Goal: Task Accomplishment & Management: Use online tool/utility

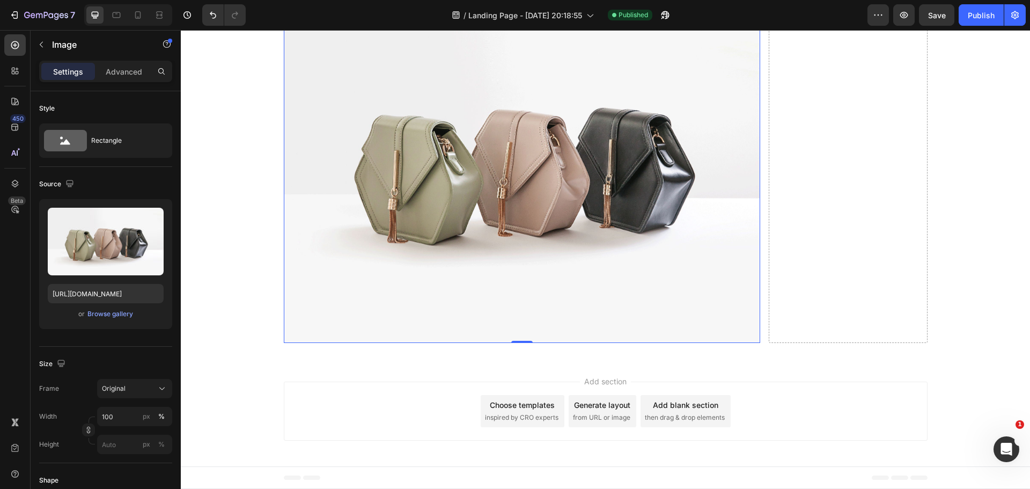
scroll to position [2153, 0]
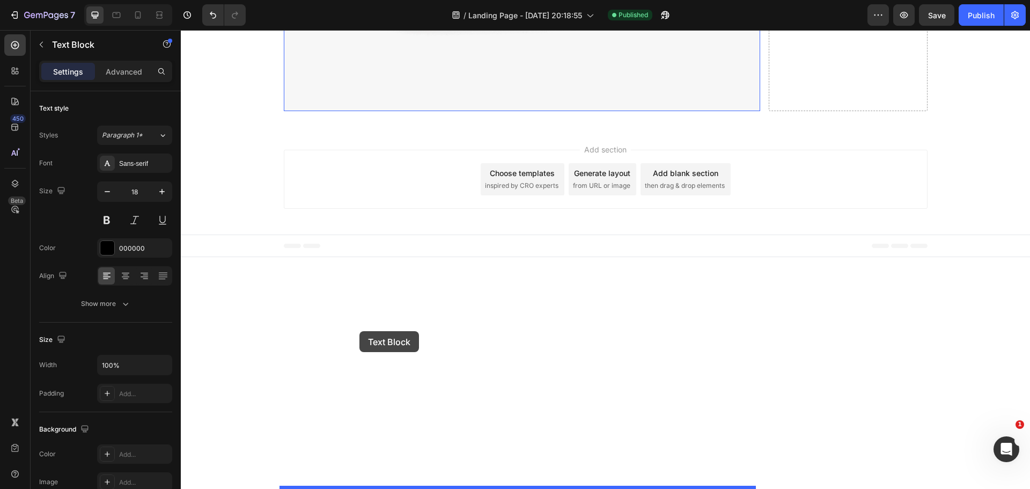
drag, startPoint x: 292, startPoint y: 105, endPoint x: 360, endPoint y: 331, distance: 236.2
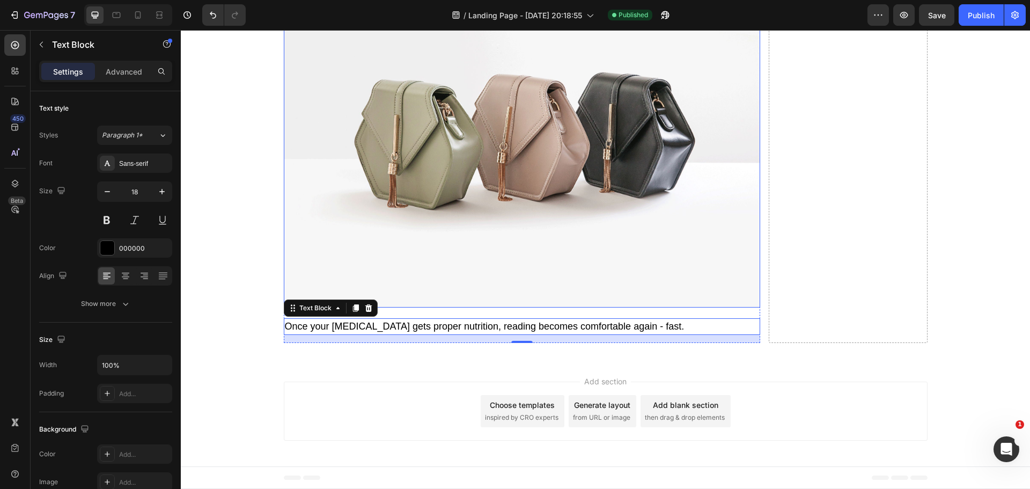
scroll to position [2314, 0]
click at [384, 334] on p "Once your [MEDICAL_DATA] gets proper nutrition, reading becomes comfortable aga…" at bounding box center [522, 326] width 474 height 14
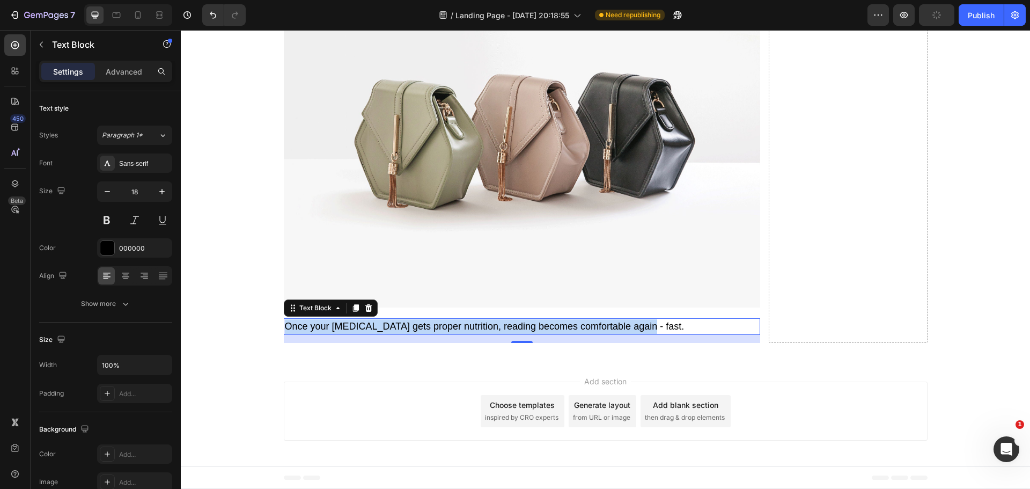
click at [384, 334] on p "Once your [MEDICAL_DATA] gets proper nutrition, reading becomes comfortable aga…" at bounding box center [522, 326] width 474 height 14
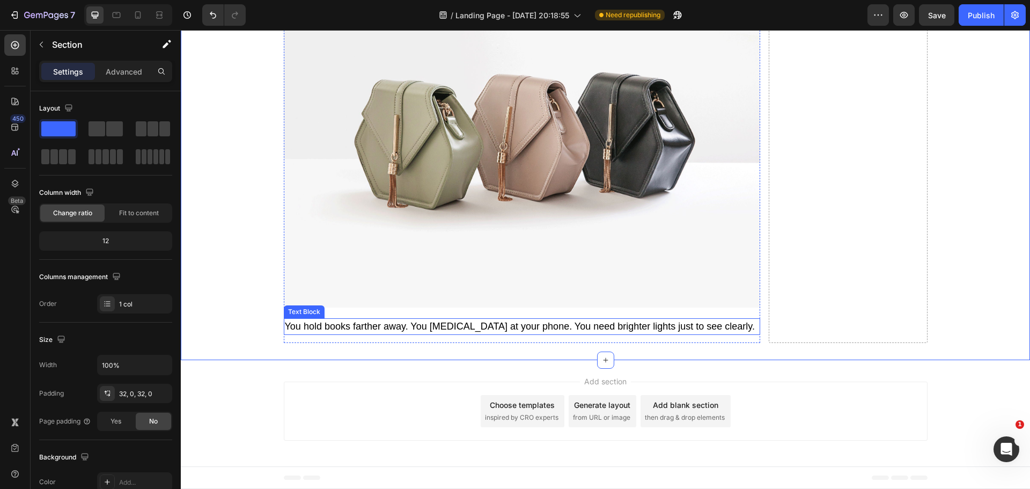
click at [383, 334] on p "You hold books farther away. You [MEDICAL_DATA] at your phone. You need brighte…" at bounding box center [522, 326] width 474 height 14
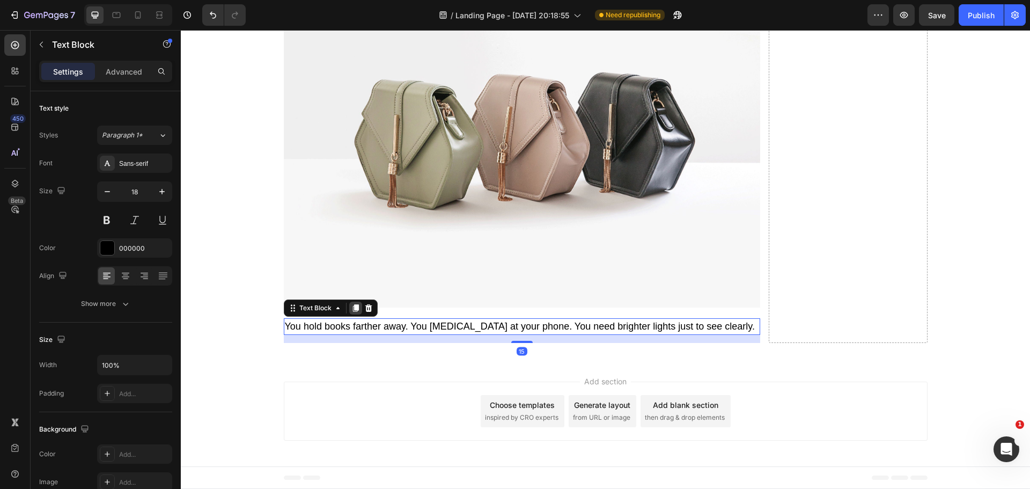
click at [354, 312] on icon at bounding box center [356, 308] width 6 height 8
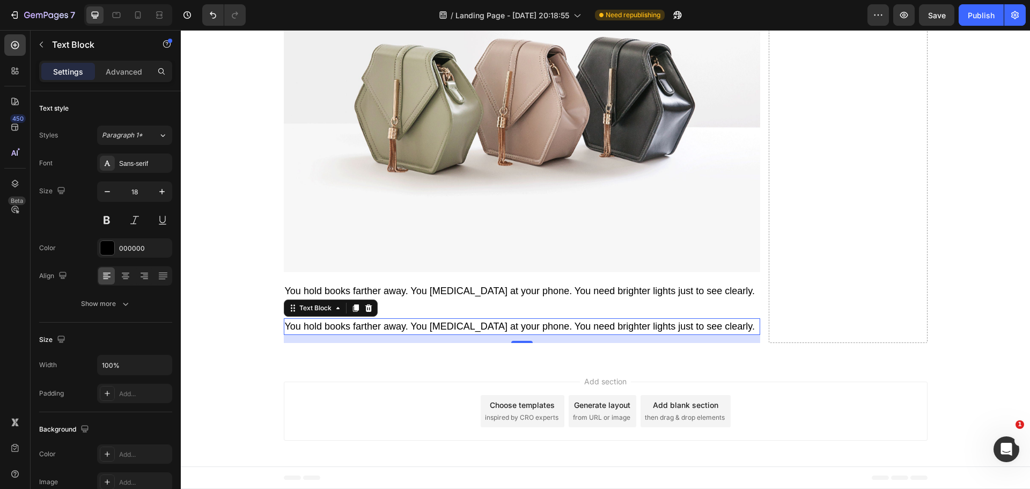
click at [361, 334] on p "You hold books farther away. You [MEDICAL_DATA] at your phone. You need brighte…" at bounding box center [522, 326] width 474 height 14
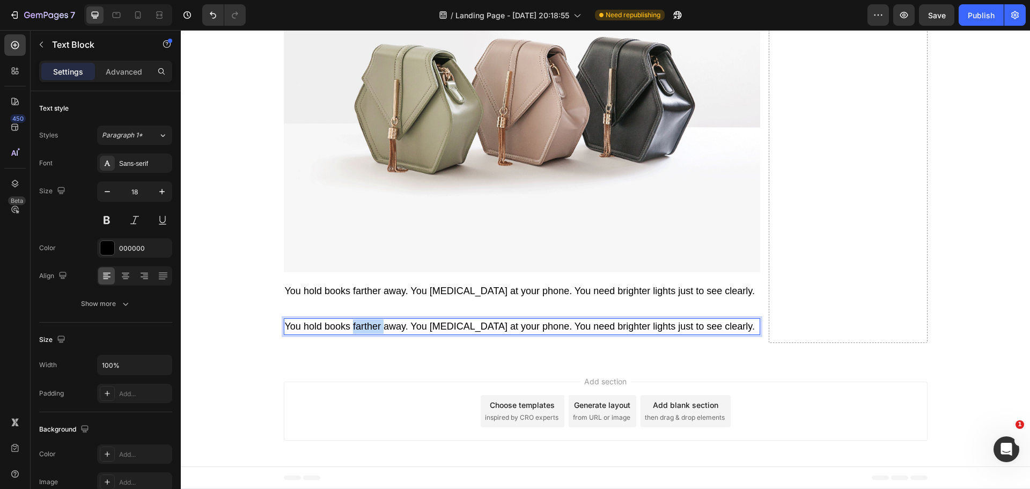
click at [361, 334] on p "You hold books farther away. You [MEDICAL_DATA] at your phone. You need brighte…" at bounding box center [522, 326] width 474 height 14
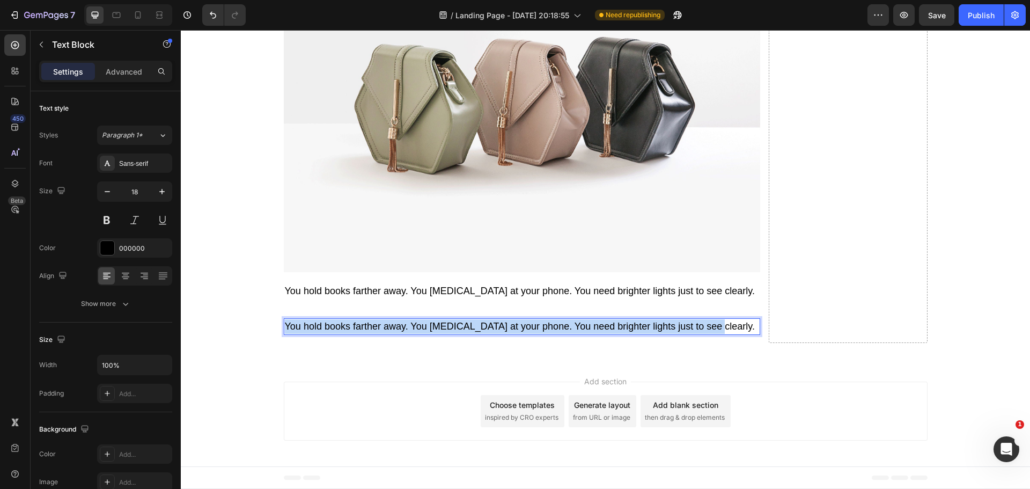
click at [361, 334] on p "You hold books farther away. You [MEDICAL_DATA] at your phone. You need brighte…" at bounding box center [522, 326] width 474 height 14
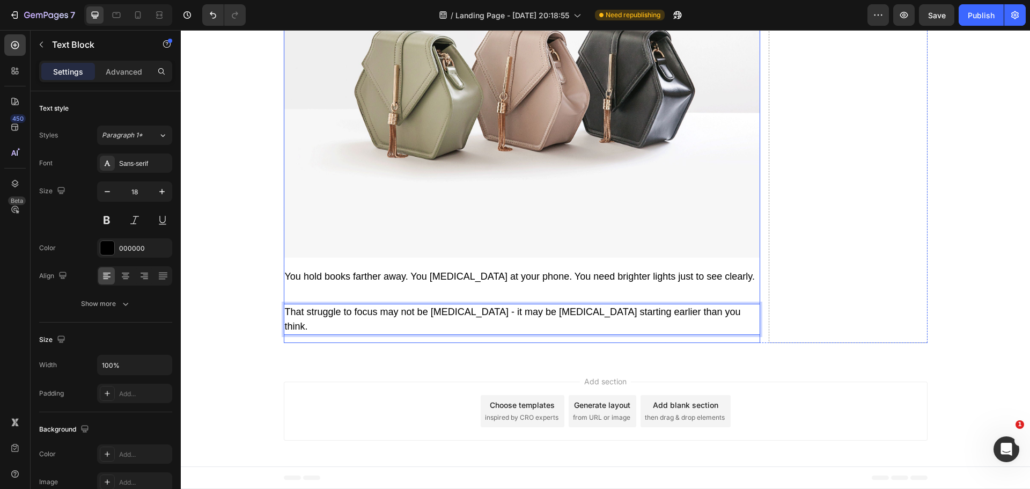
click at [397, 284] on p "You hold books farther away. You [MEDICAL_DATA] at your phone. You need brighte…" at bounding box center [522, 276] width 474 height 14
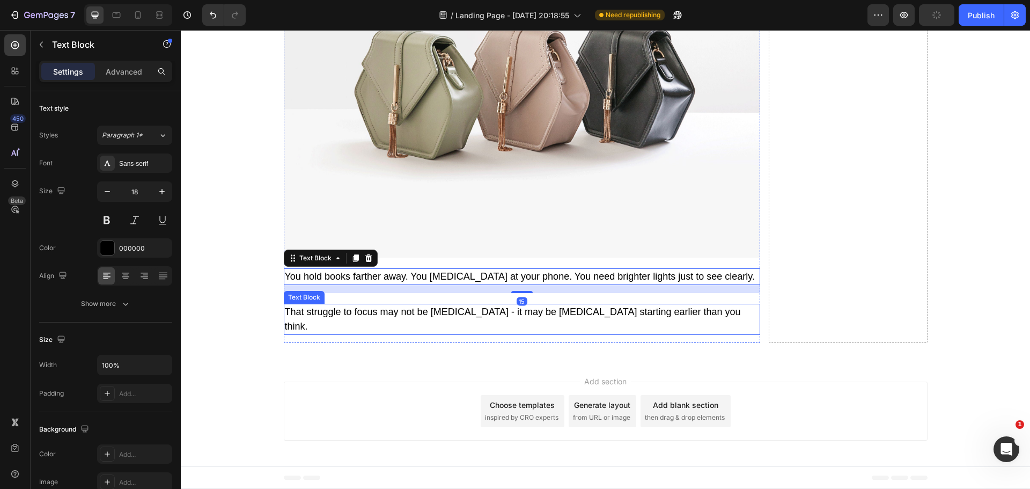
click at [387, 334] on p "That struggle to focus may not be [MEDICAL_DATA] - it may be [MEDICAL_DATA] sta…" at bounding box center [522, 319] width 474 height 29
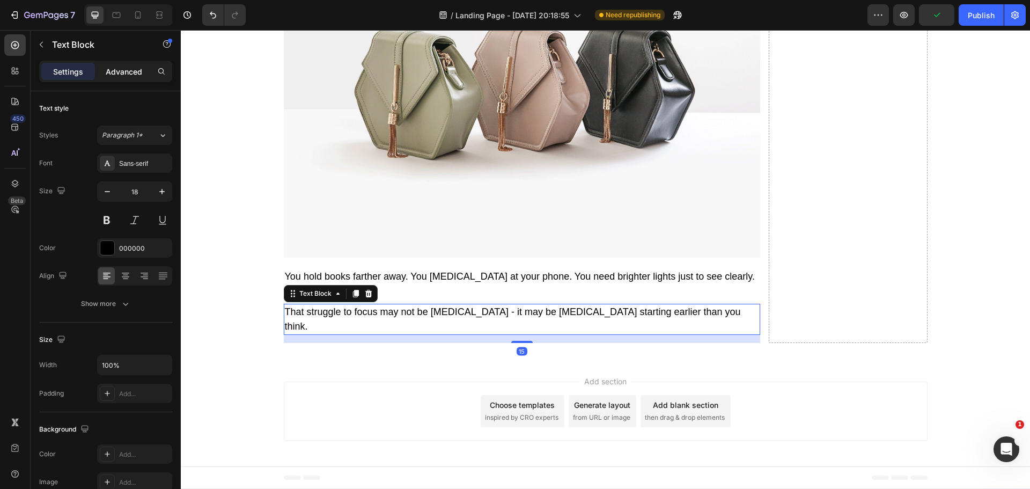
click at [116, 73] on p "Advanced" at bounding box center [124, 71] width 36 height 11
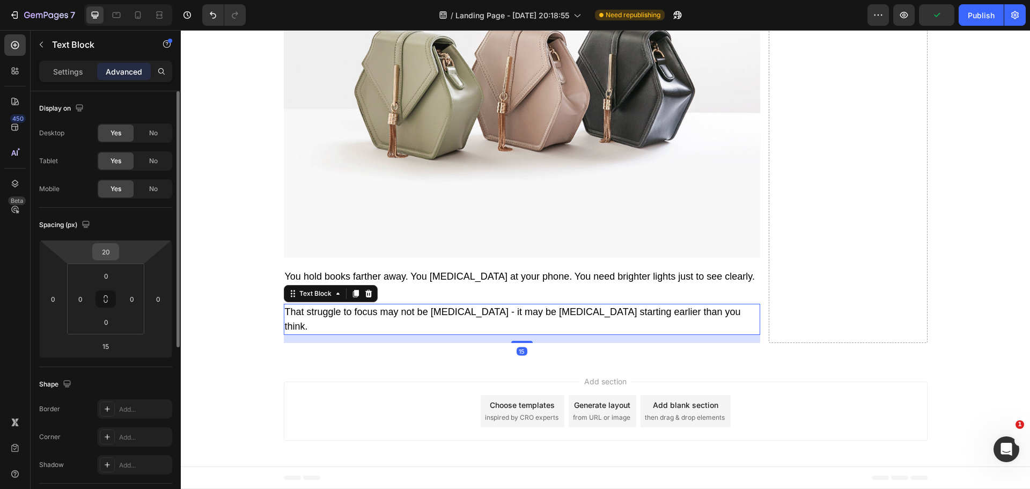
click at [109, 250] on input "20" at bounding box center [105, 252] width 21 height 16
type input "0"
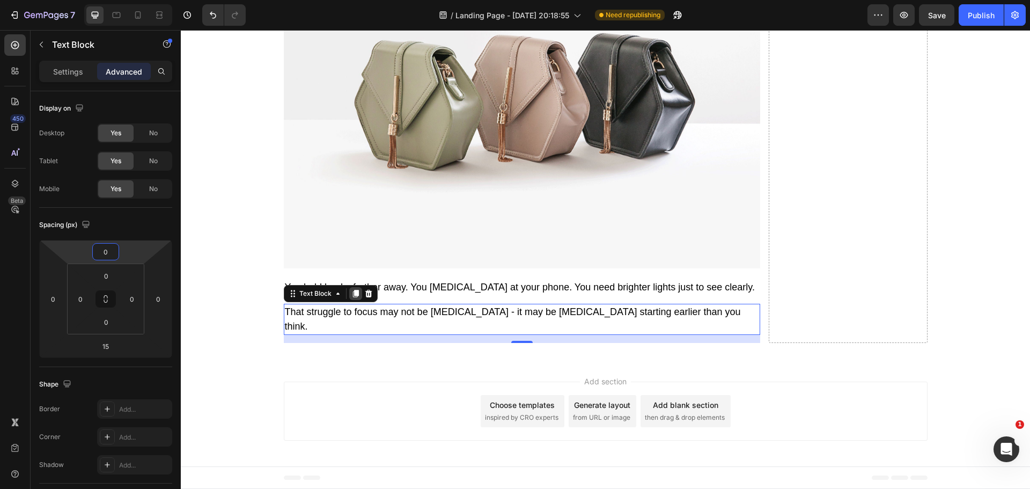
click at [352, 298] on icon at bounding box center [356, 293] width 9 height 9
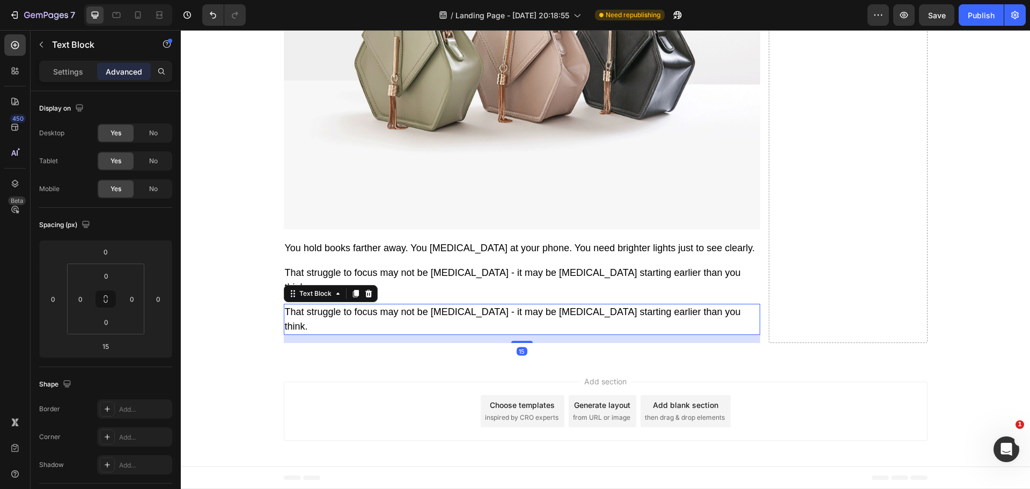
scroll to position [2368, 0]
click at [348, 334] on p "That struggle to focus may not be [MEDICAL_DATA] - it may be [MEDICAL_DATA] sta…" at bounding box center [522, 319] width 474 height 29
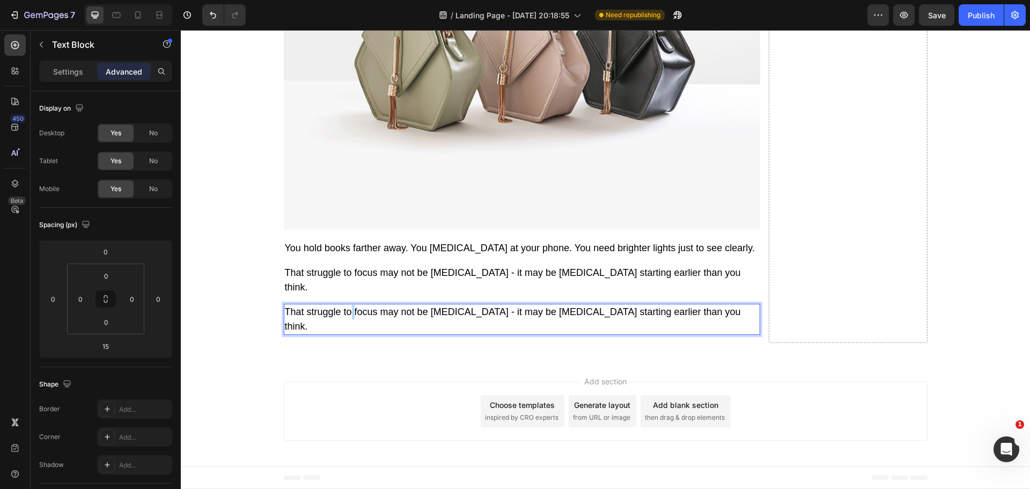
click at [348, 334] on p "That struggle to focus may not be [MEDICAL_DATA] - it may be [MEDICAL_DATA] sta…" at bounding box center [522, 319] width 474 height 29
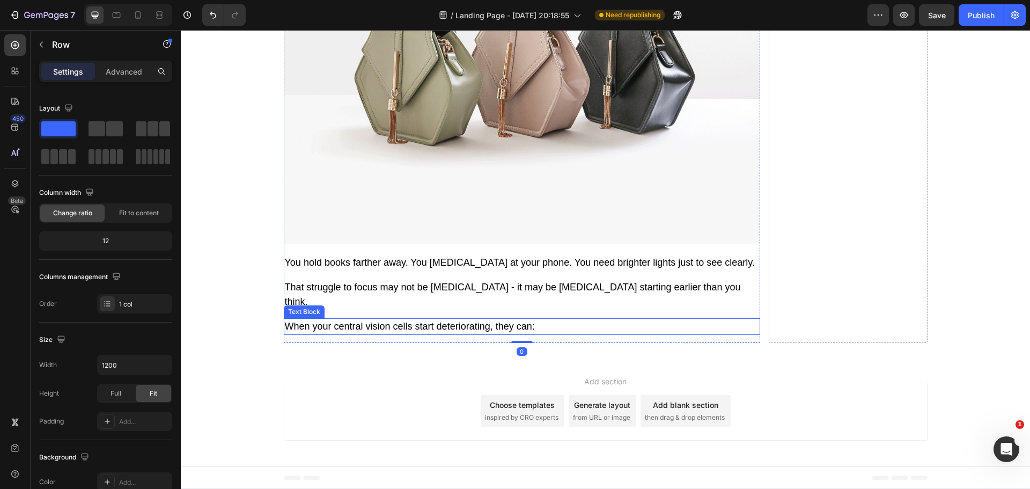
click at [328, 334] on p "When your central vision cells start deteriorating, they can:" at bounding box center [522, 326] width 474 height 14
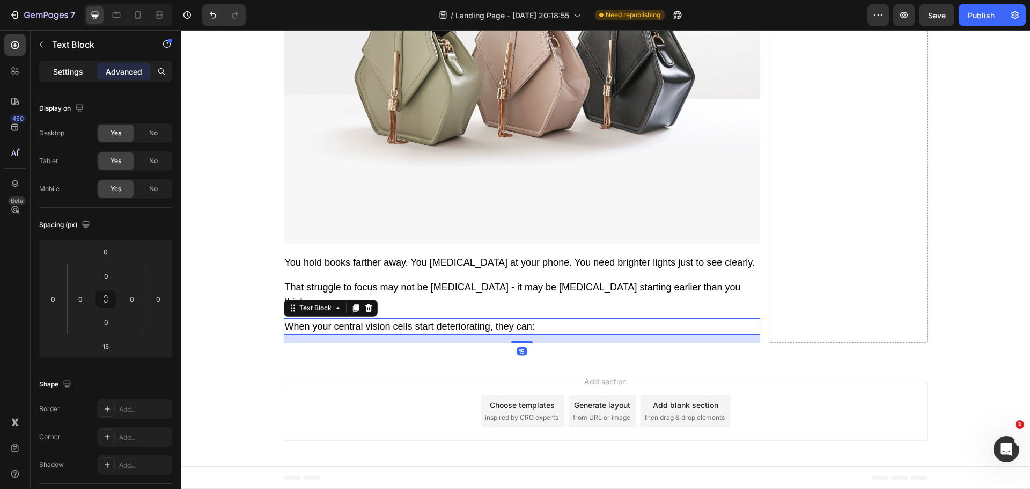
click at [60, 72] on p "Settings" at bounding box center [68, 71] width 30 height 11
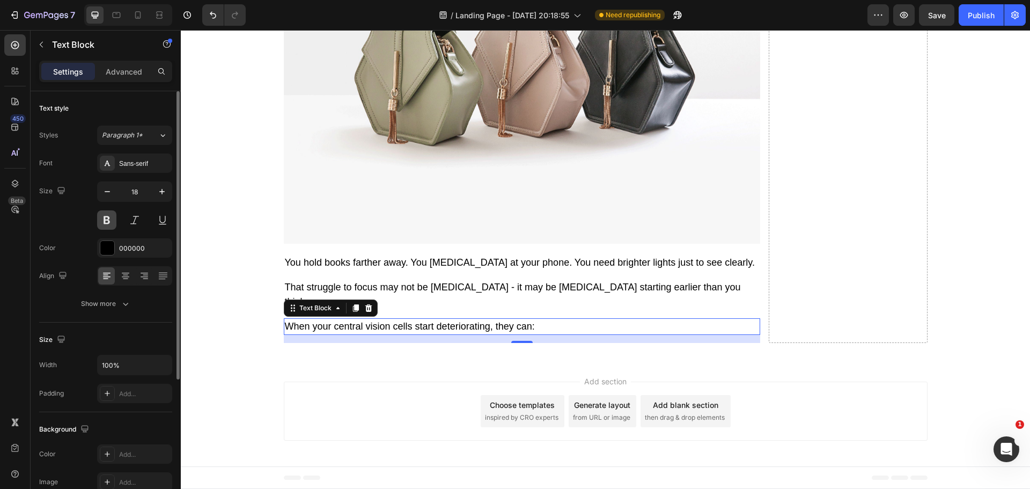
click at [112, 217] on button at bounding box center [106, 219] width 19 height 19
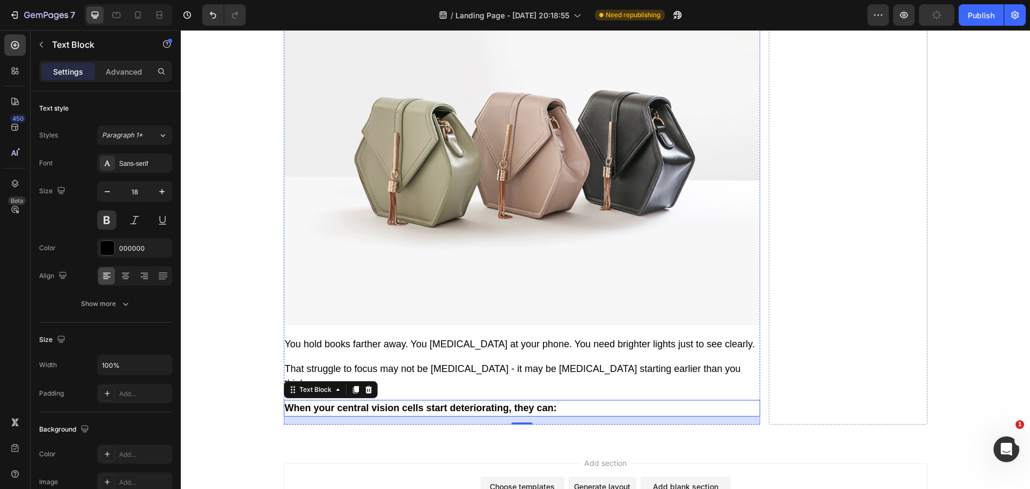
scroll to position [1885, 0]
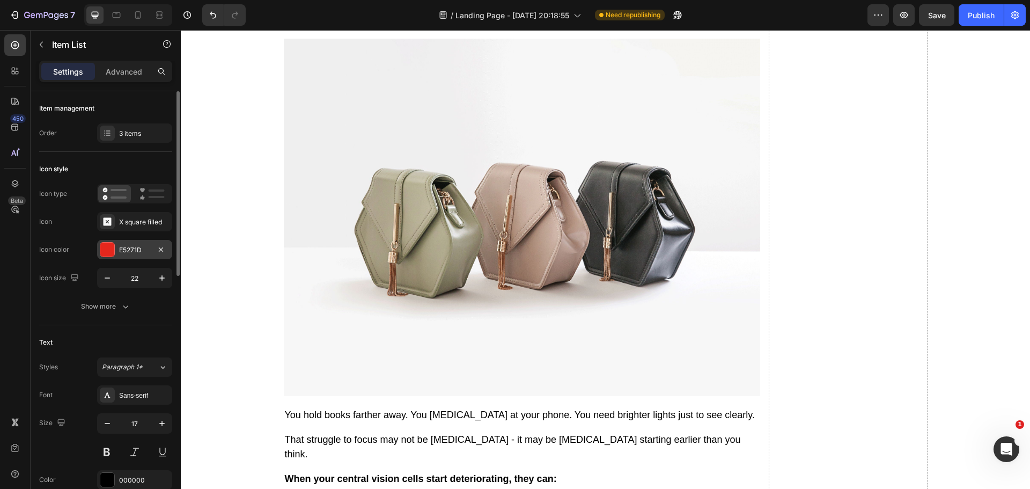
click at [101, 242] on div at bounding box center [107, 249] width 15 height 15
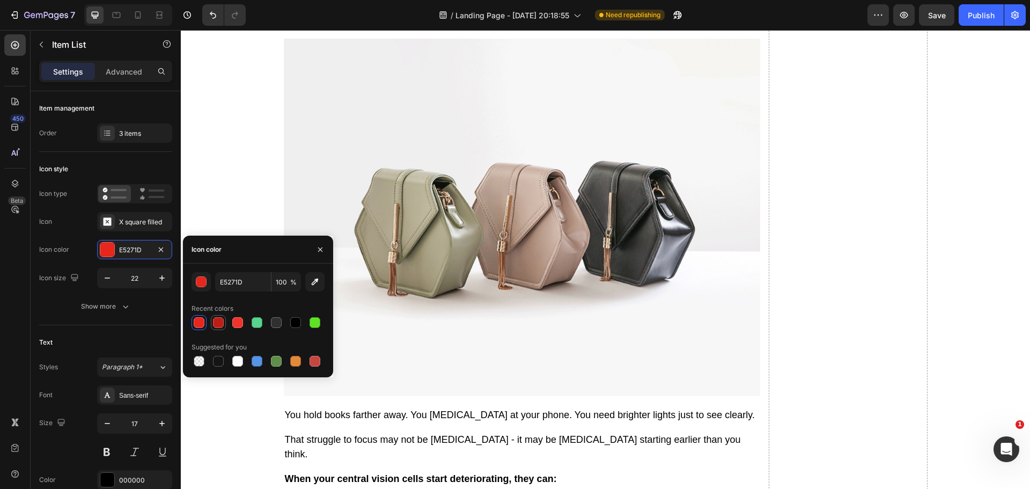
click at [215, 321] on div at bounding box center [218, 322] width 11 height 11
click at [236, 322] on div at bounding box center [237, 322] width 11 height 11
click at [108, 250] on div at bounding box center [107, 250] width 14 height 14
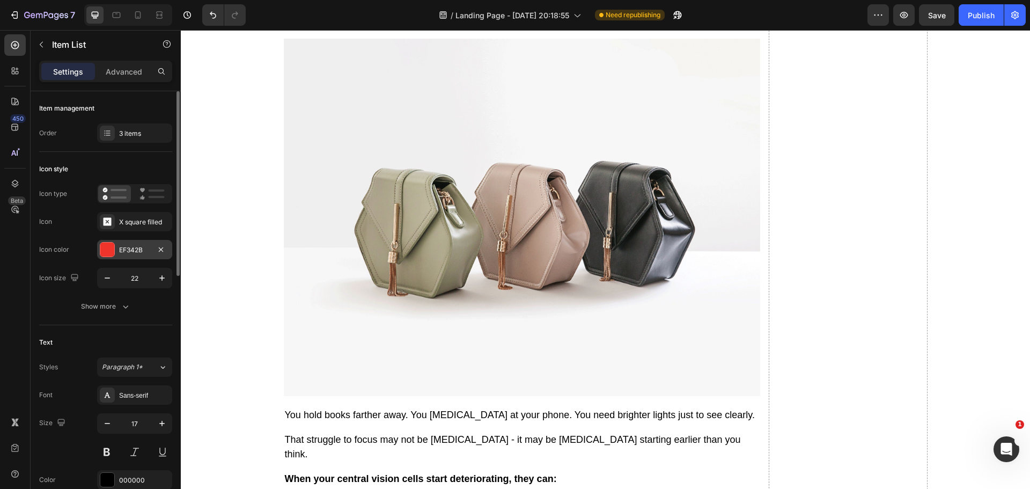
click at [106, 250] on div at bounding box center [107, 250] width 14 height 14
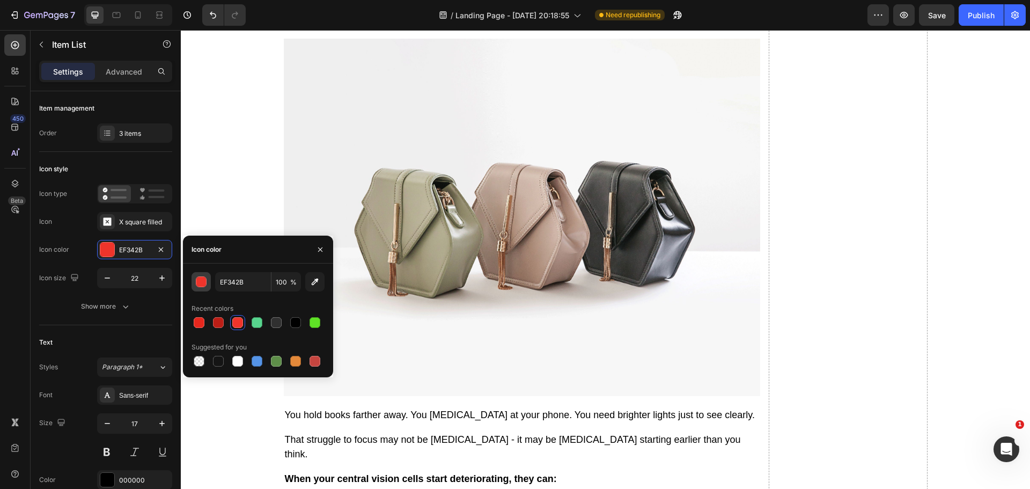
click at [203, 283] on div "button" at bounding box center [201, 282] width 11 height 11
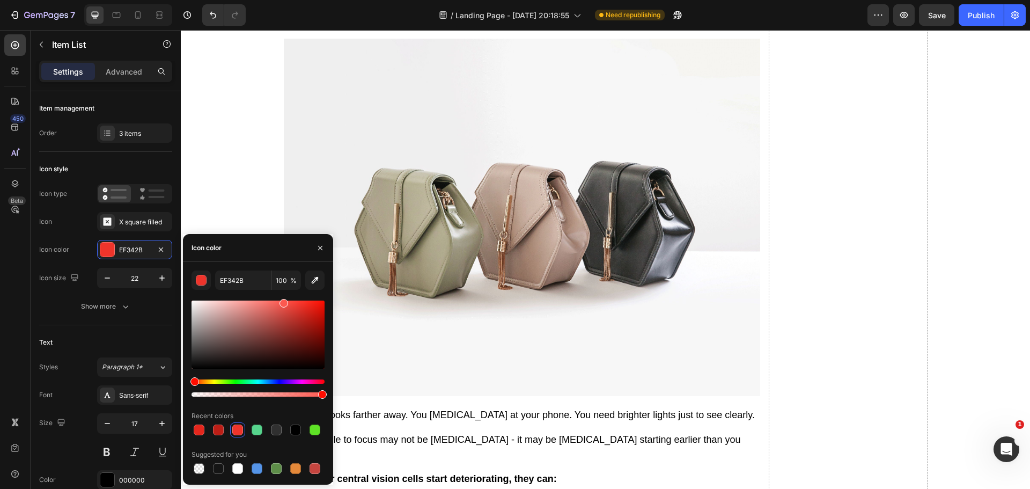
type input "FC5950"
drag, startPoint x: 306, startPoint y: 308, endPoint x: 283, endPoint y: 301, distance: 23.6
click at [283, 301] on div at bounding box center [284, 303] width 9 height 9
click at [163, 275] on icon "button" at bounding box center [162, 278] width 11 height 11
type input "23"
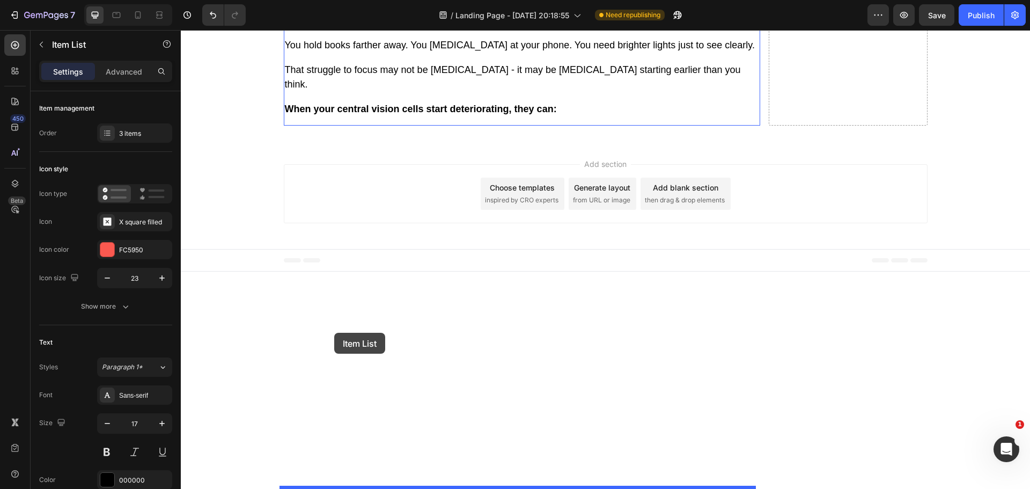
drag, startPoint x: 286, startPoint y: 205, endPoint x: 336, endPoint y: 333, distance: 137.3
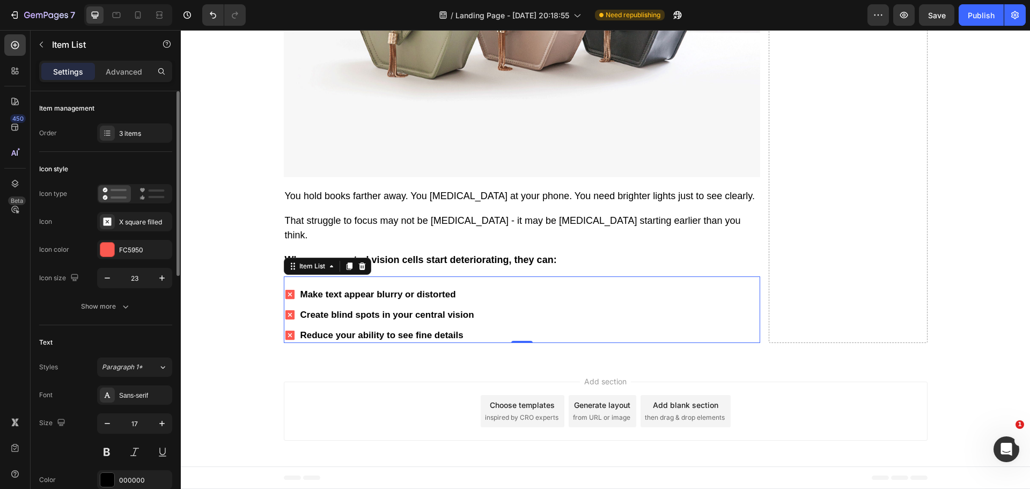
scroll to position [215, 0]
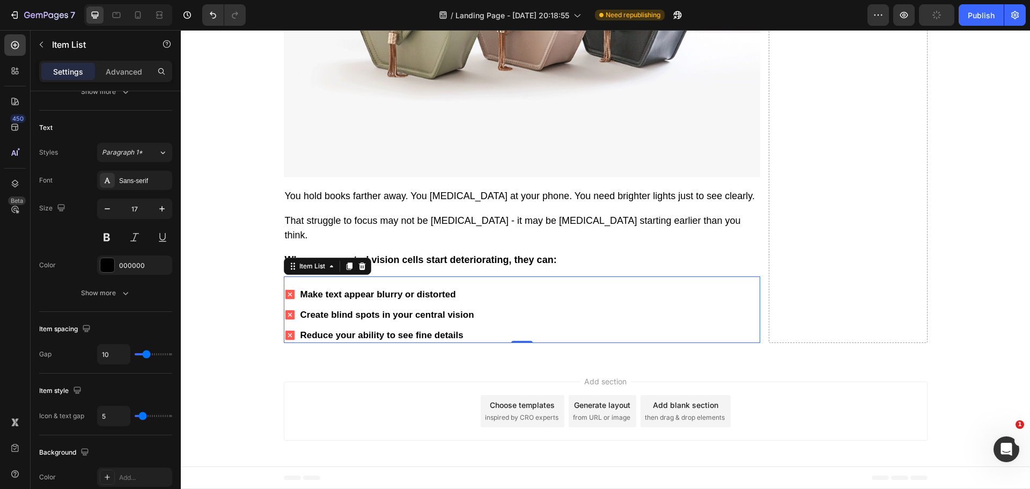
click at [284, 301] on icon at bounding box center [290, 294] width 12 height 12
click at [302, 343] on div "Make text appear blurry or distorted Create blind spots in your central vision …" at bounding box center [522, 309] width 477 height 67
click at [115, 294] on div "Show more" at bounding box center [106, 293] width 50 height 11
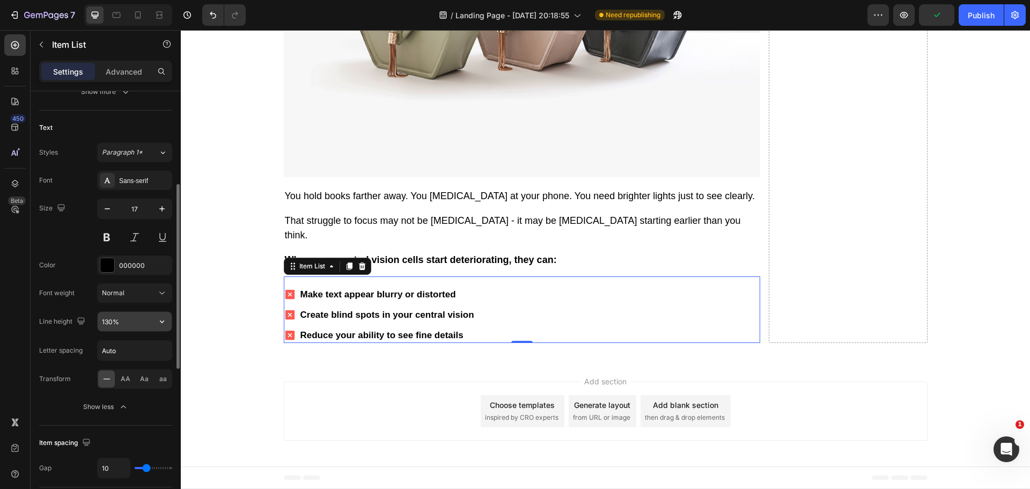
click at [166, 320] on icon "button" at bounding box center [162, 321] width 11 height 11
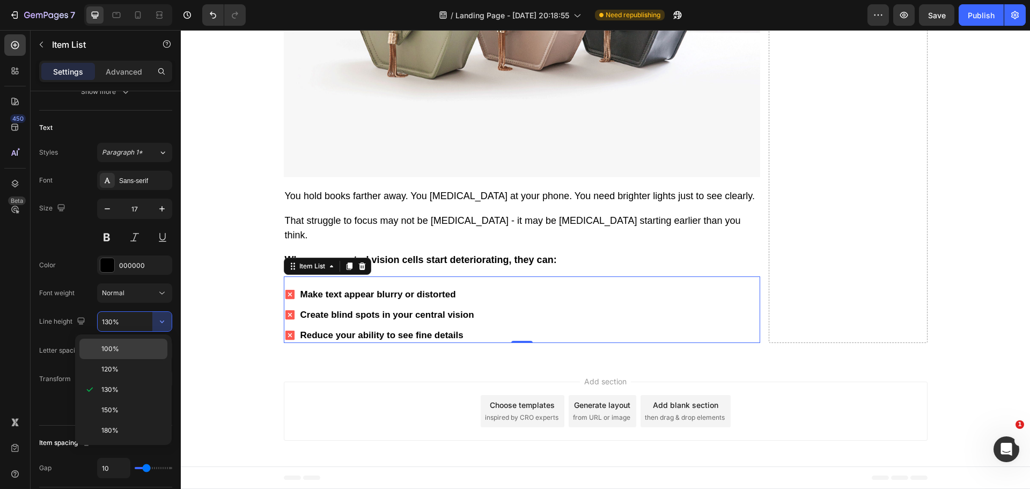
click at [129, 350] on p "100%" at bounding box center [131, 349] width 61 height 10
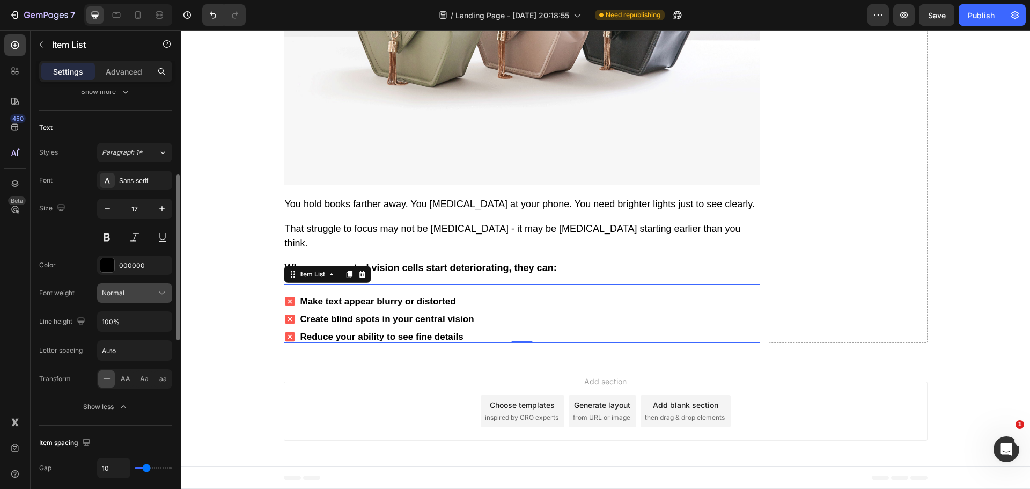
click at [162, 299] on button "Normal" at bounding box center [134, 292] width 75 height 19
click at [165, 321] on icon "button" at bounding box center [162, 321] width 11 height 11
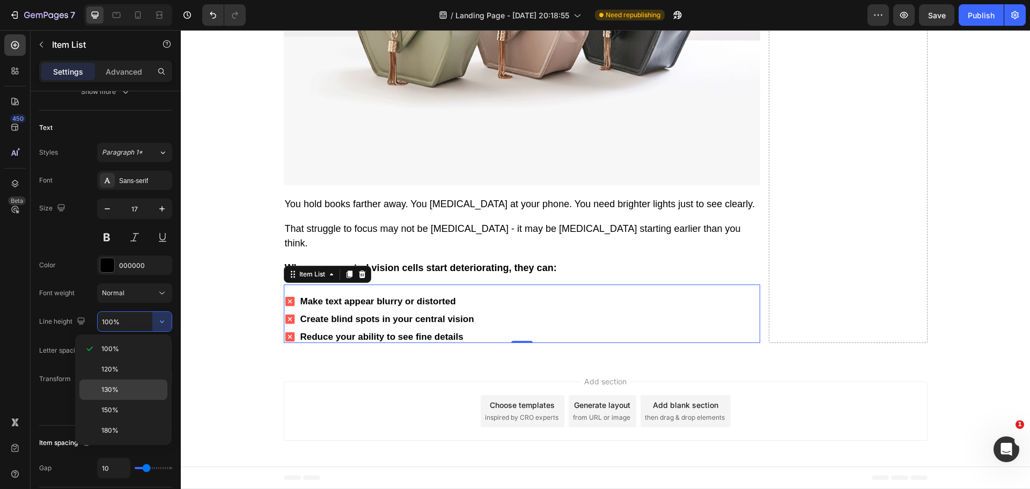
click at [126, 385] on p "130%" at bounding box center [131, 390] width 61 height 10
type input "130%"
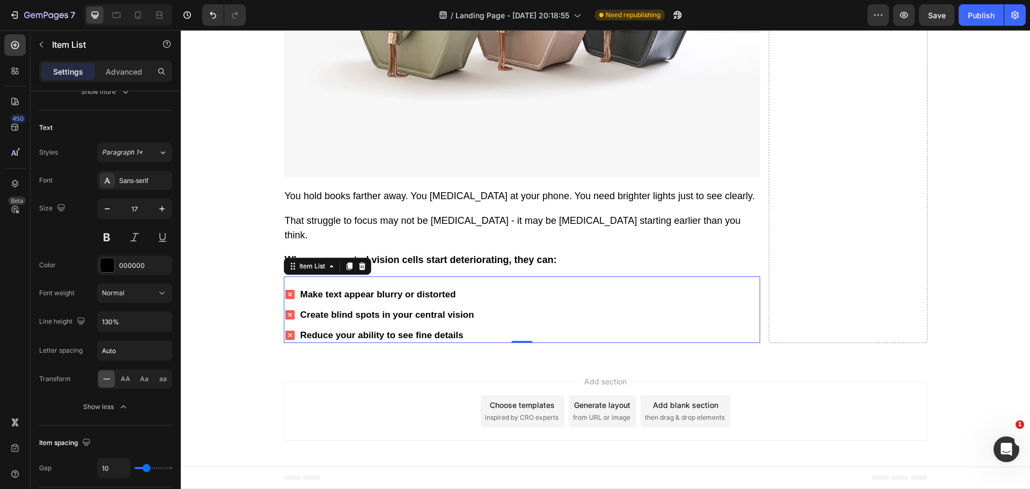
scroll to position [2465, 0]
click at [438, 237] on p "That struggle to focus may not be [MEDICAL_DATA] - it may be [MEDICAL_DATA] sta…" at bounding box center [522, 228] width 474 height 29
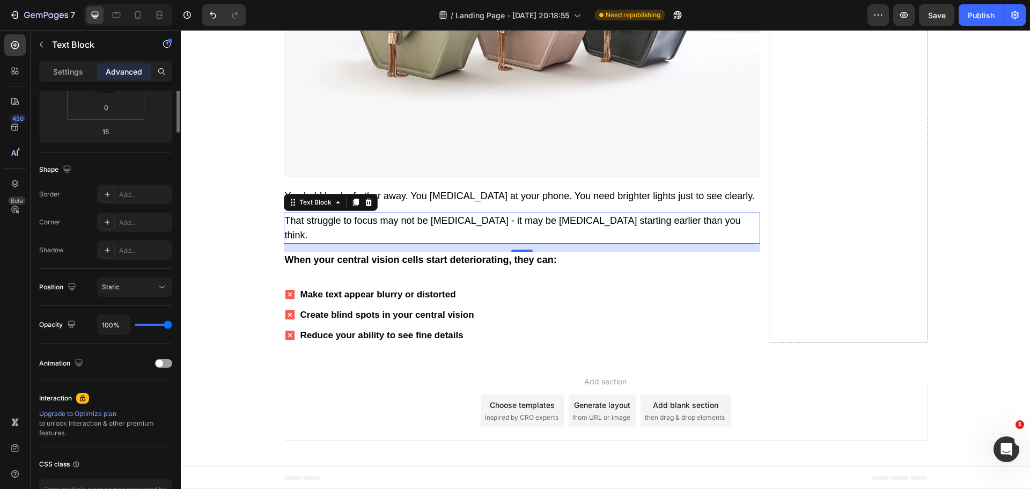
scroll to position [0, 0]
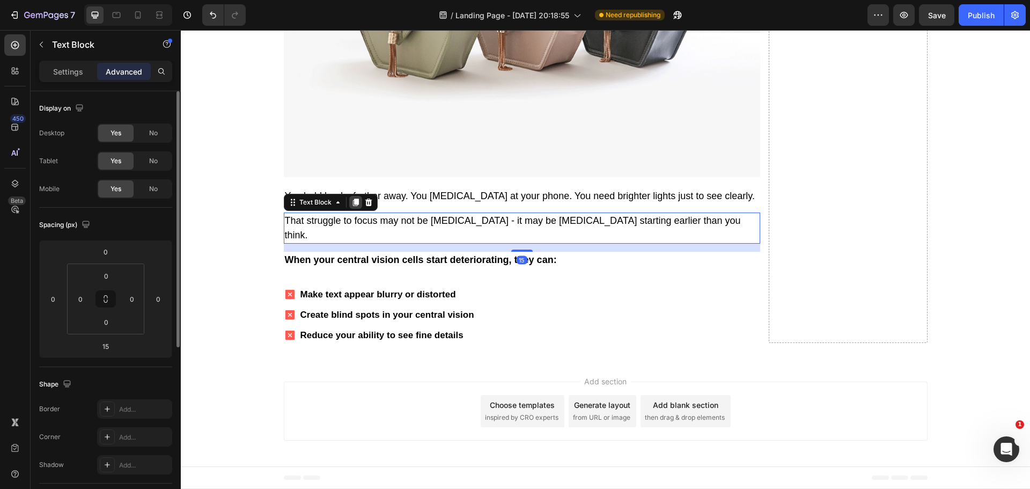
click at [353, 206] on icon at bounding box center [356, 203] width 6 height 8
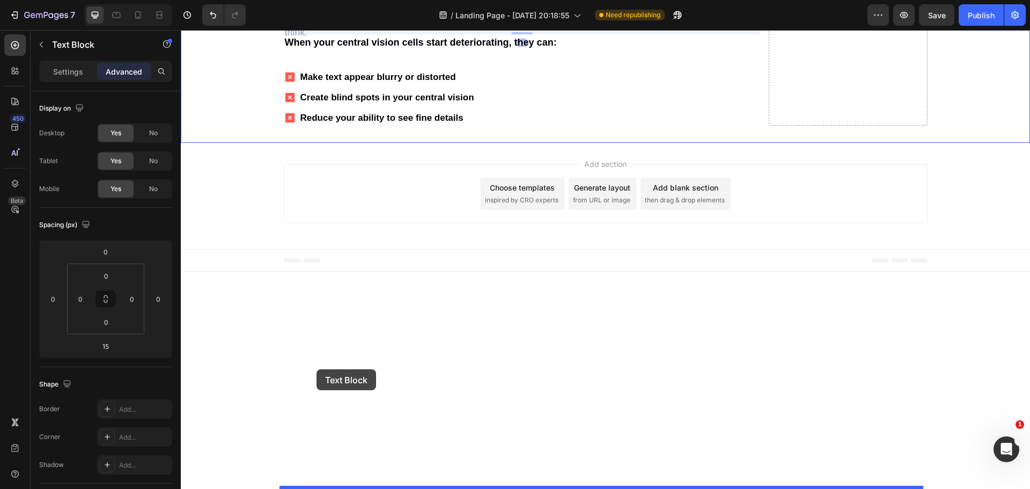
drag, startPoint x: 287, startPoint y: 243, endPoint x: 318, endPoint y: 369, distance: 129.8
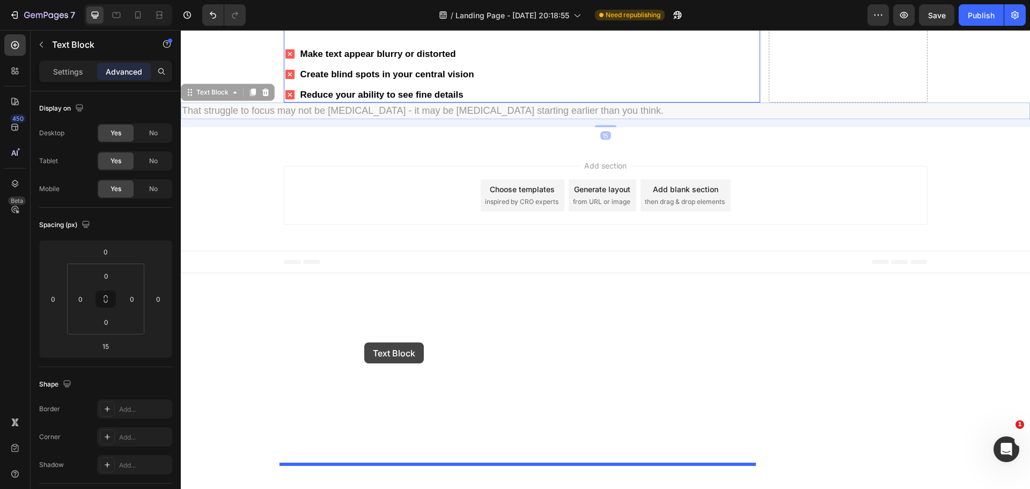
drag, startPoint x: 191, startPoint y: 334, endPoint x: 364, endPoint y: 342, distance: 173.6
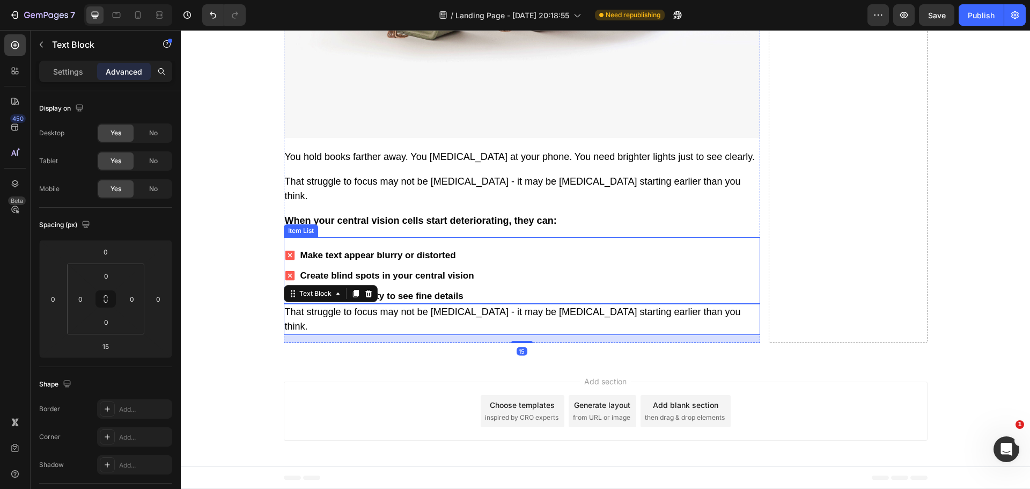
click at [529, 304] on div "Make text appear blurry or distorted Create blind spots in your central vision …" at bounding box center [522, 276] width 477 height 56
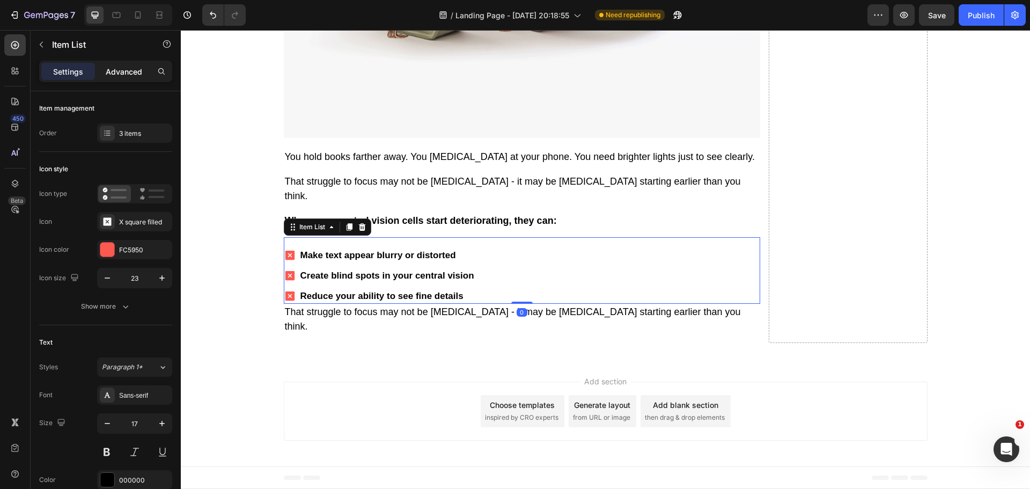
click at [129, 70] on p "Advanced" at bounding box center [124, 71] width 36 height 11
type input "100%"
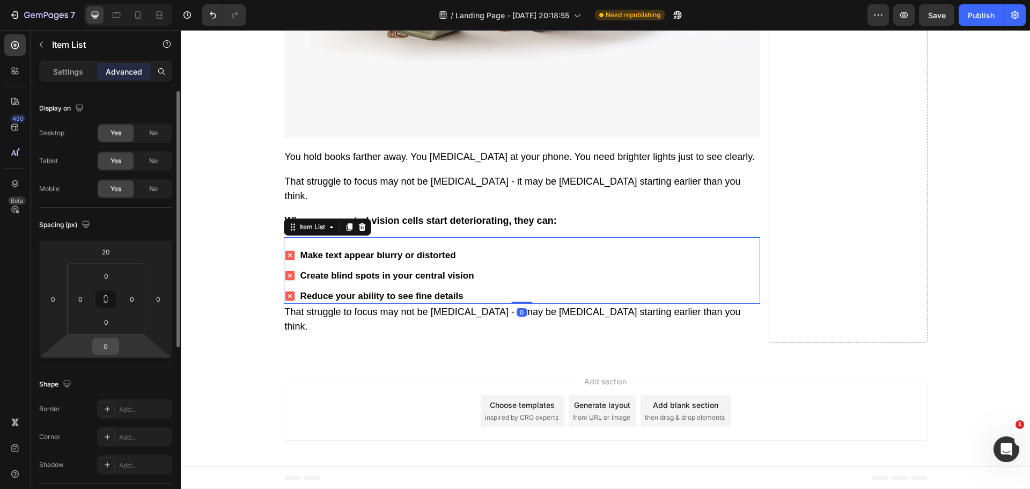
click at [113, 345] on input "0" at bounding box center [105, 346] width 21 height 16
type input "20"
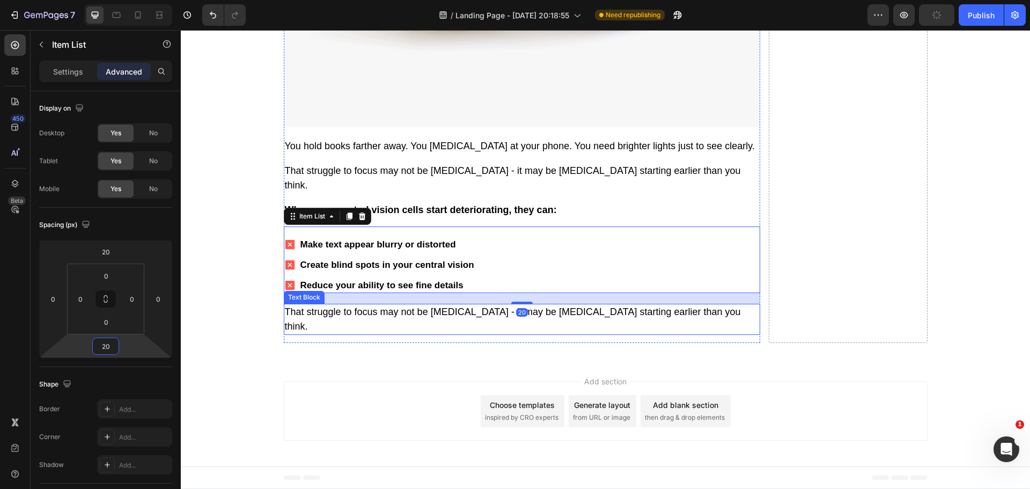
click at [354, 334] on p "That struggle to focus may not be [MEDICAL_DATA] - it may be [MEDICAL_DATA] sta…" at bounding box center [522, 319] width 474 height 29
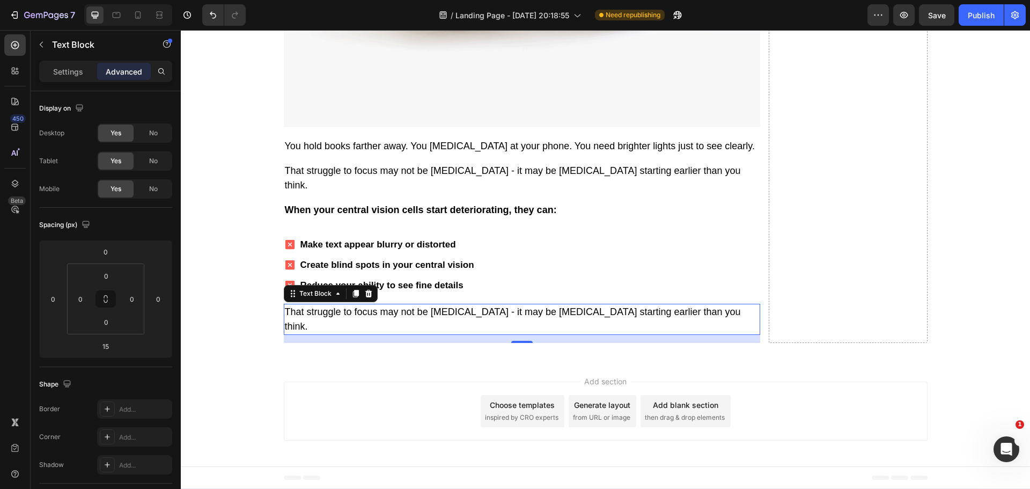
click at [367, 334] on p "That struggle to focus may not be [MEDICAL_DATA] - it may be [MEDICAL_DATA] sta…" at bounding box center [522, 319] width 474 height 29
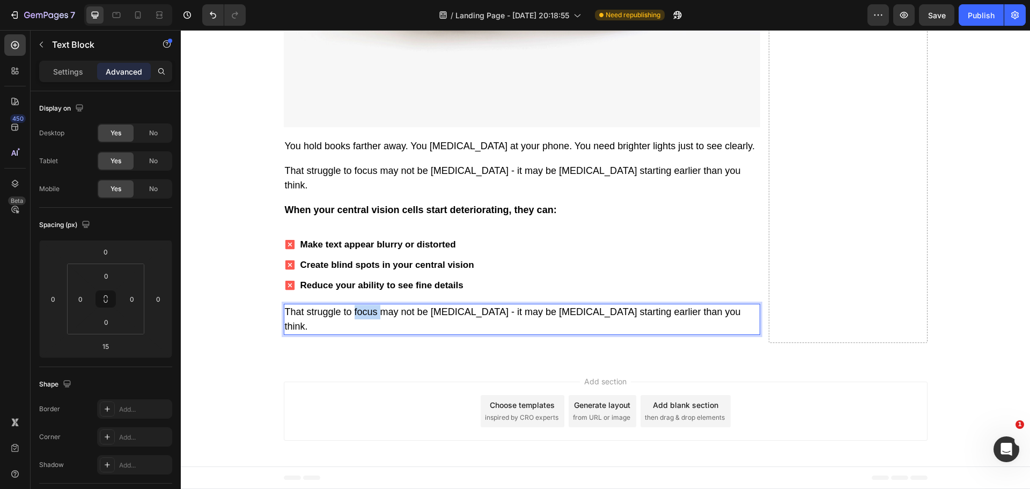
click at [367, 334] on p "That struggle to focus may not be [MEDICAL_DATA] - it may be [MEDICAL_DATA] sta…" at bounding box center [522, 319] width 474 height 29
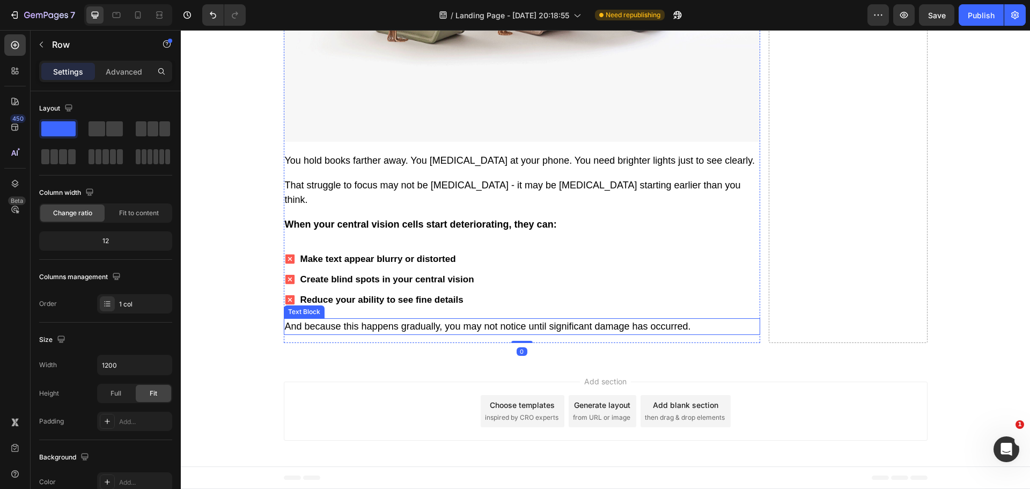
click at [349, 334] on p "And because this happens gradually, you may not notice until significant damage…" at bounding box center [522, 326] width 474 height 14
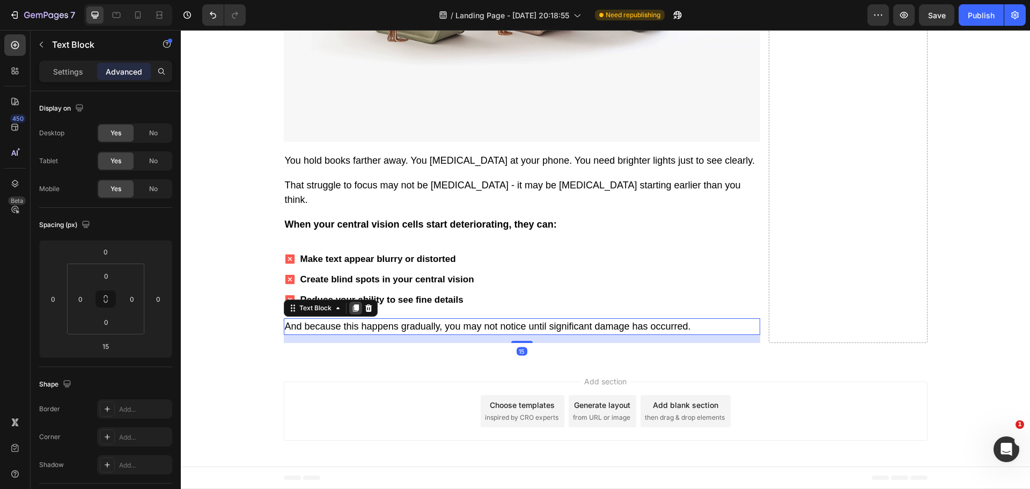
click at [353, 312] on icon at bounding box center [356, 308] width 6 height 8
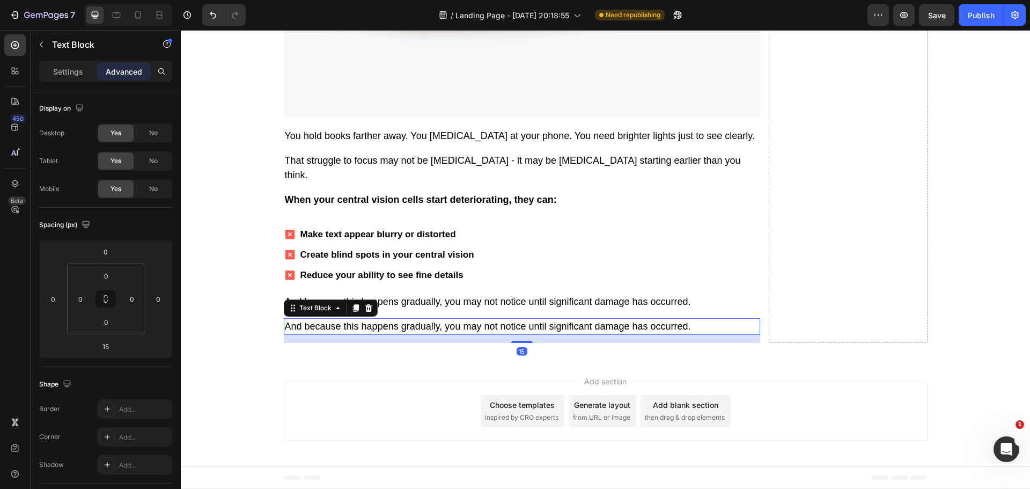
click at [403, 334] on p "And because this happens gradually, you may not notice until significant damage…" at bounding box center [522, 326] width 474 height 14
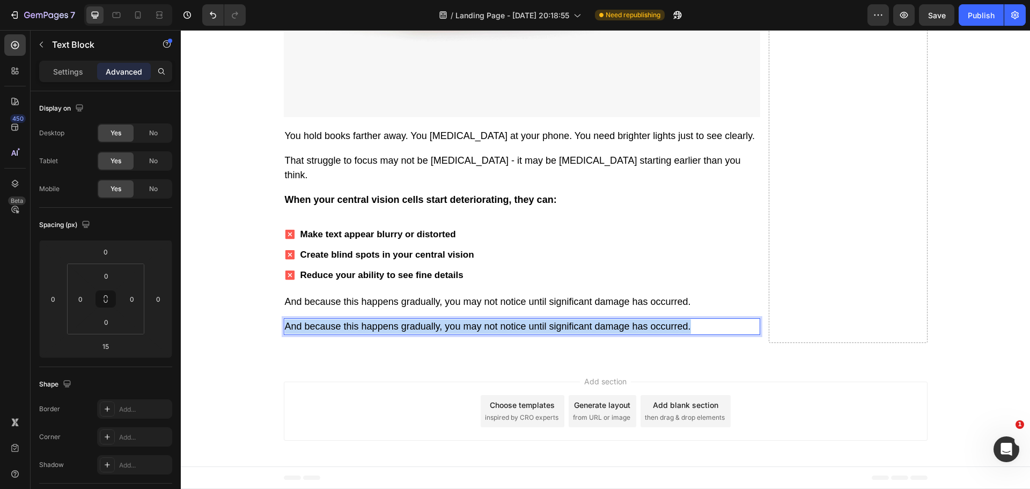
click at [403, 334] on p "And because this happens gradually, you may not notice until significant damage…" at bounding box center [522, 326] width 474 height 14
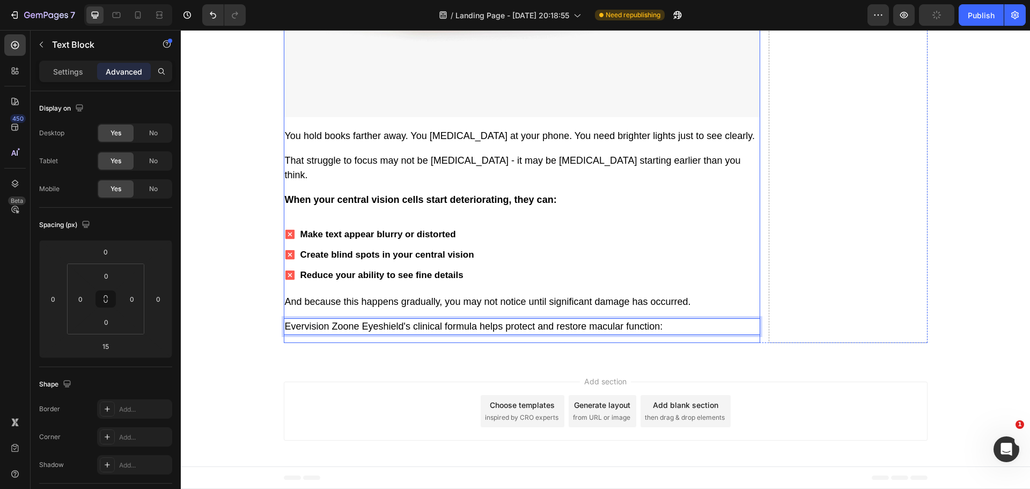
drag, startPoint x: 379, startPoint y: 415, endPoint x: 371, endPoint y: 407, distance: 11.4
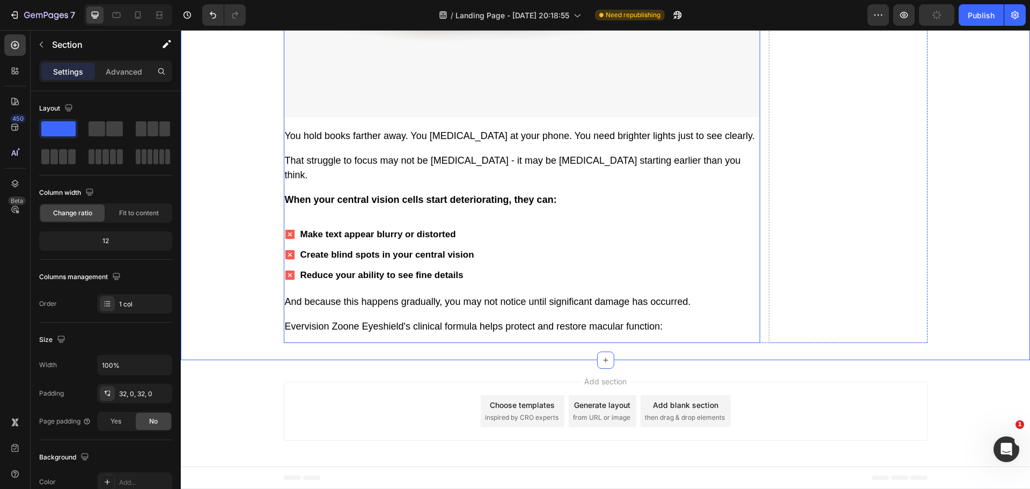
click at [372, 334] on p "Evervision Zoone Eyeshield's clinical formula helps protect and restore macular…" at bounding box center [522, 326] width 474 height 14
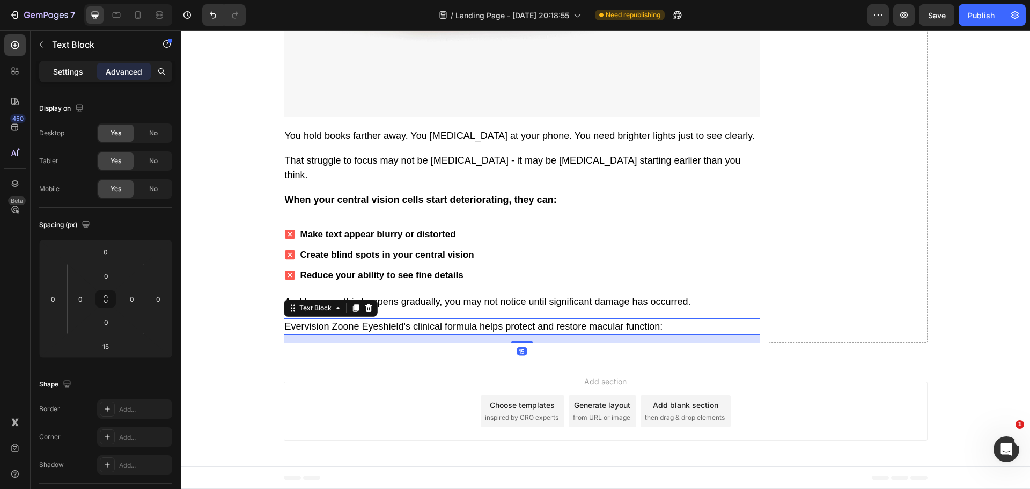
click at [61, 68] on p "Settings" at bounding box center [68, 71] width 30 height 11
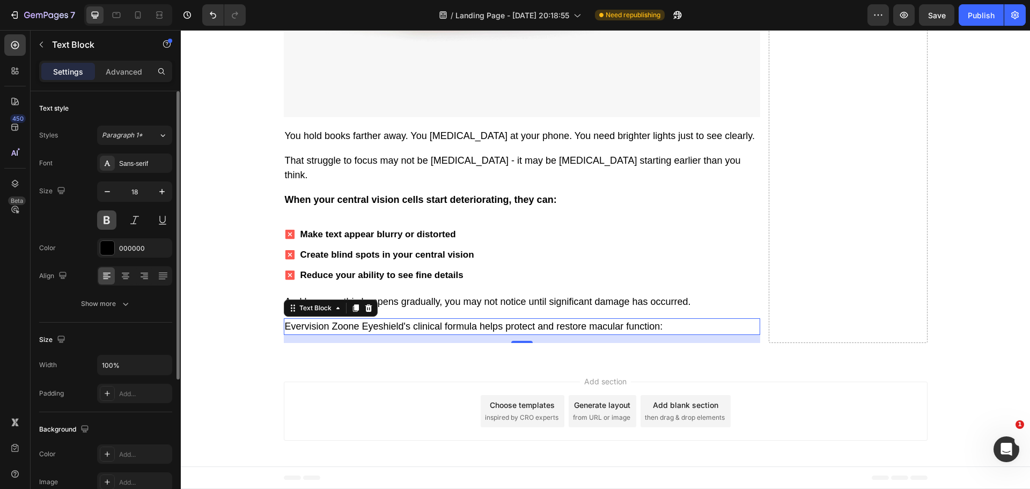
click at [105, 222] on button at bounding box center [106, 219] width 19 height 19
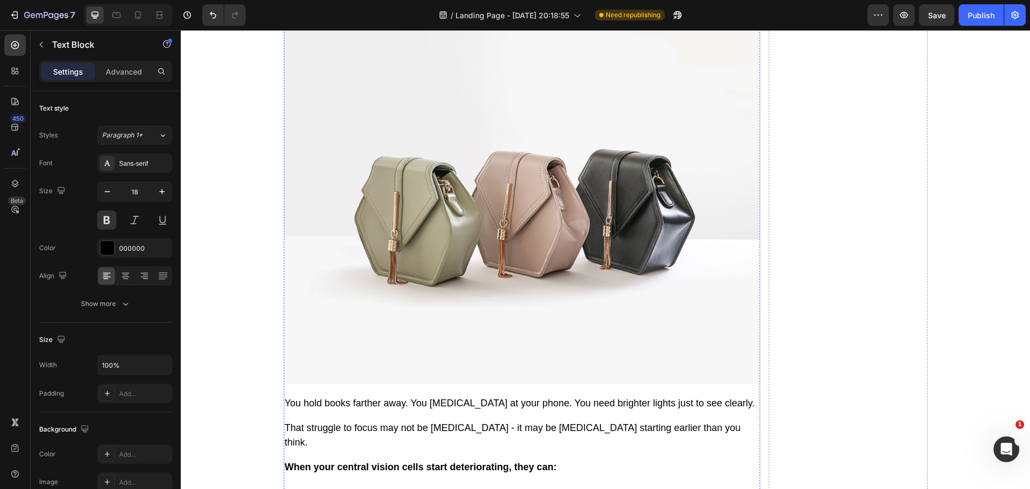
scroll to position [2036, 0]
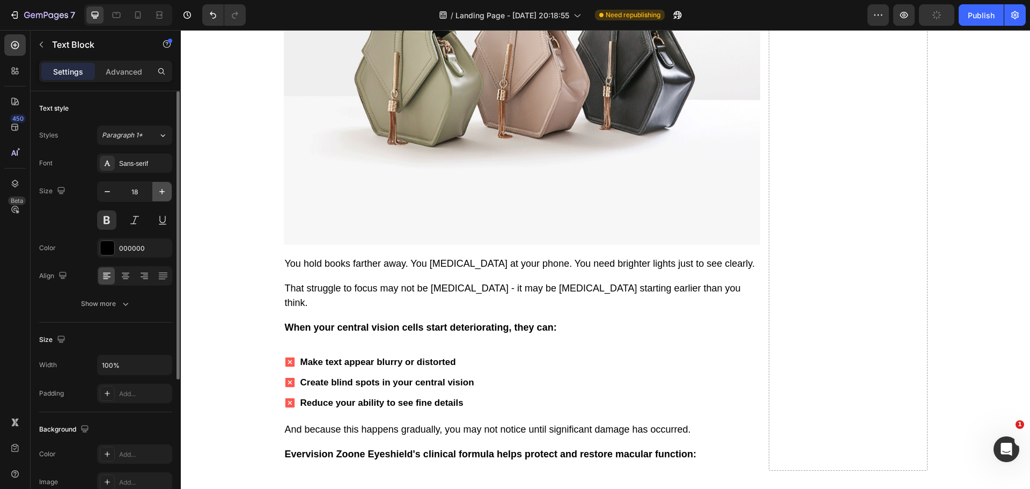
drag, startPoint x: 159, startPoint y: 192, endPoint x: 331, endPoint y: 232, distance: 176.9
click at [159, 192] on icon "button" at bounding box center [162, 191] width 11 height 11
type input "19"
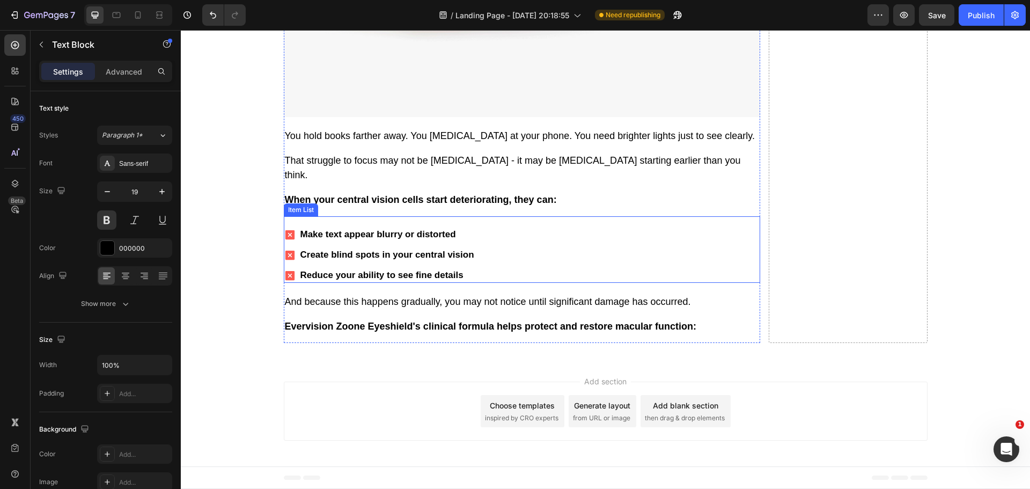
scroll to position [2527, 0]
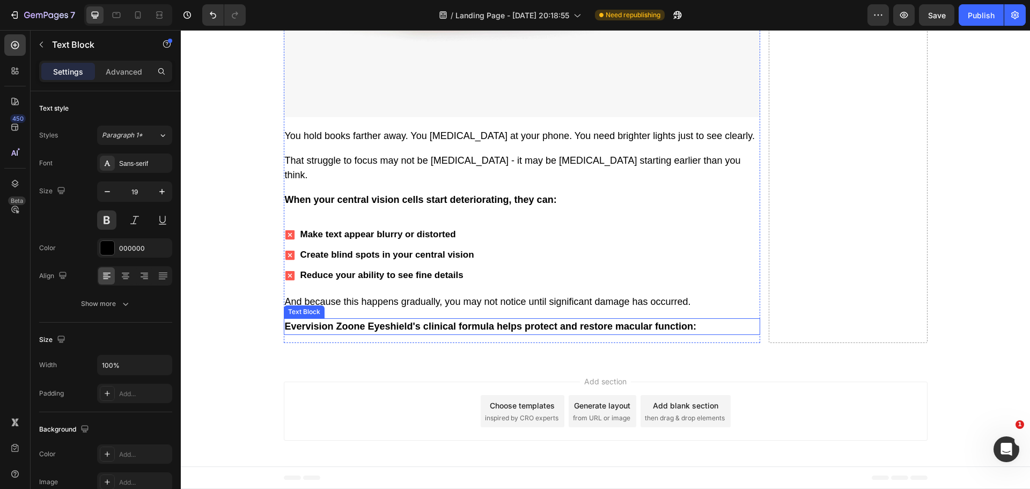
click at [418, 324] on p "Evervision Zoone Eyeshield's clinical formula helps protect and restore macular…" at bounding box center [522, 326] width 474 height 14
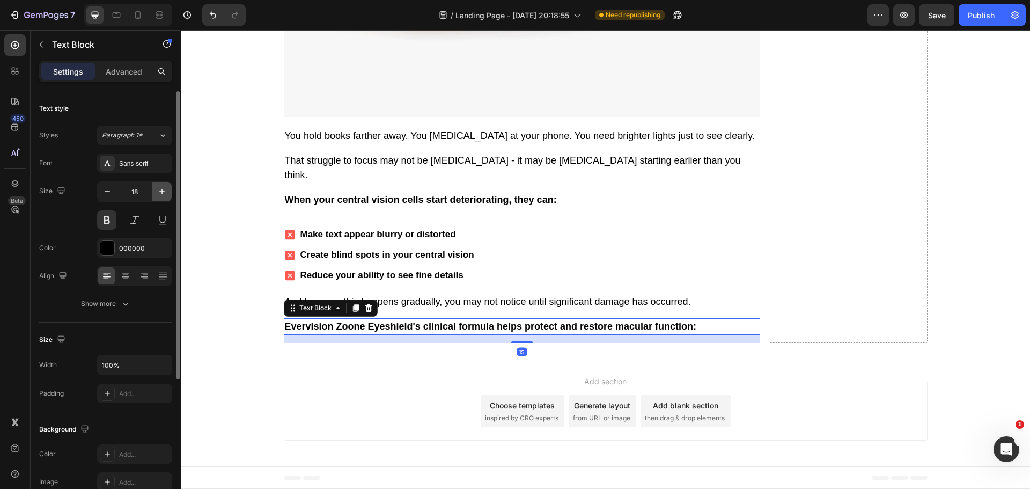
click at [165, 192] on icon "button" at bounding box center [162, 191] width 11 height 11
type input "19"
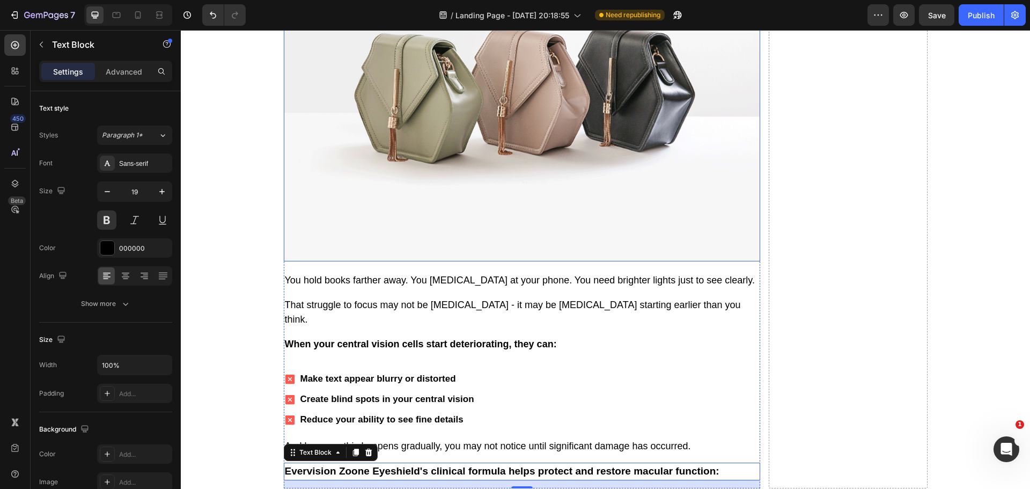
scroll to position [1990, 0]
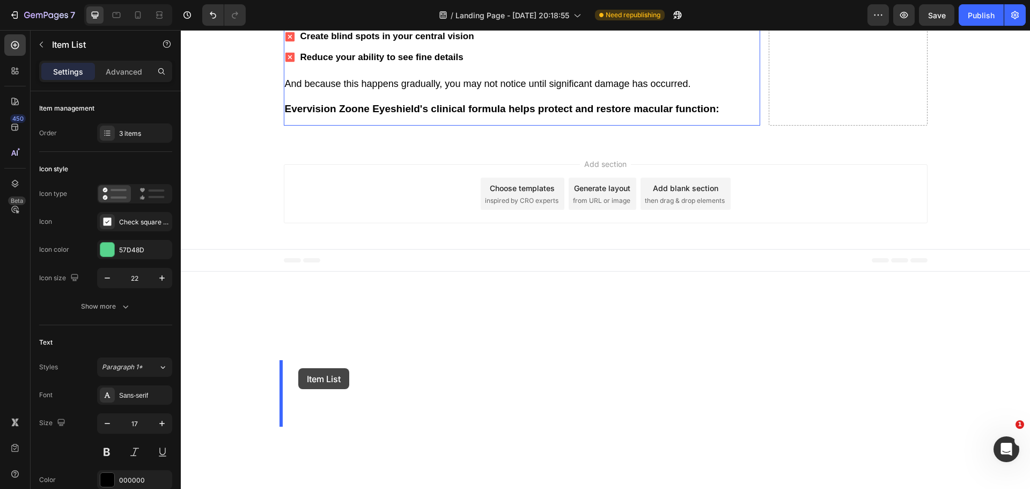
scroll to position [2594, 0]
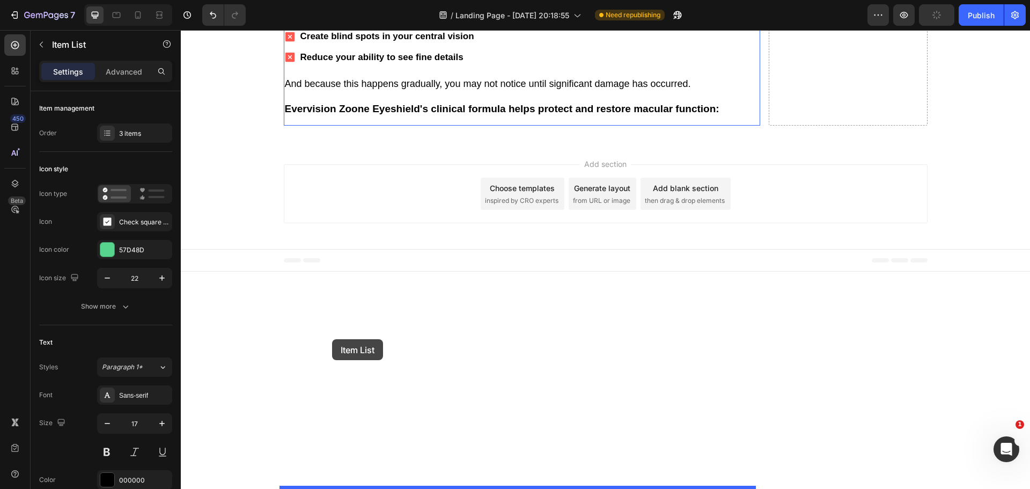
drag, startPoint x: 287, startPoint y: 222, endPoint x: 332, endPoint y: 339, distance: 126.1
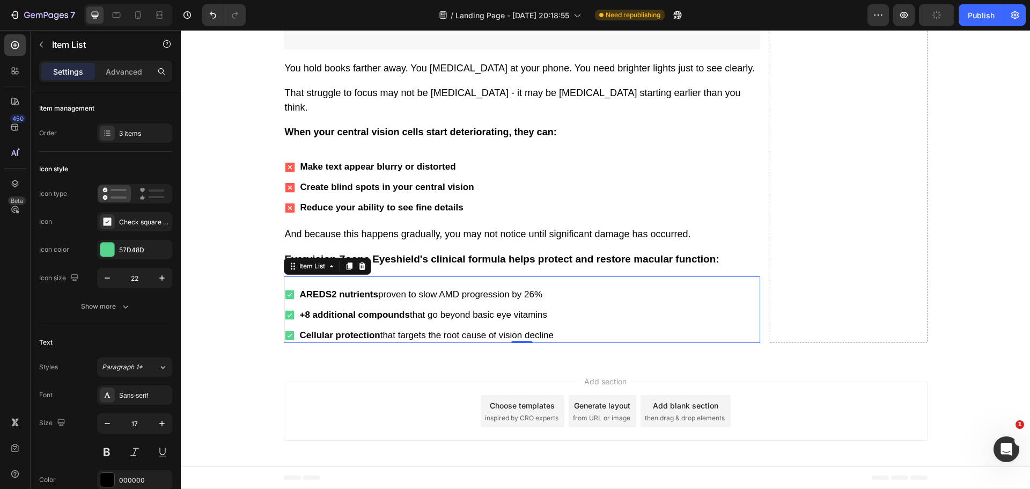
scroll to position [2527, 0]
click at [472, 301] on p "AREDS2 nutrients proven to slow AMD progression by 26%" at bounding box center [427, 295] width 254 height 12
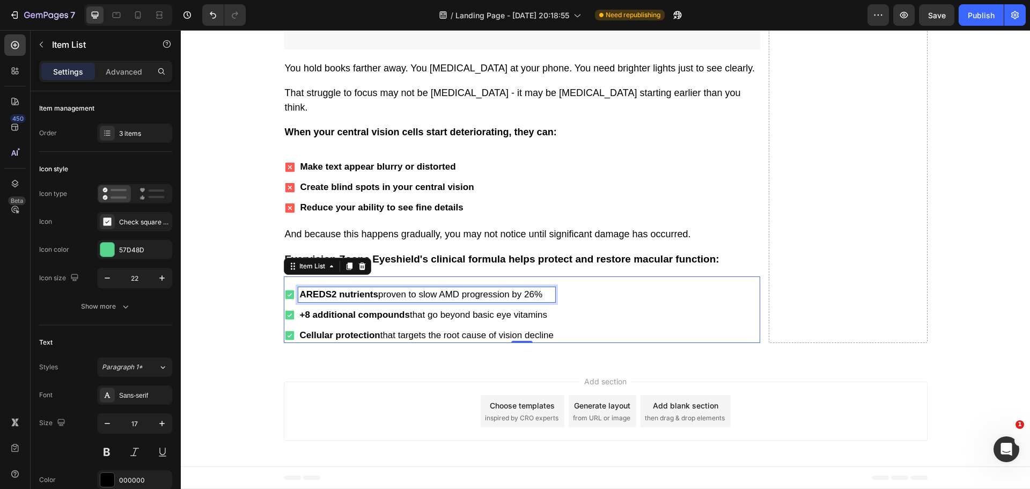
click at [472, 301] on p "AREDS2 nutrients proven to slow AMD progression by 26%" at bounding box center [427, 295] width 254 height 12
click at [408, 299] on strong "AREDS2 nutrients proven to slow AMD progression by 26%" at bounding box center [429, 294] width 258 height 10
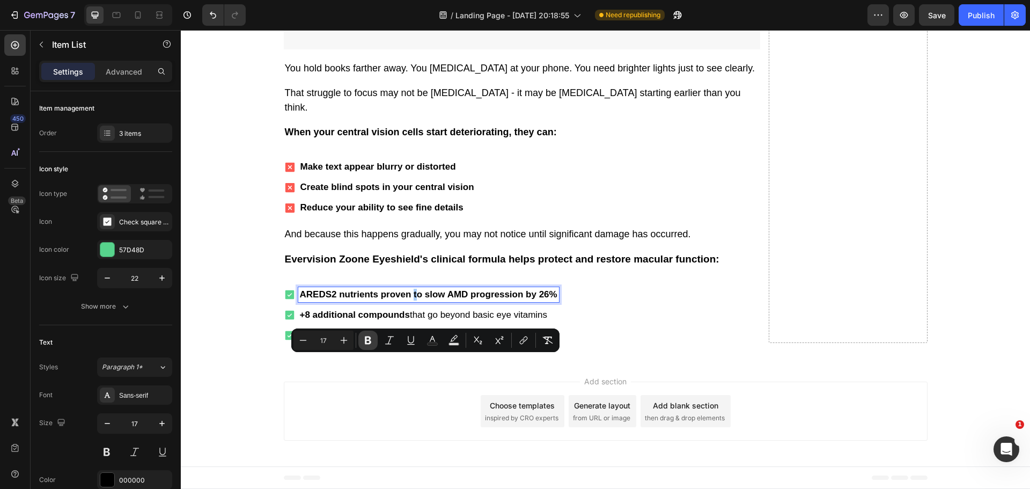
drag, startPoint x: 365, startPoint y: 340, endPoint x: 205, endPoint y: 326, distance: 161.1
click at [365, 340] on icon "Editor contextual toolbar" at bounding box center [368, 340] width 6 height 8
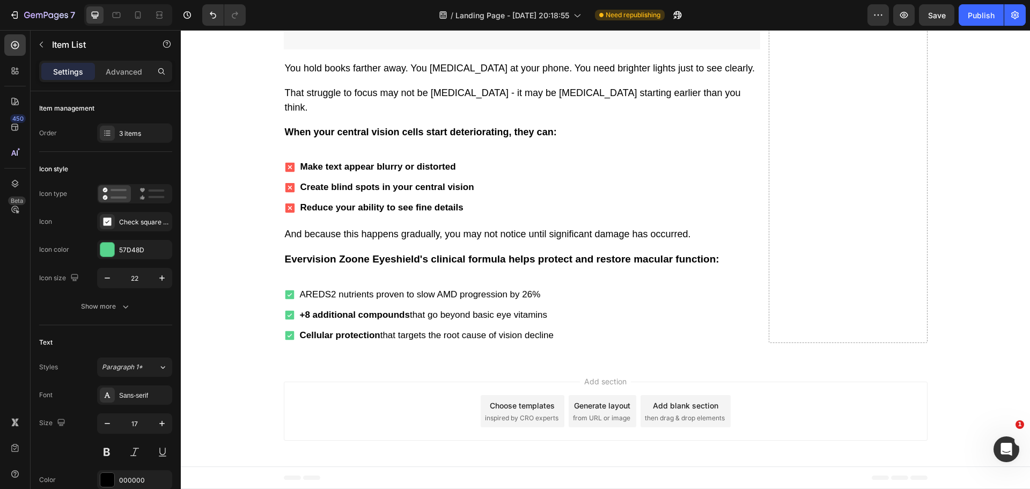
click at [371, 320] on strong "+8 additional compounds" at bounding box center [355, 315] width 110 height 10
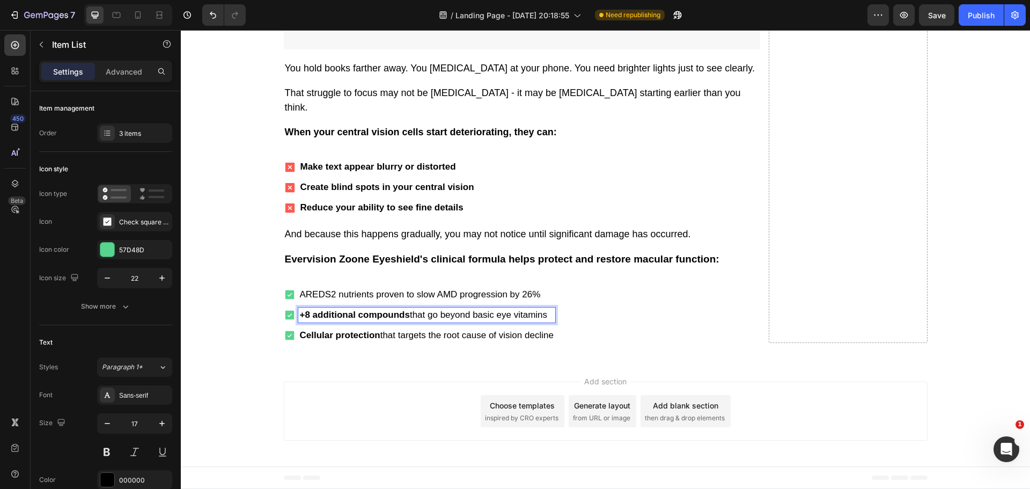
click at [375, 320] on strong "+8 additional compounds" at bounding box center [355, 315] width 110 height 10
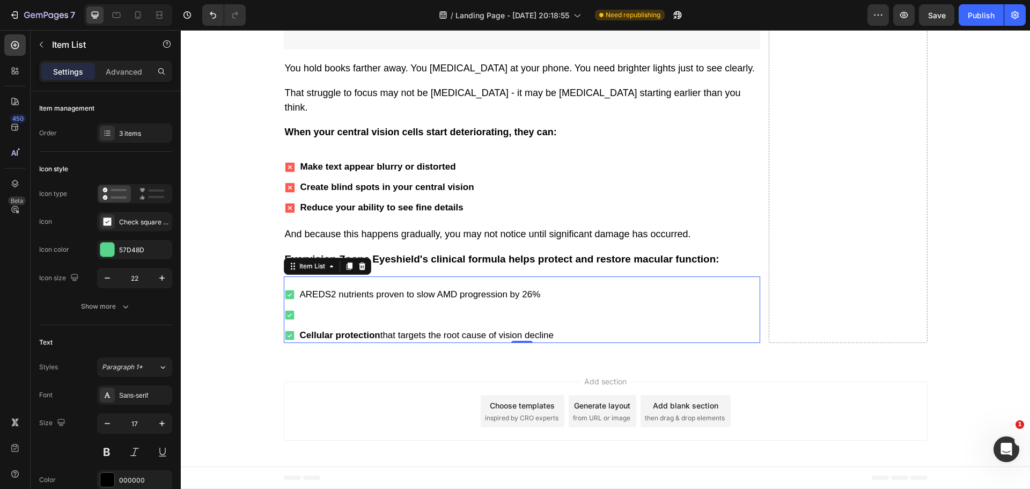
click at [380, 321] on p "Rich Text Editor. Editing area: main" at bounding box center [427, 315] width 254 height 12
click at [495, 341] on p "Cellular protection that targets the root cause of vision decline" at bounding box center [427, 336] width 254 height 12
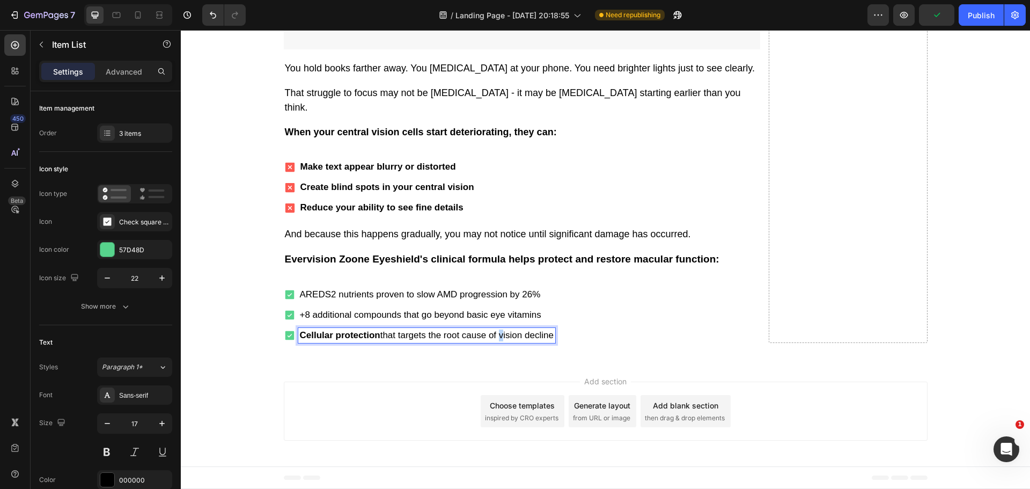
click at [495, 341] on p "Cellular protection that targets the root cause of vision decline" at bounding box center [427, 336] width 254 height 12
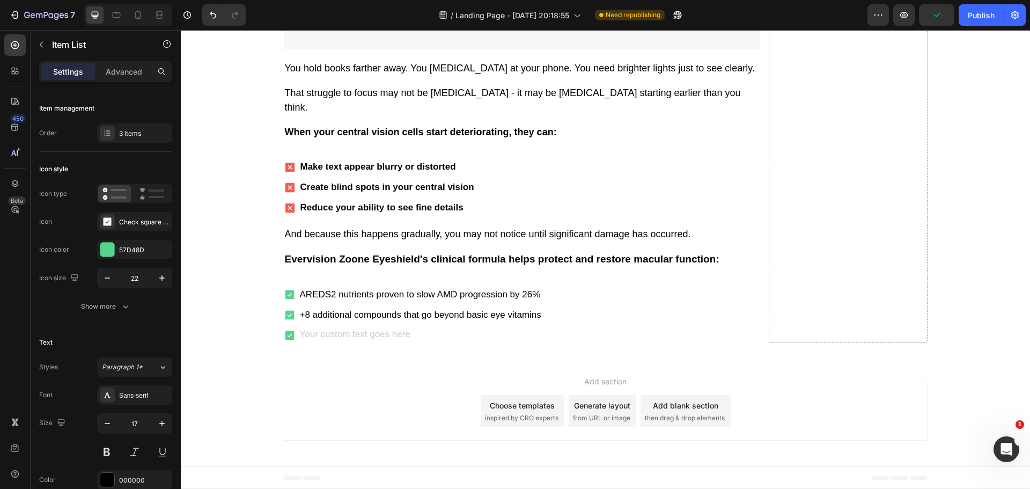
scroll to position [2518, 0]
click at [364, 321] on p "+8 additional compounds that go beyond basic eye vitamins" at bounding box center [425, 315] width 250 height 12
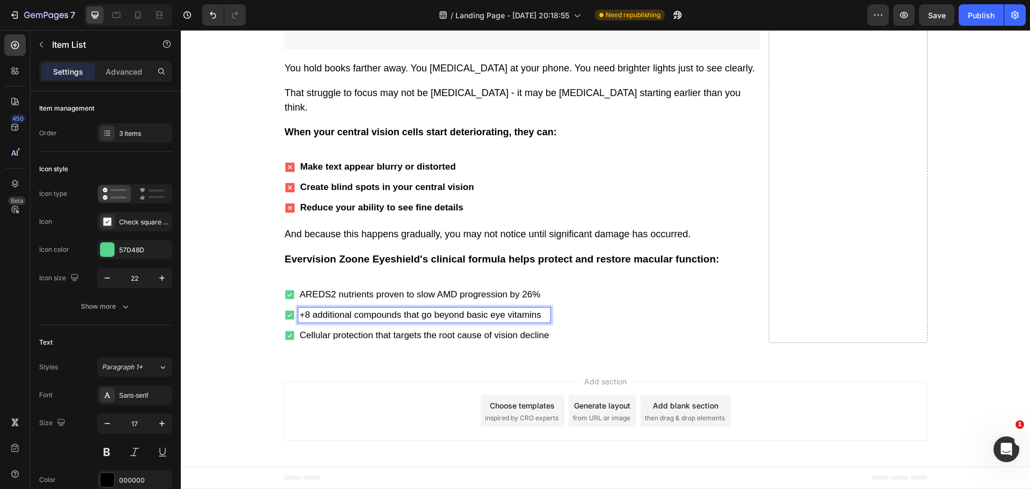
click at [394, 321] on p "+8 additional compounds that go beyond basic eye vitamins" at bounding box center [425, 315] width 250 height 12
click at [398, 321] on p "+8 additional compounds that go beyond basic eye vitamins" at bounding box center [425, 315] width 250 height 12
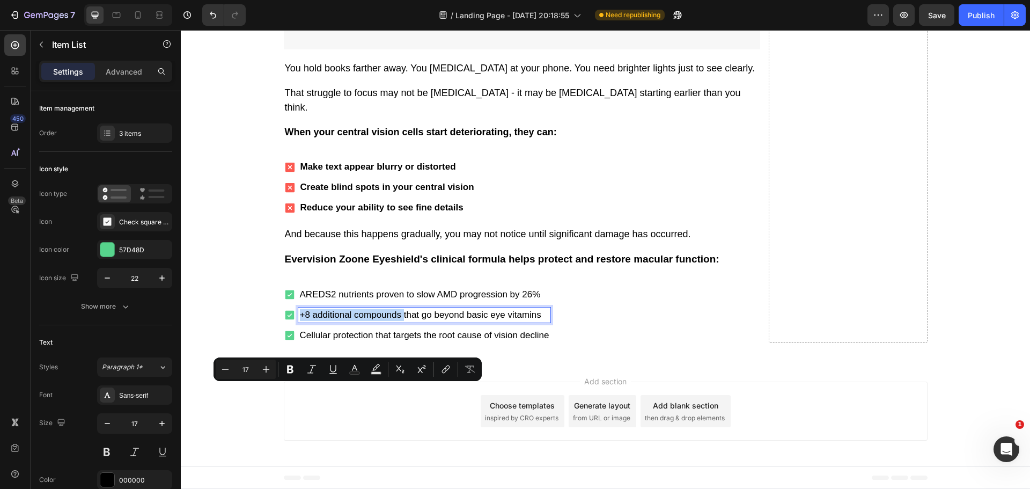
drag, startPoint x: 398, startPoint y: 392, endPoint x: 298, endPoint y: 393, distance: 99.8
click at [300, 321] on p "+8 additional compounds that go beyond basic eye vitamins" at bounding box center [425, 315] width 250 height 12
click at [287, 368] on icon "Editor contextual toolbar" at bounding box center [290, 369] width 11 height 11
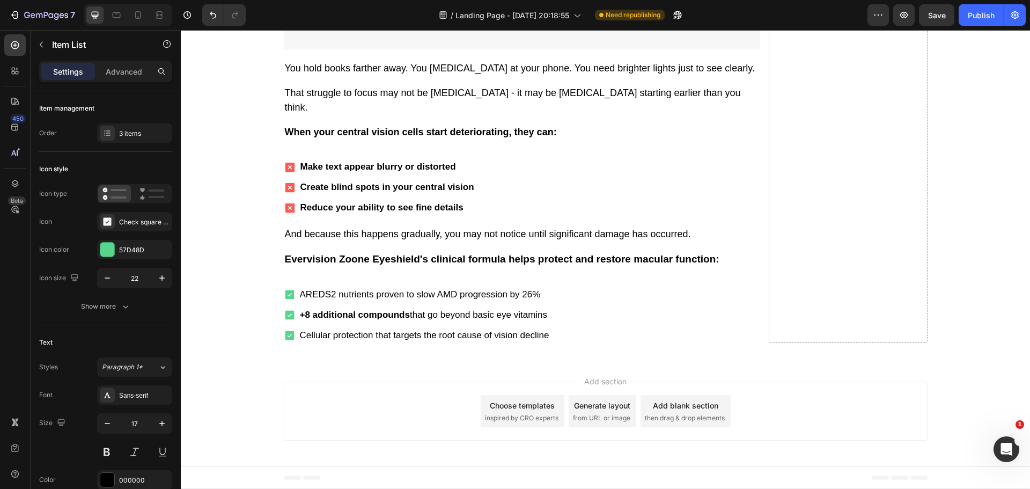
click at [373, 301] on p "AREDS2 nutrients proven to slow AMD progression by 26%" at bounding box center [425, 295] width 250 height 12
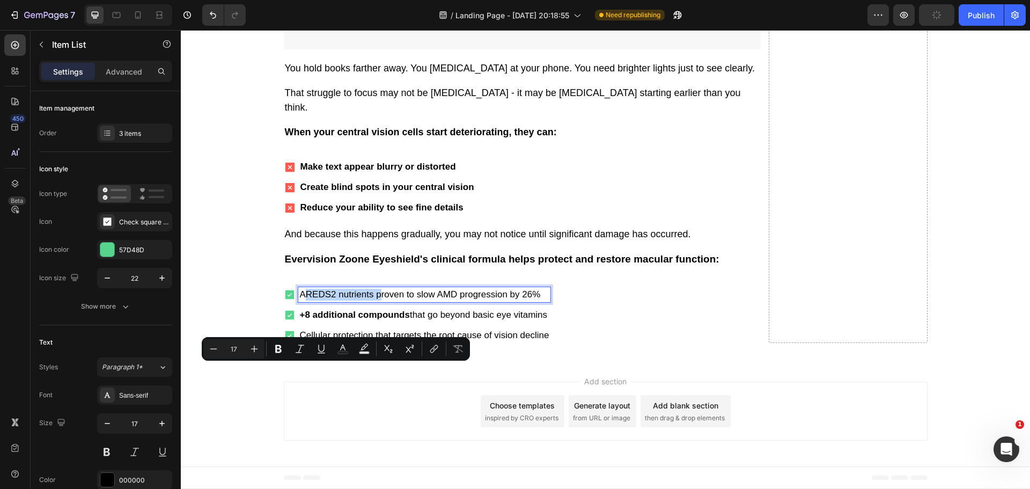
drag, startPoint x: 373, startPoint y: 370, endPoint x: 301, endPoint y: 370, distance: 71.9
click at [301, 301] on p "AREDS2 nutrients proven to slow AMD progression by 26%" at bounding box center [425, 295] width 250 height 12
drag, startPoint x: 280, startPoint y: 345, endPoint x: 121, endPoint y: 332, distance: 159.4
click at [280, 345] on icon "Editor contextual toolbar" at bounding box center [278, 348] width 11 height 11
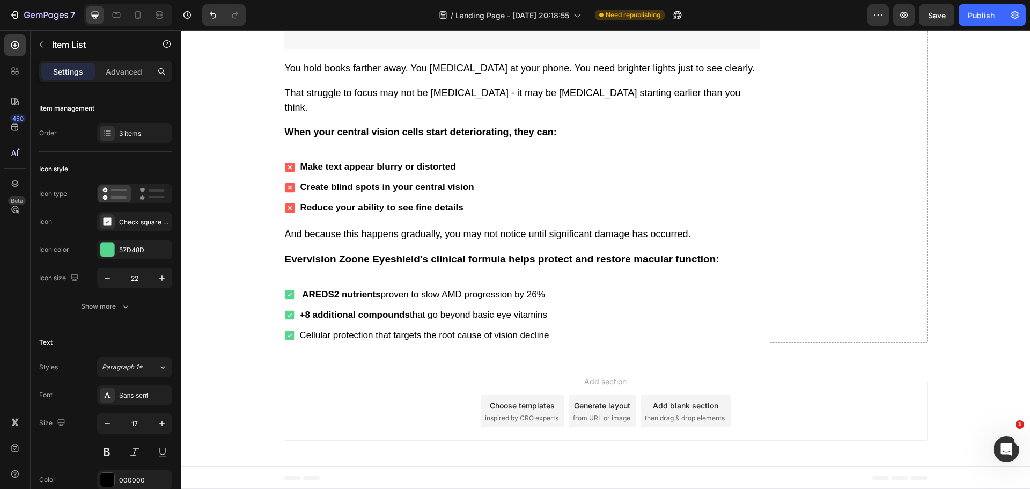
click at [302, 299] on strong "AREDS2 nutrients" at bounding box center [341, 294] width 78 height 10
click at [323, 341] on p "Cellular protection that targets the root cause of vision decline" at bounding box center [425, 336] width 250 height 12
click at [300, 341] on p "Cellular protection that targets the root cause of vision decline" at bounding box center [425, 336] width 250 height 12
click at [321, 341] on p "Cellular protection that targets the root cause of vision decline" at bounding box center [425, 336] width 250 height 12
click at [369, 341] on p "Cellular protection that targets the root cause of vision decline" at bounding box center [425, 336] width 250 height 12
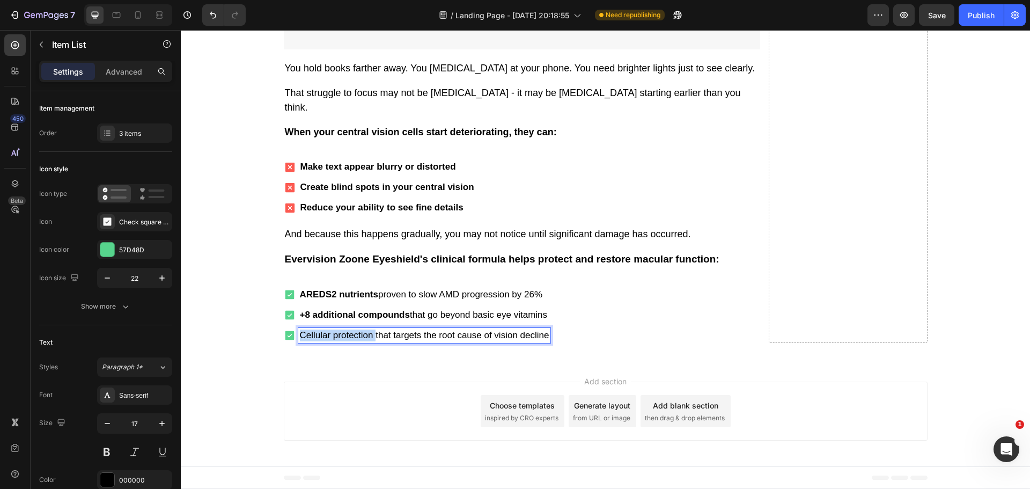
drag, startPoint x: 368, startPoint y: 410, endPoint x: 302, endPoint y: 410, distance: 66.0
click at [302, 341] on p "Cellular protection that targets the root cause of vision decline" at bounding box center [425, 336] width 250 height 12
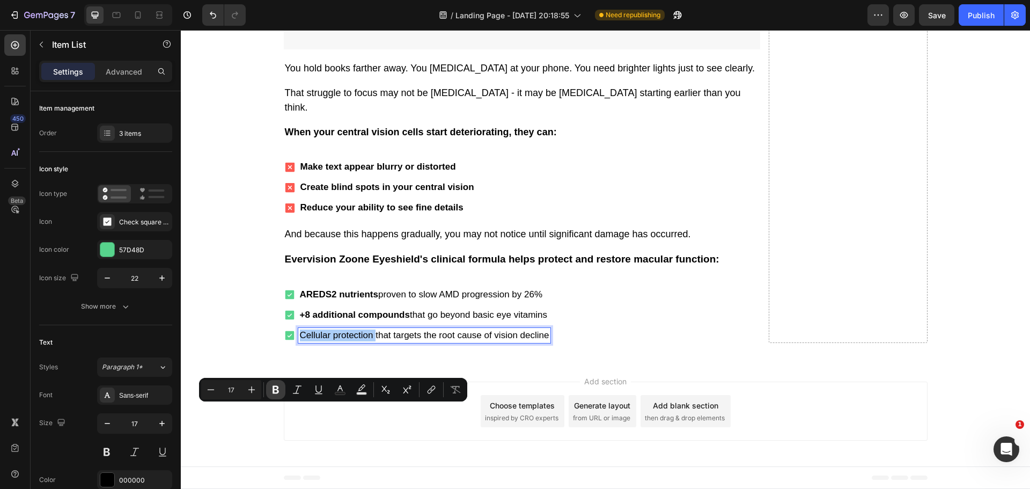
click at [276, 388] on icon "Editor contextual toolbar" at bounding box center [275, 389] width 11 height 11
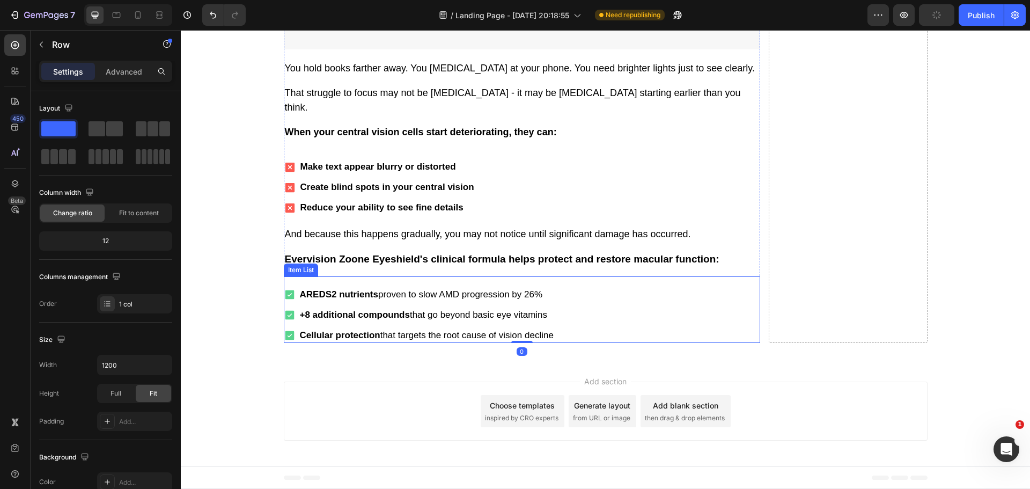
click at [500, 343] on div "AREDS2 nutrients proven to slow AMD progression by 26% +8 additional compounds …" at bounding box center [522, 309] width 477 height 67
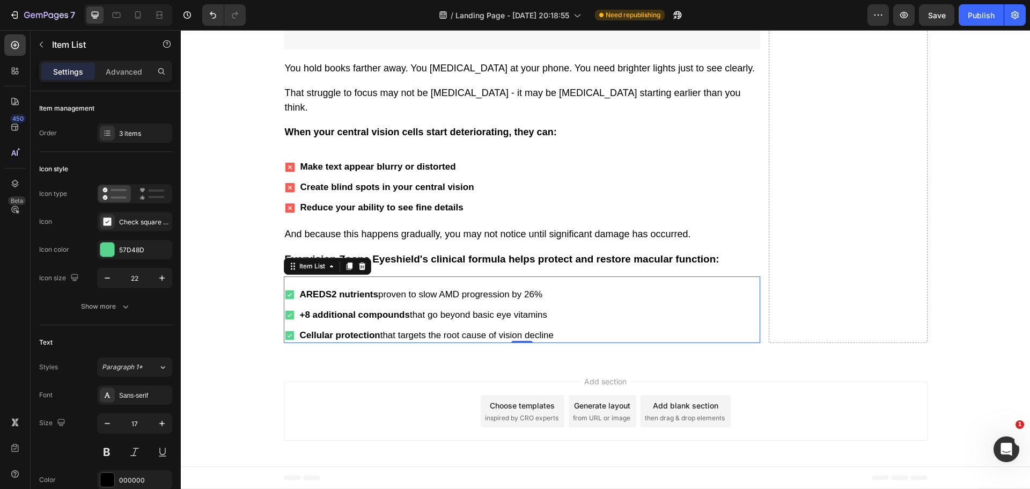
scroll to position [2572, 0]
click at [424, 241] on p "And because this happens gradually, you may not notice until significant damage…" at bounding box center [522, 234] width 474 height 14
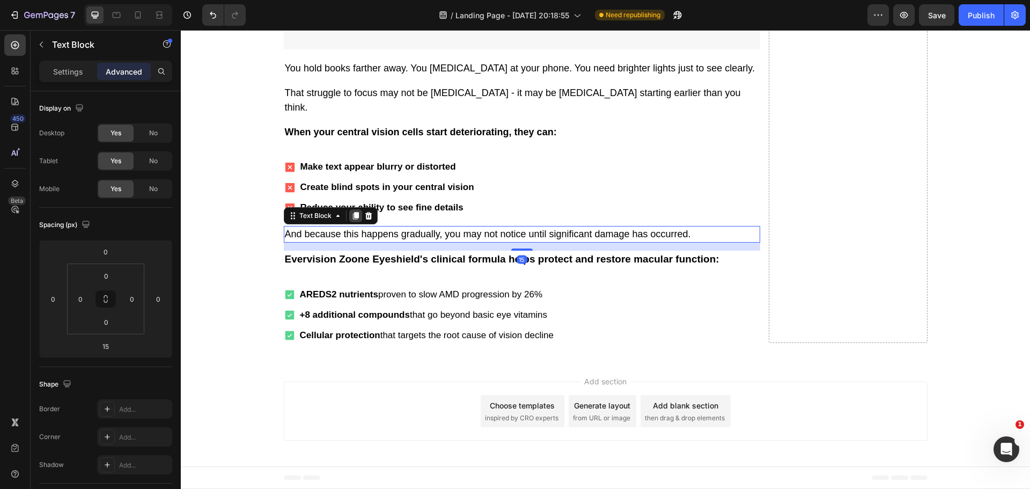
click at [357, 222] on div at bounding box center [355, 215] width 13 height 13
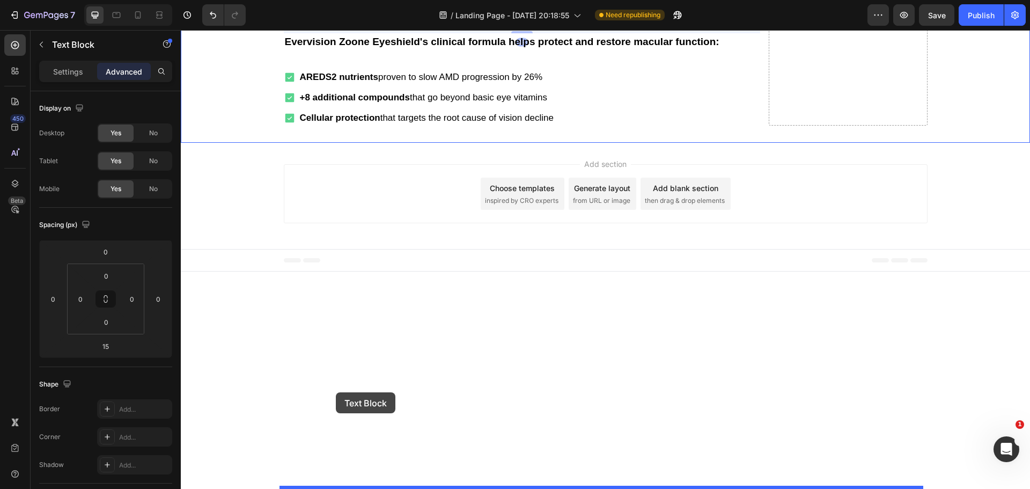
drag, startPoint x: 289, startPoint y: 272, endPoint x: 336, endPoint y: 392, distance: 129.0
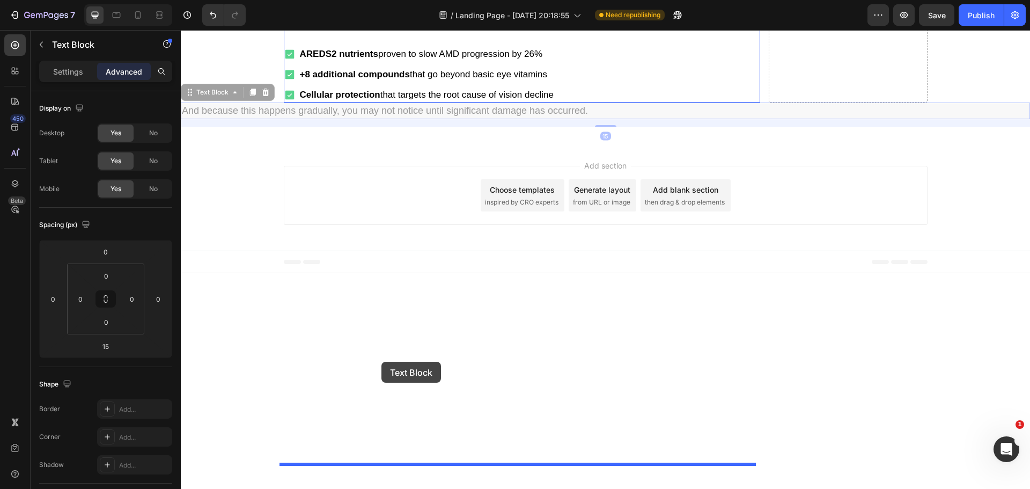
drag, startPoint x: 189, startPoint y: 358, endPoint x: 382, endPoint y: 362, distance: 192.7
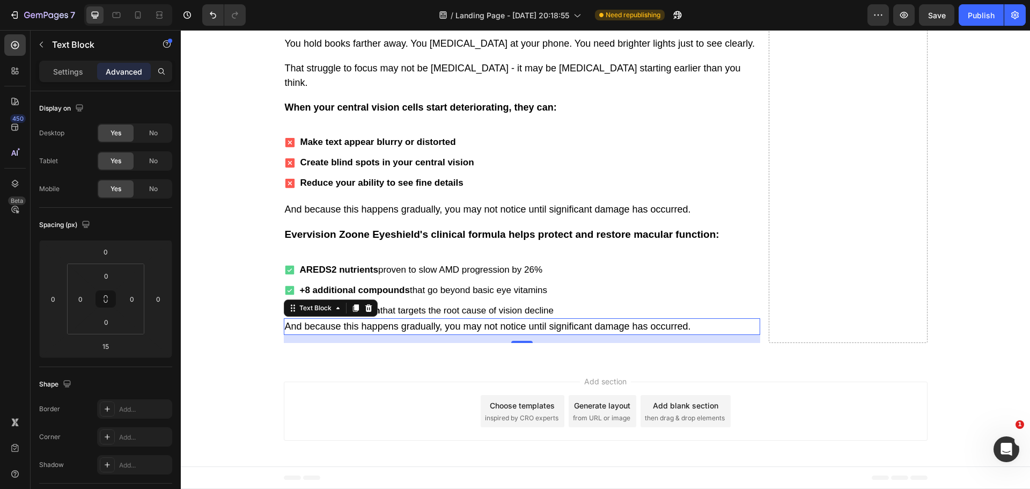
click at [390, 334] on p "And because this happens gradually, you may not notice until significant damage…" at bounding box center [522, 326] width 474 height 14
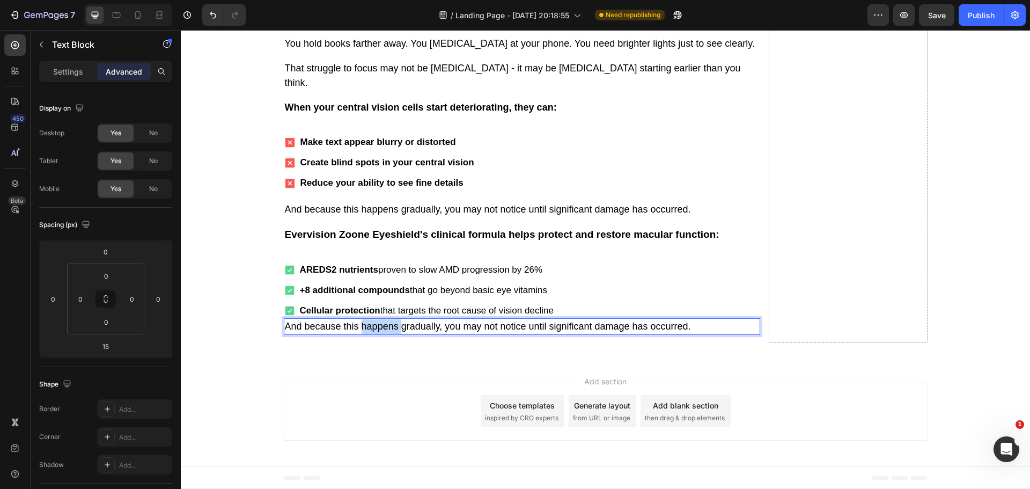
click at [390, 334] on p "And because this happens gradually, you may not notice until significant damage…" at bounding box center [522, 326] width 474 height 14
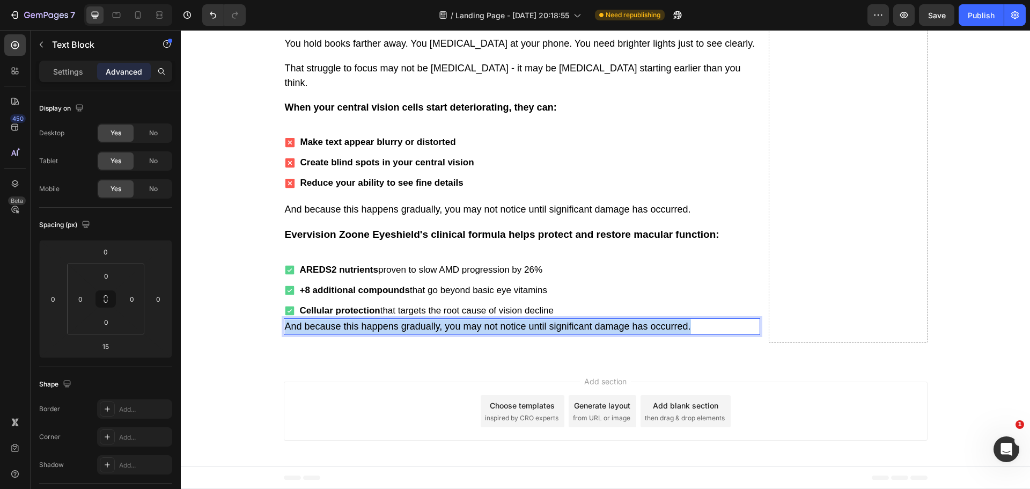
click at [390, 334] on p "And because this happens gradually, you may not notice until significant damage…" at bounding box center [522, 326] width 474 height 14
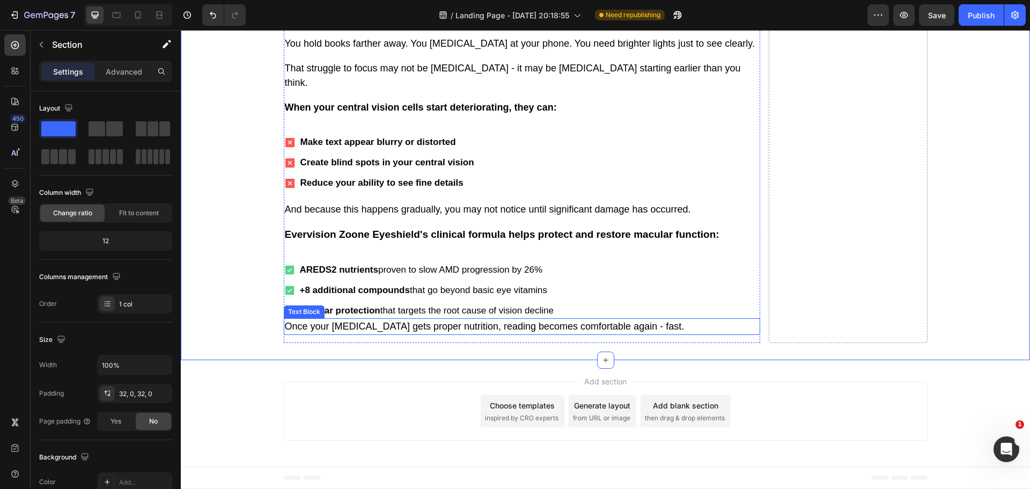
click at [355, 334] on p "Once your [MEDICAL_DATA] gets proper nutrition, reading becomes comfortable aga…" at bounding box center [522, 326] width 474 height 14
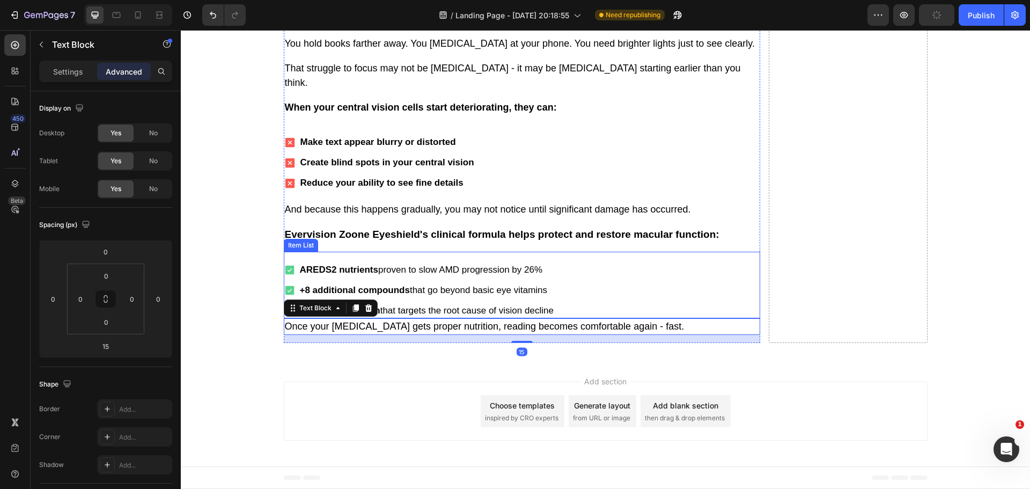
click at [616, 318] on div "AREDS2 nutrients proven to slow AMD progression by 26% +8 additional compounds …" at bounding box center [522, 290] width 477 height 56
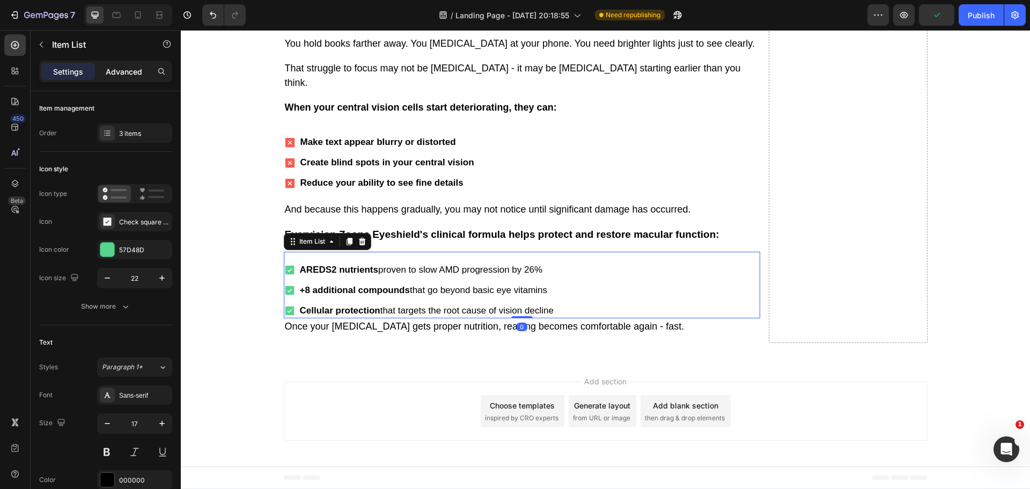
click at [125, 75] on p "Advanced" at bounding box center [124, 71] width 36 height 11
type input "100%"
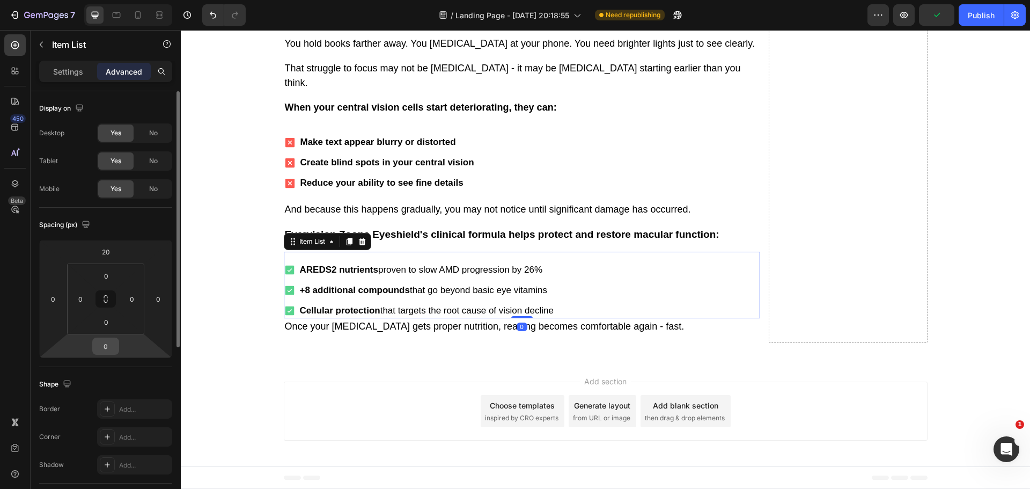
click at [108, 343] on input "0" at bounding box center [105, 346] width 21 height 16
type input "20"
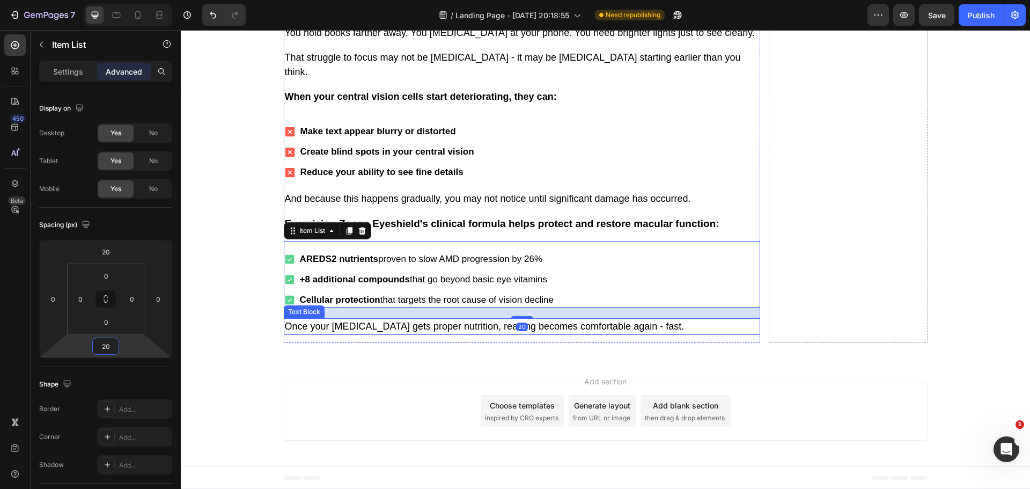
click at [391, 334] on p "Once your [MEDICAL_DATA] gets proper nutrition, reading becomes comfortable aga…" at bounding box center [522, 326] width 474 height 14
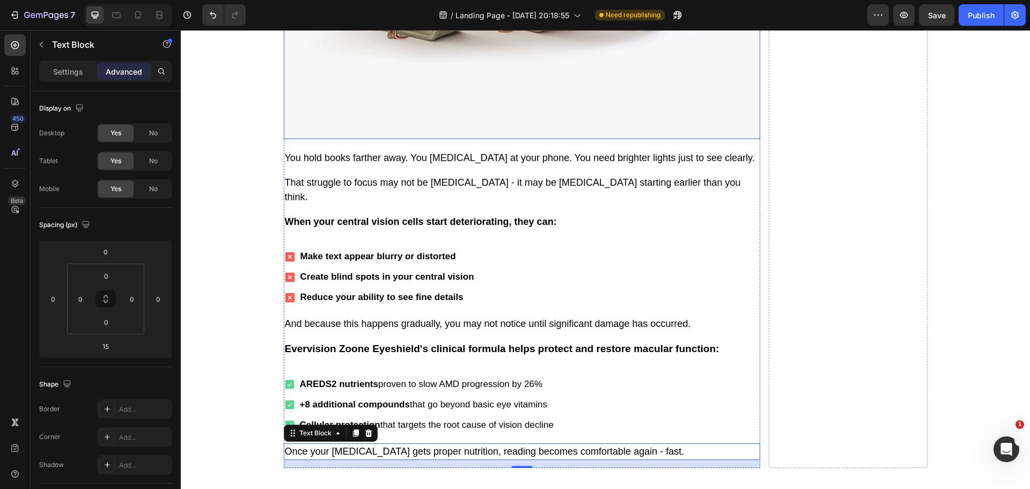
scroll to position [1981, 0]
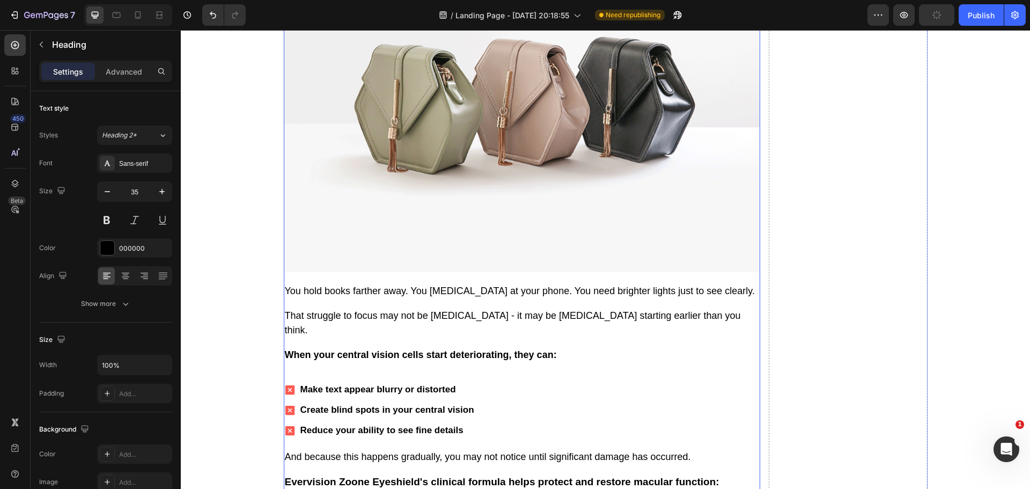
scroll to position [2142, 0]
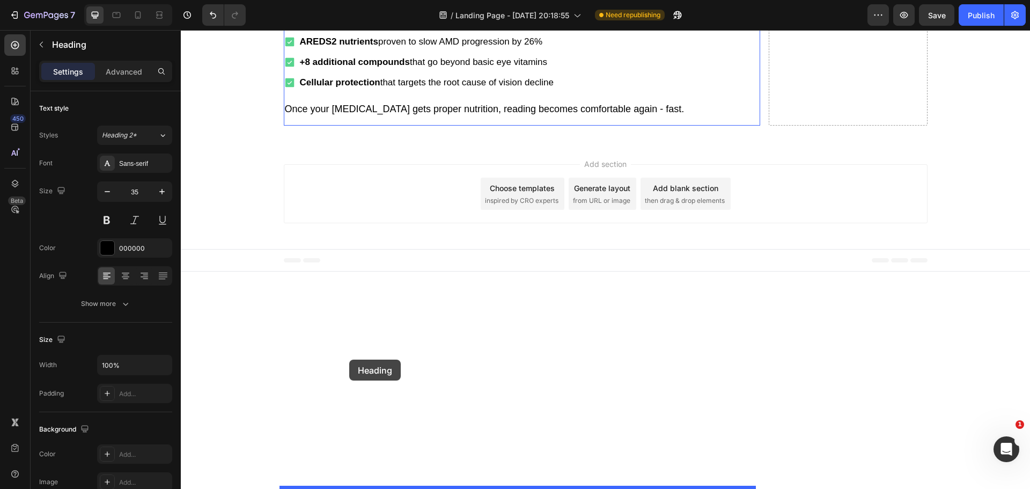
drag, startPoint x: 285, startPoint y: 166, endPoint x: 349, endPoint y: 360, distance: 203.6
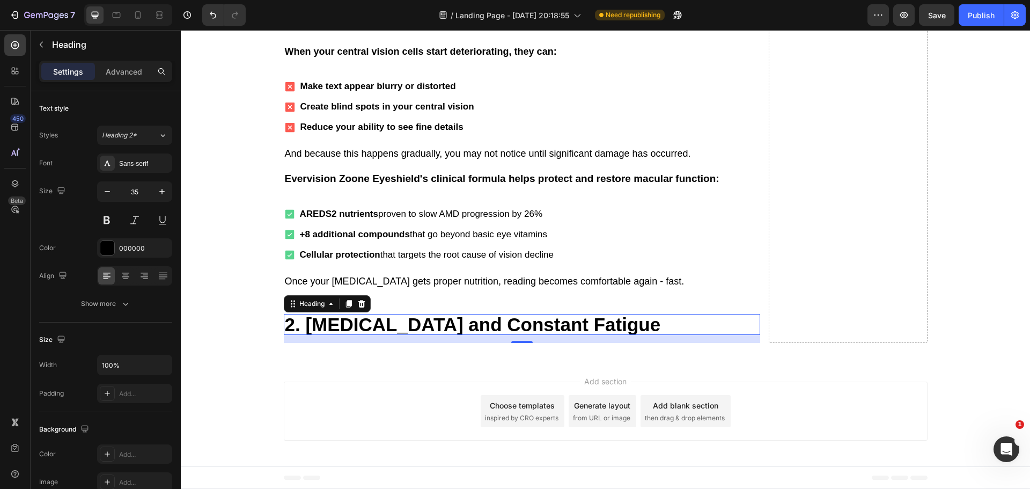
scroll to position [2629, 0]
click at [436, 335] on h2 "2. [MEDICAL_DATA] and Constant Fatigue" at bounding box center [522, 324] width 477 height 21
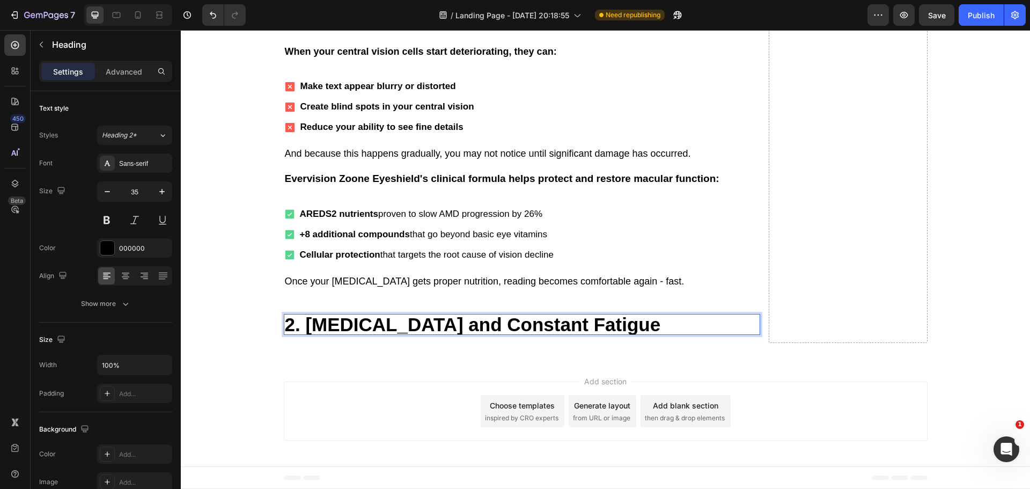
click at [436, 334] on p "2. [MEDICAL_DATA] and Constant Fatigue" at bounding box center [522, 324] width 474 height 19
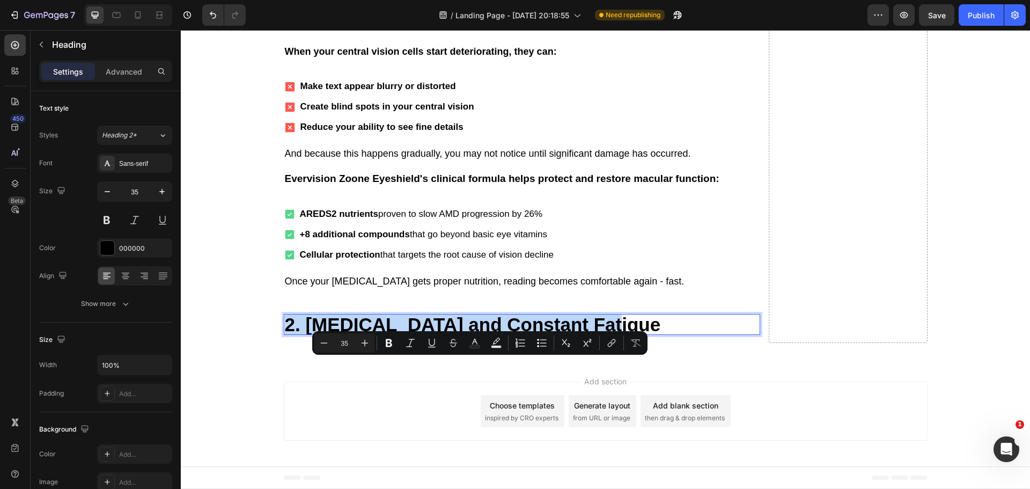
click at [436, 334] on p "2. [MEDICAL_DATA] and Constant Fatigue" at bounding box center [522, 324] width 474 height 19
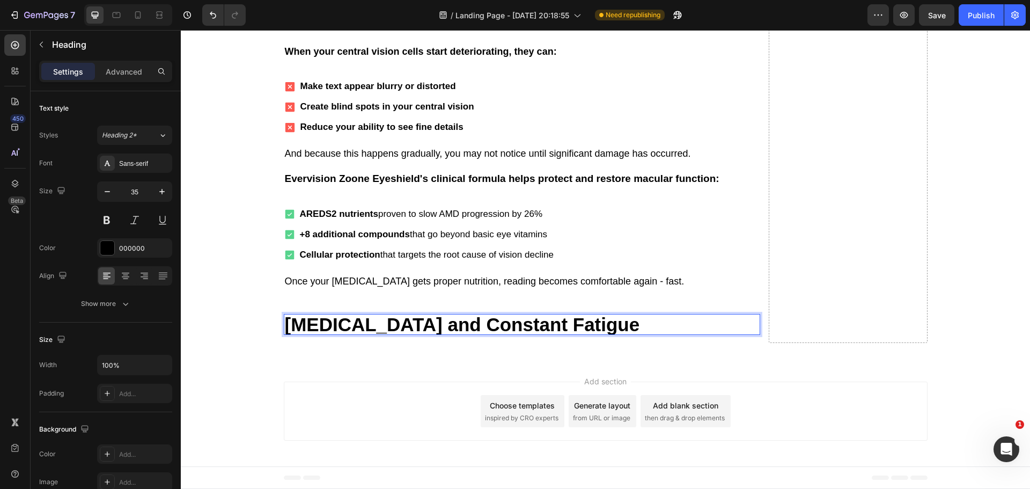
click at [285, 334] on p "Eye Strain and Constant Fatigue" at bounding box center [522, 324] width 474 height 19
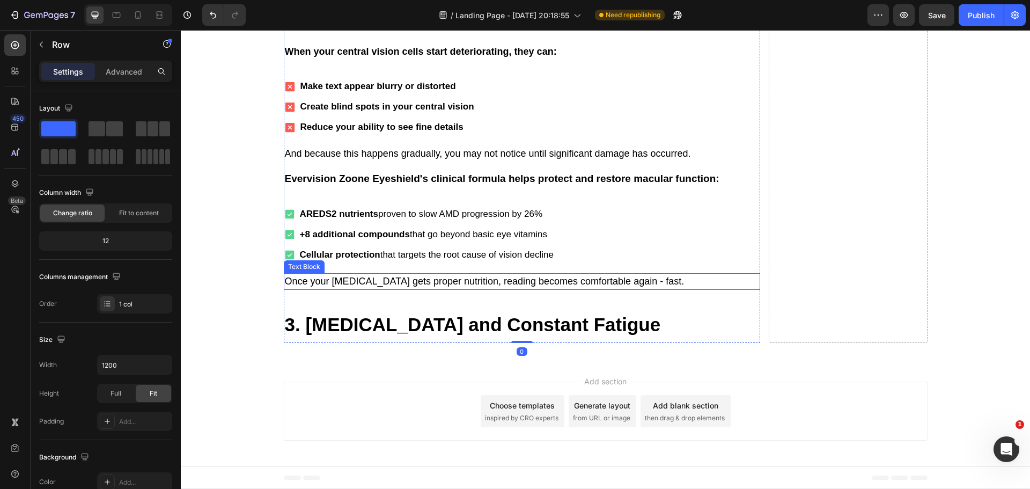
click at [358, 289] on p "Once your [MEDICAL_DATA] gets proper nutrition, reading becomes comfortable aga…" at bounding box center [522, 281] width 474 height 14
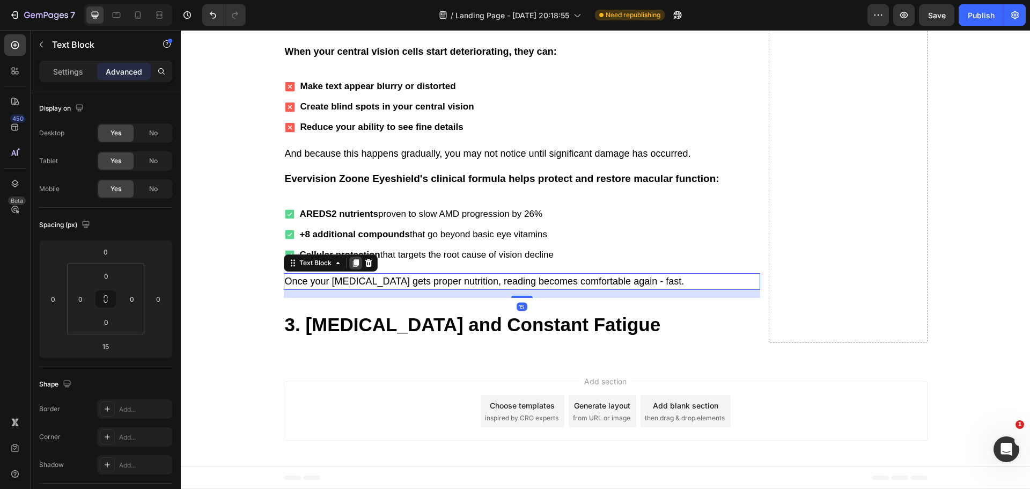
click at [354, 267] on icon at bounding box center [356, 263] width 6 height 8
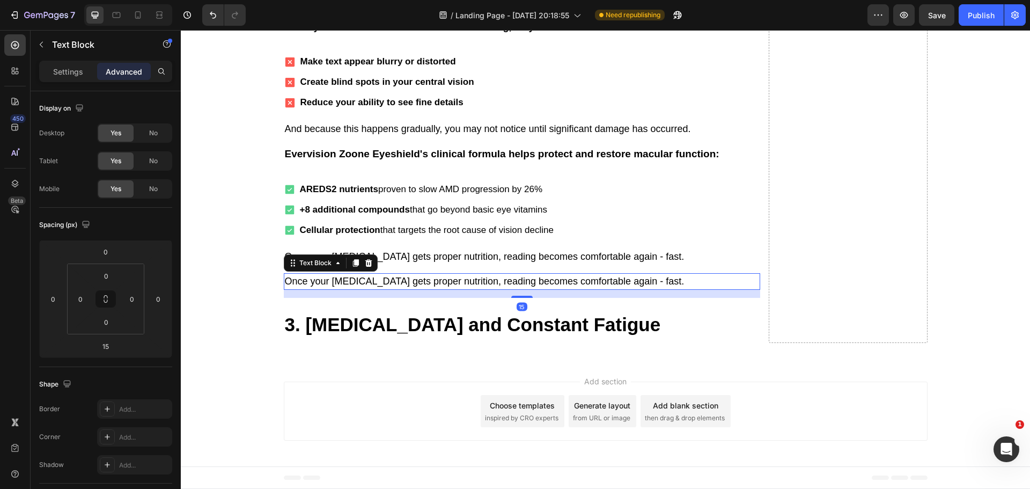
scroll to position [2683, 0]
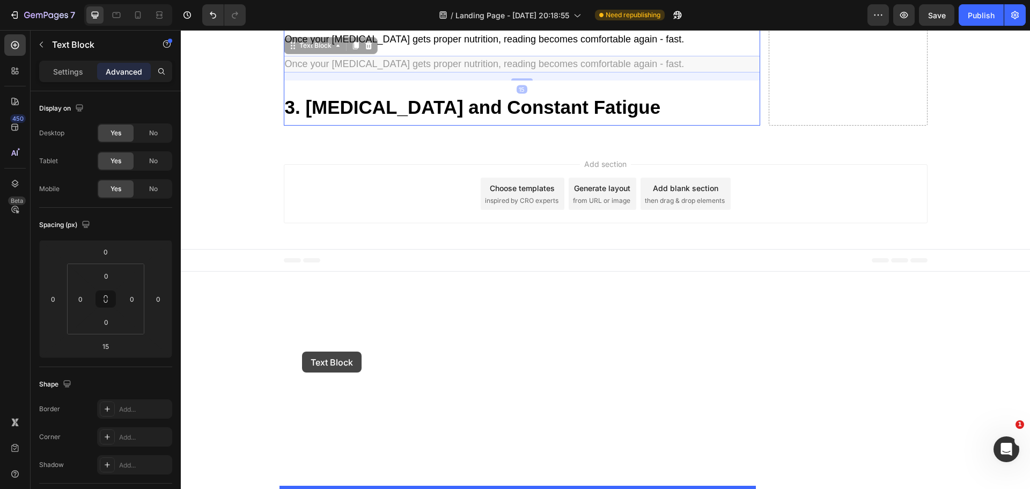
drag, startPoint x: 287, startPoint y: 281, endPoint x: 302, endPoint y: 352, distance: 72.5
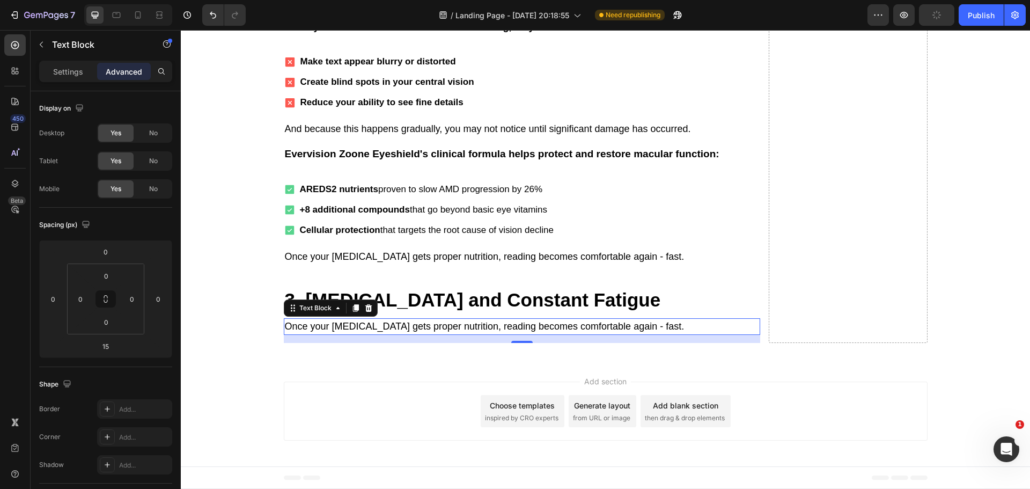
click at [418, 334] on p "Once your [MEDICAL_DATA] gets proper nutrition, reading becomes comfortable aga…" at bounding box center [522, 326] width 474 height 14
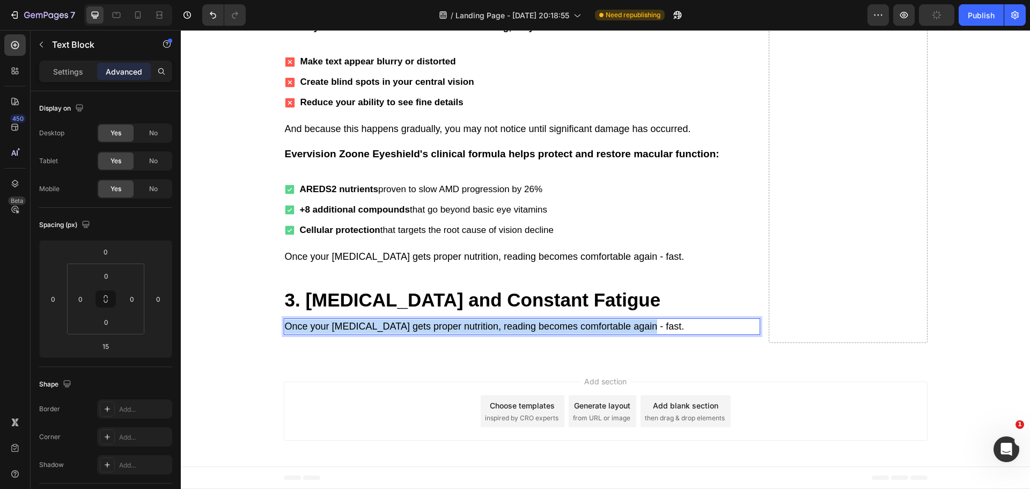
click at [418, 334] on p "Once your [MEDICAL_DATA] gets proper nutrition, reading becomes comfortable aga…" at bounding box center [522, 326] width 474 height 14
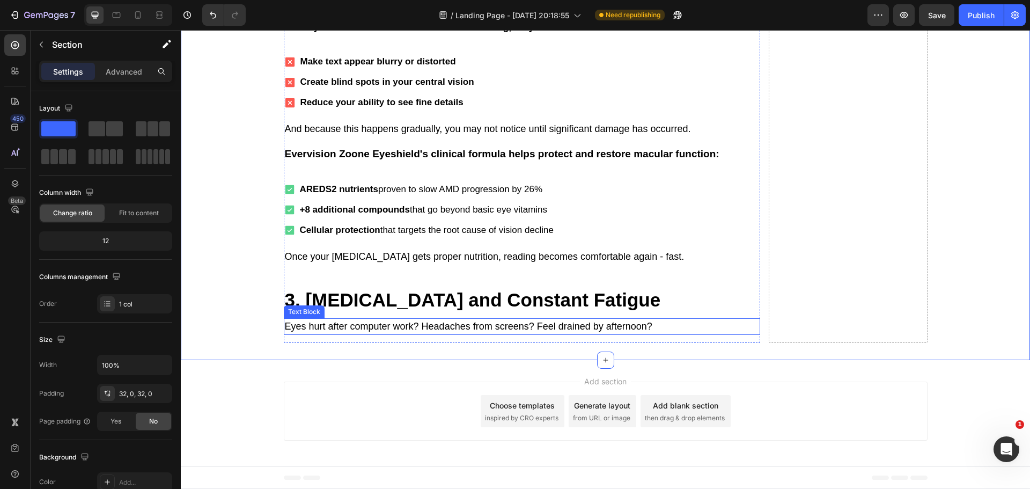
click at [399, 334] on p "Eyes hurt after computer work? Headaches from screens? Feel drained by afternoo…" at bounding box center [522, 326] width 474 height 14
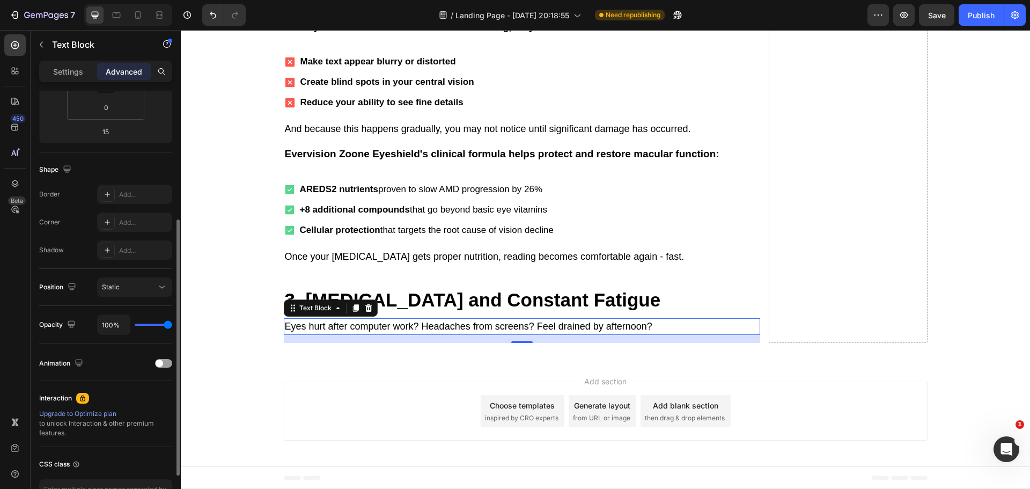
scroll to position [0, 0]
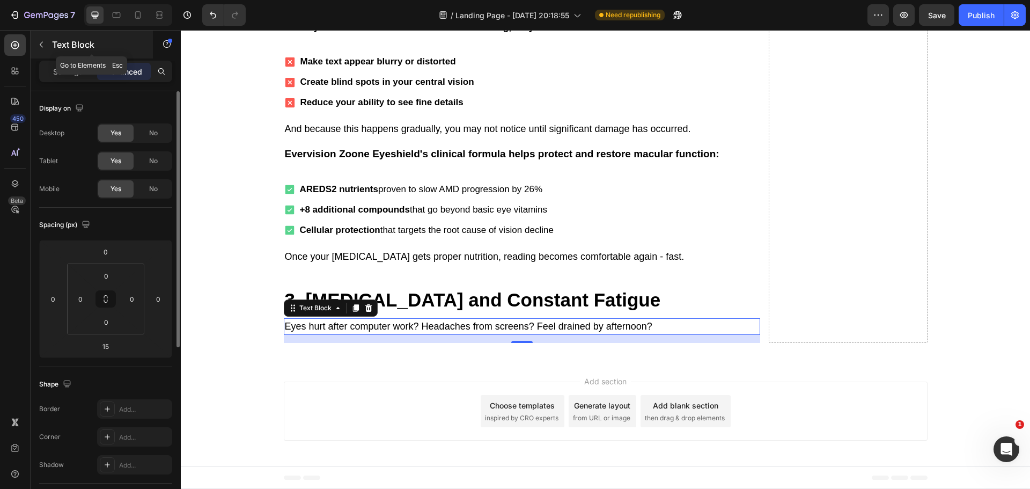
click at [38, 43] on icon "button" at bounding box center [41, 44] width 9 height 9
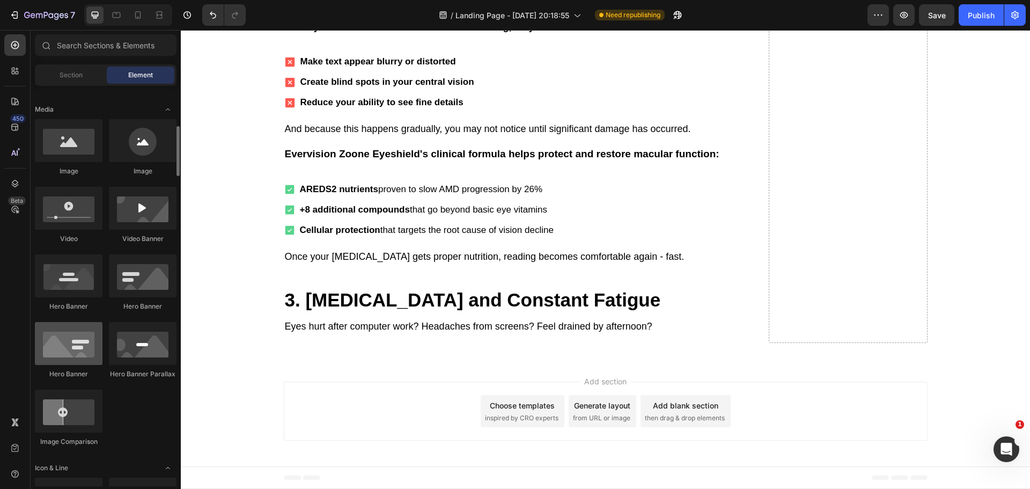
scroll to position [215, 0]
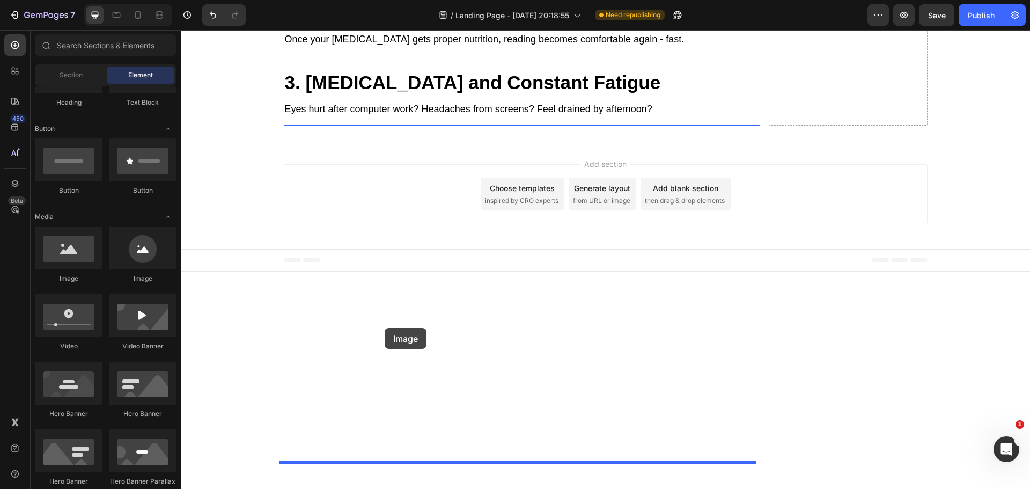
drag, startPoint x: 353, startPoint y: 292, endPoint x: 385, endPoint y: 328, distance: 47.9
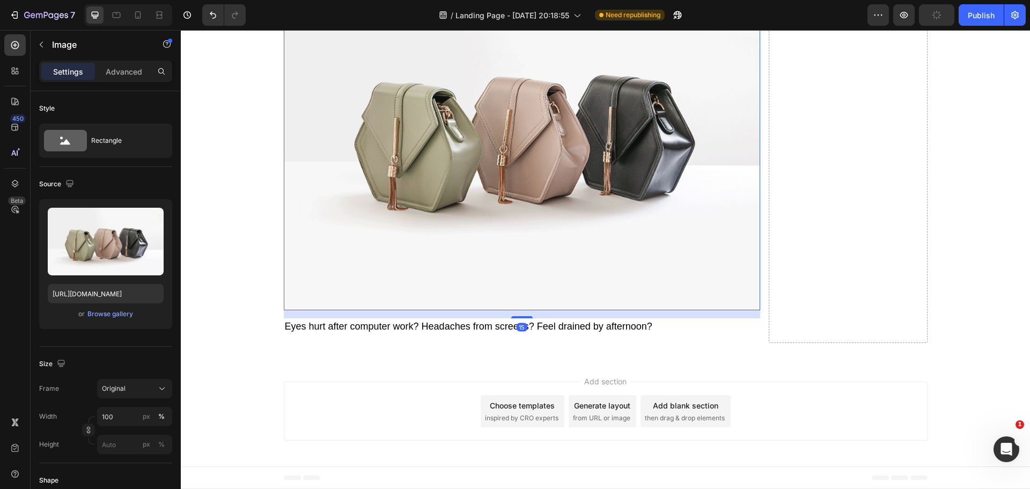
scroll to position [3064, 0]
click at [415, 329] on p "Eyes hurt after computer work? Headaches from screens? Feel drained by afternoo…" at bounding box center [522, 326] width 474 height 14
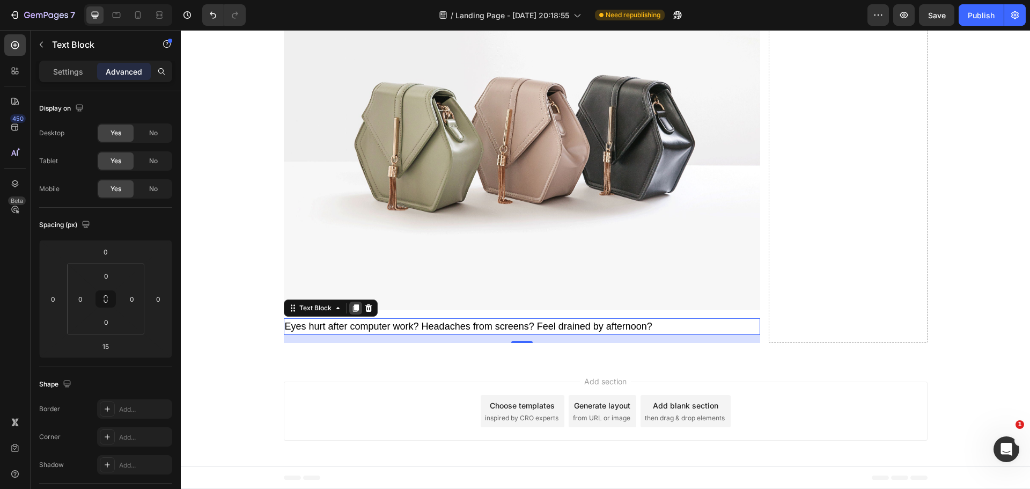
click at [353, 310] on icon at bounding box center [356, 308] width 6 height 8
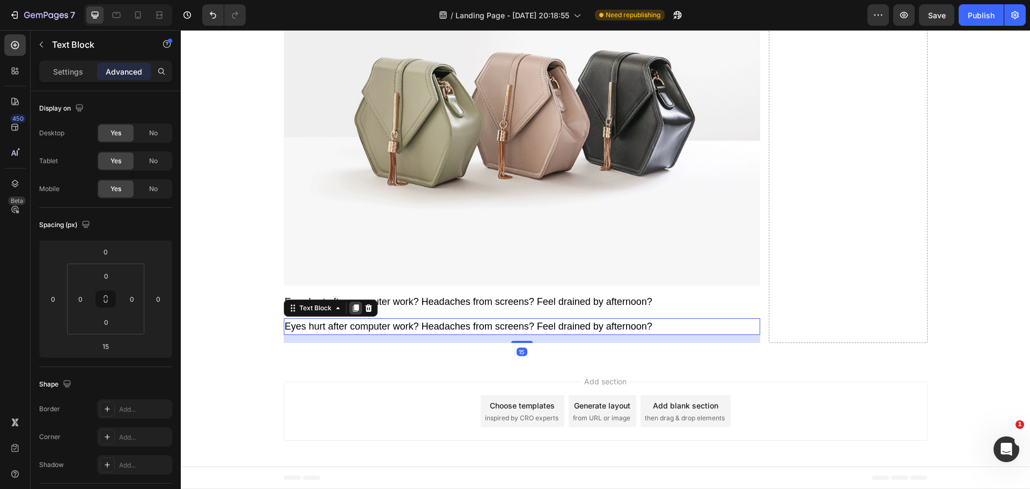
click at [353, 312] on icon at bounding box center [356, 308] width 6 height 8
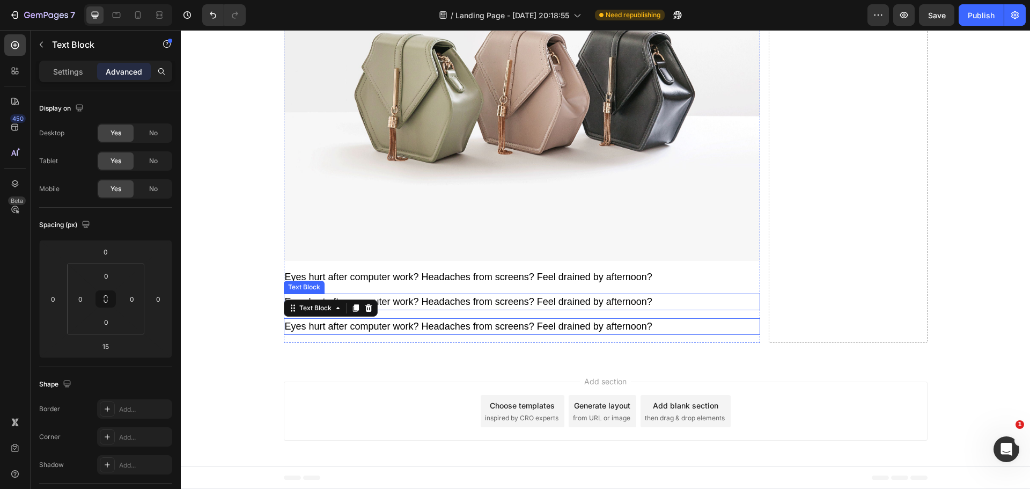
click at [420, 309] on p "Eyes hurt after computer work? Headaches from screens? Feel drained by afternoo…" at bounding box center [522, 302] width 474 height 14
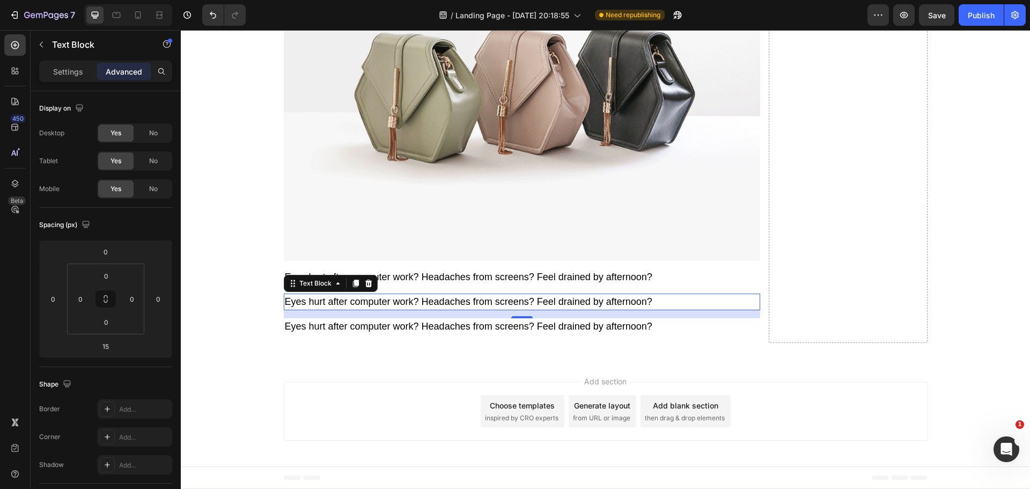
click at [470, 309] on p "Eyes hurt after computer work? Headaches from screens? Feel drained by afternoo…" at bounding box center [522, 302] width 474 height 14
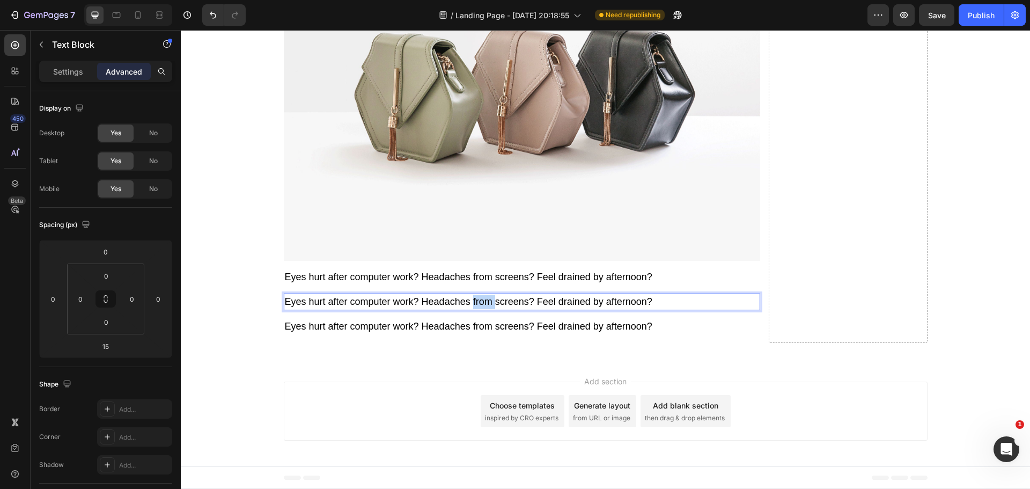
click at [470, 309] on p "Eyes hurt after computer work? Headaches from screens? Feel drained by afternoo…" at bounding box center [522, 302] width 474 height 14
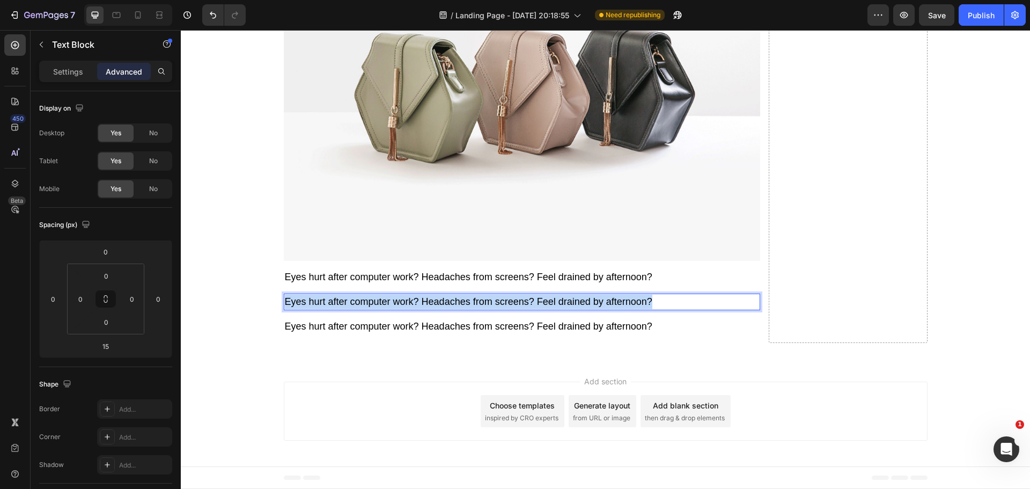
click at [470, 309] on p "Eyes hurt after computer work? Headaches from screens? Feel drained by afternoo…" at bounding box center [522, 302] width 474 height 14
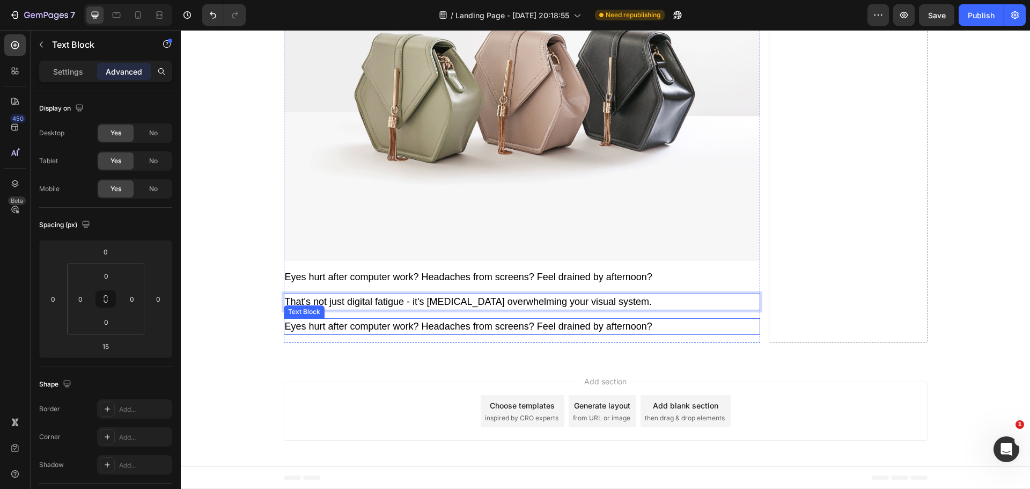
click at [447, 335] on div "Eyes hurt after computer work? Headaches from screens? Feel drained by afternoo…" at bounding box center [522, 326] width 477 height 17
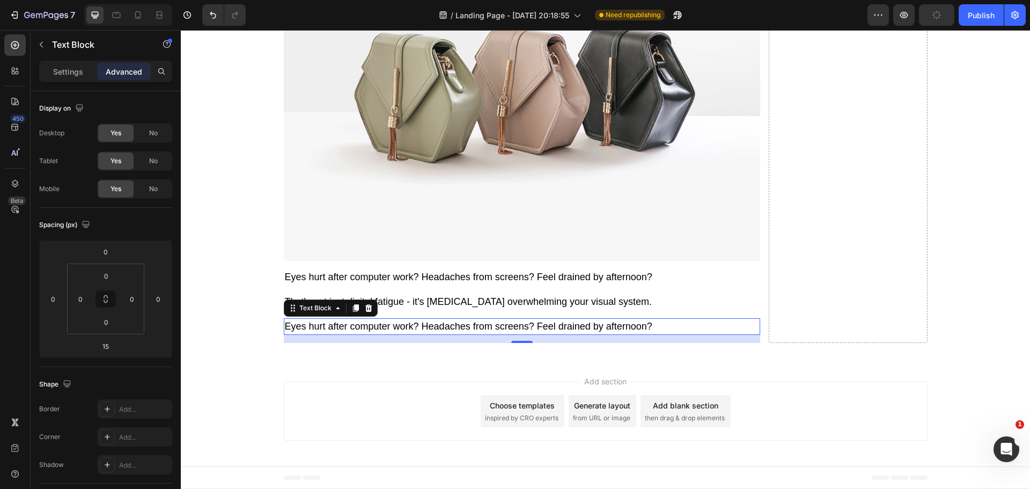
click at [352, 334] on p "Eyes hurt after computer work? Headaches from screens? Feel drained by afternoo…" at bounding box center [522, 326] width 474 height 14
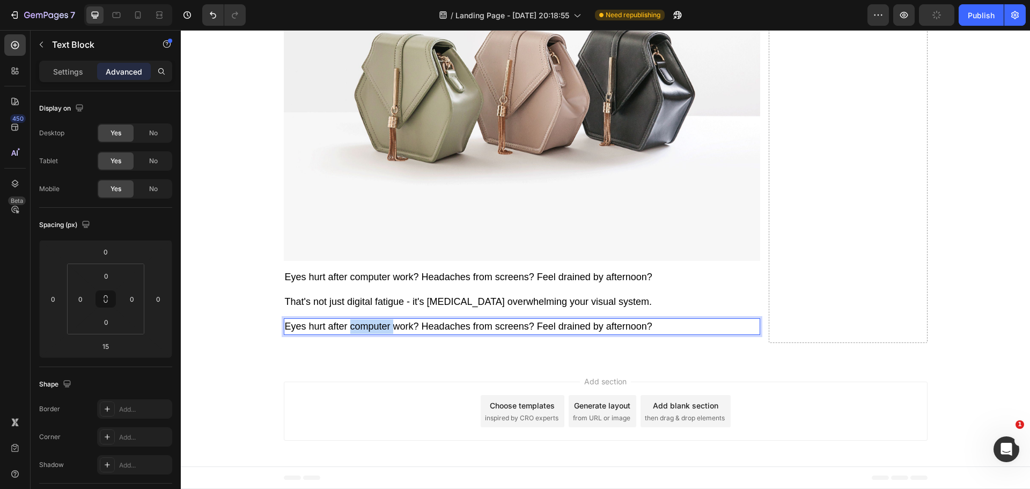
click at [352, 334] on p "Eyes hurt after computer work? Headaches from screens? Feel drained by afternoo…" at bounding box center [522, 326] width 474 height 14
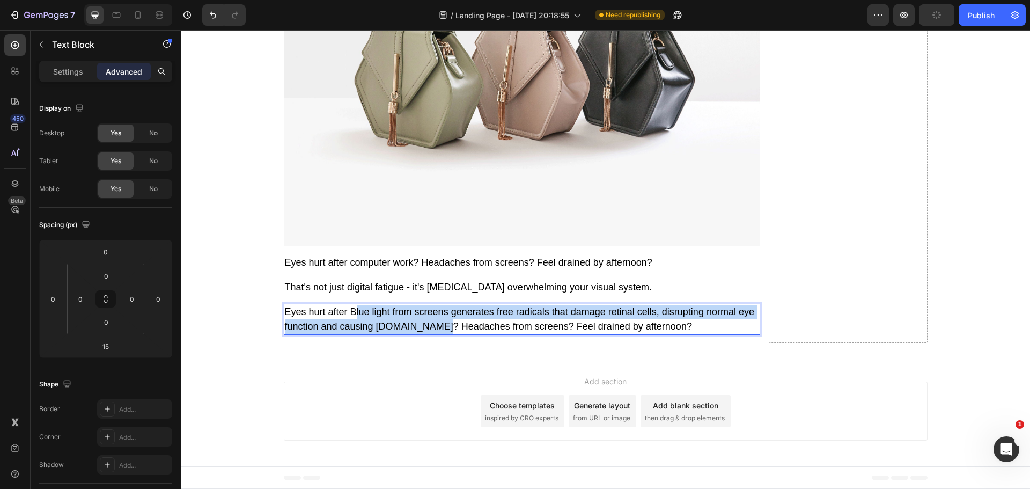
click at [352, 334] on p "Eyes hurt after Blue light from screens generates free radicals that damage ret…" at bounding box center [522, 319] width 474 height 29
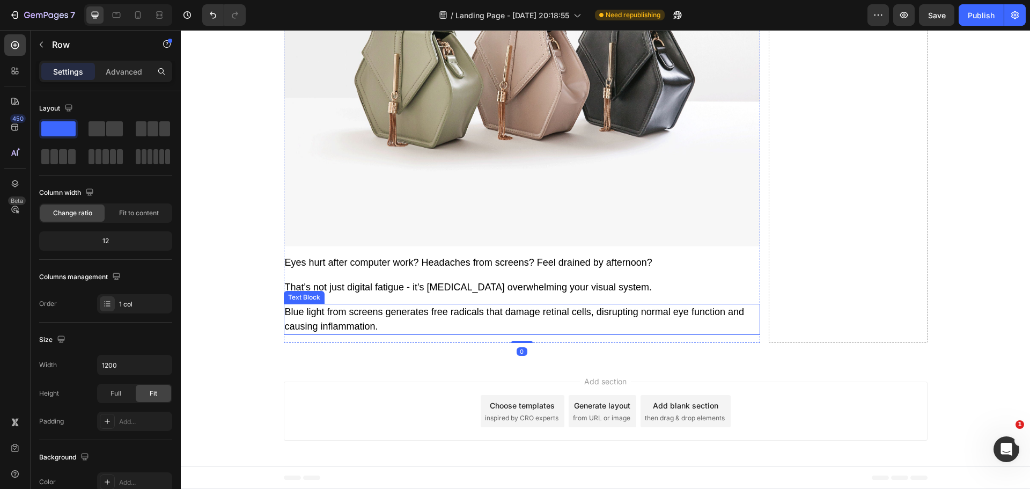
click at [359, 334] on p "Blue light from screens generates free radicals that damage retinal cells, disr…" at bounding box center [522, 319] width 474 height 29
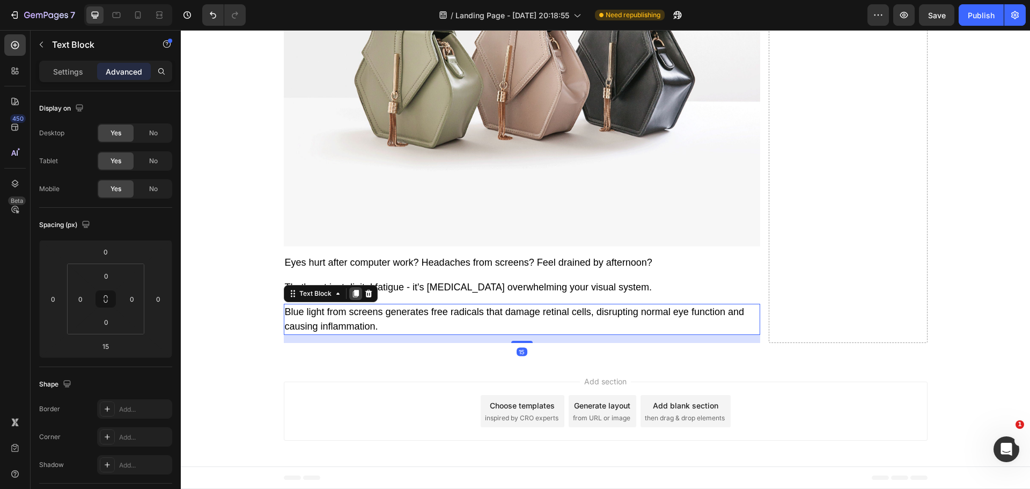
drag, startPoint x: 347, startPoint y: 360, endPoint x: 217, endPoint y: 308, distance: 140.2
click at [352, 298] on icon at bounding box center [356, 293] width 9 height 9
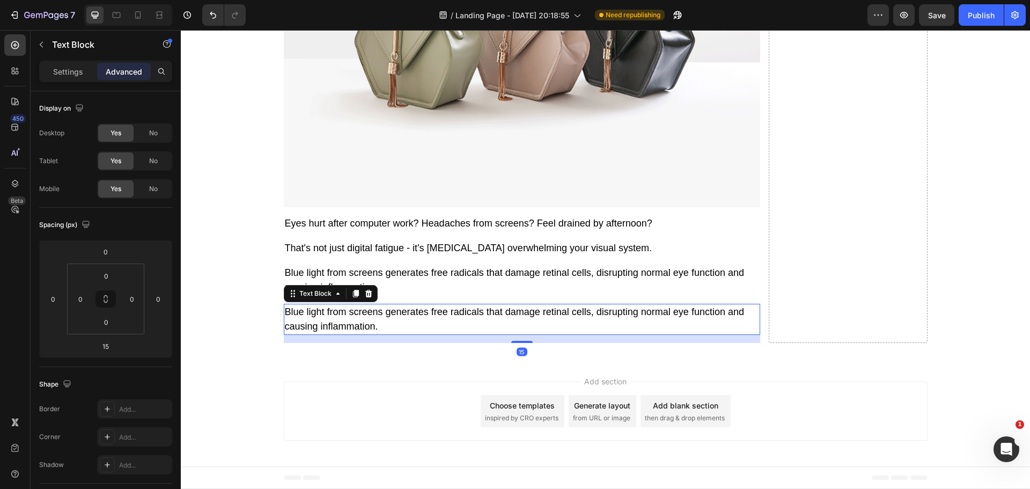
click at [318, 334] on p "Blue light from screens generates free radicals that damage retinal cells, disr…" at bounding box center [522, 319] width 474 height 29
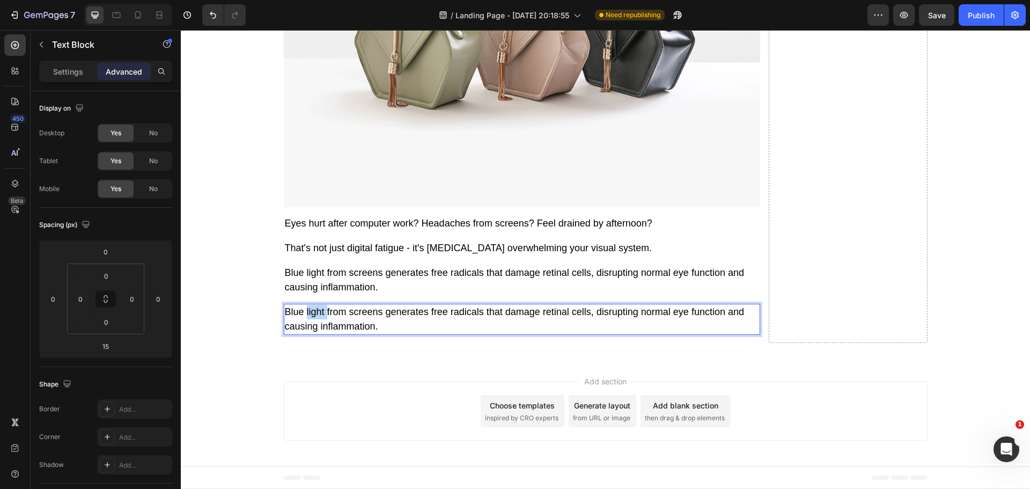
click at [318, 334] on p "Blue light from screens generates free radicals that damage retinal cells, disr…" at bounding box center [522, 319] width 474 height 29
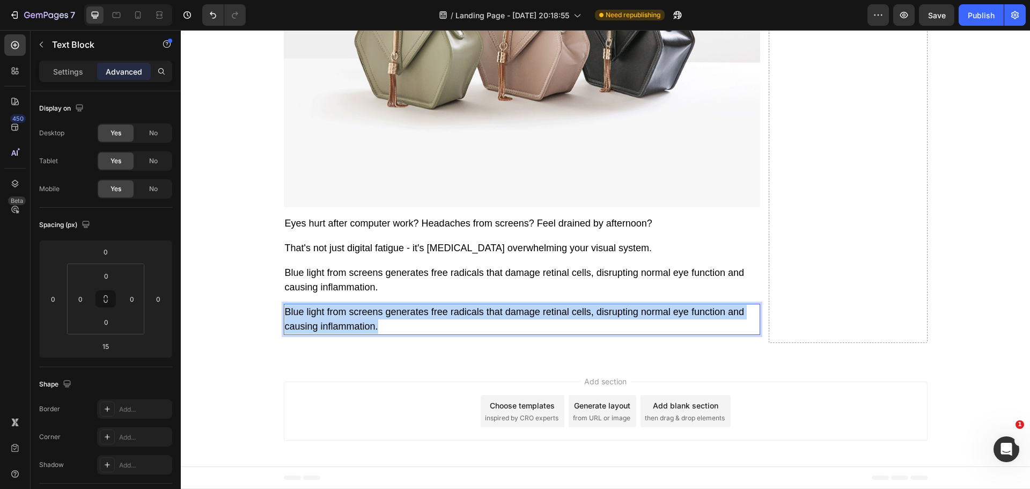
click at [318, 334] on p "Blue light from screens generates free radicals that damage retinal cells, disr…" at bounding box center [522, 319] width 474 height 29
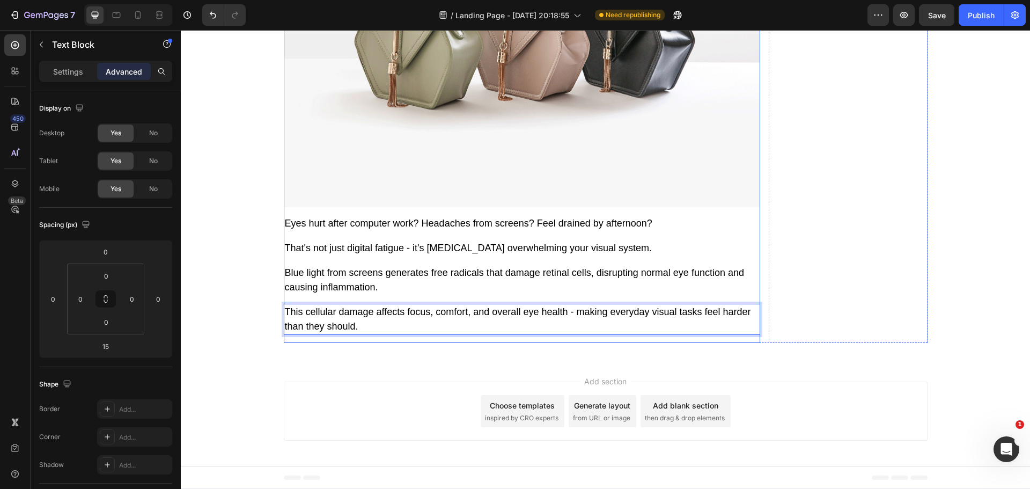
scroll to position [3167, 0]
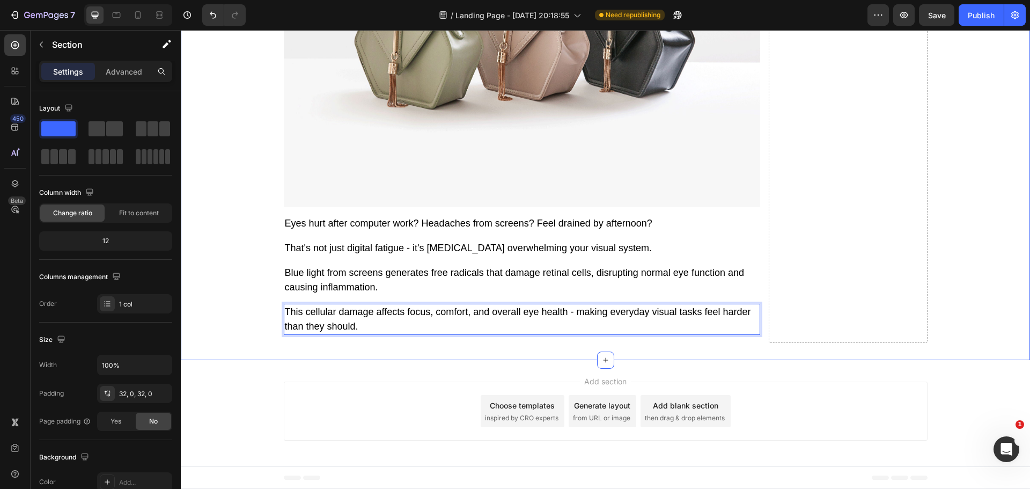
click at [350, 312] on p "This cellular damage affects focus, comfort, and overall eye health - making ev…" at bounding box center [522, 319] width 474 height 29
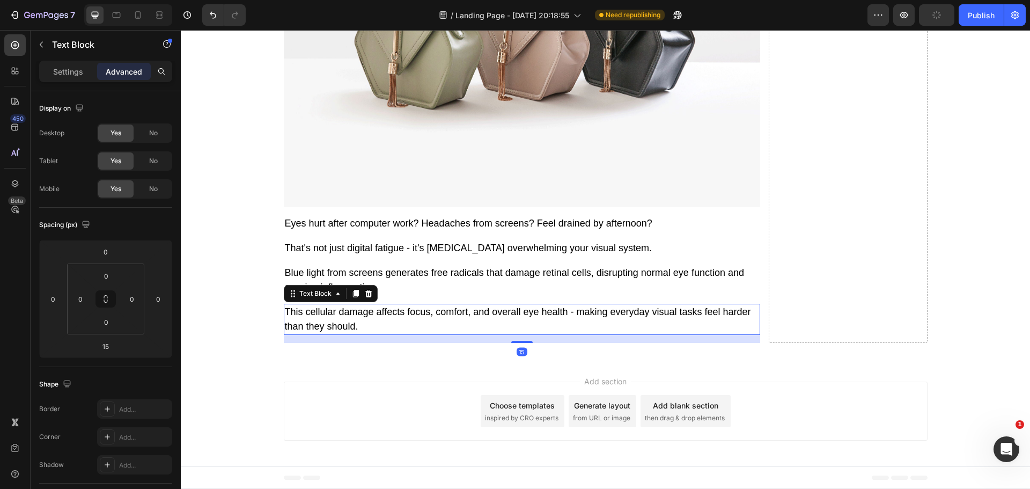
click at [353, 295] on icon at bounding box center [356, 294] width 6 height 8
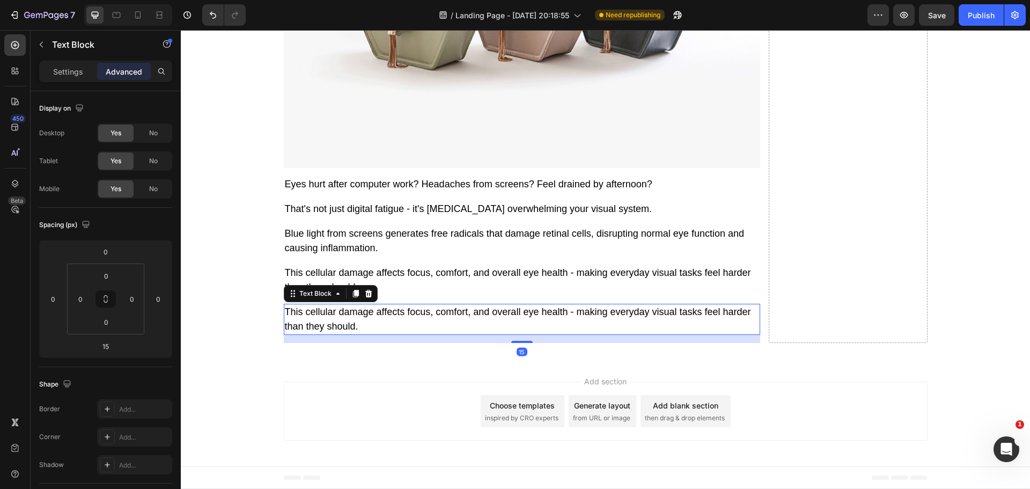
click at [347, 334] on p "This cellular damage affects focus, comfort, and overall eye health - making ev…" at bounding box center [522, 319] width 474 height 29
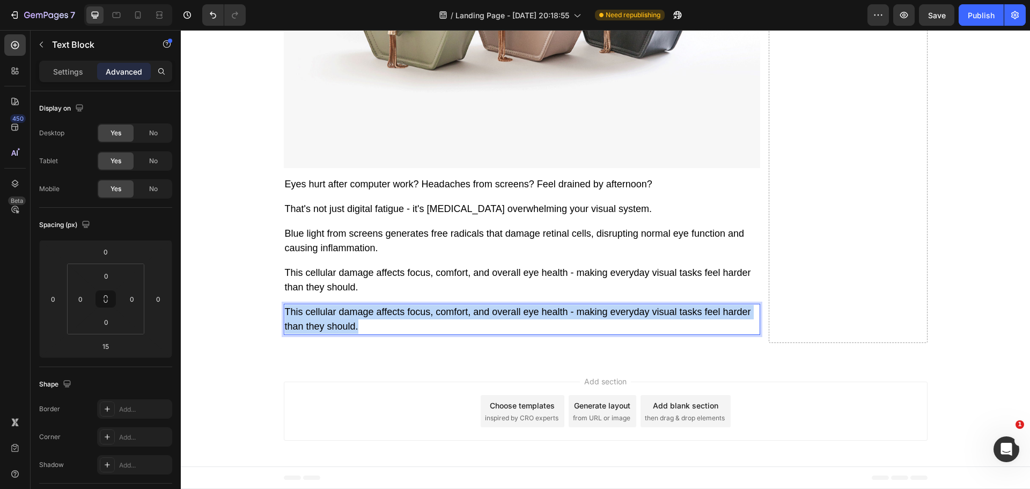
click at [347, 334] on p "This cellular damage affects focus, comfort, and overall eye health - making ev…" at bounding box center [522, 319] width 474 height 29
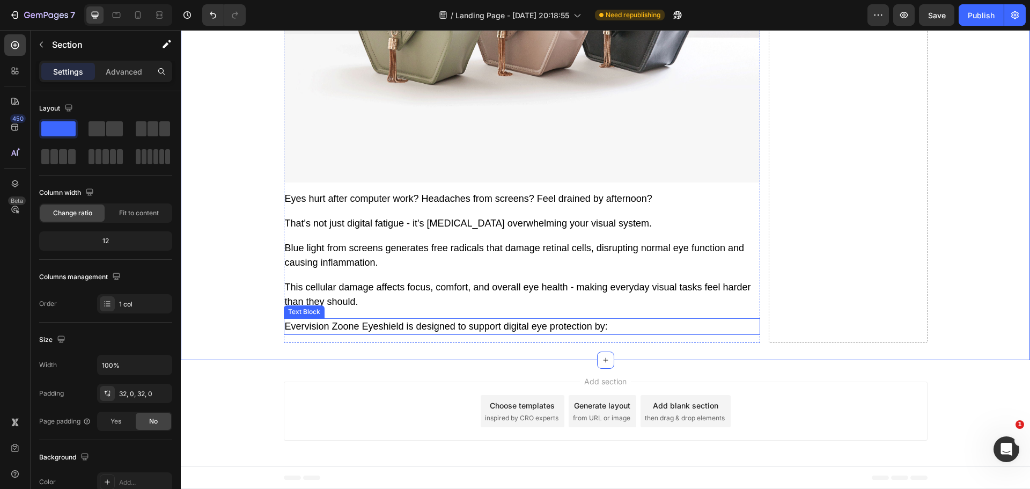
click at [352, 334] on p "Evervision Zoone Eyeshield is designed to support digital eye protection by:" at bounding box center [522, 326] width 474 height 14
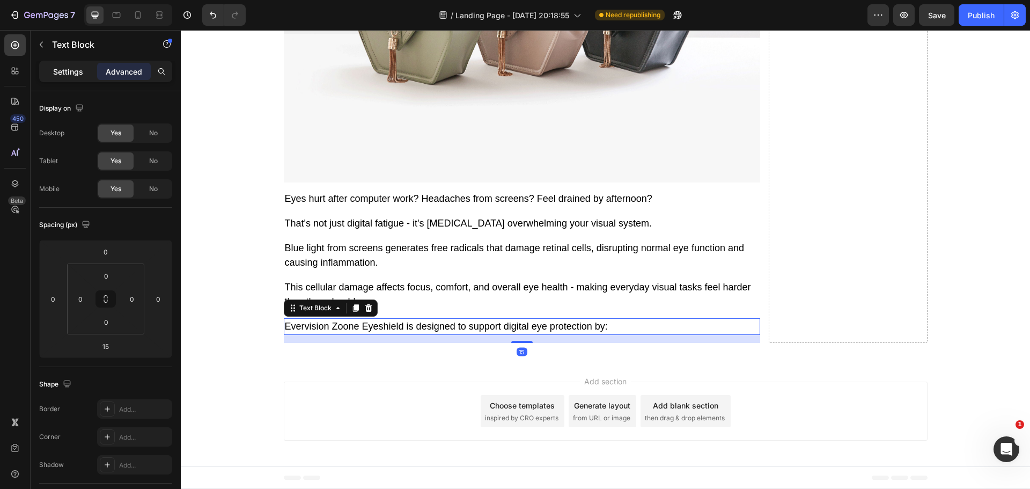
click at [62, 69] on p "Settings" at bounding box center [68, 71] width 30 height 11
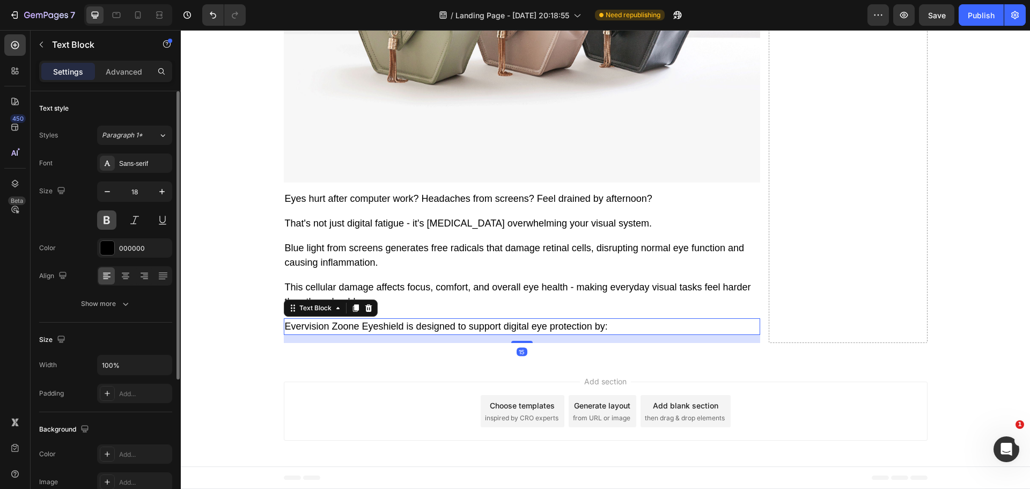
click at [99, 222] on button at bounding box center [106, 219] width 19 height 19
drag, startPoint x: 163, startPoint y: 190, endPoint x: 177, endPoint y: 328, distance: 138.6
click at [163, 190] on icon "button" at bounding box center [162, 191] width 11 height 11
type input "19"
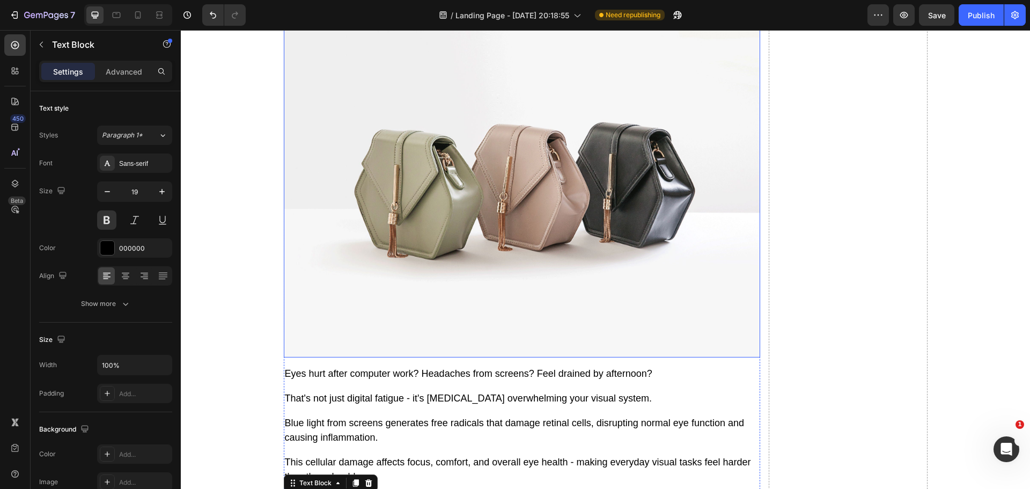
scroll to position [2577, 0]
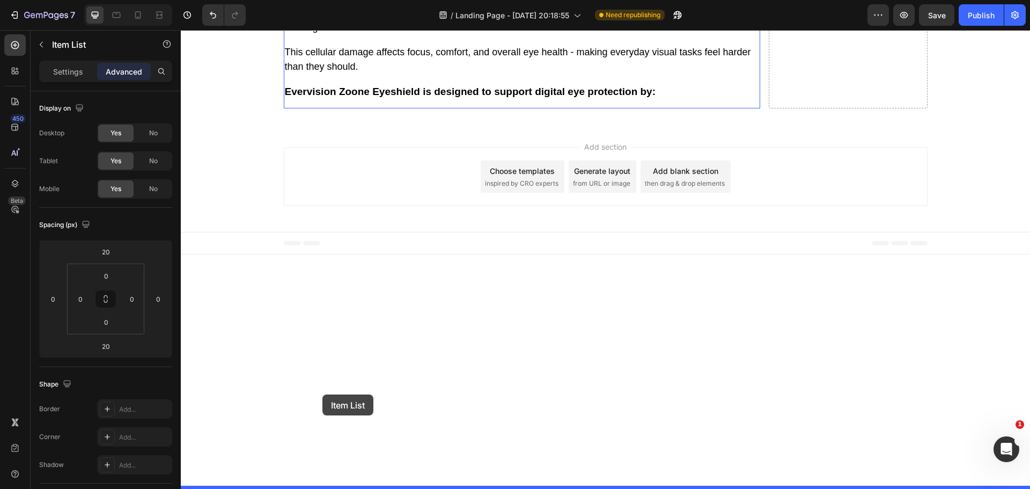
scroll to position [3270, 0]
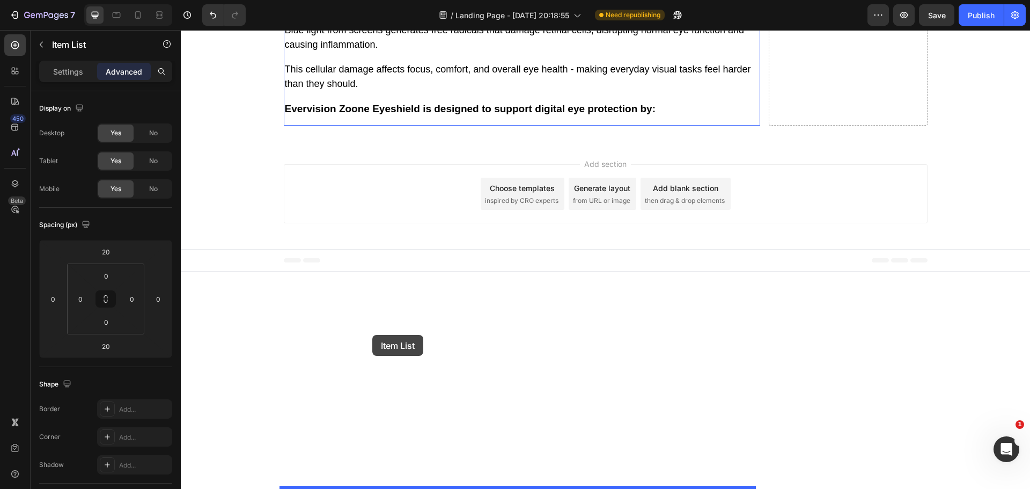
drag, startPoint x: 286, startPoint y: 309, endPoint x: 372, endPoint y: 335, distance: 90.3
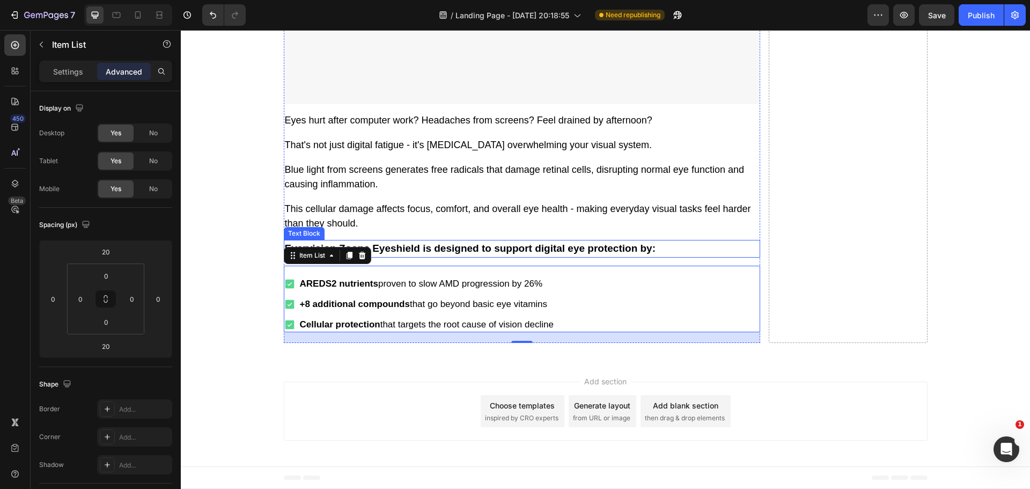
scroll to position [3193, 0]
click at [397, 290] on p "AREDS2 nutrients proven to slow AMD progression by 26%" at bounding box center [427, 284] width 254 height 12
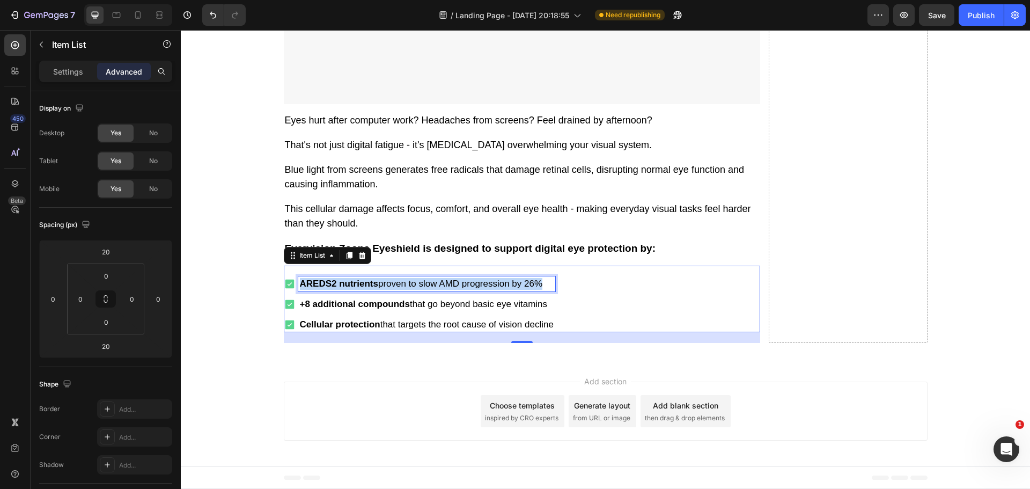
click at [397, 290] on p "AREDS2 nutrients proven to slow AMD progression by 26%" at bounding box center [427, 284] width 254 height 12
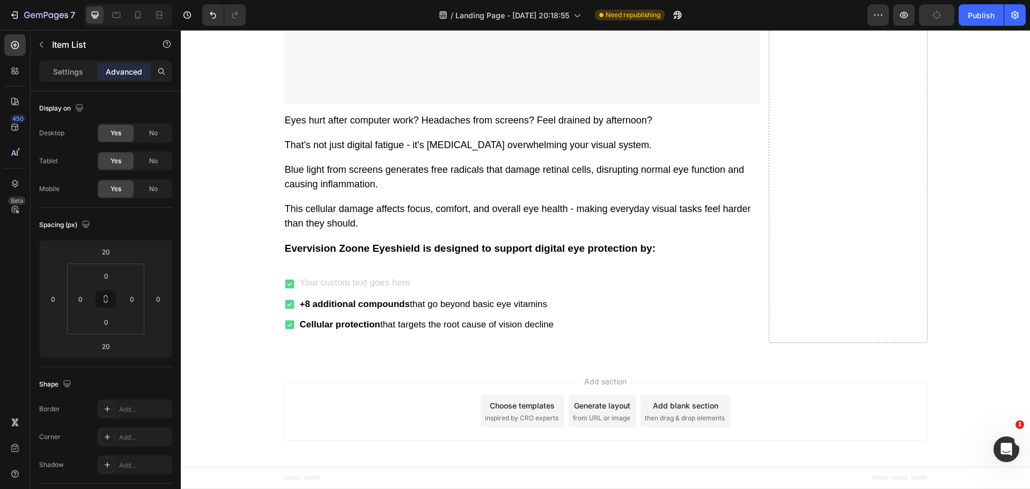
scroll to position [3188, 0]
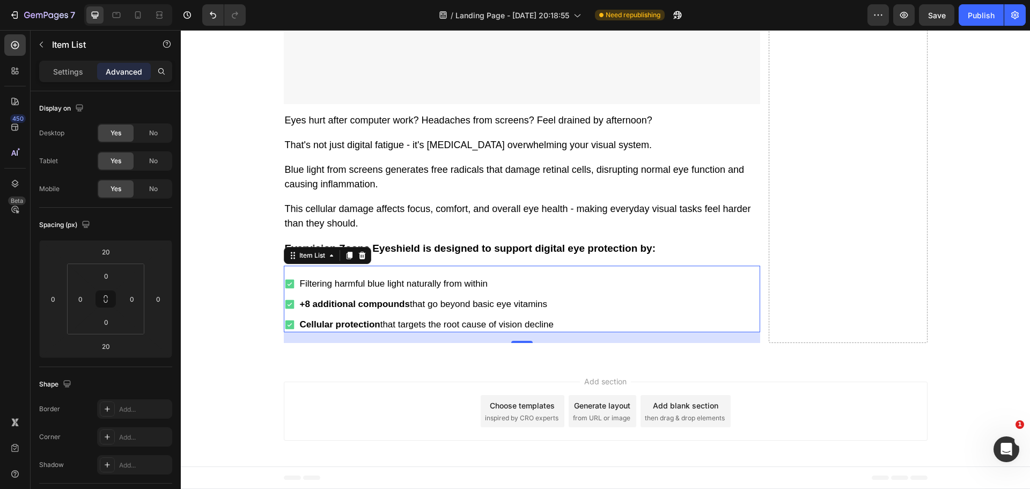
click at [469, 310] on p "+8 additional compounds that go beyond basic eye vitamins" at bounding box center [427, 304] width 254 height 12
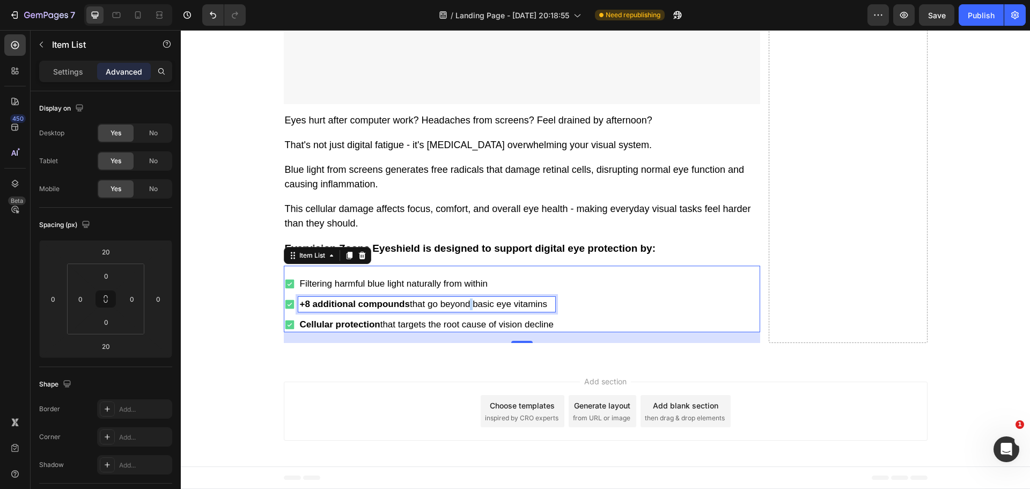
click at [469, 310] on p "+8 additional compounds that go beyond basic eye vitamins" at bounding box center [427, 304] width 254 height 12
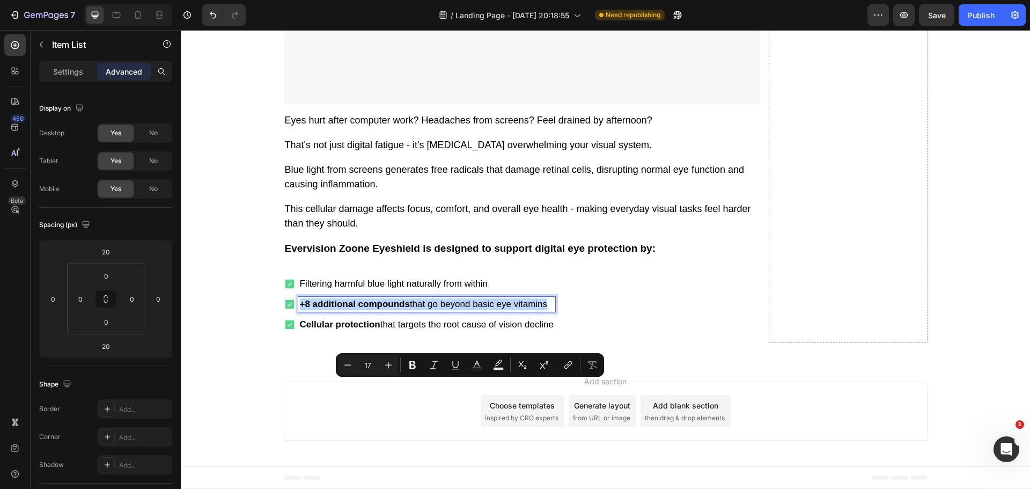
click at [469, 310] on p "+8 additional compounds that go beyond basic eye vitamins" at bounding box center [427, 304] width 254 height 12
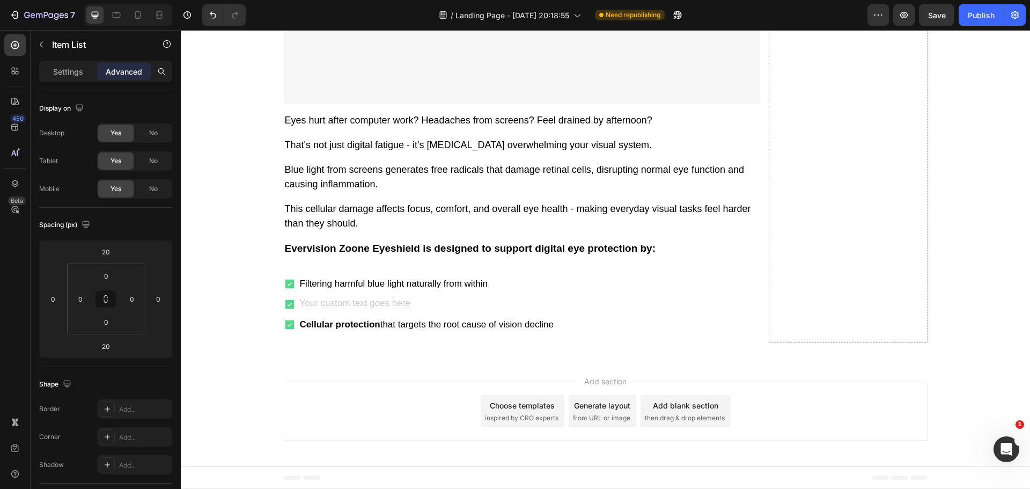
scroll to position [3184, 0]
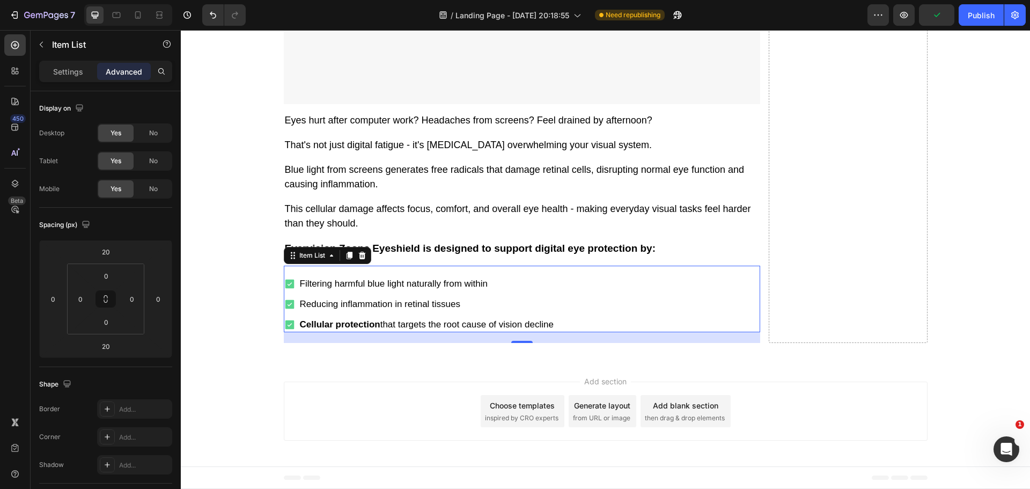
click at [419, 331] on p "Cellular protection that targets the root cause of vision decline" at bounding box center [427, 325] width 254 height 12
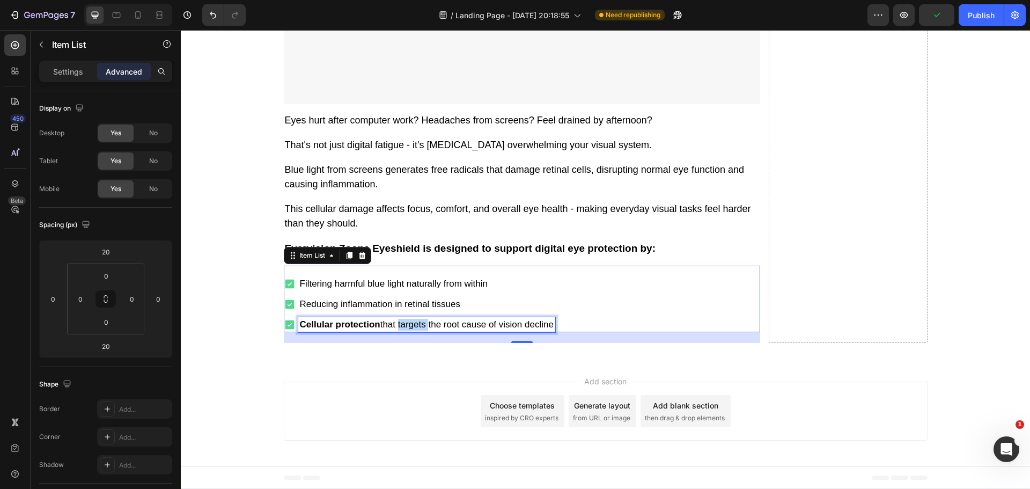
click at [419, 331] on p "Cellular protection that targets the root cause of vision decline" at bounding box center [427, 325] width 254 height 12
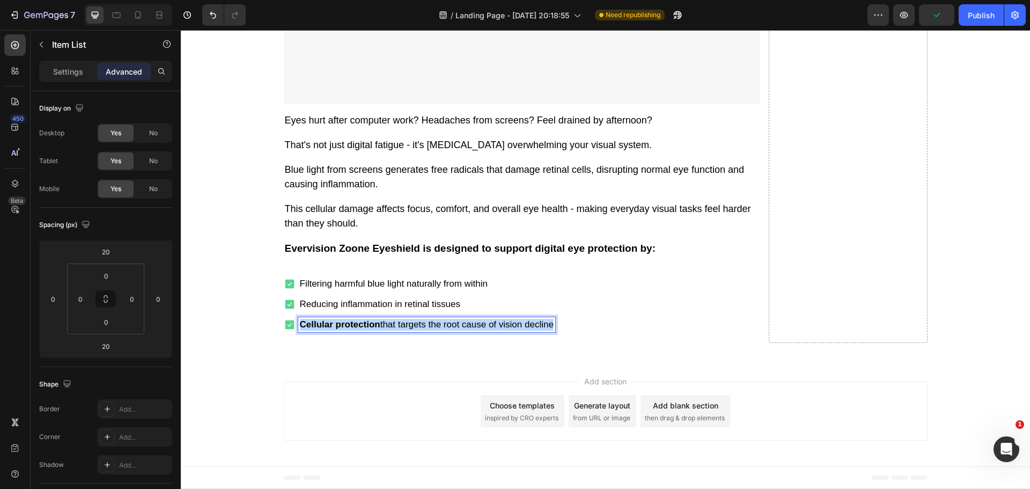
click at [420, 331] on p "Cellular protection that targets the root cause of vision decline" at bounding box center [427, 325] width 254 height 12
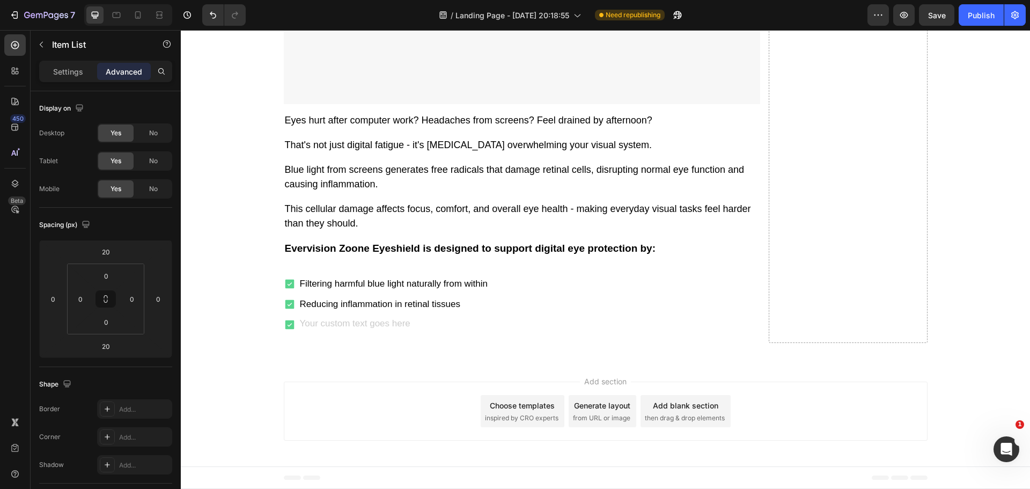
scroll to position [3180, 0]
click at [464, 331] on p "Supporting cellular energy production in eye muscles" at bounding box center [407, 325] width 214 height 12
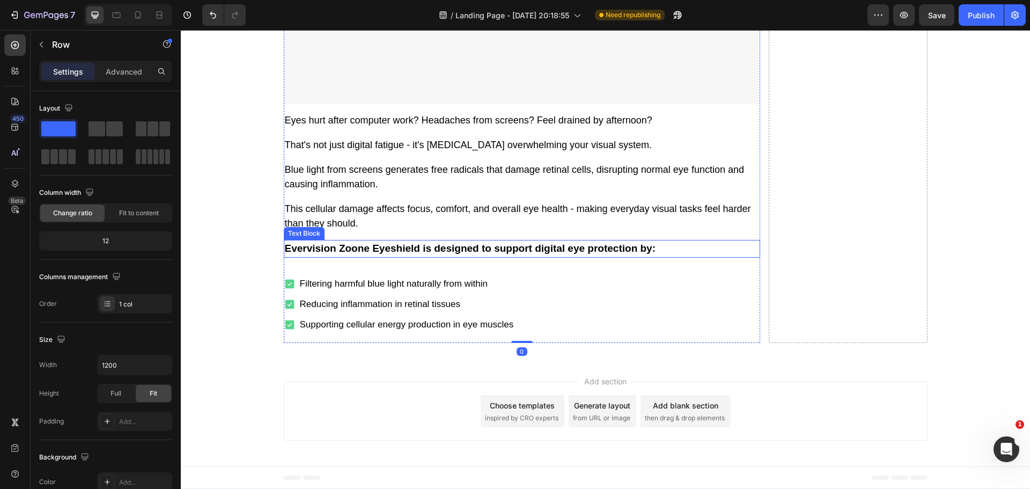
click at [423, 257] on p "Evervision Zoone Eyeshield is designed to support digital eye protection by:" at bounding box center [522, 249] width 474 height 16
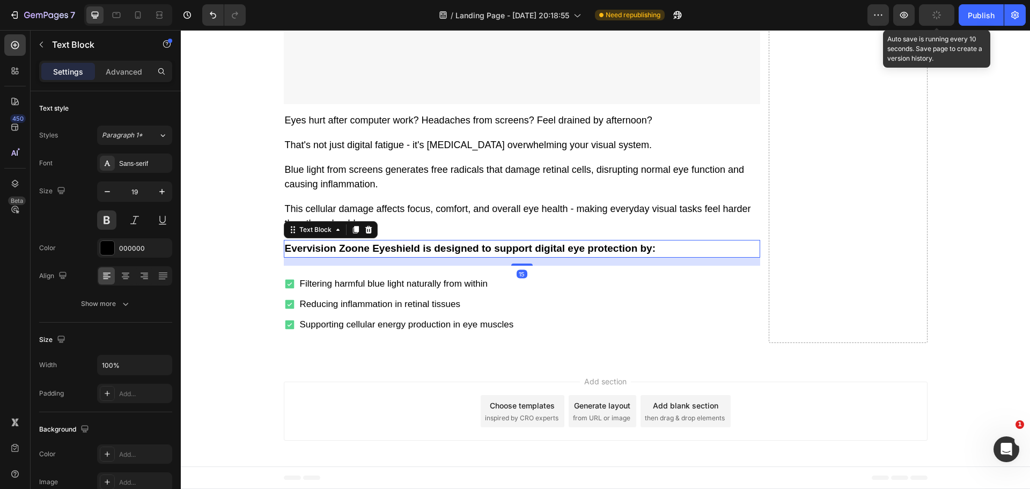
click at [937, 10] on icon "button" at bounding box center [936, 14] width 11 height 11
click at [906, 13] on icon "button" at bounding box center [904, 15] width 11 height 11
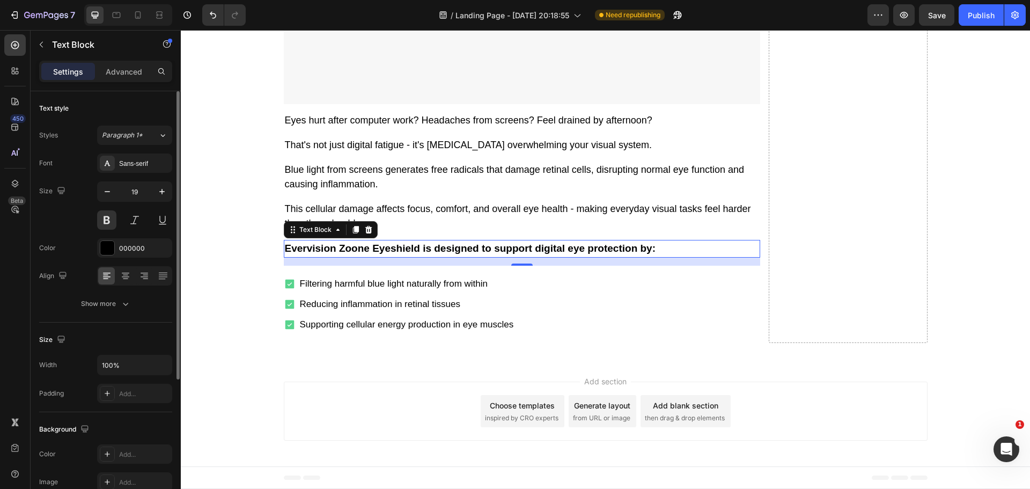
click at [131, 74] on p "Advanced" at bounding box center [124, 71] width 36 height 11
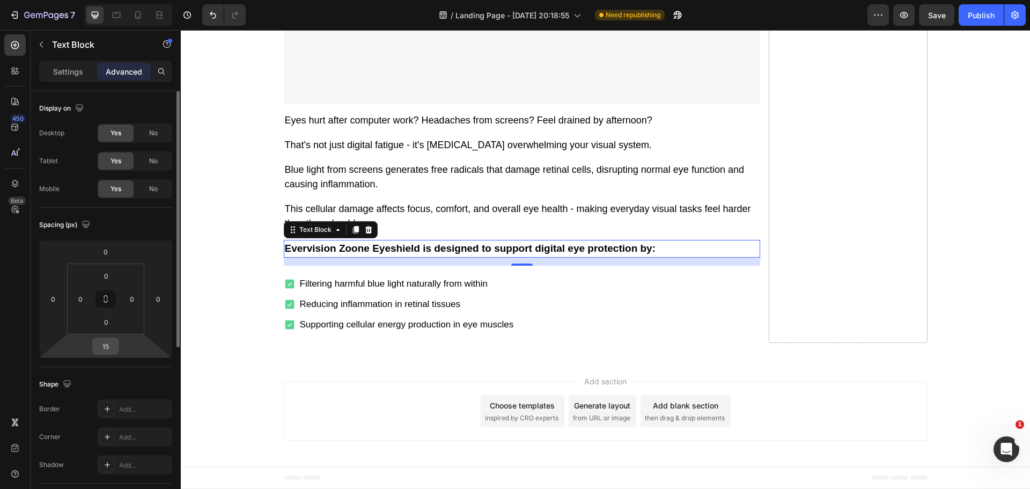
click at [104, 349] on input "15" at bounding box center [105, 346] width 21 height 16
type input "0"
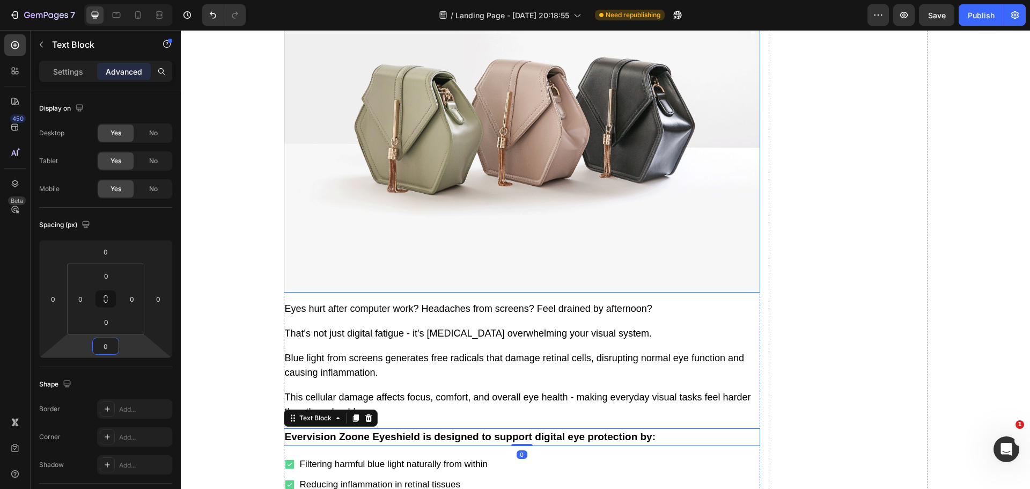
scroll to position [2697, 0]
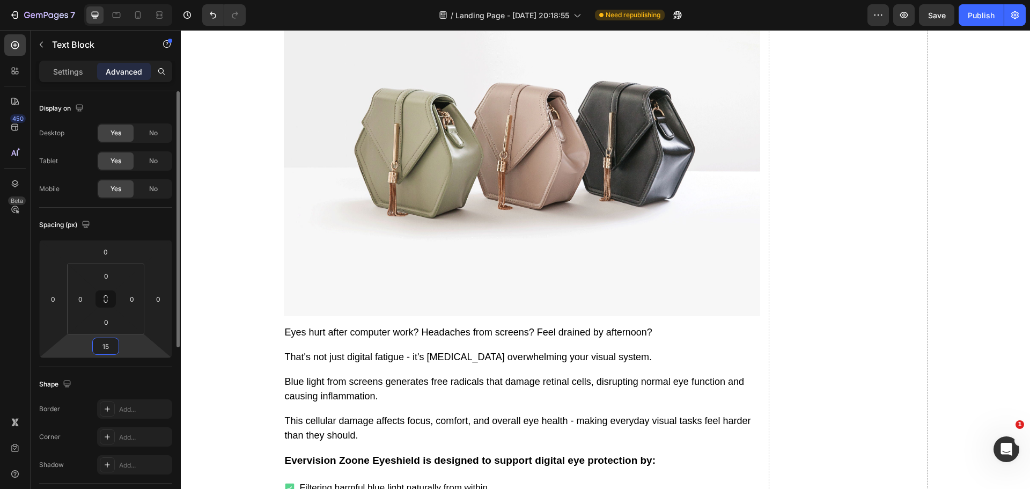
click at [105, 352] on input "15" at bounding box center [105, 346] width 21 height 16
type input "0"
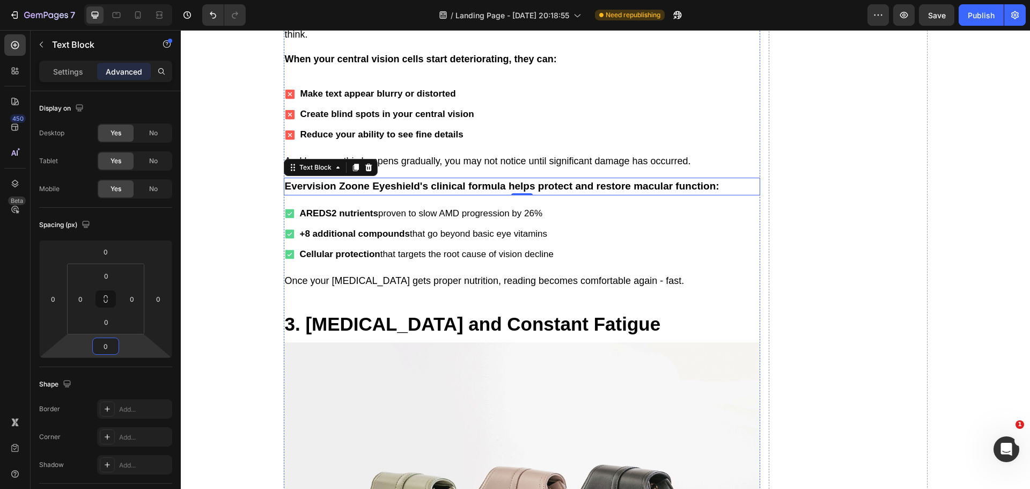
scroll to position [2375, 0]
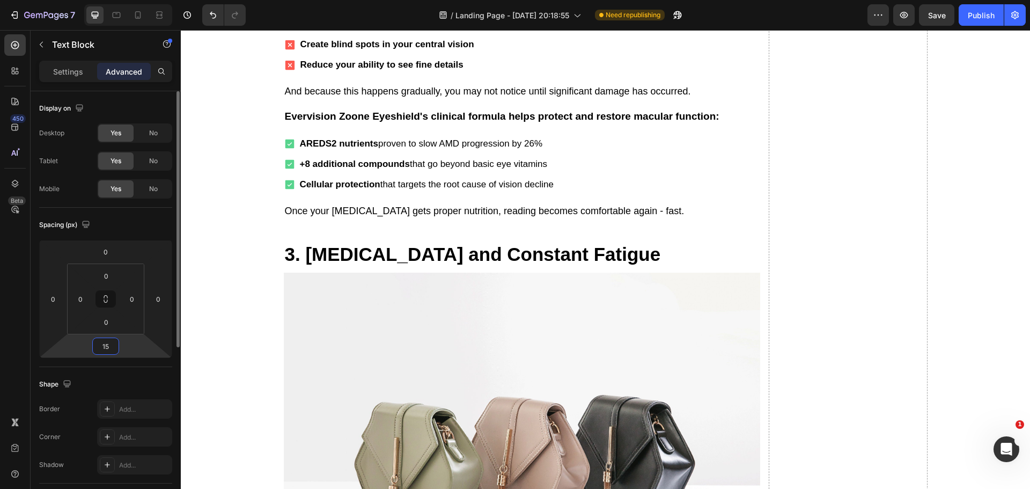
click at [108, 345] on input "15" at bounding box center [105, 346] width 21 height 16
type input "0"
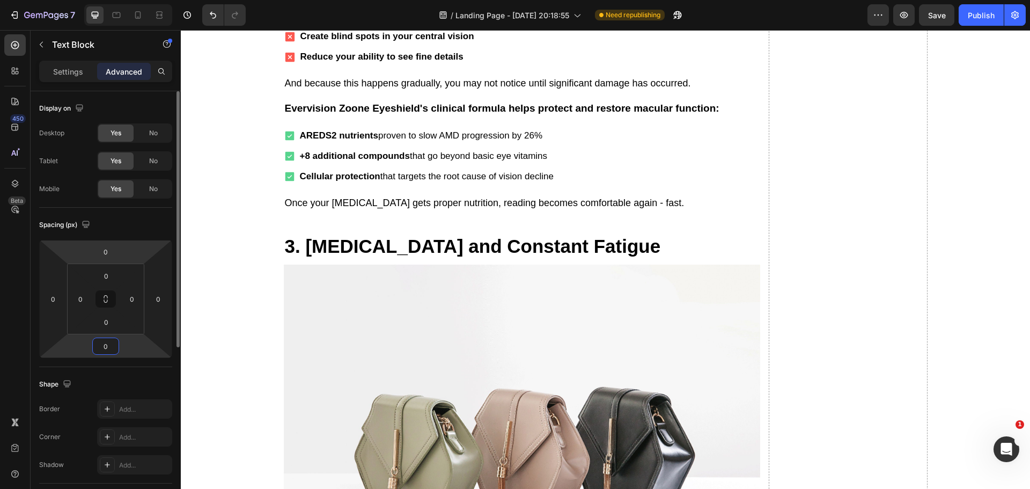
click at [62, 72] on p "Settings" at bounding box center [68, 71] width 30 height 11
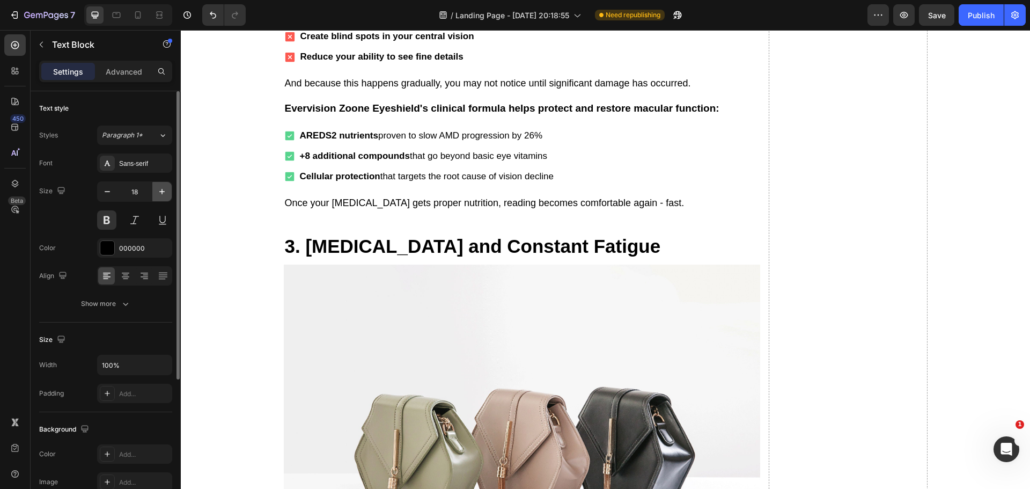
click at [160, 191] on icon "button" at bounding box center [162, 191] width 11 height 11
type input "19"
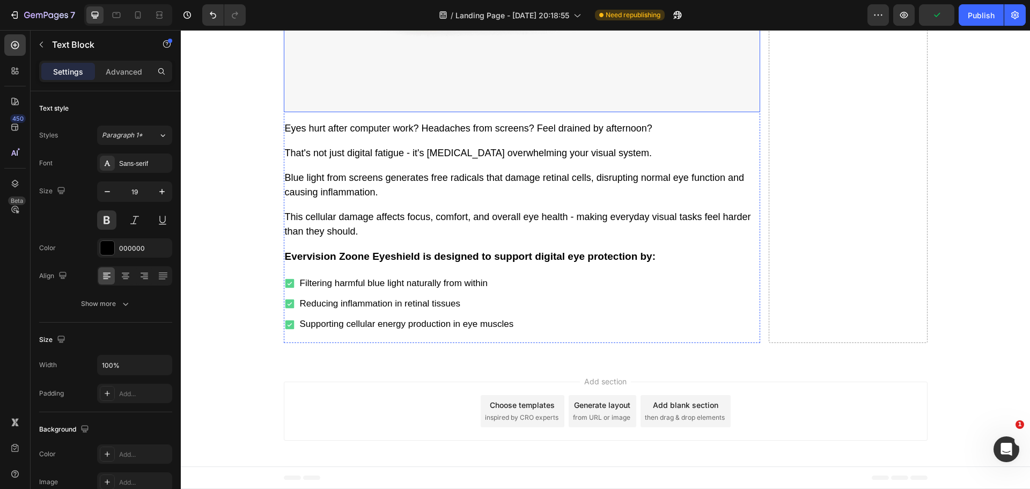
scroll to position [3247, 0]
click at [551, 255] on p "Evervision Zoone Eyeshield is designed to support digital eye protection by:" at bounding box center [522, 257] width 474 height 16
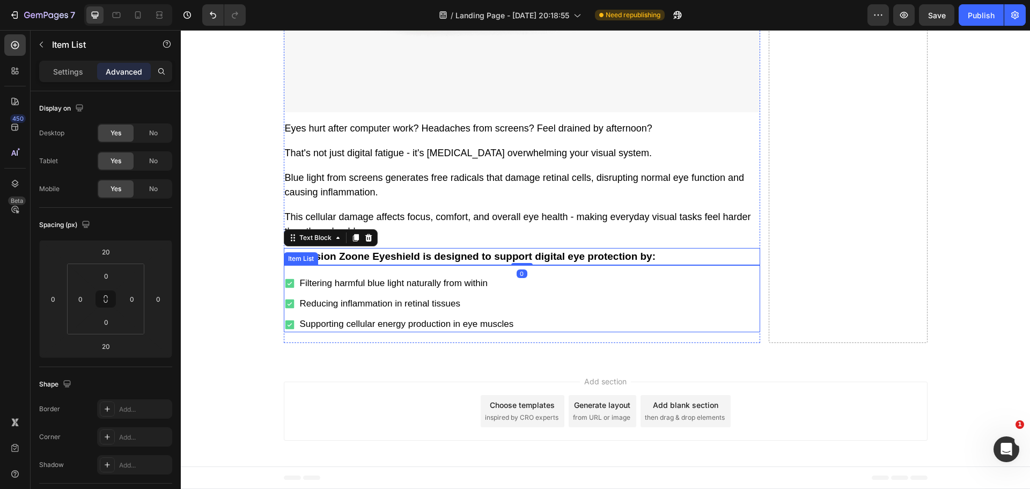
click at [484, 269] on div "Filtering harmful blue light naturally from within Reducing inflammation in ret…" at bounding box center [522, 298] width 477 height 67
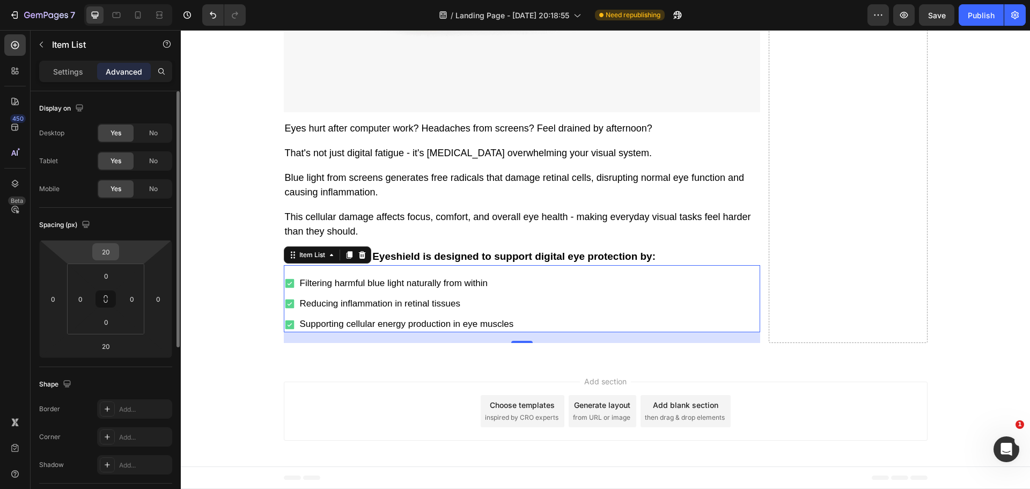
click at [111, 251] on input "20" at bounding box center [105, 252] width 21 height 16
type input "0"
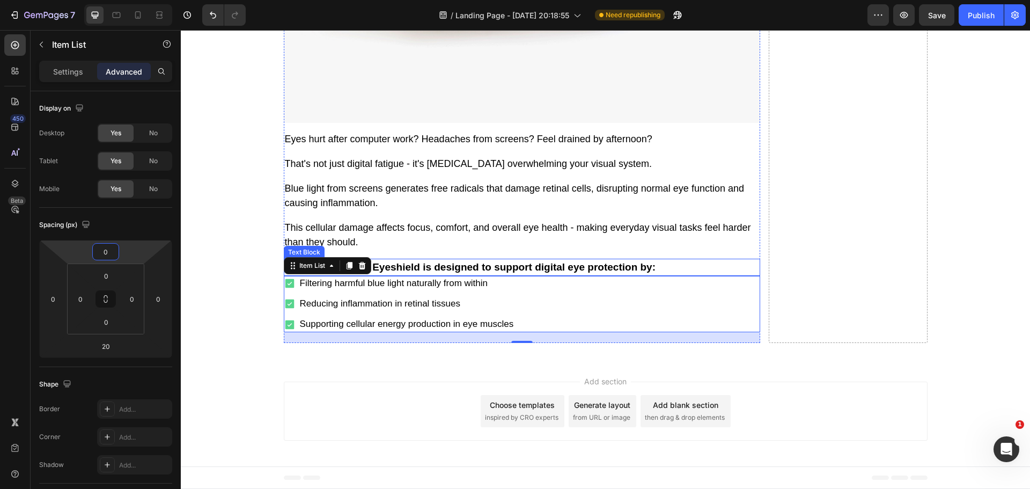
click at [462, 268] on p "Evervision Zoone Eyeshield is designed to support digital eye protection by:" at bounding box center [522, 268] width 474 height 16
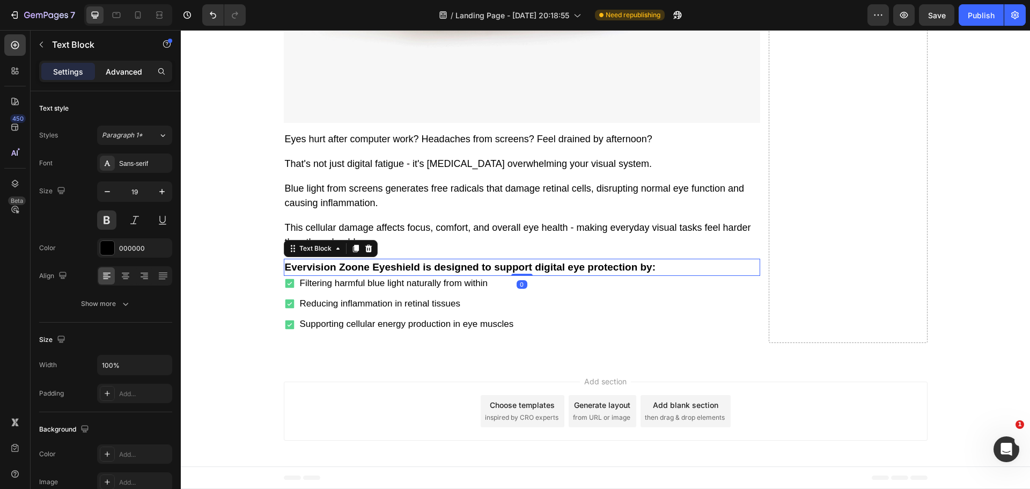
click at [129, 71] on p "Advanced" at bounding box center [124, 71] width 36 height 11
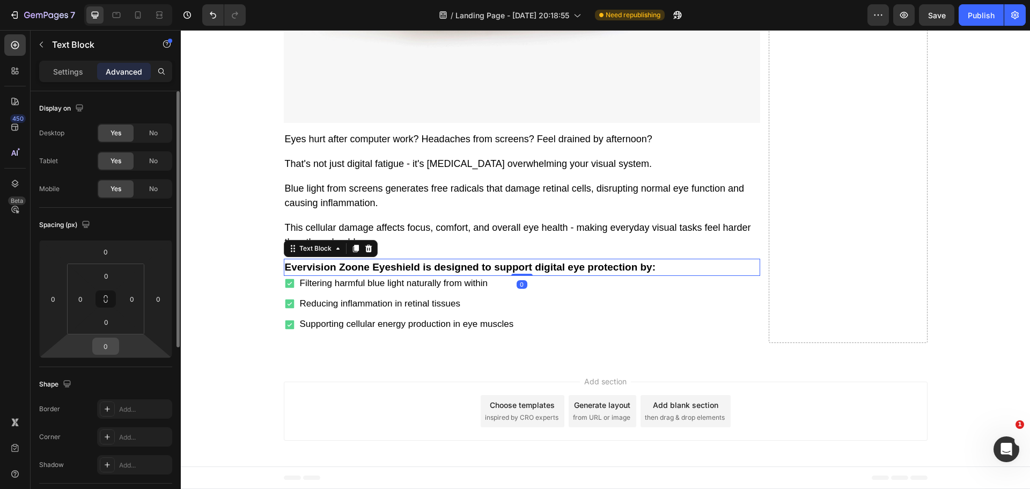
click at [110, 345] on input "0" at bounding box center [105, 346] width 21 height 16
type input "15"
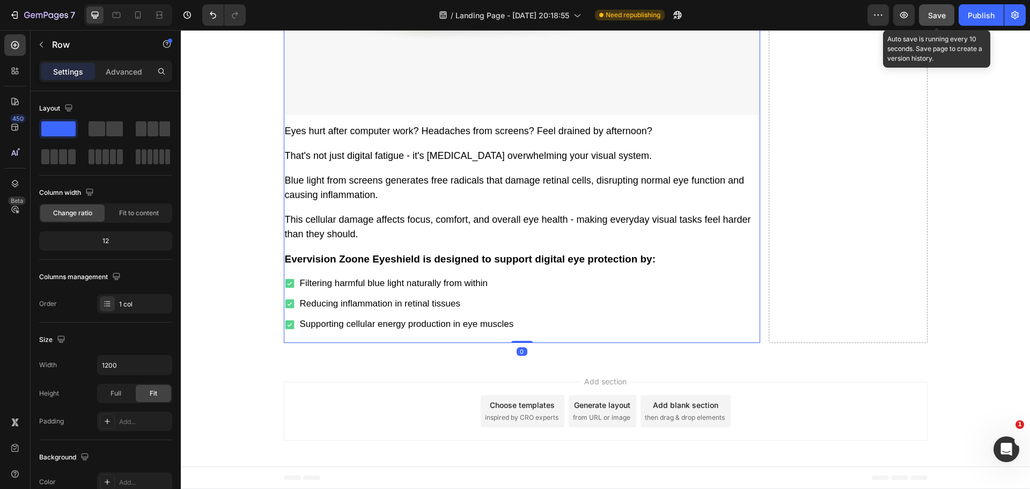
click at [941, 11] on span "Save" at bounding box center [937, 15] width 18 height 9
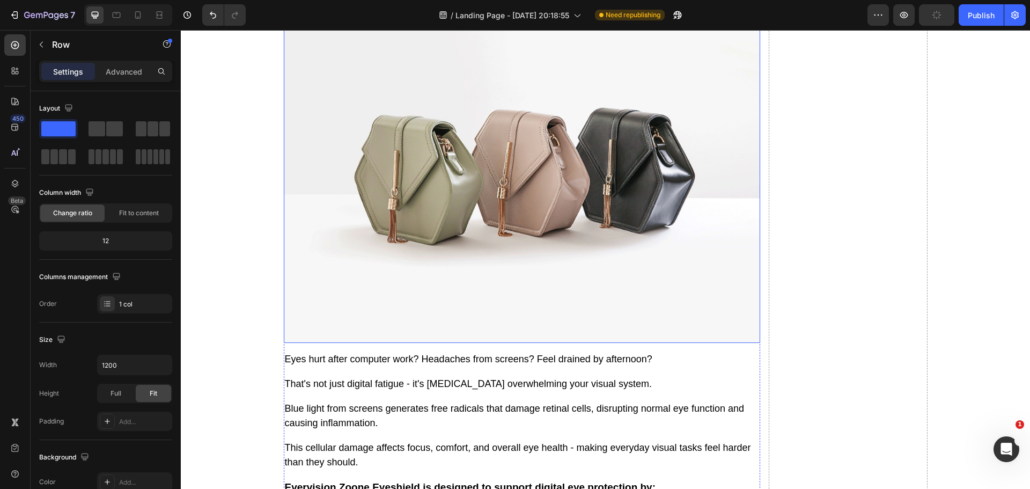
scroll to position [2601, 0]
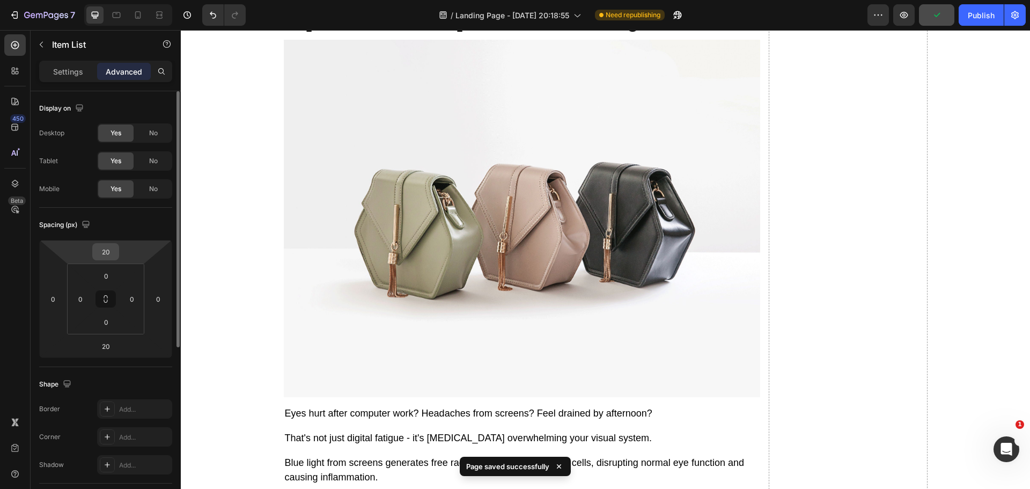
click at [106, 254] on input "20" at bounding box center [105, 252] width 21 height 16
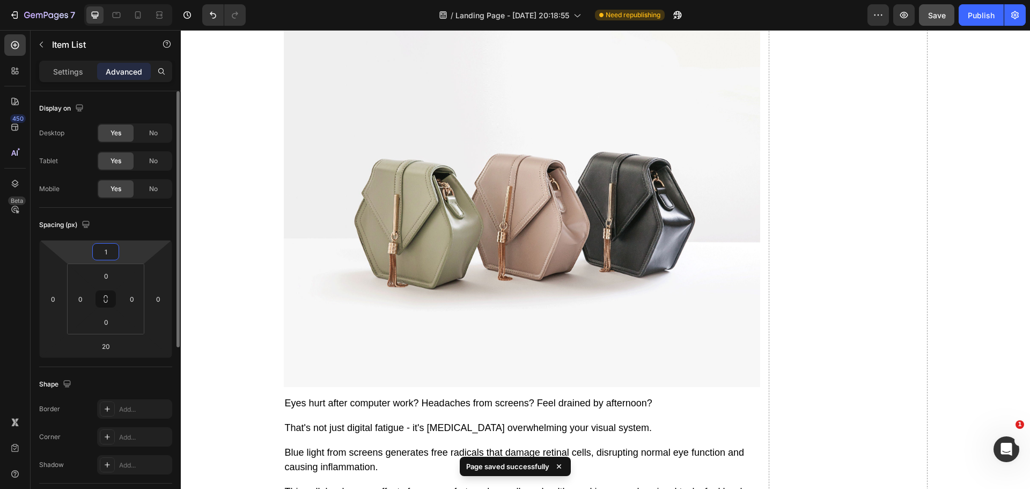
type input "15"
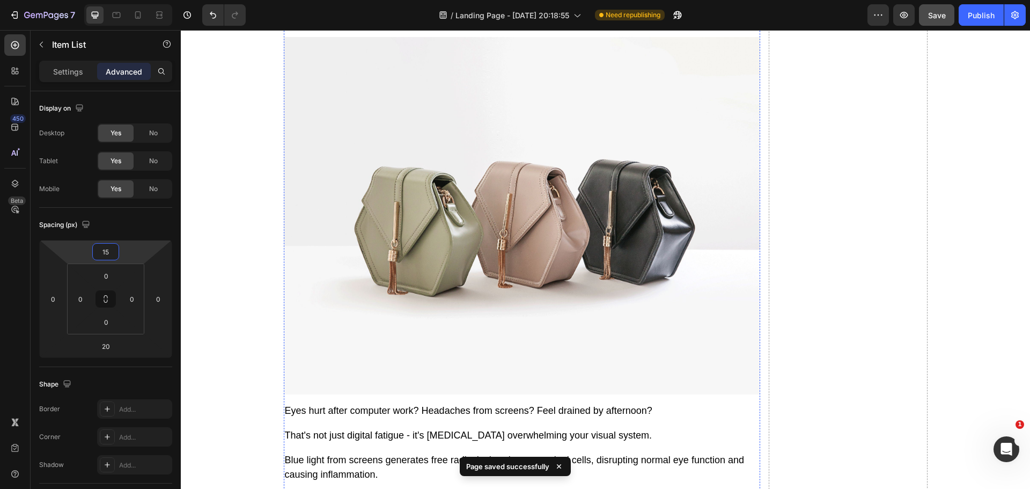
click at [108, 252] on input "20" at bounding box center [105, 252] width 21 height 16
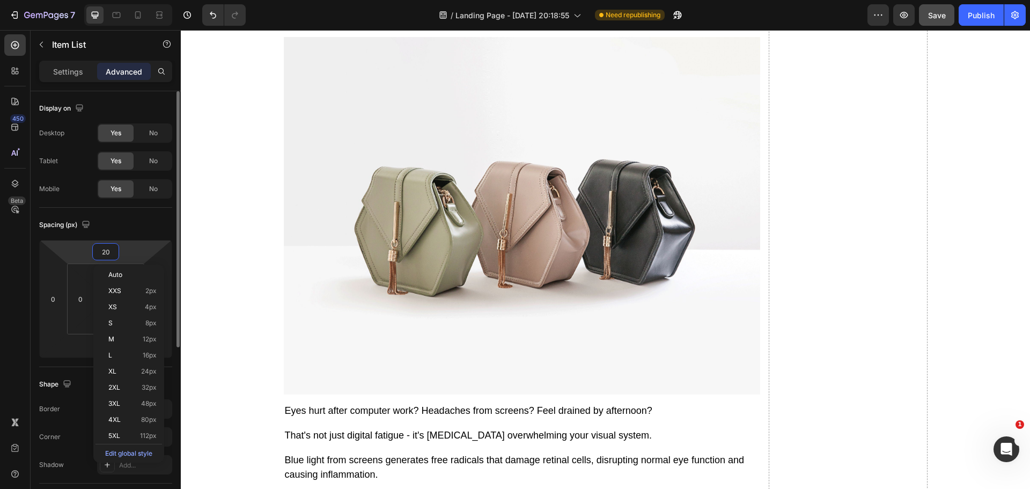
type input "0"
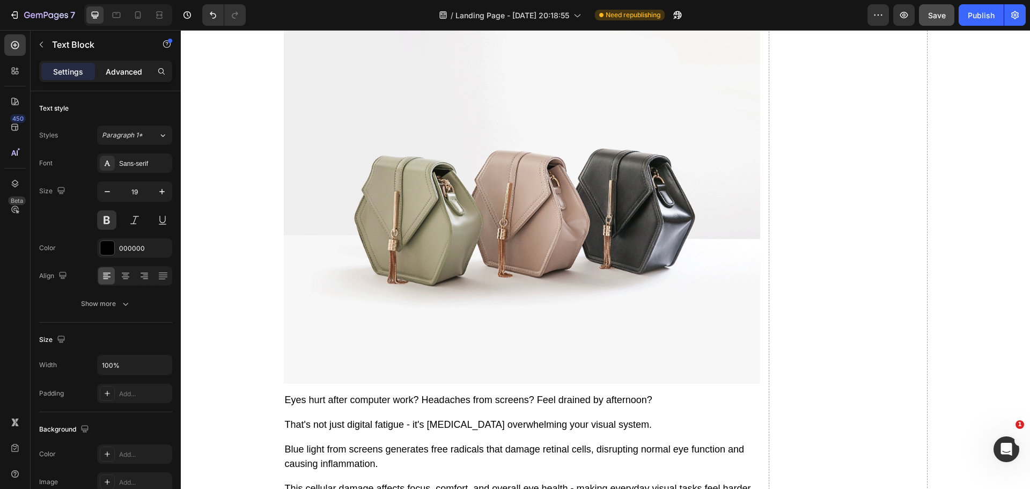
click at [112, 71] on p "Advanced" at bounding box center [124, 71] width 36 height 11
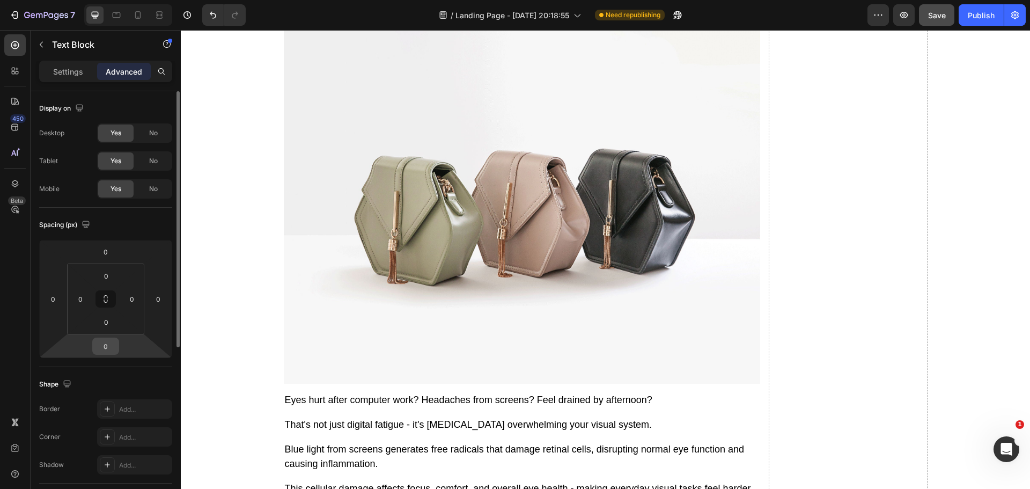
click at [105, 345] on input "0" at bounding box center [105, 346] width 21 height 16
type input "15"
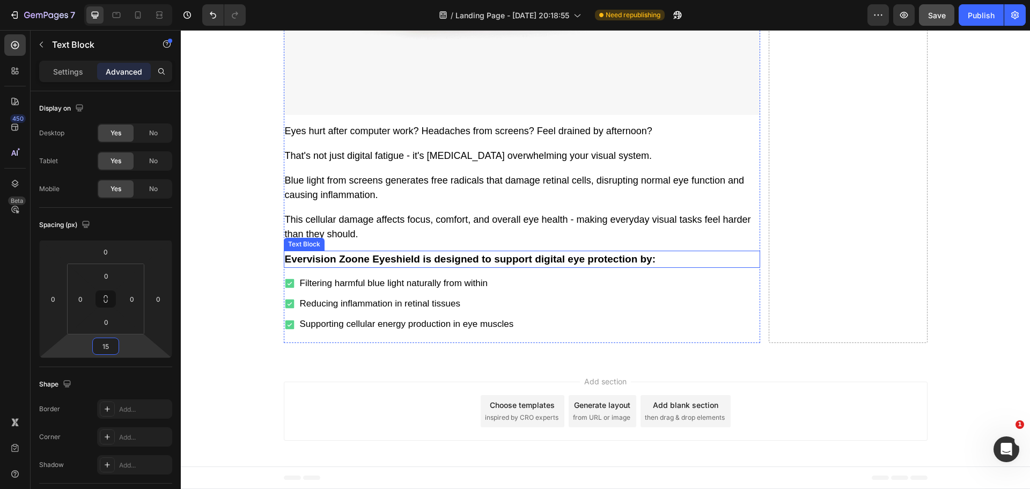
scroll to position [3239, 0]
click at [391, 230] on p "This cellular damage affects focus, comfort, and overall eye health - making ev…" at bounding box center [522, 227] width 474 height 29
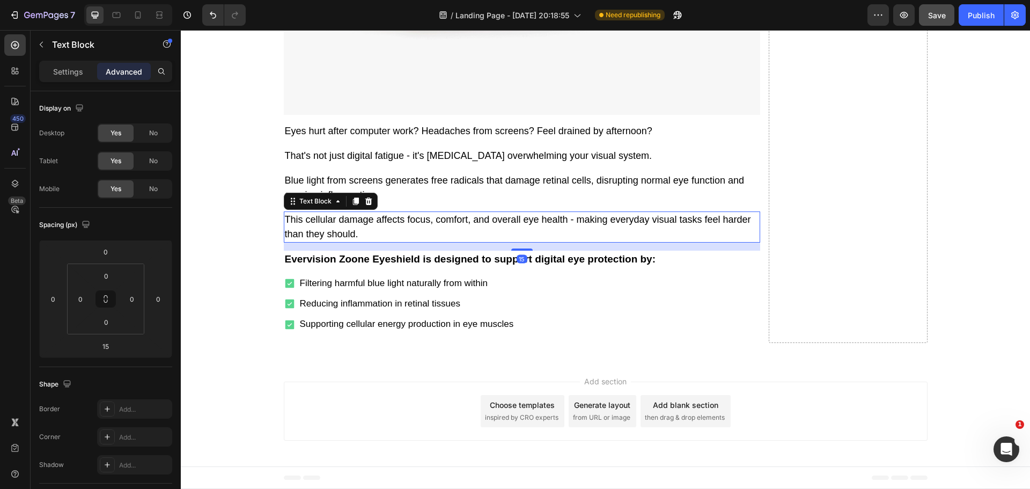
click at [352, 203] on icon at bounding box center [356, 201] width 9 height 9
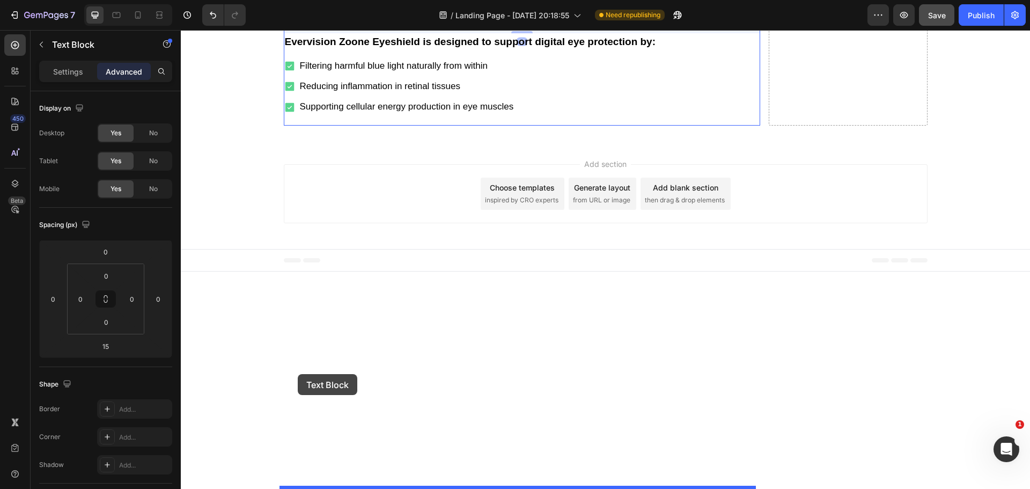
drag, startPoint x: 289, startPoint y: 242, endPoint x: 298, endPoint y: 374, distance: 132.3
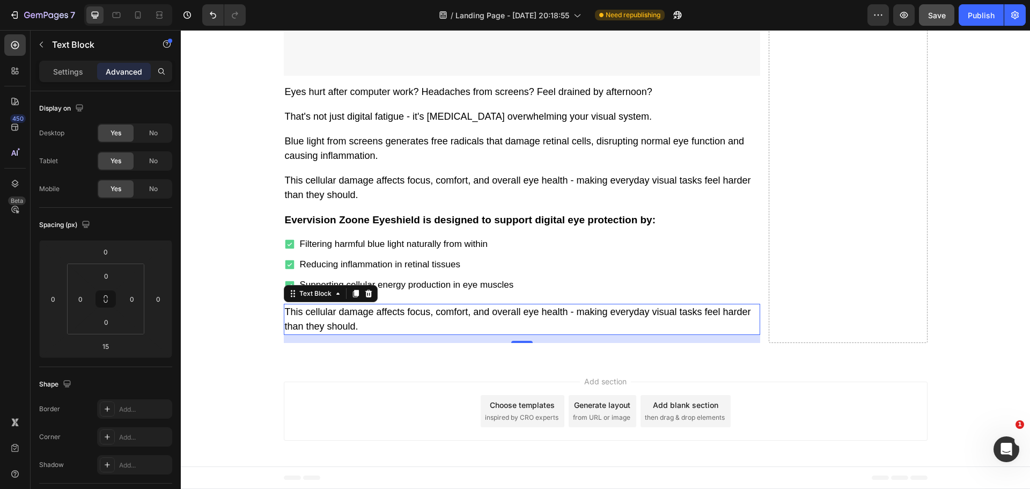
click at [349, 334] on p "This cellular damage affects focus, comfort, and overall eye health - making ev…" at bounding box center [522, 319] width 474 height 29
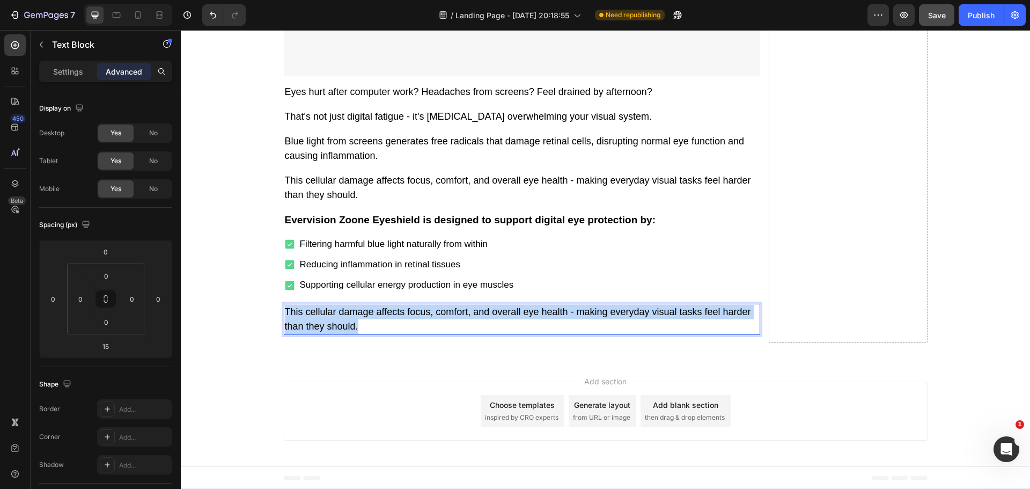
click at [349, 334] on p "This cellular damage affects focus, comfort, and overall eye health - making ev…" at bounding box center [522, 319] width 474 height 29
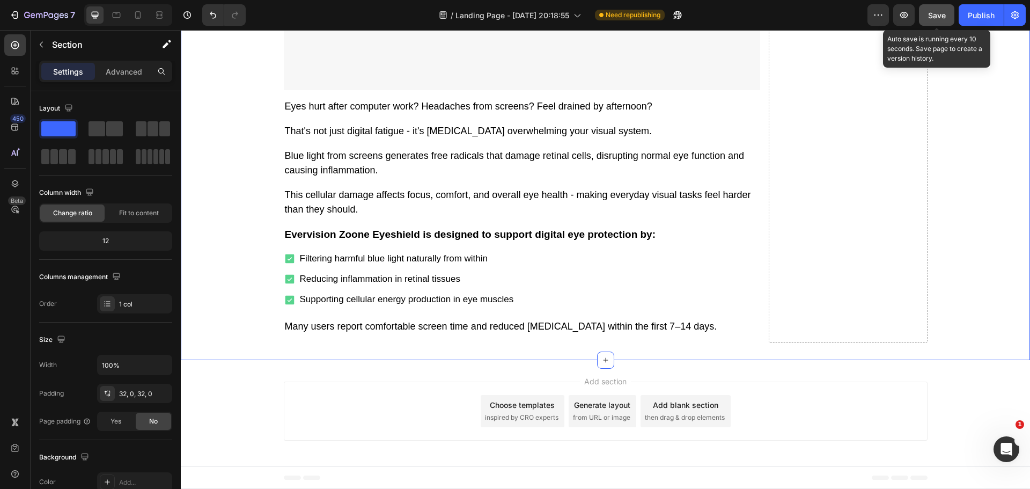
click at [943, 22] on button "Save" at bounding box center [936, 14] width 35 height 21
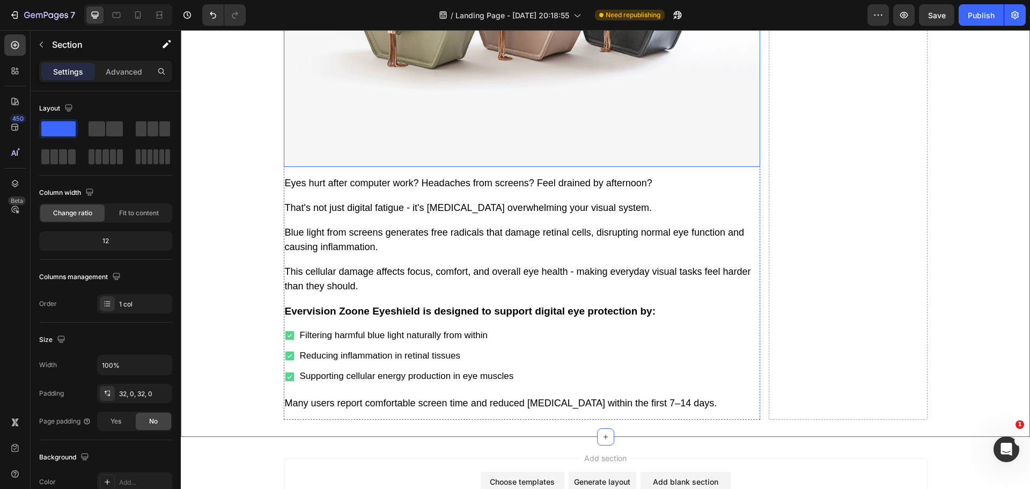
scroll to position [2727, 0]
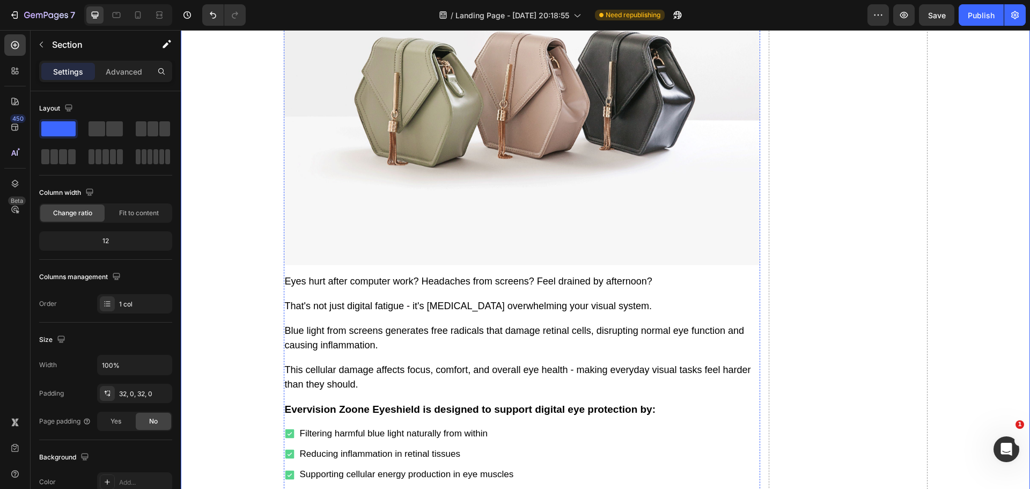
drag, startPoint x: 385, startPoint y: 243, endPoint x: 336, endPoint y: 241, distance: 49.4
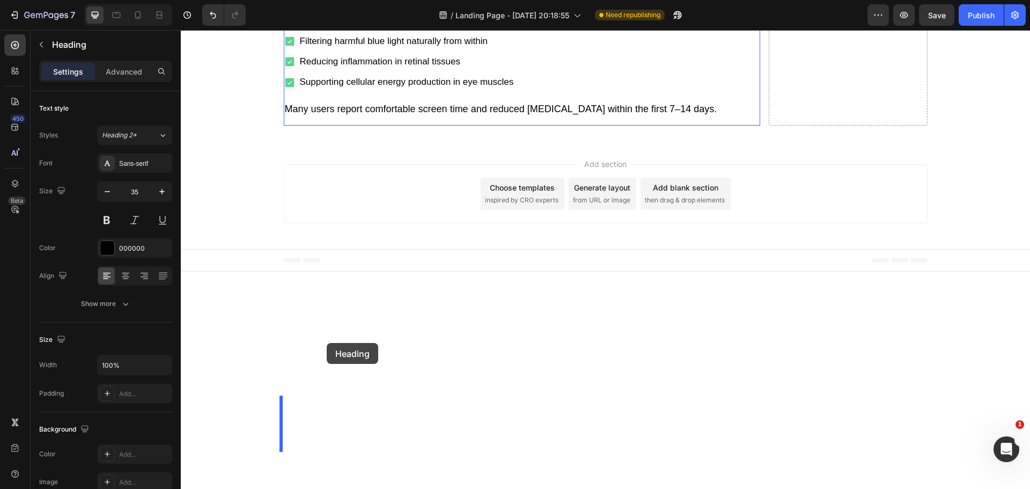
scroll to position [3309, 0]
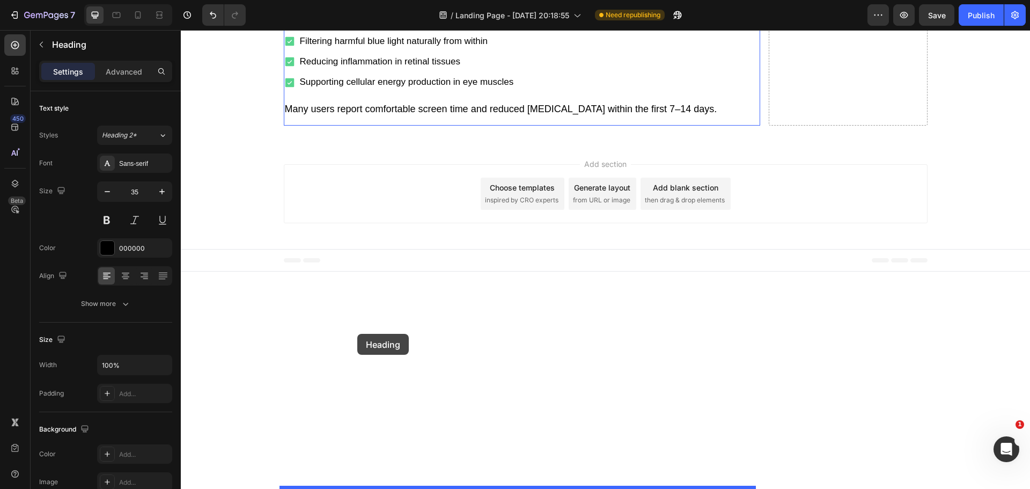
drag, startPoint x: 289, startPoint y: 278, endPoint x: 357, endPoint y: 334, distance: 88.1
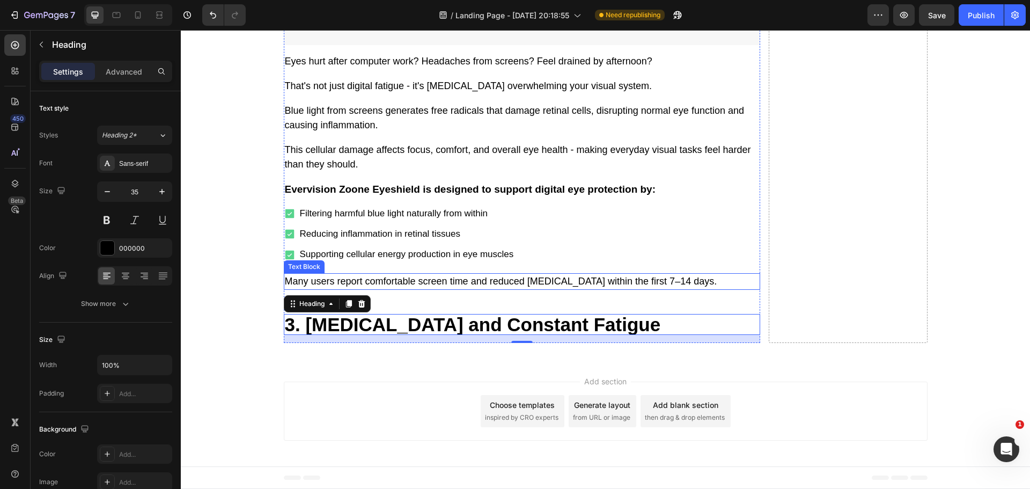
scroll to position [3264, 0]
click at [431, 335] on h2 "3. [MEDICAL_DATA] and Constant Fatigue" at bounding box center [522, 324] width 477 height 21
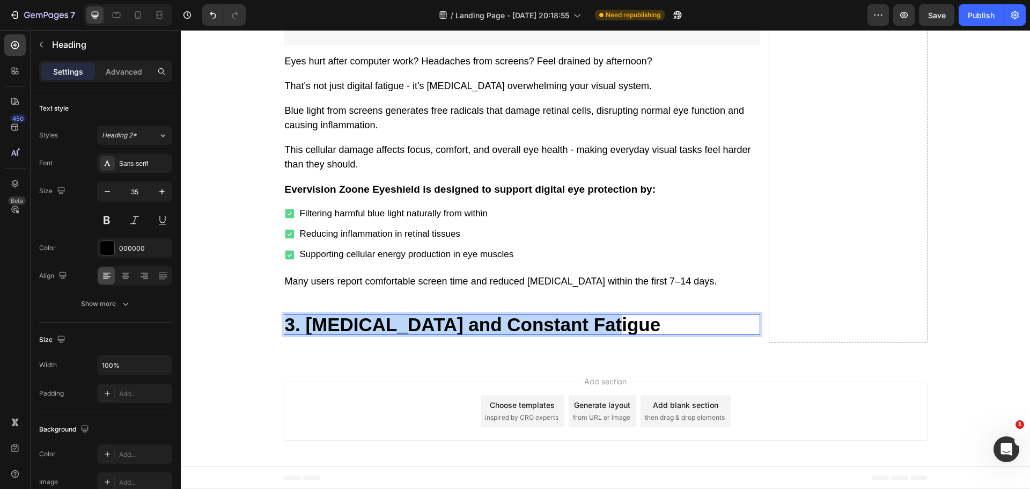
click at [431, 334] on p "3. [MEDICAL_DATA] and Constant Fatigue" at bounding box center [522, 324] width 474 height 19
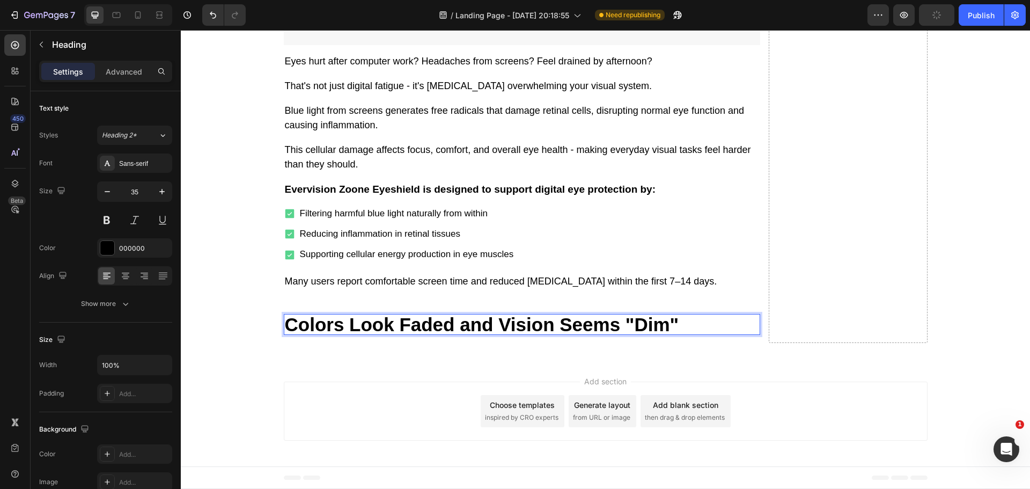
click at [285, 334] on p "Colors Look Faded and Vision Seems "Dim"" at bounding box center [522, 324] width 474 height 19
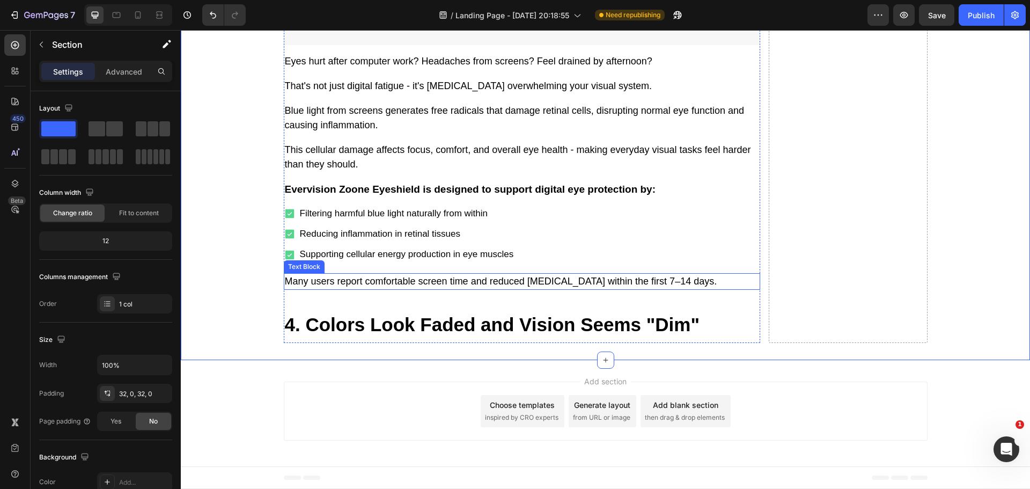
click at [376, 289] on p "Many users report comfortable screen time and reduced [MEDICAL_DATA] within the…" at bounding box center [522, 281] width 474 height 14
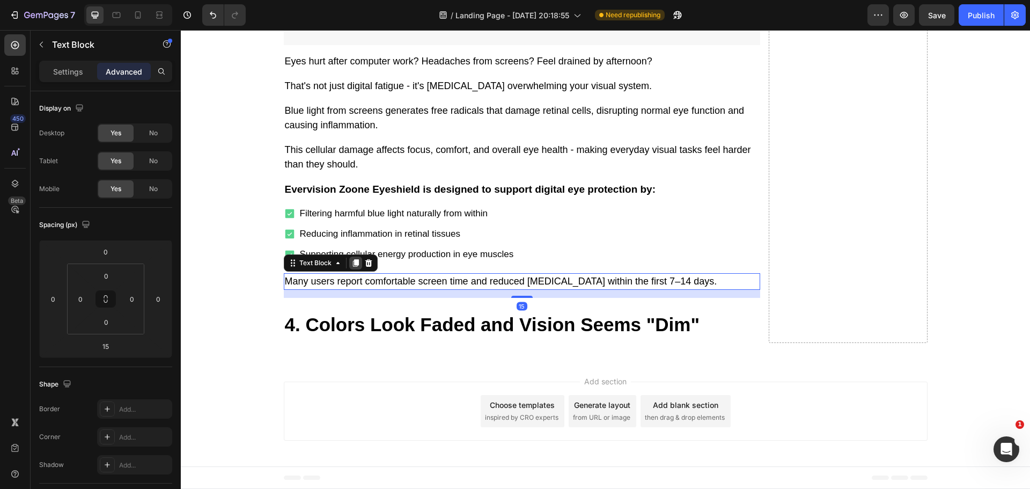
click at [354, 269] on div at bounding box center [355, 263] width 13 height 13
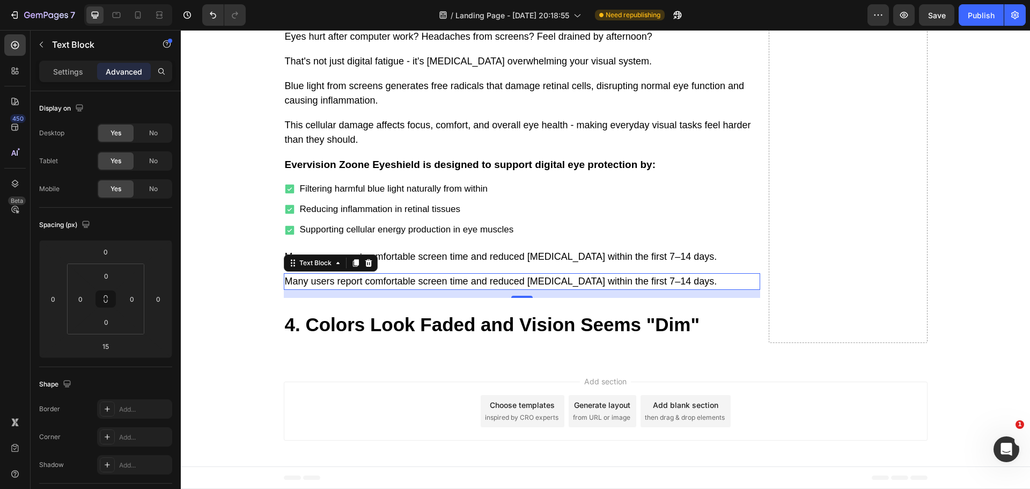
scroll to position [3334, 0]
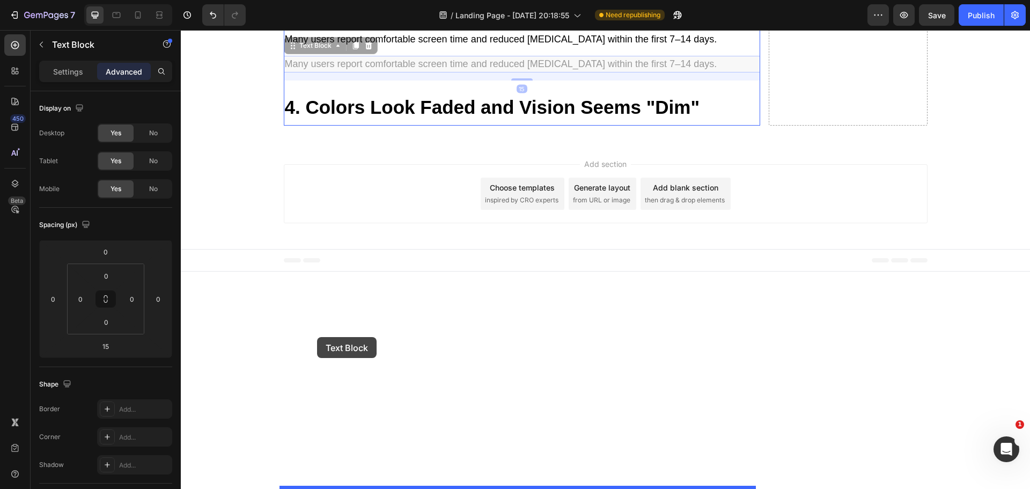
drag, startPoint x: 286, startPoint y: 266, endPoint x: 329, endPoint y: 332, distance: 78.3
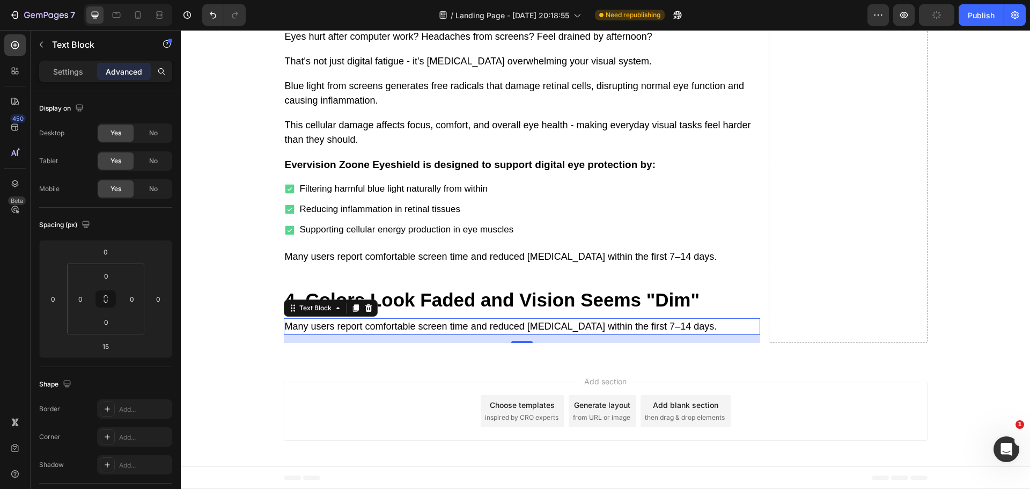
click at [378, 323] on p "Many users report comfortable screen time and reduced [MEDICAL_DATA] within the…" at bounding box center [522, 326] width 474 height 14
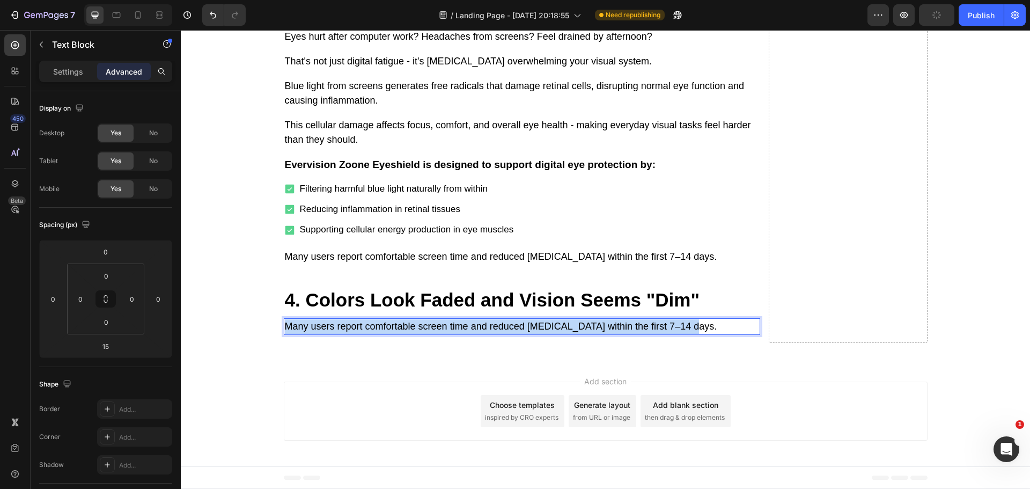
click at [378, 323] on p "Many users report comfortable screen time and reduced [MEDICAL_DATA] within the…" at bounding box center [522, 326] width 474 height 14
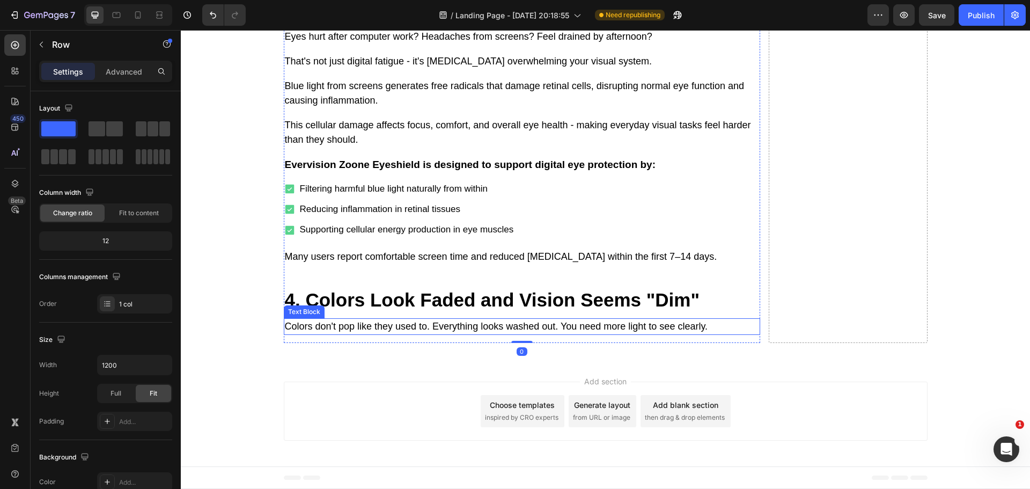
click at [369, 326] on p "Colors don't pop like they used to. Everything looks washed out. You need more …" at bounding box center [522, 326] width 474 height 14
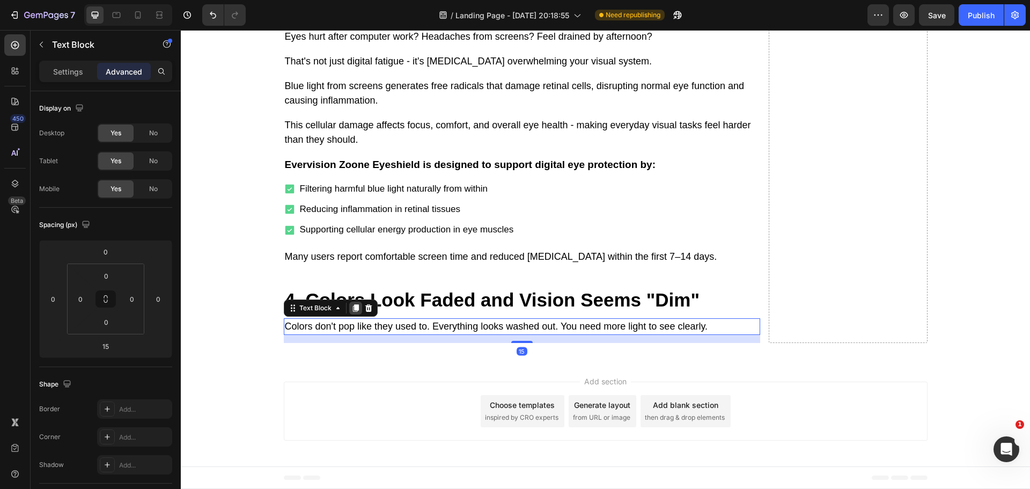
click at [352, 310] on icon at bounding box center [356, 308] width 9 height 9
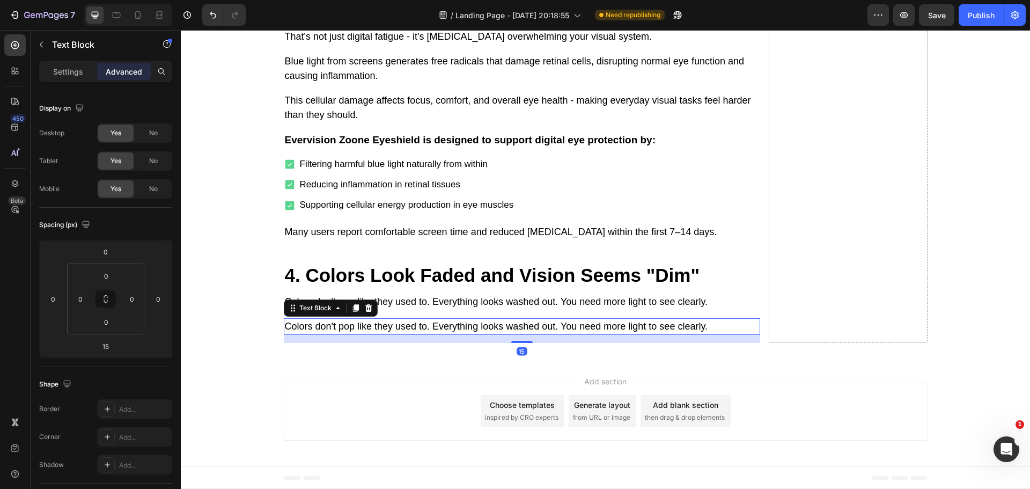
click at [396, 334] on p "Colors don't pop like they used to. Everything looks washed out. You need more …" at bounding box center [522, 326] width 474 height 14
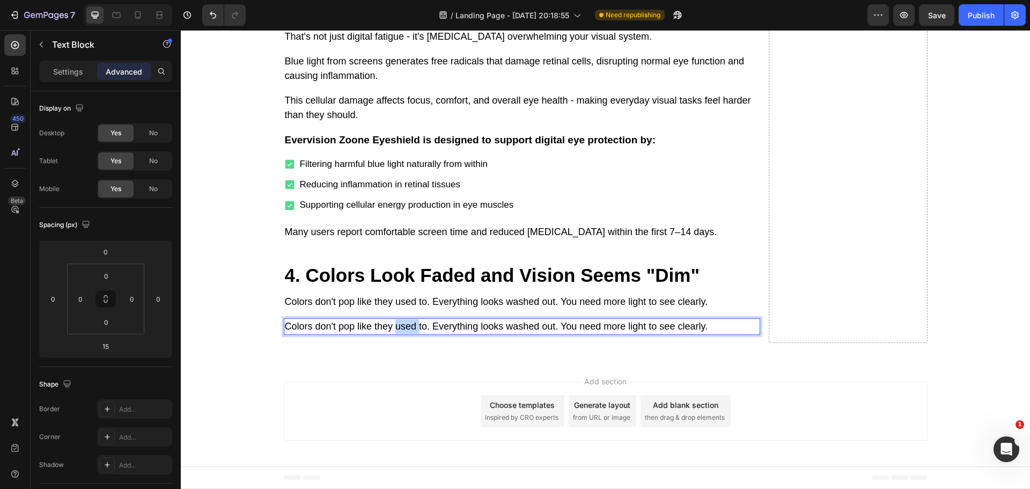
click at [396, 334] on p "Colors don't pop like they used to. Everything looks washed out. You need more …" at bounding box center [522, 326] width 474 height 14
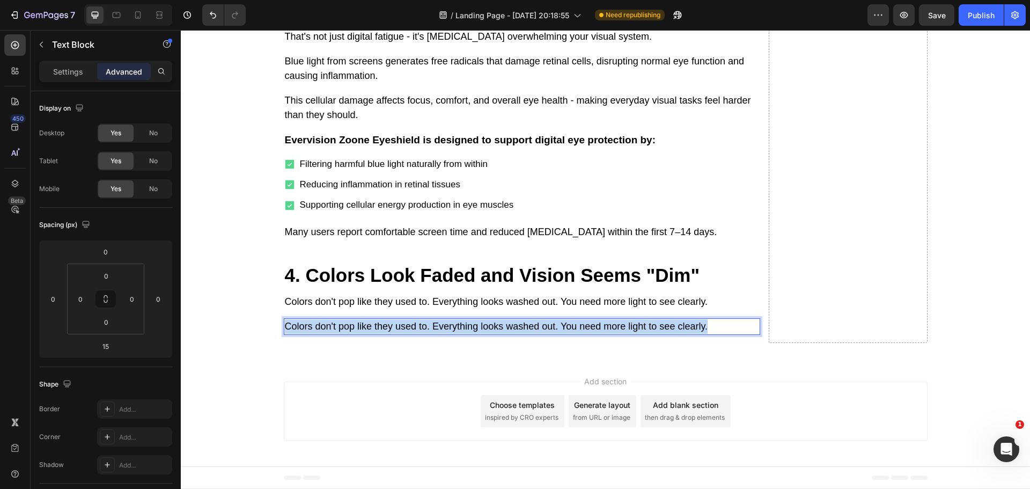
click at [396, 334] on p "Colors don't pop like they used to. Everything looks washed out. You need more …" at bounding box center [522, 326] width 474 height 14
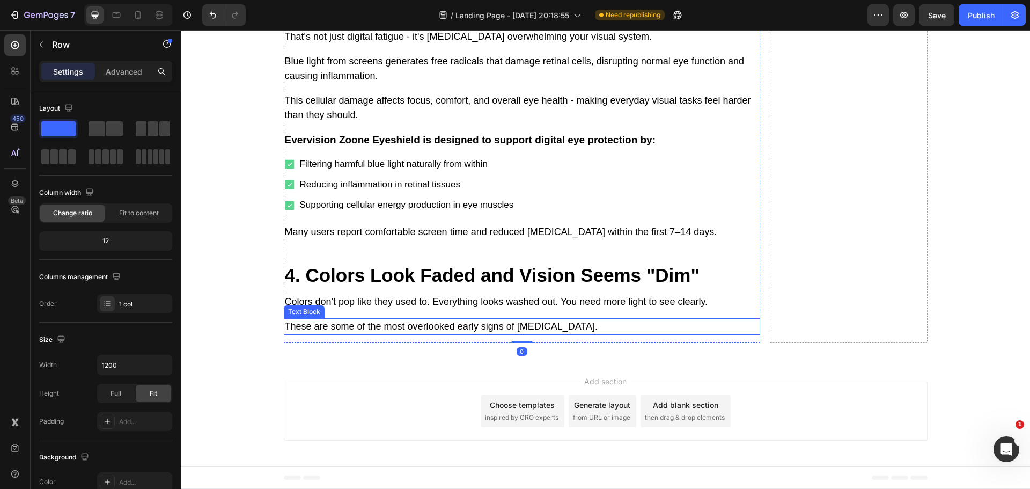
click at [390, 334] on p "These are some of the most overlooked early signs of [MEDICAL_DATA]." at bounding box center [522, 326] width 474 height 14
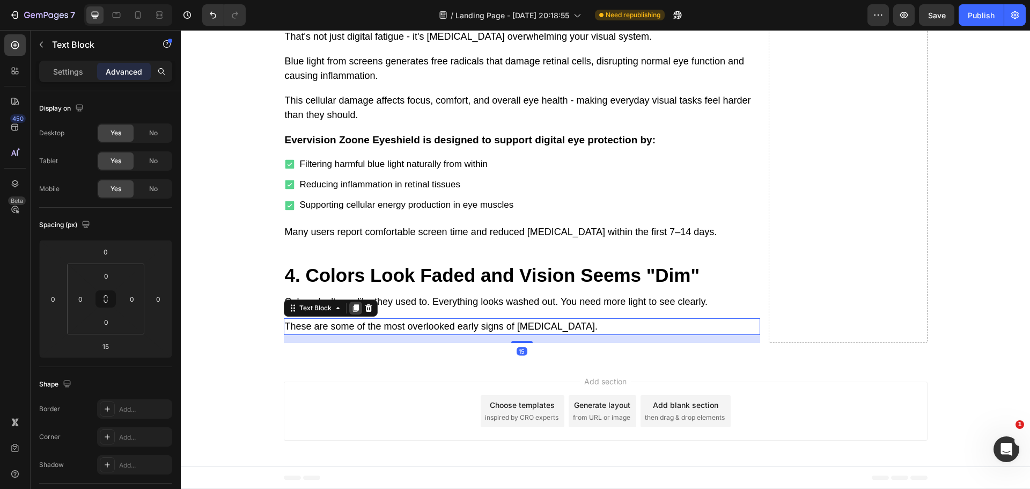
click at [353, 312] on icon at bounding box center [356, 308] width 6 height 8
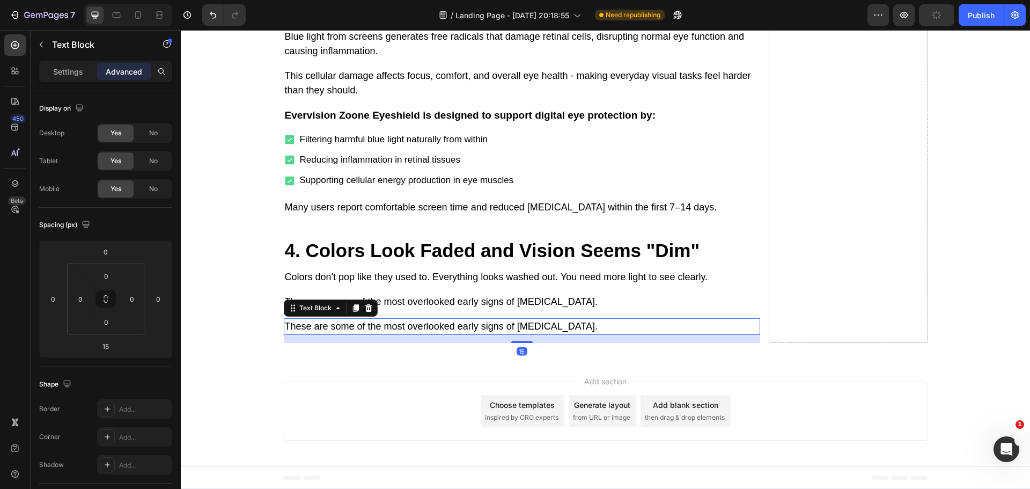
click at [391, 334] on p "These are some of the most overlooked early signs of [MEDICAL_DATA]." at bounding box center [522, 326] width 474 height 14
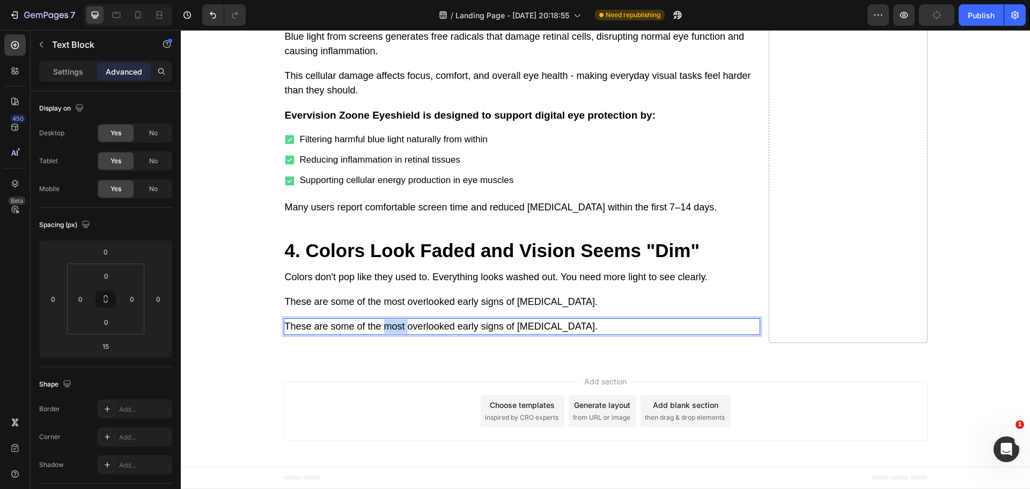
click at [391, 334] on p "These are some of the most overlooked early signs of [MEDICAL_DATA]." at bounding box center [522, 326] width 474 height 14
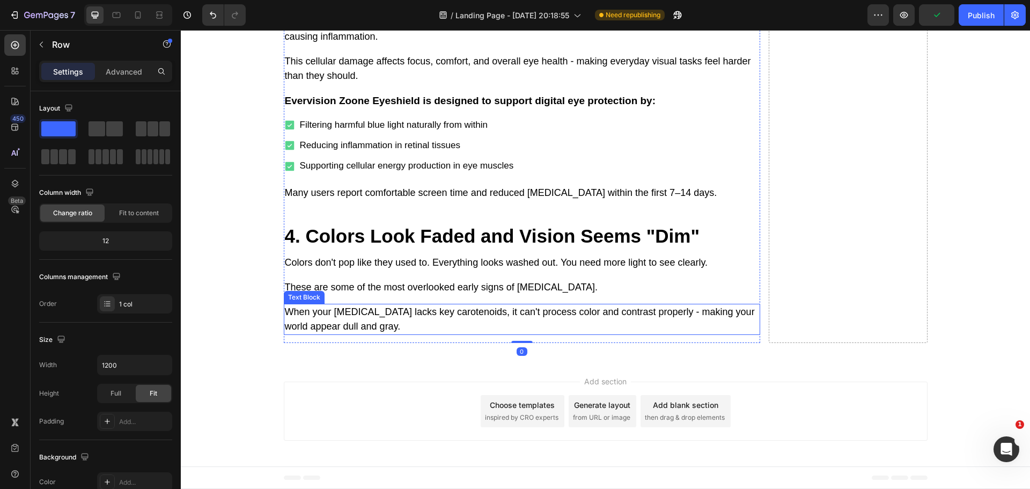
click at [379, 334] on p "When your [MEDICAL_DATA] lacks key carotenoids, it can't process color and cont…" at bounding box center [522, 319] width 474 height 29
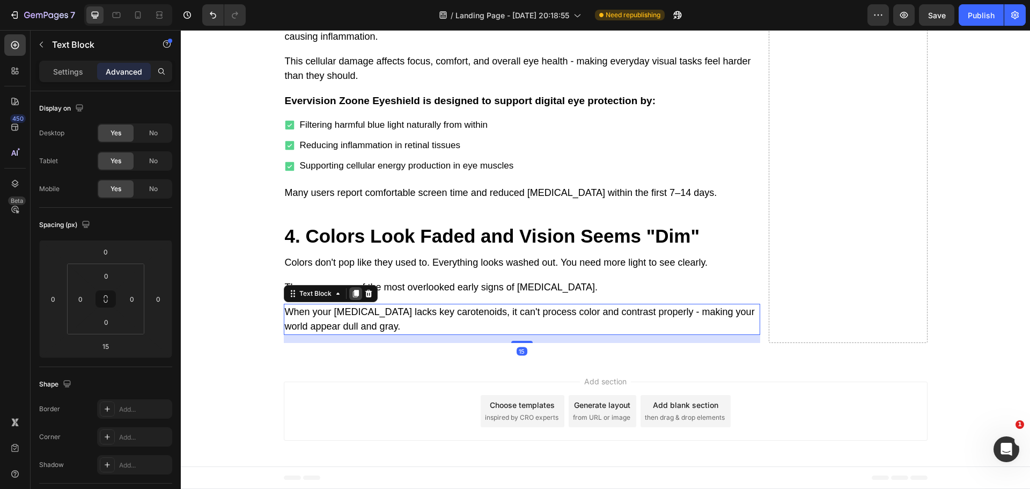
click at [353, 297] on icon at bounding box center [356, 294] width 6 height 8
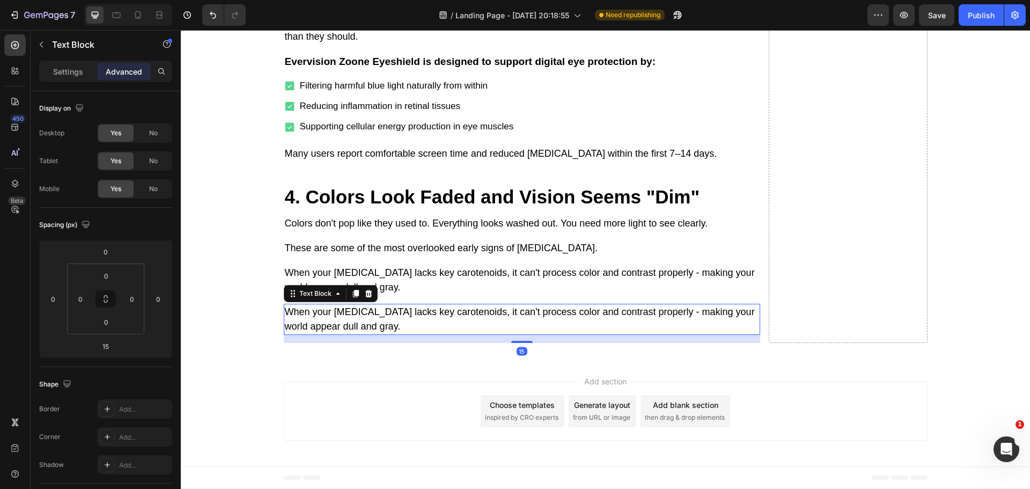
scroll to position [3387, 0]
click at [355, 334] on p "When your [MEDICAL_DATA] lacks key carotenoids, it can't process color and cont…" at bounding box center [522, 319] width 474 height 29
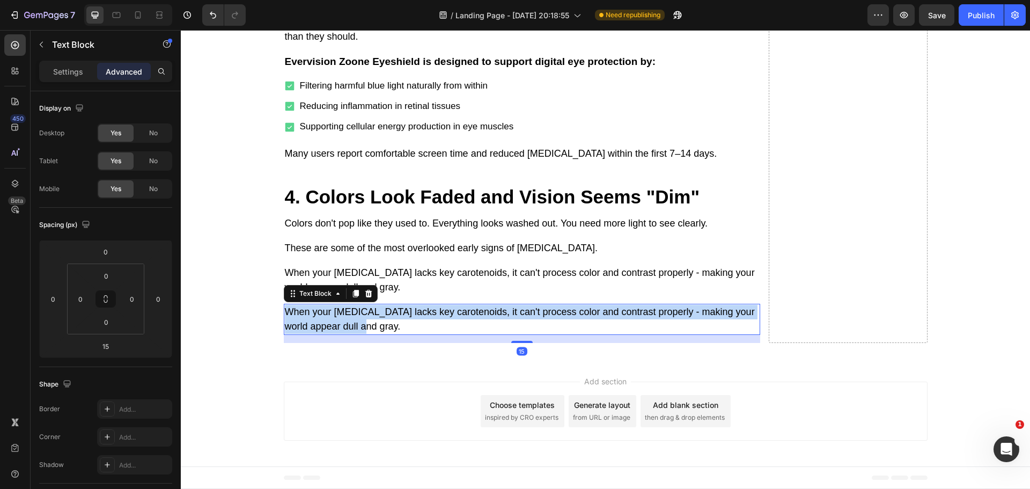
click at [355, 334] on p "When your [MEDICAL_DATA] lacks key carotenoids, it can't process color and cont…" at bounding box center [522, 319] width 474 height 29
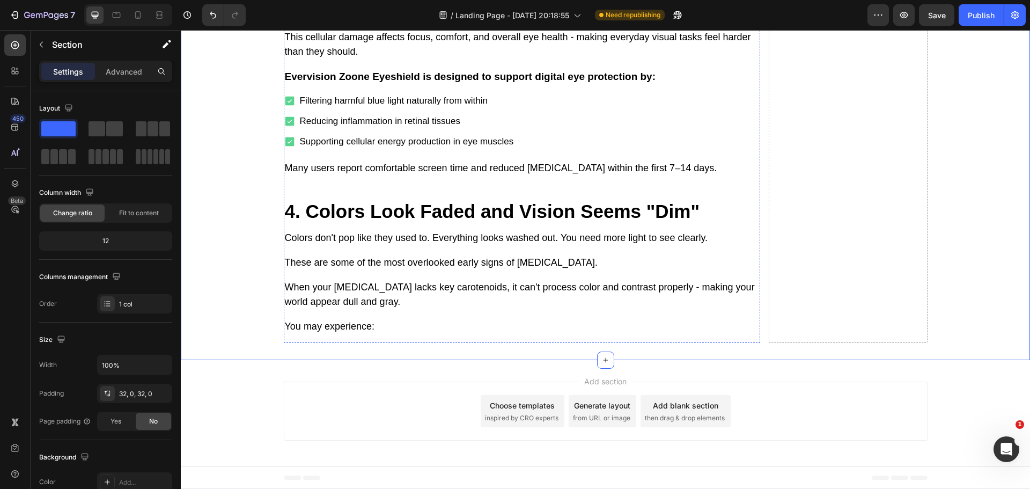
scroll to position [2529, 0]
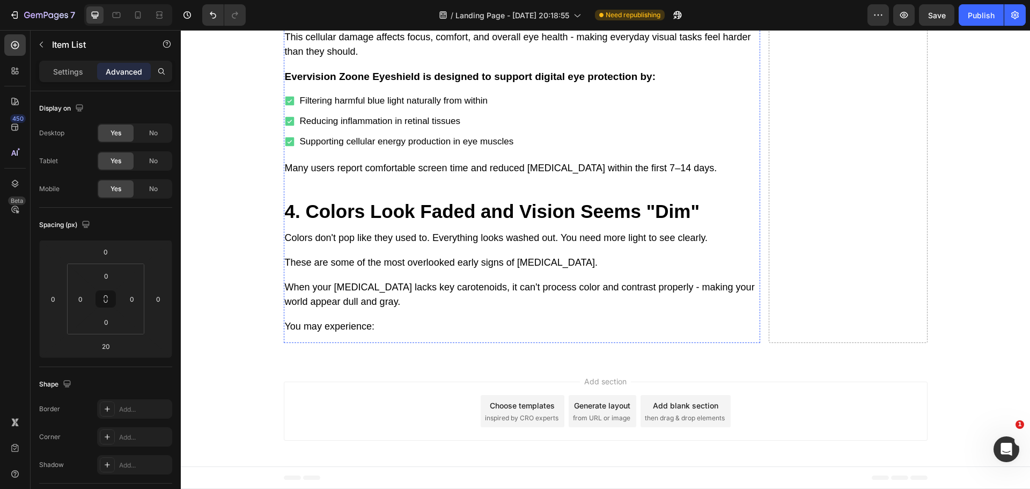
scroll to position [2636, 0]
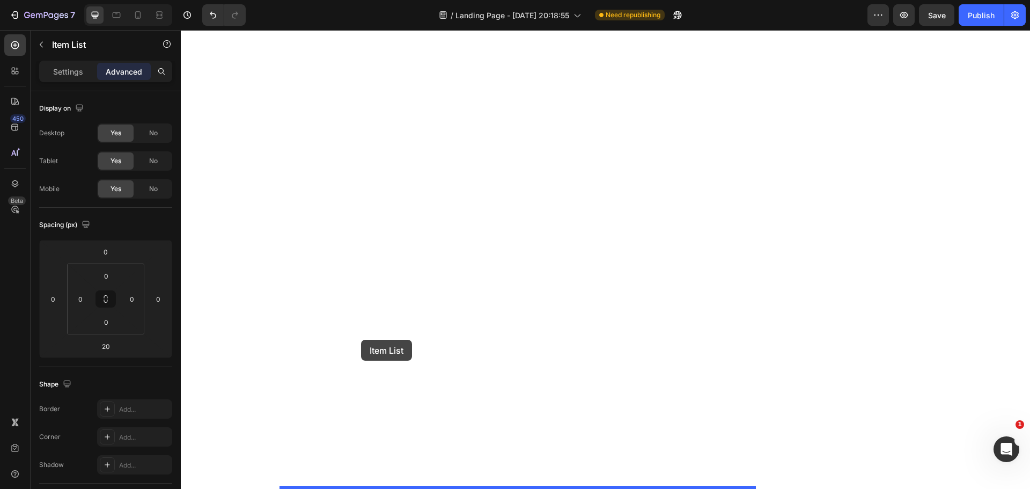
drag, startPoint x: 288, startPoint y: 169, endPoint x: 361, endPoint y: 340, distance: 185.6
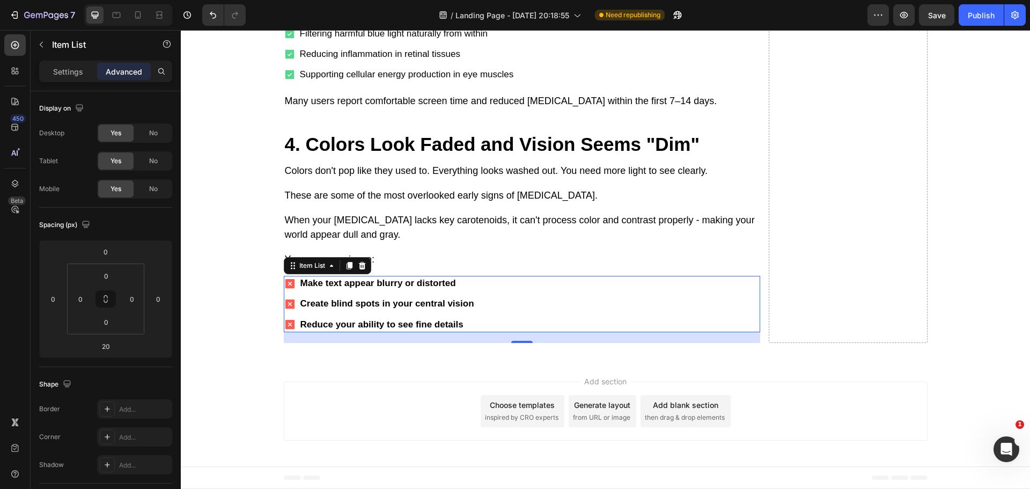
scroll to position [3422, 0]
click at [429, 267] on p "You may experience:" at bounding box center [522, 259] width 474 height 14
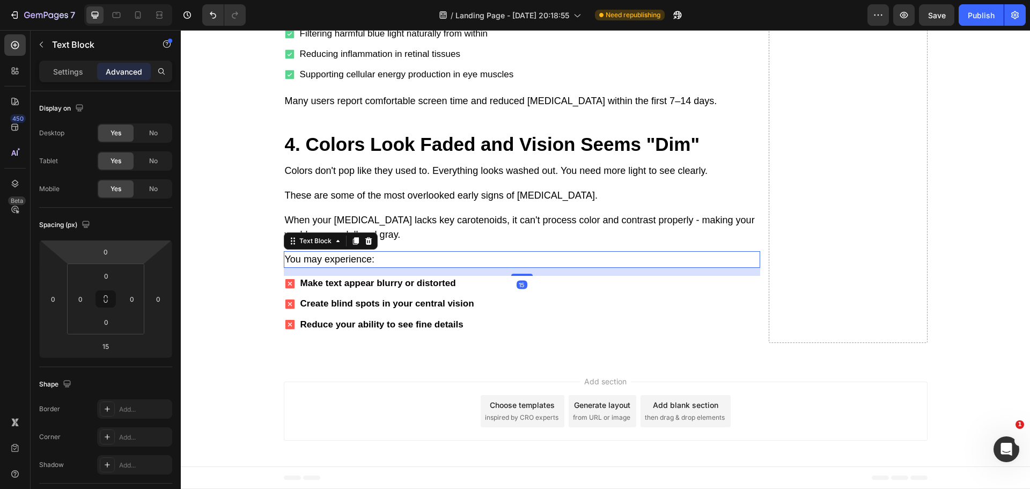
click at [59, 74] on p "Settings" at bounding box center [68, 71] width 30 height 11
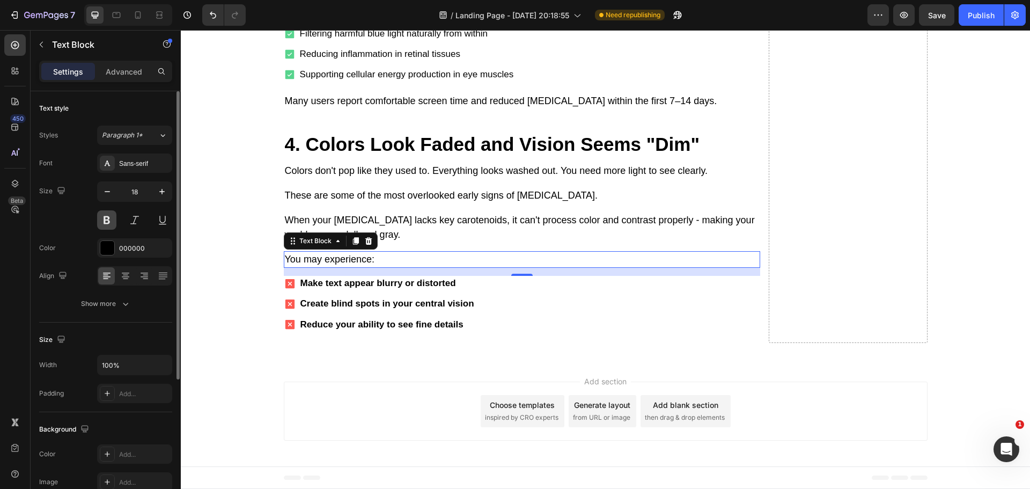
click at [111, 217] on button at bounding box center [106, 219] width 19 height 19
click at [156, 193] on button "button" at bounding box center [161, 191] width 19 height 19
type input "19"
click at [447, 241] on p "When your [MEDICAL_DATA] lacks key carotenoids, it can't process color and cont…" at bounding box center [522, 227] width 474 height 29
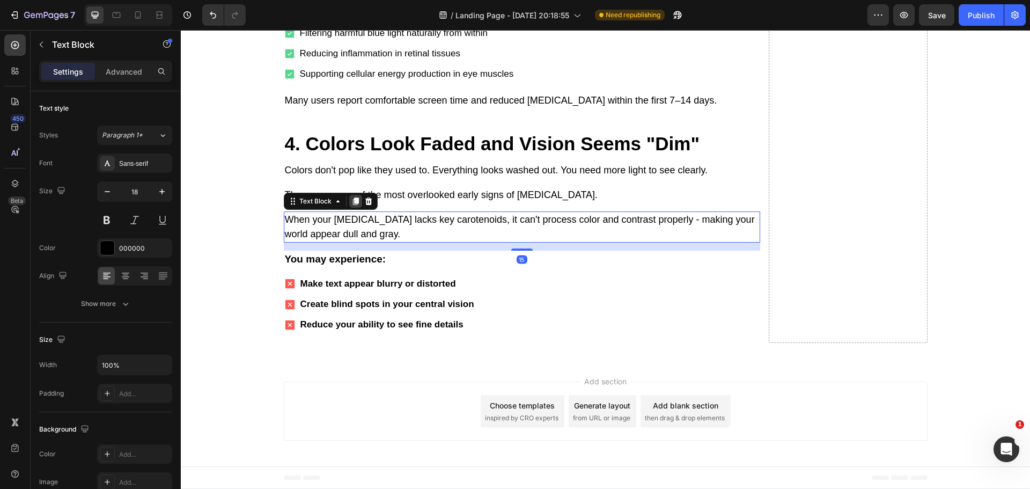
click at [353, 206] on icon at bounding box center [356, 202] width 6 height 8
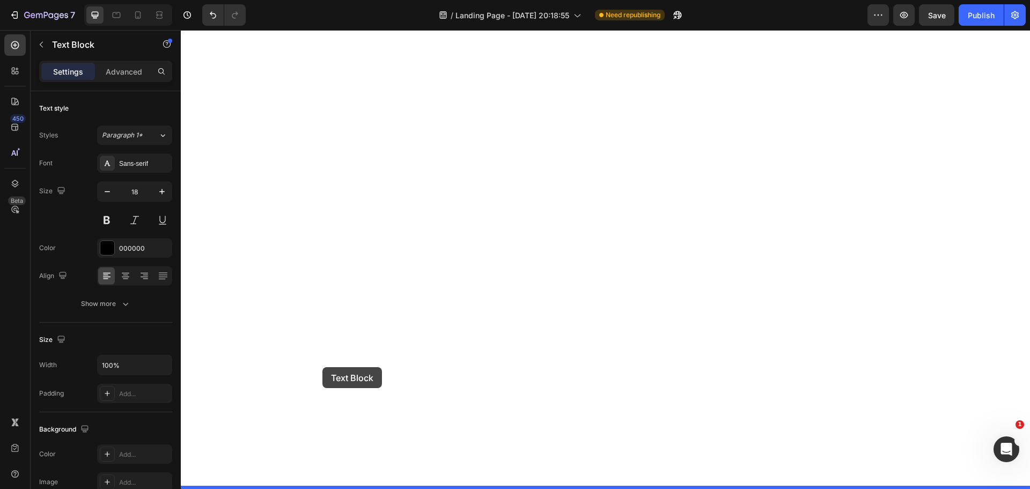
scroll to position [3529, 0]
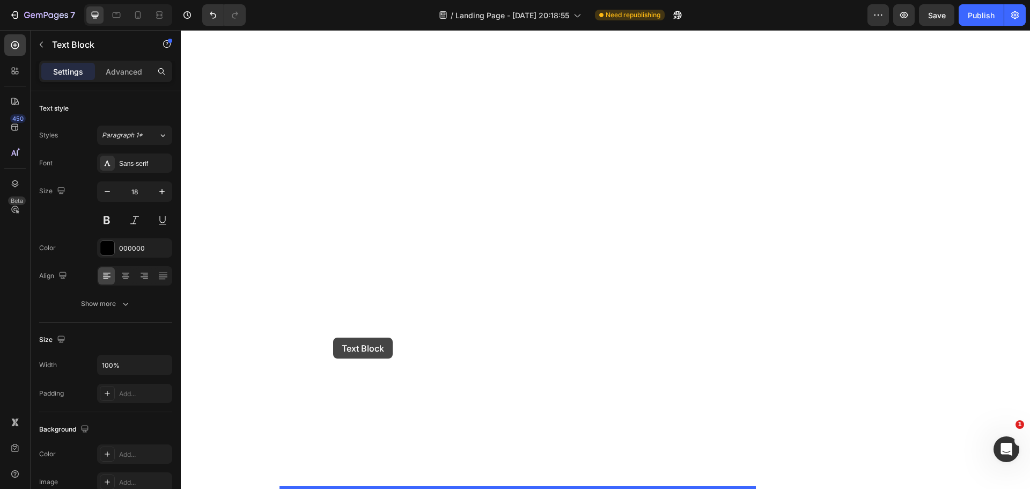
drag, startPoint x: 286, startPoint y: 306, endPoint x: 333, endPoint y: 338, distance: 56.9
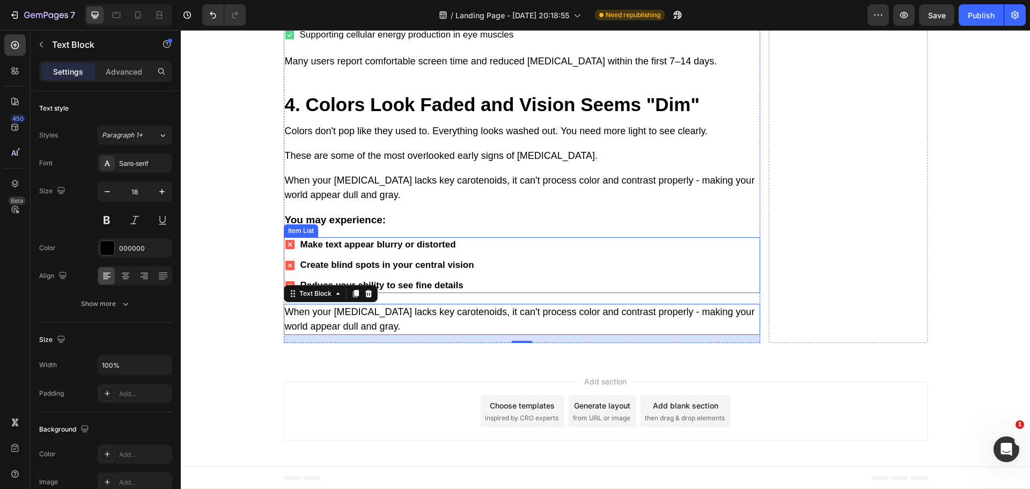
click at [421, 239] on strong "Make text appear blurry or distorted" at bounding box center [379, 244] width 156 height 10
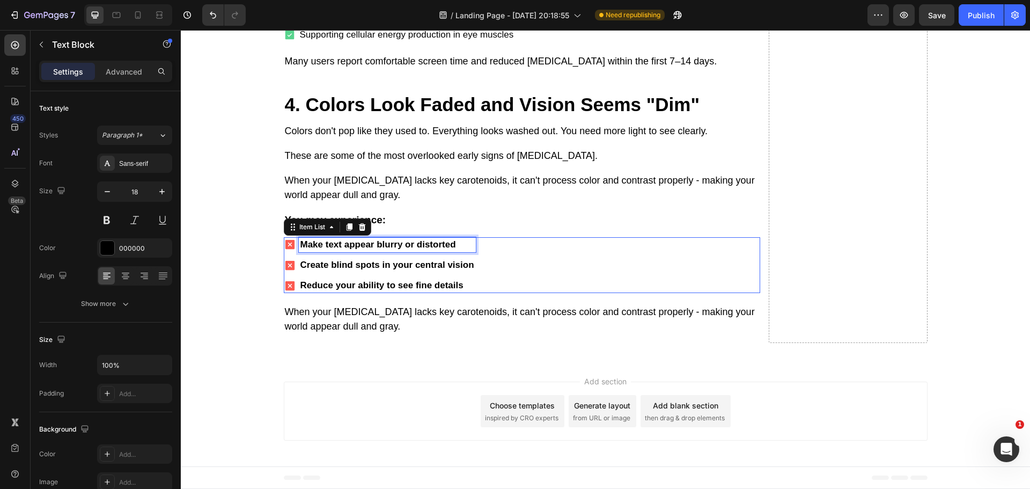
click at [421, 239] on strong "Make text appear blurry or distorted" at bounding box center [379, 244] width 156 height 10
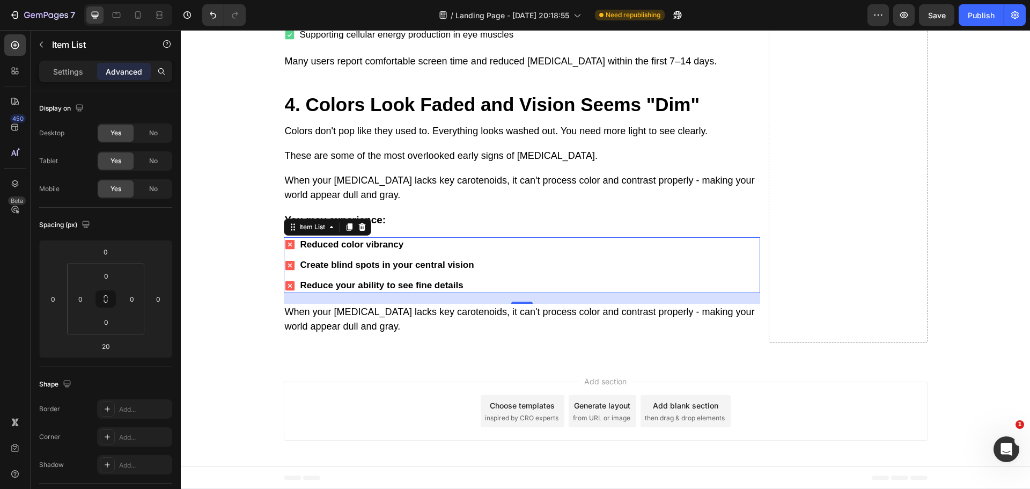
click at [363, 265] on strong "Create blind spots in your central vision" at bounding box center [388, 265] width 174 height 10
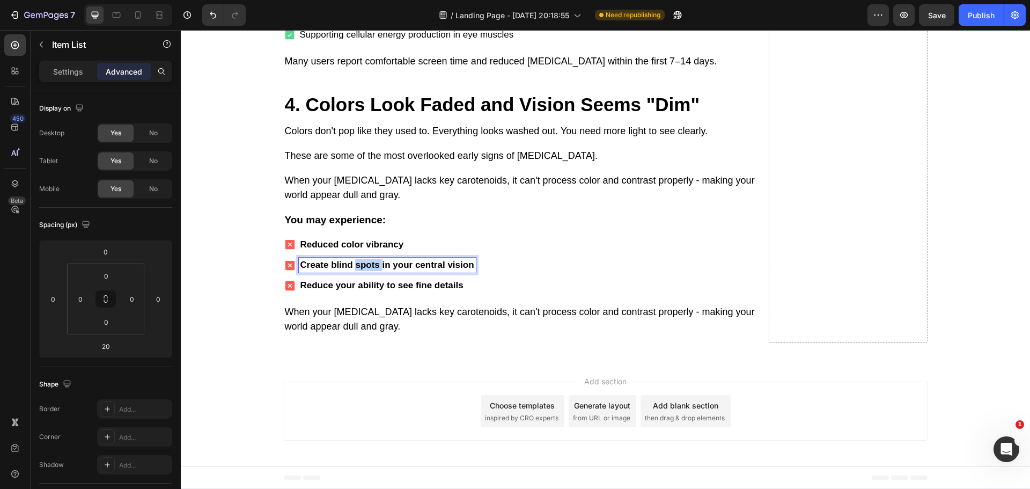
click at [363, 265] on strong "Create blind spots in your central vision" at bounding box center [388, 265] width 174 height 10
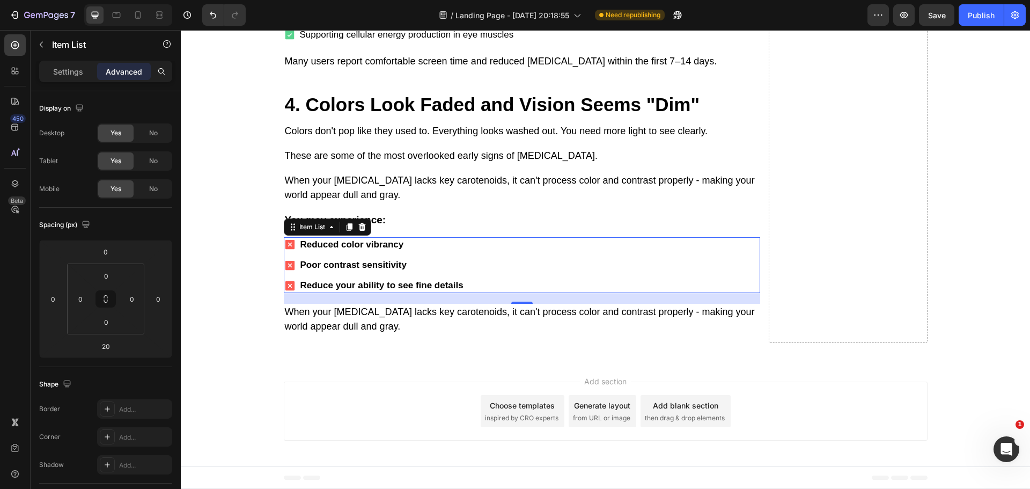
click at [440, 287] on strong "Reduce your ability to see fine details" at bounding box center [382, 285] width 163 height 10
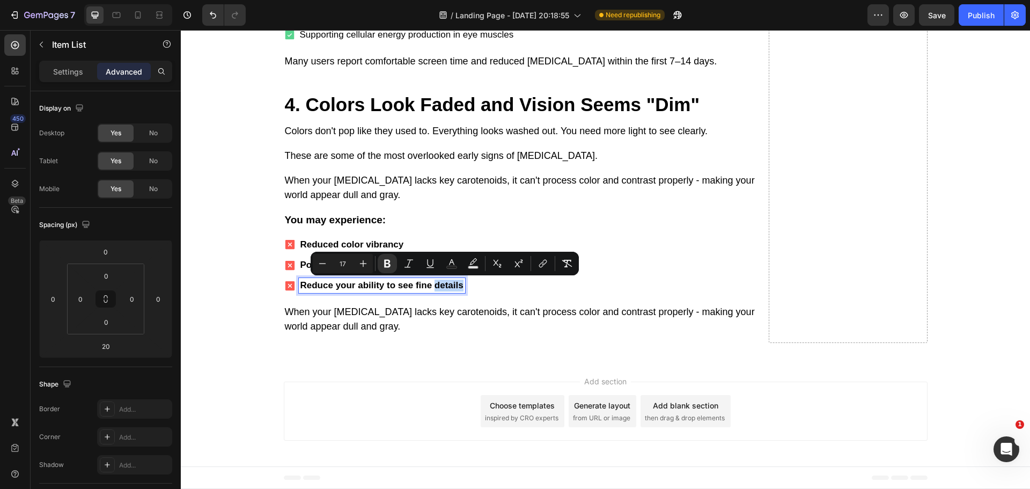
click at [434, 287] on strong "Reduce your ability to see fine details" at bounding box center [382, 285] width 163 height 10
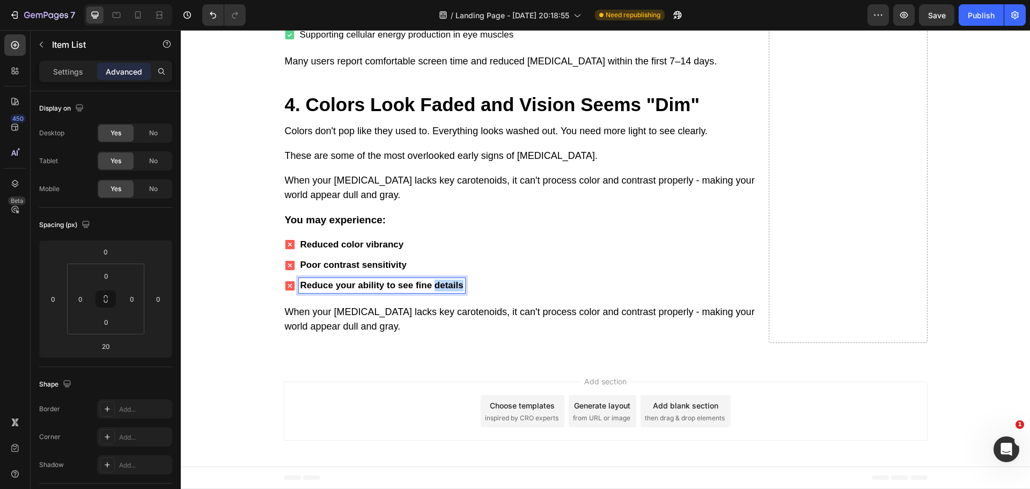
click at [434, 287] on strong "Reduce your ability to see fine details" at bounding box center [382, 285] width 163 height 10
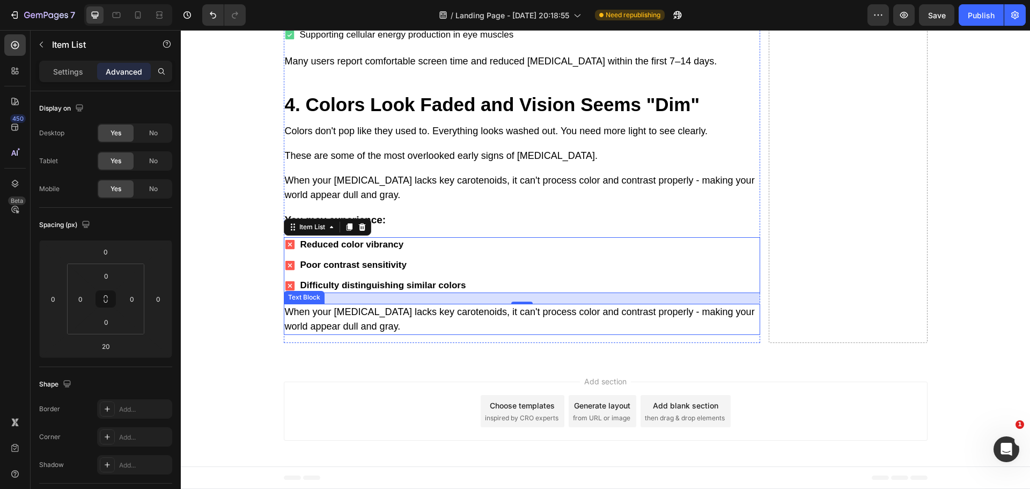
click at [402, 315] on p "When your [MEDICAL_DATA] lacks key carotenoids, it can't process color and cont…" at bounding box center [522, 319] width 474 height 29
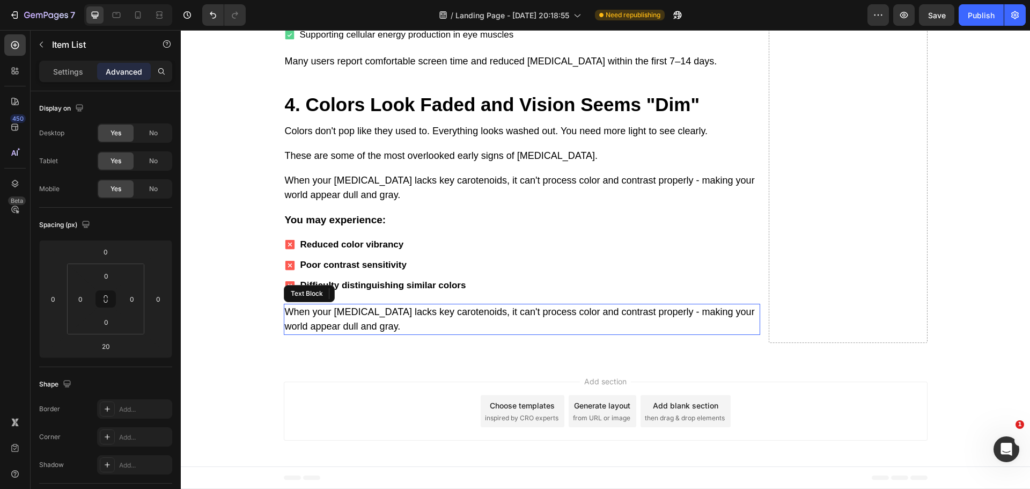
click at [402, 315] on p "When your [MEDICAL_DATA] lacks key carotenoids, it can't process color and cont…" at bounding box center [522, 319] width 474 height 29
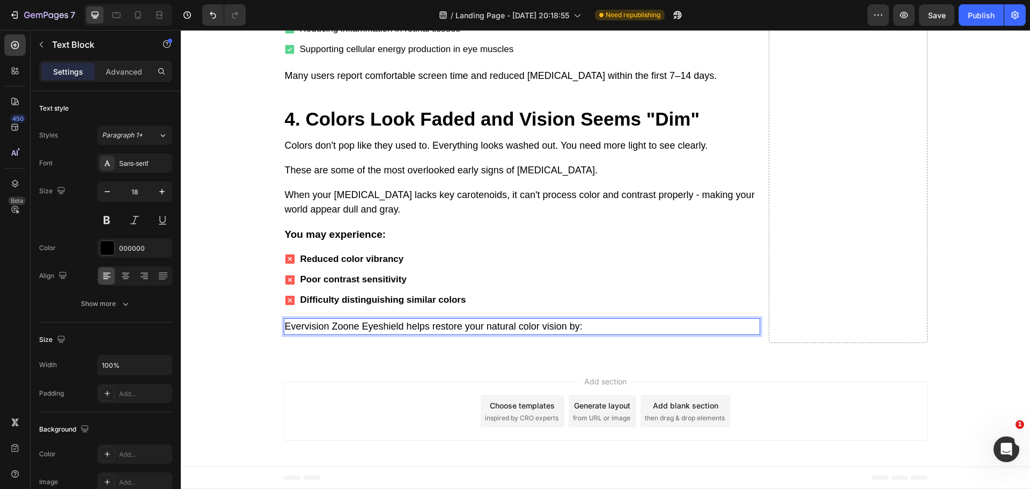
scroll to position [3515, 0]
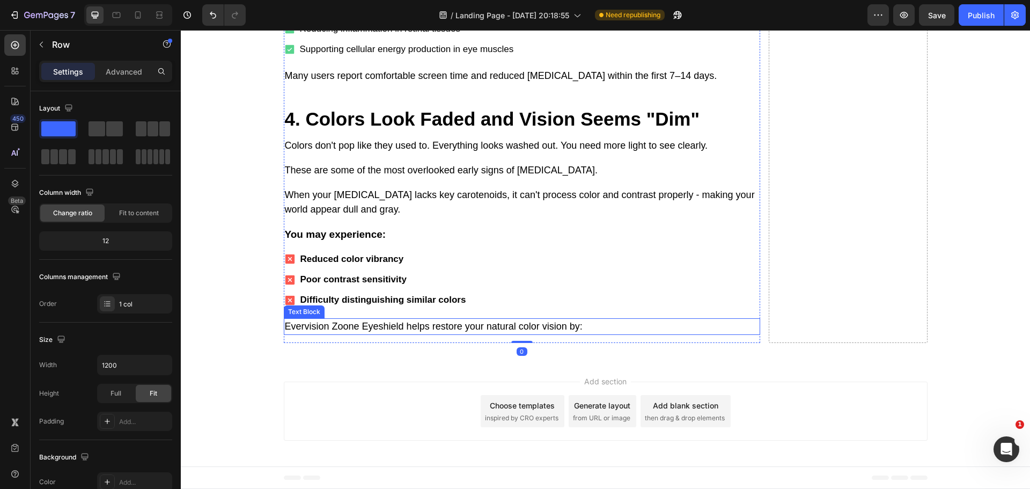
click at [349, 328] on p "Evervision Zoone Eyeshield helps restore your natural color vision by:" at bounding box center [522, 326] width 474 height 14
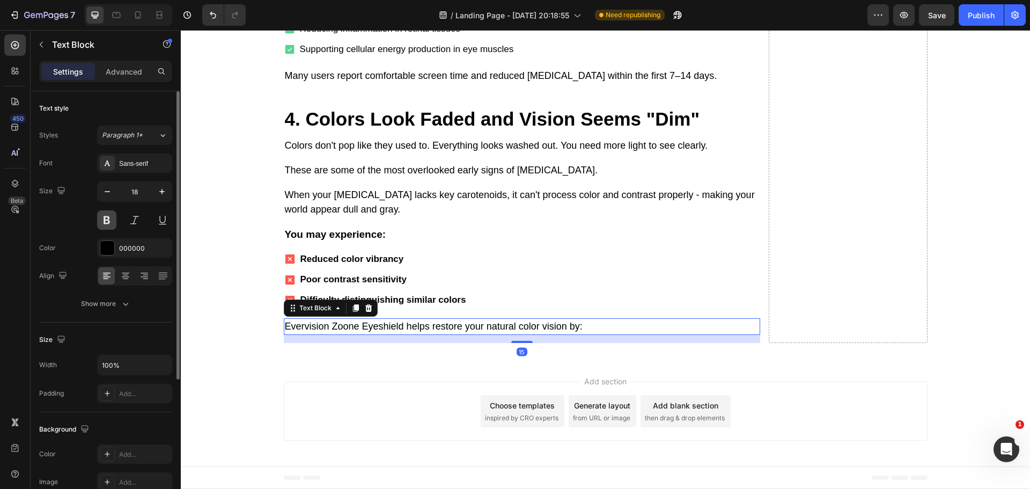
click at [106, 217] on button at bounding box center [106, 219] width 19 height 19
click at [163, 193] on icon "button" at bounding box center [162, 191] width 11 height 11
type input "19"
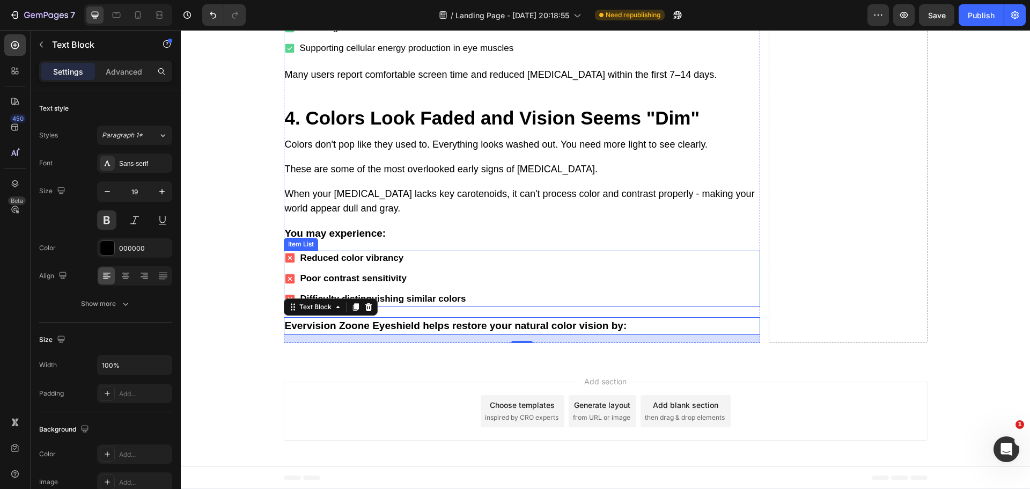
scroll to position [3300, 0]
click at [614, 56] on div "Filtering harmful blue light naturally from within Reducing inflammation in ret…" at bounding box center [522, 28] width 477 height 56
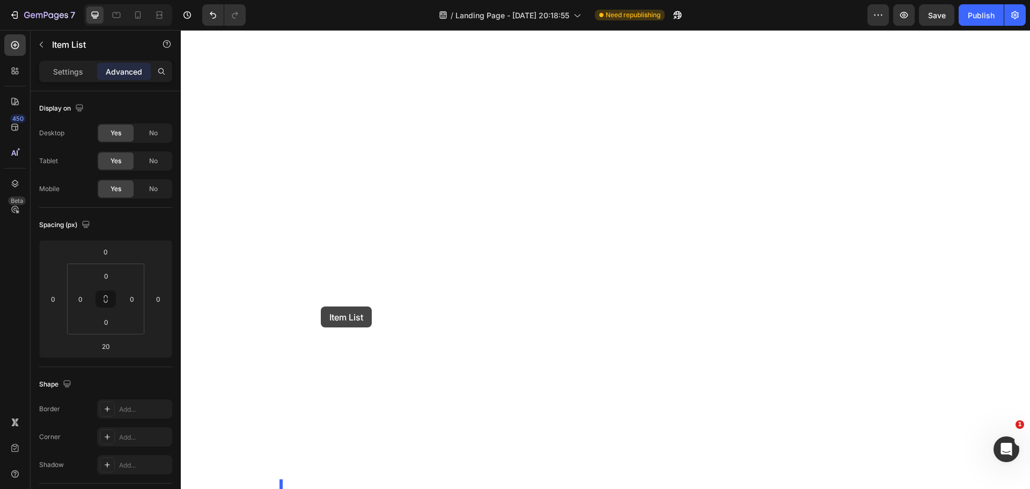
scroll to position [3582, 0]
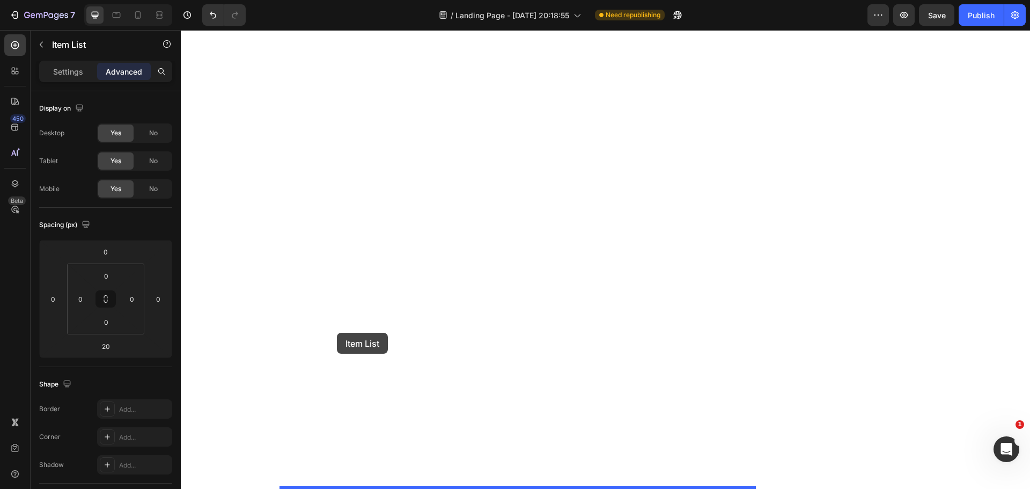
drag, startPoint x: 288, startPoint y: 221, endPoint x: 337, endPoint y: 333, distance: 122.5
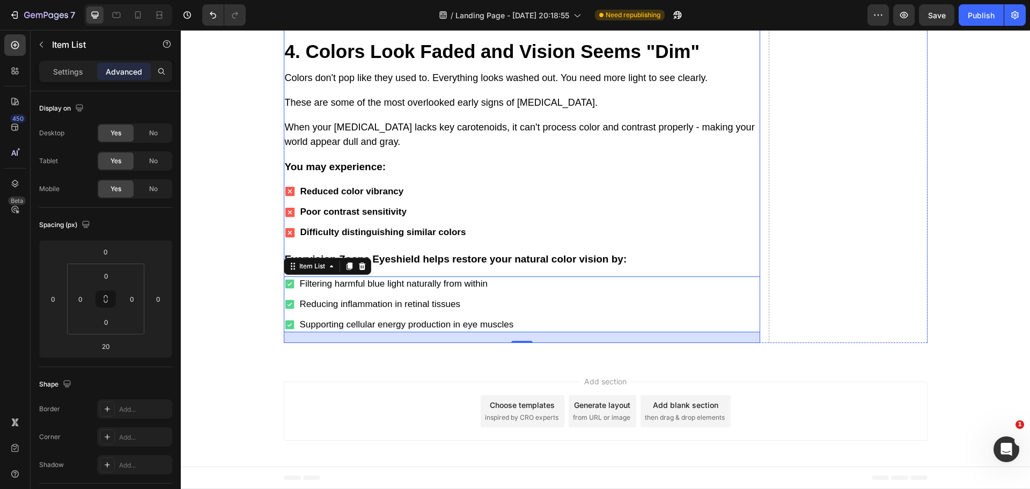
scroll to position [3300, 0]
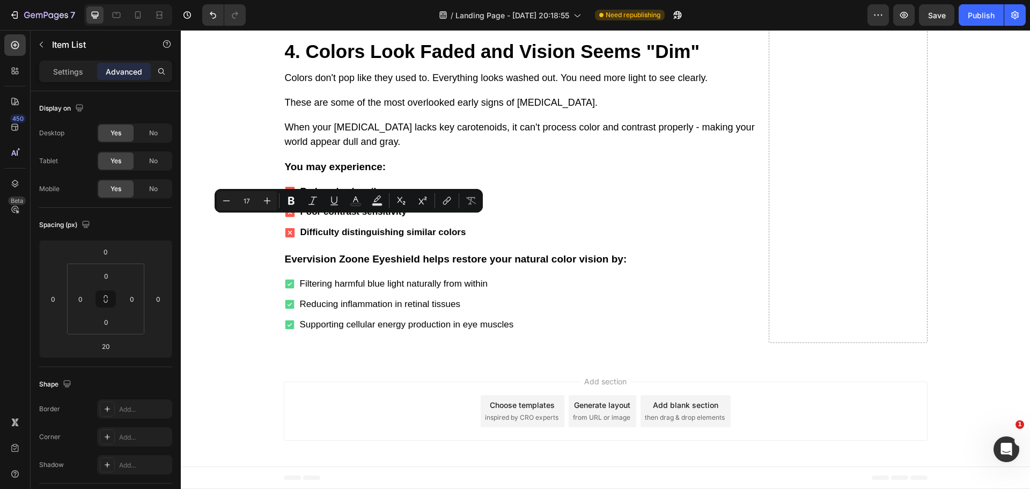
drag, startPoint x: 400, startPoint y: 222, endPoint x: 313, endPoint y: 225, distance: 87.0
click at [289, 201] on icon "Editor contextual toolbar" at bounding box center [291, 201] width 6 height 8
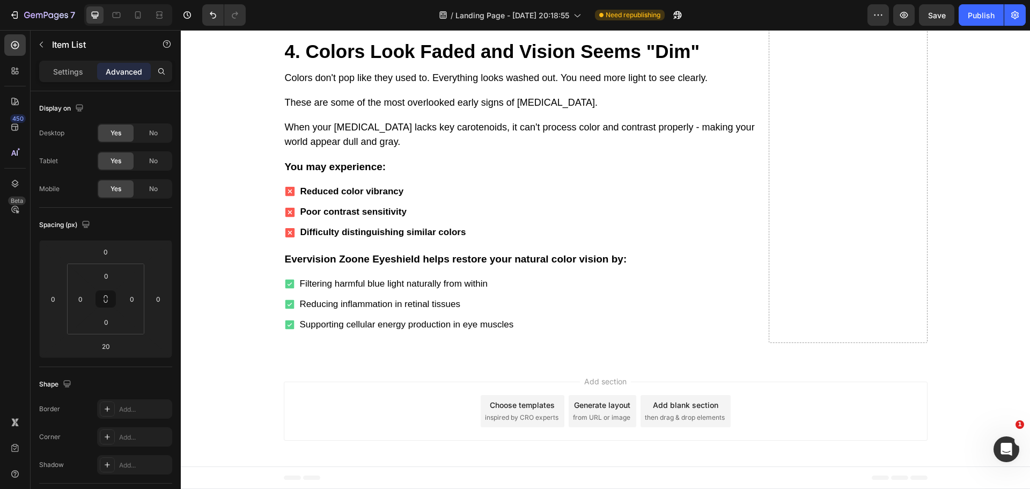
drag, startPoint x: 389, startPoint y: 243, endPoint x: 301, endPoint y: 243, distance: 88.0
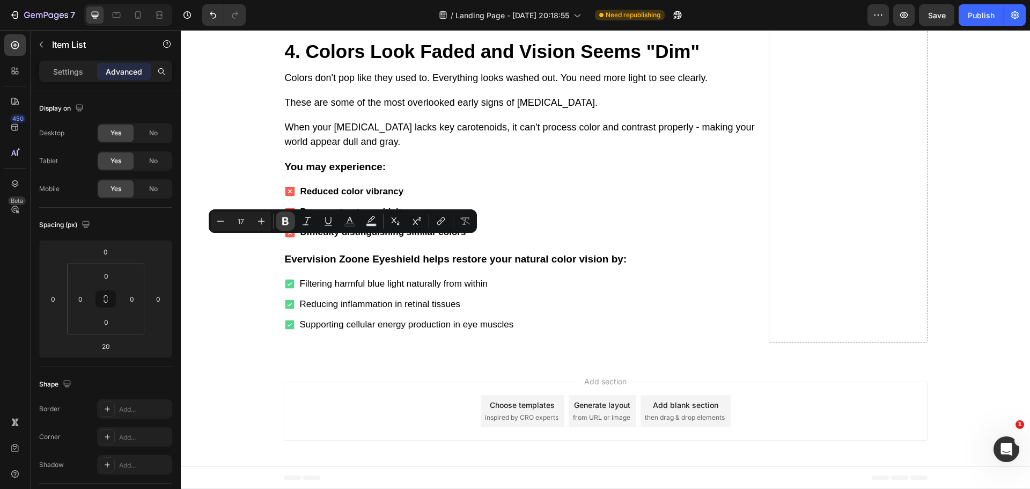
click at [281, 223] on icon "Editor contextual toolbar" at bounding box center [285, 221] width 11 height 11
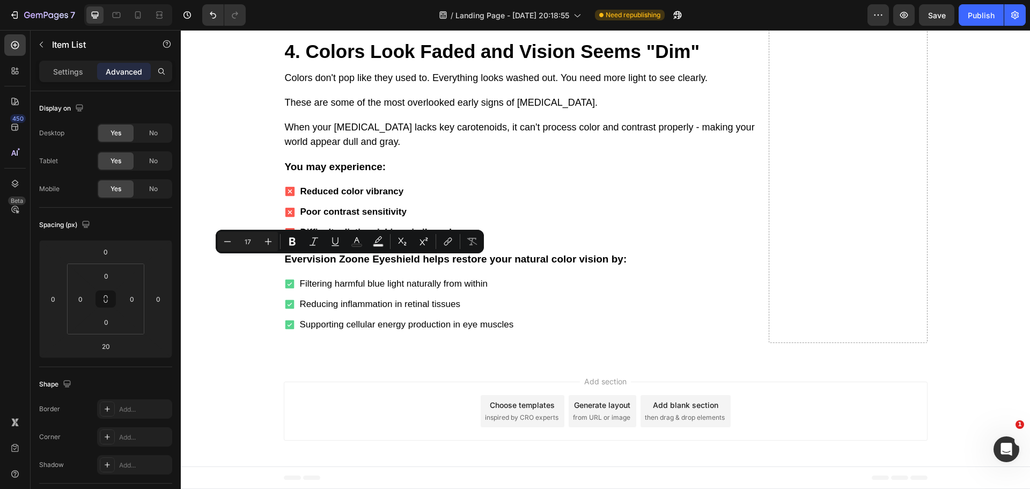
drag, startPoint x: 401, startPoint y: 264, endPoint x: 305, endPoint y: 264, distance: 96.1
click at [291, 239] on icon "Editor contextual toolbar" at bounding box center [292, 242] width 6 height 8
click at [418, 16] on p "Many users report comfortable screen time and reduced [MEDICAL_DATA] within the…" at bounding box center [522, 8] width 474 height 14
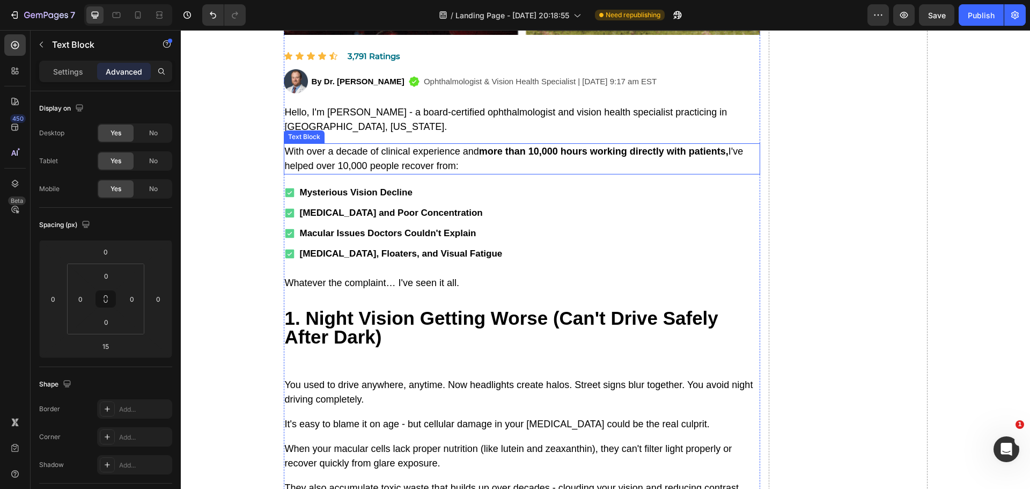
scroll to position [483, 0]
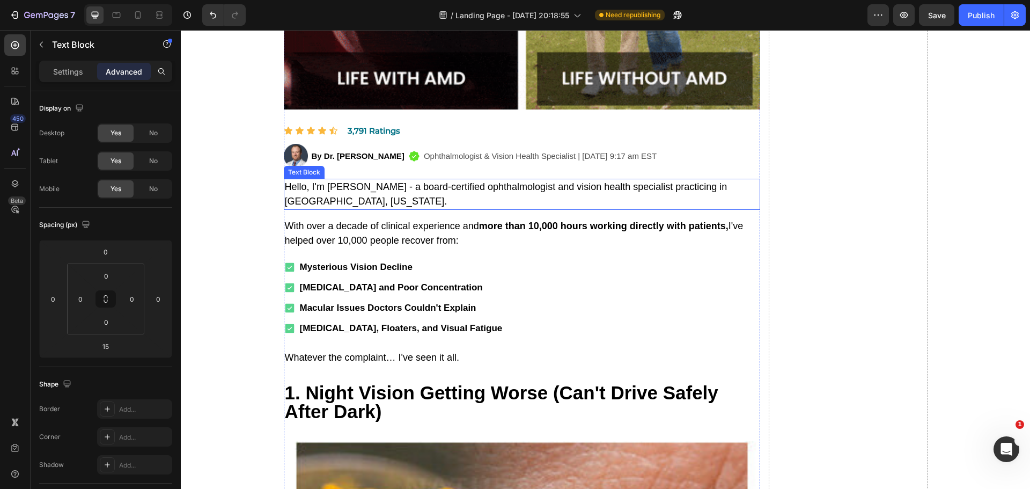
click at [335, 189] on p "Hello, I'm [PERSON_NAME] - a board-certified ophthalmologist and vision health …" at bounding box center [522, 194] width 474 height 29
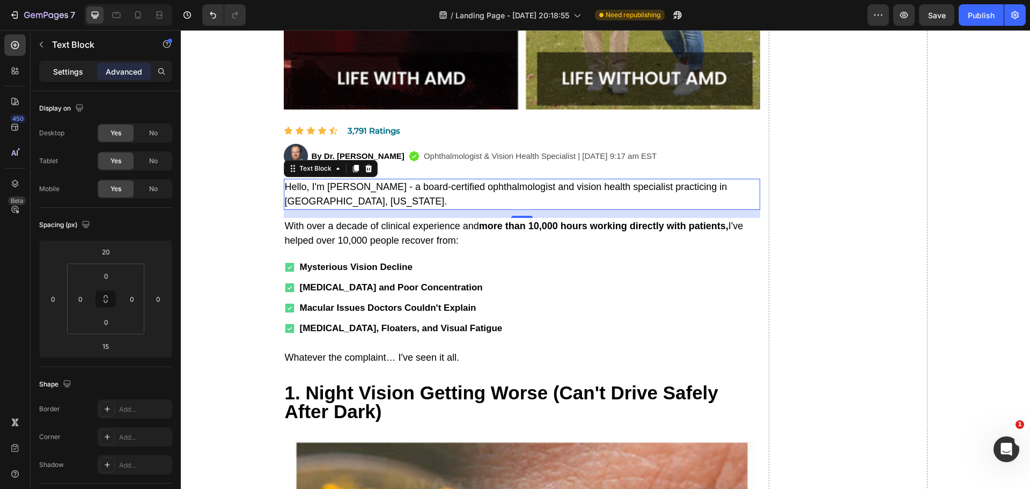
click at [70, 64] on div "Settings" at bounding box center [68, 71] width 54 height 17
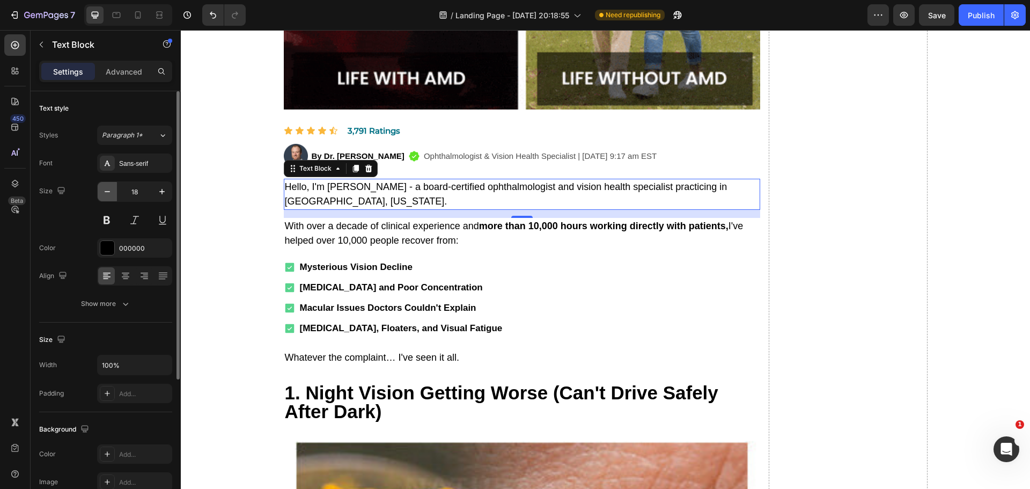
click at [105, 189] on icon "button" at bounding box center [107, 191] width 11 height 11
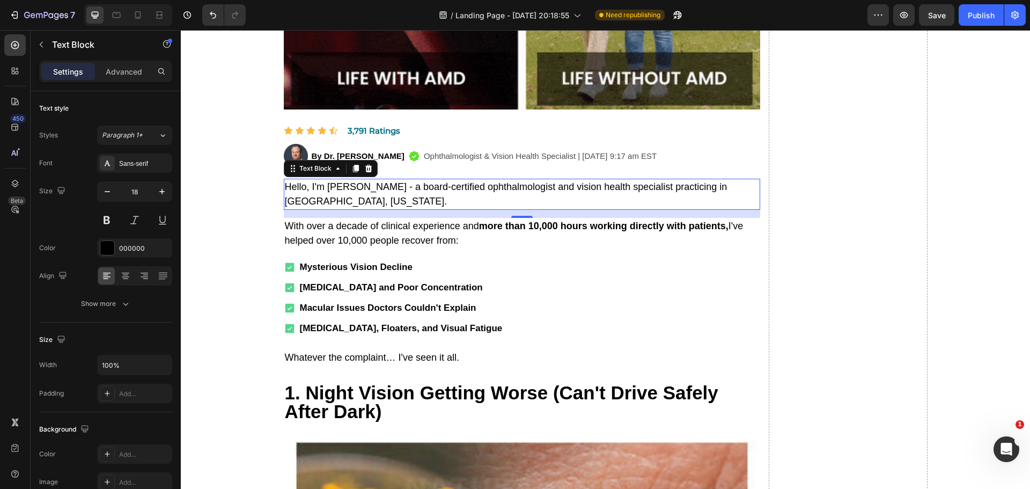
type input "17"
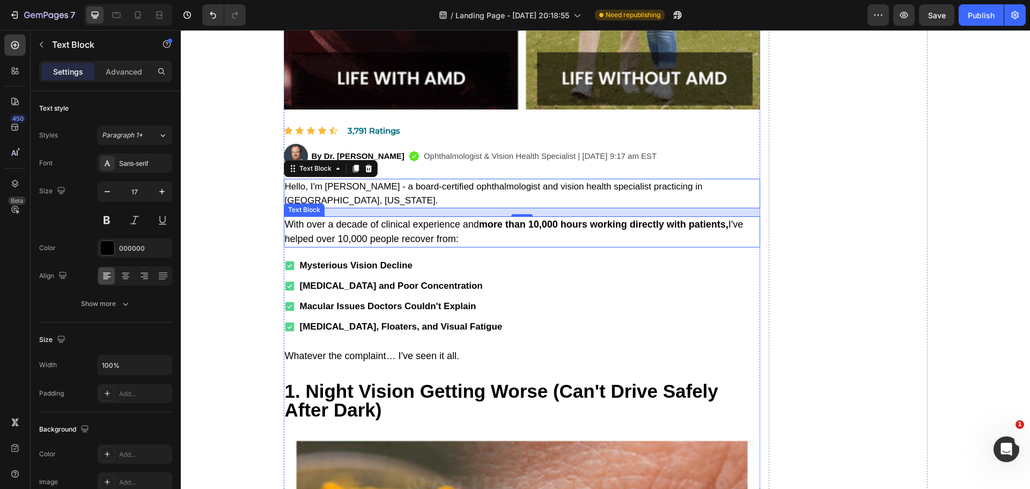
click at [313, 217] on p "With over a decade of clinical experience and more than 10,000 hours working di…" at bounding box center [522, 231] width 474 height 29
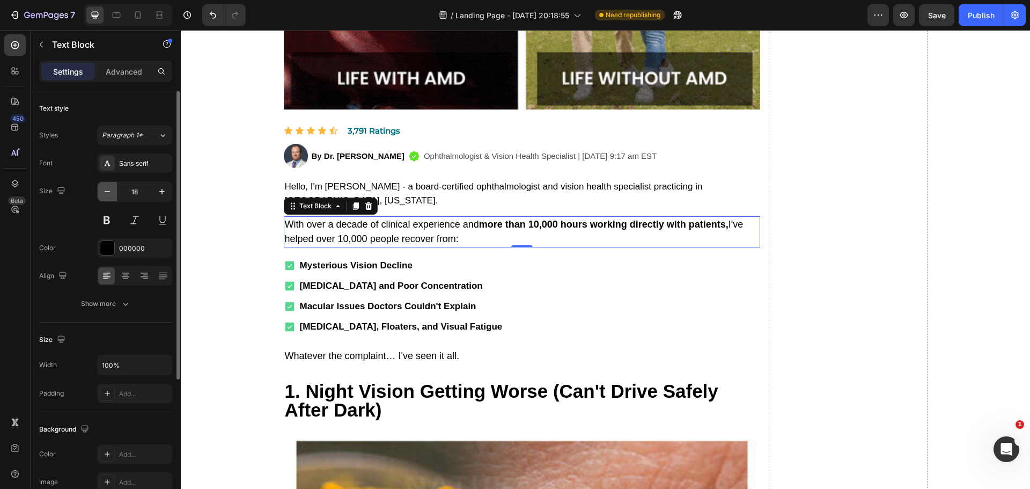
click at [105, 194] on icon "button" at bounding box center [107, 191] width 11 height 11
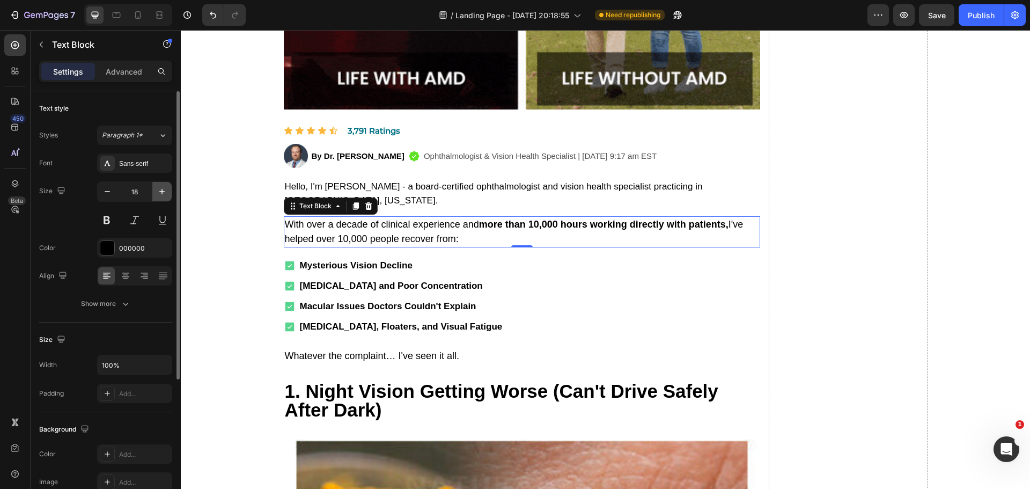
type input "17"
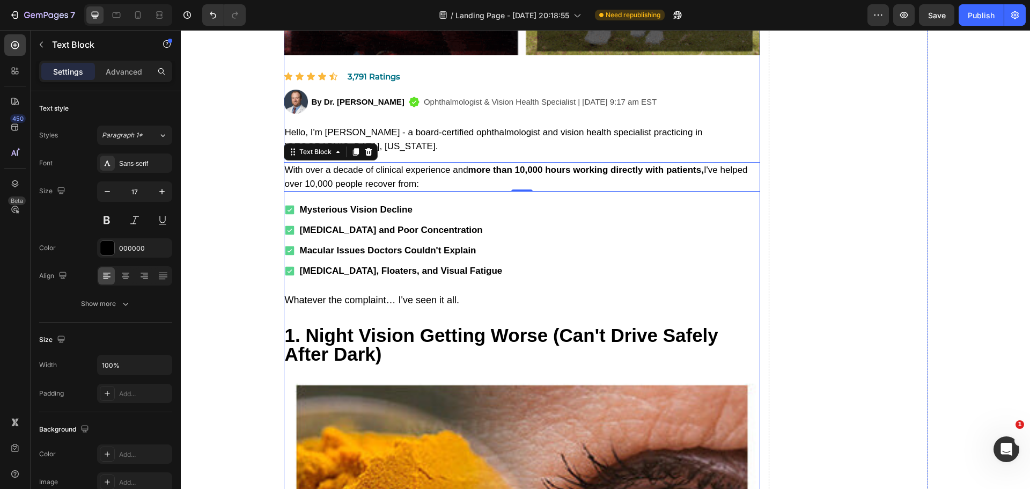
scroll to position [590, 0]
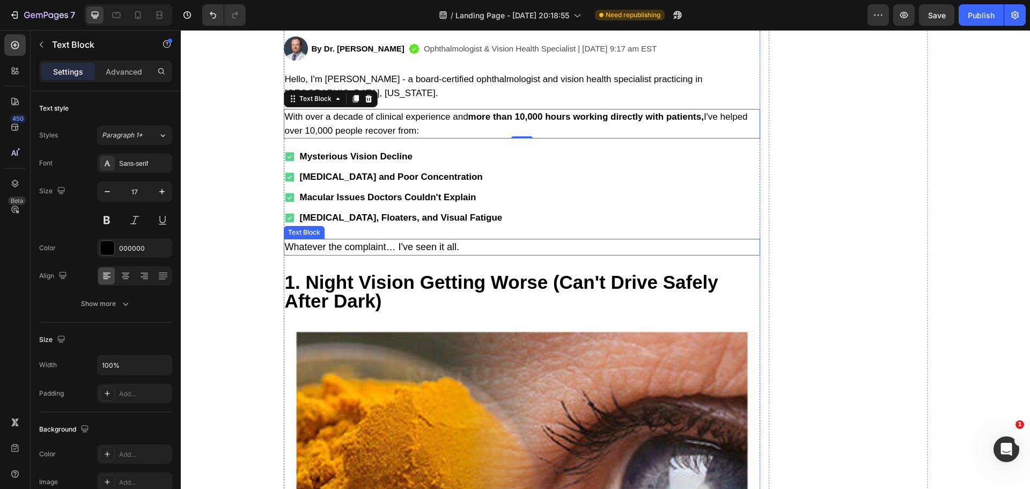
click at [348, 240] on p "Whatever the complaint… I've seen it all." at bounding box center [522, 247] width 474 height 14
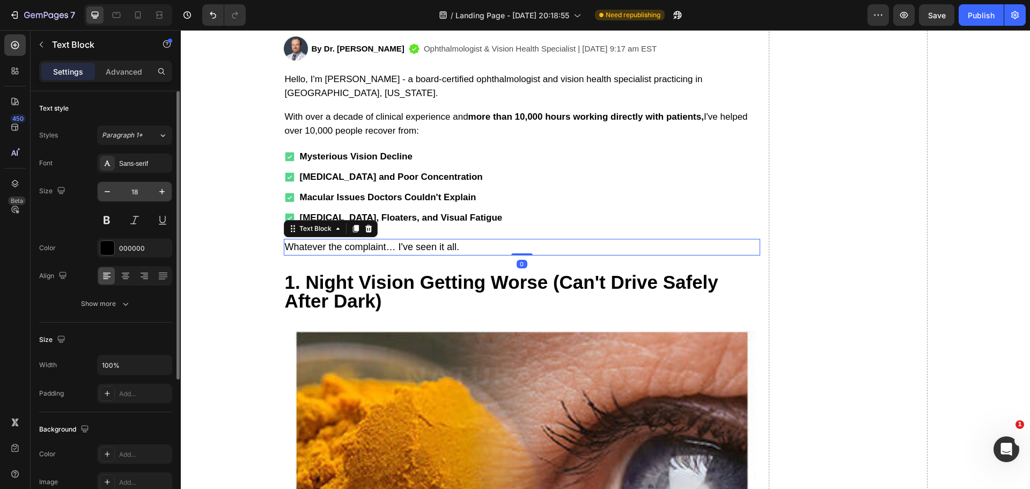
click at [97, 194] on div "18" at bounding box center [134, 191] width 75 height 20
click at [103, 191] on icon "button" at bounding box center [107, 191] width 11 height 11
type input "17"
click at [570, 176] on div "Mysterious Vision Decline [MEDICAL_DATA] and Poor Concentration Macular Issues …" at bounding box center [522, 187] width 477 height 76
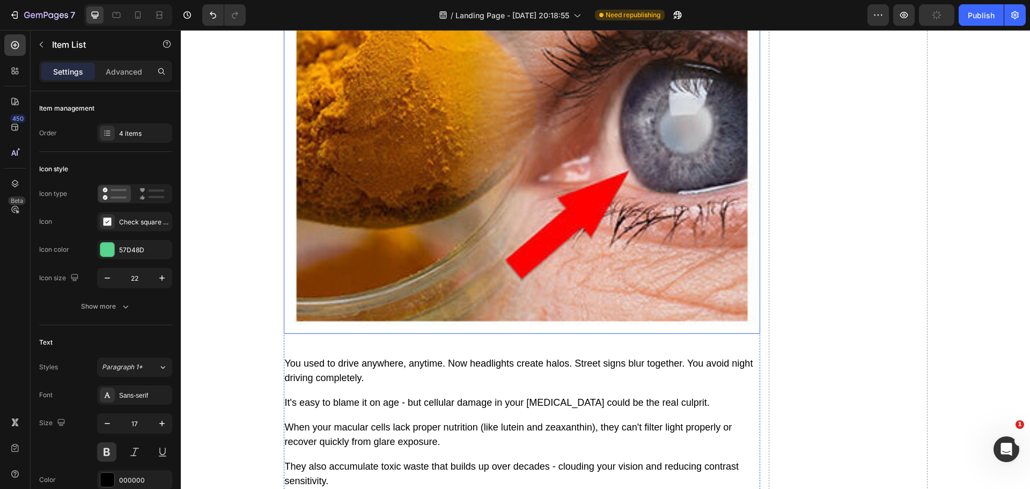
scroll to position [1127, 0]
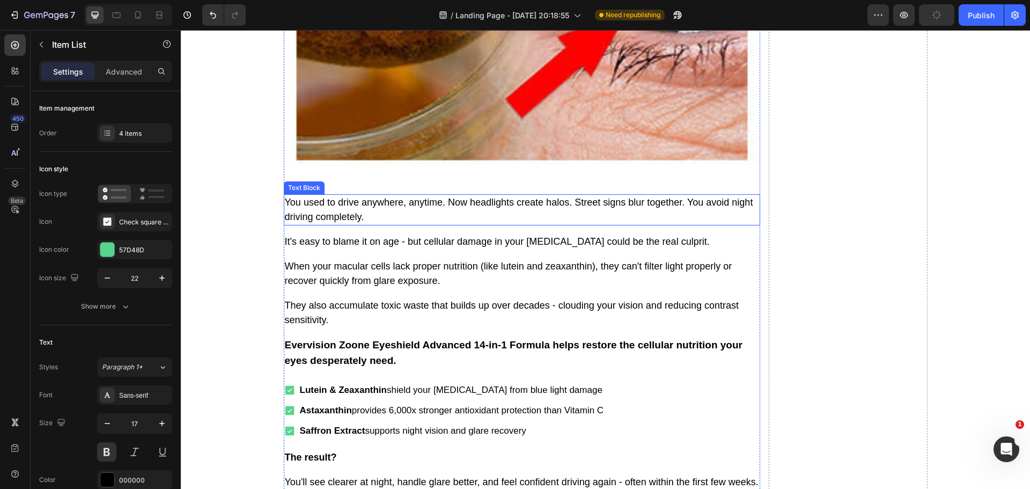
click at [336, 197] on p "You used to drive anywhere, anytime. Now headlights create halos. Street signs …" at bounding box center [522, 209] width 474 height 29
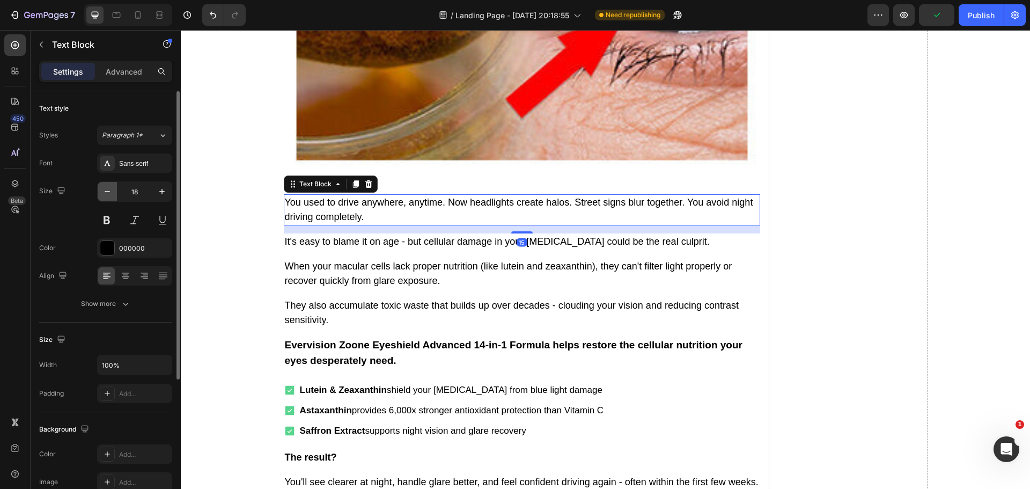
click at [109, 193] on icon "button" at bounding box center [107, 191] width 11 height 11
type input "17"
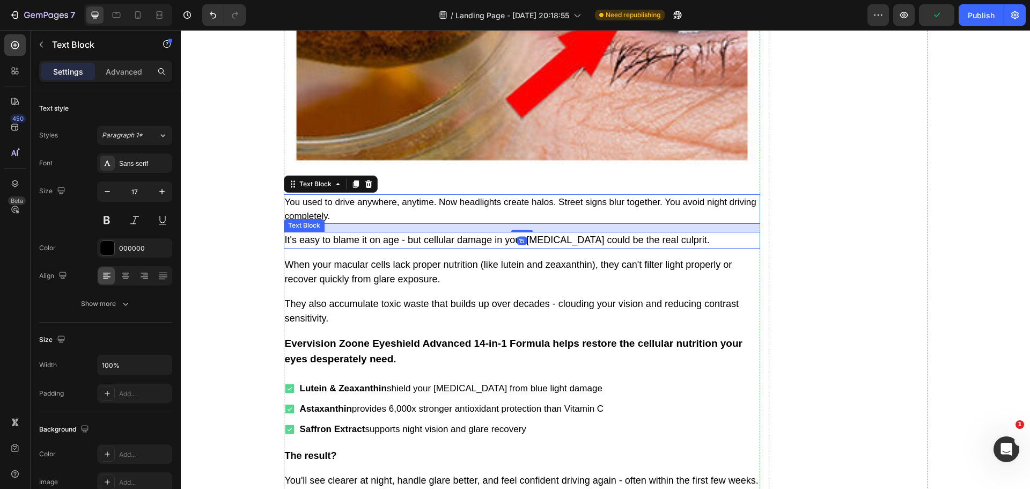
drag, startPoint x: 326, startPoint y: 225, endPoint x: 187, endPoint y: 224, distance: 138.5
click at [326, 233] on p "It's easy to blame it on age - but cellular damage in your [MEDICAL_DATA] could…" at bounding box center [522, 240] width 474 height 14
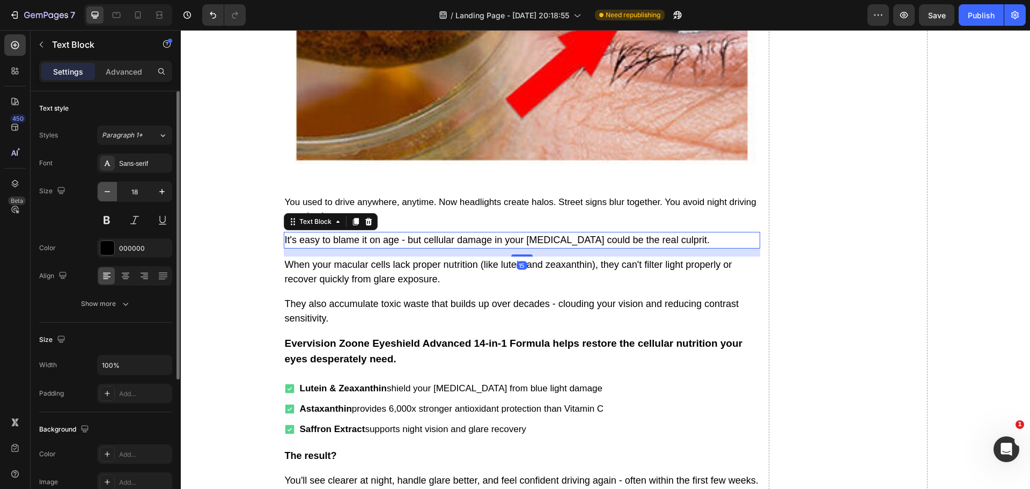
click at [111, 192] on icon "button" at bounding box center [107, 191] width 11 height 11
type input "17"
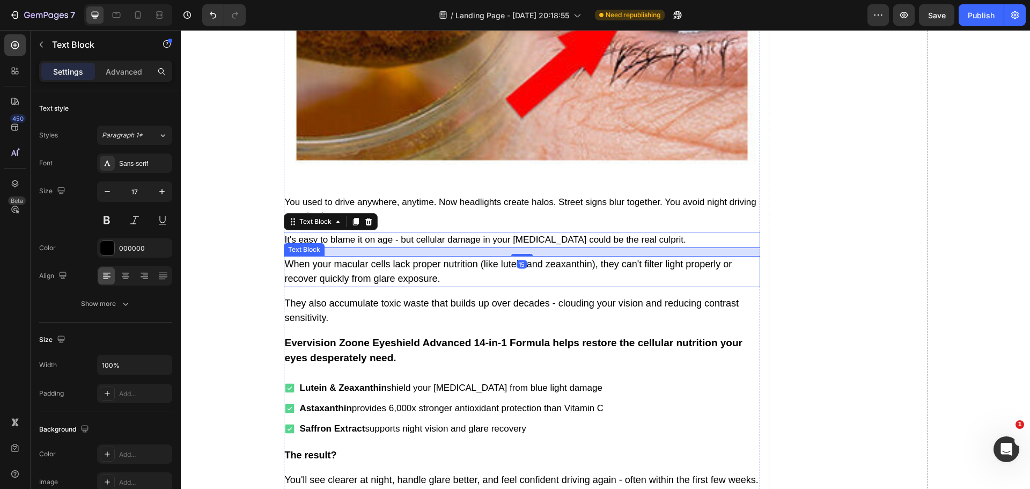
click at [312, 258] on p "When your macular cells lack proper nutrition (like lutein and zeaxanthin), the…" at bounding box center [522, 271] width 474 height 29
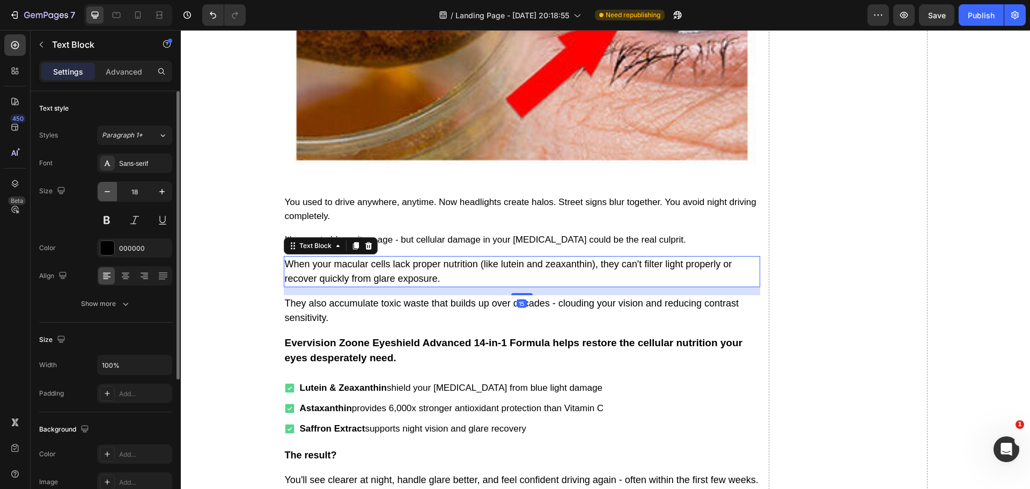
click at [106, 194] on icon "button" at bounding box center [107, 191] width 11 height 11
type input "17"
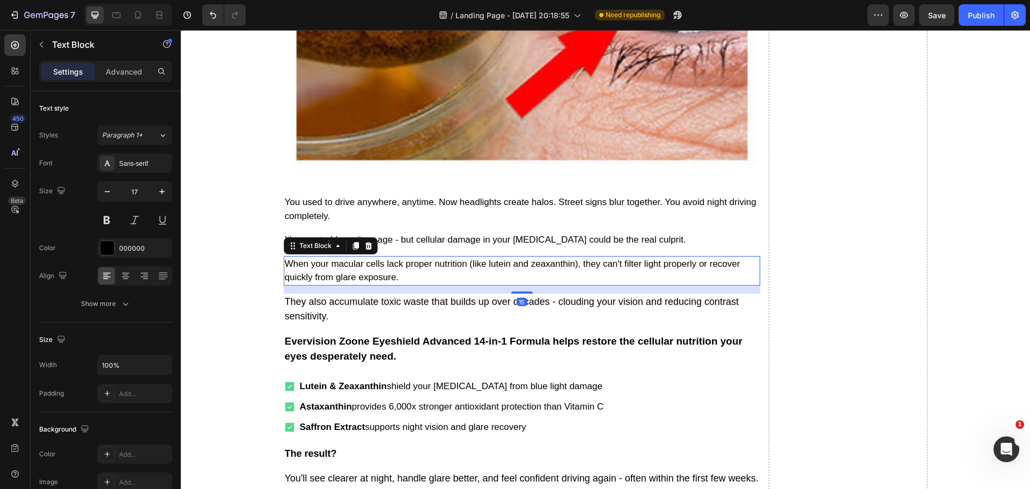
click at [303, 295] on p "They also accumulate toxic waste that builds up over decades - clouding your vi…" at bounding box center [522, 309] width 474 height 29
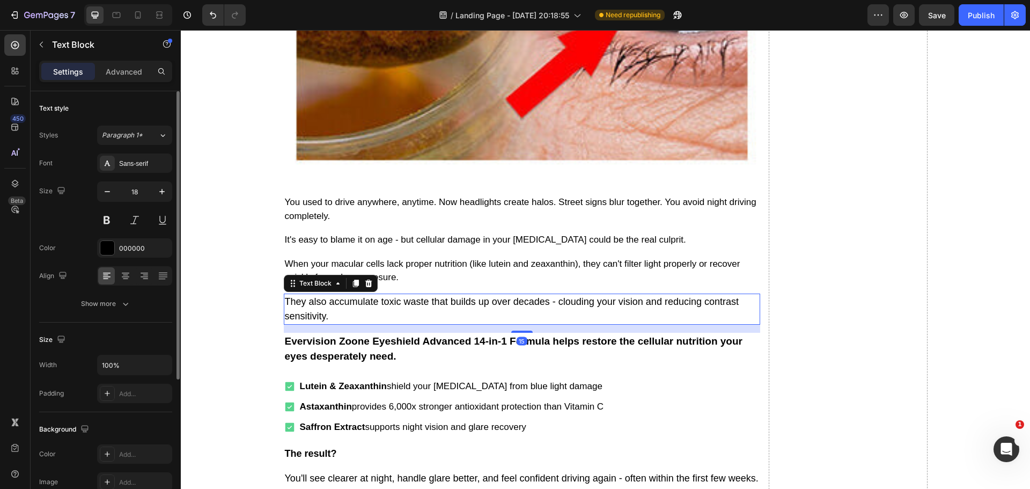
drag, startPoint x: 106, startPoint y: 189, endPoint x: 128, endPoint y: 195, distance: 23.3
click at [106, 189] on icon "button" at bounding box center [107, 191] width 11 height 11
type input "17"
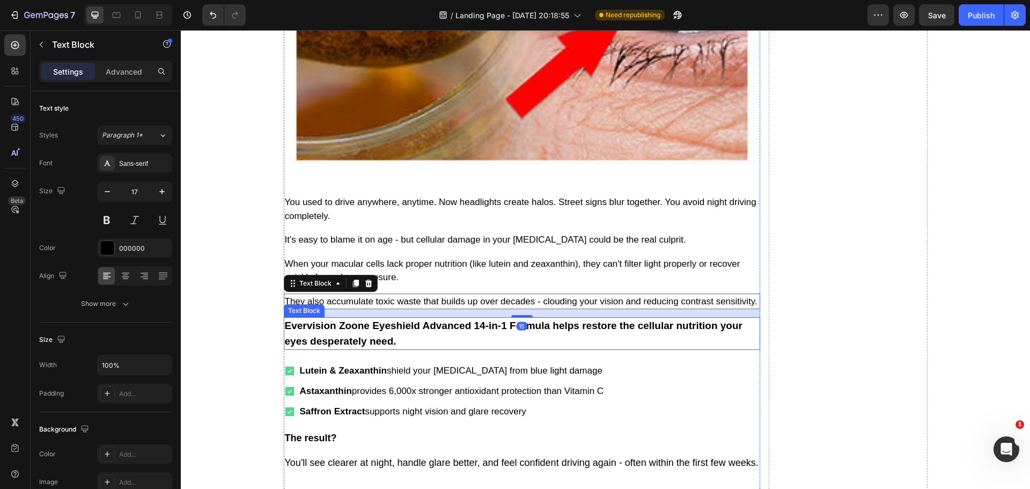
click at [296, 325] on p "Evervision Zoone Eyeshield Advanced 14-in-1 Formula helps restore the cellular …" at bounding box center [522, 333] width 474 height 31
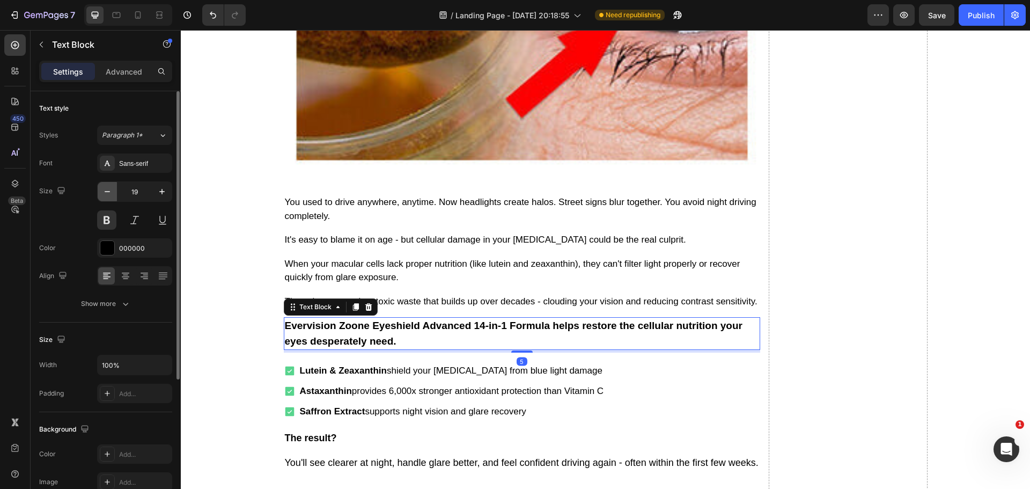
click at [111, 193] on icon "button" at bounding box center [107, 191] width 11 height 11
type input "18"
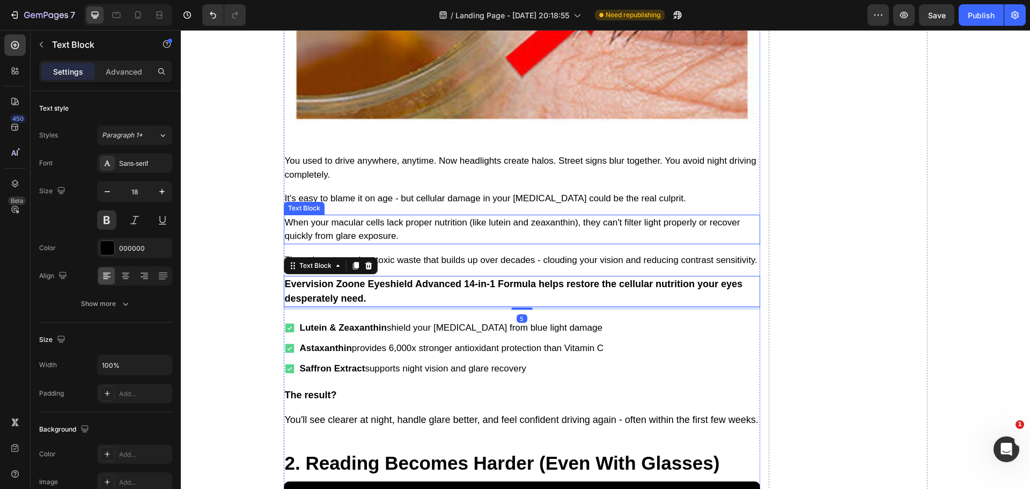
scroll to position [1181, 0]
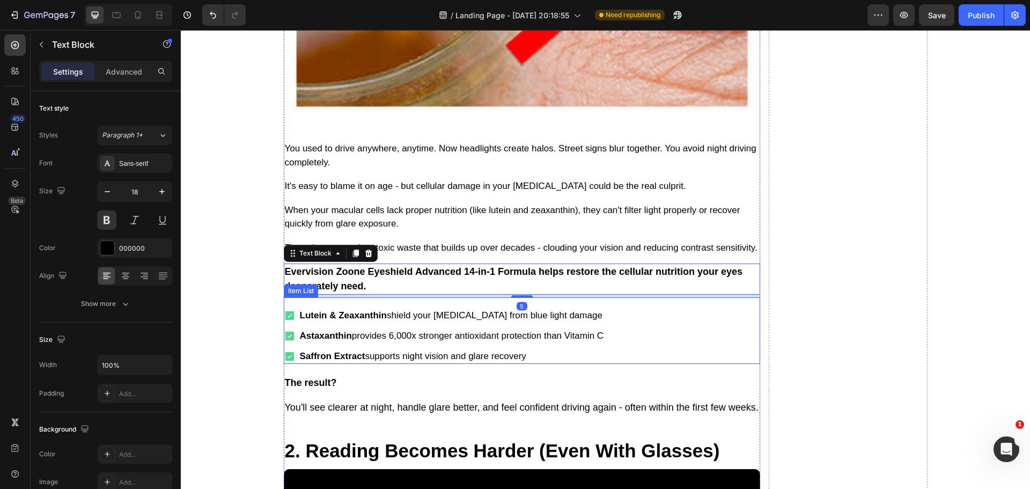
click at [607, 309] on div "Lutein & Zeaxanthin shield your [MEDICAL_DATA] from blue light damage Astaxanth…" at bounding box center [522, 336] width 477 height 56
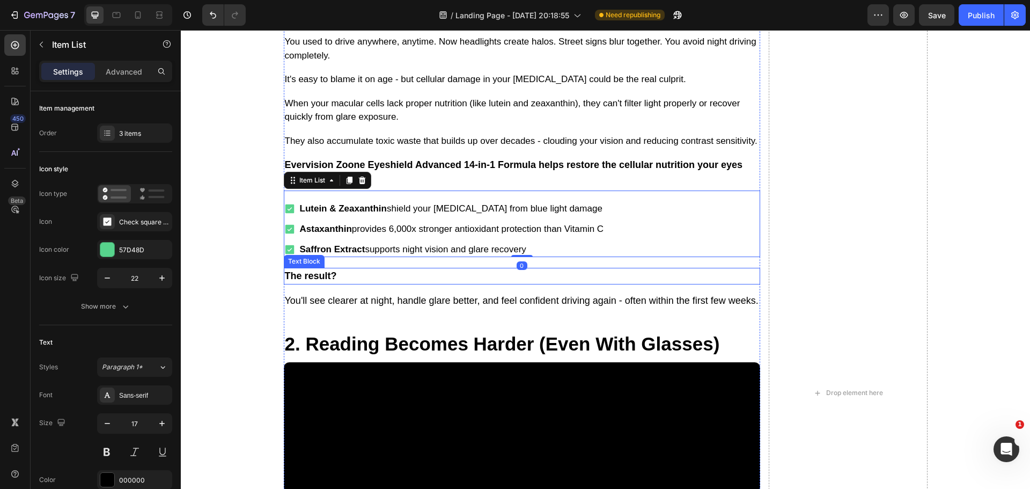
scroll to position [1288, 0]
click at [345, 268] on p "The result?" at bounding box center [522, 275] width 474 height 14
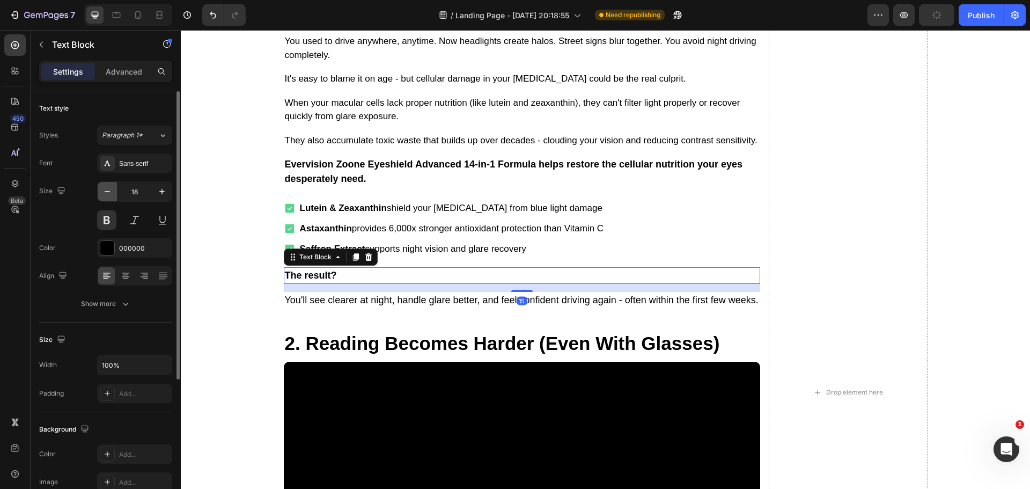
drag, startPoint x: 107, startPoint y: 192, endPoint x: 162, endPoint y: 260, distance: 87.4
click at [107, 192] on icon "button" at bounding box center [107, 191] width 5 height 1
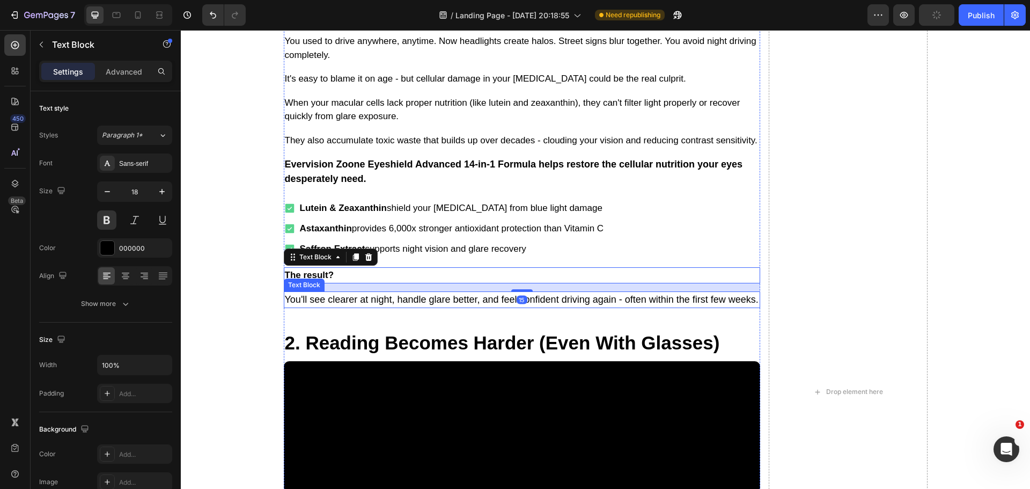
type input "17"
click at [342, 292] on p "You'll see clearer at night, handle glare better, and feel confident driving ag…" at bounding box center [522, 299] width 474 height 14
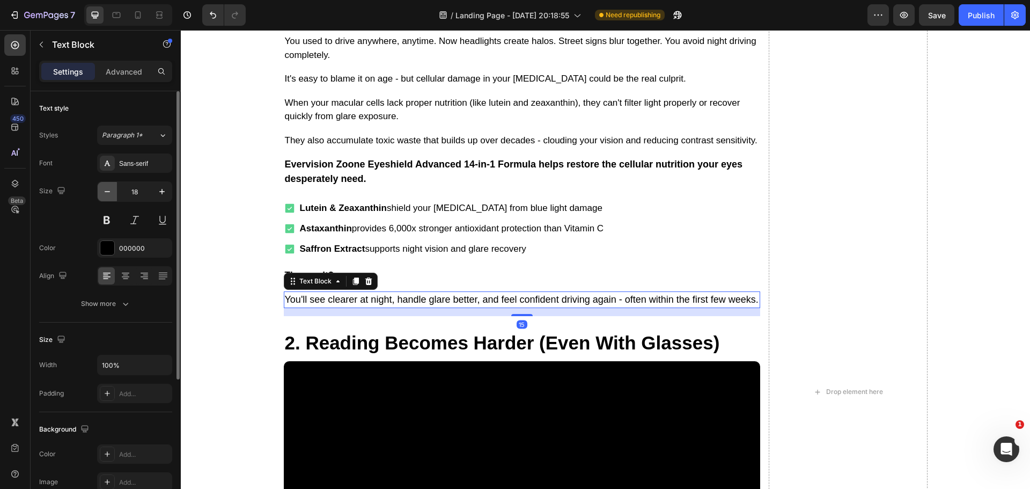
click at [108, 191] on icon "button" at bounding box center [107, 191] width 11 height 11
type input "17"
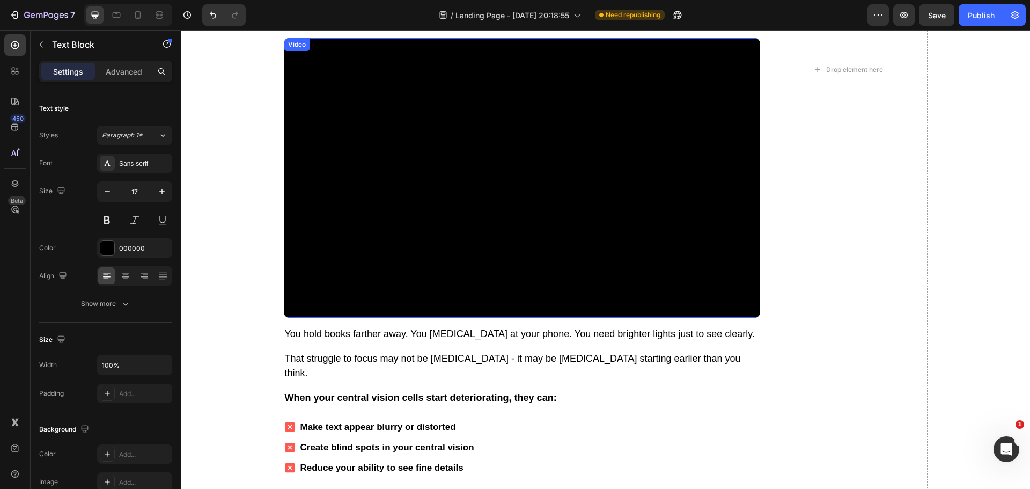
scroll to position [1717, 0]
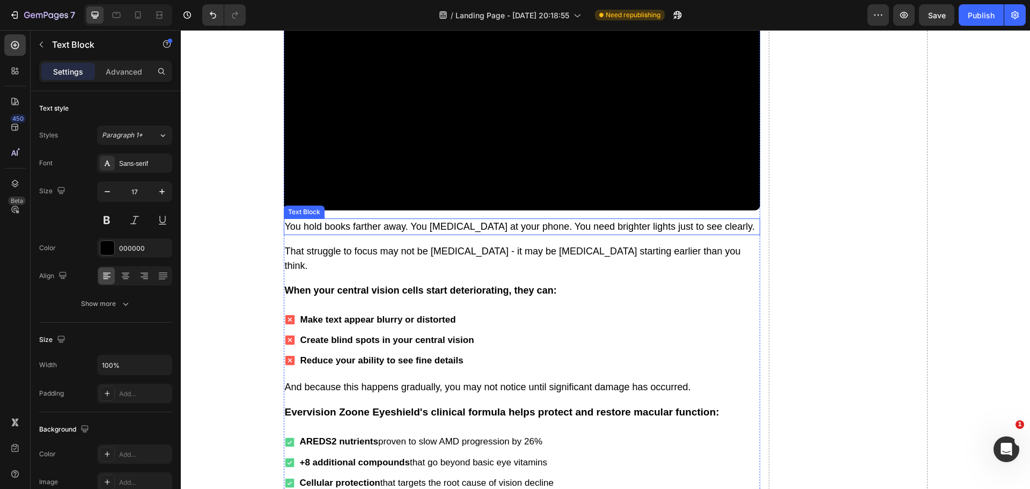
drag, startPoint x: 349, startPoint y: 211, endPoint x: 217, endPoint y: 182, distance: 134.8
click at [350, 219] on p "You hold books farther away. You [MEDICAL_DATA] at your phone. You need brighte…" at bounding box center [522, 226] width 474 height 14
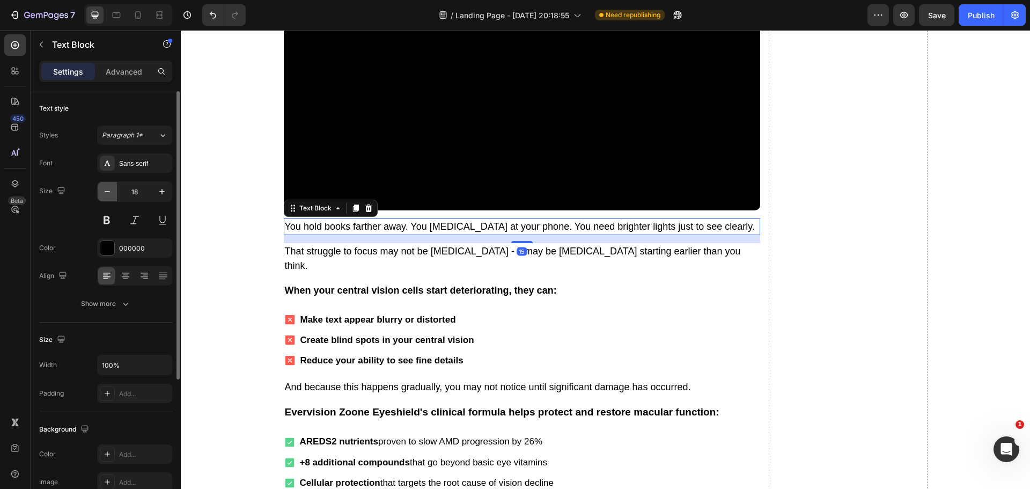
click at [111, 195] on icon "button" at bounding box center [107, 191] width 11 height 11
type input "17"
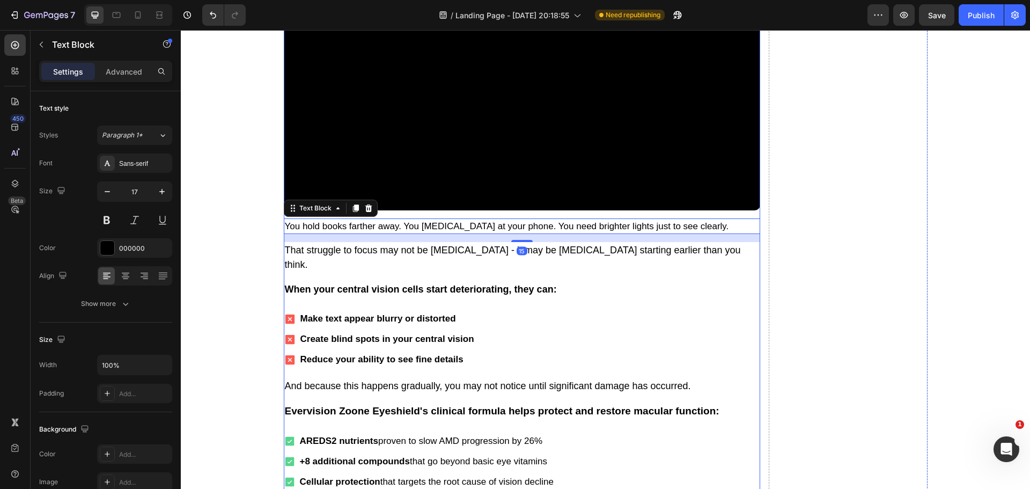
click at [333, 243] on p "That struggle to focus may not be [MEDICAL_DATA] - it may be [MEDICAL_DATA] sta…" at bounding box center [522, 257] width 474 height 29
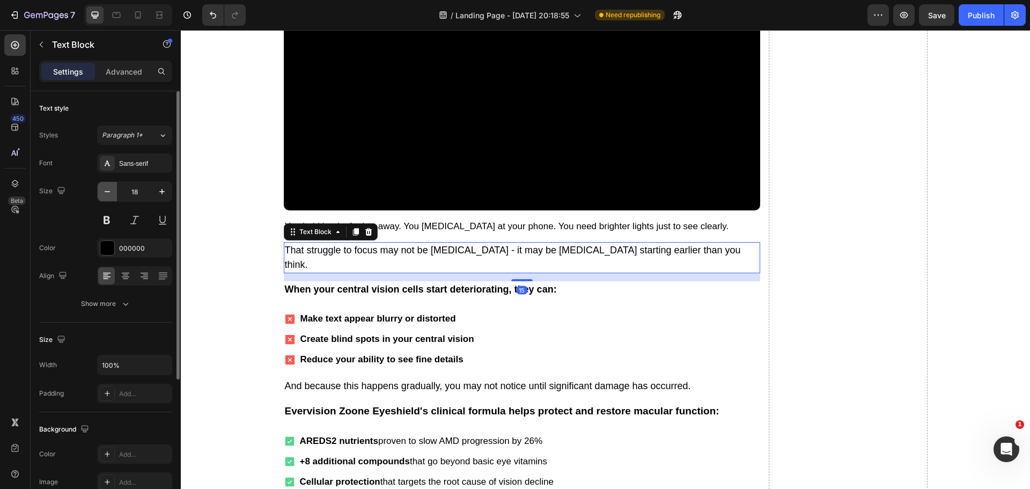
click at [108, 192] on icon "button" at bounding box center [107, 191] width 5 height 1
type input "17"
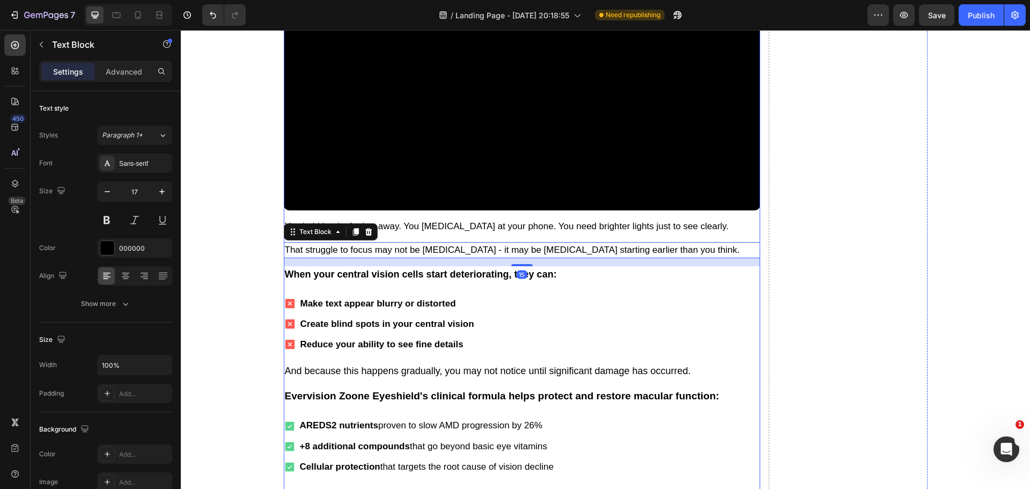
click at [369, 267] on p "When your central vision cells start deteriorating, they can:" at bounding box center [522, 274] width 474 height 14
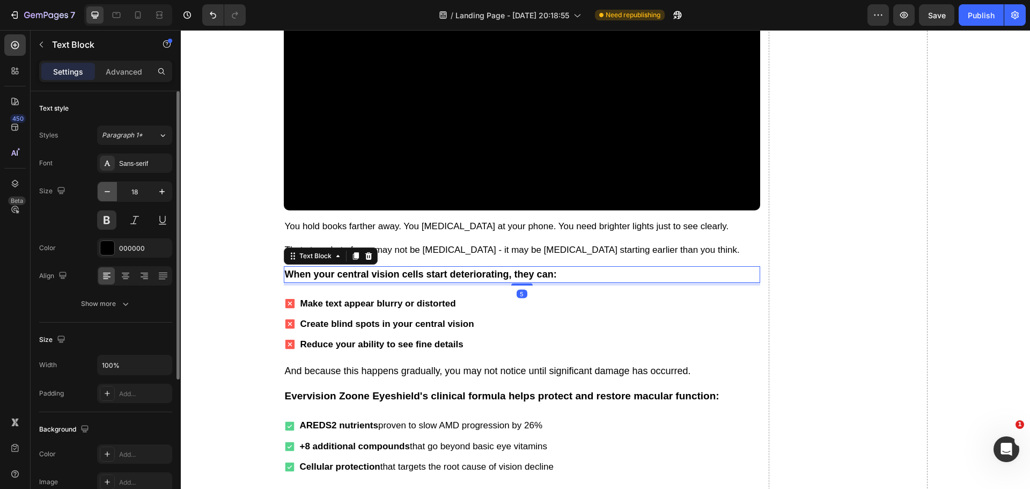
click at [104, 197] on button "button" at bounding box center [107, 191] width 19 height 19
type input "17"
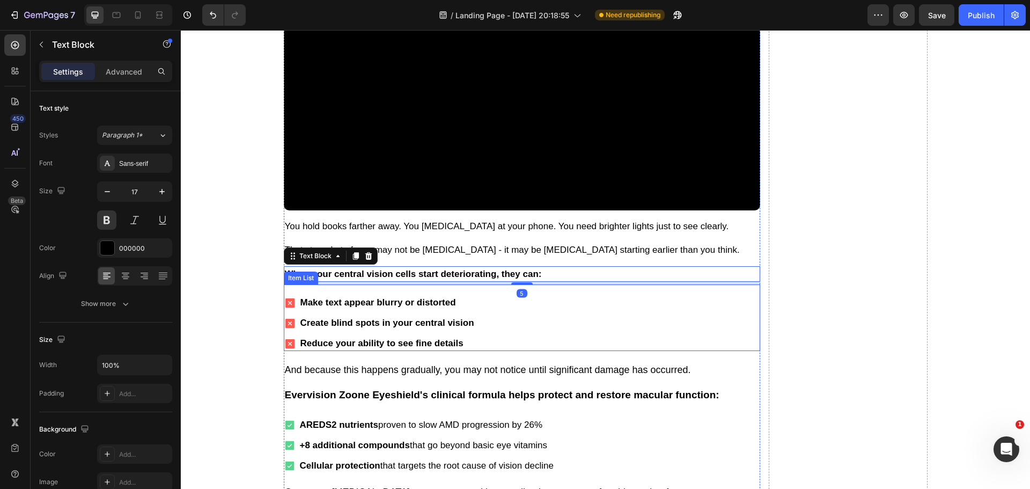
click at [510, 297] on div "Make text appear blurry or distorted Create blind spots in your central vision …" at bounding box center [522, 323] width 477 height 56
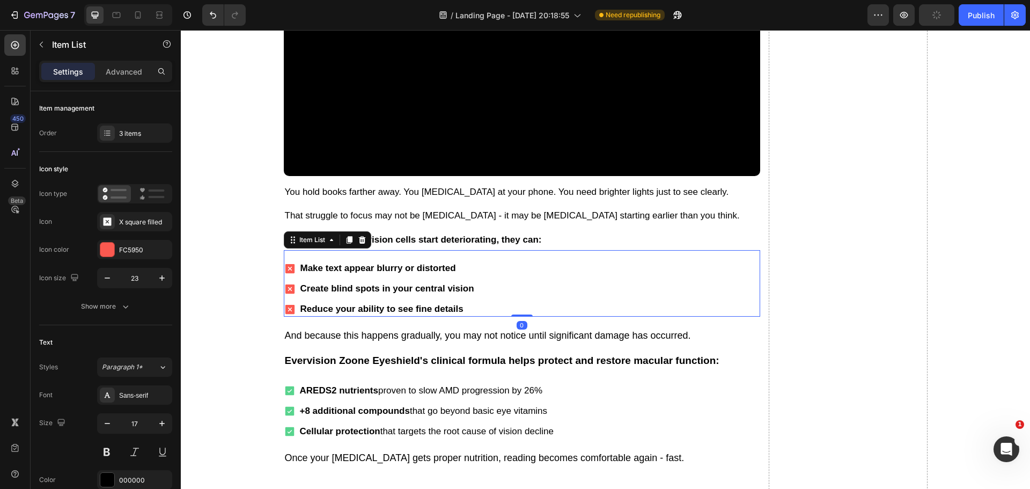
scroll to position [1771, 0]
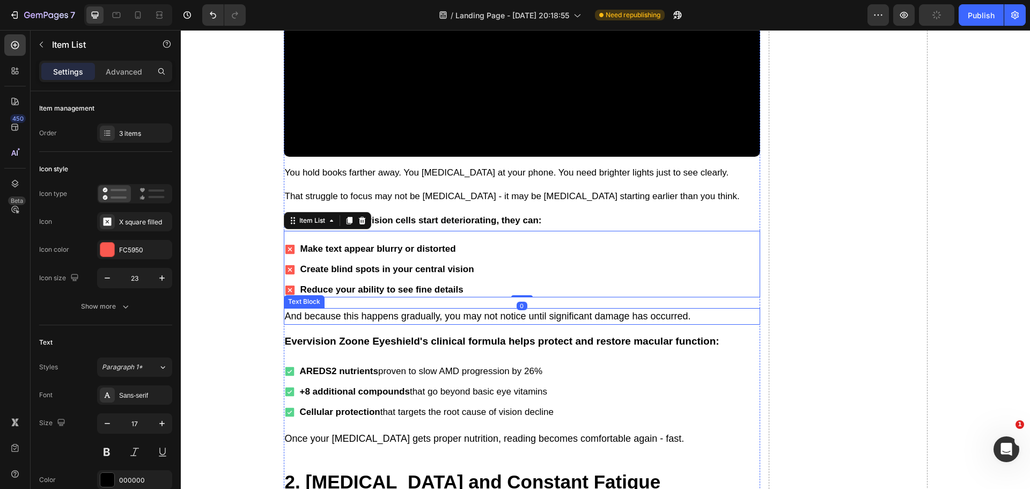
click at [339, 309] on p "And because this happens gradually, you may not notice until significant damage…" at bounding box center [522, 316] width 474 height 14
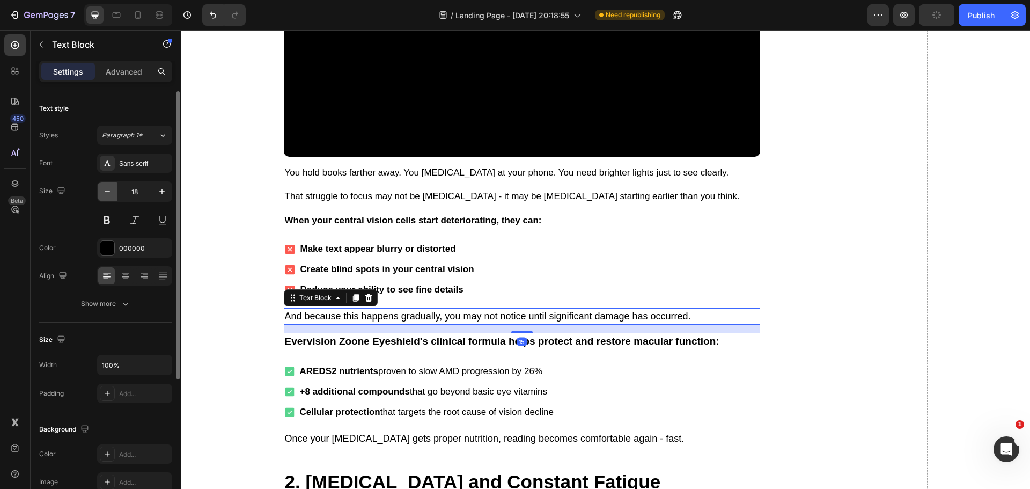
click at [105, 193] on icon "button" at bounding box center [107, 191] width 11 height 11
type input "17"
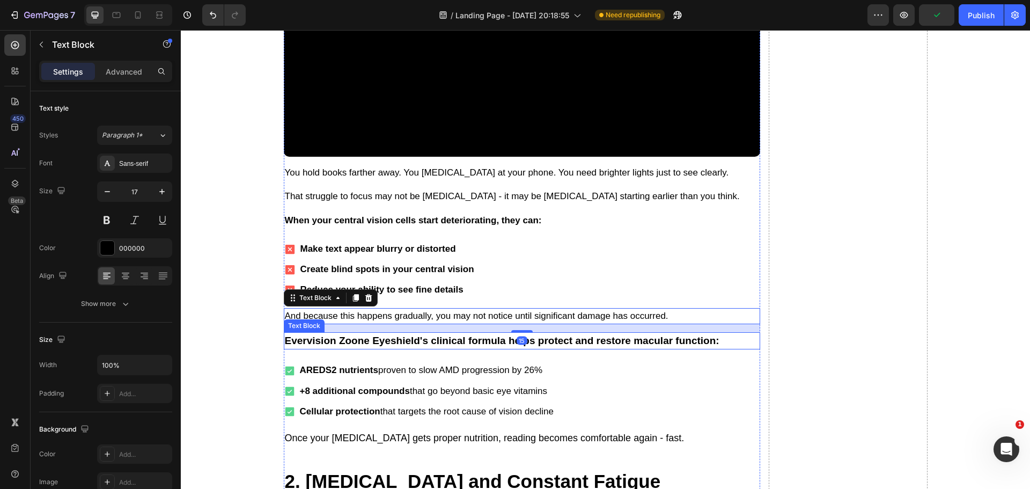
click at [308, 333] on p "Evervision Zoone Eyeshield's clinical formula helps protect and restore macular…" at bounding box center [522, 341] width 474 height 16
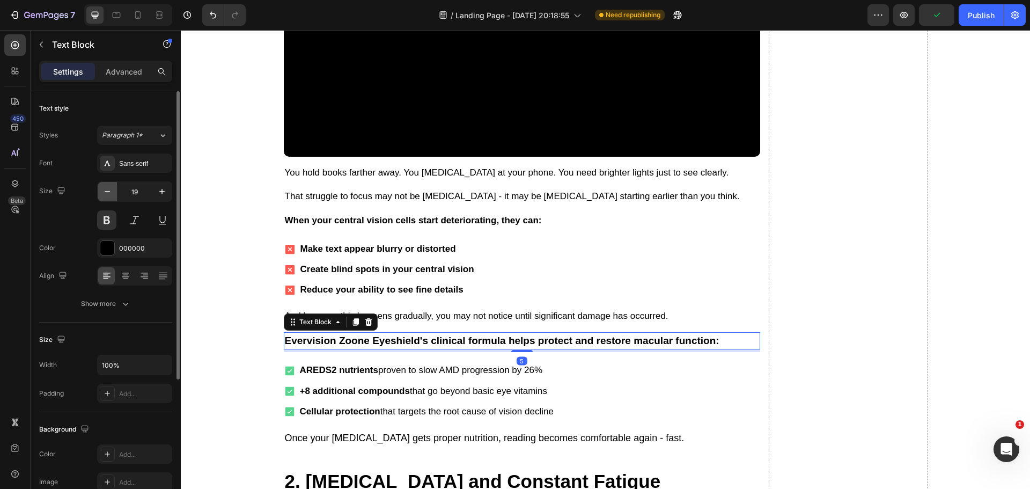
click at [111, 188] on icon "button" at bounding box center [107, 191] width 11 height 11
type input "18"
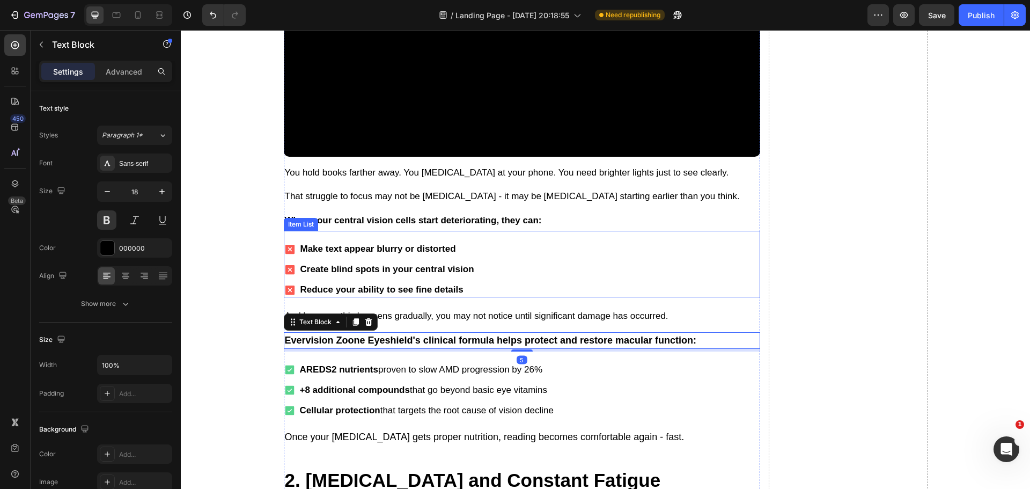
scroll to position [1878, 0]
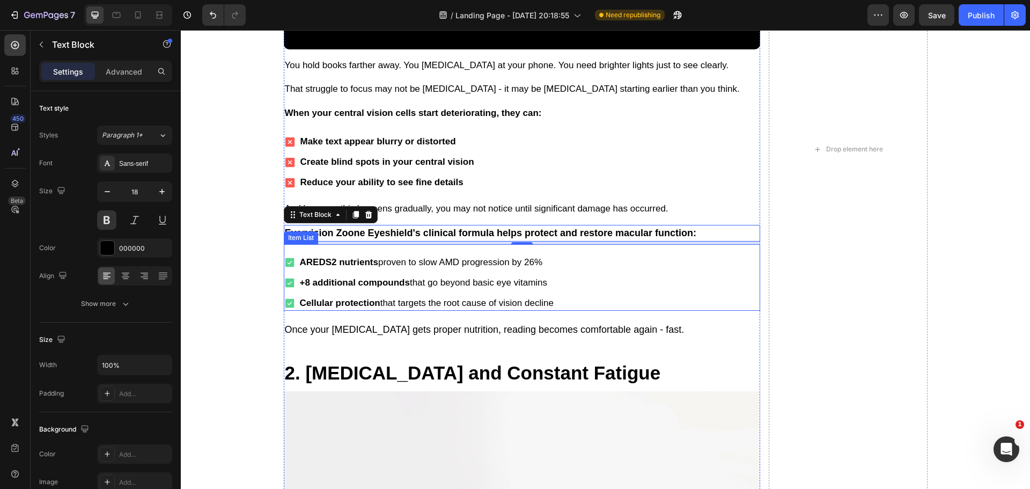
click at [601, 261] on div "AREDS2 nutrients proven to slow AMD progression by 26% +8 additional compounds …" at bounding box center [522, 283] width 477 height 56
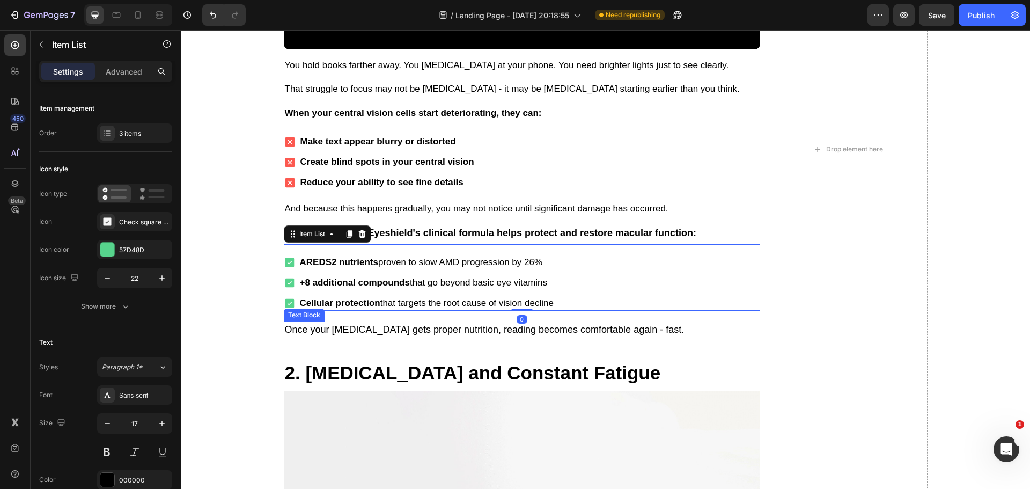
click at [504, 323] on p "Once your [MEDICAL_DATA] gets proper nutrition, reading becomes comfortable aga…" at bounding box center [522, 330] width 474 height 14
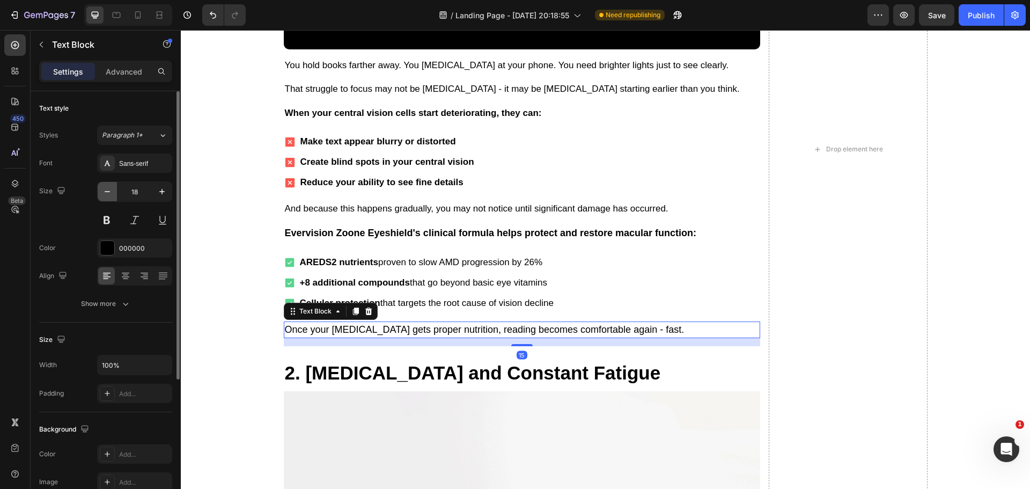
click at [111, 190] on icon "button" at bounding box center [107, 191] width 11 height 11
type input "17"
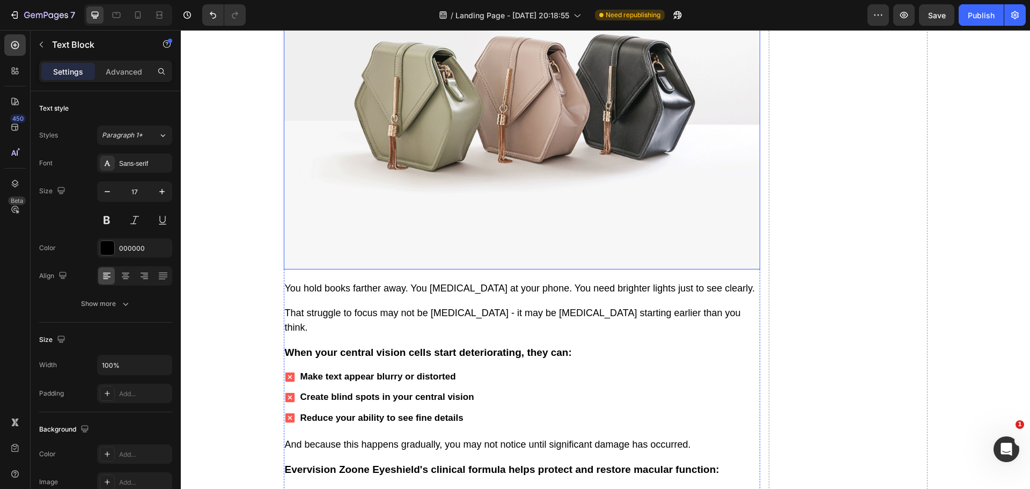
scroll to position [2361, 0]
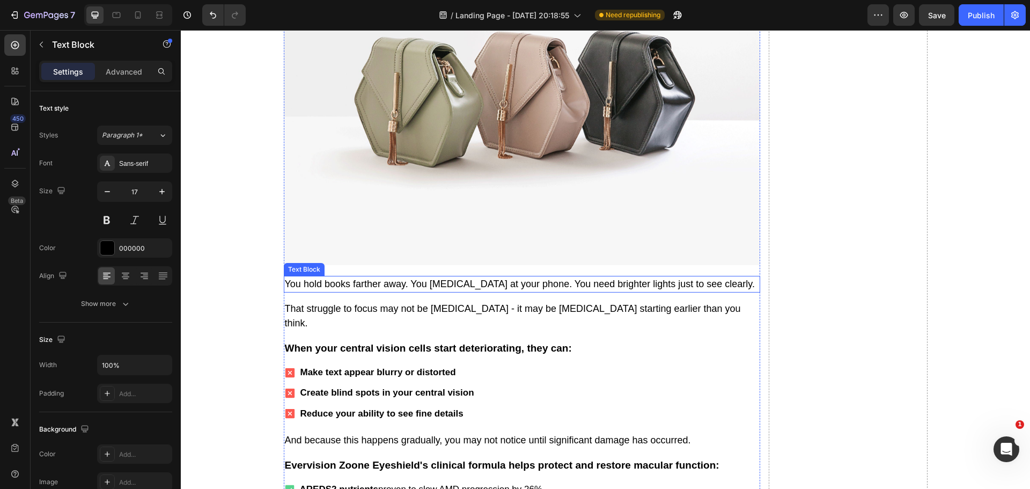
click at [396, 277] on p "You hold books farther away. You [MEDICAL_DATA] at your phone. You need brighte…" at bounding box center [522, 284] width 474 height 14
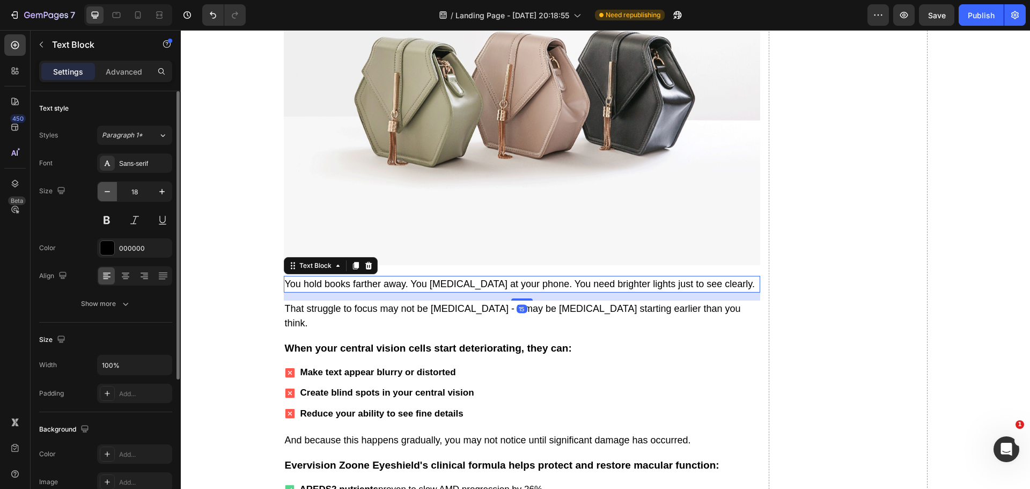
click at [105, 189] on icon "button" at bounding box center [107, 191] width 11 height 11
type input "17"
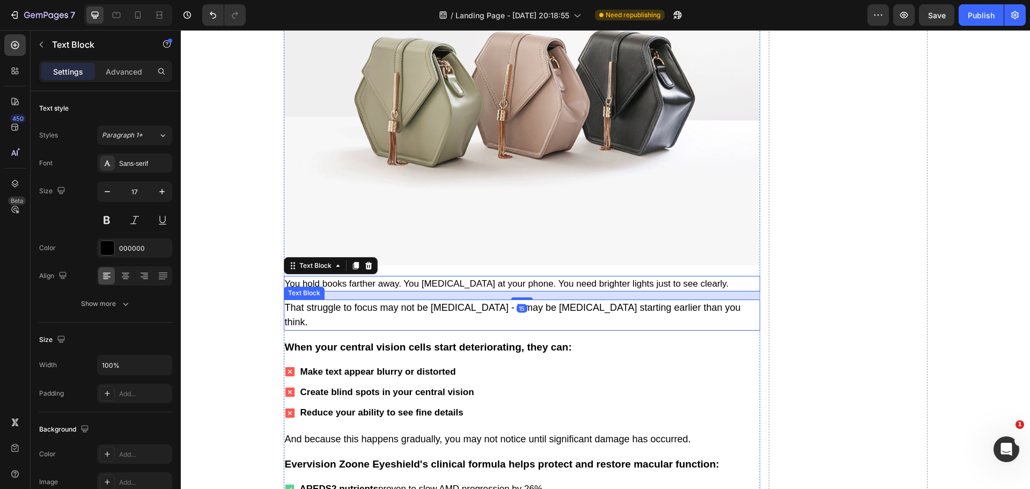
click at [321, 301] on p "That struggle to focus may not be [MEDICAL_DATA] - it may be [MEDICAL_DATA] sta…" at bounding box center [522, 315] width 474 height 29
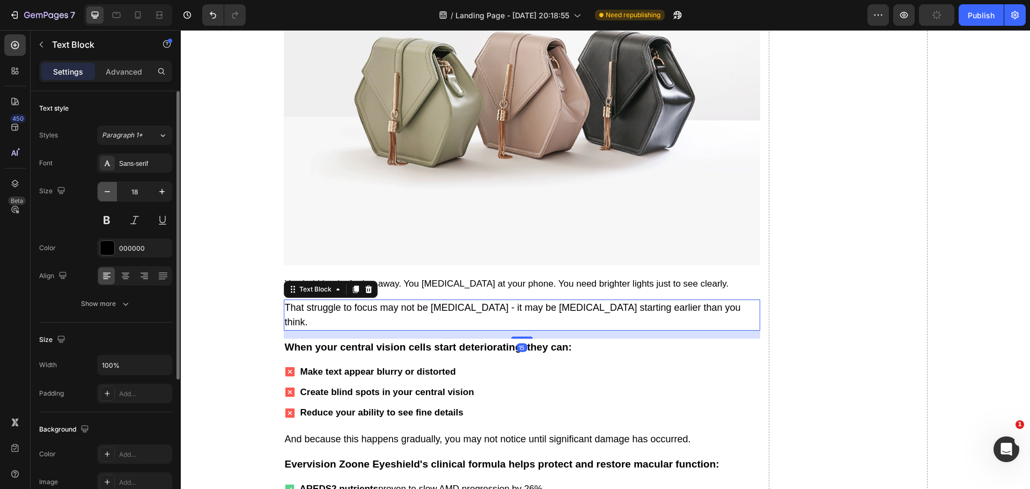
click at [107, 193] on icon "button" at bounding box center [107, 191] width 11 height 11
type input "17"
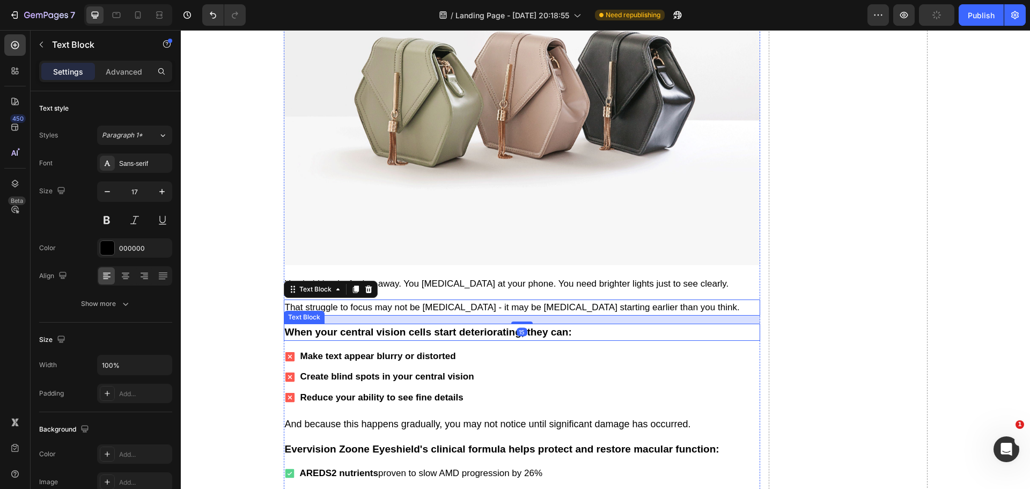
click at [331, 325] on p "When your central vision cells start deteriorating, they can:" at bounding box center [522, 333] width 474 height 16
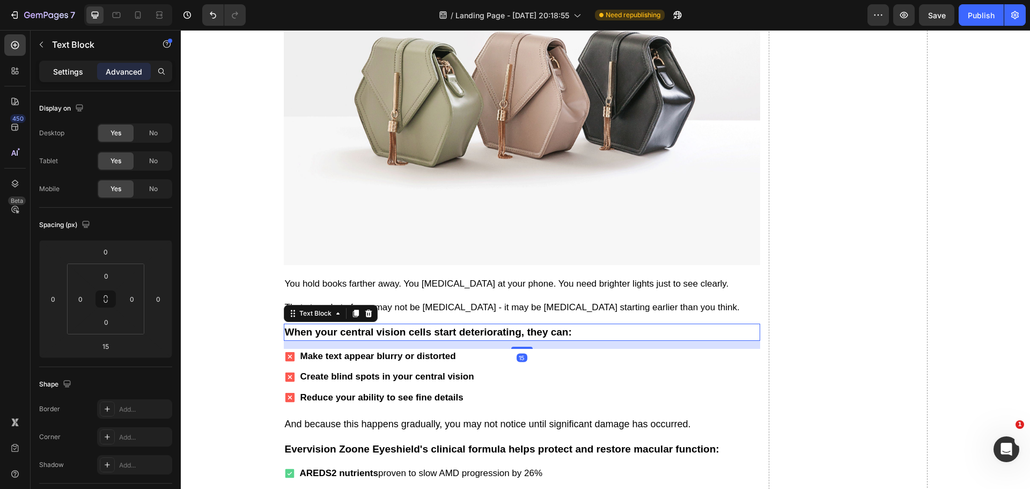
click at [58, 68] on p "Settings" at bounding box center [68, 71] width 30 height 11
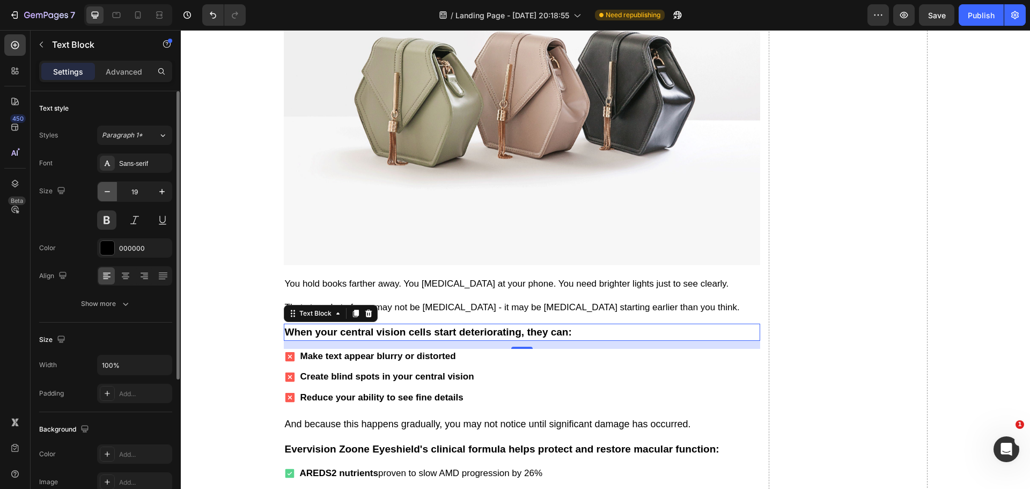
click at [108, 192] on icon "button" at bounding box center [107, 191] width 11 height 11
click at [106, 189] on icon "button" at bounding box center [107, 191] width 11 height 11
click at [164, 194] on icon "button" at bounding box center [162, 191] width 11 height 11
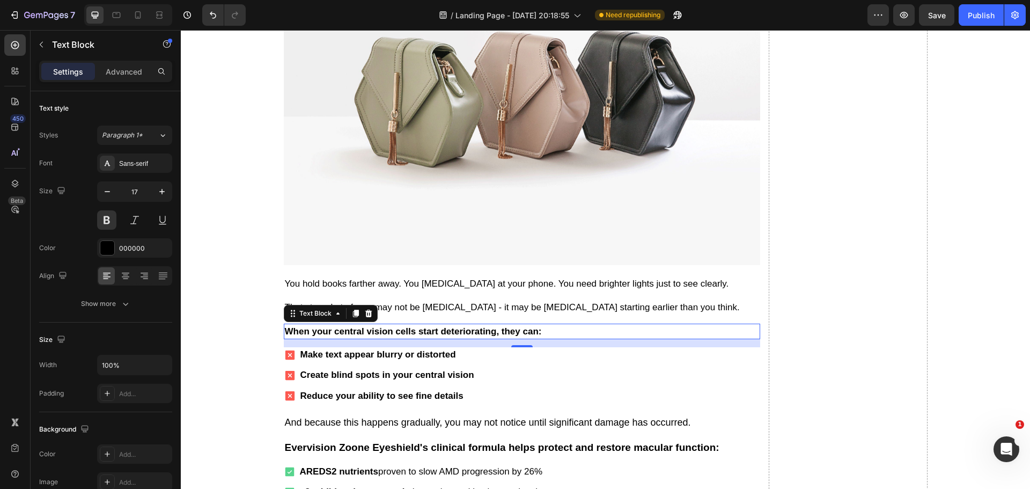
type input "18"
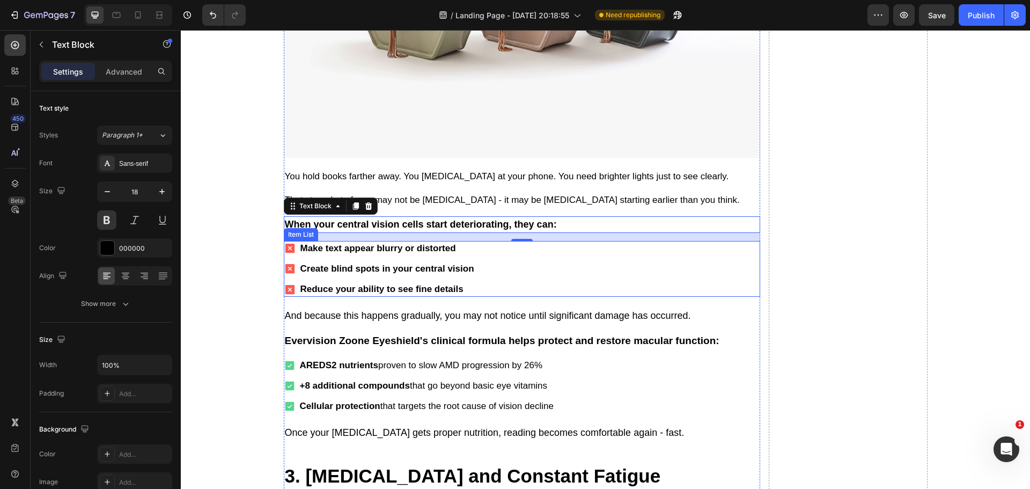
click at [529, 260] on div "Make text appear blurry or distorted Create blind spots in your central vision …" at bounding box center [522, 269] width 477 height 56
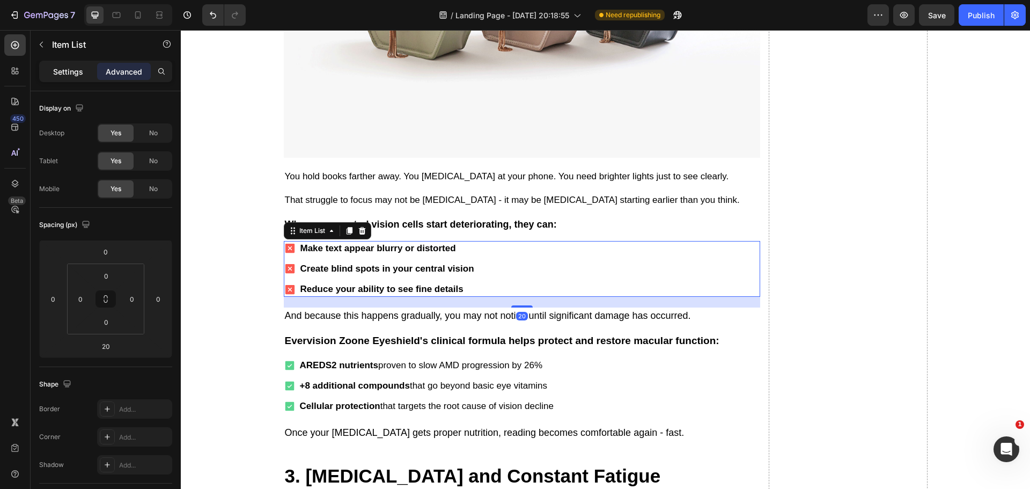
click at [66, 70] on p "Settings" at bounding box center [68, 71] width 30 height 11
type input "5"
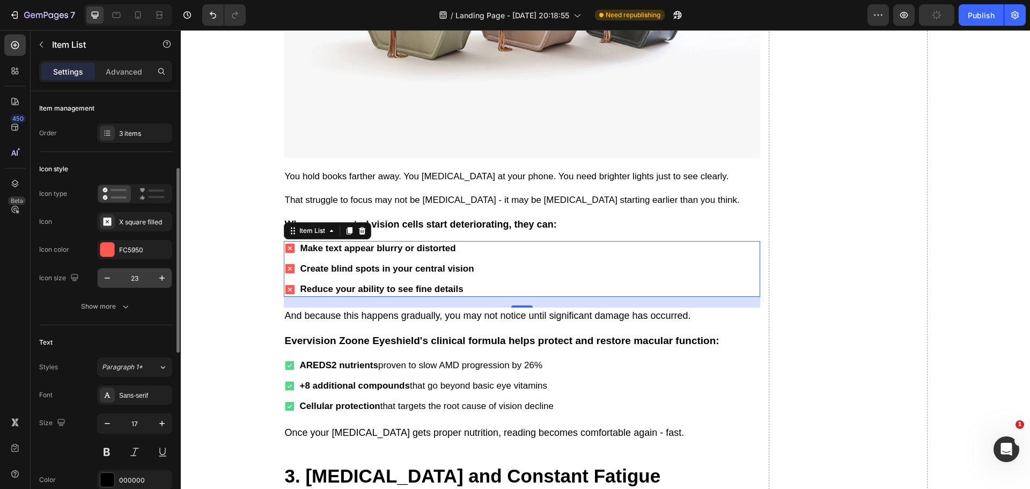
scroll to position [54, 0]
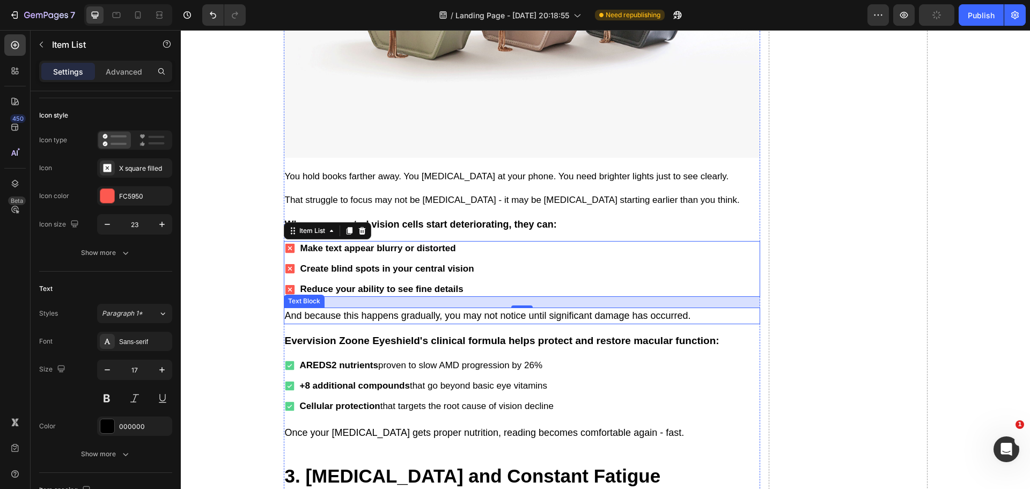
click at [364, 309] on p "And because this happens gradually, you may not notice until significant damage…" at bounding box center [522, 316] width 474 height 14
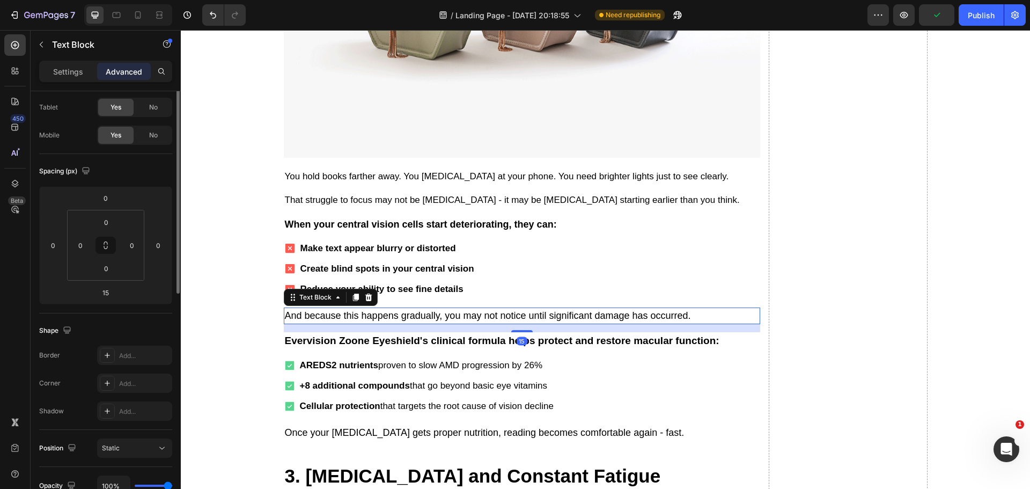
scroll to position [0, 0]
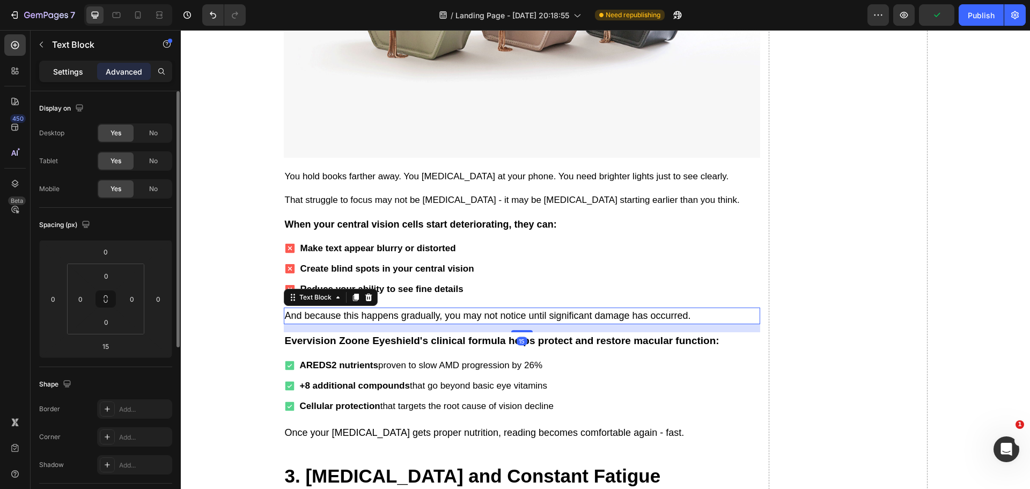
click at [68, 72] on p "Settings" at bounding box center [68, 71] width 30 height 11
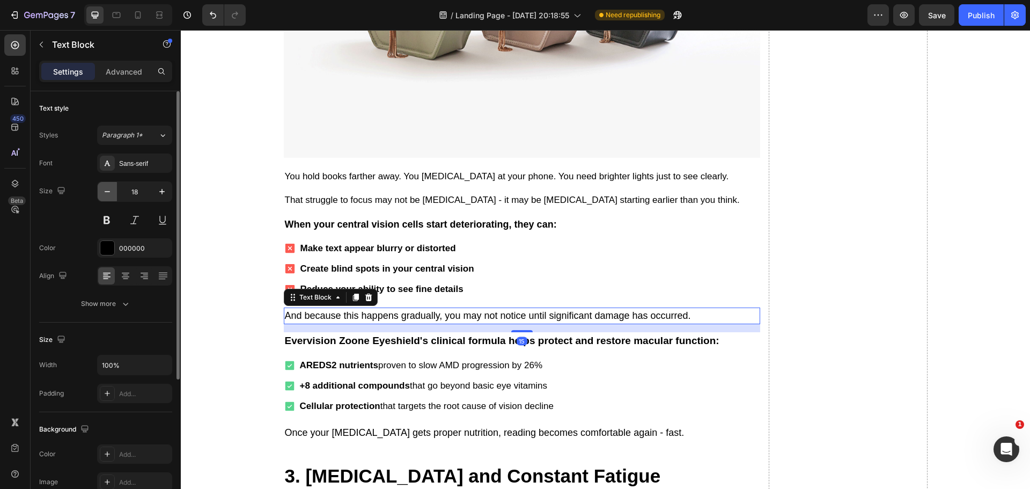
click at [104, 188] on icon "button" at bounding box center [107, 191] width 11 height 11
type input "17"
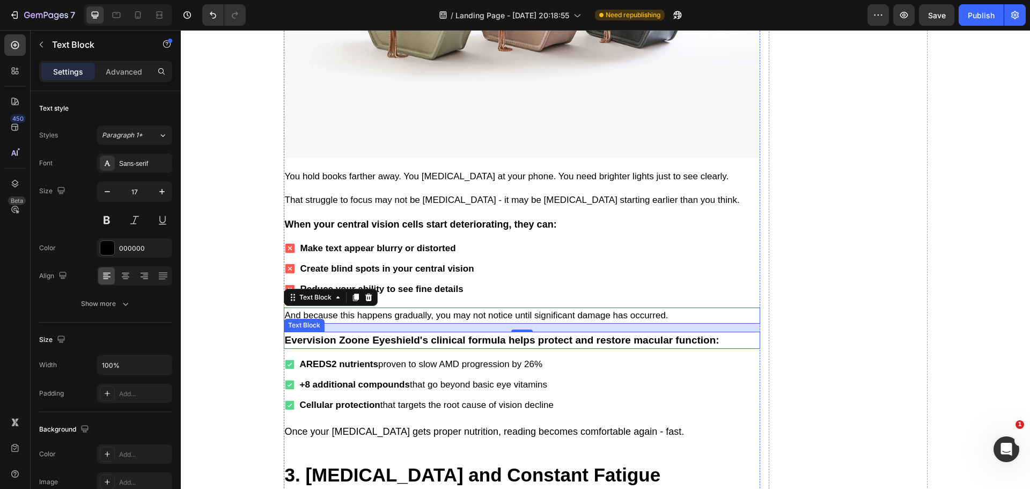
click at [321, 333] on p "Evervision Zoone Eyeshield's clinical formula helps protect and restore macular…" at bounding box center [522, 341] width 474 height 16
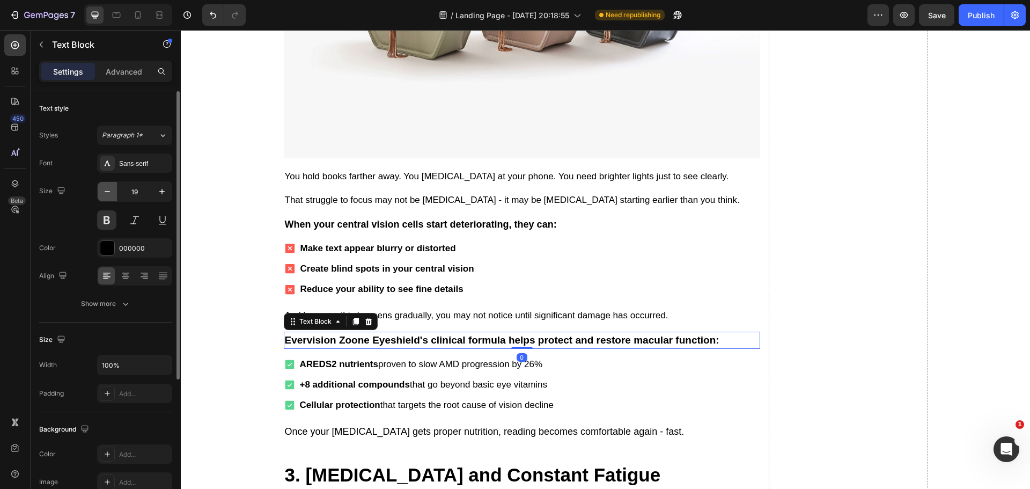
click at [101, 184] on button "button" at bounding box center [107, 191] width 19 height 19
type input "18"
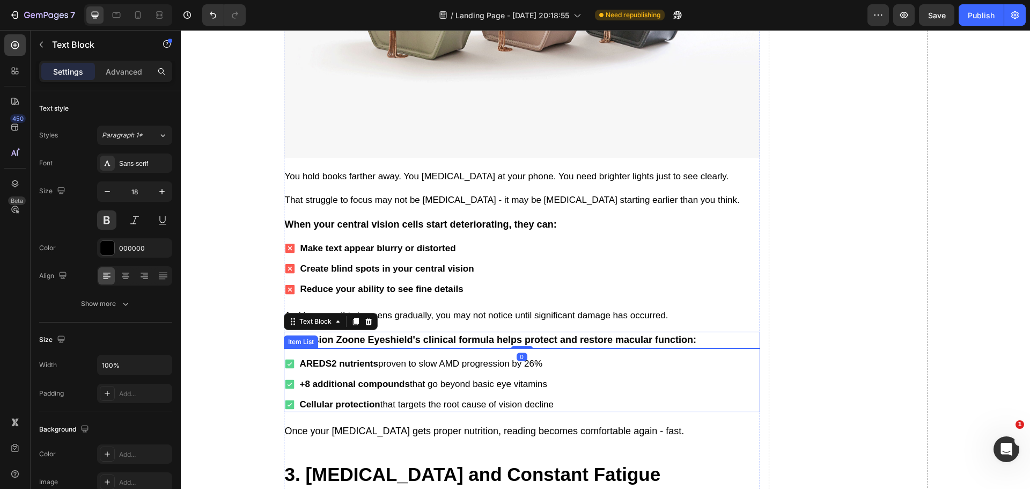
click at [572, 365] on div "AREDS2 nutrients proven to slow AMD progression by 26% +8 additional compounds …" at bounding box center [522, 384] width 477 height 56
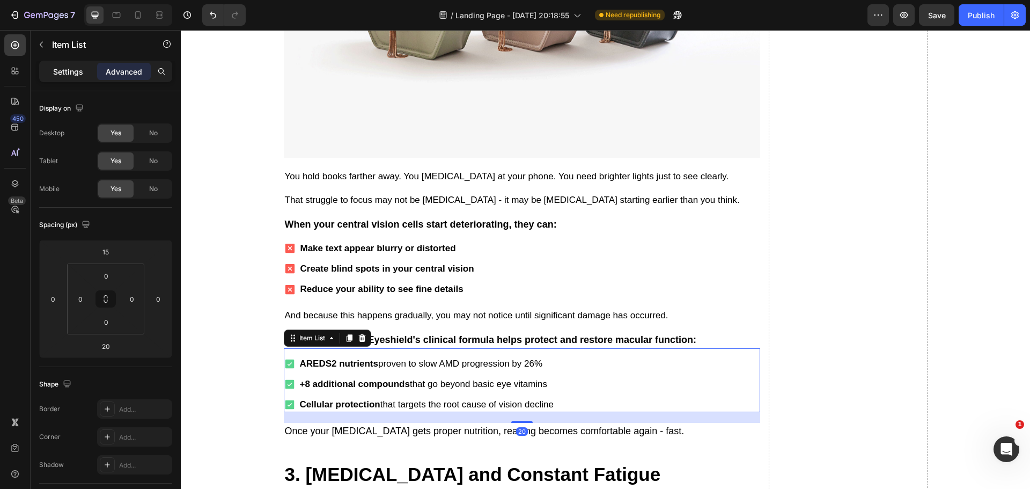
click at [63, 69] on p "Settings" at bounding box center [68, 71] width 30 height 11
type input "5"
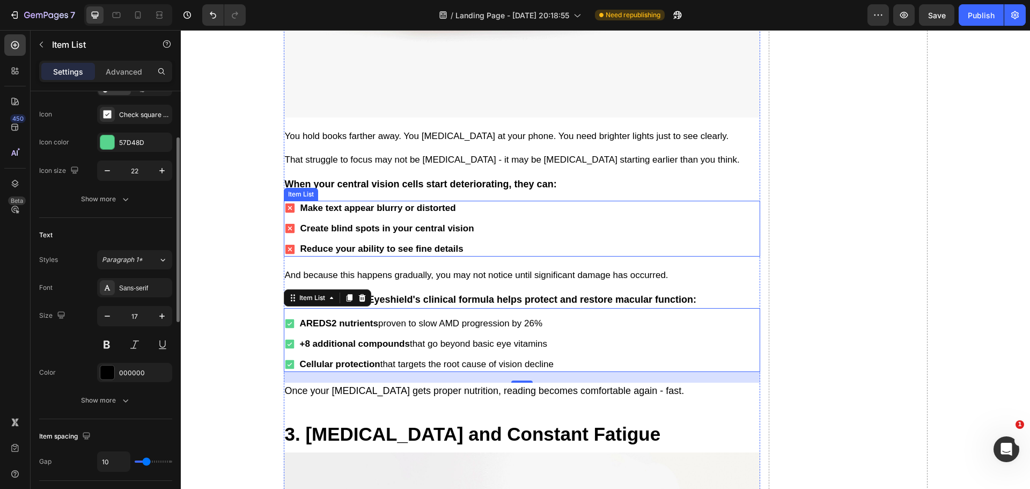
scroll to position [2576, 0]
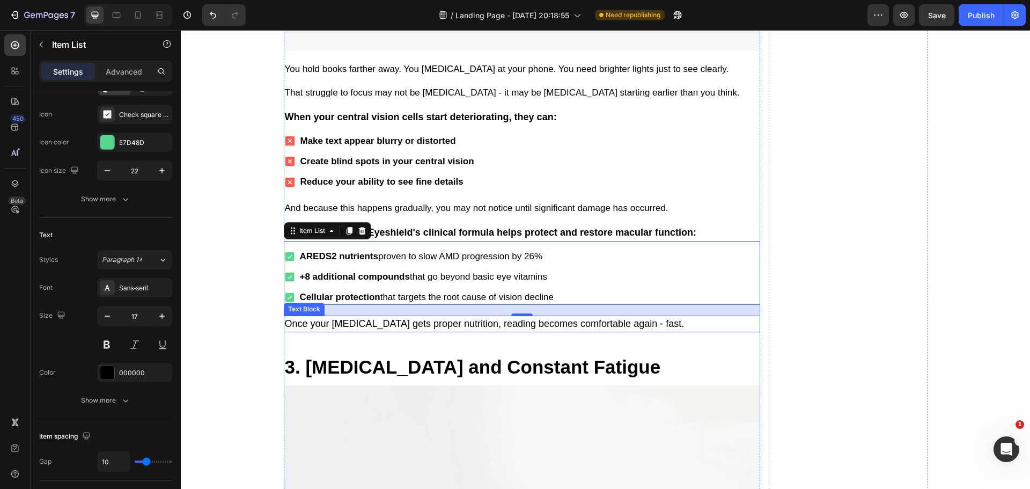
click at [354, 317] on p "Once your [MEDICAL_DATA] gets proper nutrition, reading becomes comfortable aga…" at bounding box center [522, 324] width 474 height 14
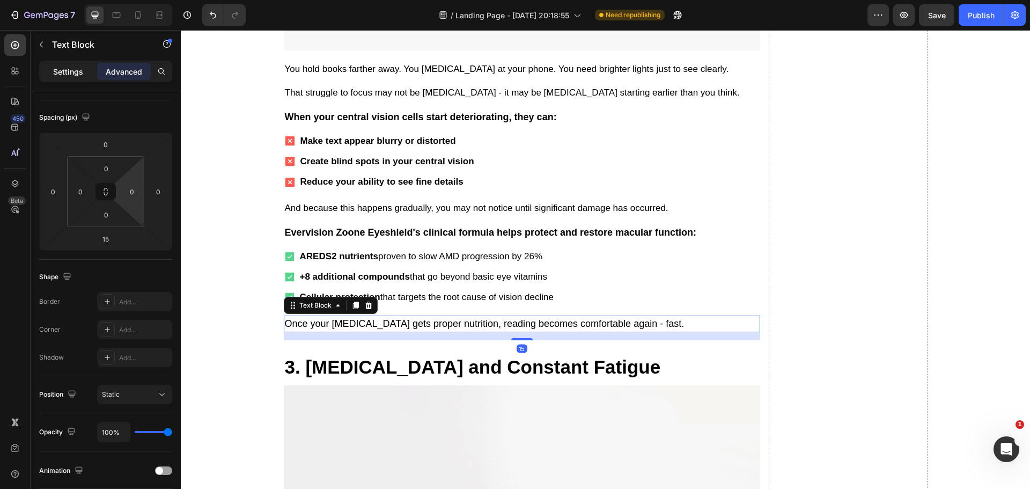
scroll to position [0, 0]
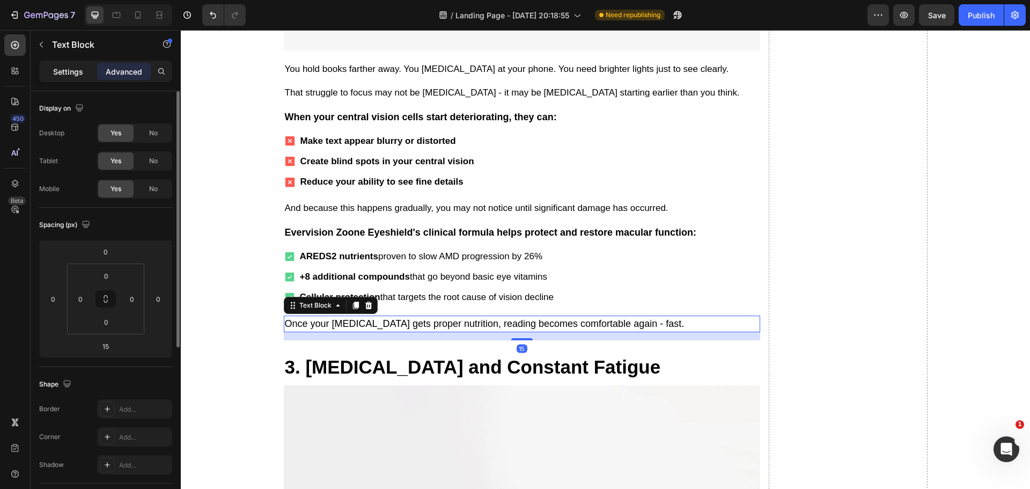
click at [63, 74] on p "Settings" at bounding box center [68, 71] width 30 height 11
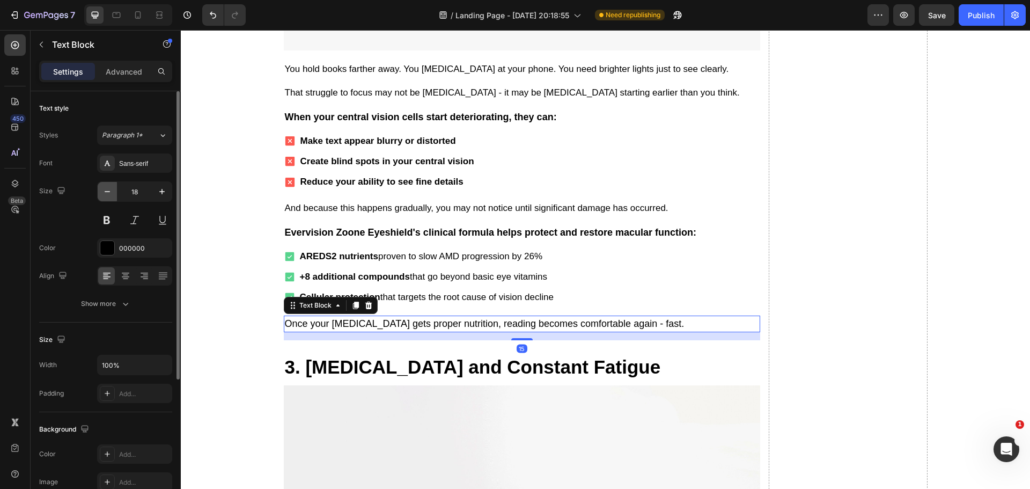
click at [105, 189] on icon "button" at bounding box center [107, 191] width 11 height 11
type input "17"
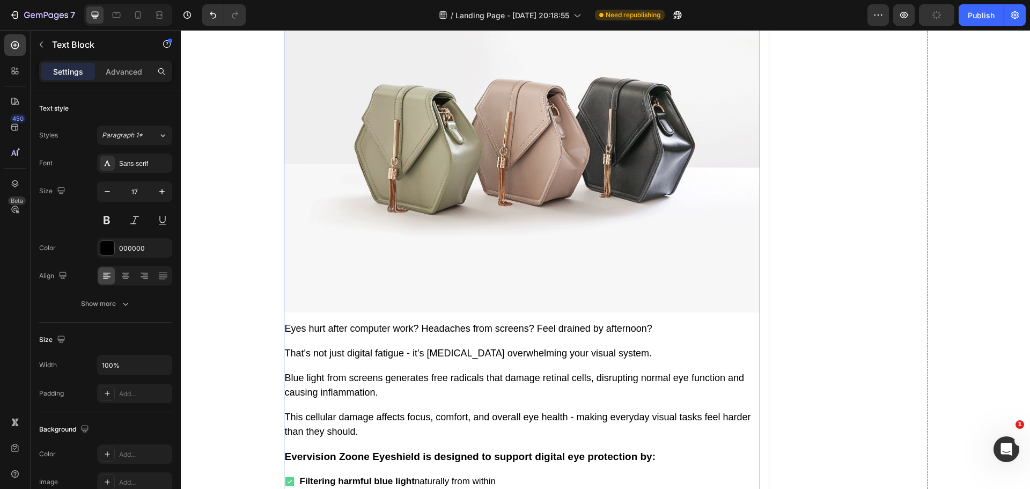
scroll to position [3113, 0]
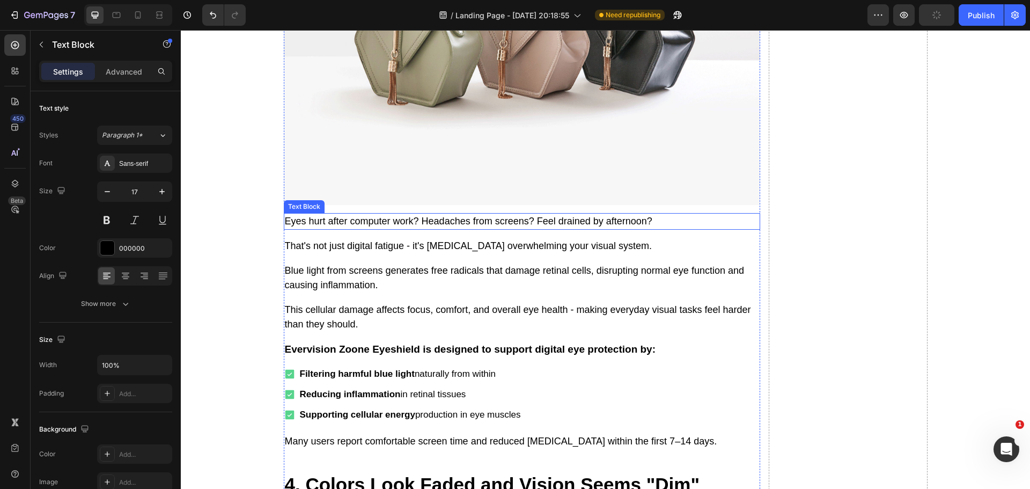
click at [363, 214] on p "Eyes hurt after computer work? Headaches from screens? Feel drained by afternoo…" at bounding box center [522, 221] width 474 height 14
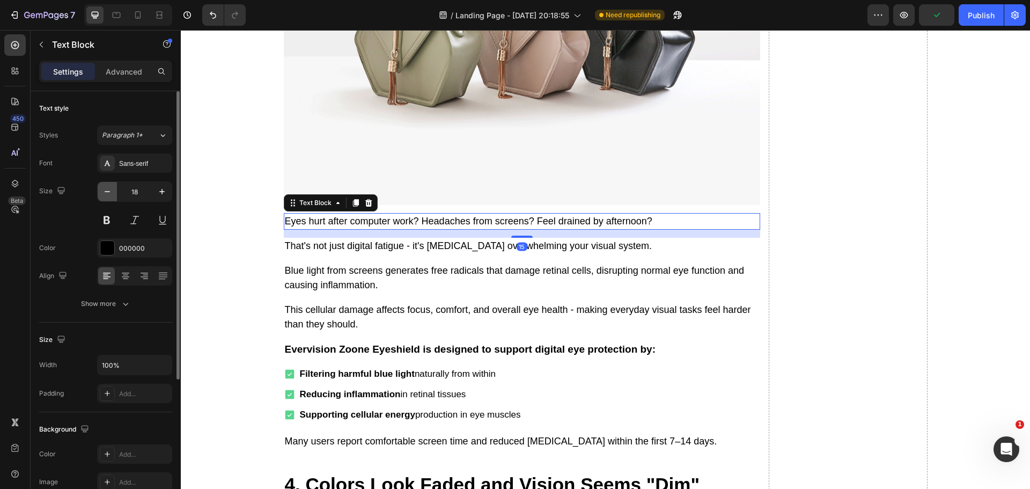
click at [106, 191] on icon "button" at bounding box center [107, 191] width 11 height 11
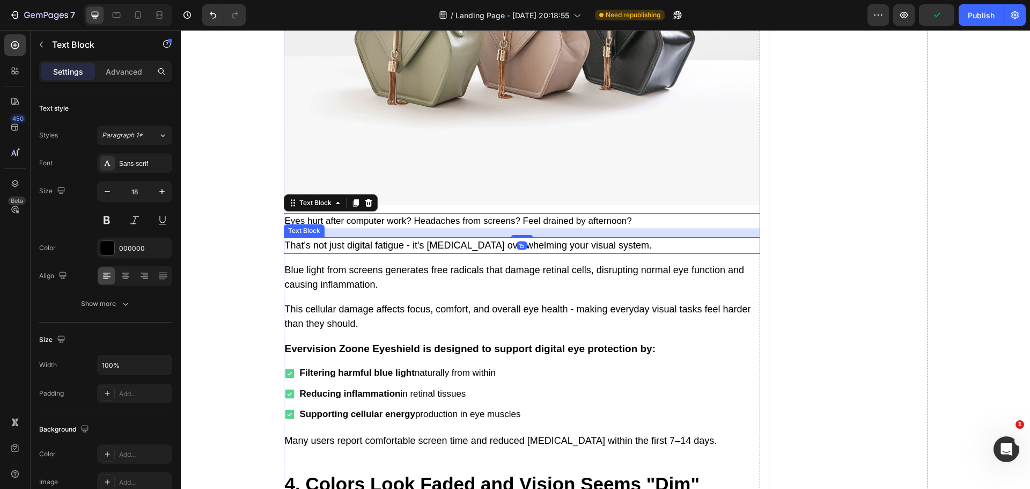
type input "17"
click at [317, 238] on p "That's not just digital fatigue - it's [MEDICAL_DATA] overwhelming your visual …" at bounding box center [522, 245] width 474 height 14
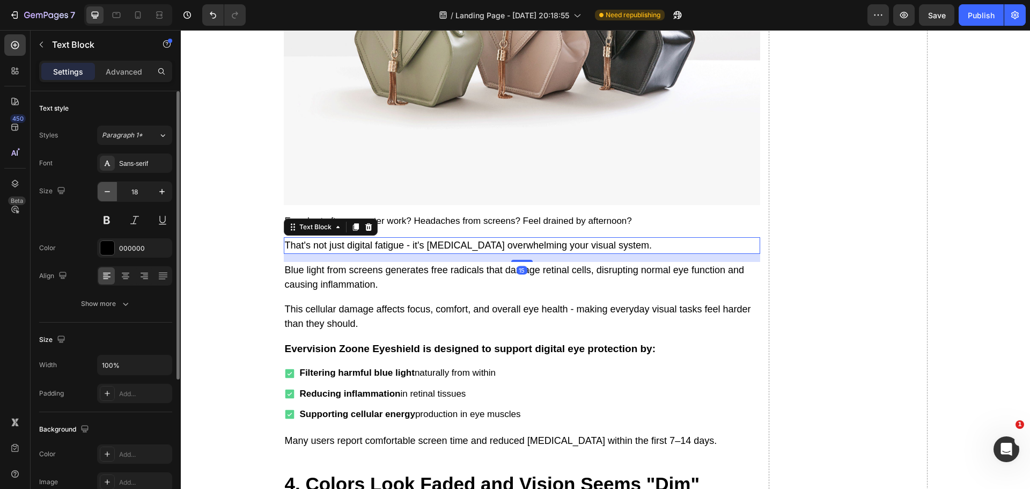
click at [112, 194] on icon "button" at bounding box center [107, 191] width 11 height 11
type input "17"
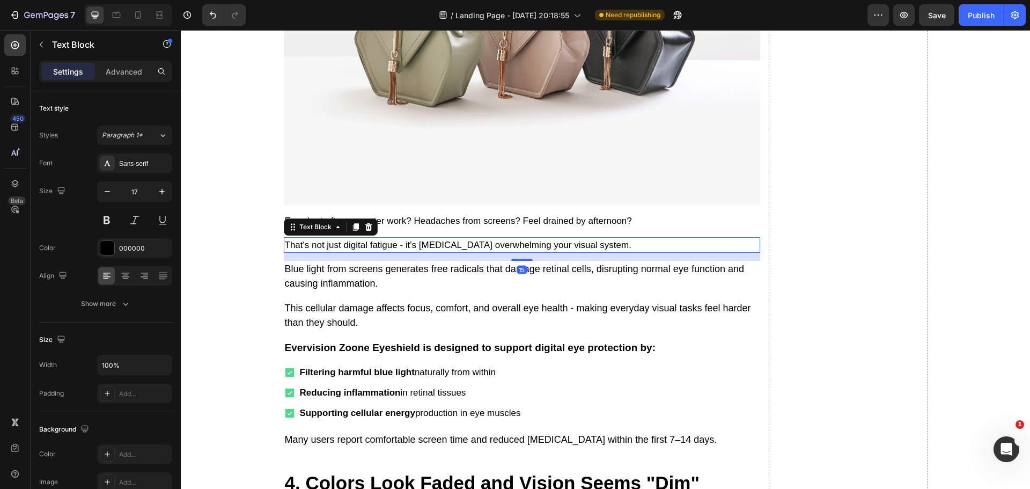
click at [331, 262] on p "Blue light from screens generates free radicals that damage retinal cells, disr…" at bounding box center [522, 276] width 474 height 29
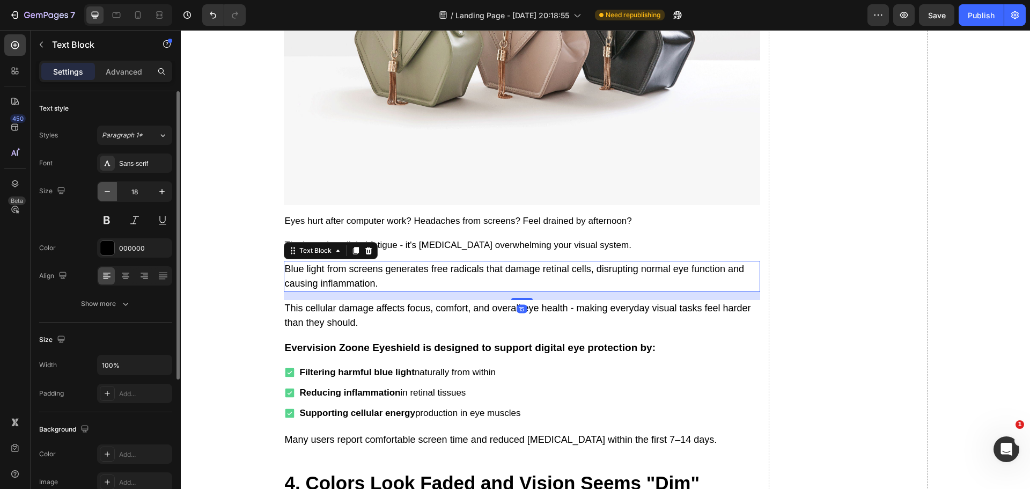
click at [112, 192] on icon "button" at bounding box center [107, 191] width 11 height 11
type input "17"
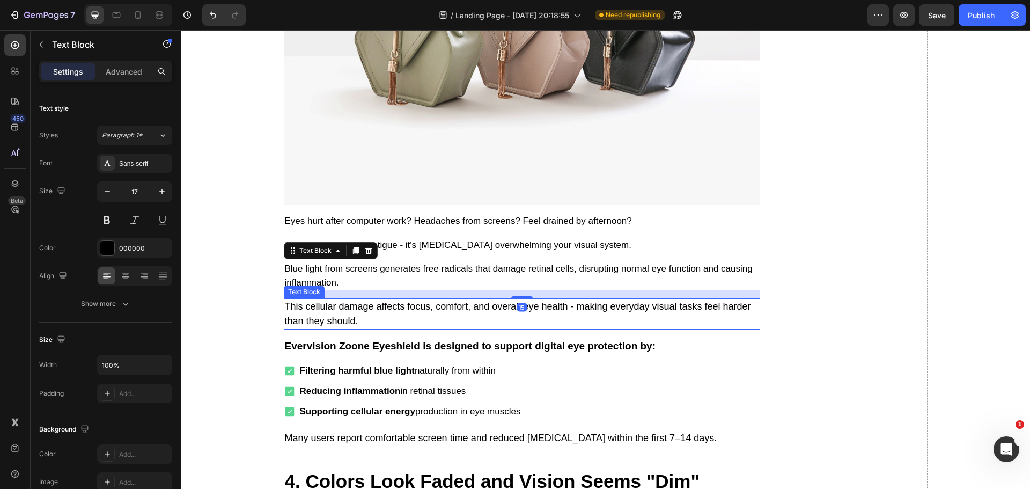
click at [312, 299] on p "This cellular damage affects focus, comfort, and overall eye health - making ev…" at bounding box center [522, 313] width 474 height 29
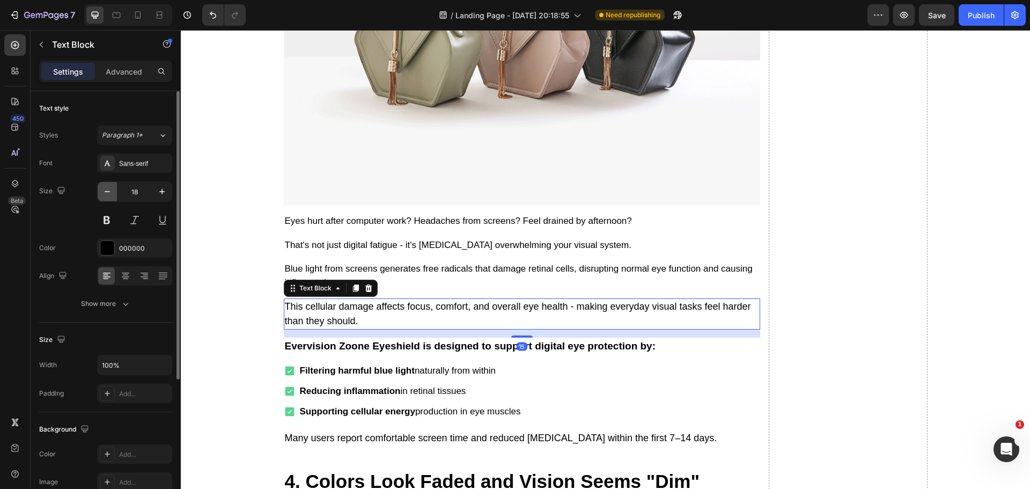
click at [105, 191] on icon "button" at bounding box center [107, 191] width 11 height 11
type input "17"
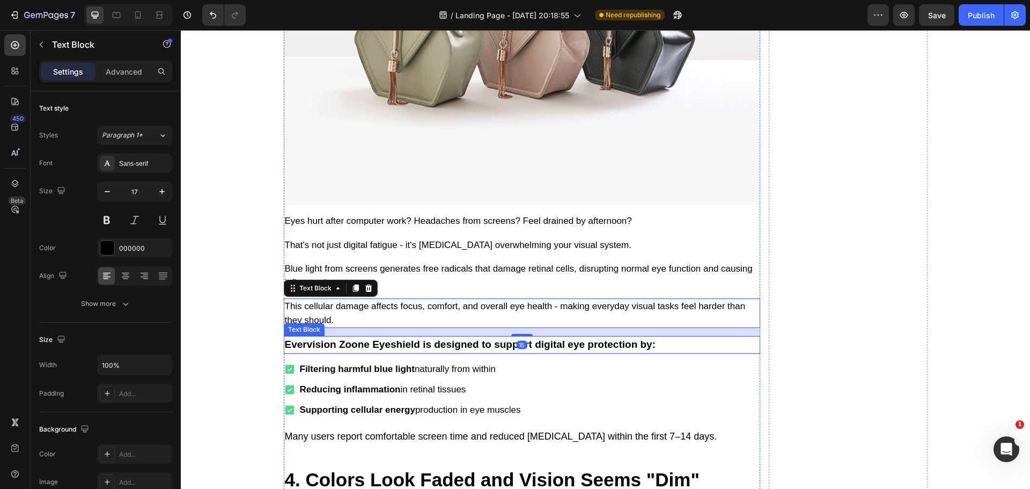
click at [328, 337] on p "Evervision Zoone Eyeshield is designed to support digital eye protection by:" at bounding box center [522, 345] width 474 height 16
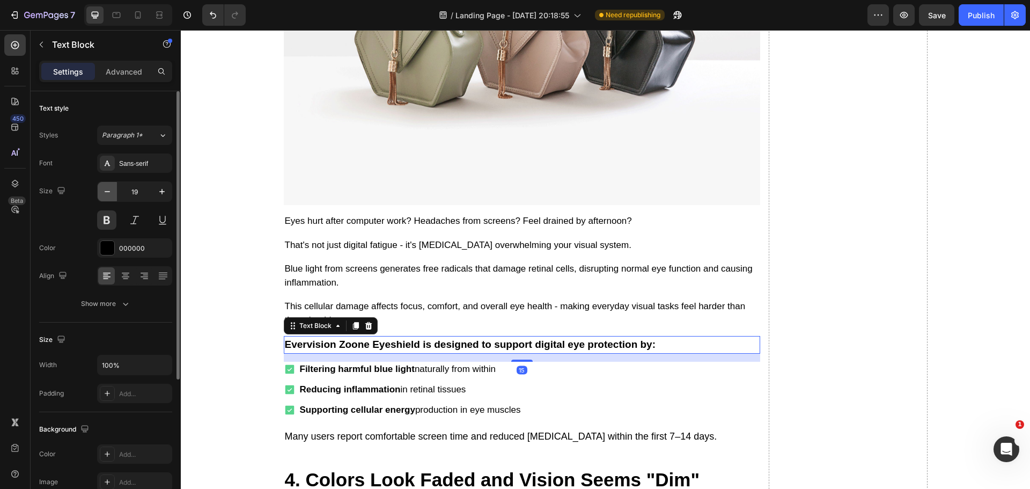
click at [101, 189] on button "button" at bounding box center [107, 191] width 19 height 19
type input "18"
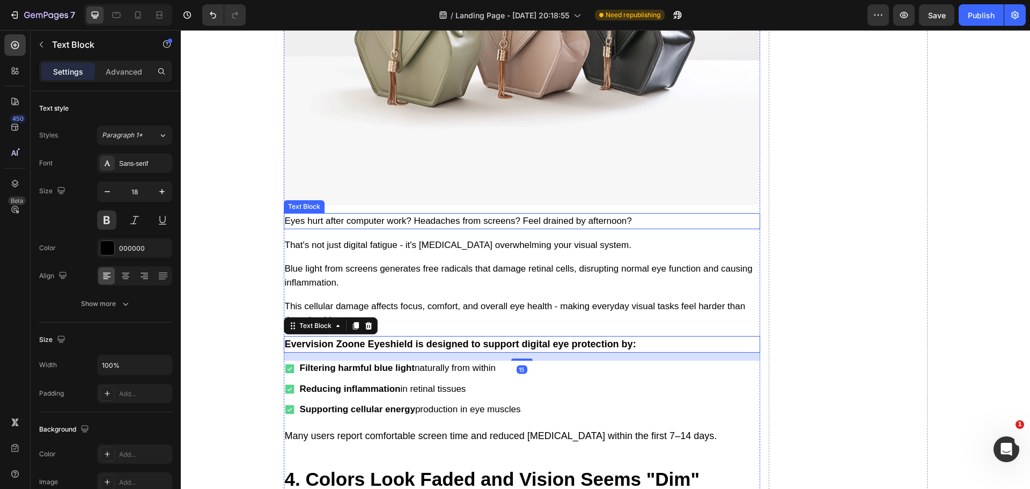
scroll to position [3220, 0]
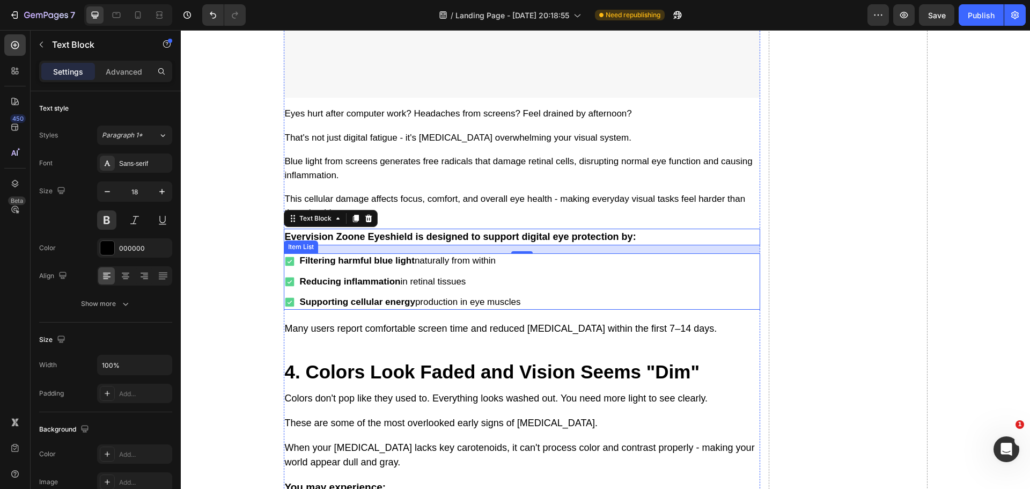
click at [573, 277] on div "Filtering harmful blue light naturally from within Reducing inflammation in ret…" at bounding box center [522, 281] width 477 height 56
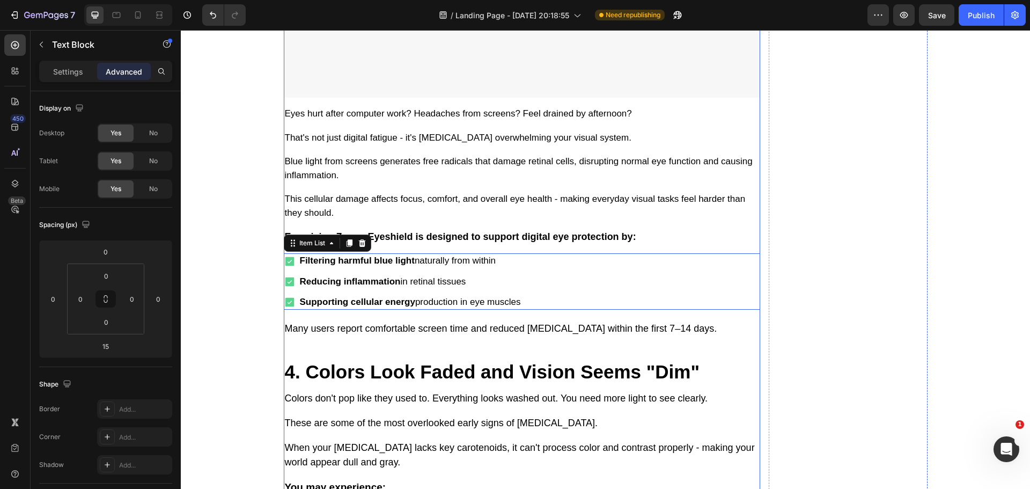
click at [455, 321] on p "Many users report comfortable screen time and reduced [MEDICAL_DATA] within the…" at bounding box center [522, 328] width 474 height 14
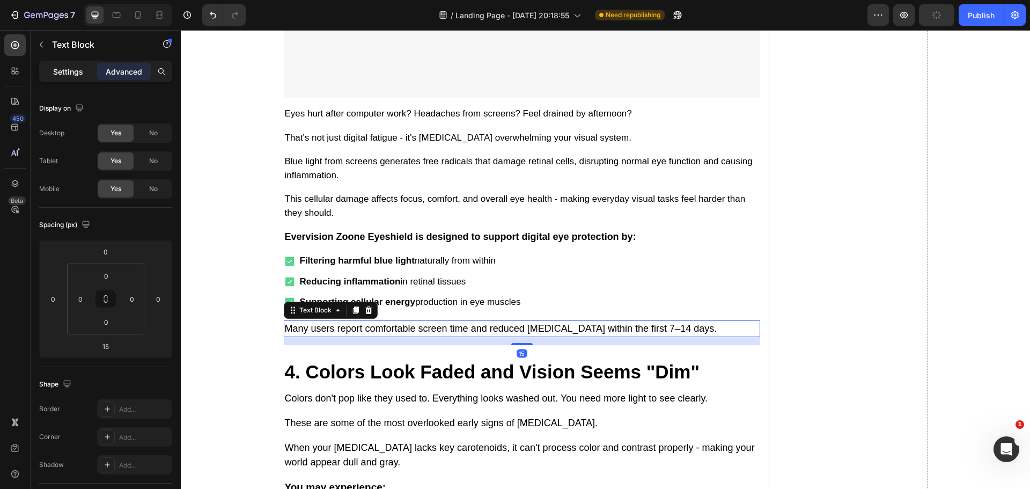
click at [61, 76] on p "Settings" at bounding box center [68, 71] width 30 height 11
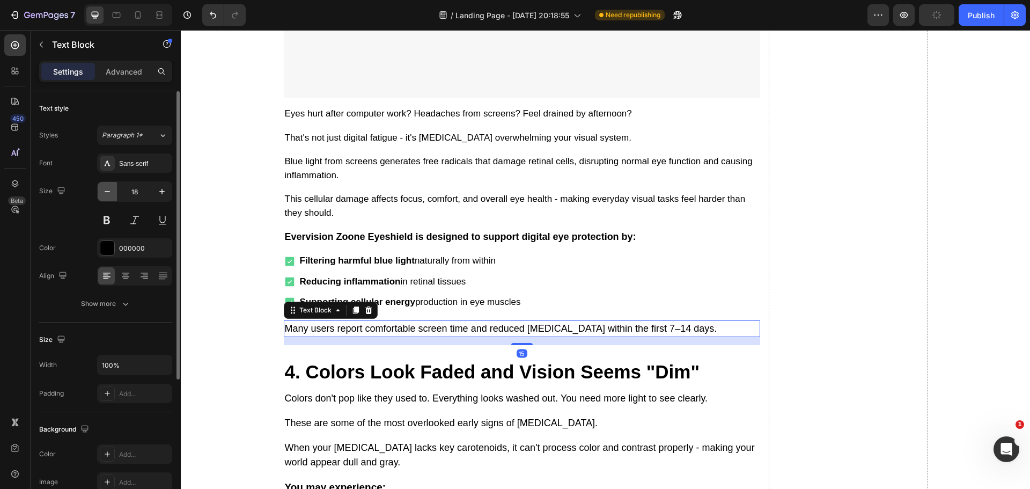
drag, startPoint x: 103, startPoint y: 187, endPoint x: 252, endPoint y: 219, distance: 152.6
click at [103, 187] on icon "button" at bounding box center [107, 191] width 11 height 11
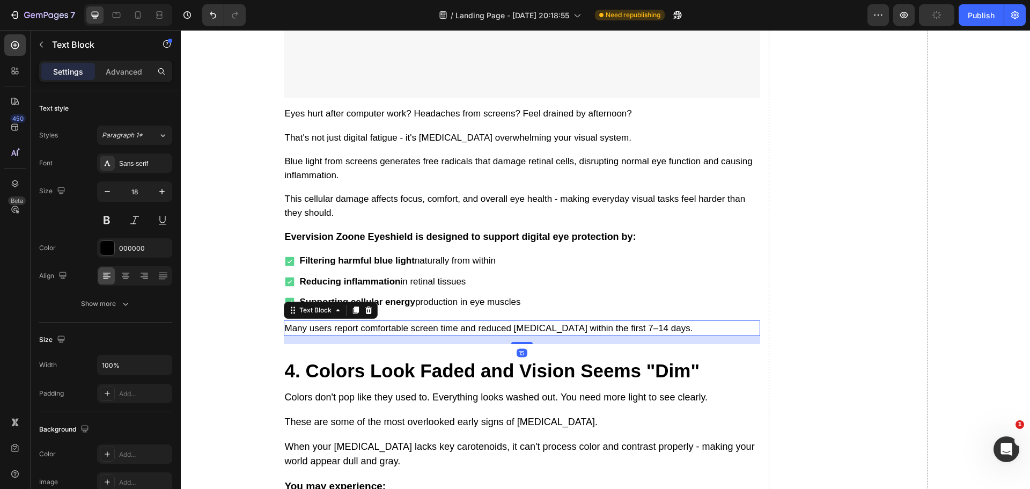
type input "17"
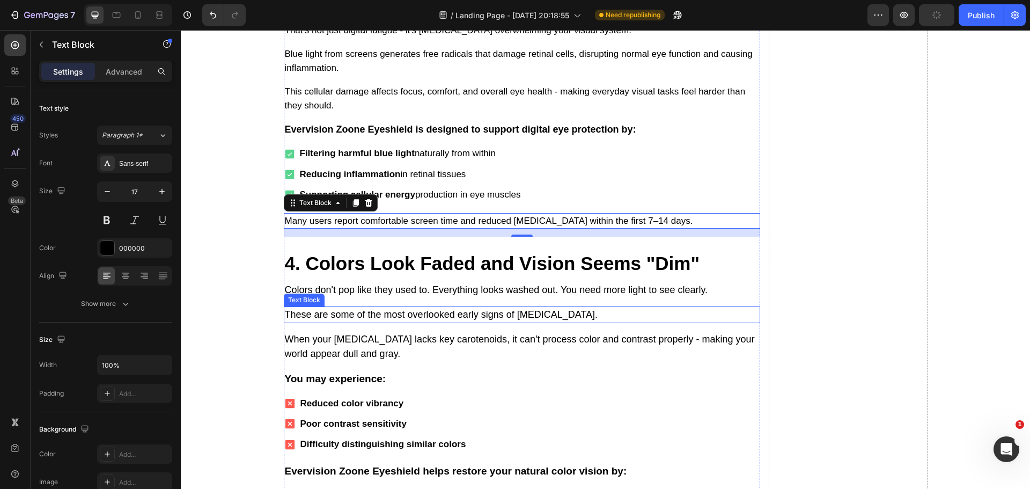
click at [400, 308] on p "These are some of the most overlooked early signs of [MEDICAL_DATA]." at bounding box center [522, 315] width 474 height 14
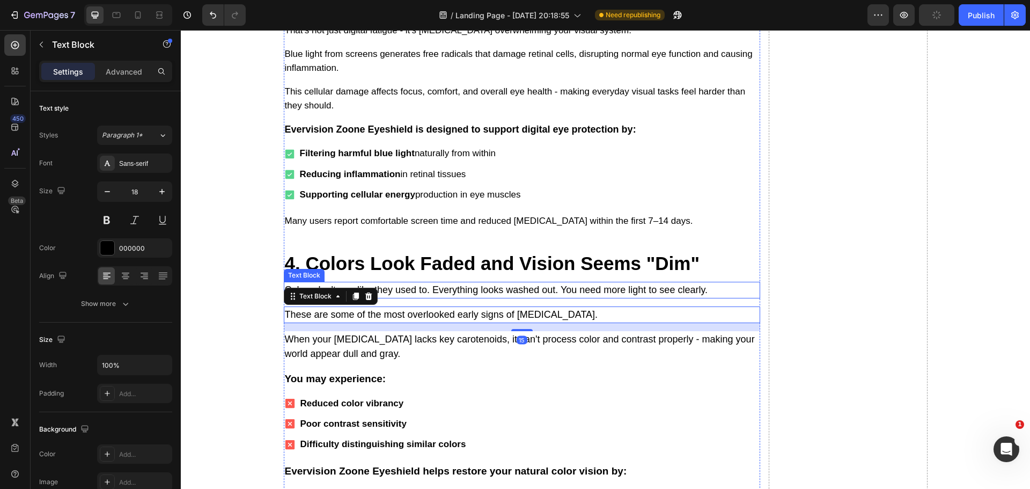
click at [404, 283] on p "Colors don't pop like they used to. Everything looks washed out. You need more …" at bounding box center [522, 290] width 474 height 14
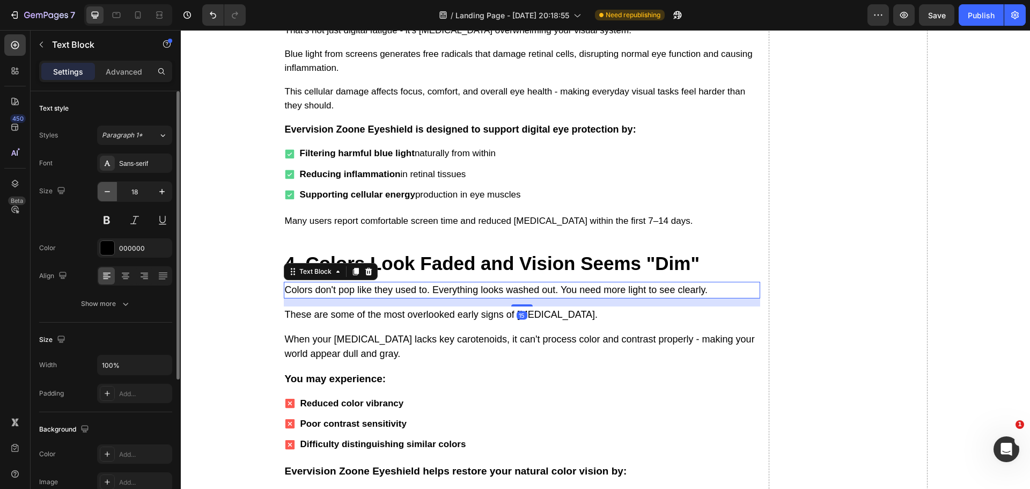
click at [109, 185] on button "button" at bounding box center [107, 191] width 19 height 19
type input "17"
click at [372, 307] on p "These are some of the most overlooked early signs of [MEDICAL_DATA]." at bounding box center [522, 314] width 474 height 14
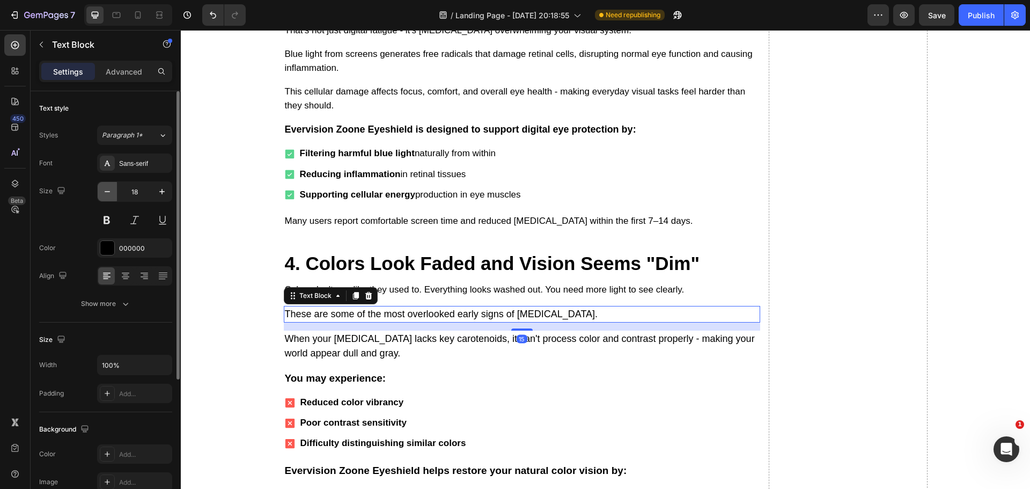
click at [107, 191] on icon "button" at bounding box center [107, 191] width 11 height 11
type input "17"
click at [320, 331] on p "When your [MEDICAL_DATA] lacks key carotenoids, it can't process color and cont…" at bounding box center [522, 345] width 474 height 29
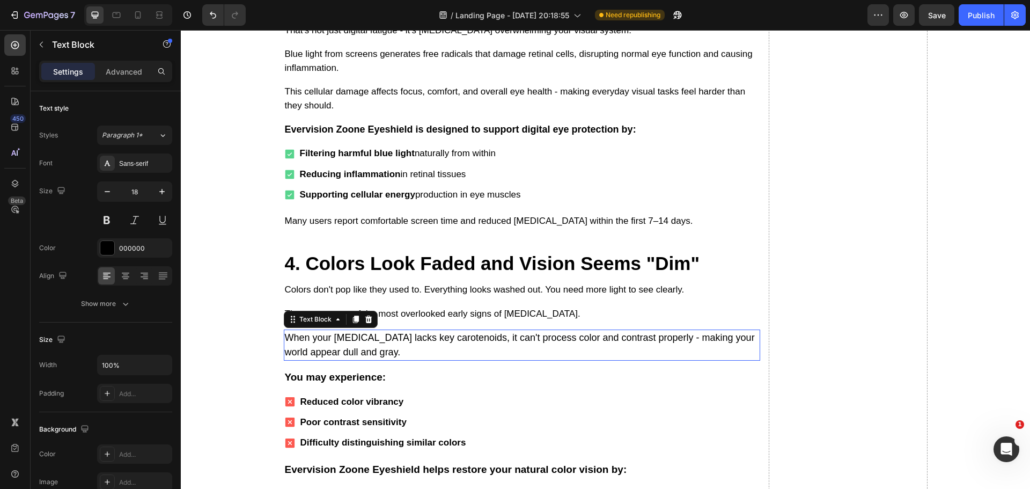
click at [110, 189] on icon "button" at bounding box center [107, 191] width 11 height 11
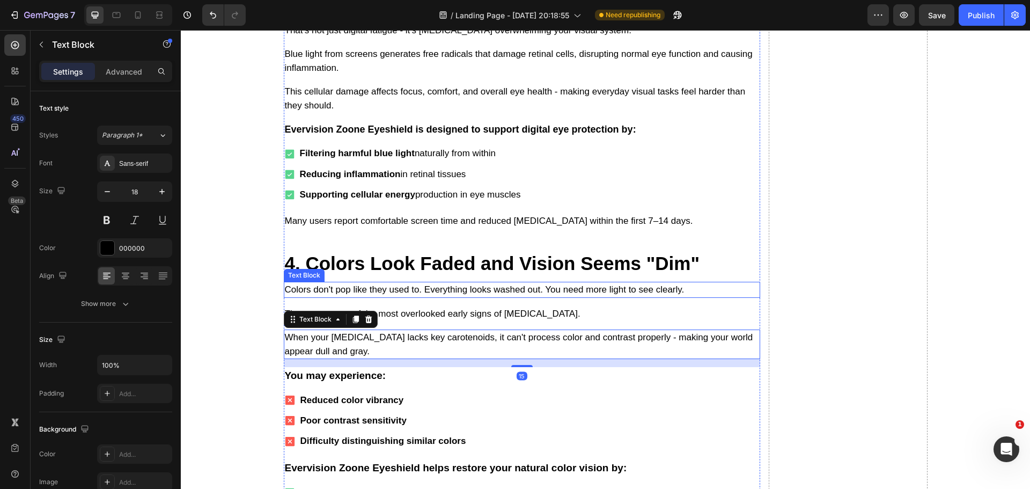
type input "17"
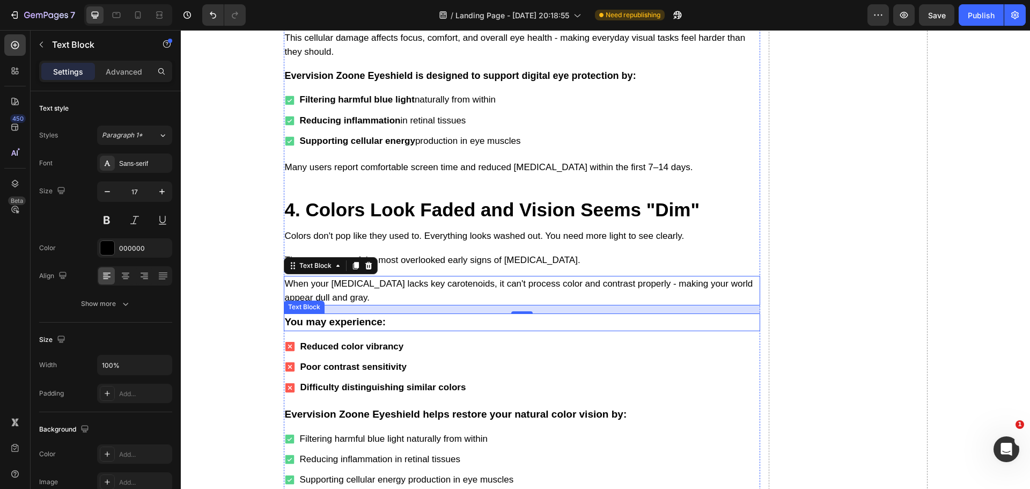
click at [395, 314] on p "You may experience:" at bounding box center [522, 322] width 474 height 16
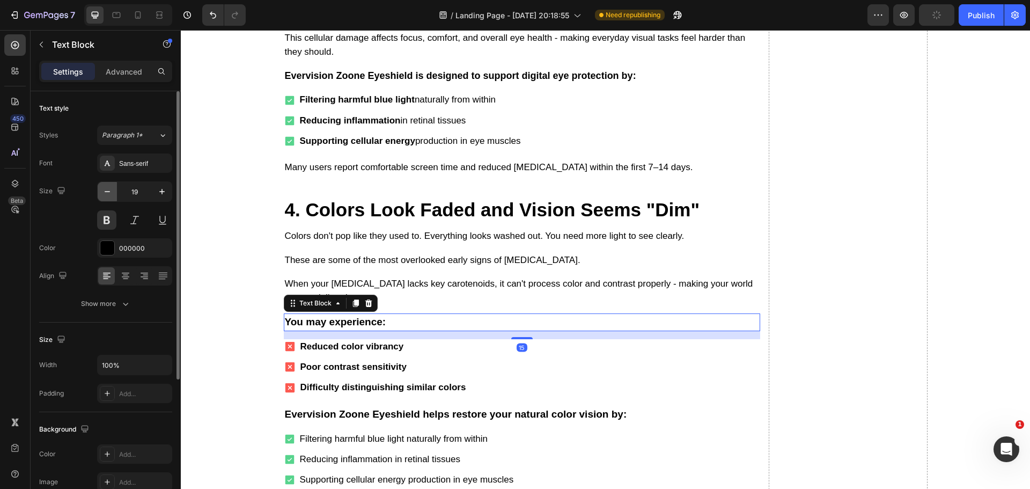
click at [106, 189] on icon "button" at bounding box center [107, 191] width 11 height 11
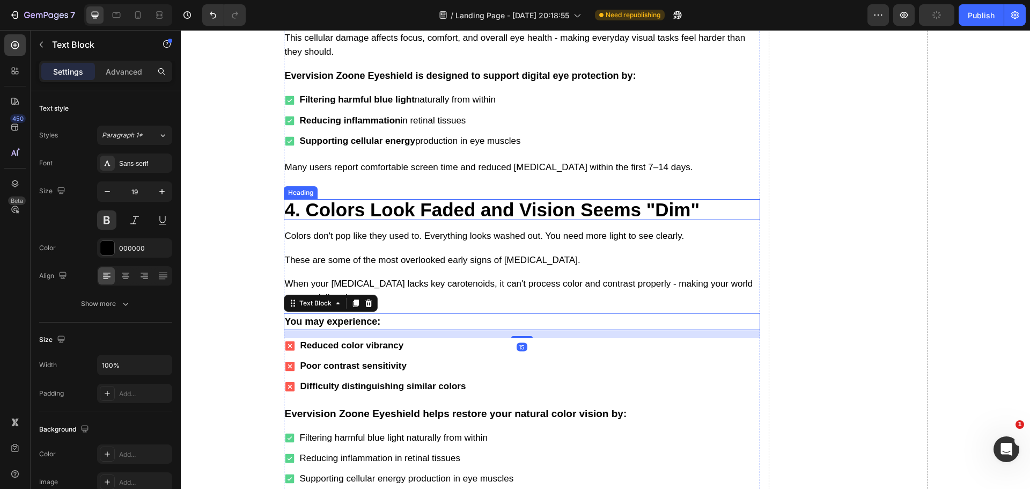
type input "18"
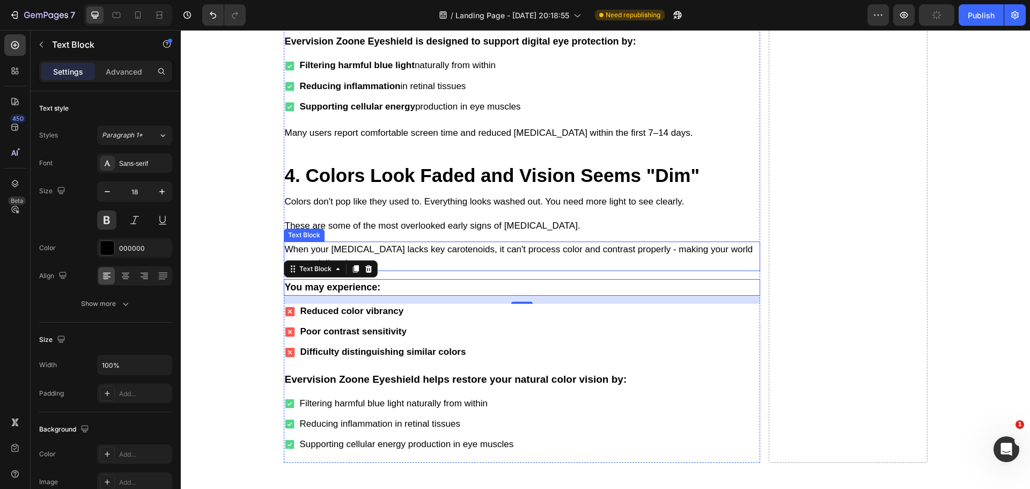
scroll to position [3522, 0]
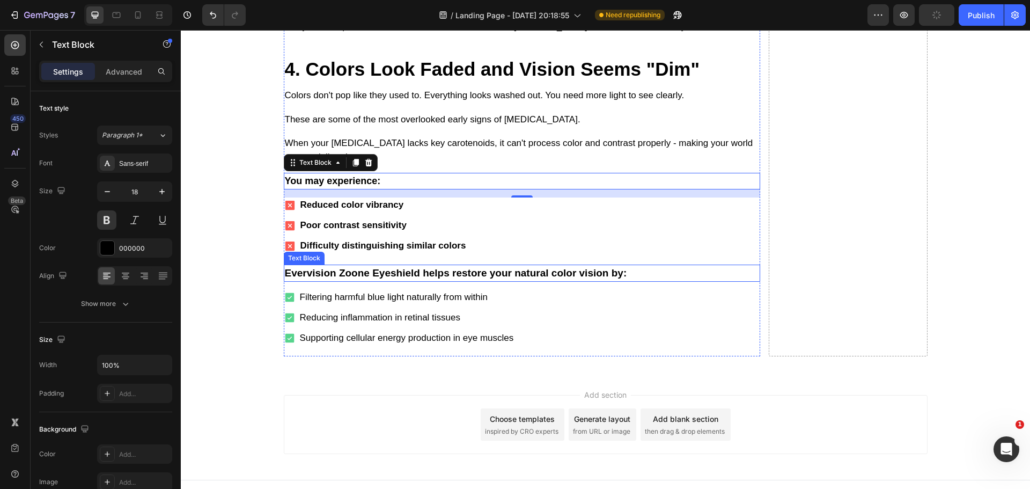
click at [492, 266] on p "Evervision Zoone Eyeshield helps restore your natural color vision by:" at bounding box center [522, 274] width 474 height 16
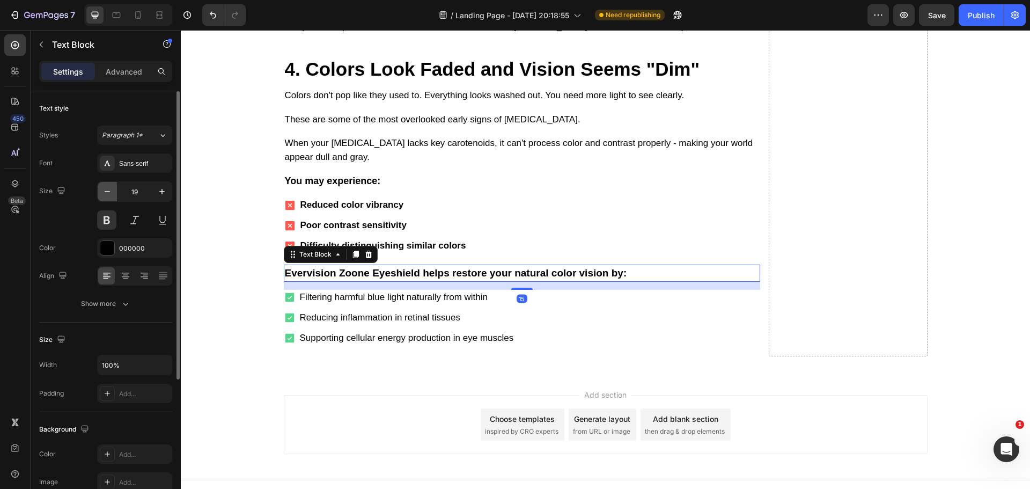
click at [109, 192] on icon "button" at bounding box center [107, 191] width 11 height 11
type input "18"
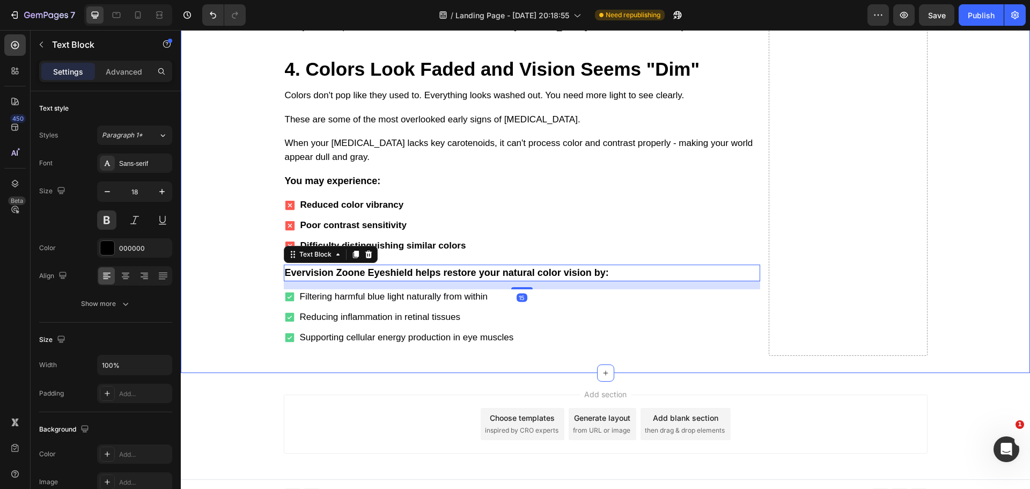
scroll to position [3520, 0]
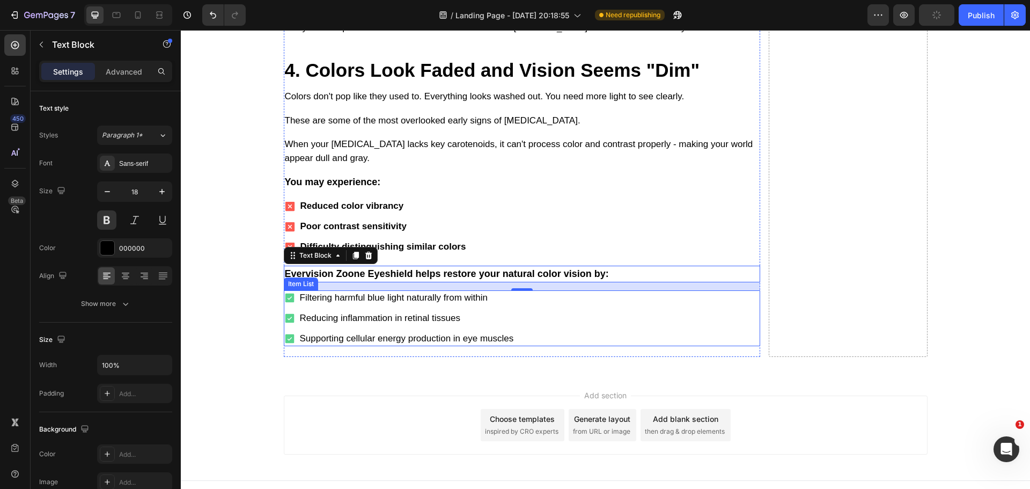
click at [401, 292] on p "Filtering harmful blue light naturally from within" at bounding box center [407, 298] width 214 height 12
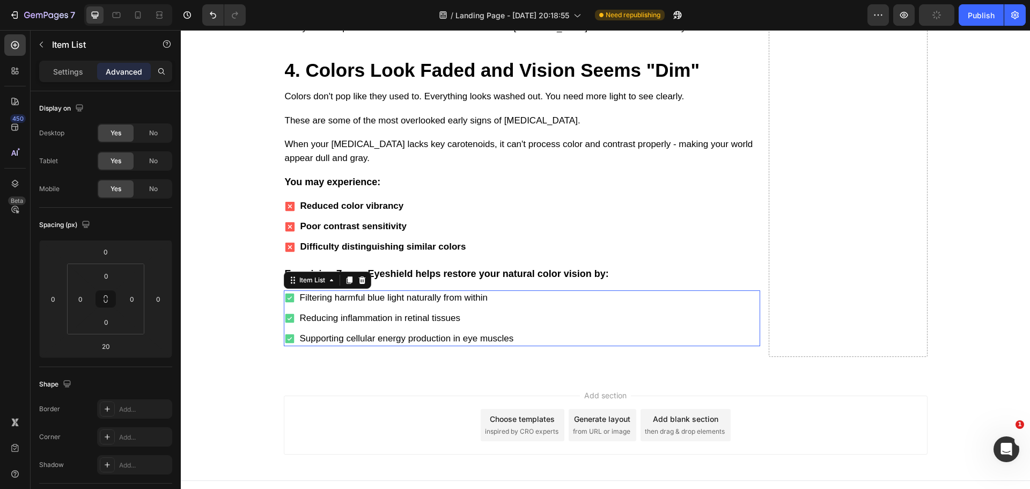
click at [399, 292] on p "Filtering harmful blue light naturally from within" at bounding box center [407, 298] width 214 height 12
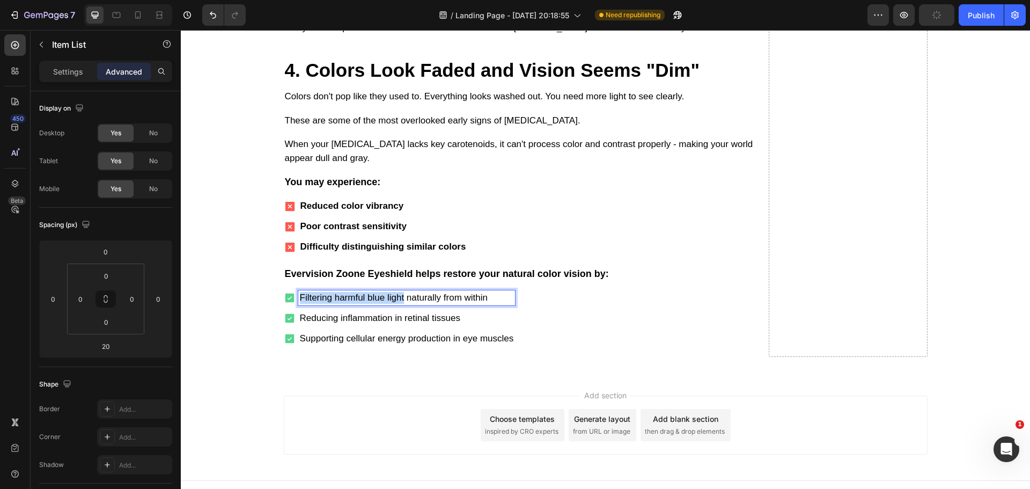
drag, startPoint x: 401, startPoint y: 284, endPoint x: 295, endPoint y: 282, distance: 106.3
click at [298, 290] on div "Filtering harmful blue light naturally from within" at bounding box center [406, 297] width 217 height 15
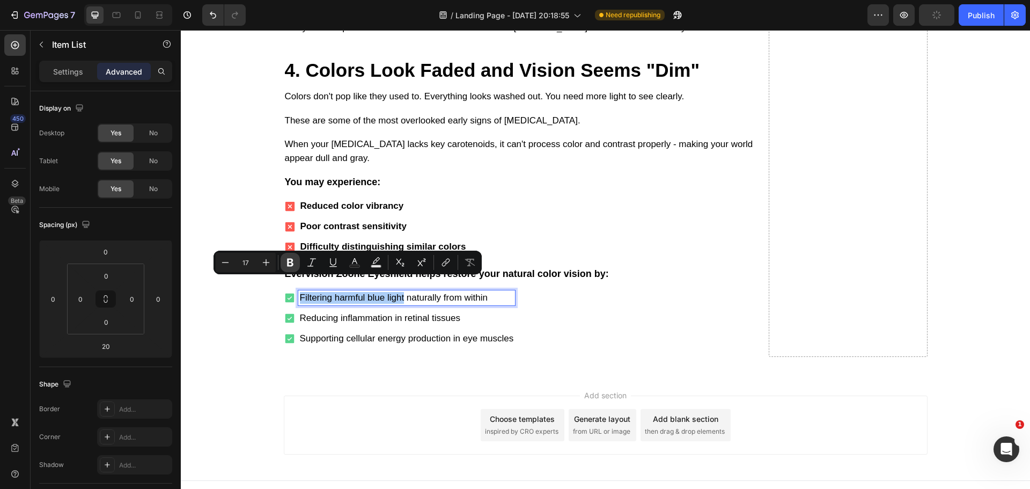
click at [292, 265] on icon "Editor contextual toolbar" at bounding box center [290, 263] width 6 height 8
click at [371, 312] on p "Reducing inflammation in retinal tissues" at bounding box center [407, 318] width 214 height 12
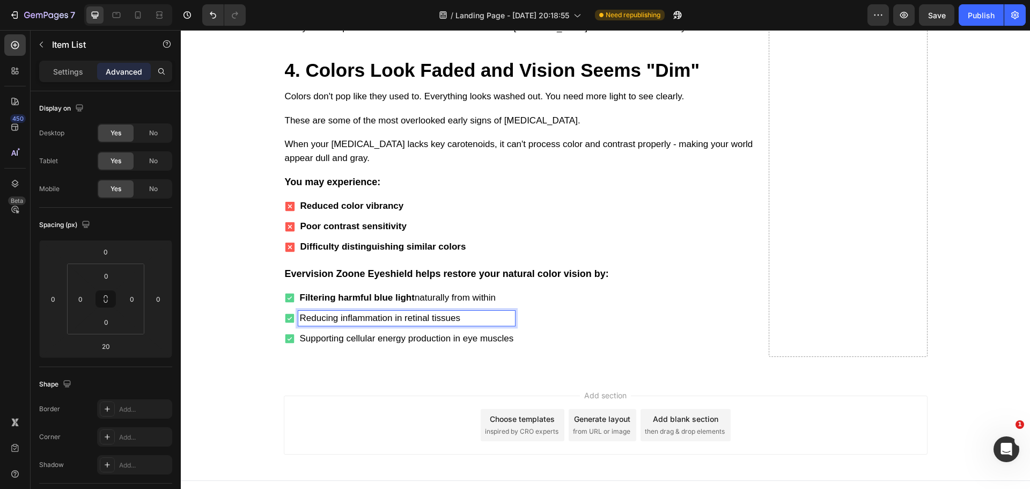
click at [387, 312] on p "Reducing inflammation in retinal tissues" at bounding box center [407, 318] width 214 height 12
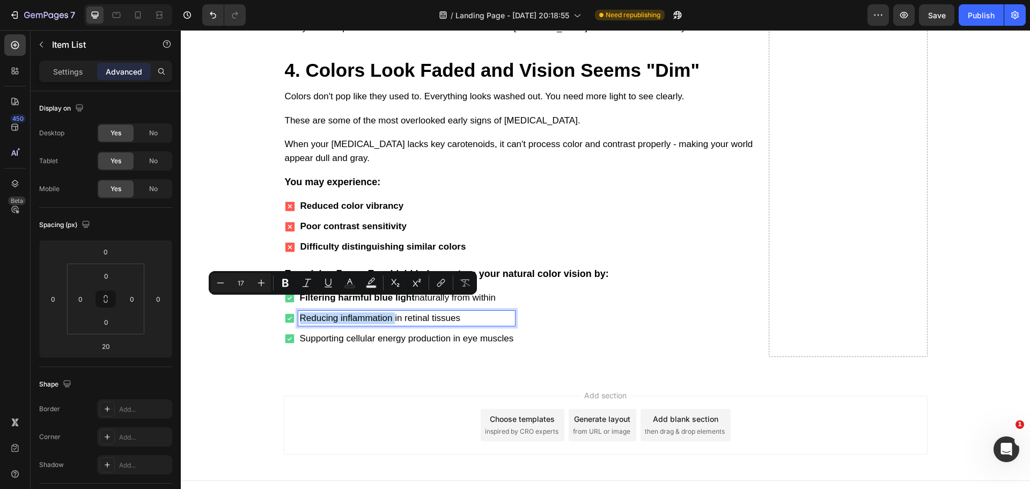
drag, startPoint x: 387, startPoint y: 305, endPoint x: 475, endPoint y: 323, distance: 90.4
click at [300, 312] on p "Reducing inflammation in retinal tissues" at bounding box center [407, 318] width 214 height 12
click at [285, 280] on icon "Editor contextual toolbar" at bounding box center [285, 283] width 6 height 8
click at [356, 333] on p "Supporting cellular energy production in eye muscles" at bounding box center [407, 339] width 214 height 12
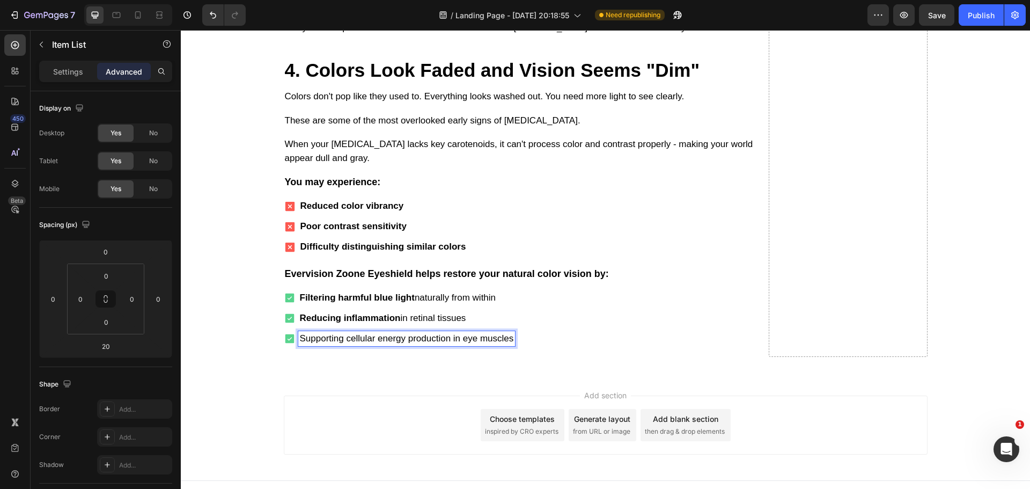
click at [401, 333] on p "Supporting cellular energy production in eye muscles" at bounding box center [407, 339] width 214 height 12
drag, startPoint x: 401, startPoint y: 326, endPoint x: 295, endPoint y: 325, distance: 106.3
click at [298, 331] on div "Supporting cellular energy production in eye muscles" at bounding box center [406, 338] width 217 height 15
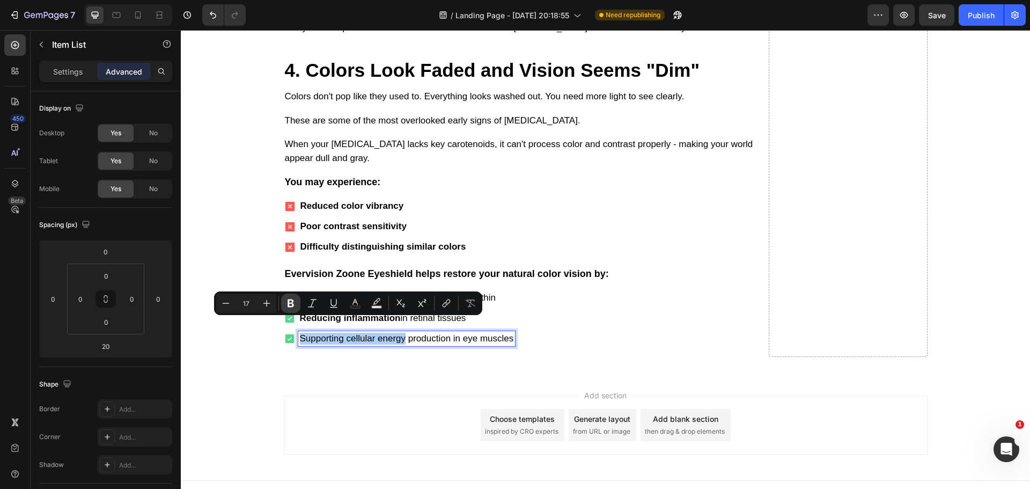
click at [292, 305] on icon "Editor contextual toolbar" at bounding box center [291, 303] width 11 height 11
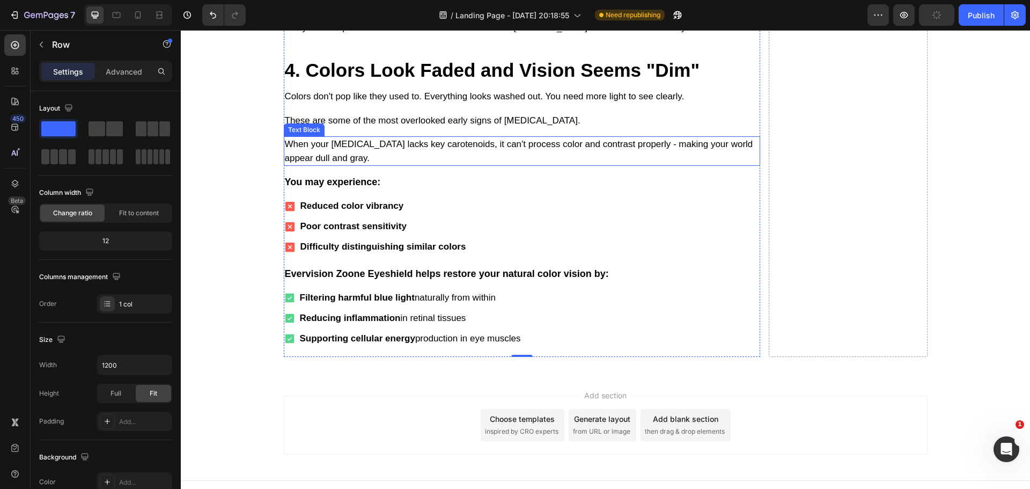
click at [356, 141] on p "When your [MEDICAL_DATA] lacks key carotenoids, it can't process color and cont…" at bounding box center [522, 150] width 474 height 27
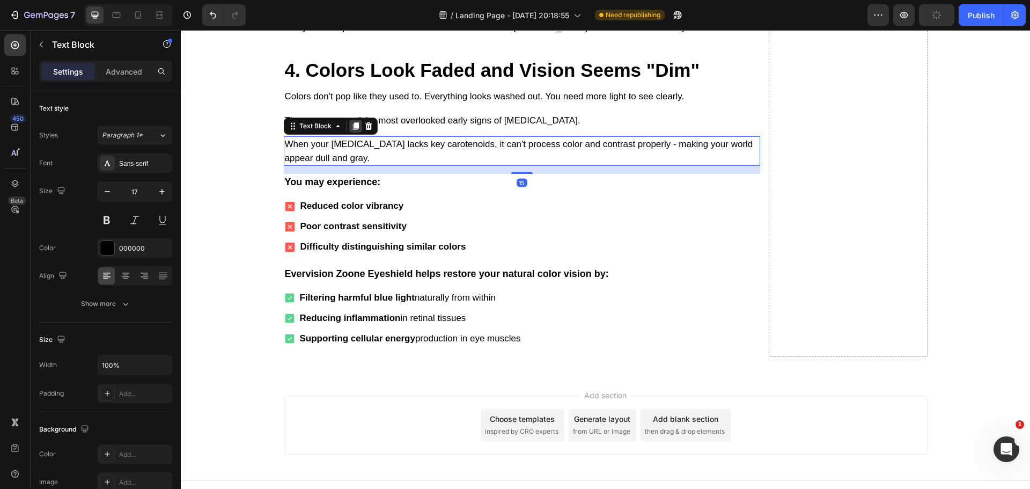
click at [354, 122] on icon at bounding box center [356, 126] width 9 height 9
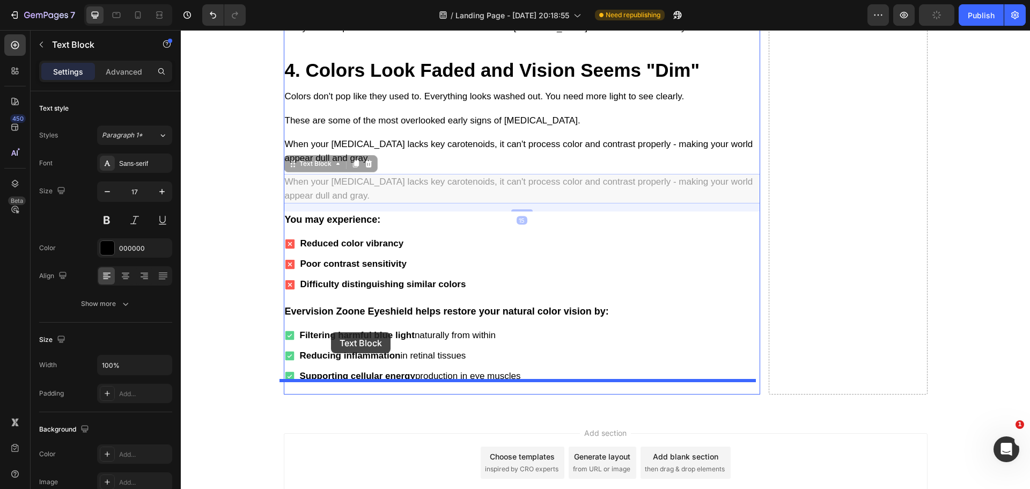
scroll to position [3558, 0]
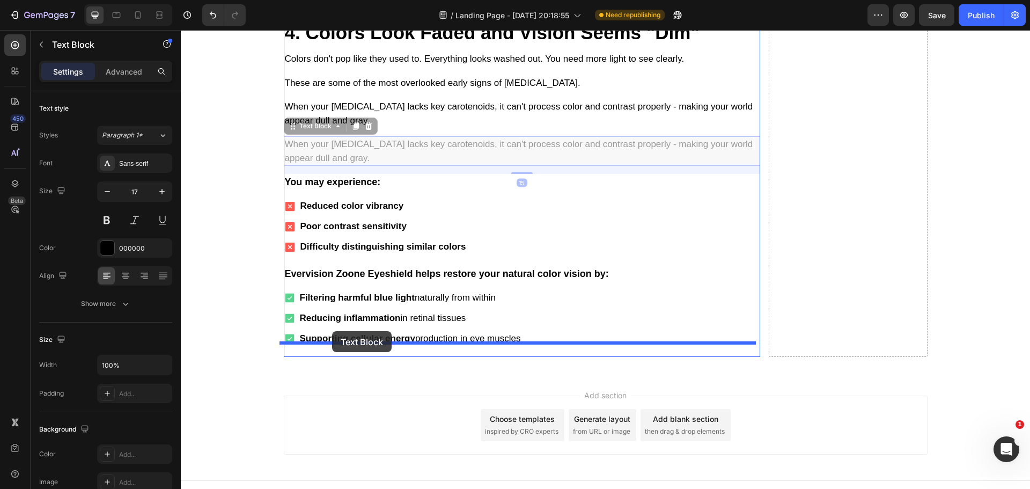
drag, startPoint x: 292, startPoint y: 155, endPoint x: 207, endPoint y: 289, distance: 159.0
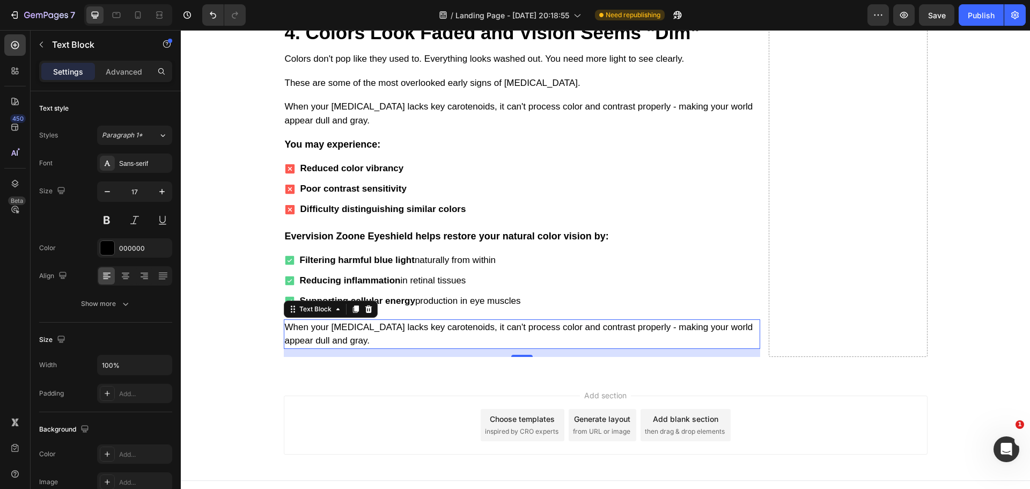
click at [389, 320] on p "When your [MEDICAL_DATA] lacks key carotenoids, it can't process color and cont…" at bounding box center [522, 333] width 474 height 27
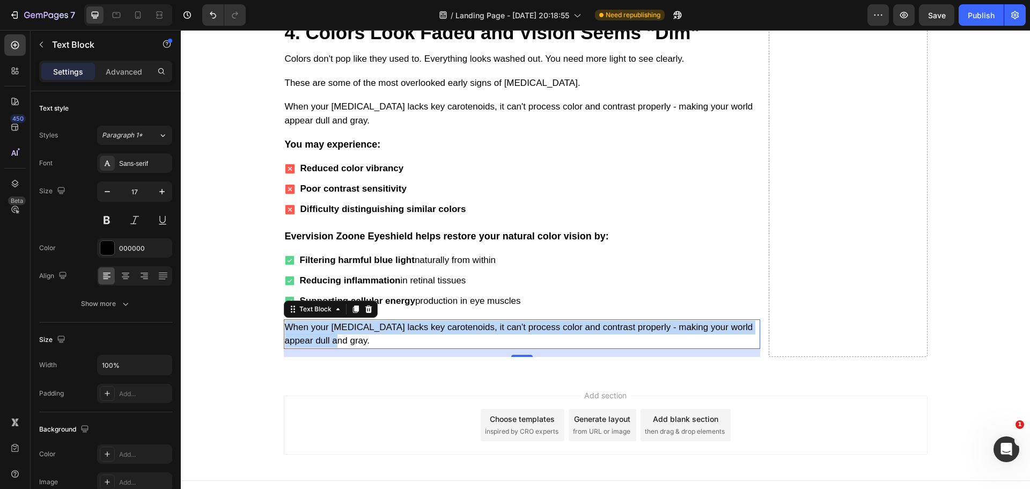
click at [389, 320] on p "When your [MEDICAL_DATA] lacks key carotenoids, it can't process color and cont…" at bounding box center [522, 333] width 474 height 27
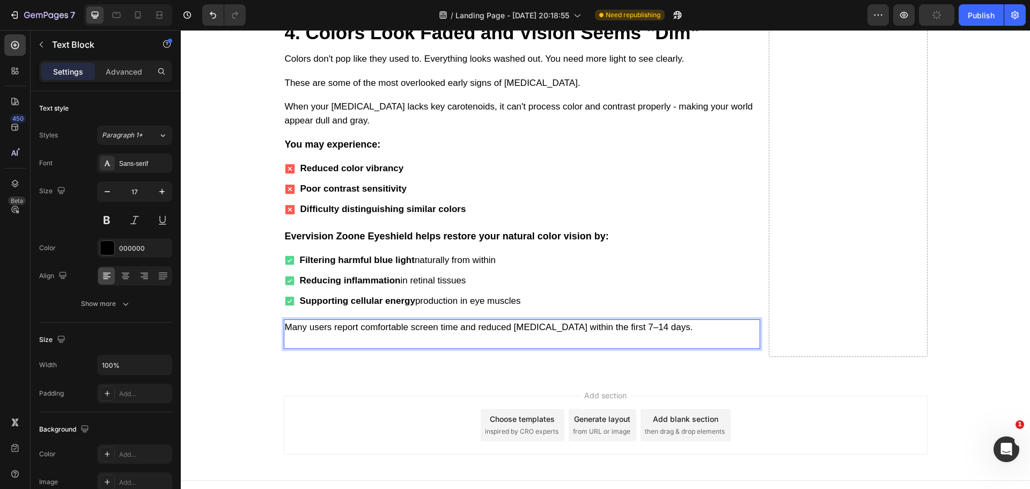
scroll to position [3545, 0]
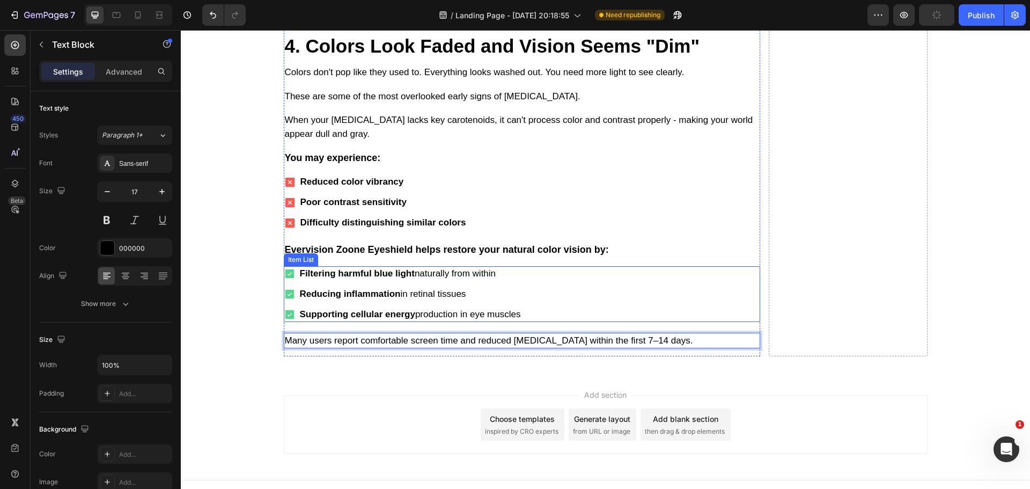
click at [619, 284] on div "Filtering harmful blue light naturally from within Reducing inflammation in ret…" at bounding box center [522, 294] width 477 height 56
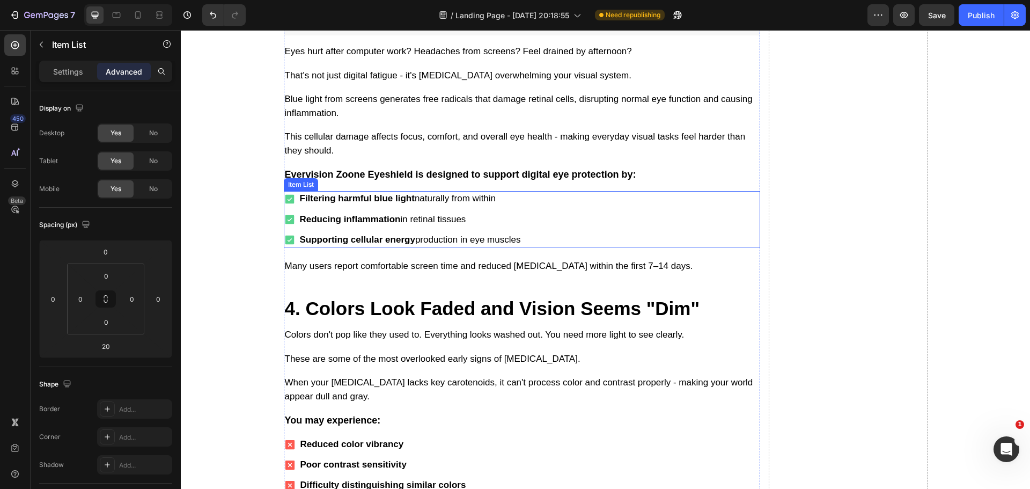
scroll to position [3384, 0]
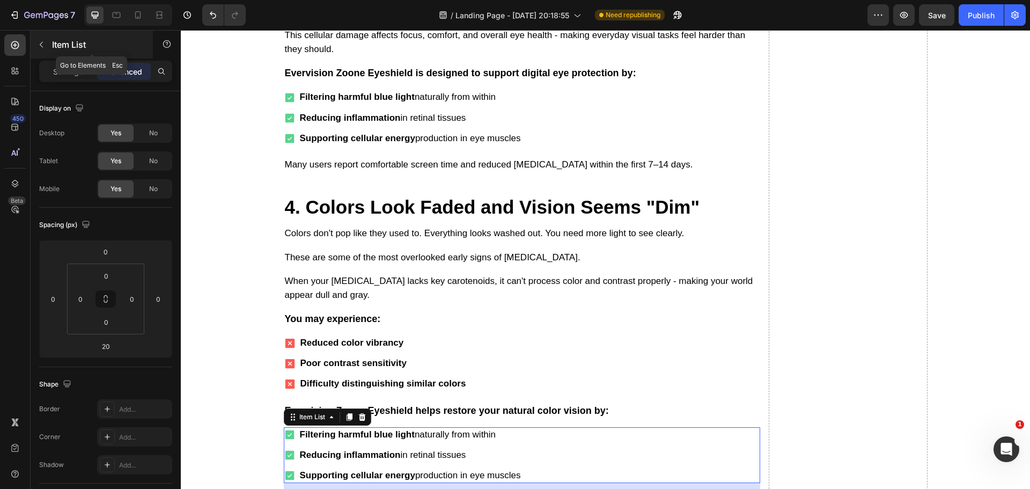
click at [40, 51] on button "button" at bounding box center [41, 44] width 17 height 17
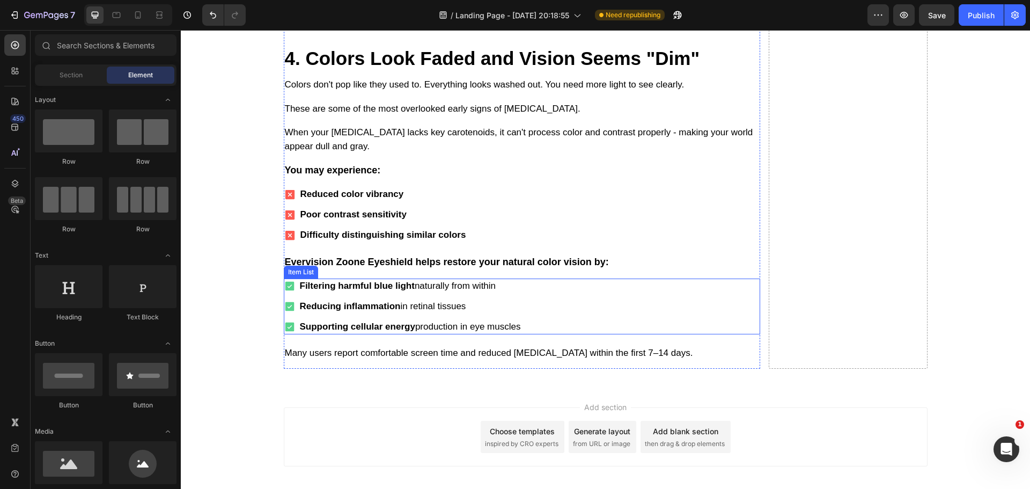
scroll to position [3545, 0]
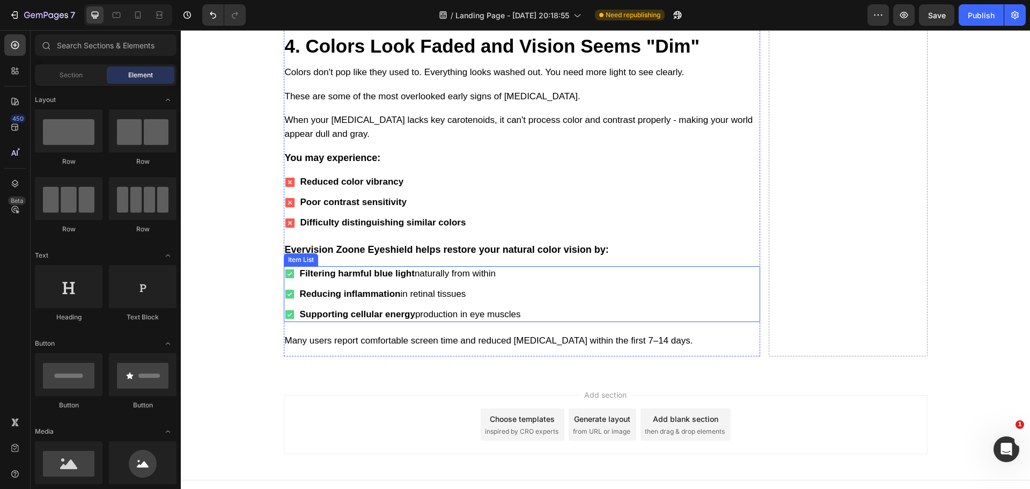
click at [378, 268] on strong "Filtering harmful blue light" at bounding box center [357, 273] width 115 height 10
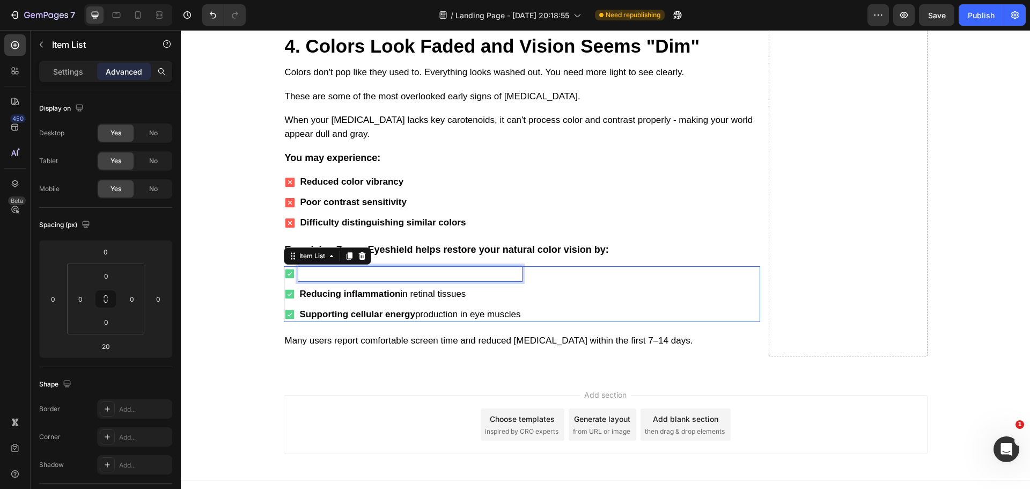
scroll to position [3537, 0]
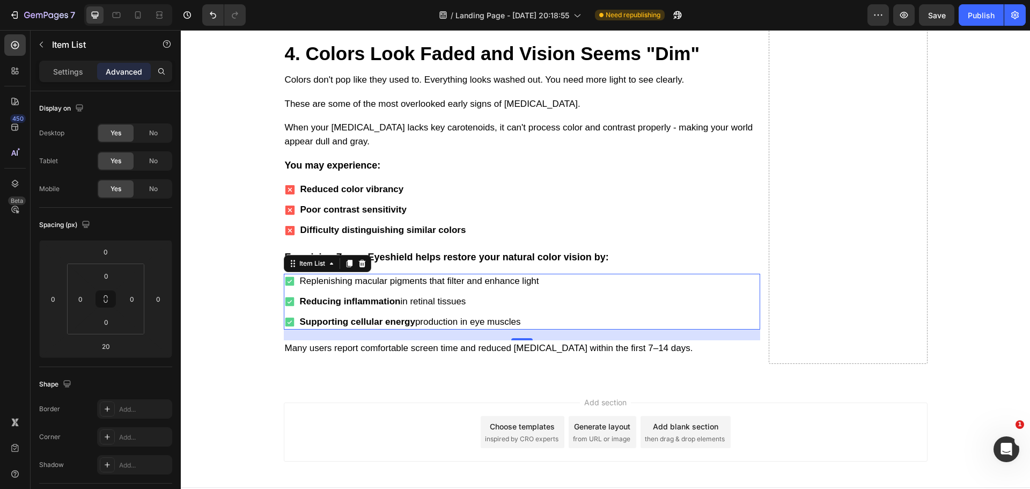
click at [364, 296] on strong "Reducing inflammation" at bounding box center [350, 301] width 101 height 10
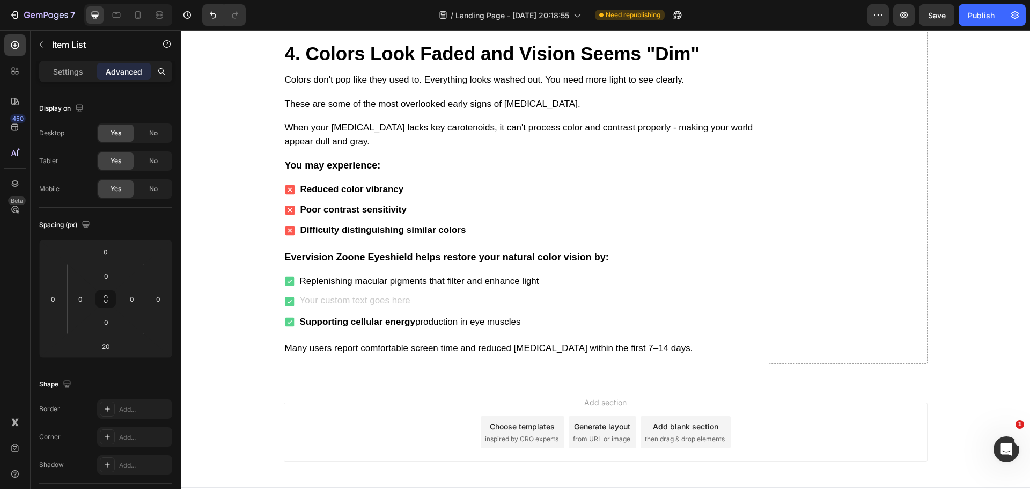
scroll to position [3533, 0]
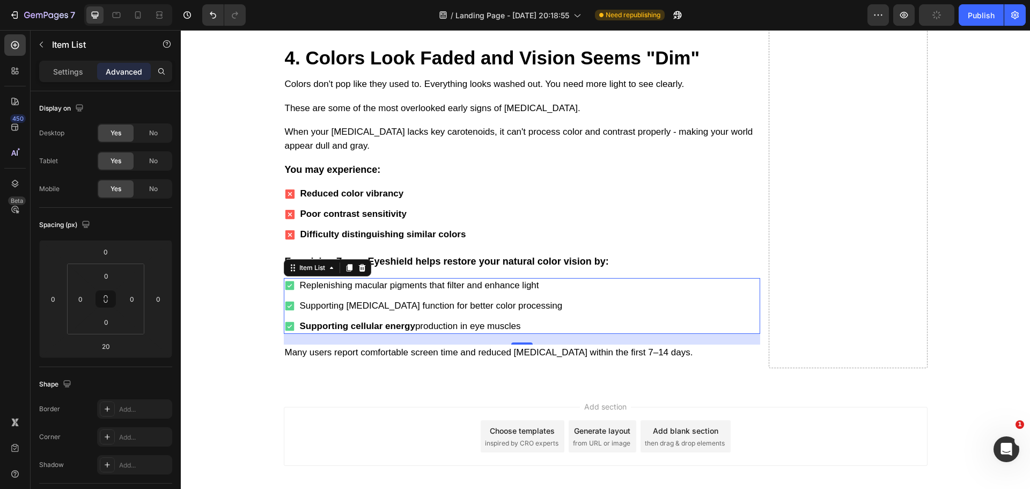
click at [470, 320] on p "Supporting cellular energy production in eye muscles" at bounding box center [431, 326] width 263 height 12
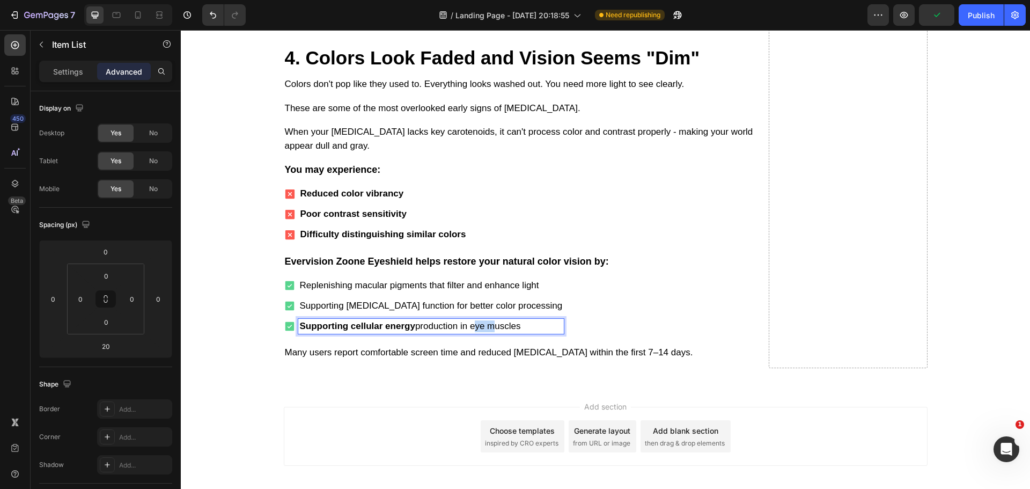
click at [470, 320] on p "Supporting cellular energy production in eye muscles" at bounding box center [431, 326] width 263 height 12
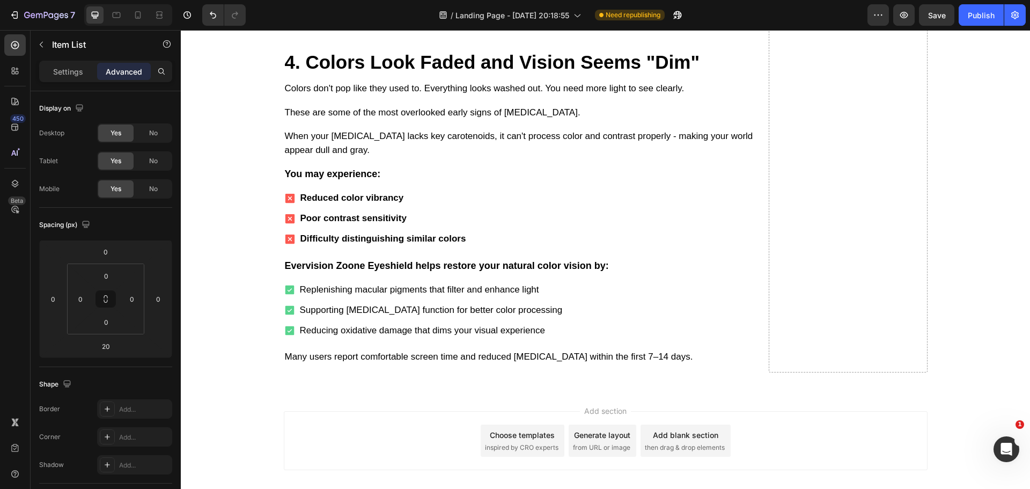
click at [352, 284] on p "Replenishing macular pigments that filter and enhance light" at bounding box center [431, 290] width 263 height 12
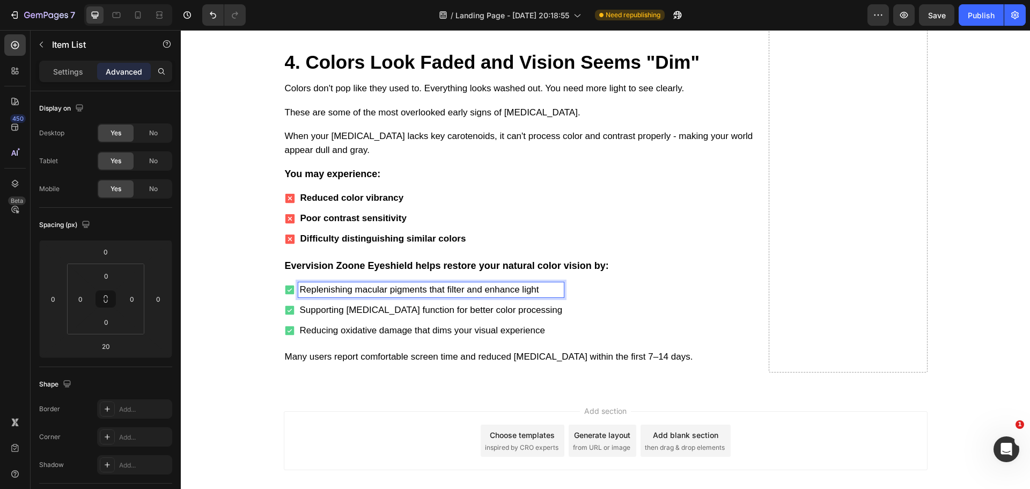
click at [421, 284] on p "Replenishing macular pigments that filter and enhance light" at bounding box center [431, 290] width 263 height 12
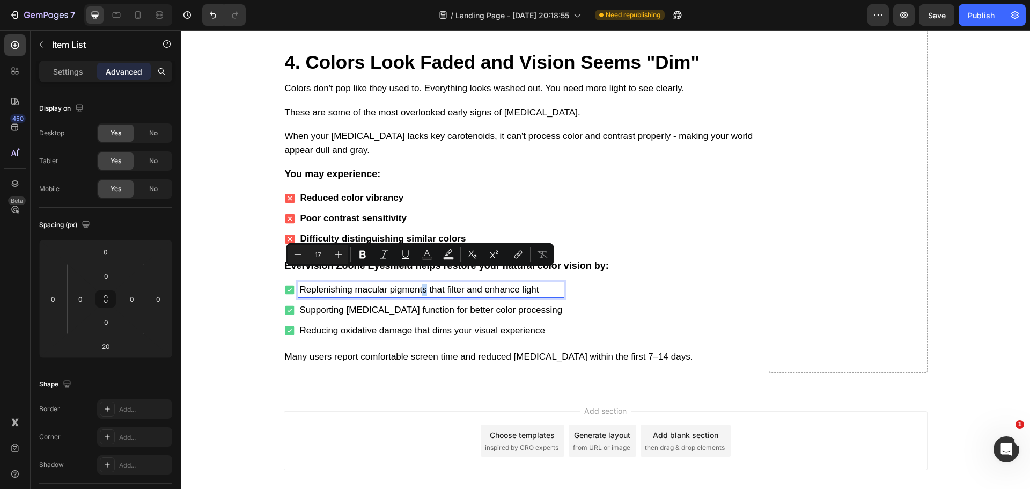
click at [423, 284] on p "Replenishing macular pigments that filter and enhance light" at bounding box center [431, 290] width 263 height 12
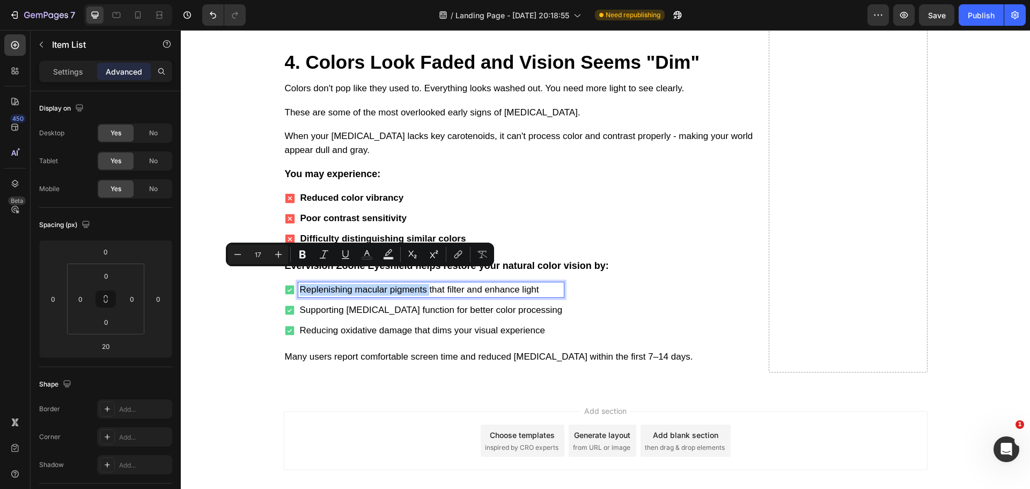
drag, startPoint x: 422, startPoint y: 276, endPoint x: 313, endPoint y: 279, distance: 109.0
click at [313, 284] on p "Replenishing macular pigments that filter and enhance light" at bounding box center [431, 290] width 263 height 12
click at [298, 255] on icon "Editor contextual toolbar" at bounding box center [302, 254] width 11 height 11
click at [435, 304] on p "Supporting [MEDICAL_DATA] function for better color processing" at bounding box center [431, 310] width 263 height 12
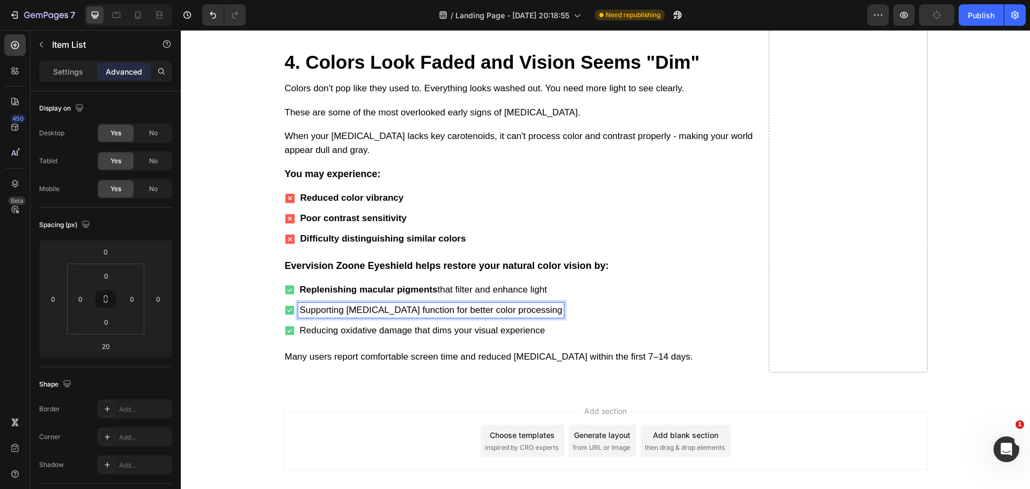
click at [433, 304] on p "Supporting [MEDICAL_DATA] function for better color processing" at bounding box center [431, 310] width 263 height 12
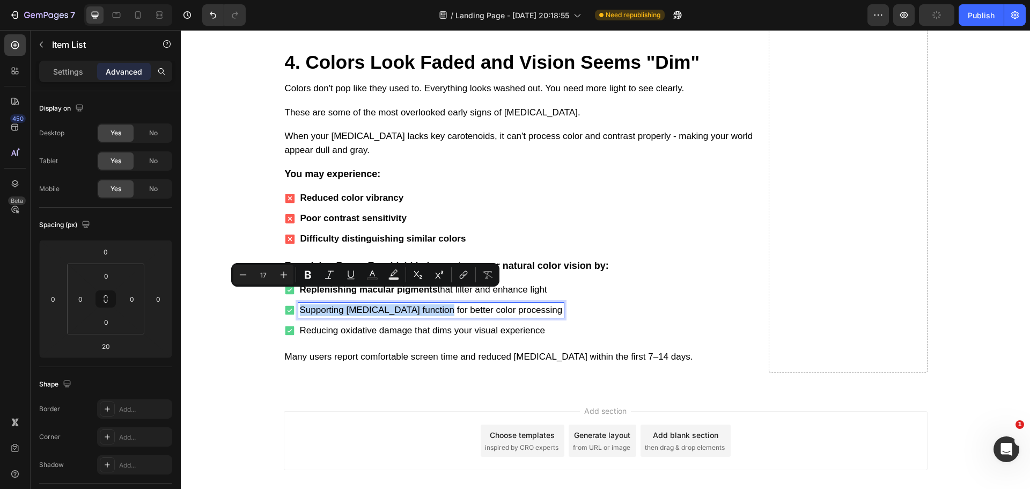
drag, startPoint x: 423, startPoint y: 298, endPoint x: 305, endPoint y: 298, distance: 118.1
click at [305, 304] on p "Supporting [MEDICAL_DATA] function for better color processing" at bounding box center [431, 310] width 263 height 12
click at [305, 276] on icon "Editor contextual toolbar" at bounding box center [308, 275] width 6 height 8
click at [422, 325] on p "Reducing oxidative damage that dims your visual experience" at bounding box center [436, 331] width 272 height 12
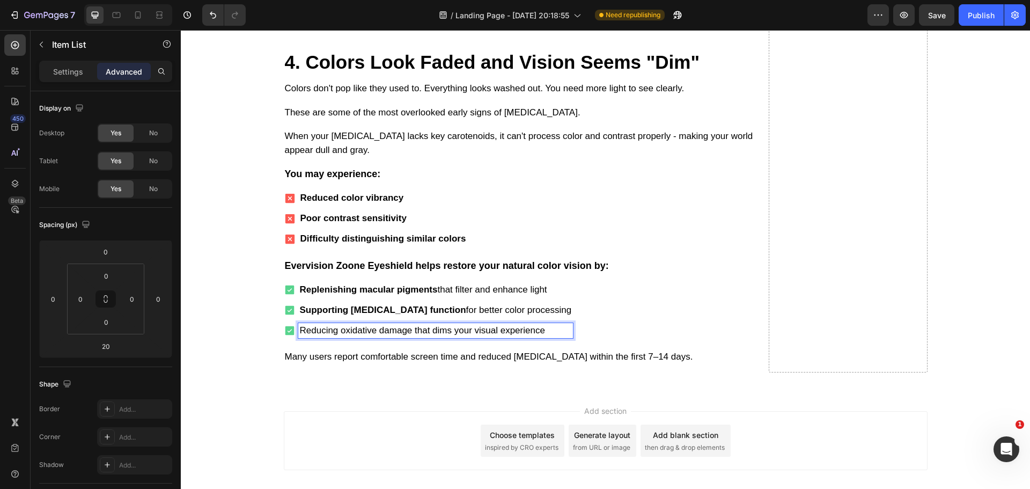
click at [407, 325] on p "Reducing oxidative damage that dims your visual experience" at bounding box center [436, 331] width 272 height 12
drag, startPoint x: 407, startPoint y: 317, endPoint x: 295, endPoint y: 318, distance: 112.2
click at [298, 323] on div "Reducing oxidative damage that dims your visual experience" at bounding box center [435, 330] width 275 height 15
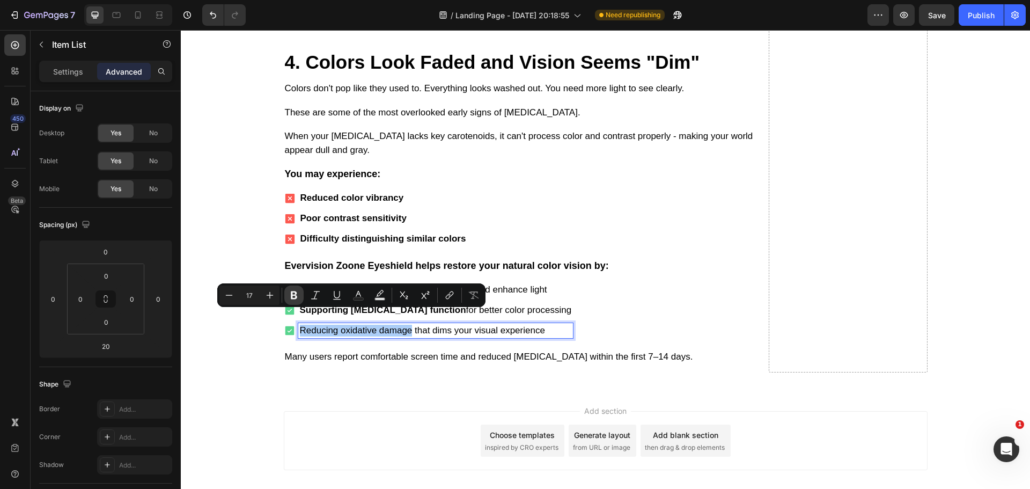
click at [296, 297] on icon "Editor contextual toolbar" at bounding box center [294, 295] width 6 height 8
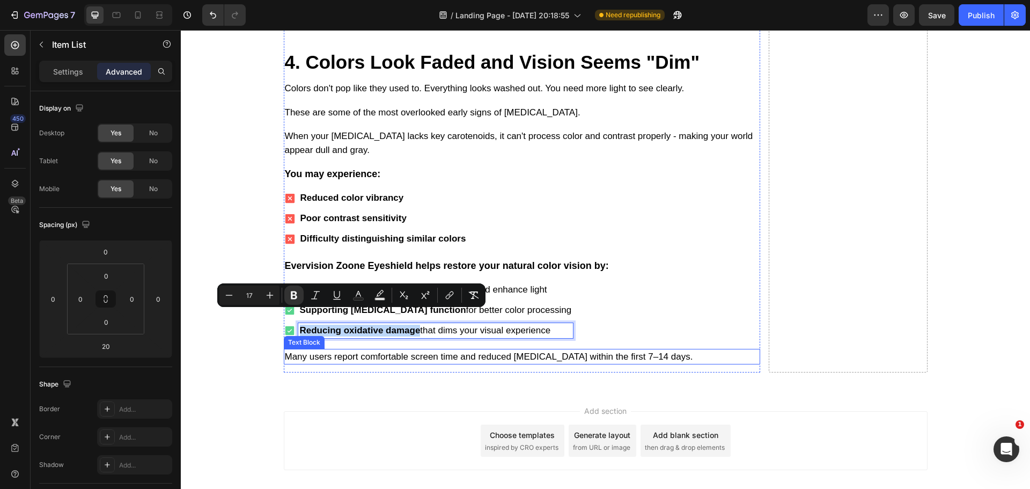
click at [363, 350] on p "Many users report comfortable screen time and reduced [MEDICAL_DATA] within the…" at bounding box center [522, 357] width 474 height 14
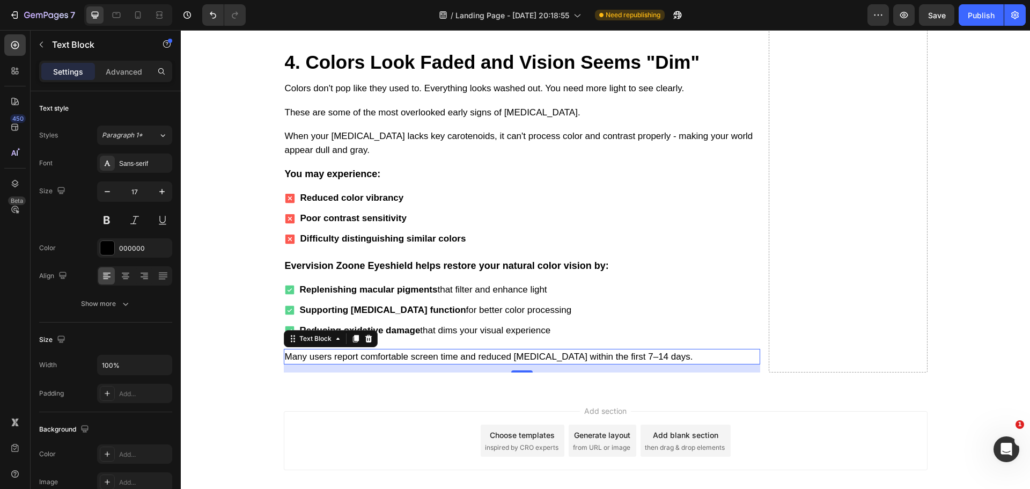
click at [402, 350] on p "Many users report comfortable screen time and reduced [MEDICAL_DATA] within the…" at bounding box center [522, 357] width 474 height 14
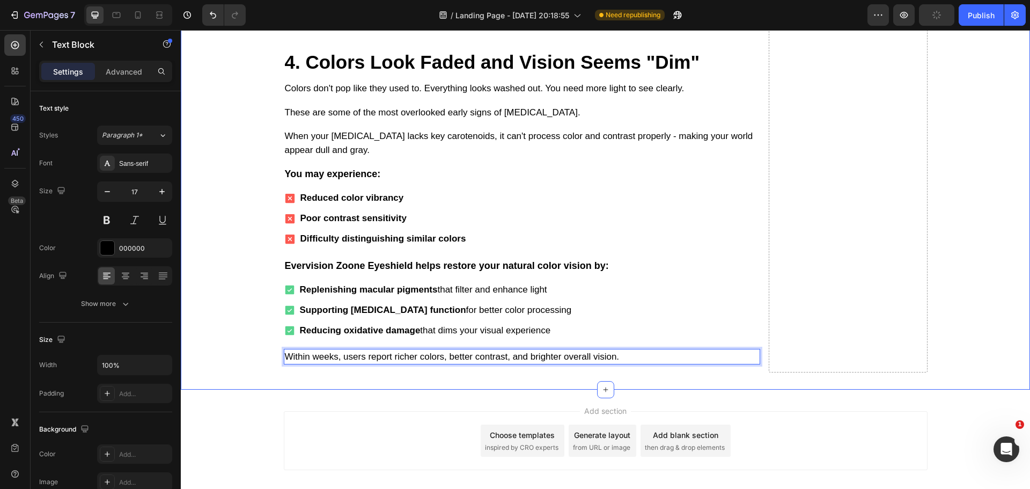
drag, startPoint x: 387, startPoint y: 364, endPoint x: 383, endPoint y: 369, distance: 5.7
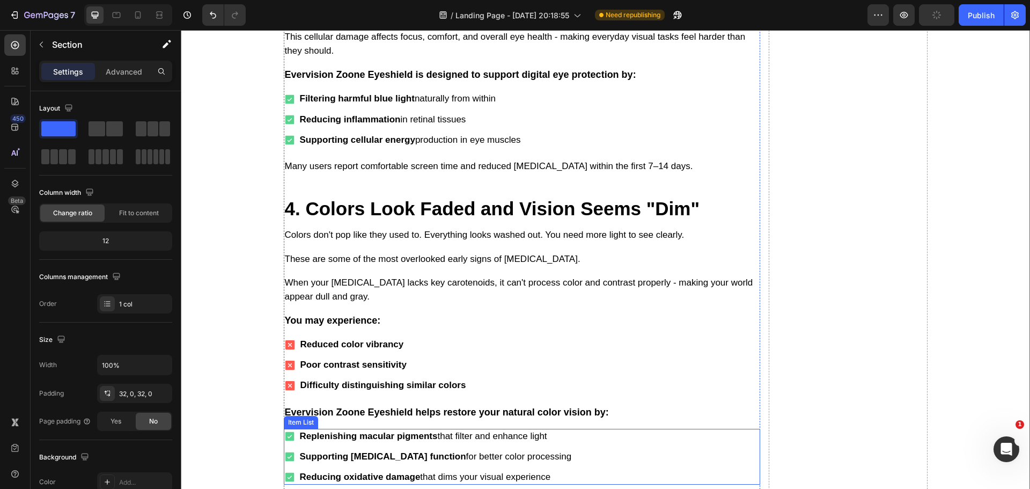
scroll to position [3368, 0]
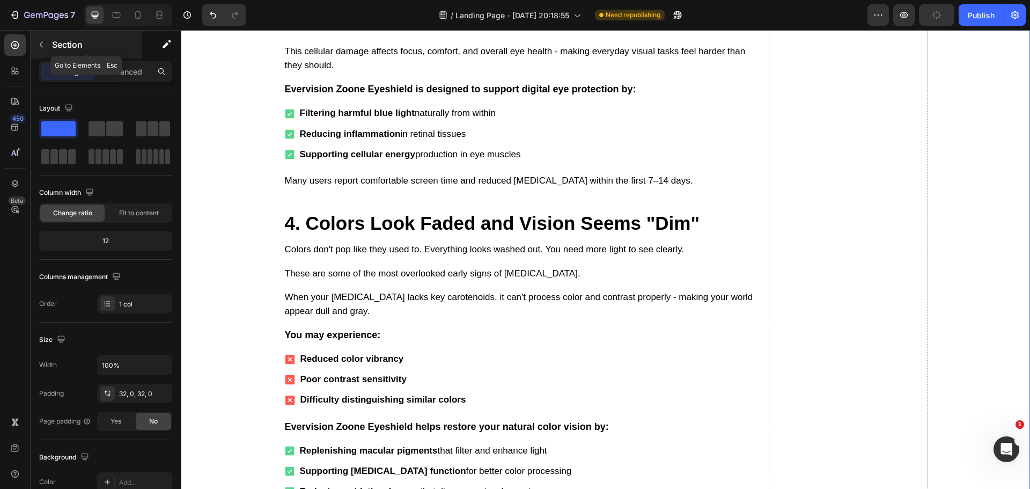
click at [46, 42] on button "button" at bounding box center [41, 44] width 17 height 17
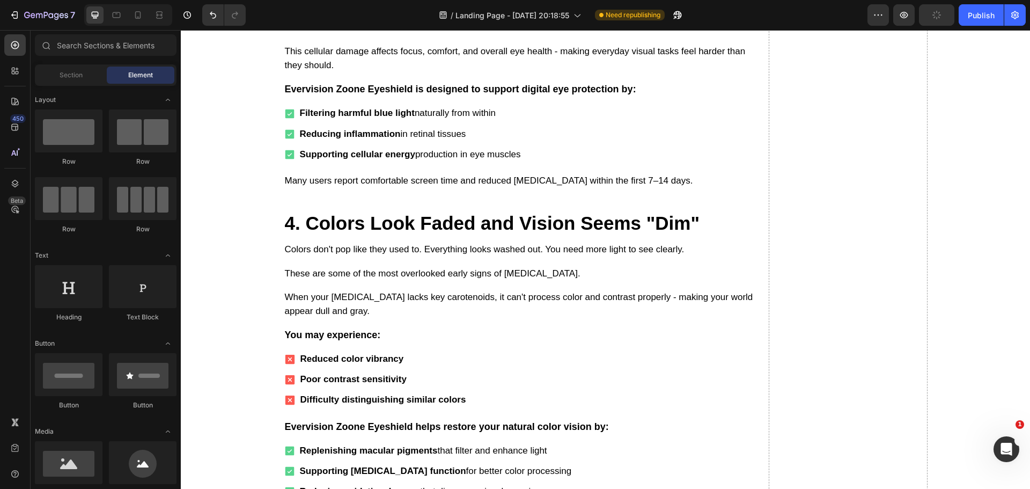
scroll to position [268, 0]
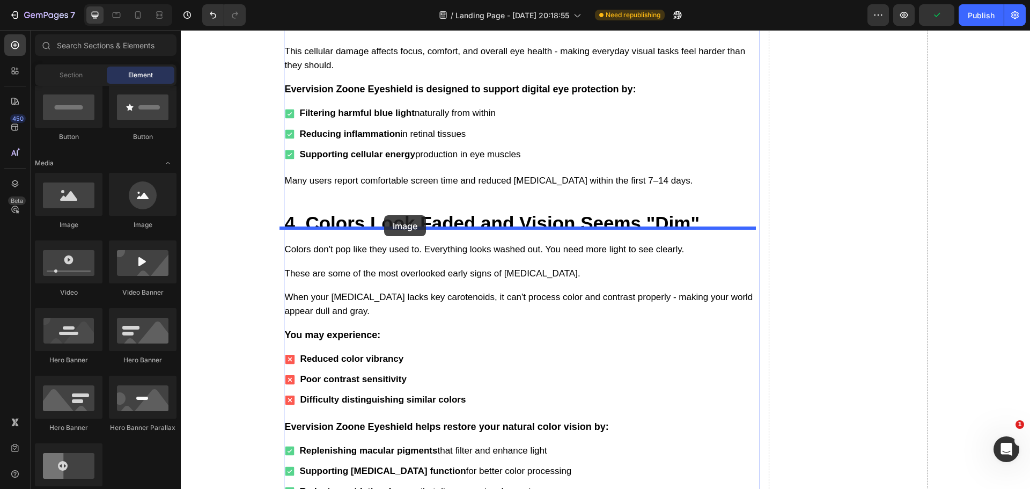
drag, startPoint x: 260, startPoint y: 240, endPoint x: 384, endPoint y: 215, distance: 127.0
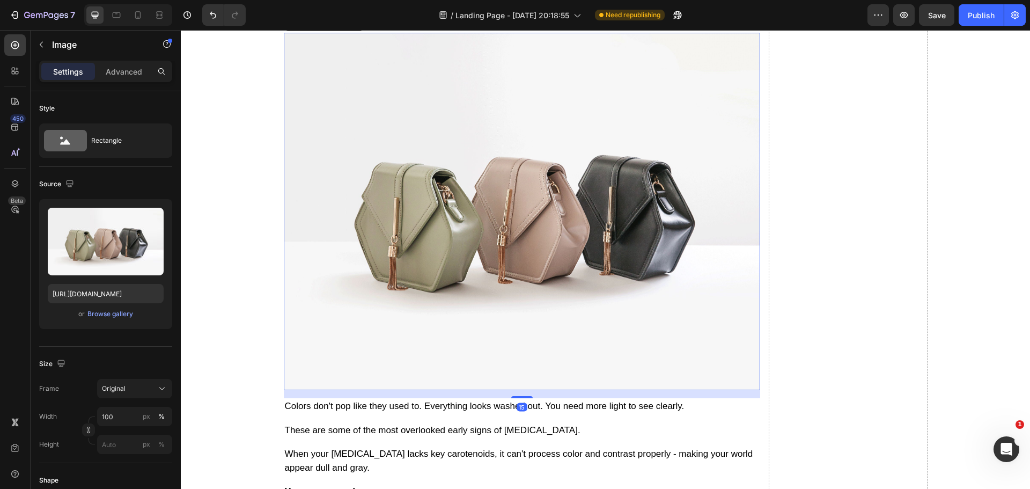
scroll to position [3636, 0]
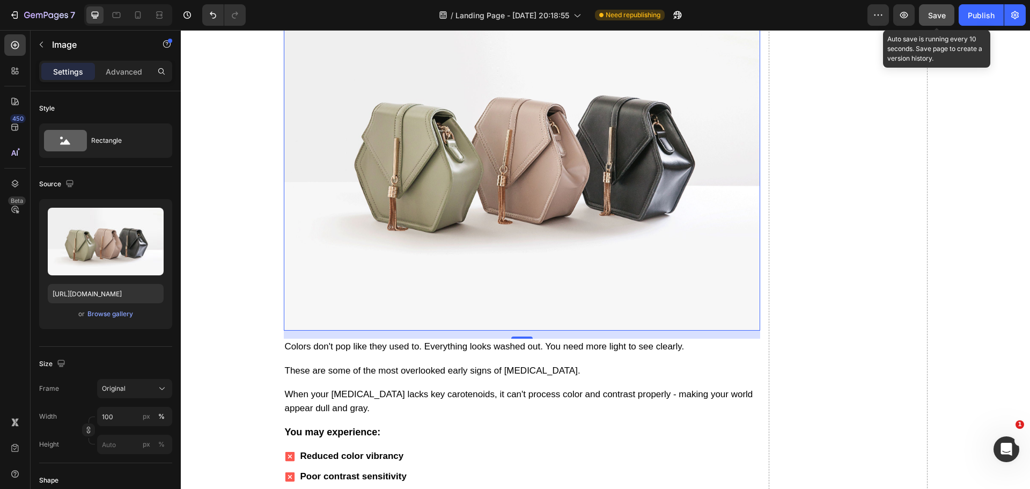
click at [935, 17] on span "Save" at bounding box center [937, 15] width 18 height 9
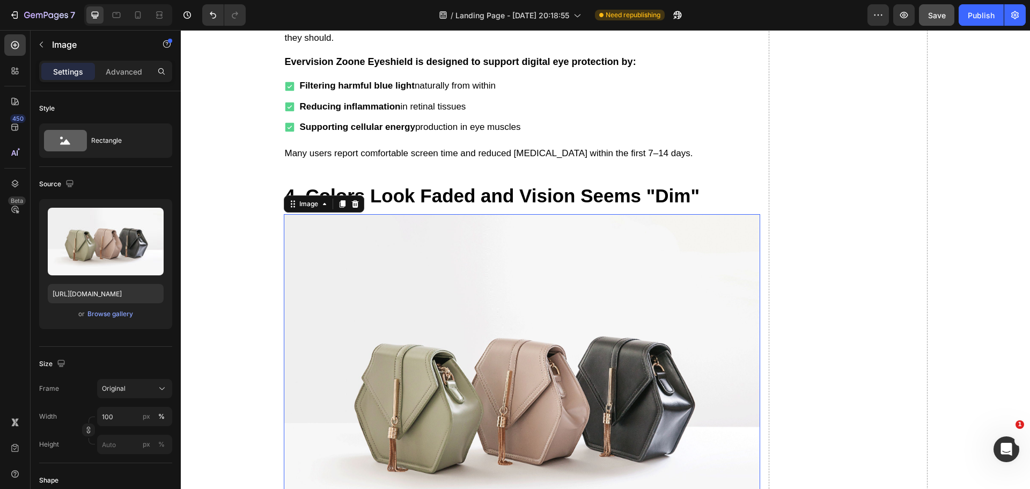
scroll to position [3320, 0]
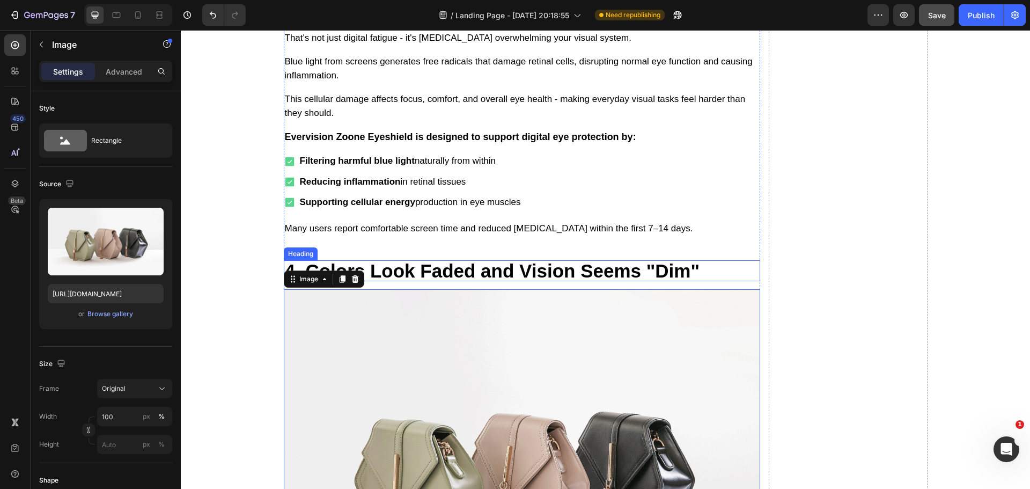
click at [479, 261] on p "4. Colors Look Faded and Vision Seems "Dim"" at bounding box center [522, 270] width 474 height 19
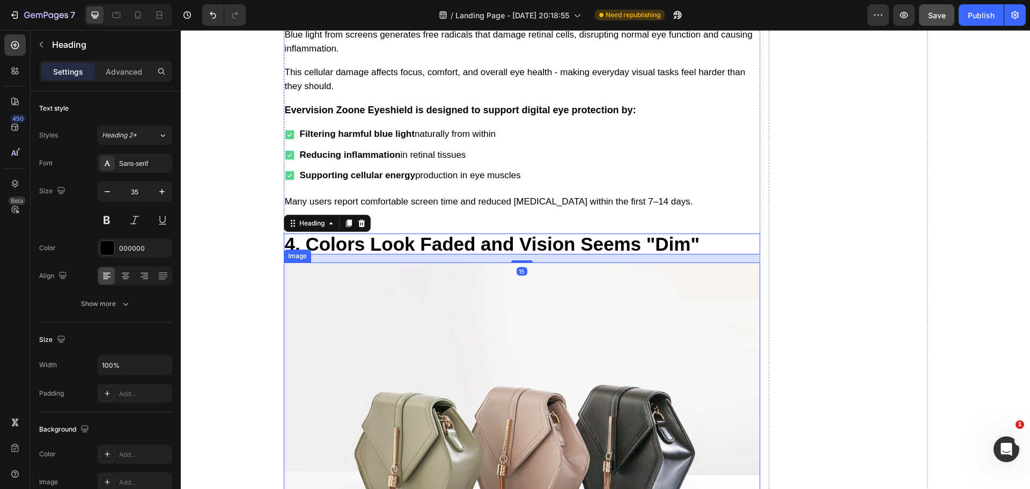
scroll to position [3373, 0]
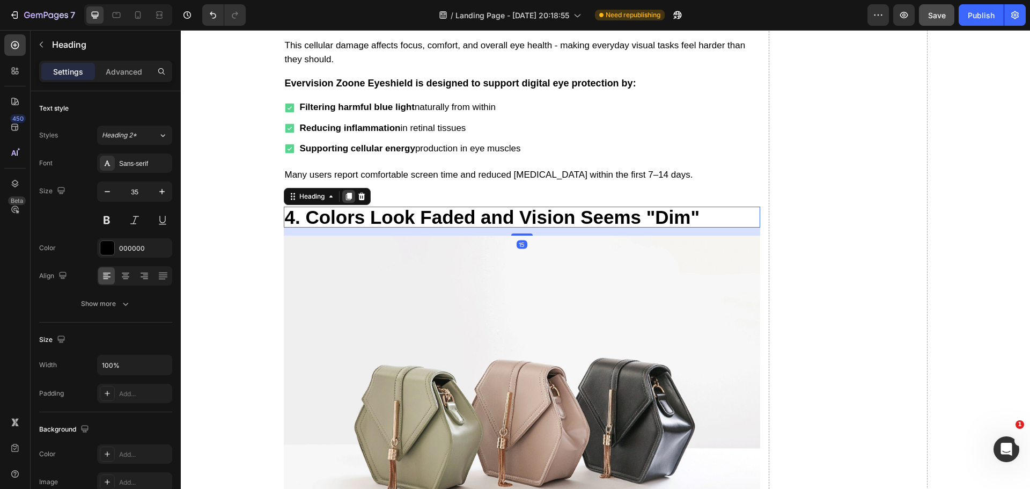
click at [345, 192] on icon at bounding box center [349, 196] width 9 height 9
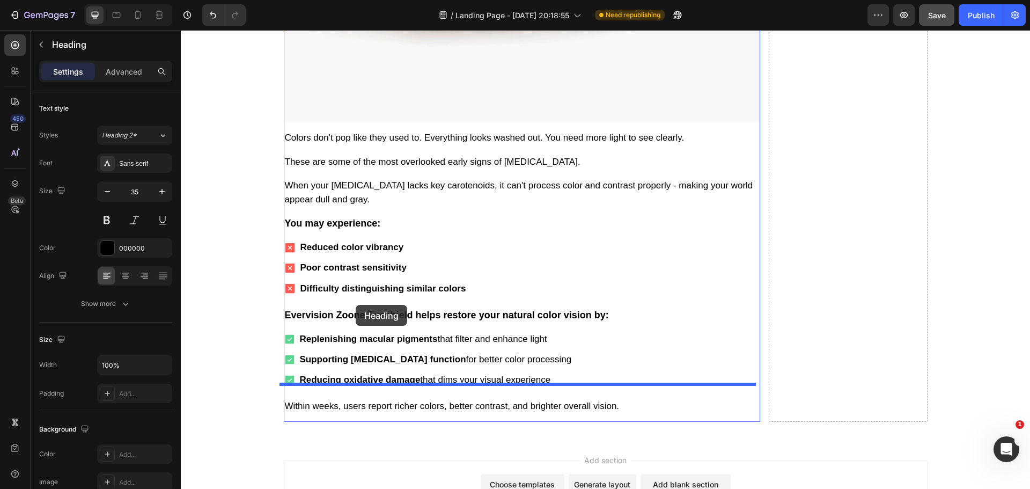
scroll to position [3955, 0]
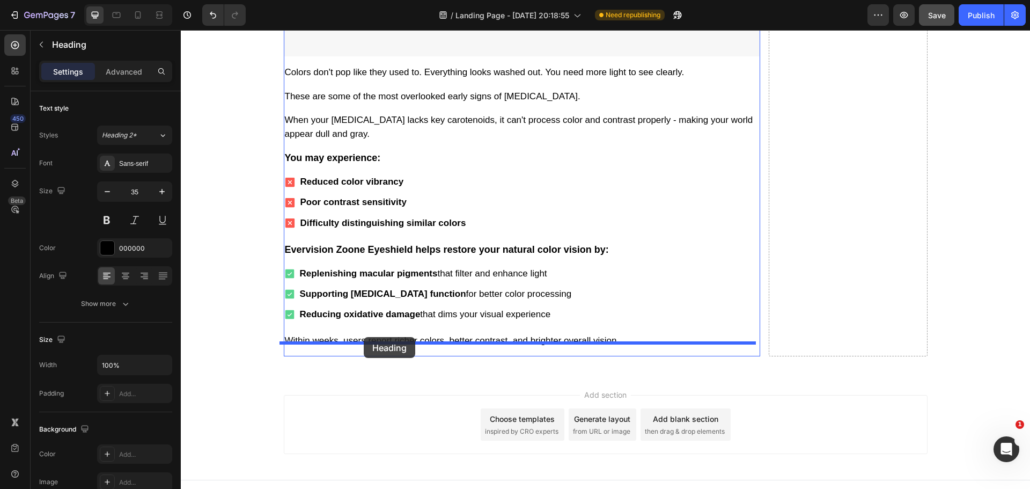
drag, startPoint x: 285, startPoint y: 122, endPoint x: 364, endPoint y: 337, distance: 228.7
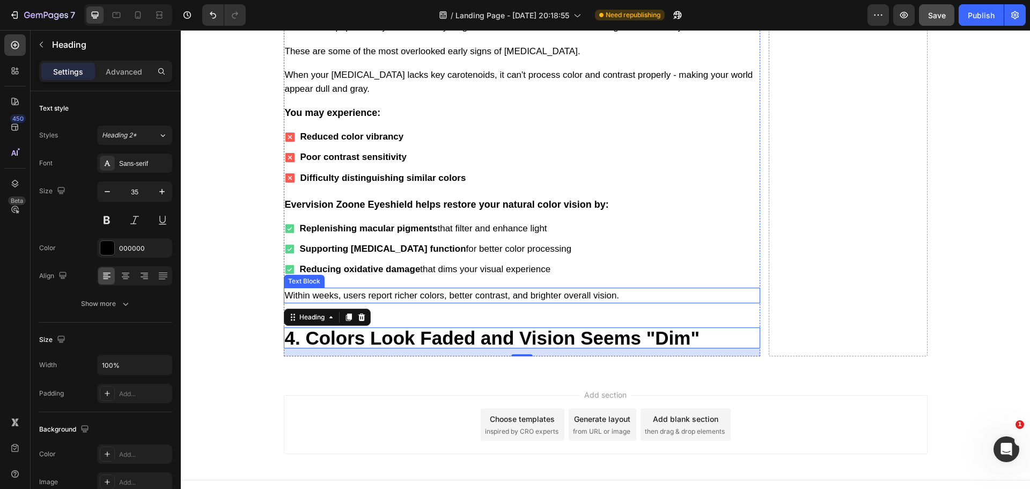
scroll to position [3910, 0]
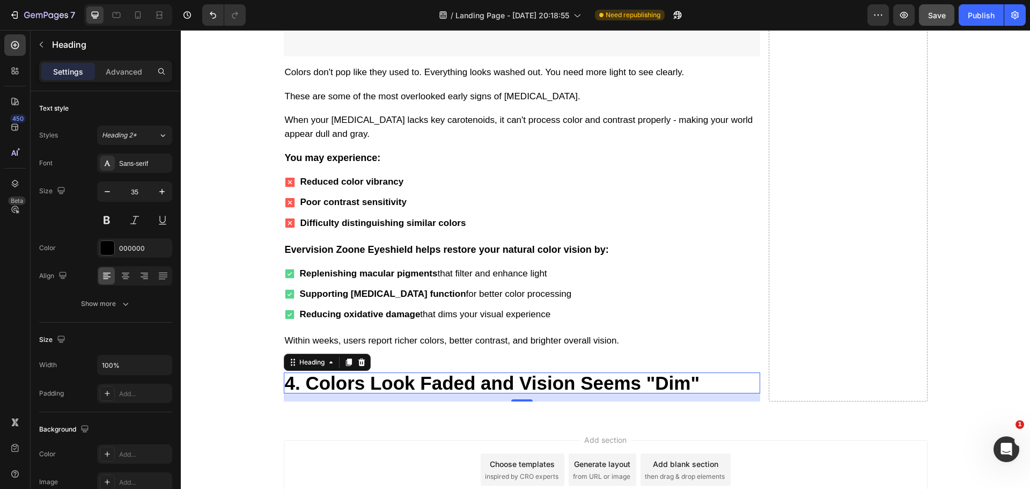
click at [331, 372] on h2 "4. Colors Look Faded and Vision Seems "Dim"" at bounding box center [522, 382] width 477 height 21
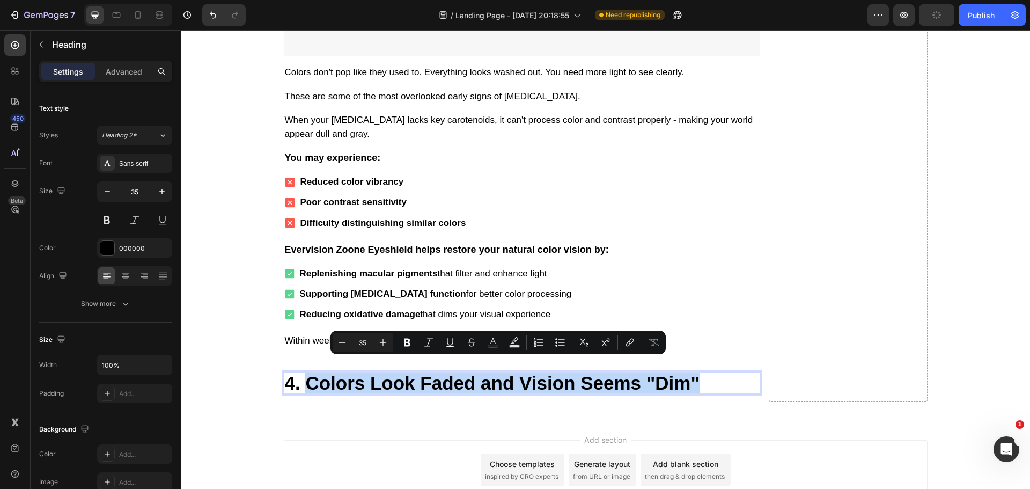
drag, startPoint x: 304, startPoint y: 371, endPoint x: 693, endPoint y: 369, distance: 389.1
click at [693, 374] on p "4. Colors Look Faded and Vision Seems "Dim"" at bounding box center [522, 383] width 474 height 19
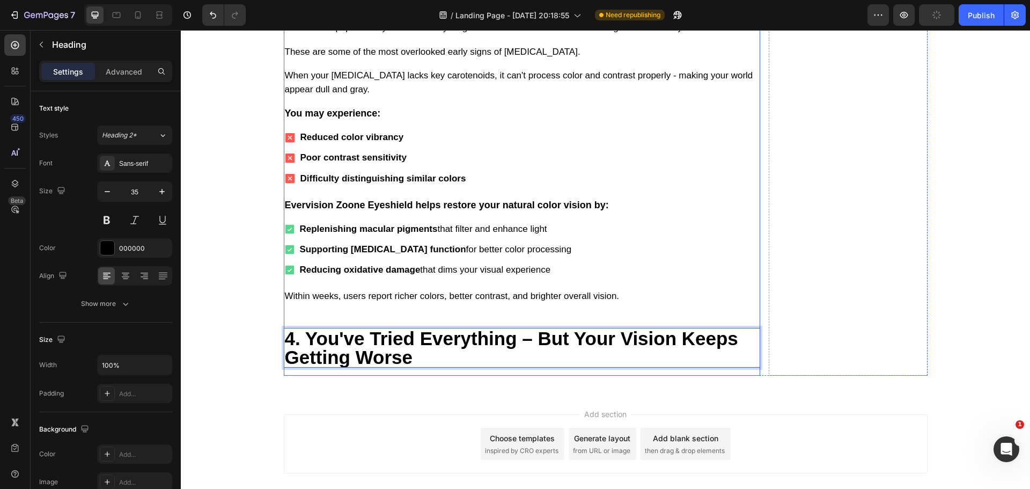
scroll to position [3974, 0]
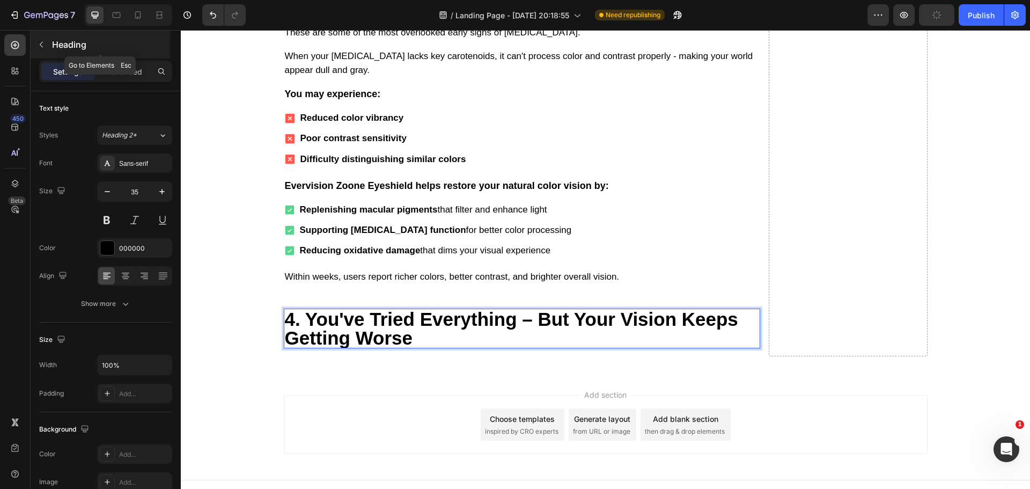
click at [38, 46] on icon "button" at bounding box center [41, 44] width 9 height 9
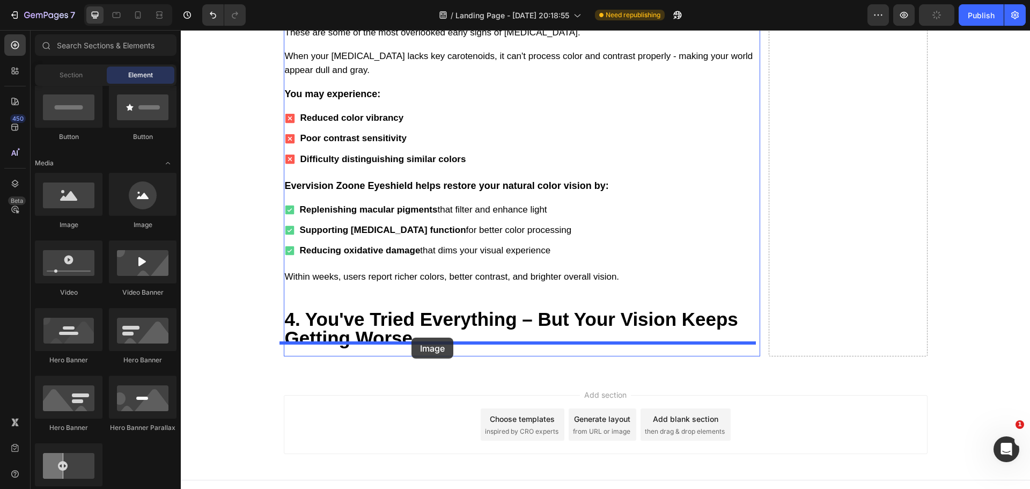
drag, startPoint x: 266, startPoint y: 241, endPoint x: 412, endPoint y: 338, distance: 174.7
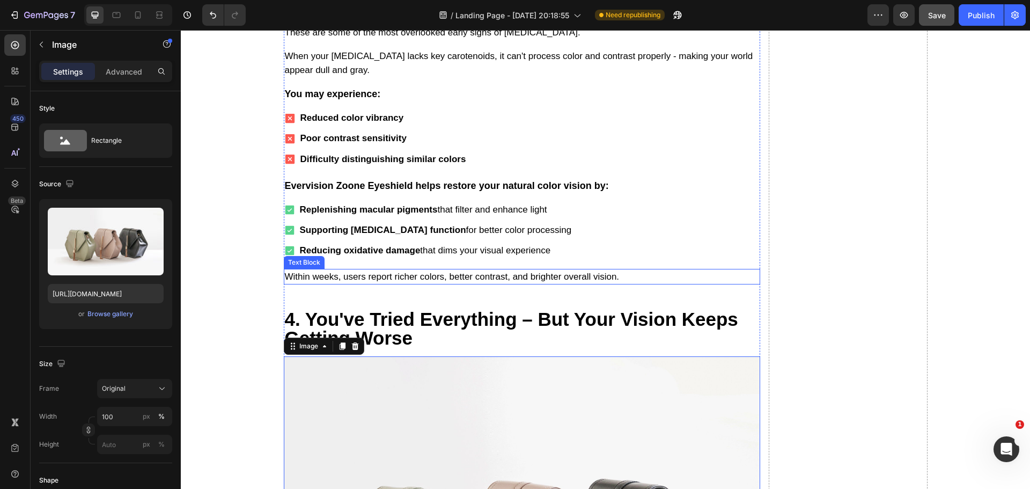
click at [394, 270] on p "Within weeks, users report richer colors, better contrast, and brighter overall…" at bounding box center [522, 277] width 474 height 14
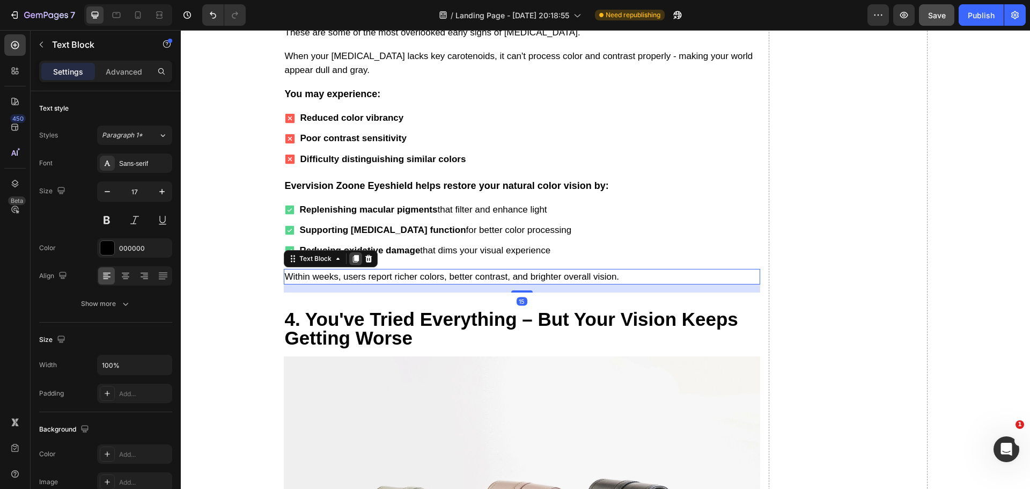
click at [355, 254] on icon at bounding box center [356, 258] width 9 height 9
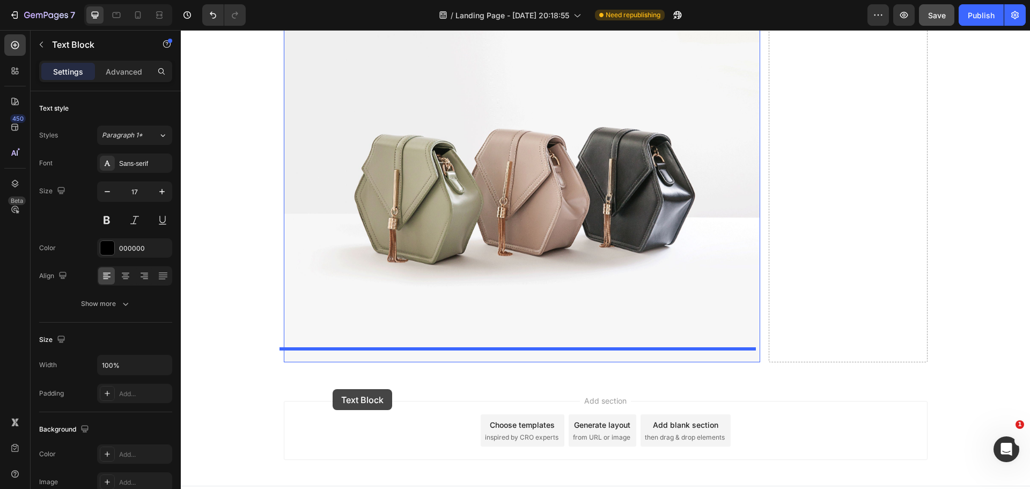
scroll to position [4356, 0]
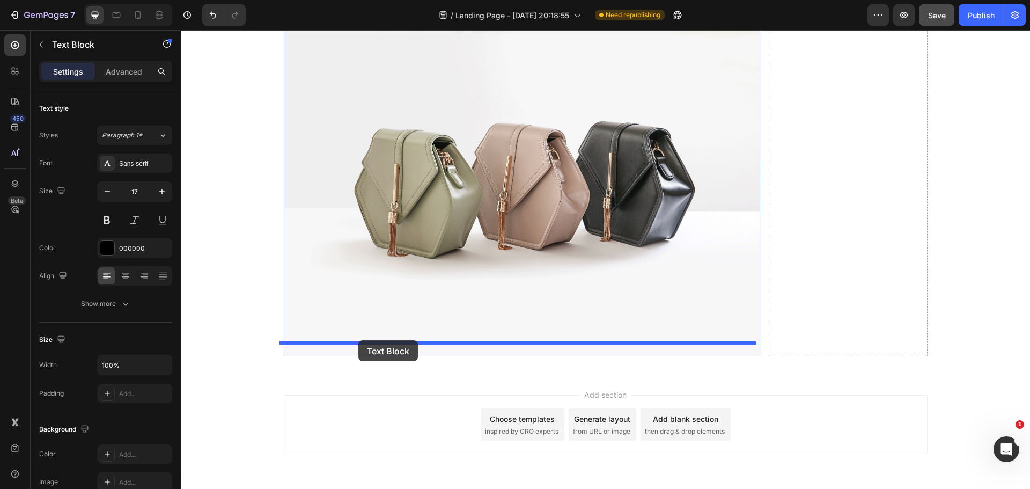
drag, startPoint x: 288, startPoint y: 272, endPoint x: 358, endPoint y: 340, distance: 97.9
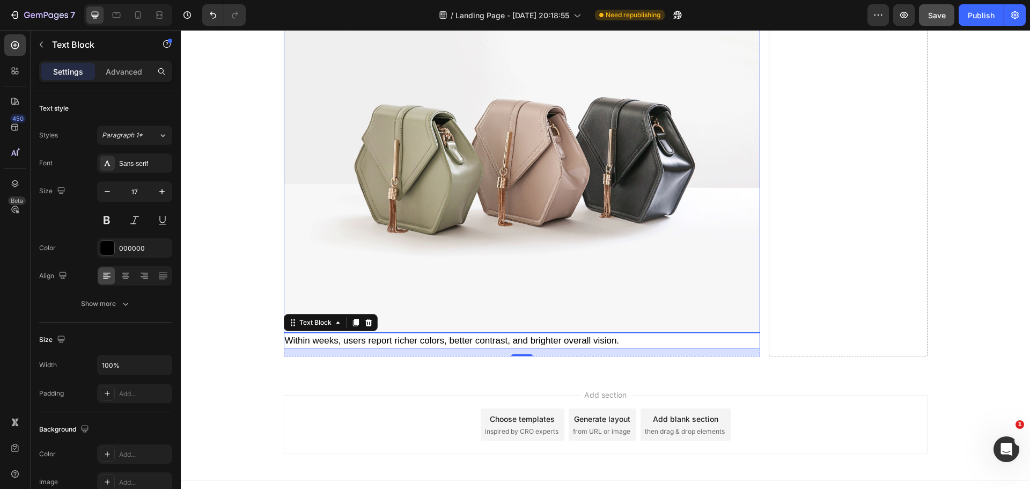
scroll to position [4332, 0]
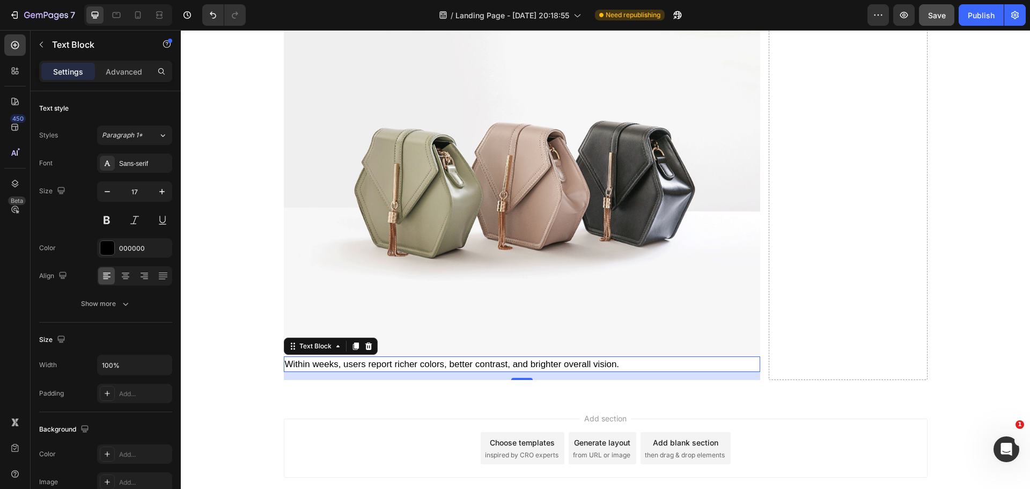
click at [436, 357] on p "Within weeks, users report richer colors, better contrast, and brighter overall…" at bounding box center [522, 364] width 474 height 14
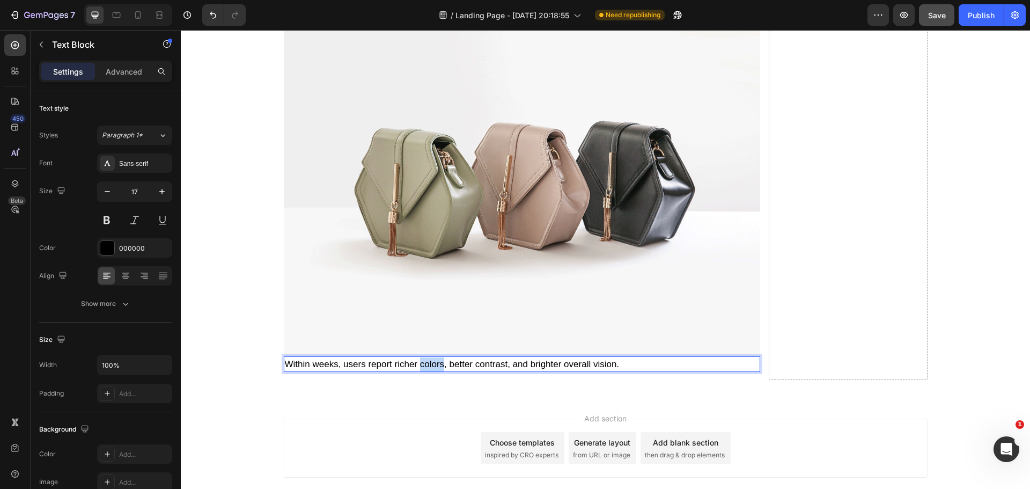
click at [436, 357] on p "Within weeks, users report richer colors, better contrast, and brighter overall…" at bounding box center [522, 364] width 474 height 14
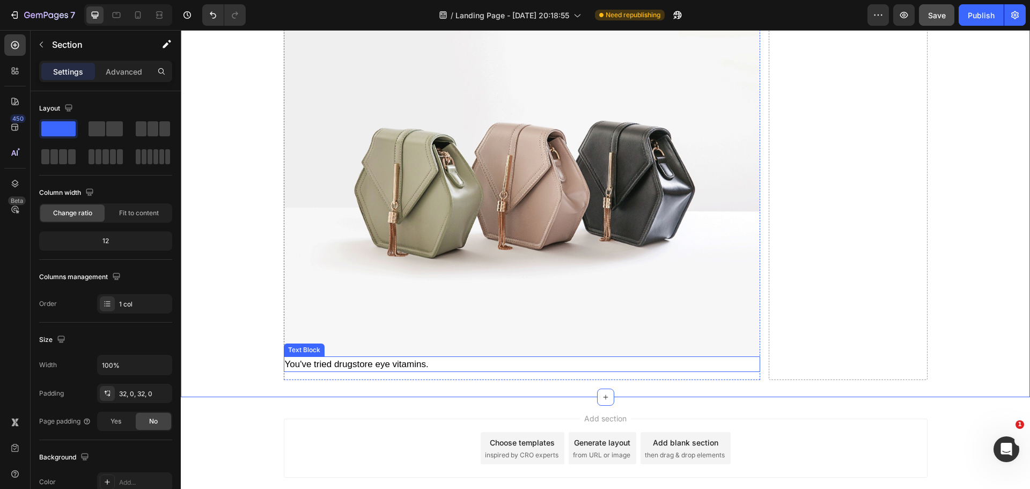
click at [398, 357] on p "You've tried drugstore eye vitamins." at bounding box center [522, 364] width 474 height 14
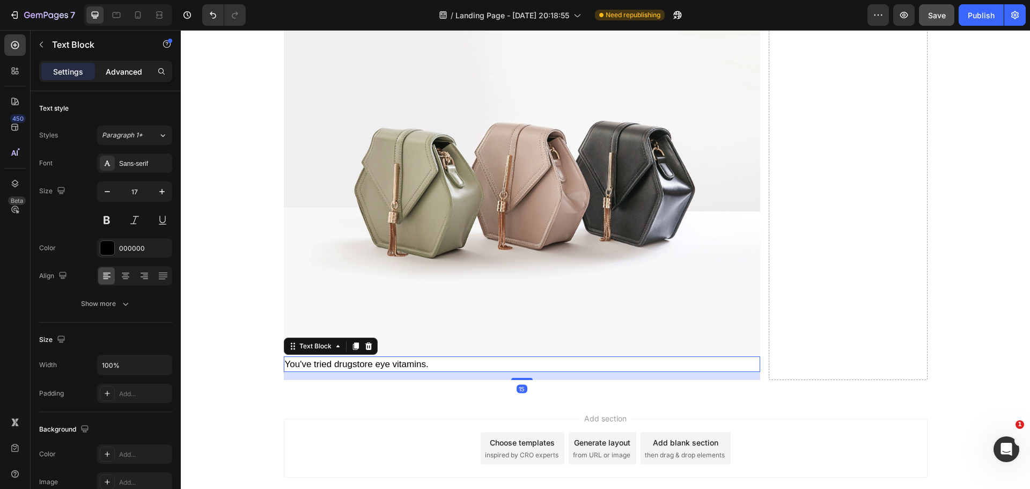
click at [128, 75] on p "Advanced" at bounding box center [124, 71] width 36 height 11
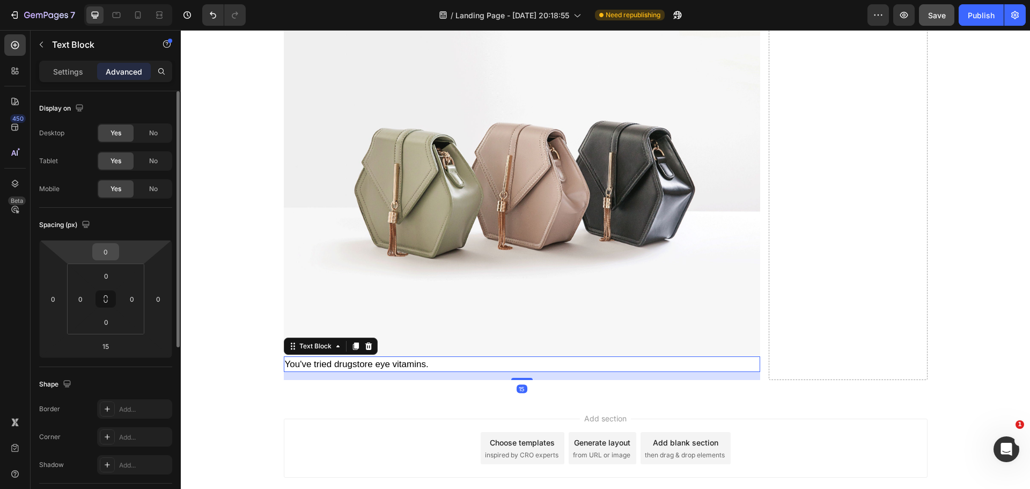
click at [109, 250] on input "0" at bounding box center [105, 252] width 21 height 16
click at [108, 250] on input "0" at bounding box center [105, 252] width 21 height 16
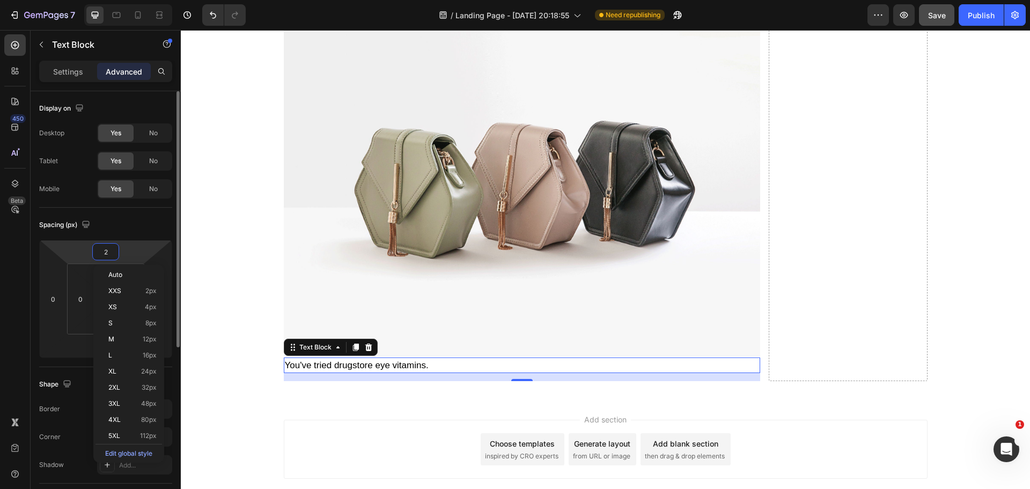
type input "20"
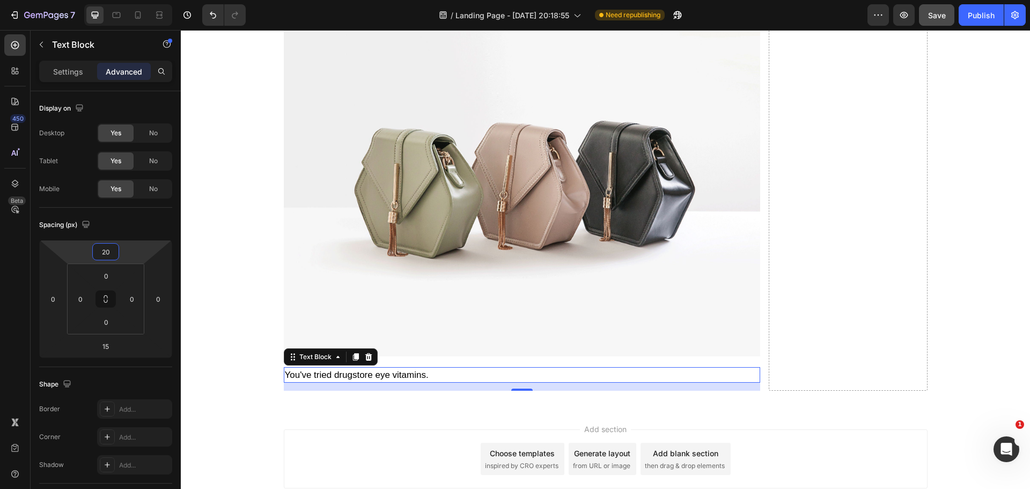
click at [353, 353] on icon at bounding box center [356, 357] width 6 height 8
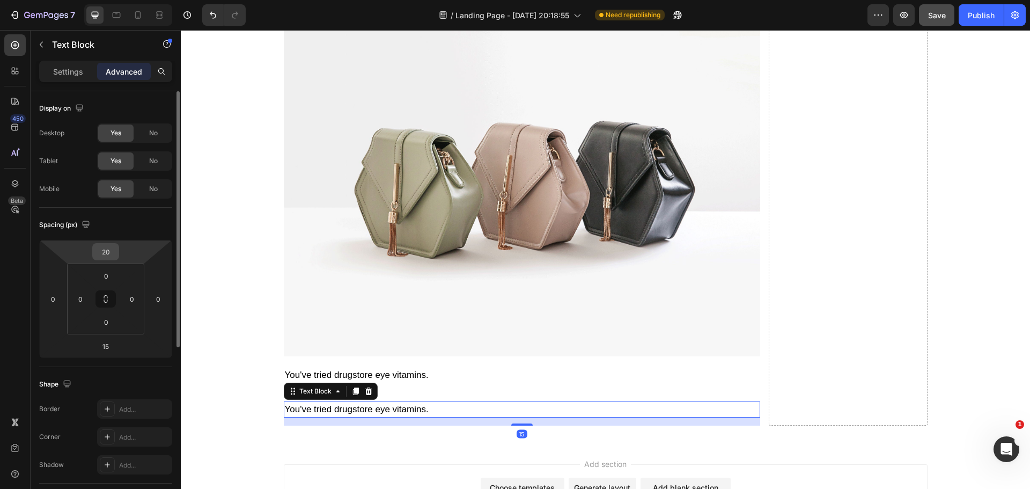
click at [112, 254] on input "20" at bounding box center [105, 252] width 21 height 16
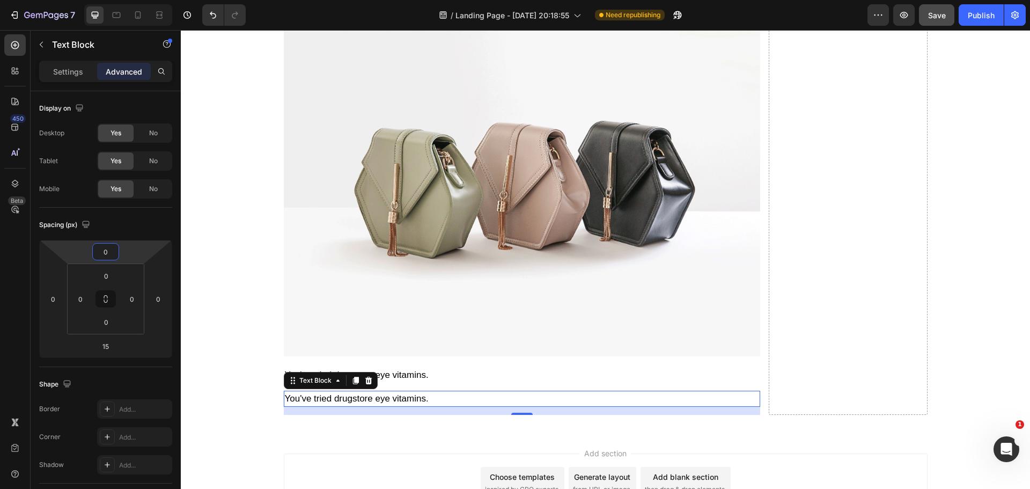
type input "0"
drag, startPoint x: 388, startPoint y: 395, endPoint x: 388, endPoint y: 388, distance: 7.0
click at [388, 407] on div "15" at bounding box center [522, 411] width 477 height 8
click at [387, 392] on p "You've tried drugstore eye vitamins." at bounding box center [522, 399] width 474 height 14
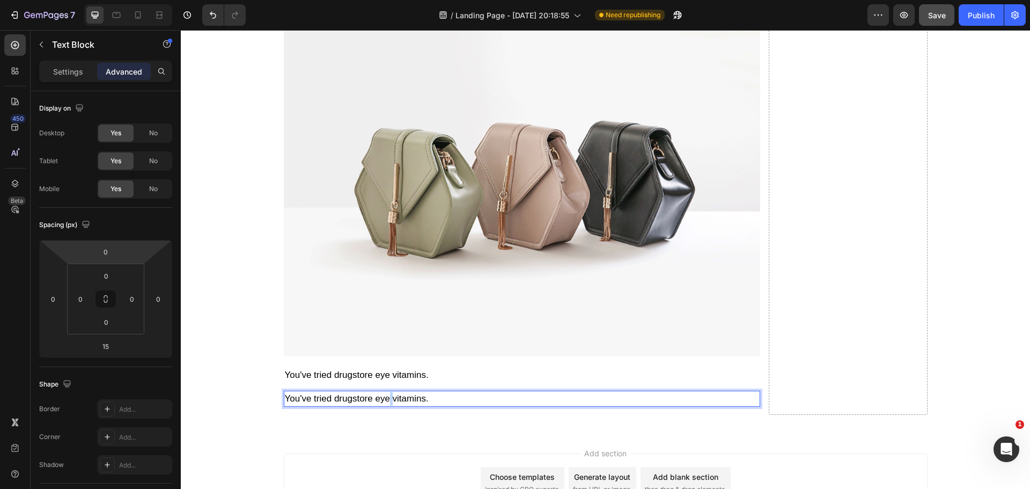
click at [387, 392] on p "You've tried drugstore eye vitamins." at bounding box center [522, 399] width 474 height 14
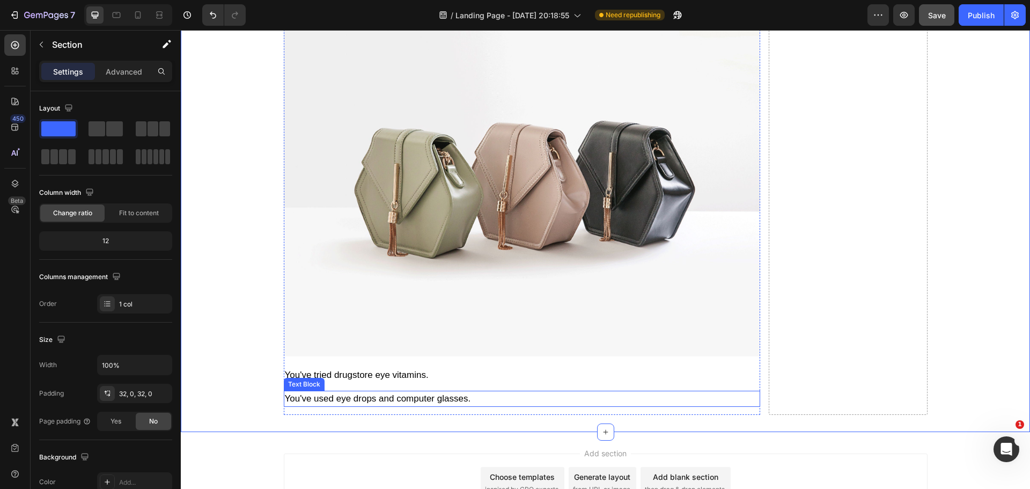
click at [399, 392] on p "You've used eye drops and computer glasses." at bounding box center [522, 399] width 474 height 14
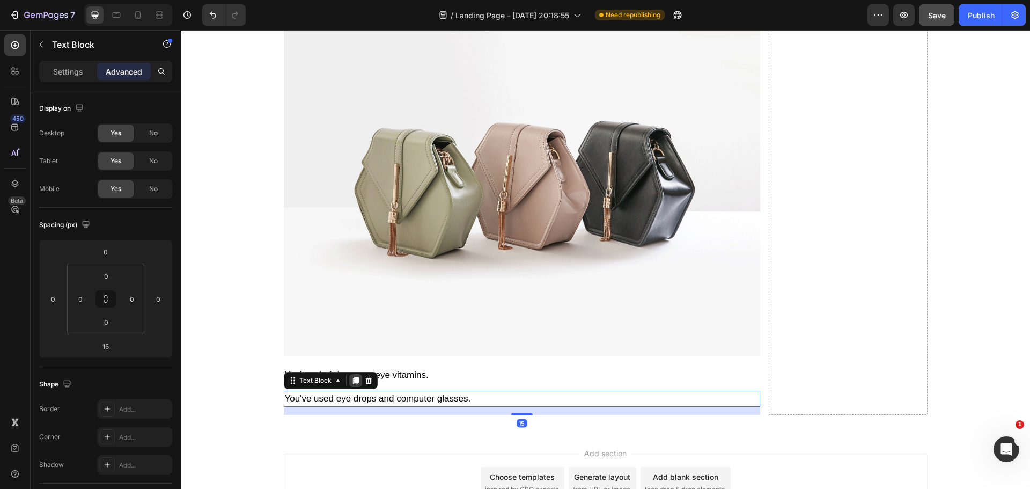
click at [349, 374] on div at bounding box center [355, 380] width 13 height 13
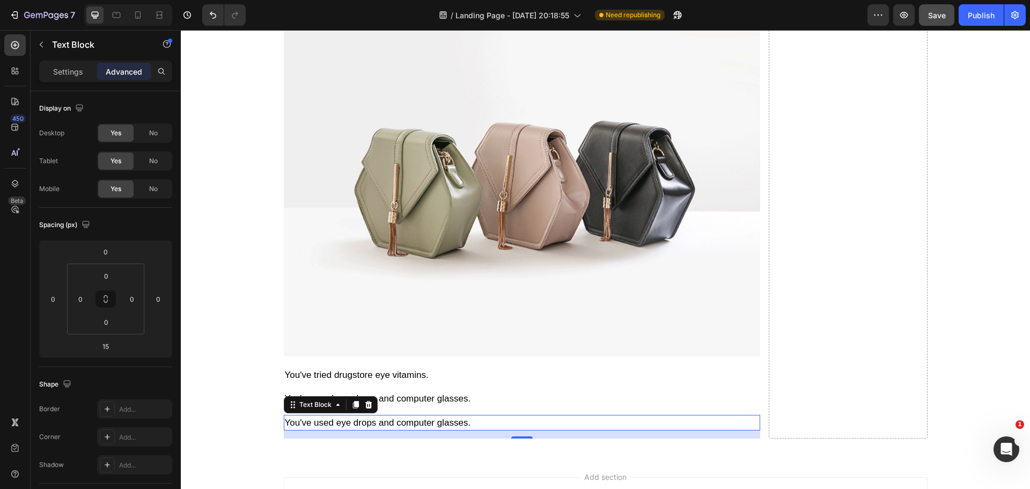
click at [418, 416] on p "You've used eye drops and computer glasses." at bounding box center [522, 423] width 474 height 14
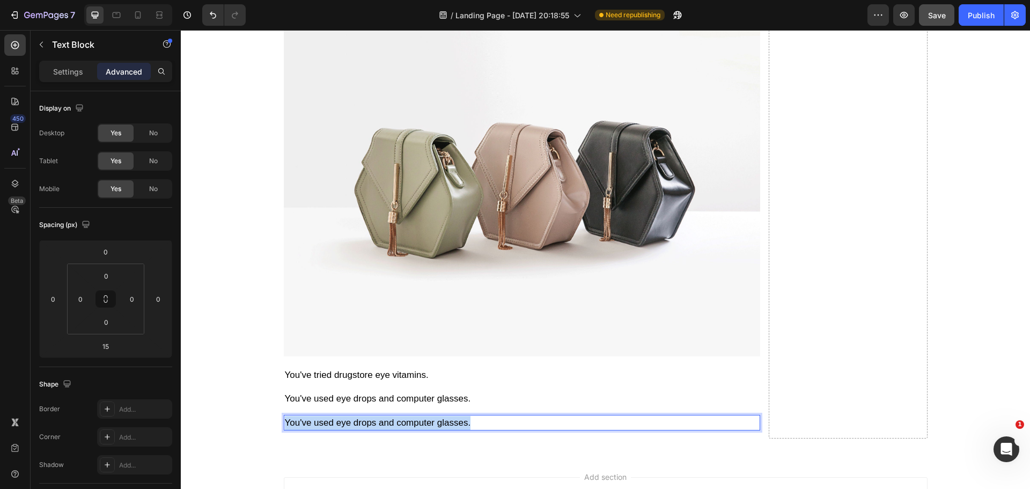
click at [418, 416] on p "You've used eye drops and computer glasses." at bounding box center [522, 423] width 474 height 14
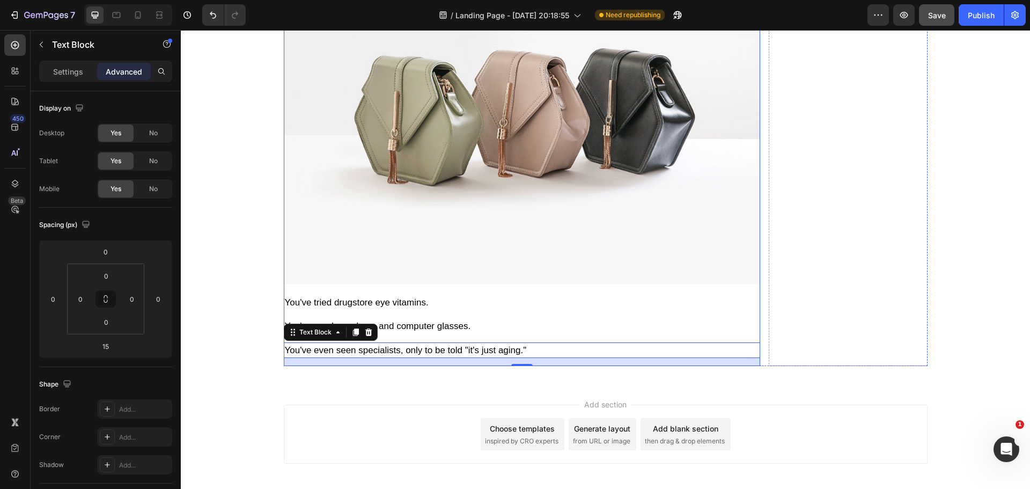
scroll to position [4414, 0]
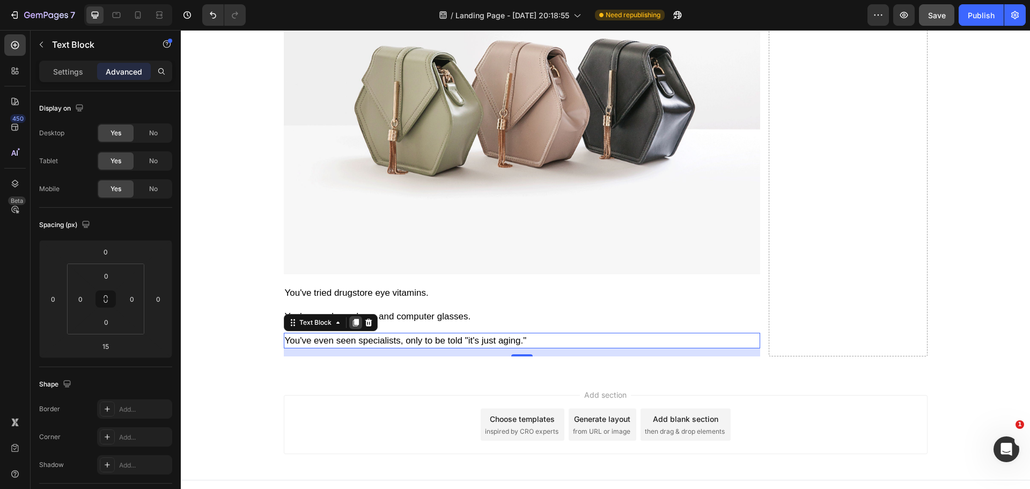
click at [353, 319] on icon at bounding box center [356, 323] width 6 height 8
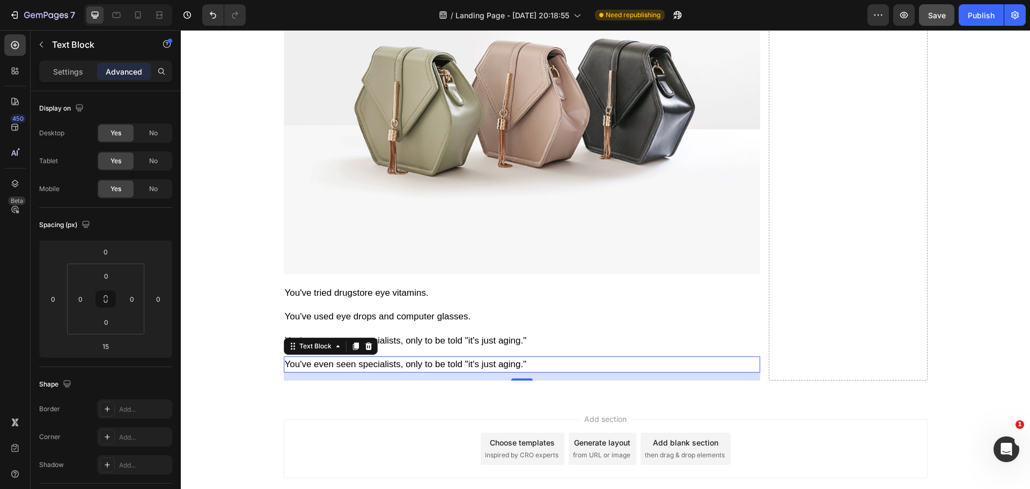
click at [461, 357] on p "You've even seen specialists, only to be told "it's just aging."" at bounding box center [522, 364] width 474 height 14
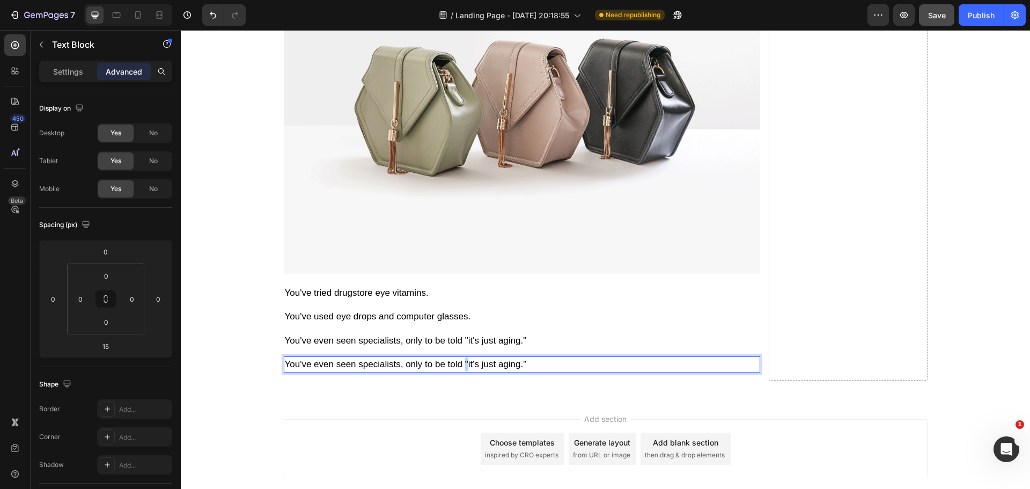
click at [461, 357] on p "You've even seen specialists, only to be told "it's just aging."" at bounding box center [522, 364] width 474 height 14
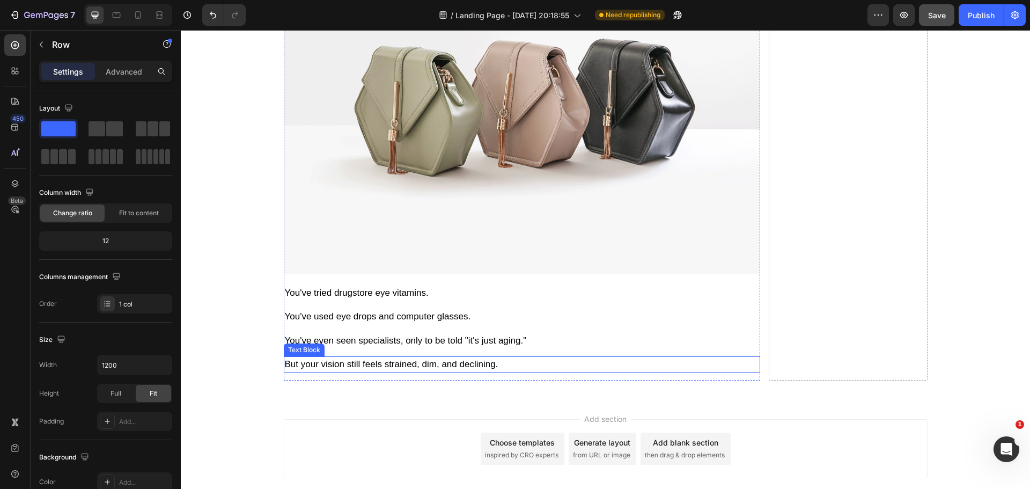
drag, startPoint x: 431, startPoint y: 348, endPoint x: 343, endPoint y: 332, distance: 89.5
click at [431, 357] on p "But your vision still feels strained, dim, and declining." at bounding box center [522, 364] width 474 height 14
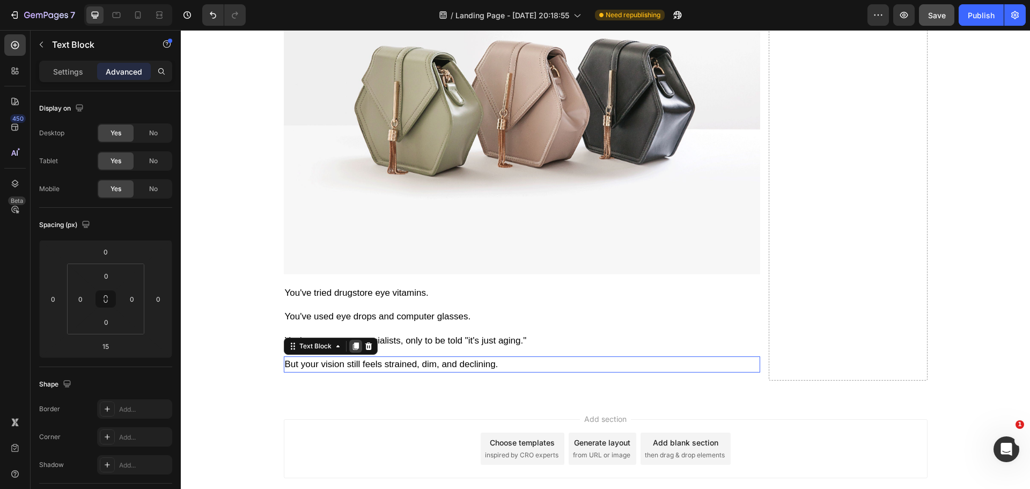
click at [353, 342] on icon at bounding box center [356, 346] width 6 height 8
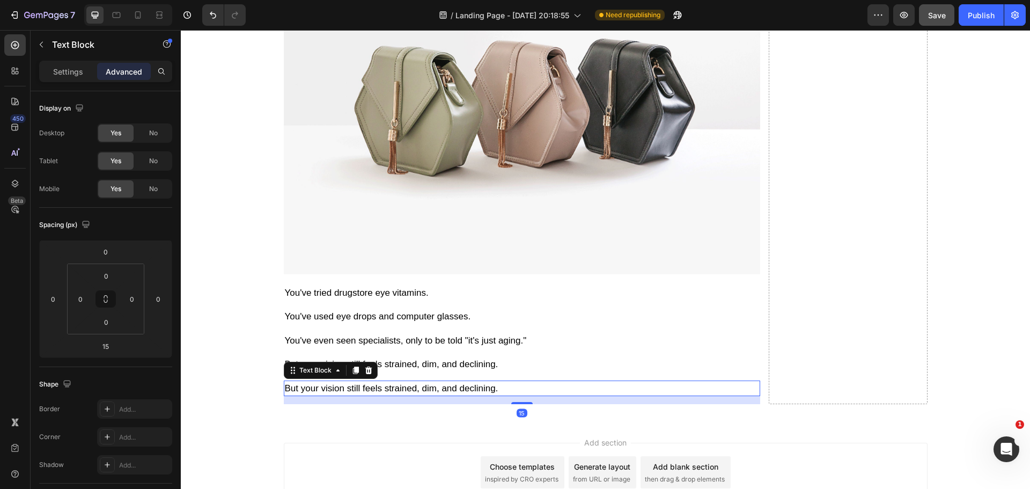
click at [409, 382] on p "But your vision still feels strained, dim, and declining." at bounding box center [522, 389] width 474 height 14
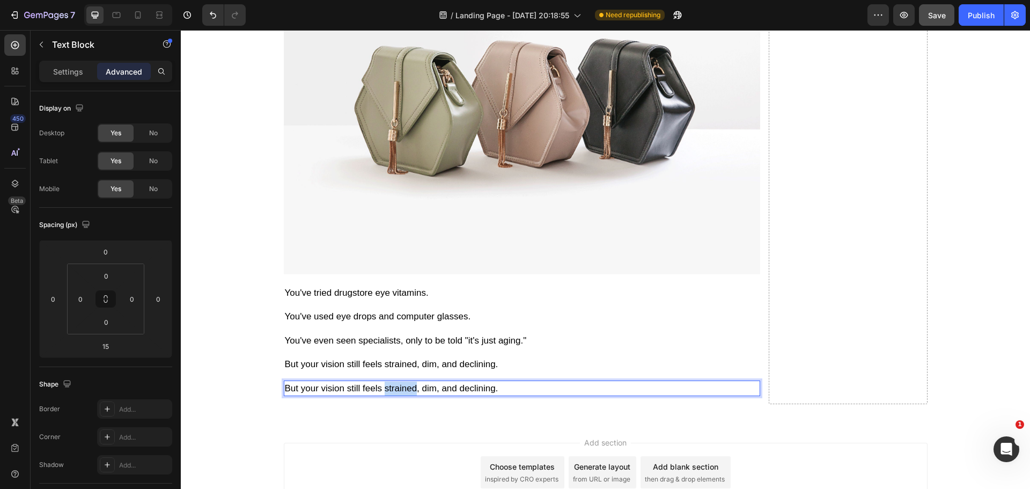
click at [409, 382] on p "But your vision still feels strained, dim, and declining." at bounding box center [522, 389] width 474 height 14
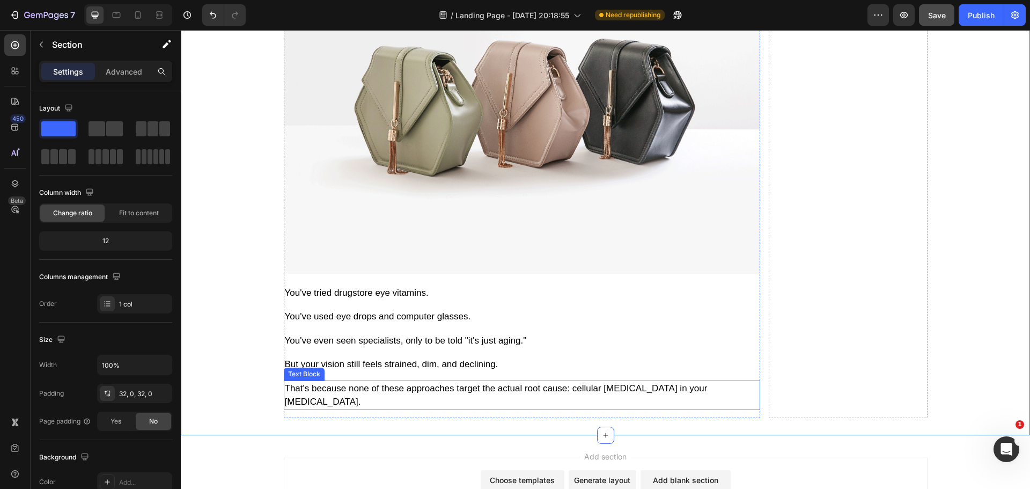
click at [567, 382] on p "That's because none of these approaches target the actual root cause: cellular …" at bounding box center [522, 395] width 474 height 27
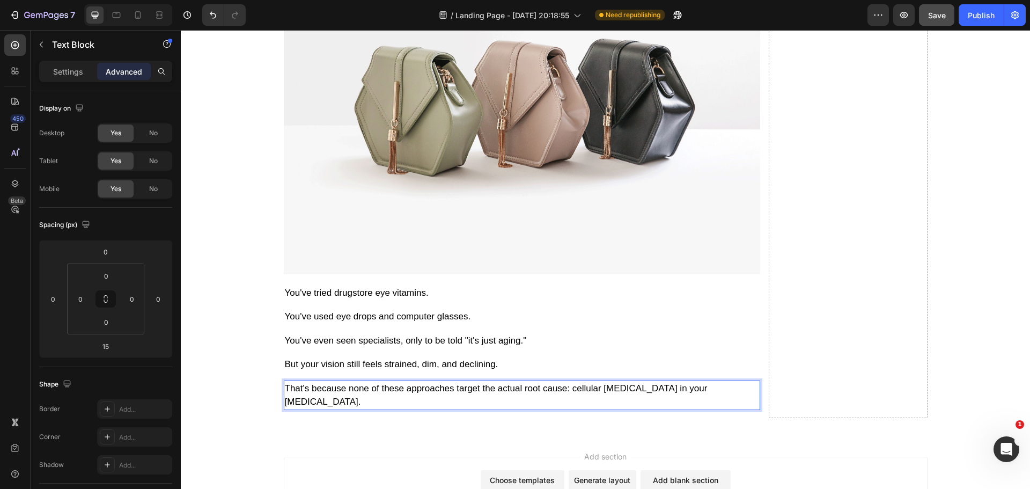
click at [568, 382] on p "That's because none of these approaches target the actual root cause: cellular …" at bounding box center [522, 395] width 474 height 27
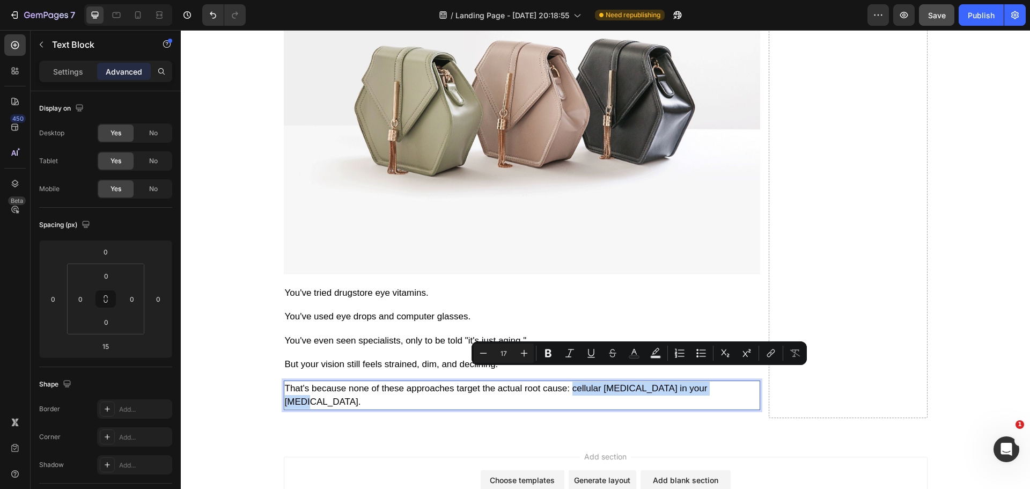
drag, startPoint x: 628, startPoint y: 375, endPoint x: 726, endPoint y: 375, distance: 97.7
click at [726, 382] on p "That's because none of these approaches target the actual root cause: cellular …" at bounding box center [522, 395] width 474 height 27
click at [549, 350] on icon "Editor contextual toolbar" at bounding box center [548, 353] width 6 height 8
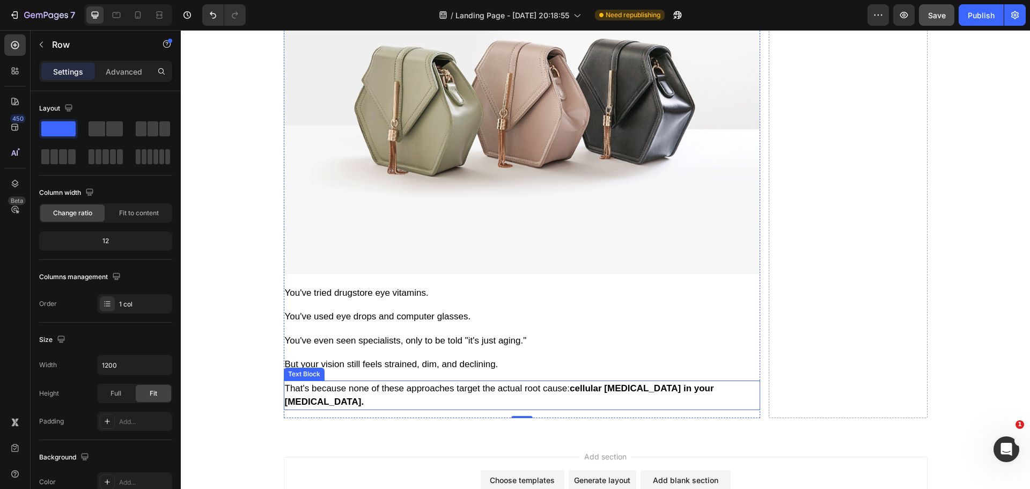
drag, startPoint x: 411, startPoint y: 376, endPoint x: 378, endPoint y: 368, distance: 33.3
click at [411, 382] on p "That's because none of these approaches target the actual root cause: cellular …" at bounding box center [522, 395] width 474 height 27
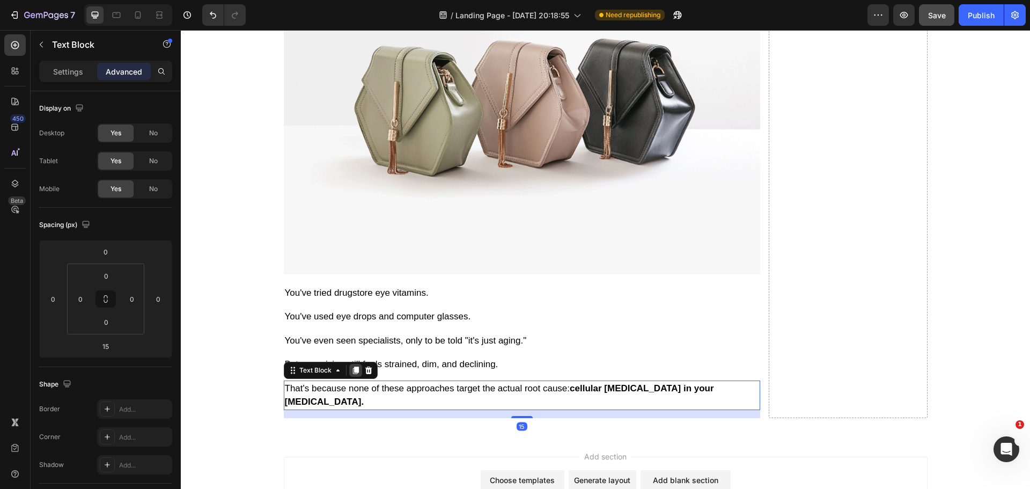
click at [355, 366] on icon at bounding box center [356, 370] width 9 height 9
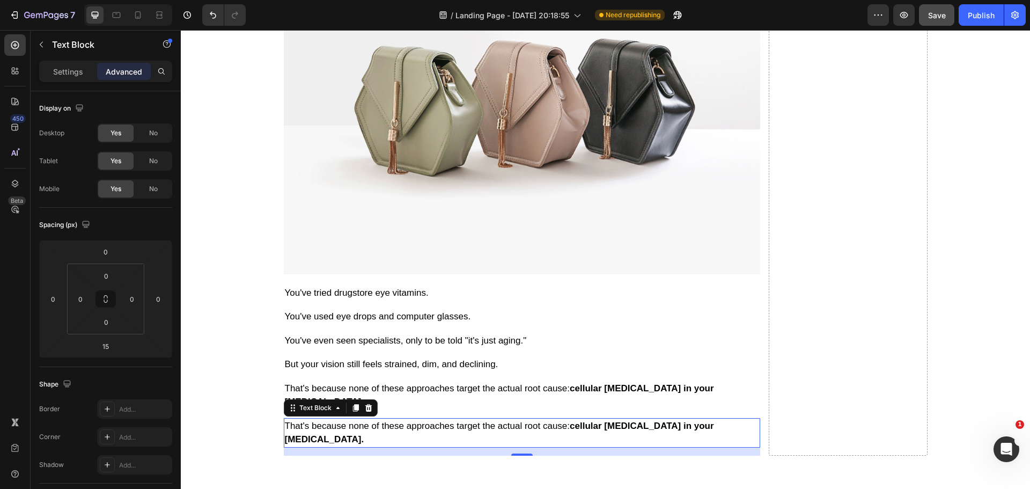
click at [346, 419] on p "That's because none of these approaches target the actual root cause: cellular …" at bounding box center [522, 432] width 474 height 27
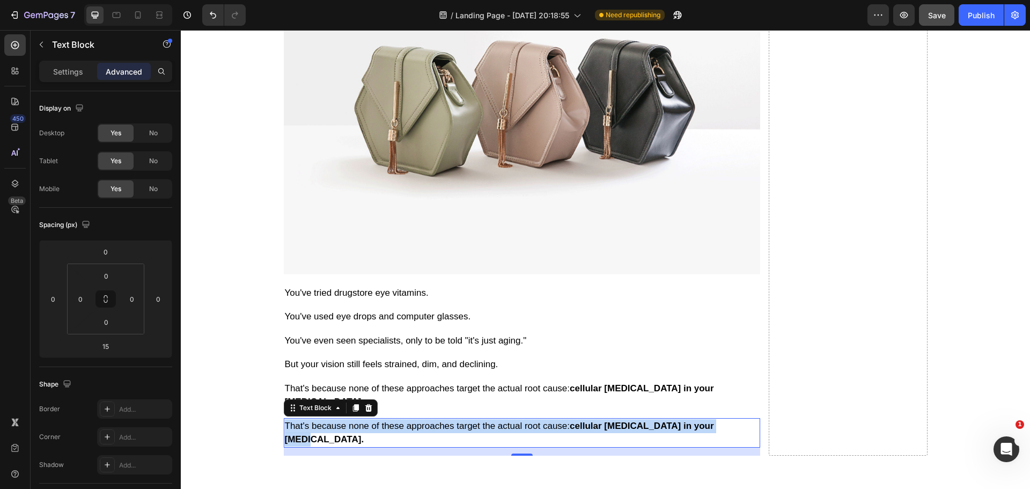
click at [346, 419] on p "That's because none of these approaches target the actual root cause: cellular …" at bounding box center [522, 432] width 474 height 27
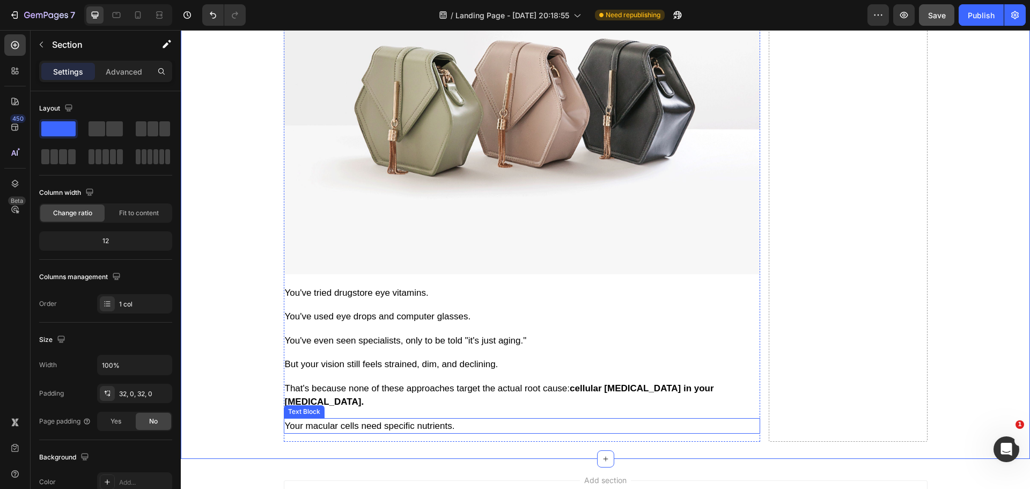
click at [348, 419] on p "Your macular cells need specific nutrients." at bounding box center [522, 426] width 474 height 14
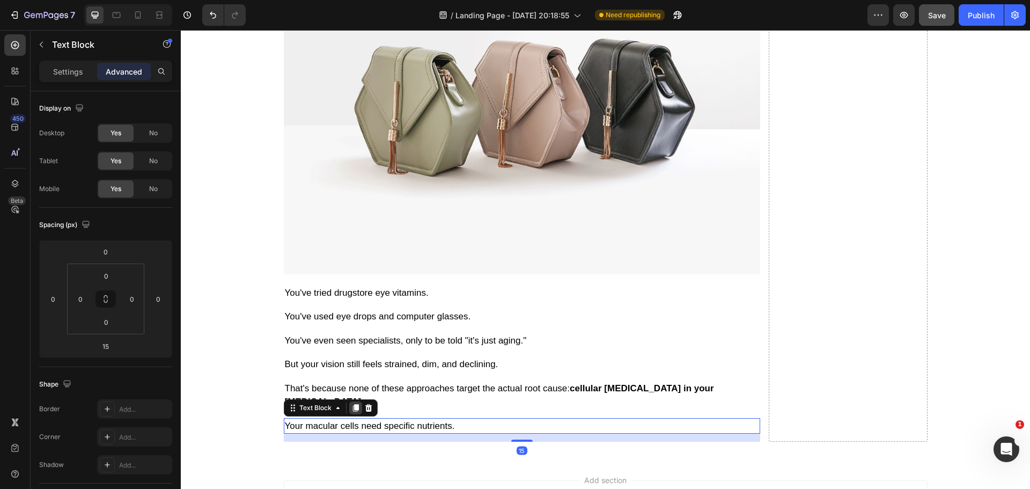
click at [352, 404] on icon at bounding box center [356, 408] width 9 height 9
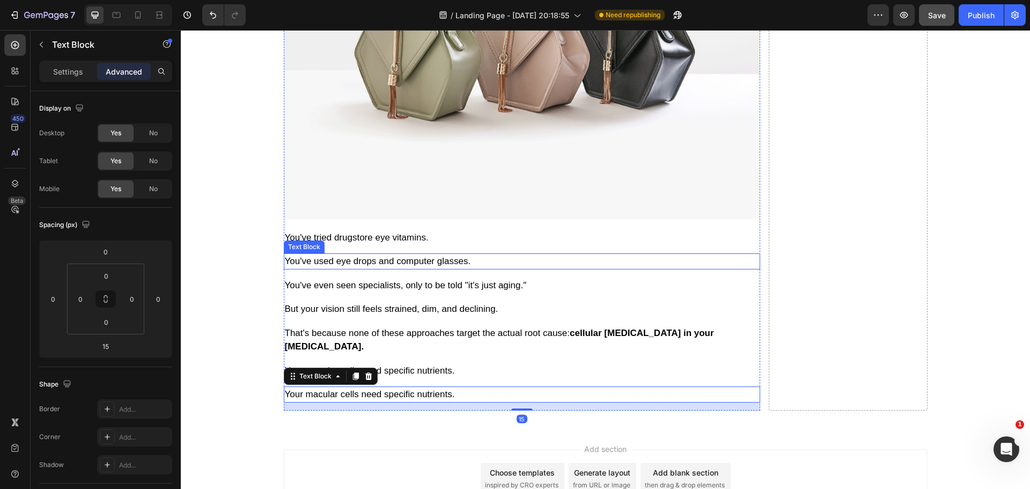
scroll to position [4510, 0]
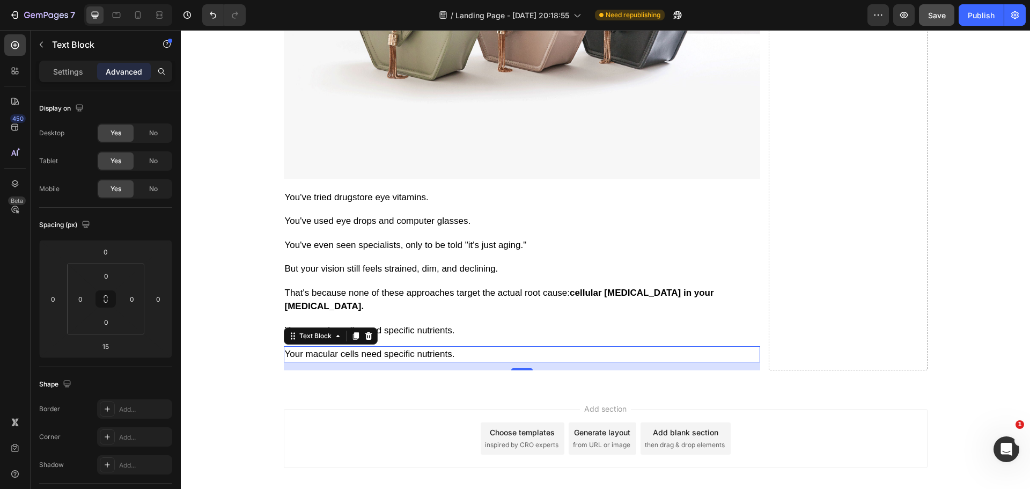
click at [389, 347] on p "Your macular cells need specific nutrients." at bounding box center [522, 354] width 474 height 14
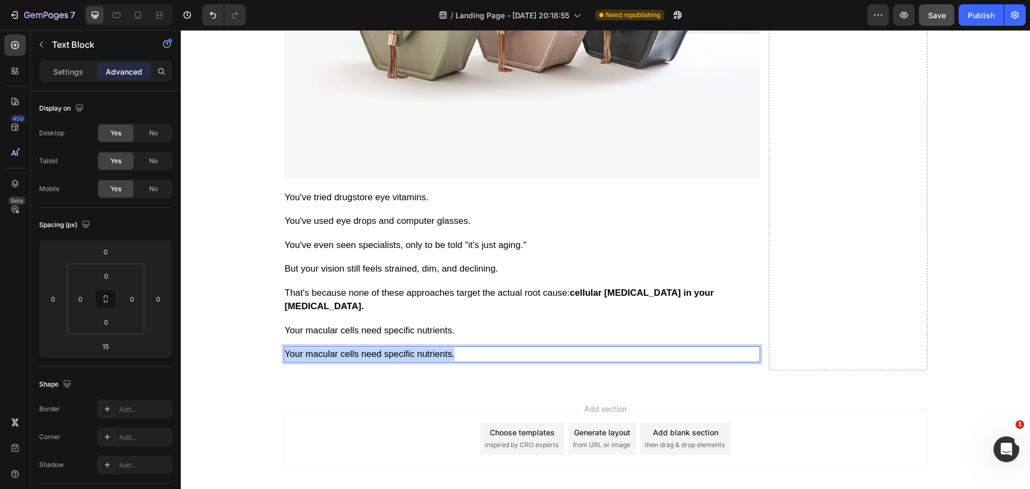
click at [389, 347] on p "Your macular cells need specific nutrients." at bounding box center [522, 354] width 474 height 14
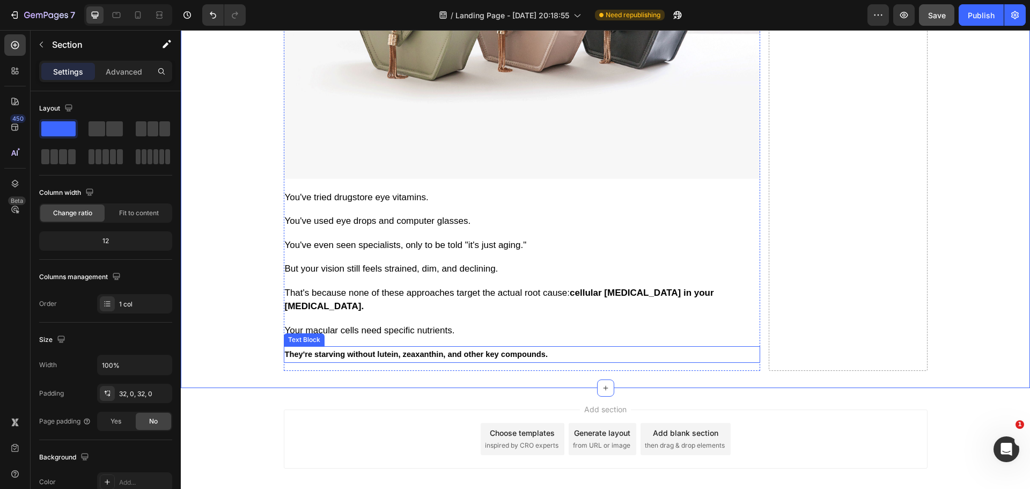
click at [378, 350] on strong "They're starving without lutein, zeaxanthin, and other key compounds." at bounding box center [416, 354] width 263 height 9
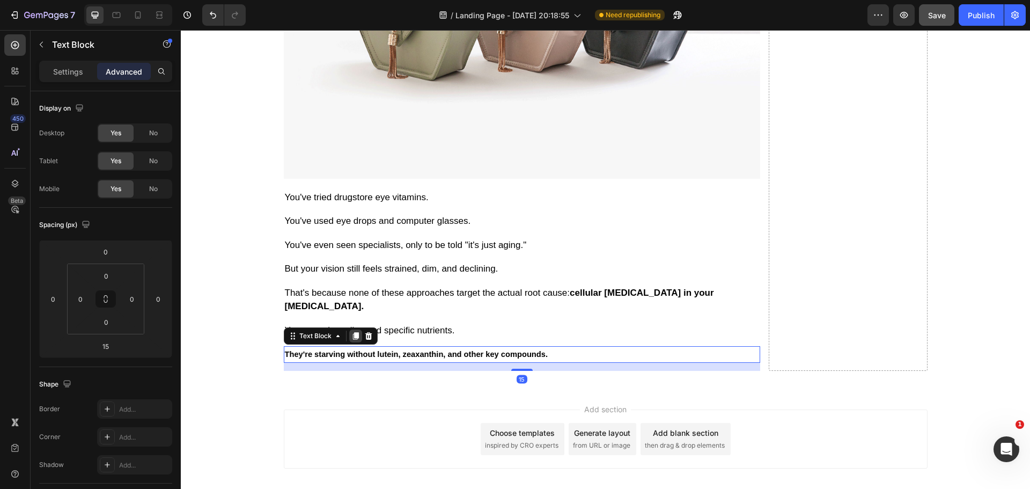
drag, startPoint x: 352, startPoint y: 311, endPoint x: 185, endPoint y: 392, distance: 185.1
click at [353, 332] on icon at bounding box center [356, 336] width 6 height 8
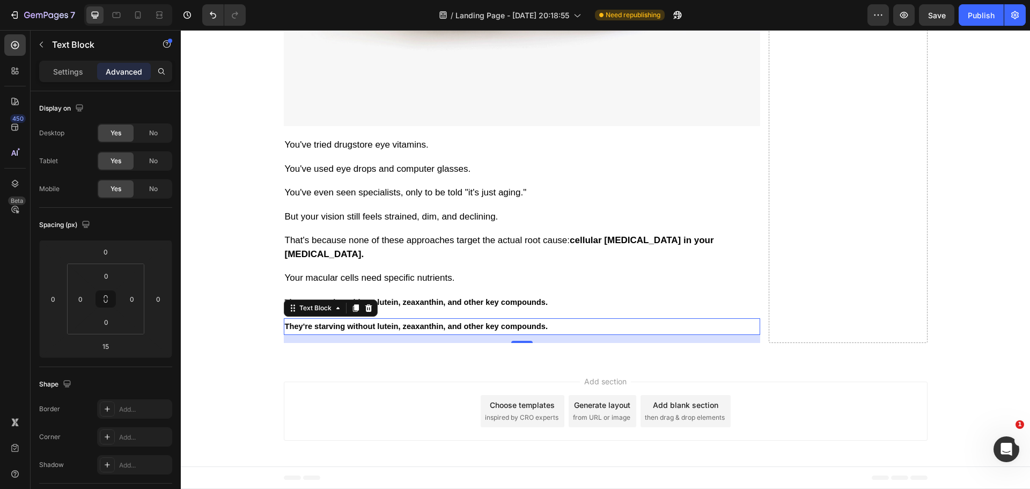
click at [445, 331] on strong "They're starving without lutein, zeaxanthin, and other key compounds." at bounding box center [416, 326] width 263 height 9
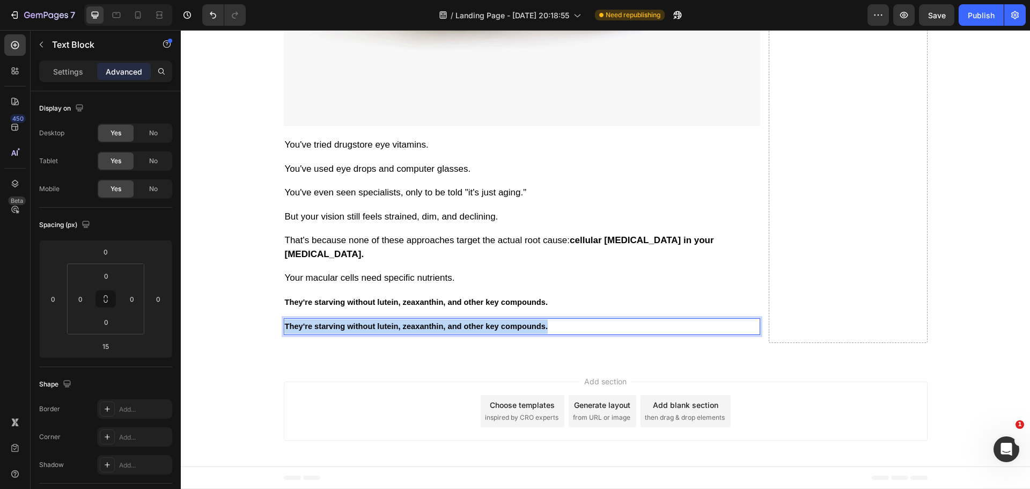
click at [445, 331] on strong "They're starving without lutein, zeaxanthin, and other key compounds." at bounding box center [416, 326] width 263 height 9
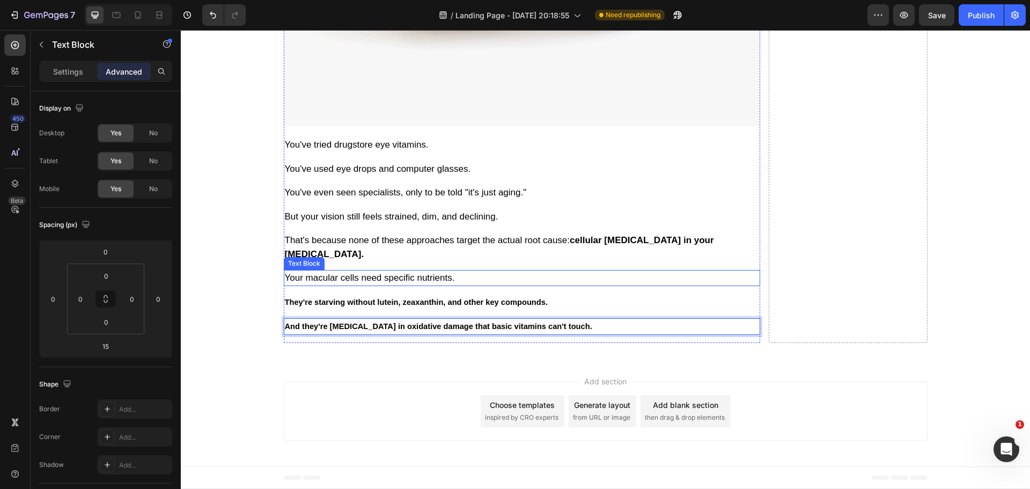
click at [422, 285] on p "Your macular cells need specific nutrients." at bounding box center [522, 278] width 474 height 14
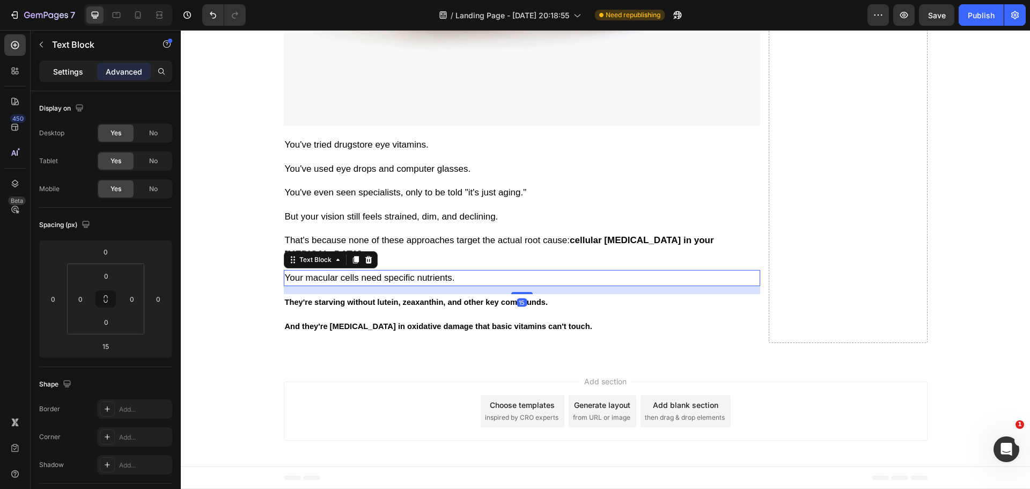
click at [69, 76] on p "Settings" at bounding box center [68, 71] width 30 height 11
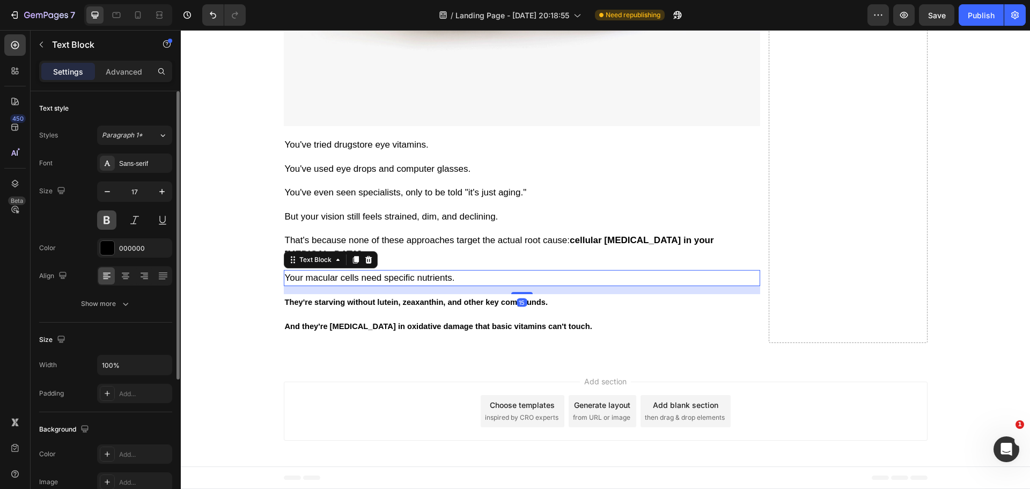
click at [104, 218] on button at bounding box center [106, 219] width 19 height 19
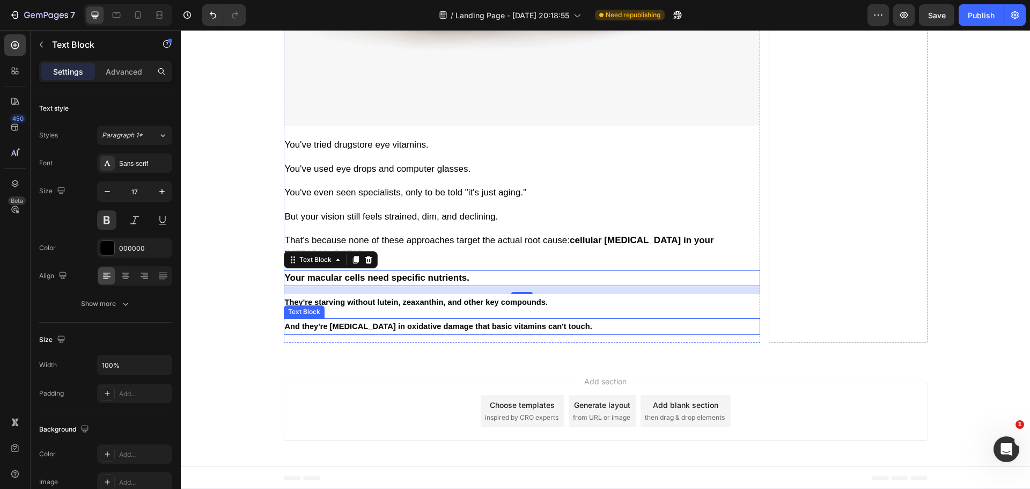
click at [405, 331] on strong "And they're drowning in oxidative damage that basic vitamins can't touch." at bounding box center [439, 326] width 308 height 9
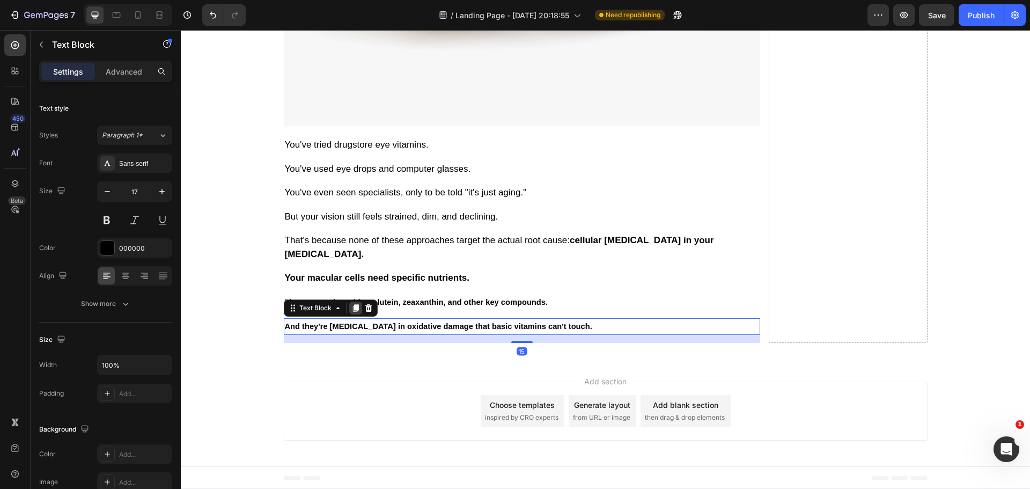
click at [353, 312] on icon at bounding box center [356, 309] width 6 height 8
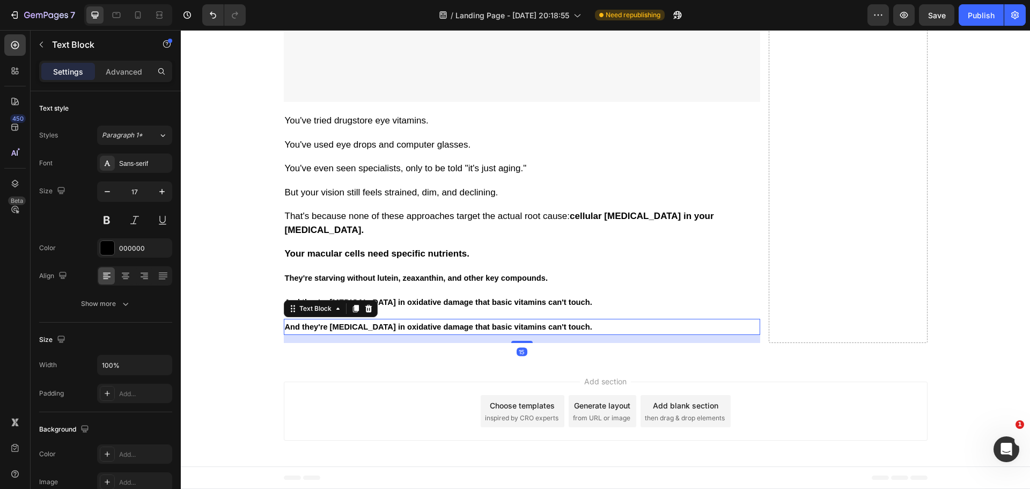
click at [349, 334] on p "And they're drowning in oxidative damage that basic vitamins can't touch." at bounding box center [522, 327] width 474 height 14
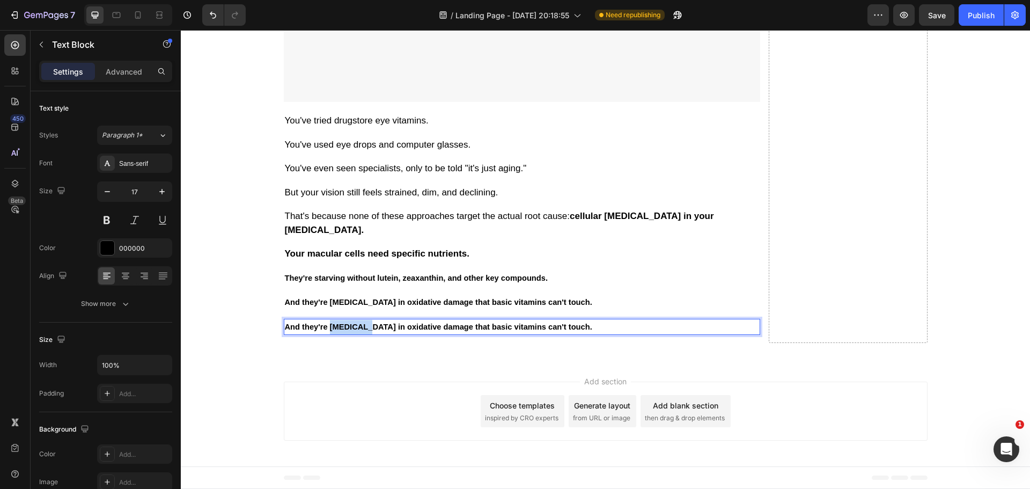
click at [349, 334] on p "And they're drowning in oxidative damage that basic vitamins can't touch." at bounding box center [522, 327] width 474 height 14
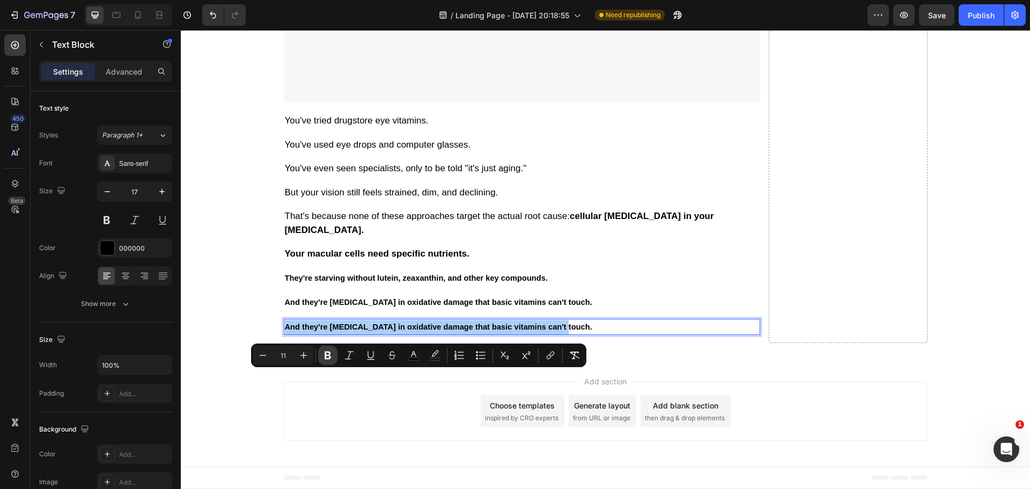
click at [325, 354] on icon "Editor contextual toolbar" at bounding box center [328, 356] width 6 height 8
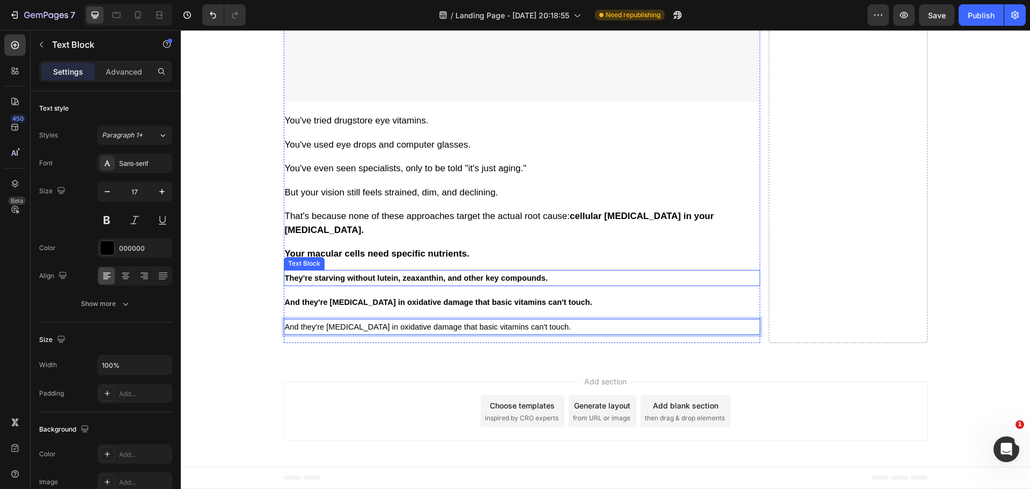
click at [339, 282] on strong "They're starving without lutein, zeaxanthin, and other key compounds." at bounding box center [416, 278] width 263 height 9
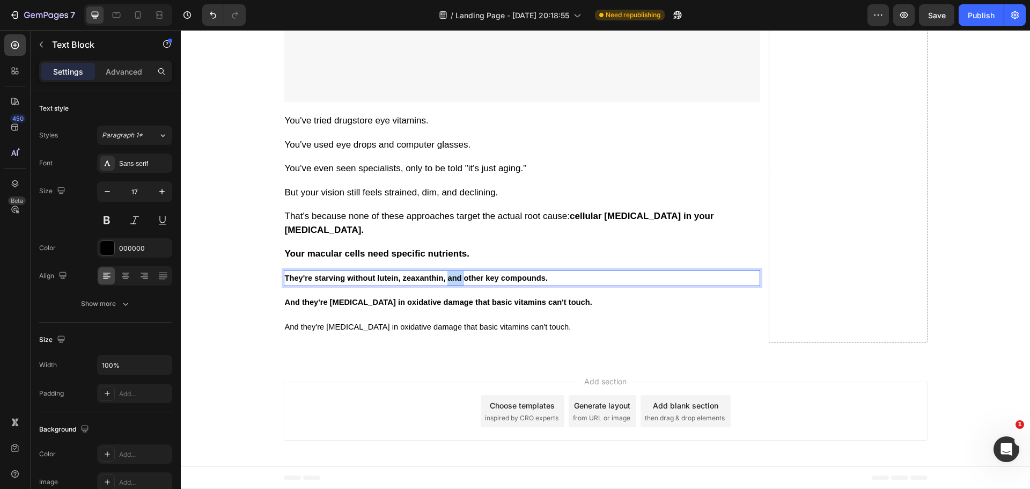
click at [449, 282] on strong "They're starving without lutein, zeaxanthin, and other key compounds." at bounding box center [416, 278] width 263 height 9
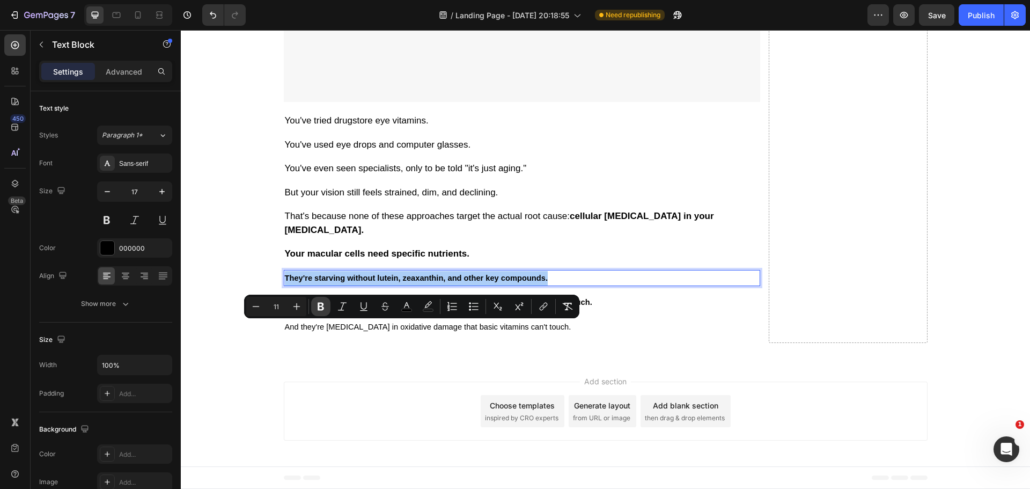
click at [318, 306] on icon "Editor contextual toolbar" at bounding box center [321, 306] width 11 height 11
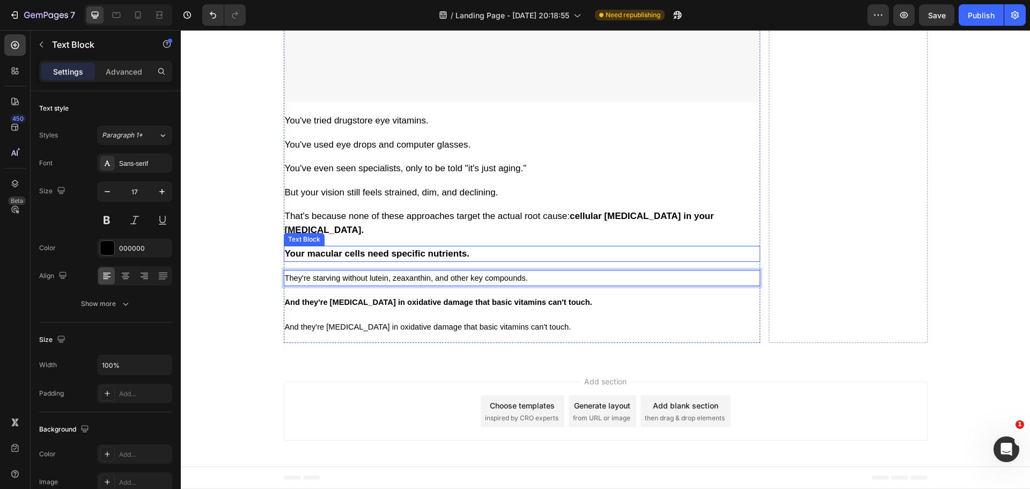
click at [457, 261] on p "Your macular cells need specific nutrients." at bounding box center [522, 254] width 474 height 14
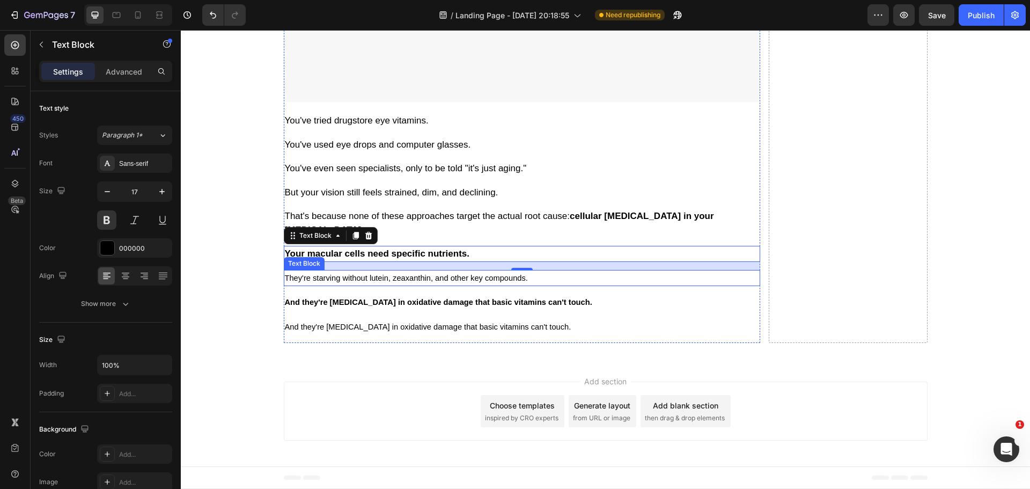
click at [454, 282] on span "They're starving without lutein, zeaxanthin, and other key compounds." at bounding box center [406, 278] width 243 height 9
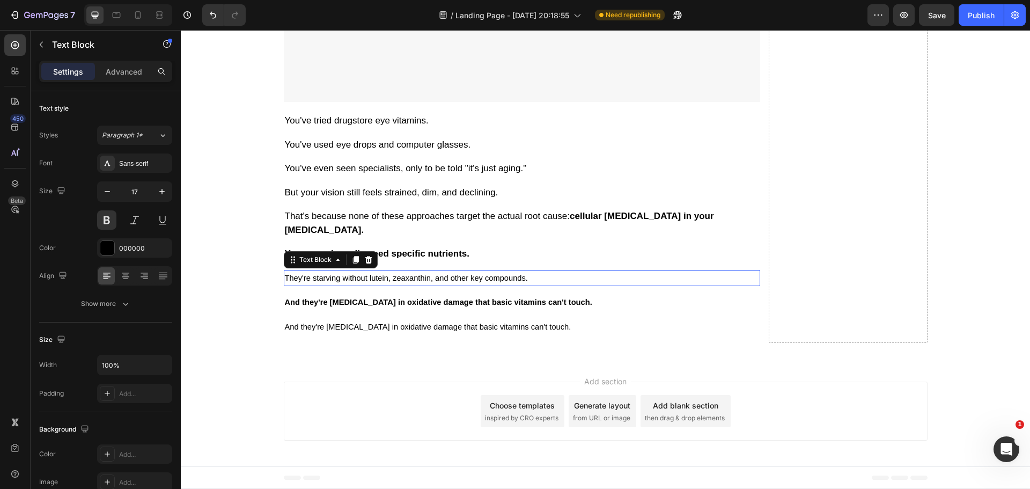
click at [454, 282] on span "They're starving without lutein, zeaxanthin, and other key compounds." at bounding box center [406, 278] width 243 height 9
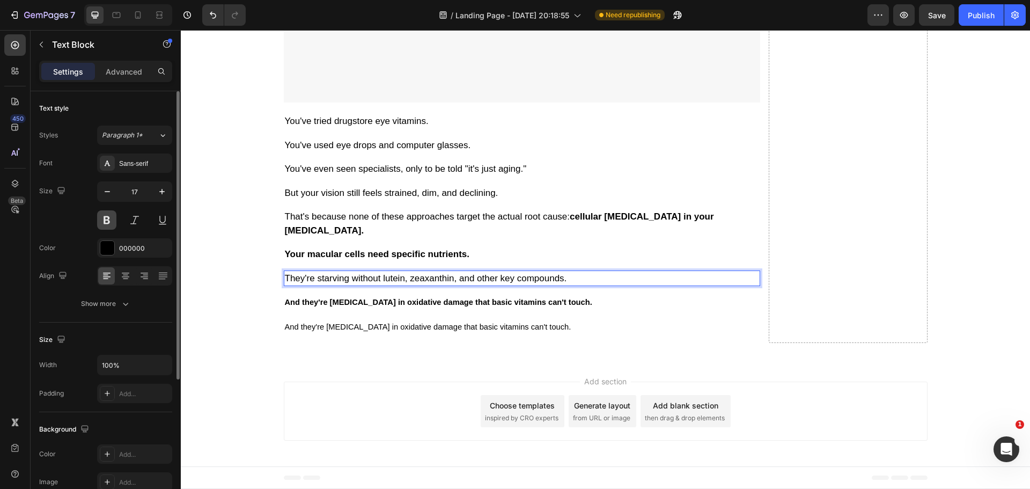
click at [109, 219] on button at bounding box center [106, 219] width 19 height 19
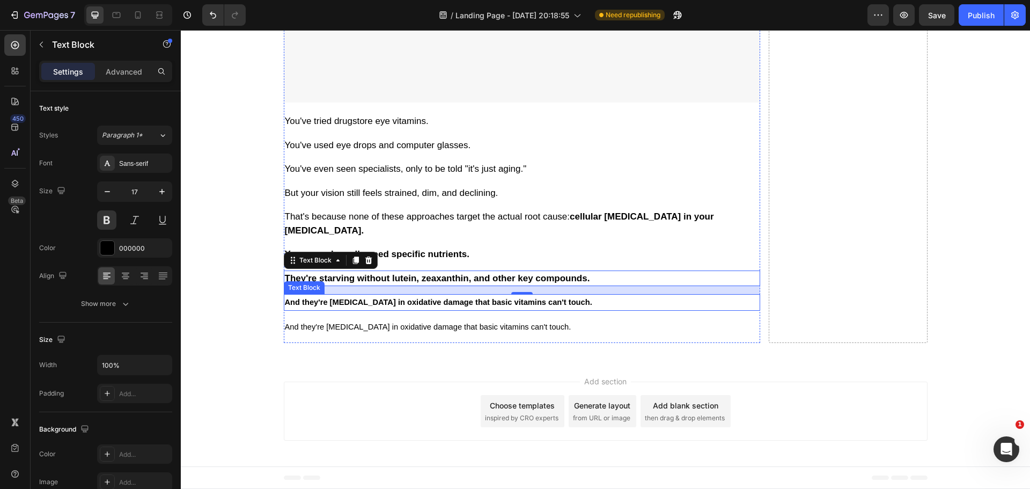
click at [415, 306] on strong "And they're drowning in oxidative damage that basic vitamins can't touch." at bounding box center [439, 302] width 308 height 9
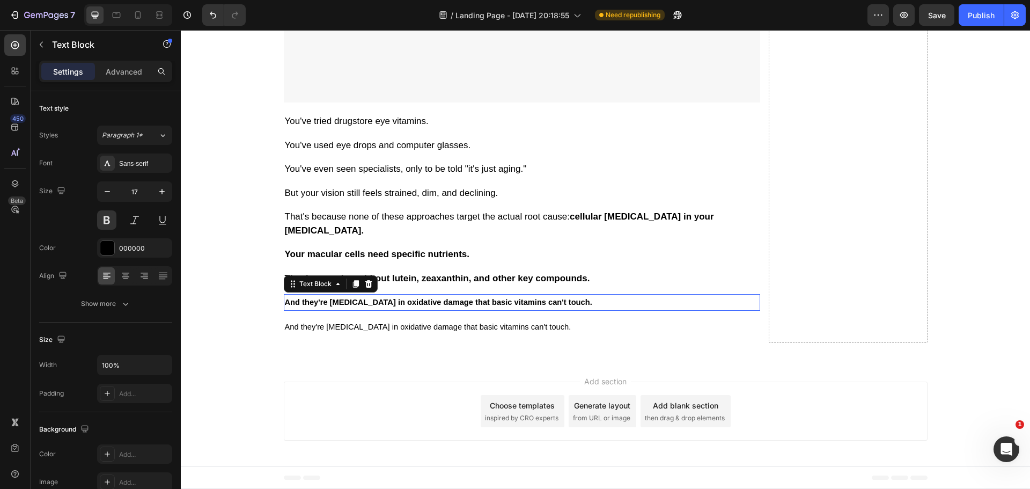
click at [415, 306] on strong "And they're drowning in oxidative damage that basic vitamins can't touch." at bounding box center [439, 302] width 308 height 9
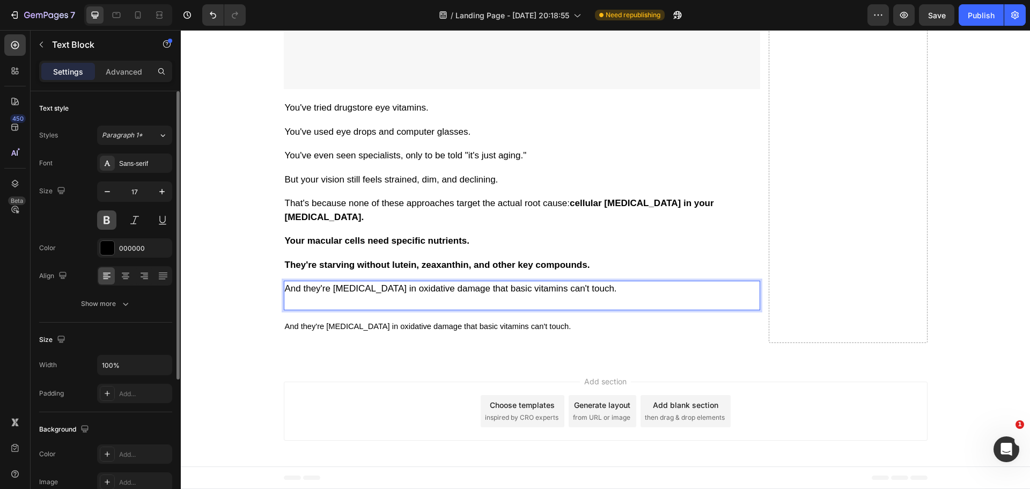
click at [105, 216] on button at bounding box center [106, 219] width 19 height 19
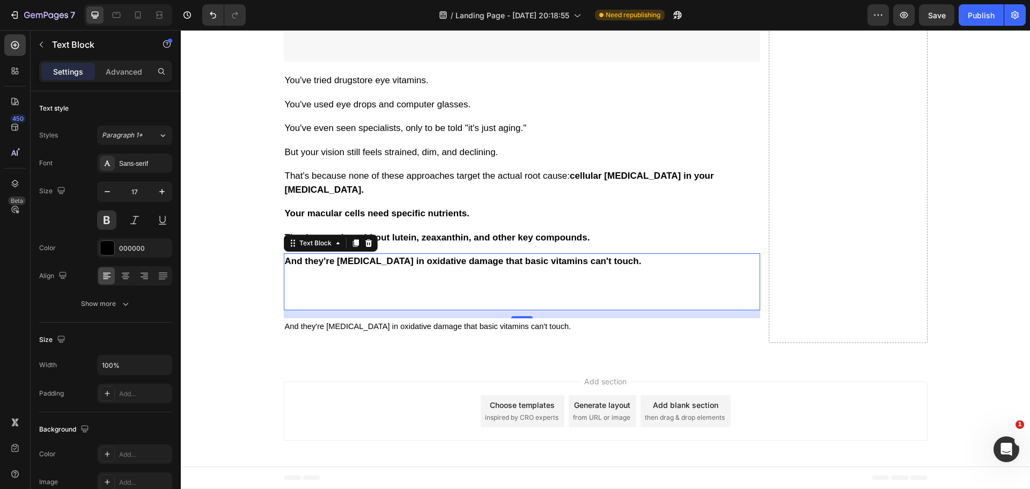
click at [305, 309] on p "And they're drowning in oxidative damage that basic vitamins can't touch." at bounding box center [522, 281] width 474 height 55
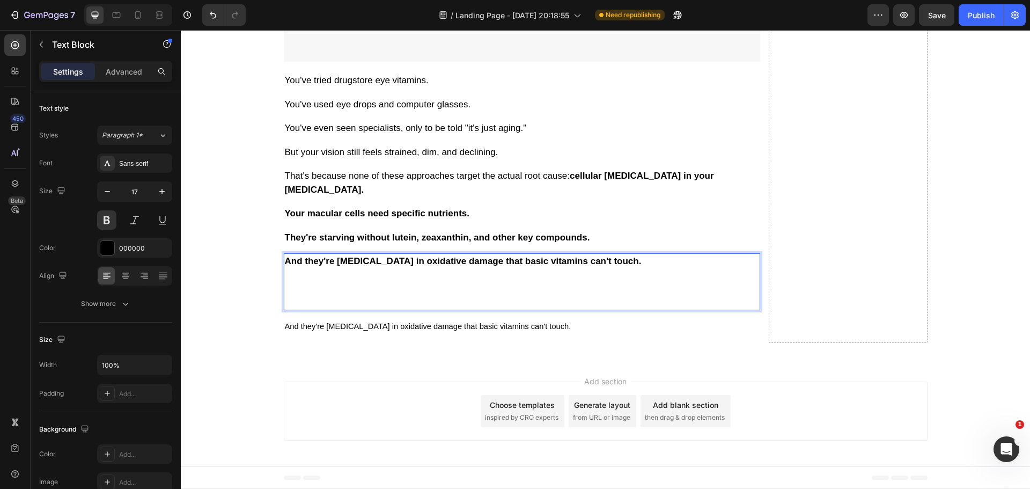
click at [305, 309] on p "And they're drowning in oxidative damage that basic vitamins can't touch. ⁠⁠⁠⁠⁠…" at bounding box center [522, 281] width 474 height 55
click at [312, 309] on p "And they're drowning in oxidative damage that basic vitamins can't touch. ⁠⁠⁠⁠⁠…" at bounding box center [522, 281] width 474 height 55
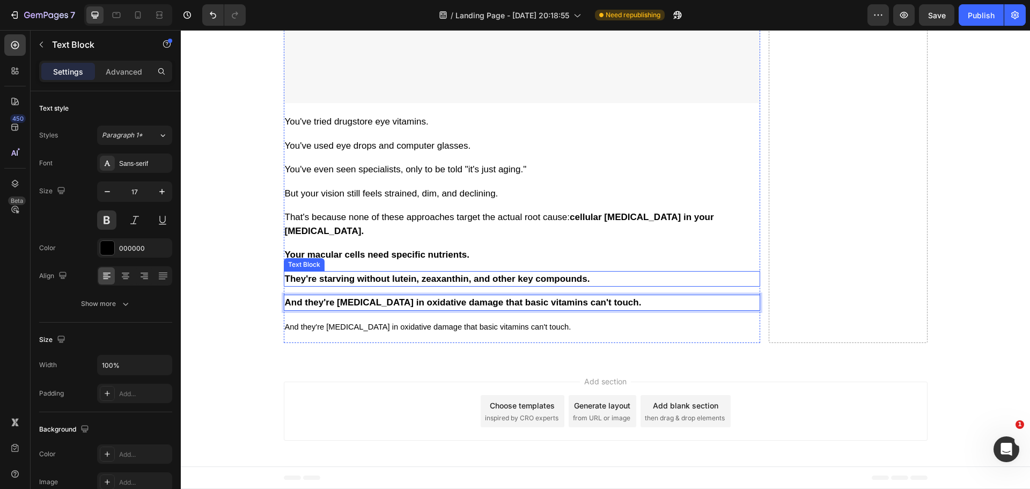
click at [393, 286] on p "They're starving without lutein, zeaxanthin, and other key compounds." at bounding box center [522, 279] width 474 height 14
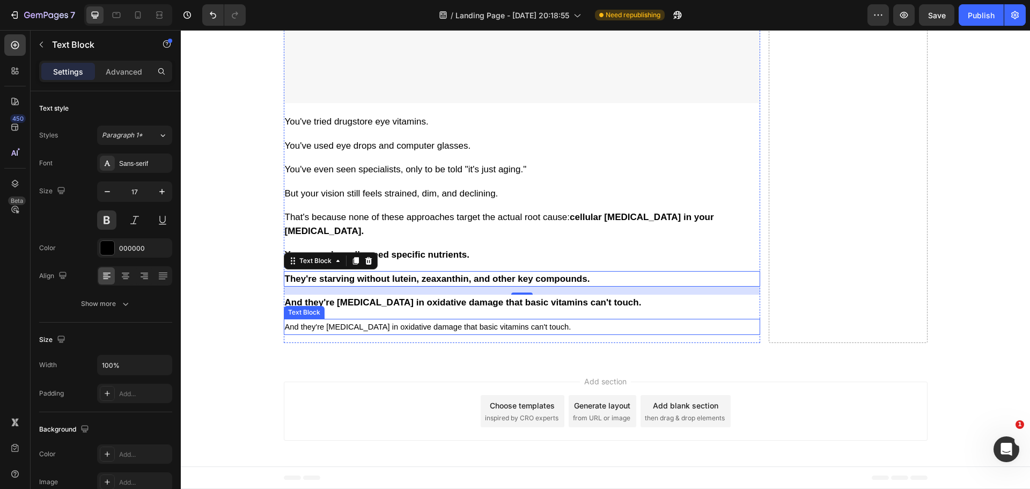
click at [433, 331] on span "And they're drowning in oxidative damage that basic vitamins can't touch." at bounding box center [428, 327] width 287 height 9
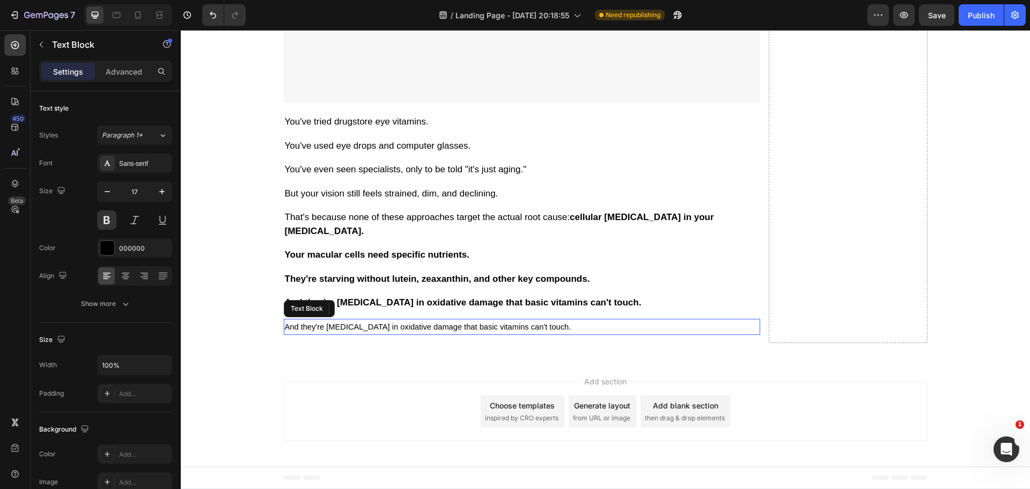
click at [433, 331] on span "And they're drowning in oxidative damage that basic vitamins can't touch." at bounding box center [428, 327] width 287 height 9
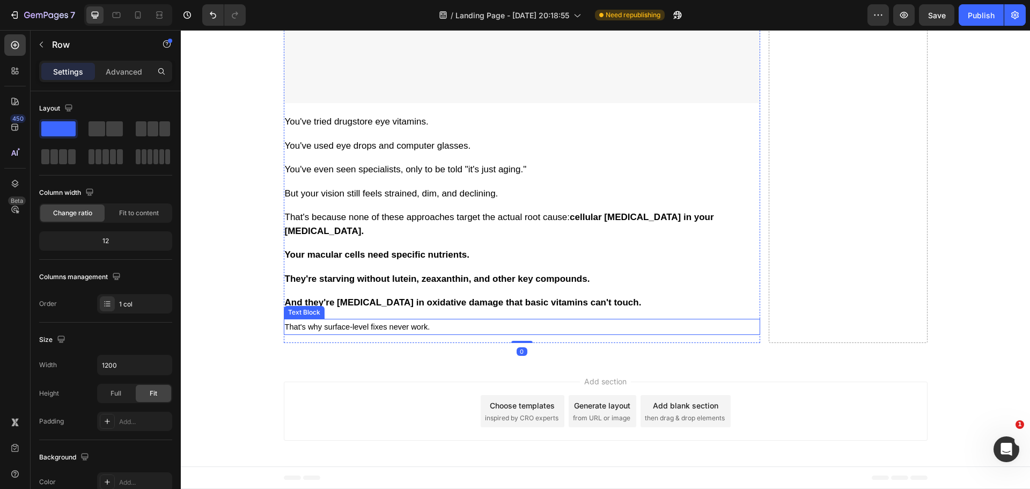
click at [385, 331] on span "That's why surface-level fixes never work." at bounding box center [357, 327] width 145 height 9
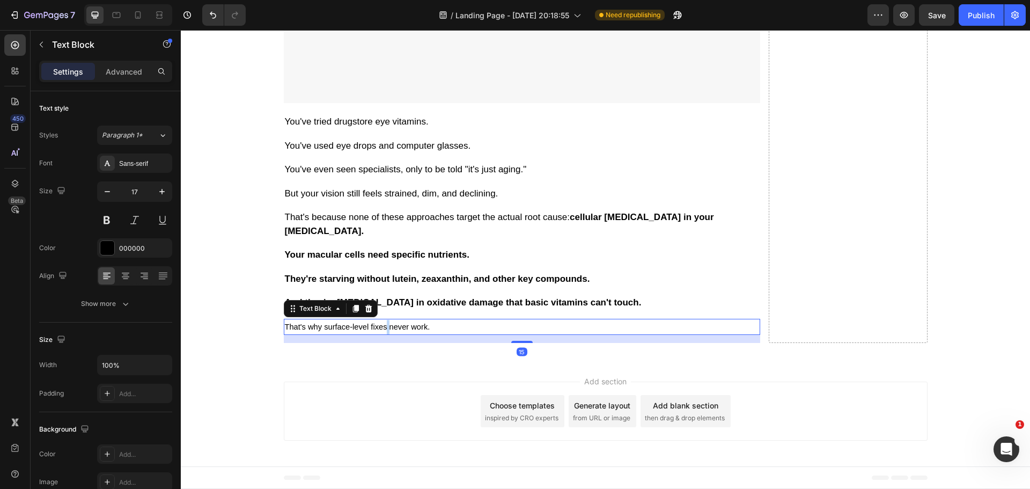
click at [384, 331] on span "That's why surface-level fixes never work." at bounding box center [357, 327] width 145 height 9
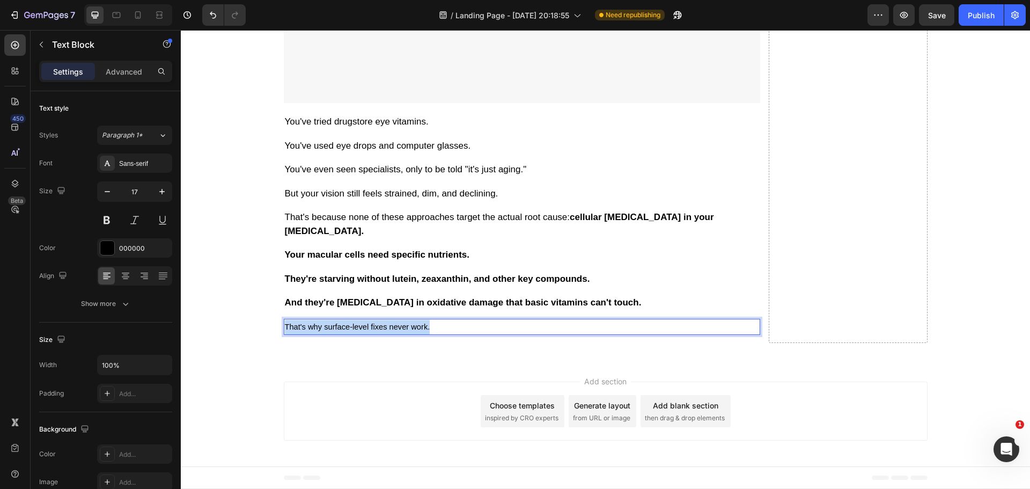
click at [384, 331] on span "That's why surface-level fixes never work." at bounding box center [357, 327] width 145 height 9
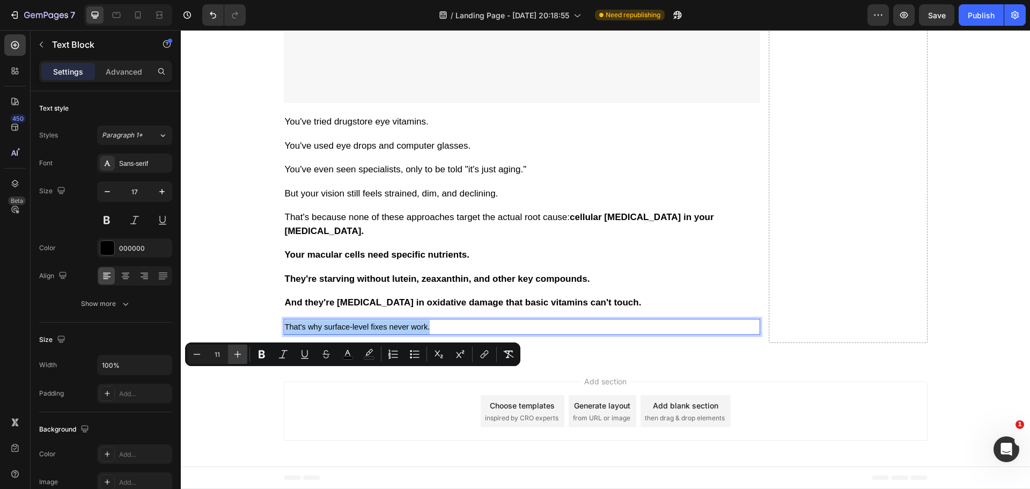
click at [241, 355] on icon "Editor contextual toolbar" at bounding box center [237, 354] width 11 height 11
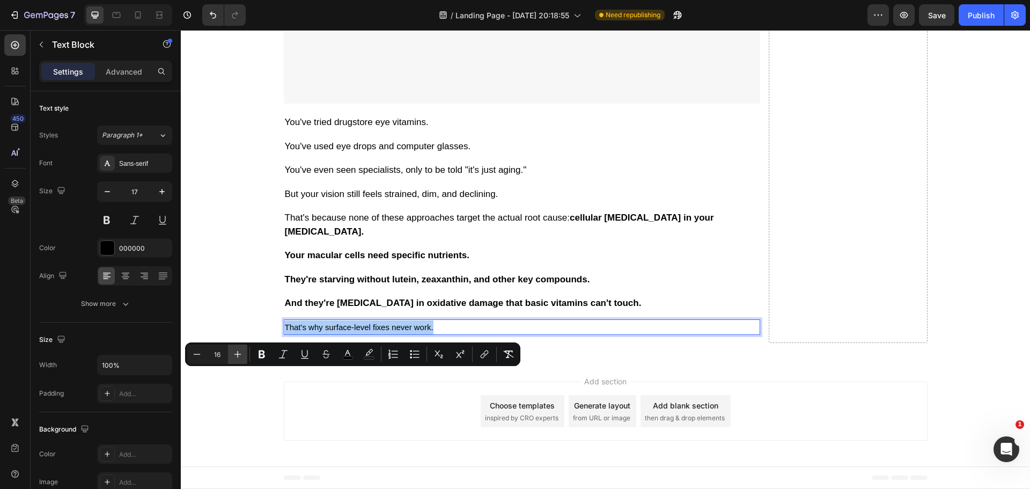
click at [241, 355] on icon "Editor contextual toolbar" at bounding box center [237, 354] width 11 height 11
type input "17"
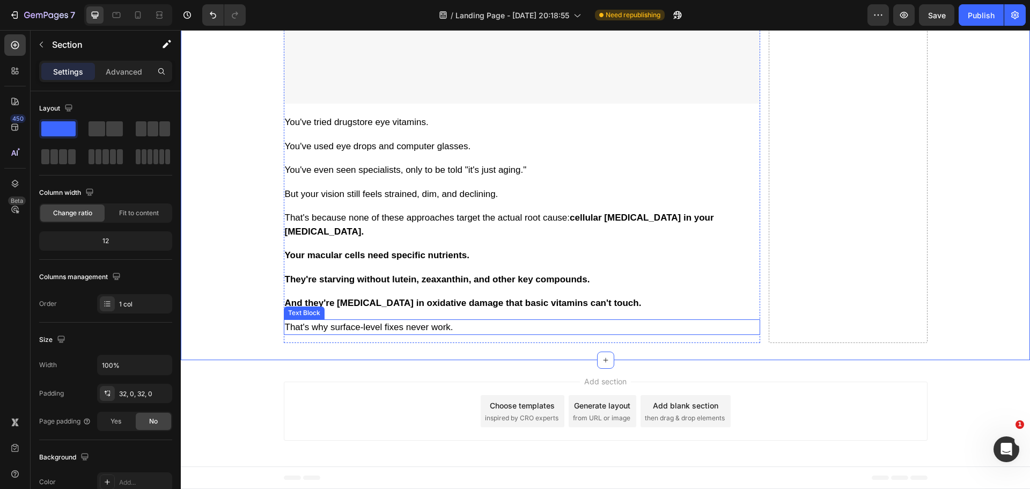
click at [377, 332] on span "That's why surface-level fixes never work." at bounding box center [369, 327] width 169 height 10
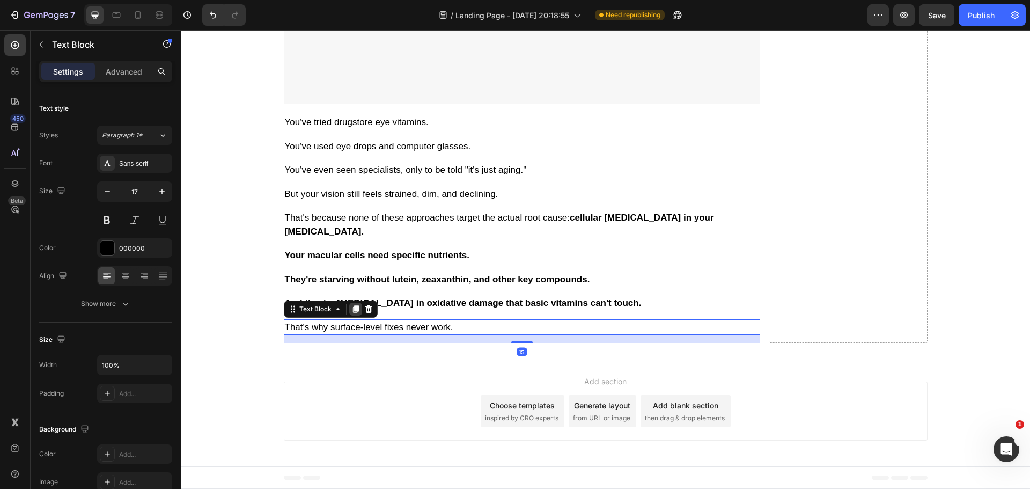
click at [353, 313] on icon at bounding box center [356, 309] width 6 height 8
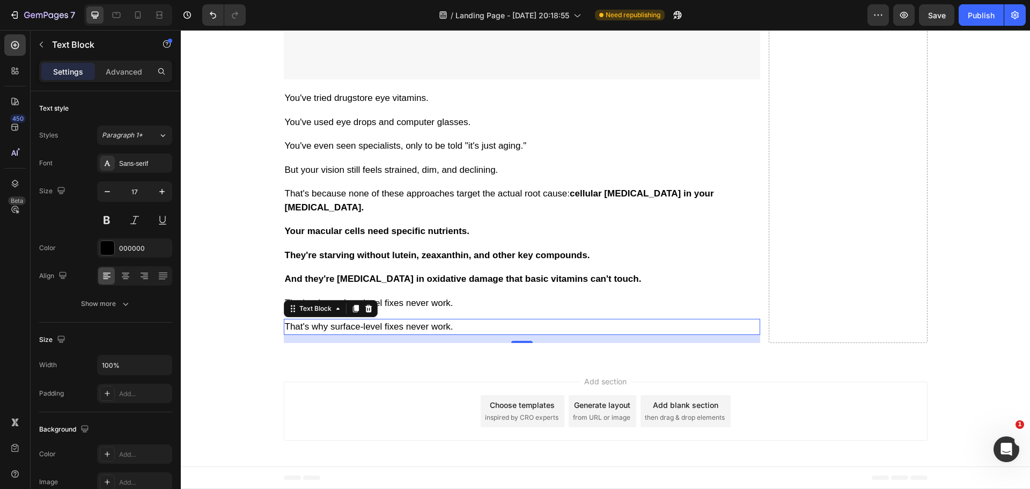
click at [347, 332] on span "That's why surface-level fixes never work." at bounding box center [369, 326] width 169 height 10
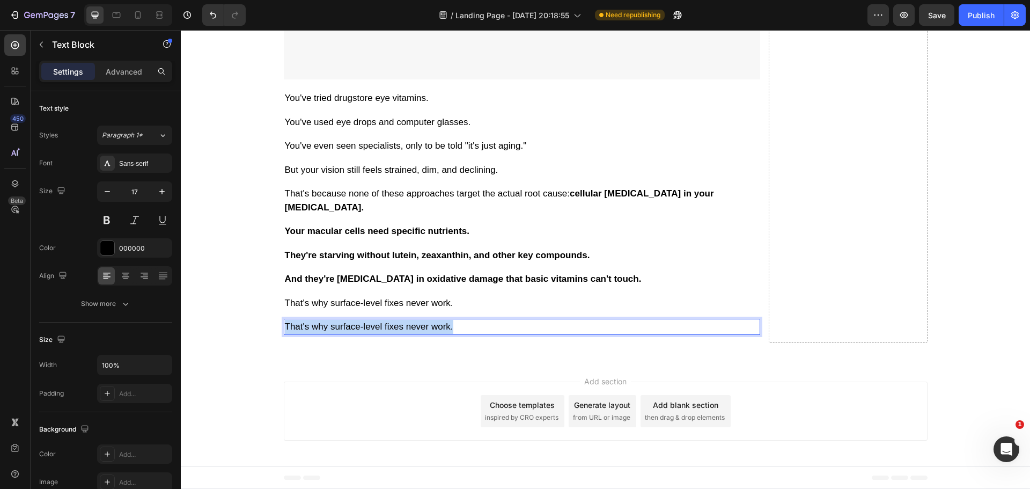
click at [347, 332] on span "That's why surface-level fixes never work." at bounding box center [369, 326] width 169 height 10
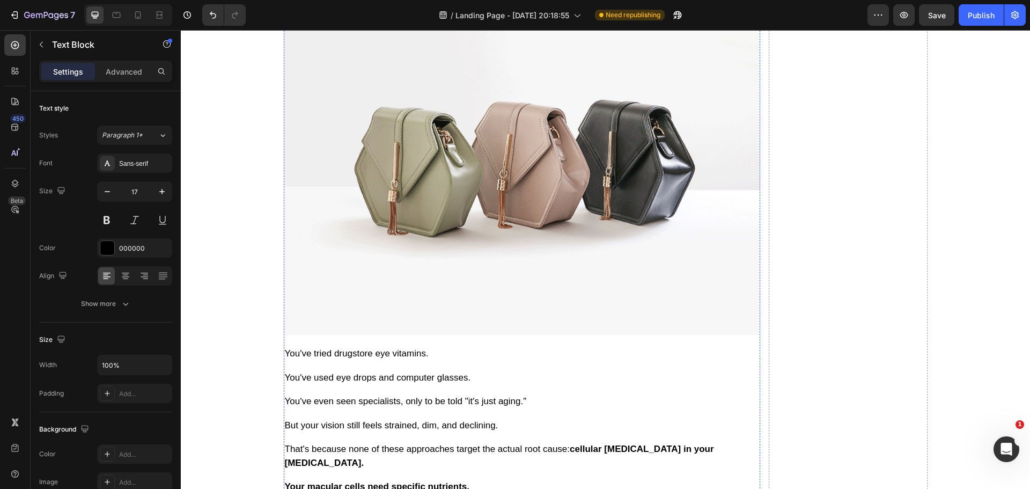
scroll to position [4080, 0]
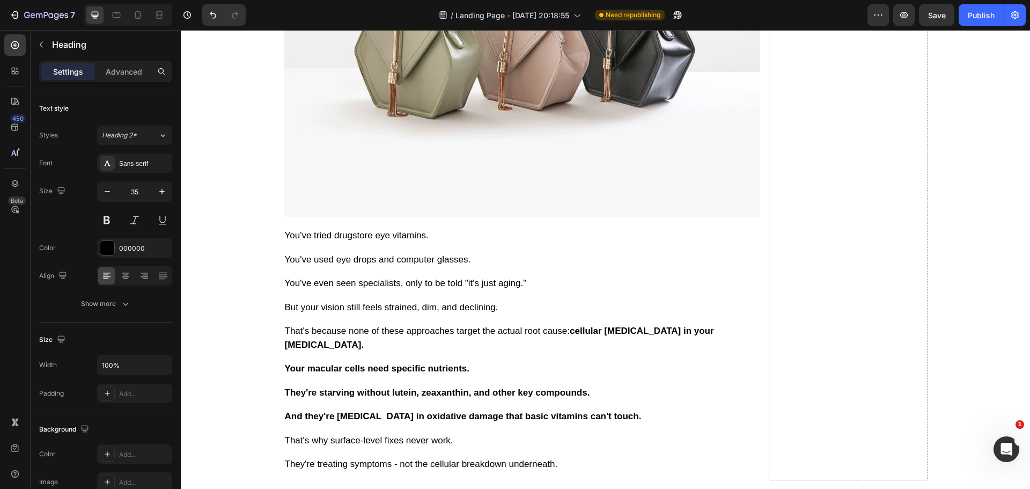
click at [359, 217] on img at bounding box center [522, 37] width 477 height 357
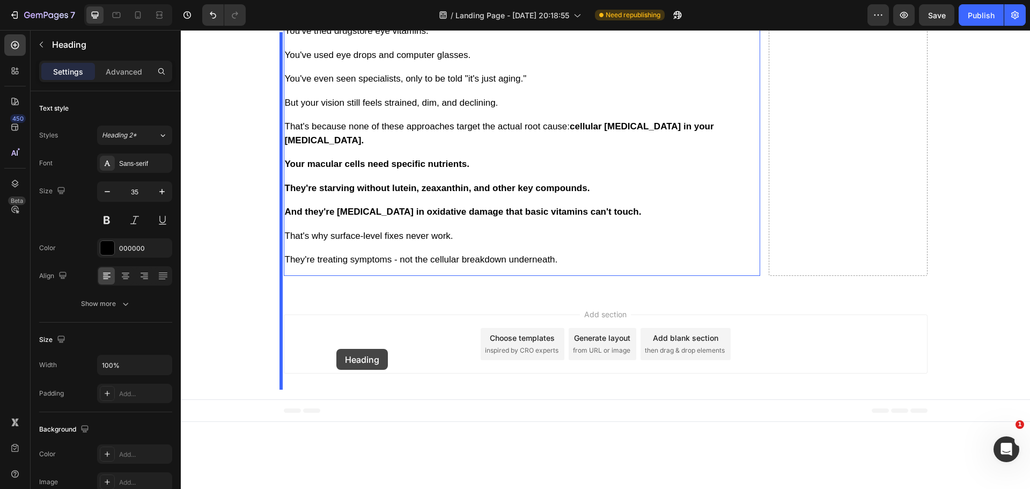
scroll to position [4645, 0]
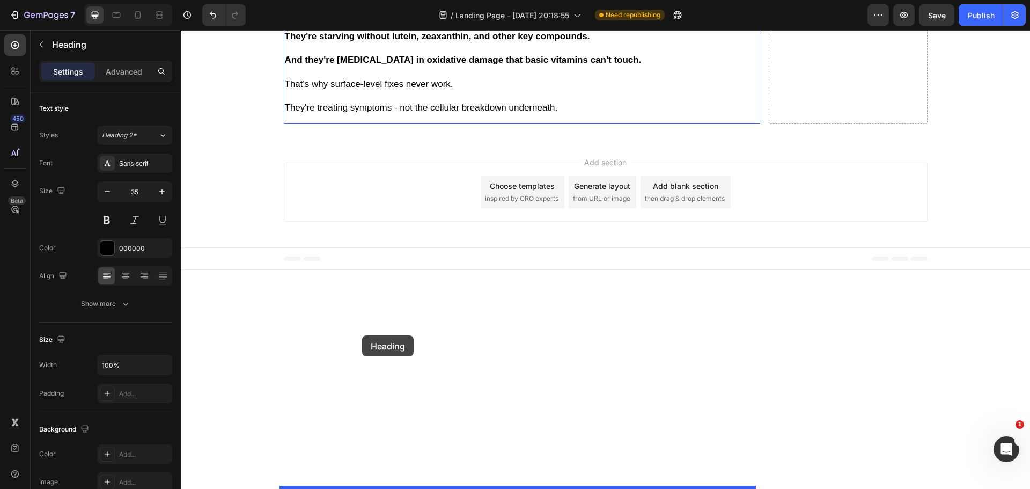
drag, startPoint x: 287, startPoint y: 243, endPoint x: 362, endPoint y: 335, distance: 119.4
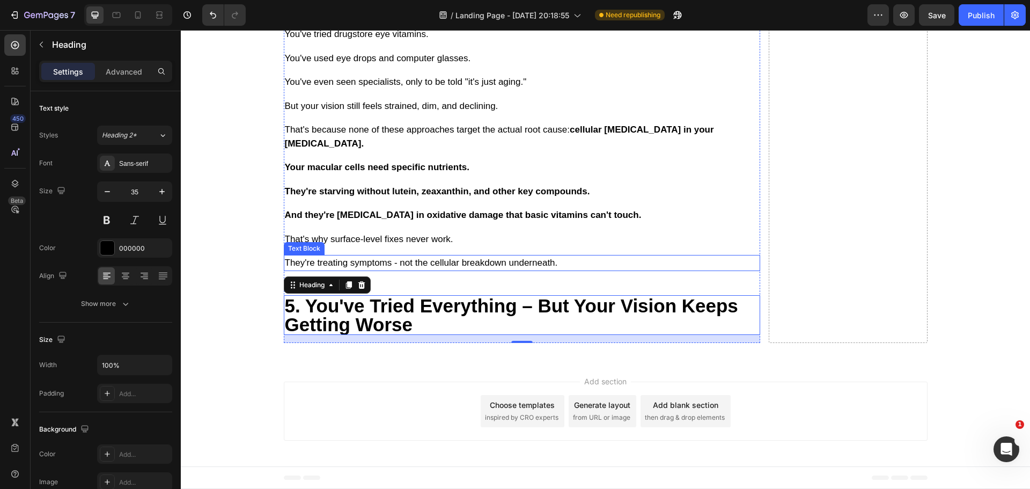
scroll to position [4581, 0]
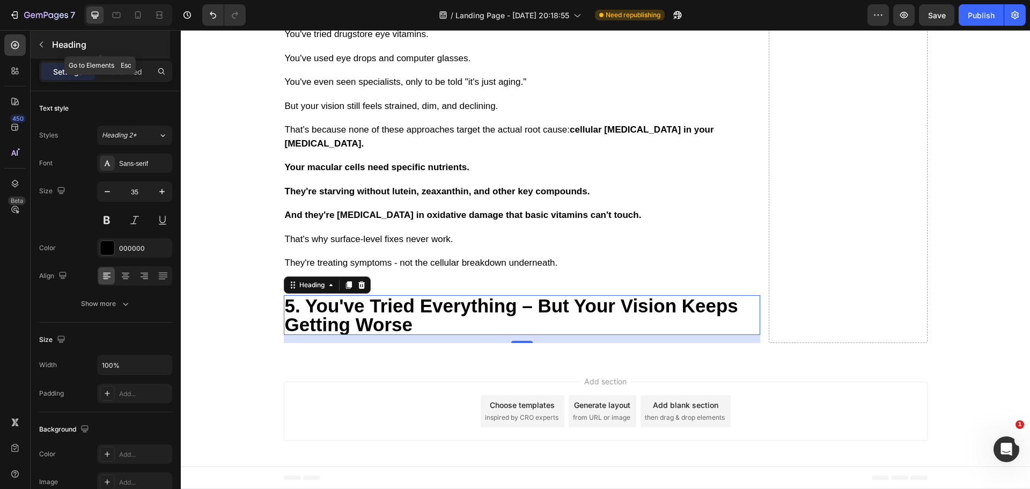
click at [40, 49] on button "button" at bounding box center [41, 44] width 17 height 17
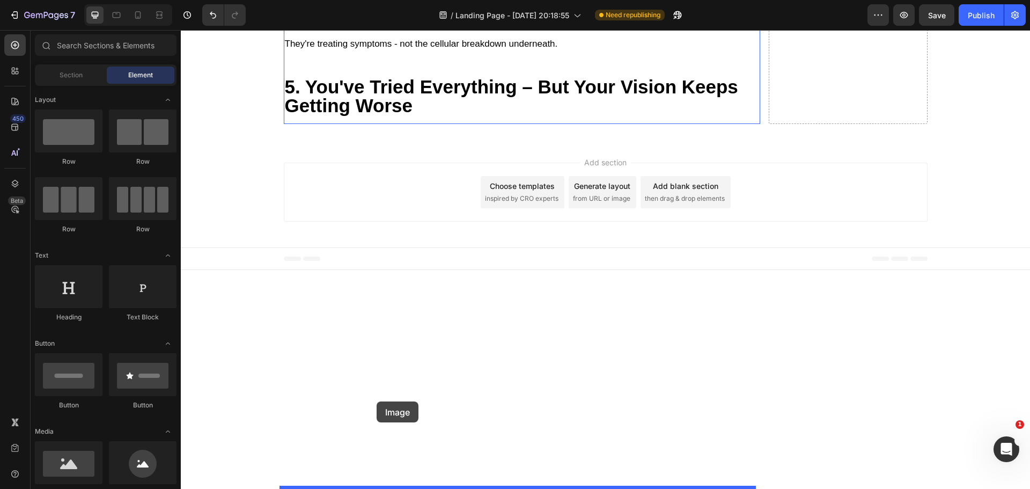
drag, startPoint x: 251, startPoint y: 237, endPoint x: 191, endPoint y: 367, distance: 142.9
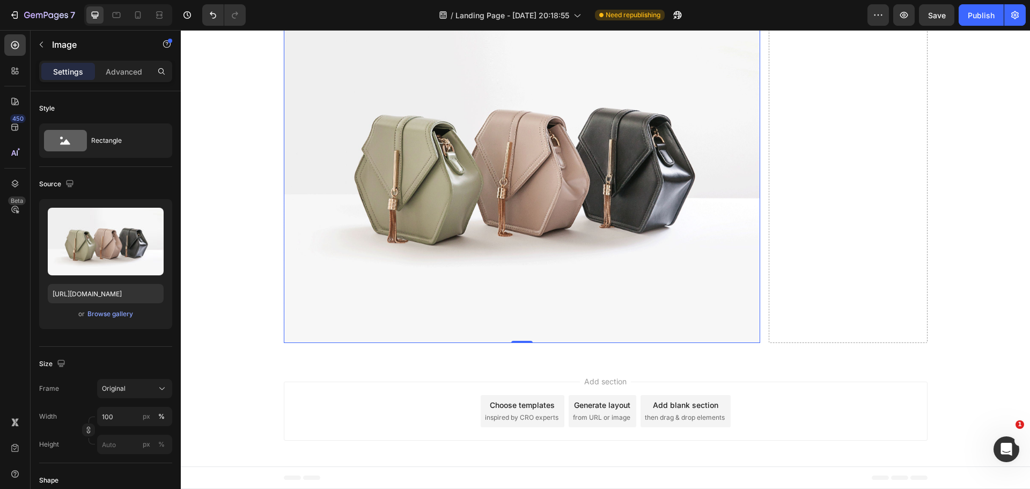
scroll to position [4796, 0]
drag, startPoint x: 410, startPoint y: 158, endPoint x: 399, endPoint y: 161, distance: 11.2
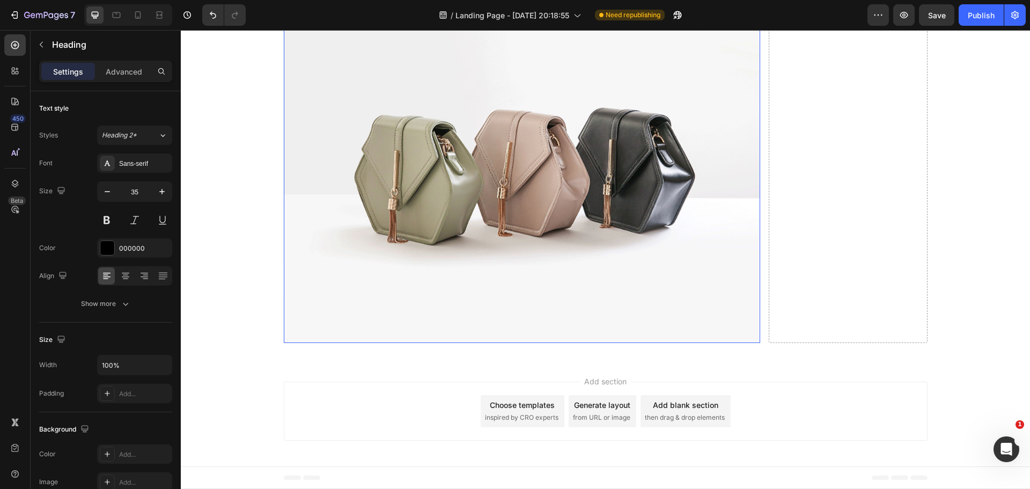
scroll to position [4680, 0]
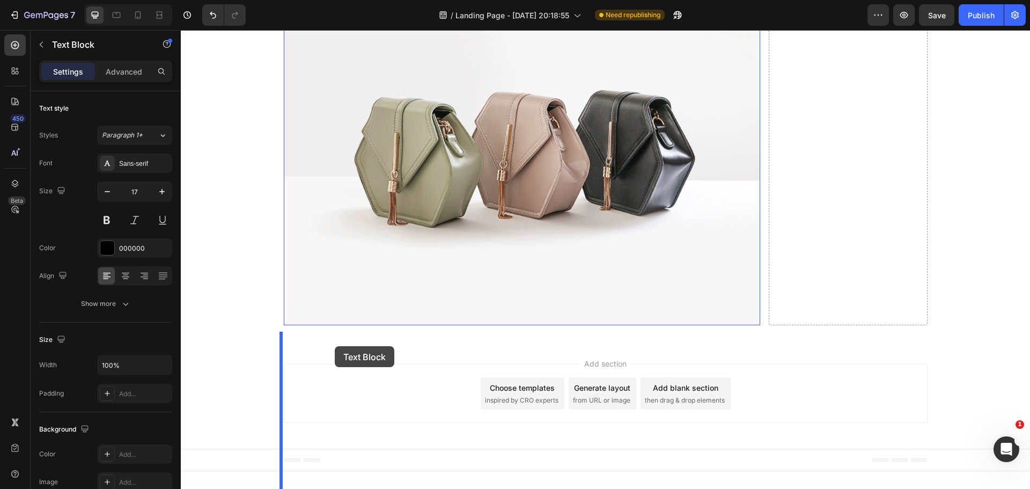
scroll to position [5026, 0]
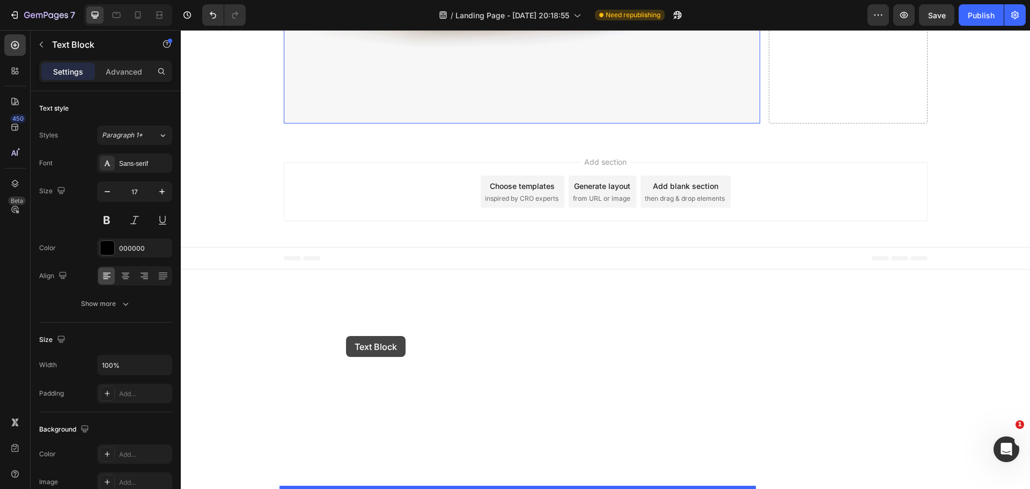
drag, startPoint x: 287, startPoint y: 237, endPoint x: 346, endPoint y: 336, distance: 115.8
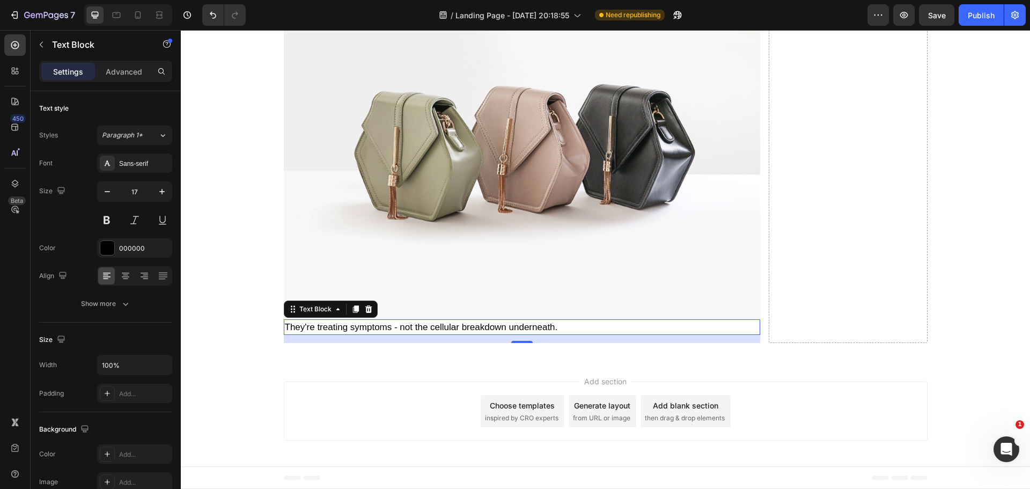
scroll to position [5002, 0]
click at [561, 224] on img at bounding box center [522, 140] width 477 height 357
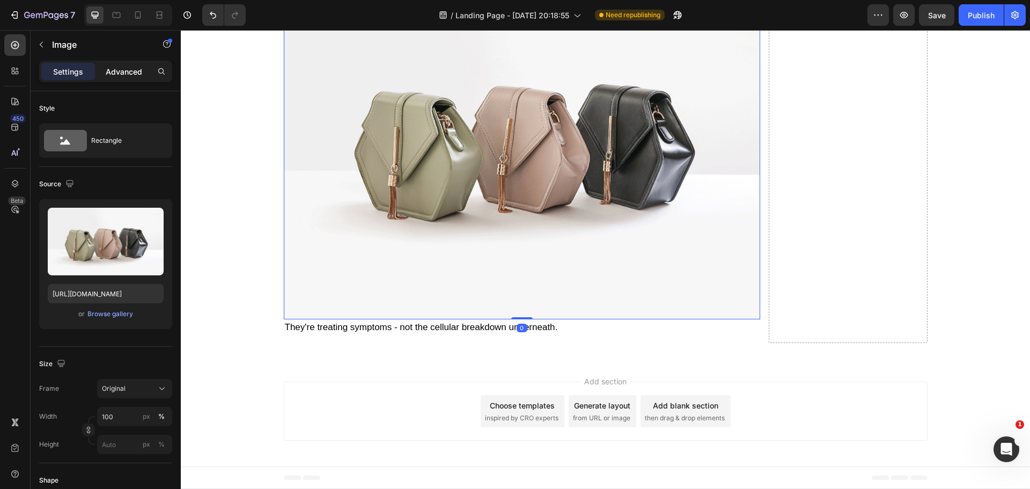
click at [127, 70] on p "Advanced" at bounding box center [124, 71] width 36 height 11
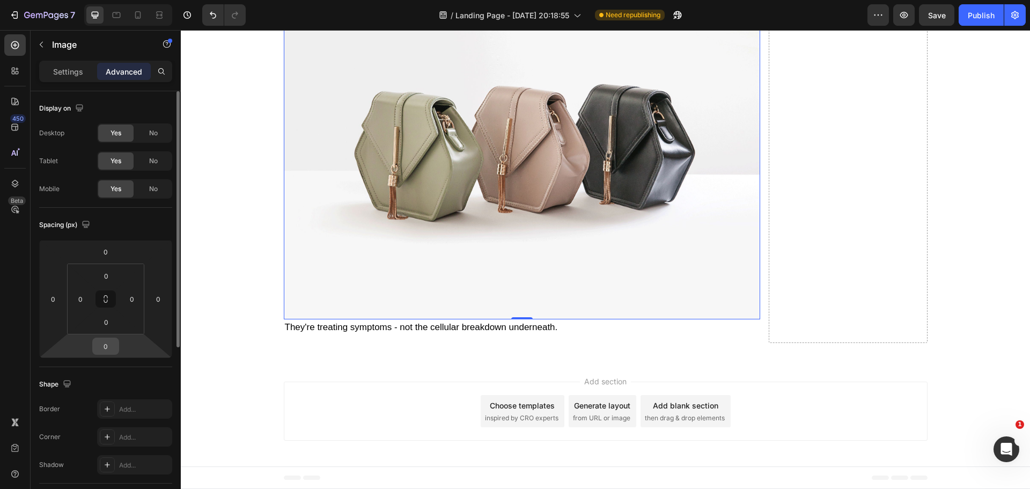
click at [106, 343] on input "0" at bounding box center [105, 346] width 21 height 16
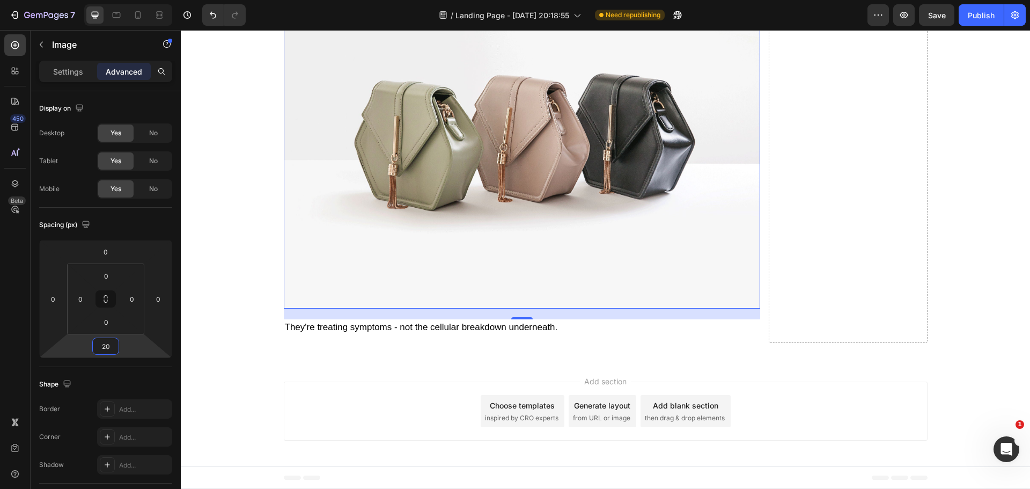
type input "20"
click at [394, 334] on p "They're treating symptoms - not the cellular breakdown underneath." at bounding box center [522, 327] width 474 height 14
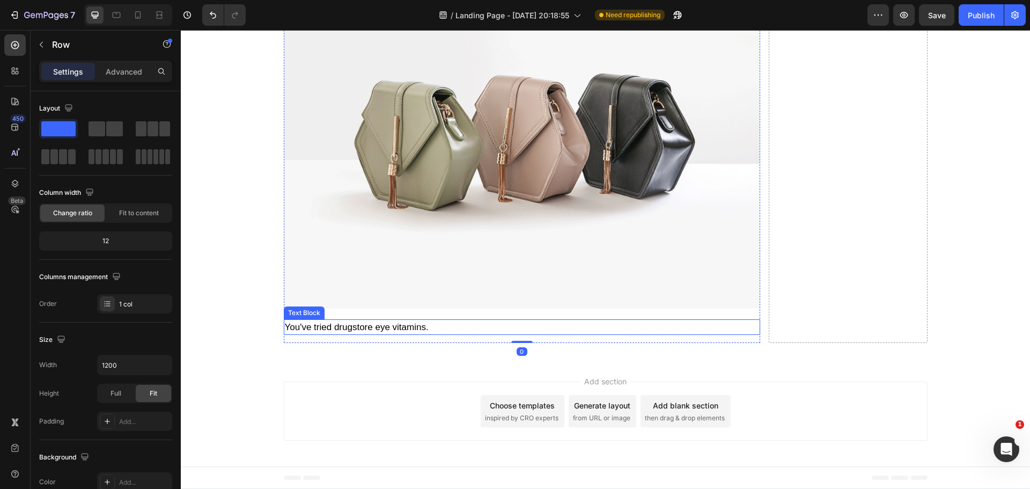
click at [393, 334] on p "You've tried drugstore eye vitamins." at bounding box center [522, 327] width 474 height 14
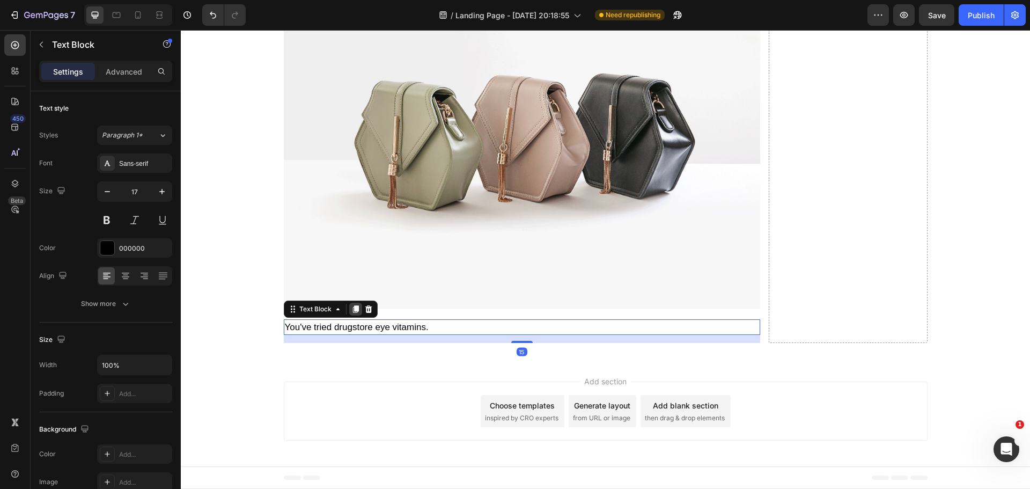
click at [353, 313] on icon at bounding box center [356, 309] width 6 height 8
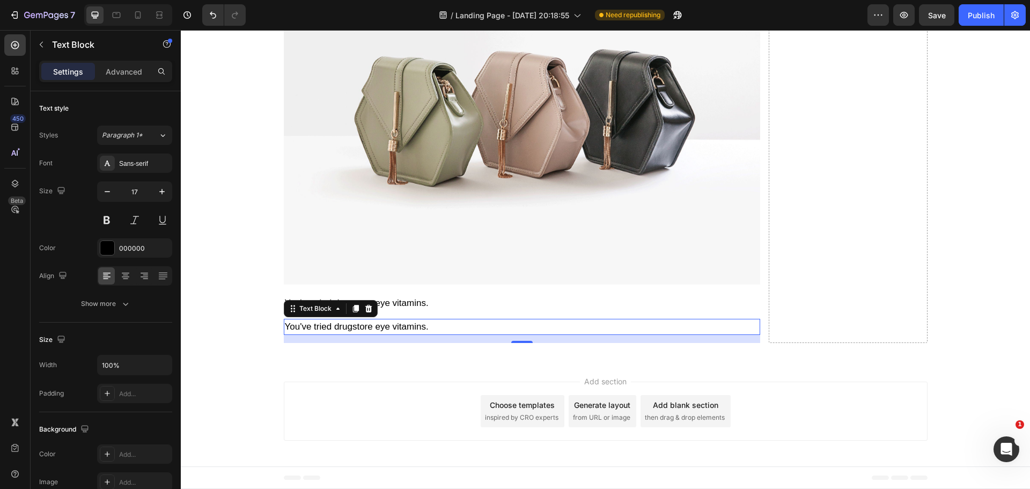
click at [362, 334] on p "You've tried drugstore eye vitamins." at bounding box center [522, 327] width 474 height 14
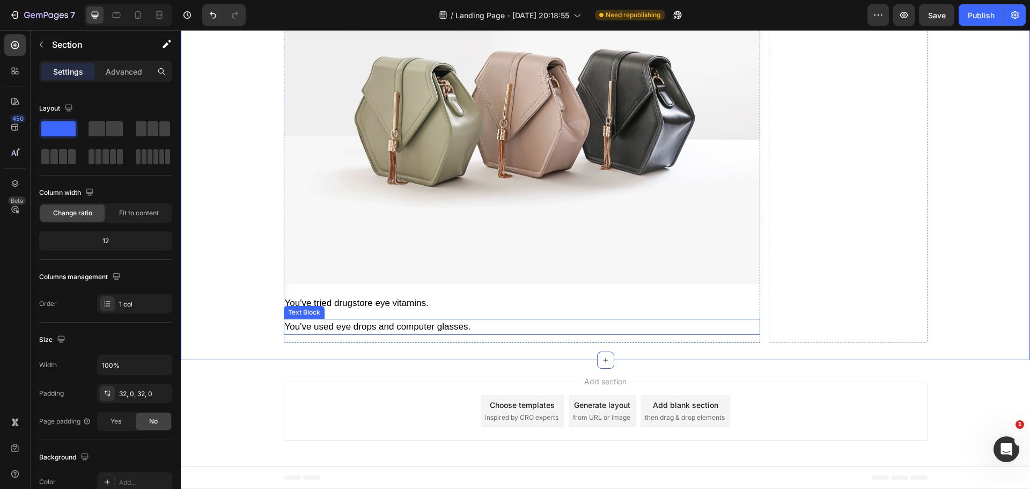
click at [378, 334] on p "You've used eye drops and computer glasses." at bounding box center [522, 327] width 474 height 14
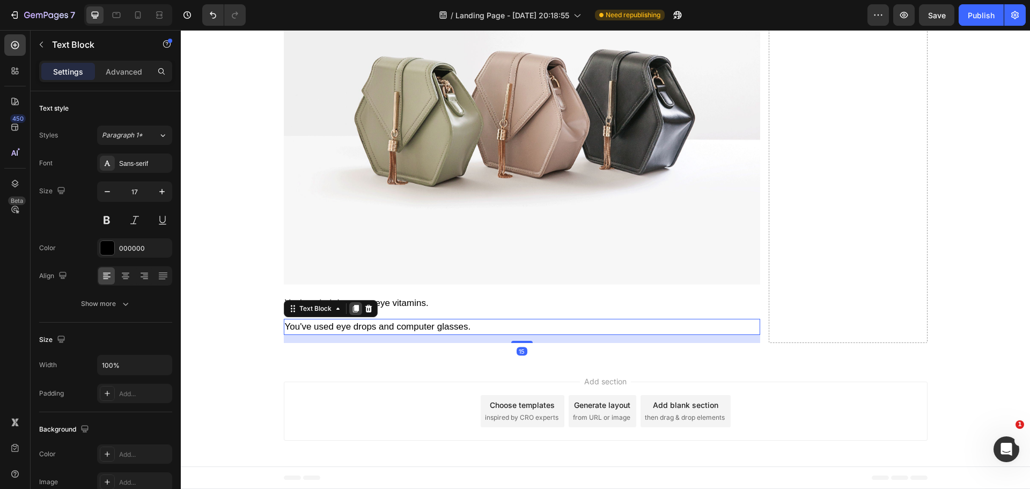
drag, startPoint x: 352, startPoint y: 370, endPoint x: 189, endPoint y: 401, distance: 165.6
click at [353, 313] on icon at bounding box center [356, 309] width 6 height 8
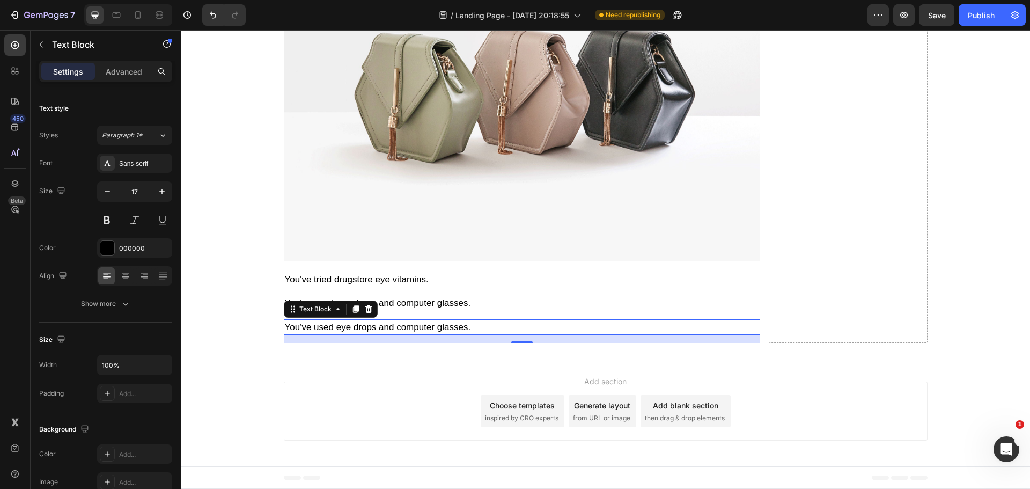
click at [375, 334] on p "You've used eye drops and computer glasses." at bounding box center [522, 327] width 474 height 14
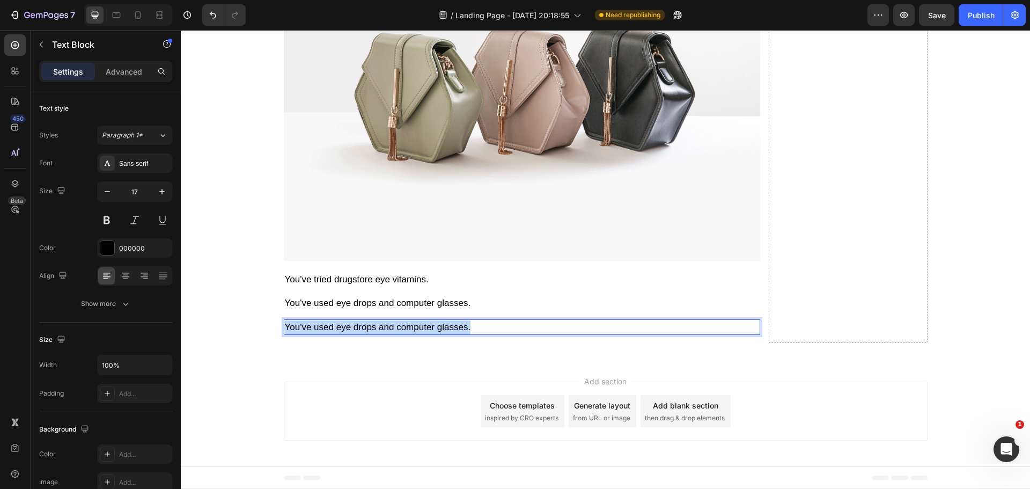
click at [375, 334] on p "You've used eye drops and computer glasses." at bounding box center [522, 327] width 474 height 14
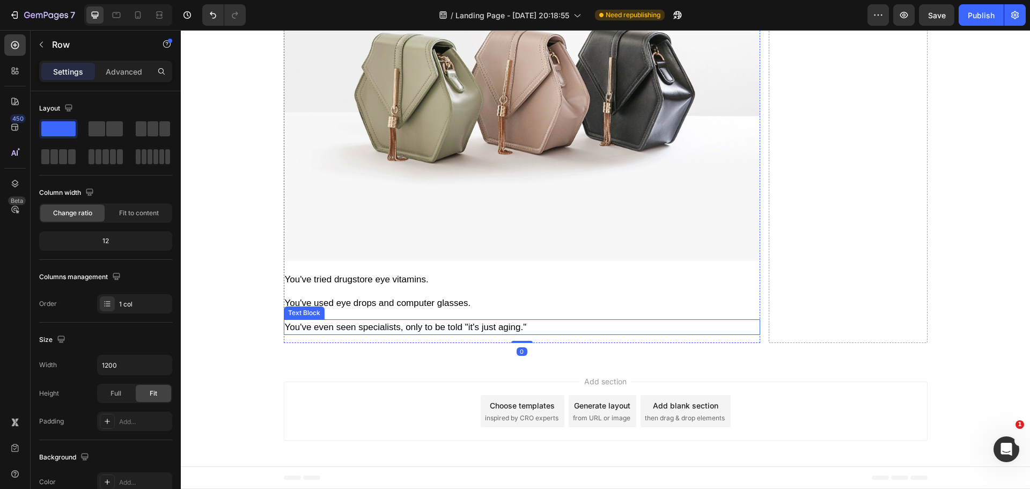
click at [402, 335] on div "You've even seen specialists, only to be told "it's just aging."" at bounding box center [522, 327] width 477 height 16
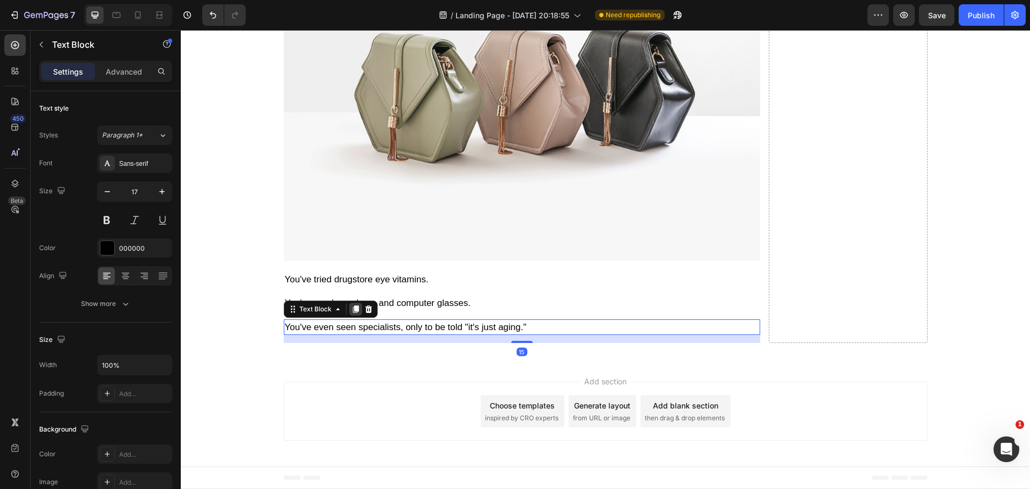
click at [352, 313] on icon at bounding box center [356, 309] width 9 height 9
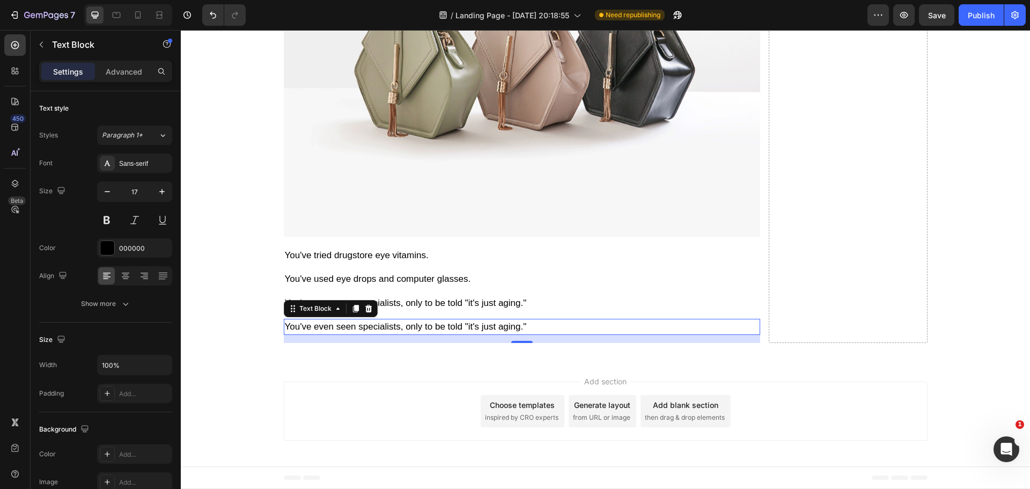
click at [361, 334] on p "You've even seen specialists, only to be told "it's just aging."" at bounding box center [522, 327] width 474 height 14
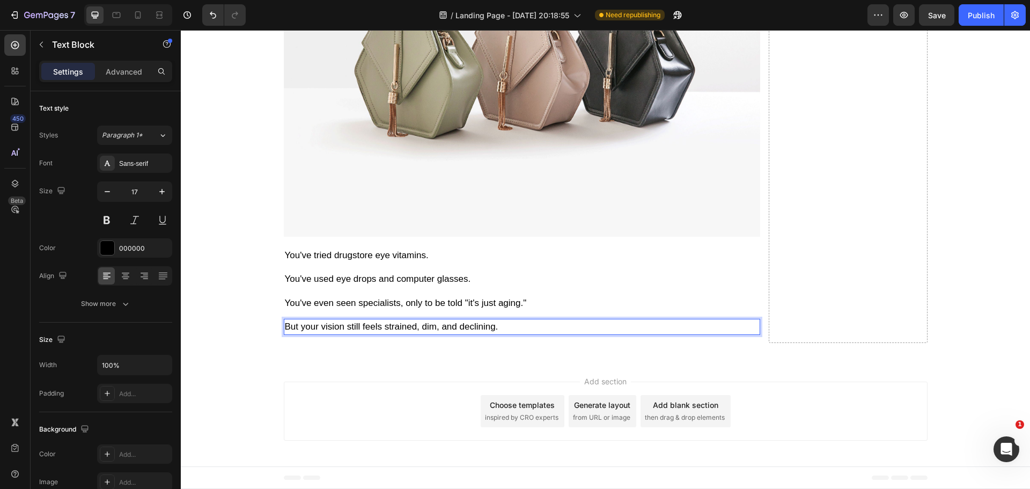
scroll to position [5056, 0]
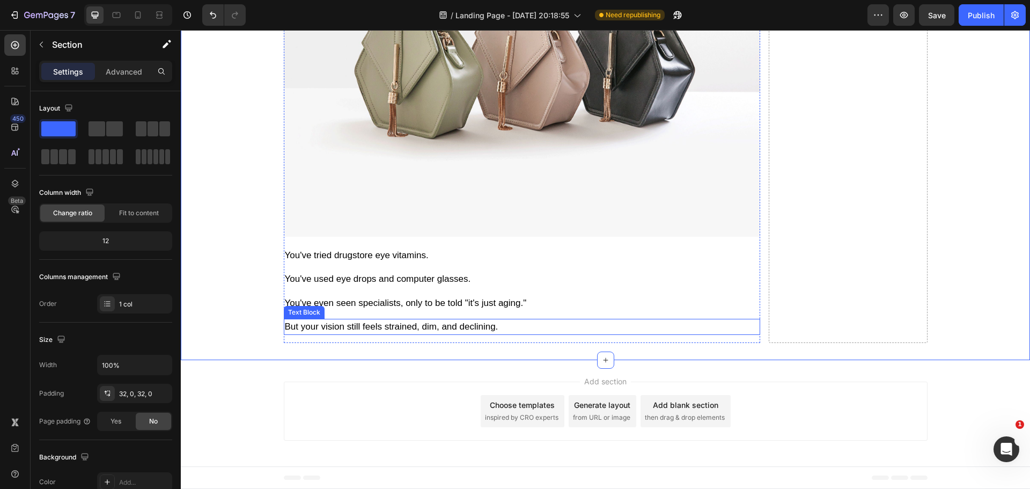
click at [370, 334] on p "But your vision still feels strained, dim, and declining." at bounding box center [522, 327] width 474 height 14
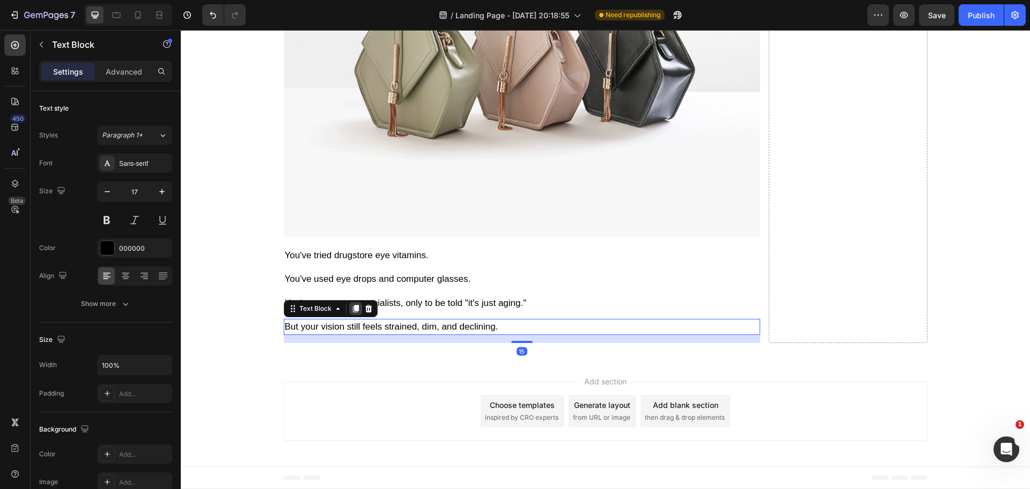
click at [353, 313] on icon at bounding box center [356, 309] width 6 height 8
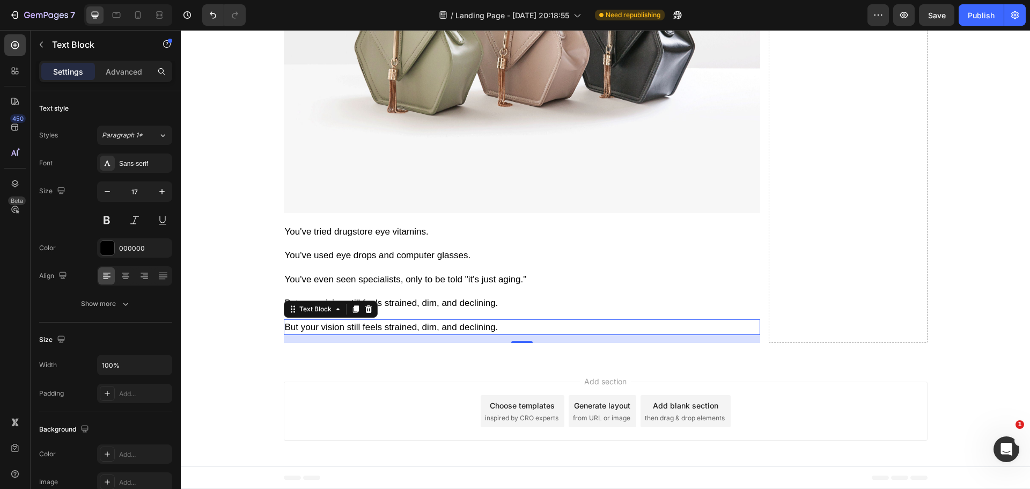
click at [365, 334] on p "But your vision still feels strained, dim, and declining." at bounding box center [522, 327] width 474 height 14
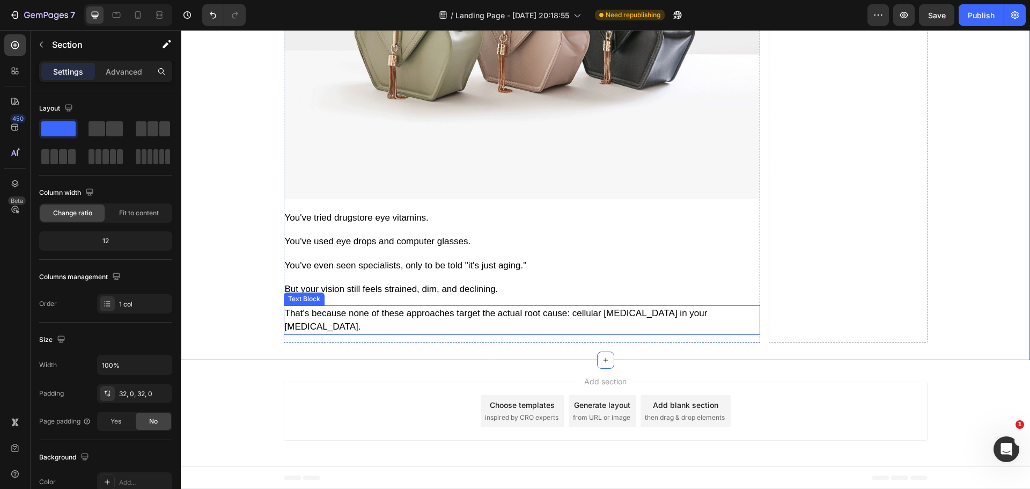
click at [726, 334] on p "That's because none of these approaches target the actual root cause: cellular …" at bounding box center [522, 319] width 474 height 27
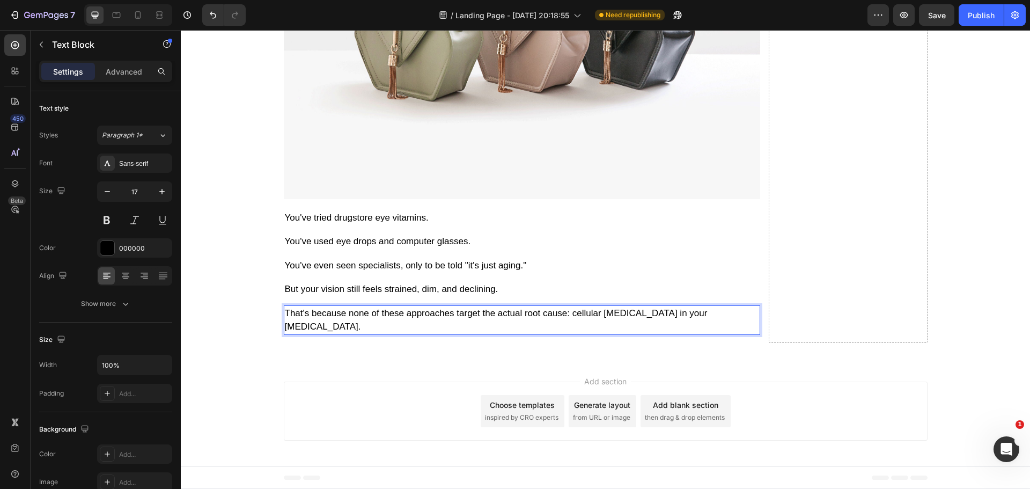
click at [712, 334] on p "That's because none of these approaches target the actual root cause: cellular …" at bounding box center [522, 319] width 474 height 27
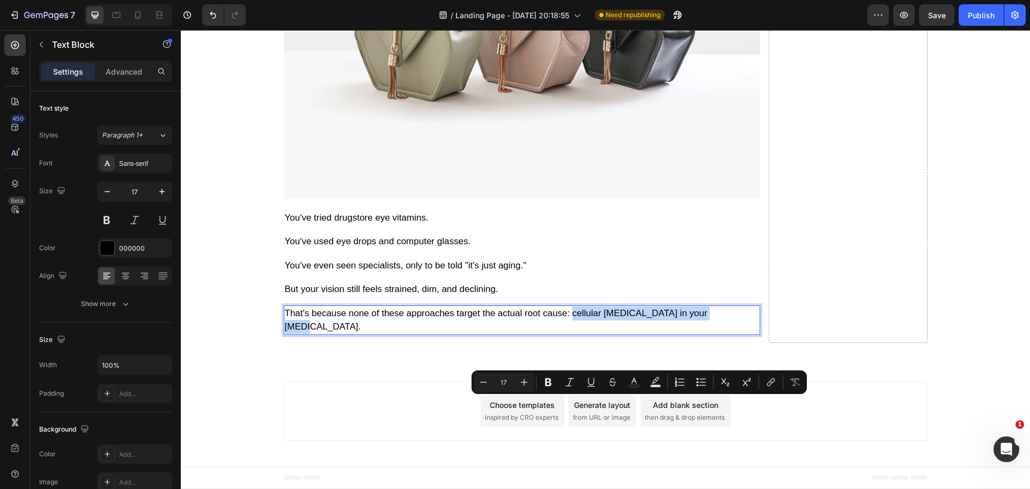
drag, startPoint x: 712, startPoint y: 403, endPoint x: 570, endPoint y: 405, distance: 141.7
click at [570, 334] on p "That's because none of these approaches target the actual root cause: cellular …" at bounding box center [522, 319] width 474 height 27
click at [547, 379] on icon "Editor contextual toolbar" at bounding box center [548, 382] width 6 height 8
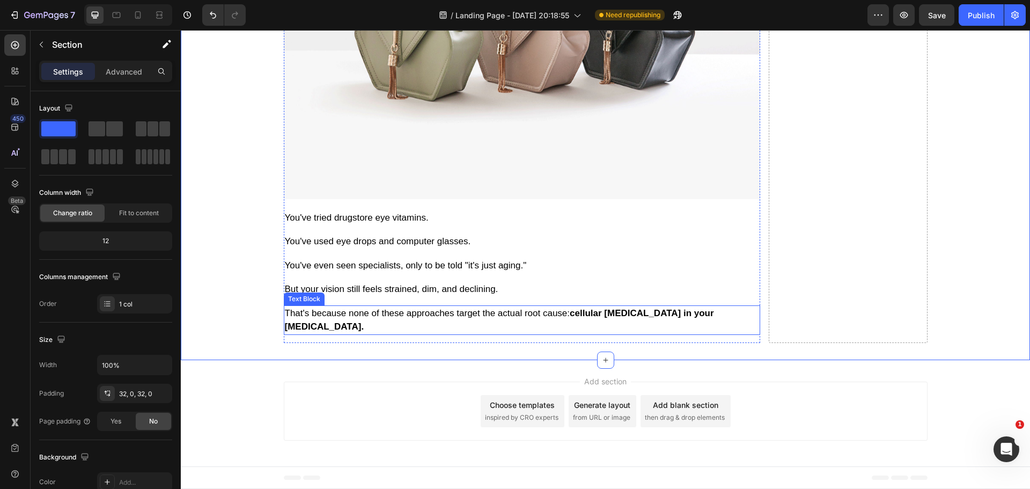
click at [415, 334] on p "That's because none of these approaches target the actual root cause: cellular …" at bounding box center [522, 319] width 474 height 27
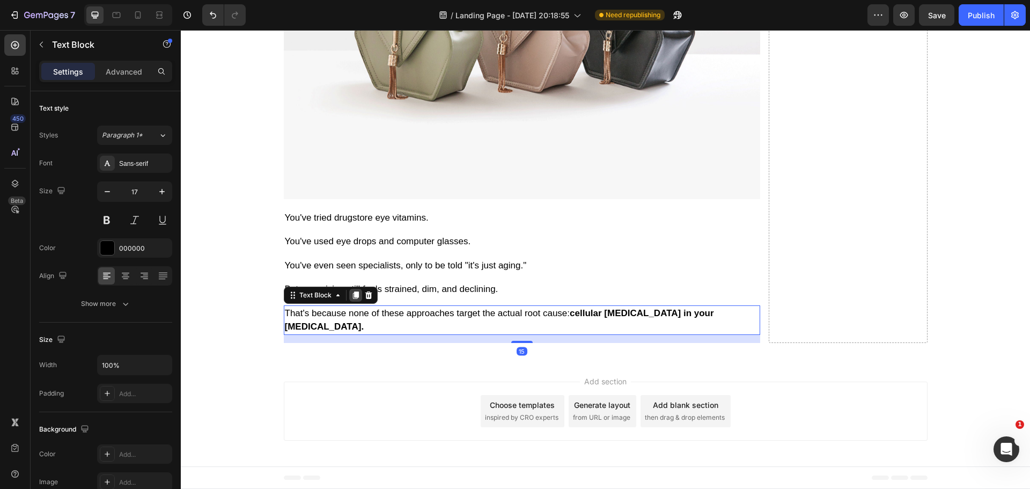
click at [353, 299] on icon at bounding box center [356, 295] width 6 height 8
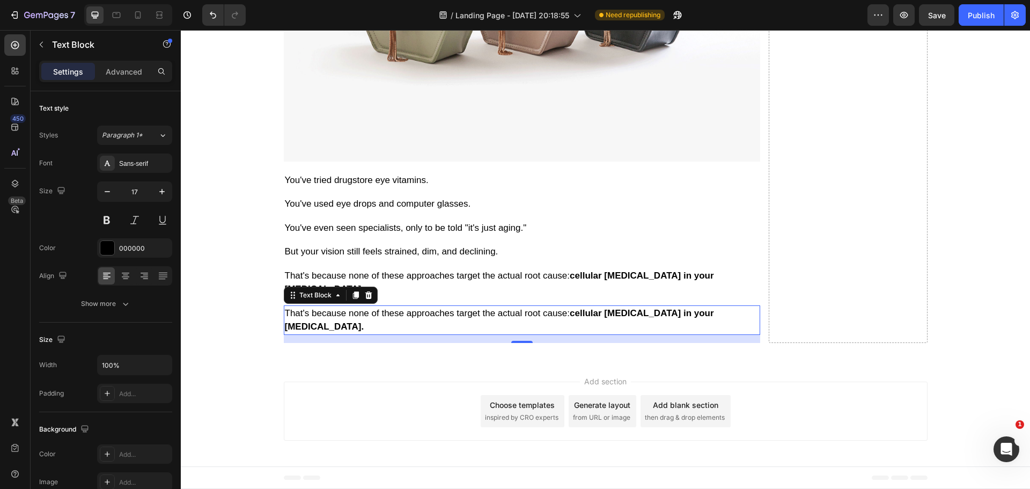
click at [518, 334] on p "That's because none of these approaches target the actual root cause: cellular …" at bounding box center [522, 319] width 474 height 27
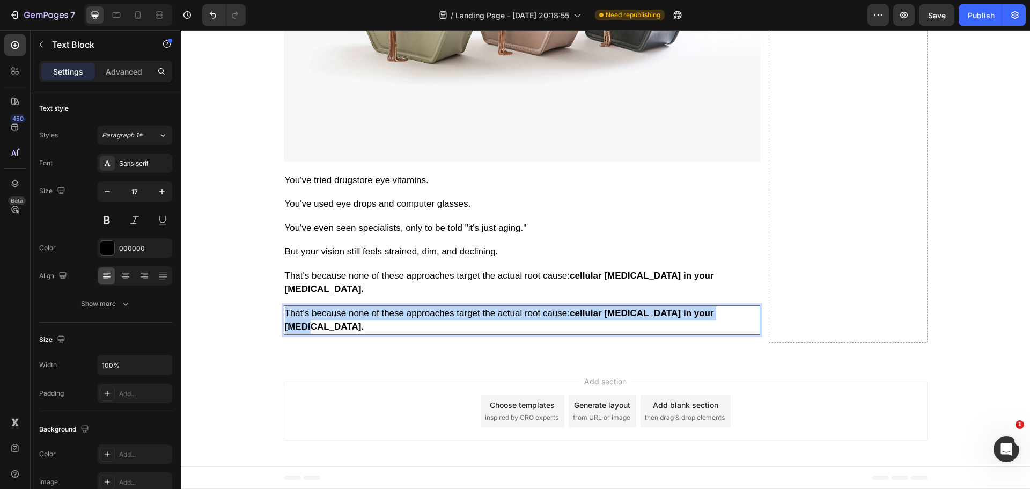
click at [518, 334] on p "That's because none of these approaches target the actual root cause: cellular …" at bounding box center [522, 319] width 474 height 27
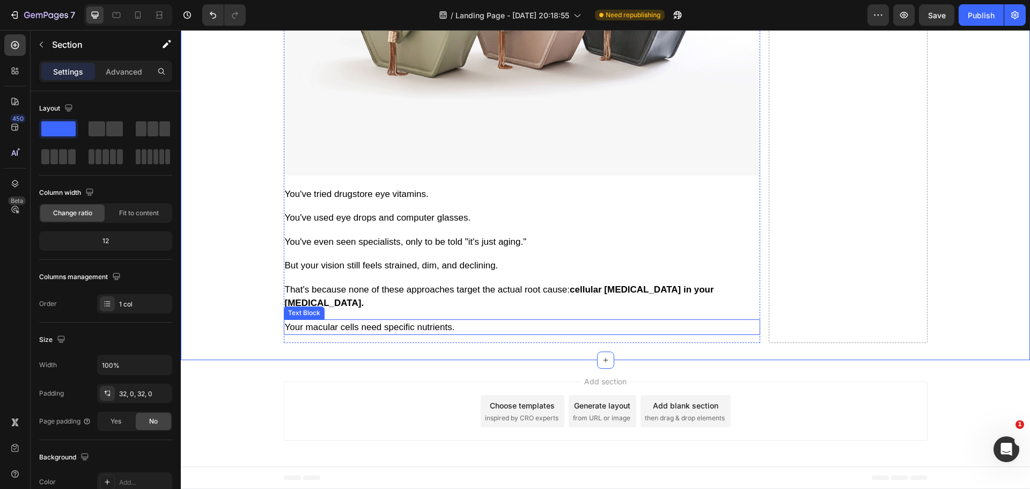
click at [404, 334] on p "Your macular cells need specific nutrients." at bounding box center [522, 327] width 474 height 14
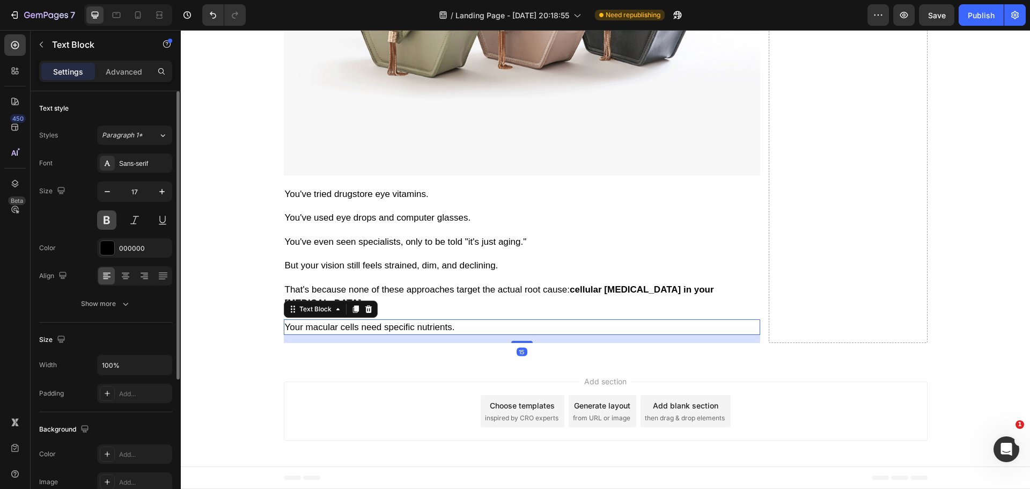
click at [111, 217] on button at bounding box center [106, 219] width 19 height 19
drag, startPoint x: 349, startPoint y: 406, endPoint x: 223, endPoint y: 384, distance: 128.0
click at [352, 313] on icon at bounding box center [356, 309] width 9 height 9
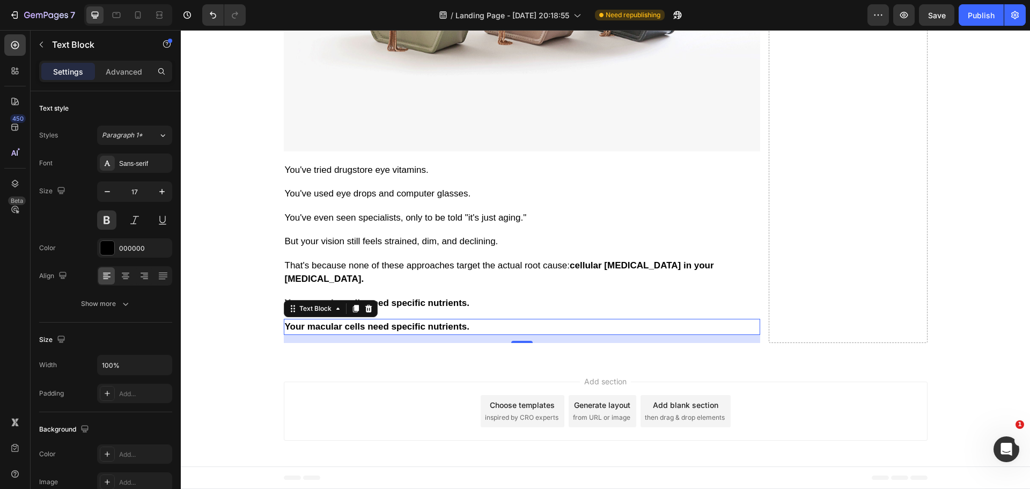
click at [419, 334] on p "Your macular cells need specific nutrients." at bounding box center [522, 327] width 474 height 14
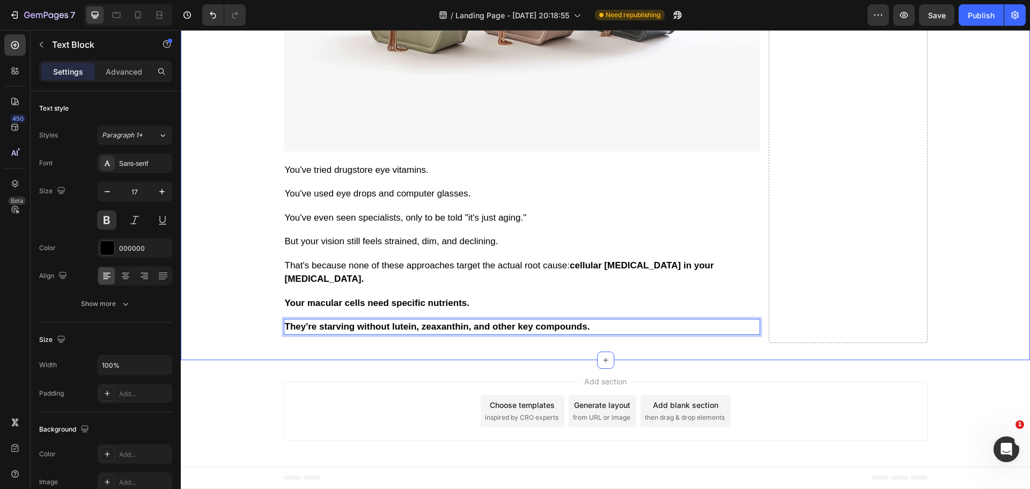
scroll to position [5163, 0]
click at [358, 334] on p "They're starving without lutein, zeaxanthin, and other key compounds." at bounding box center [522, 327] width 474 height 14
click at [360, 334] on p "They're starving without lutein, zeaxanthin, and other key compounds." at bounding box center [522, 327] width 474 height 14
click at [367, 310] on p "Your macular cells need specific nutrients." at bounding box center [522, 303] width 474 height 14
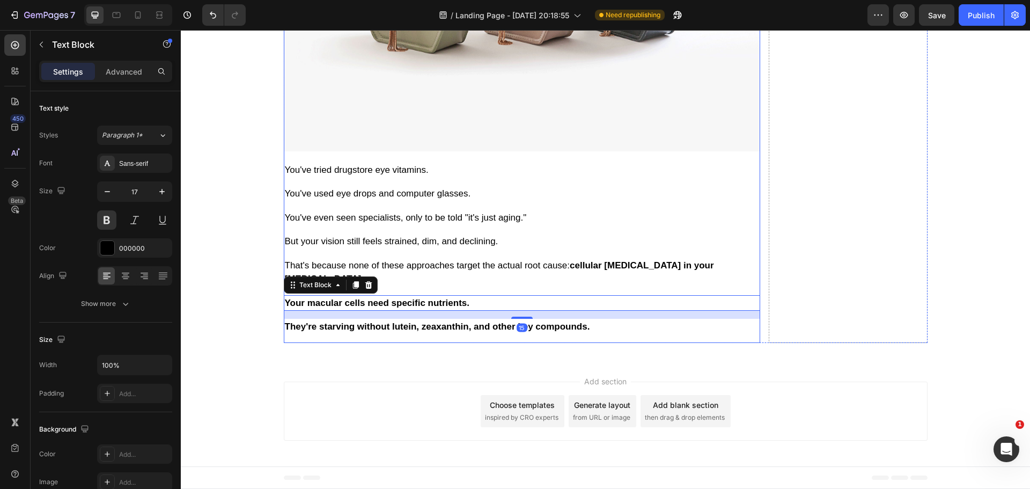
click at [355, 334] on p "They're starving without lutein, zeaxanthin, and other key compounds." at bounding box center [522, 327] width 474 height 14
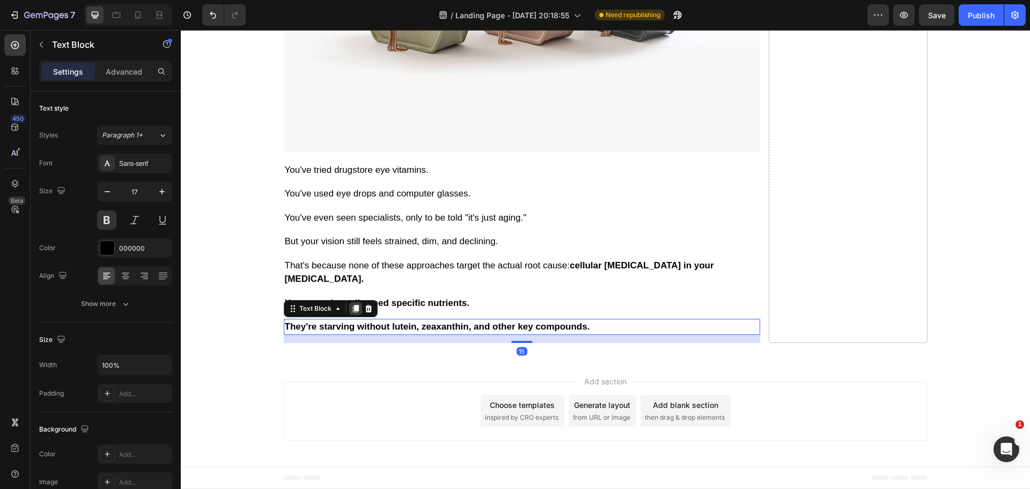
click at [352, 313] on icon at bounding box center [356, 308] width 9 height 9
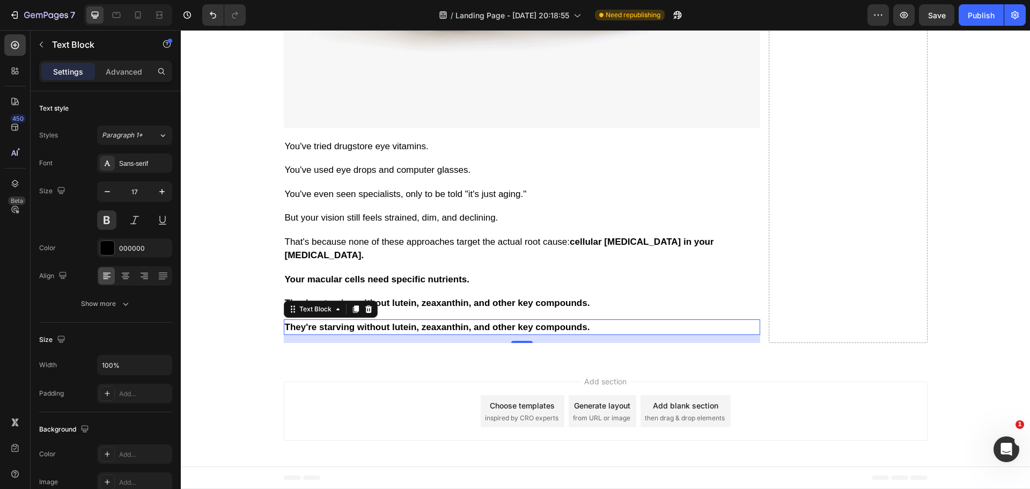
click at [376, 334] on p "They're starving without lutein, zeaxanthin, and other key compounds." at bounding box center [522, 327] width 474 height 14
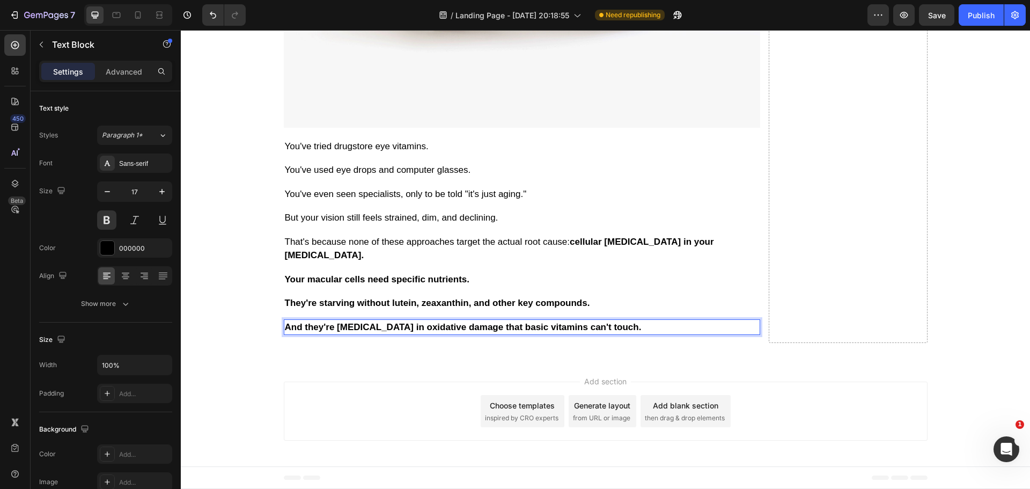
click at [286, 334] on p "And they're drowning in oxidative damage that basic vitamins can't touch." at bounding box center [522, 327] width 474 height 14
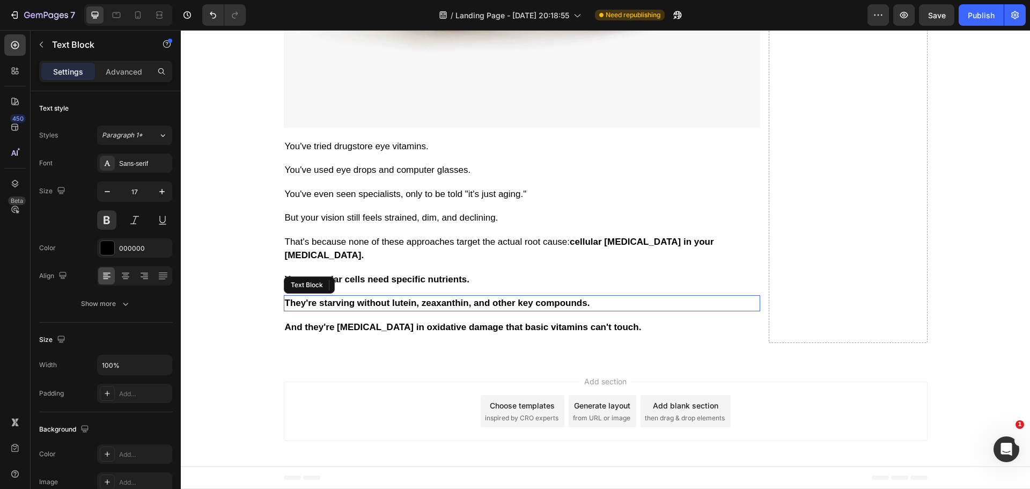
click at [285, 310] on p "They're starving without lutein, zeaxanthin, and other key compounds." at bounding box center [522, 303] width 474 height 14
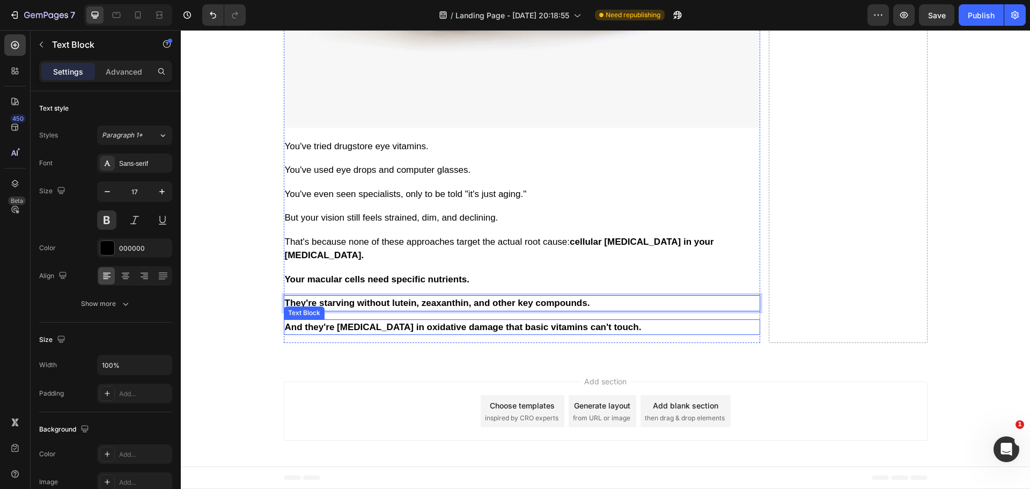
click at [363, 334] on p "And they're drowning in oxidative damage that basic vitamins can't touch." at bounding box center [522, 327] width 474 height 14
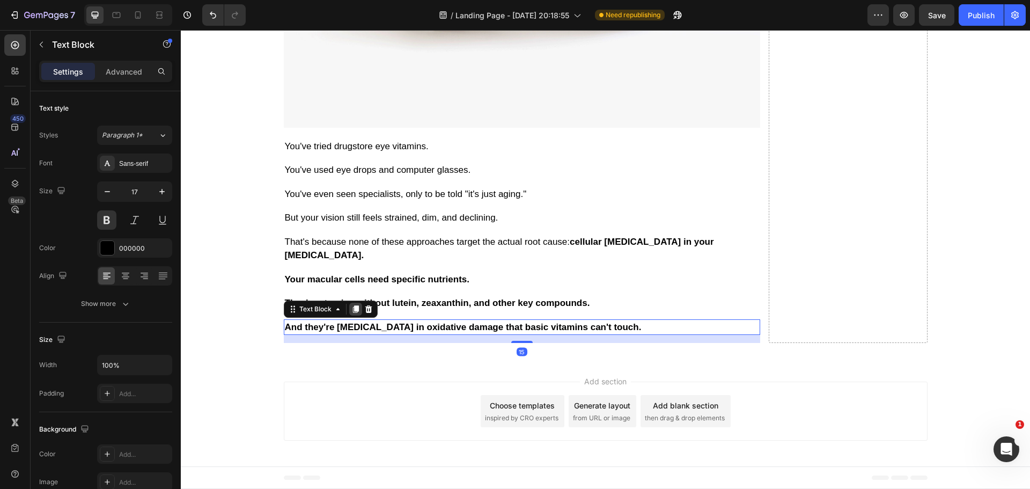
click at [353, 313] on icon at bounding box center [356, 309] width 6 height 8
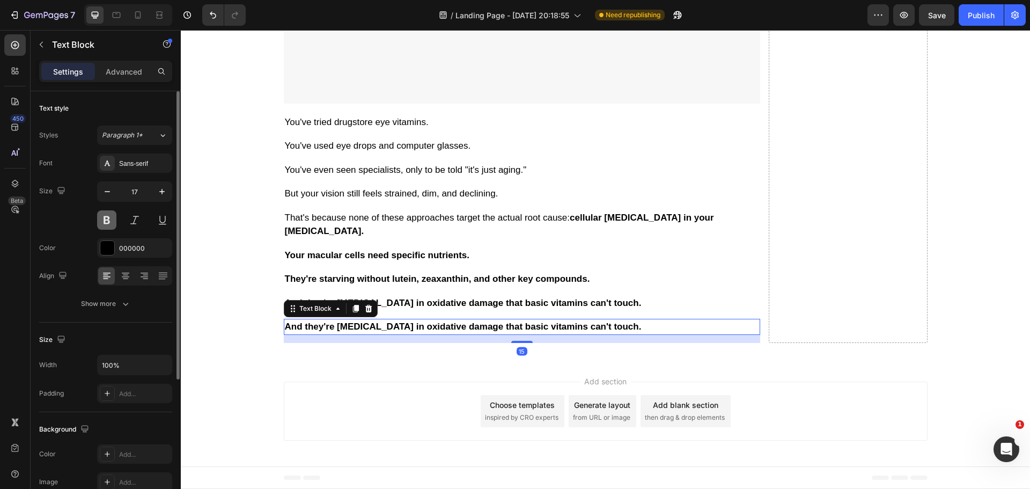
click at [110, 221] on button at bounding box center [106, 219] width 19 height 19
click at [459, 334] on p "And they're drowning in oxidative damage that basic vitamins can't touch." at bounding box center [522, 327] width 474 height 14
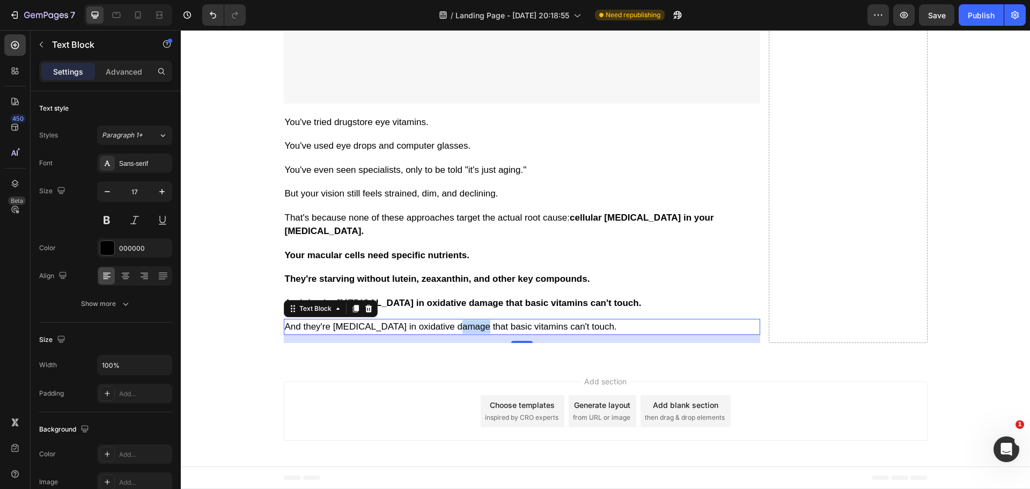
click at [459, 334] on p "And they're drowning in oxidative damage that basic vitamins can't touch." at bounding box center [522, 327] width 474 height 14
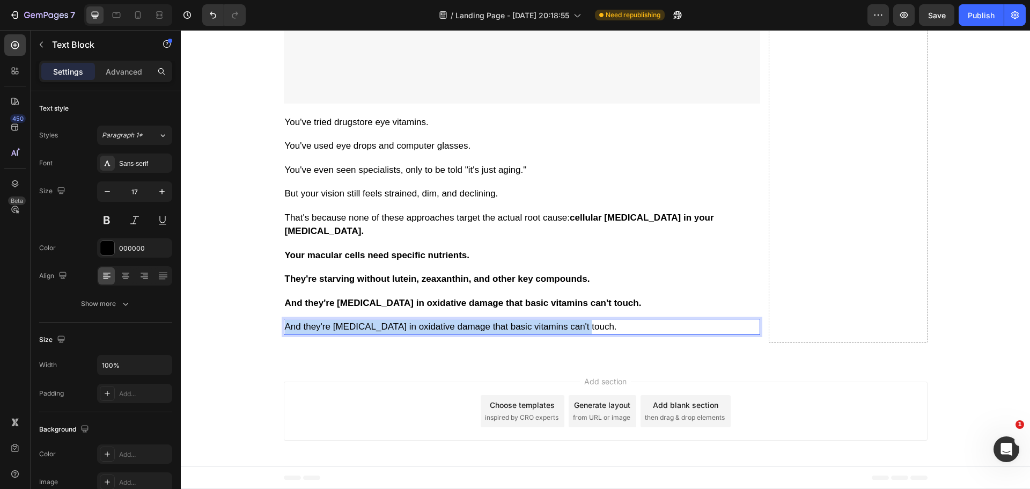
click at [459, 334] on p "And they're drowning in oxidative damage that basic vitamins can't touch." at bounding box center [522, 327] width 474 height 14
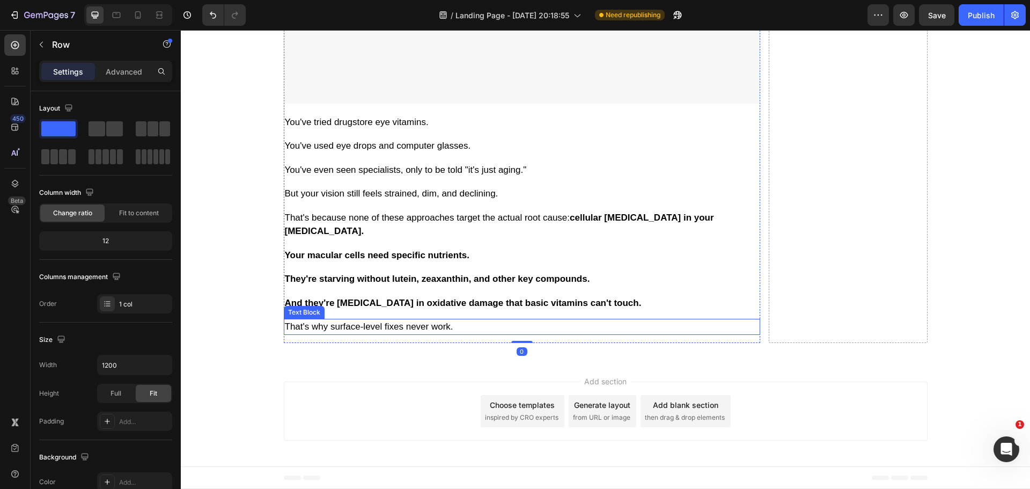
click at [388, 334] on p "That's why surface-level fixes never work." at bounding box center [522, 327] width 474 height 14
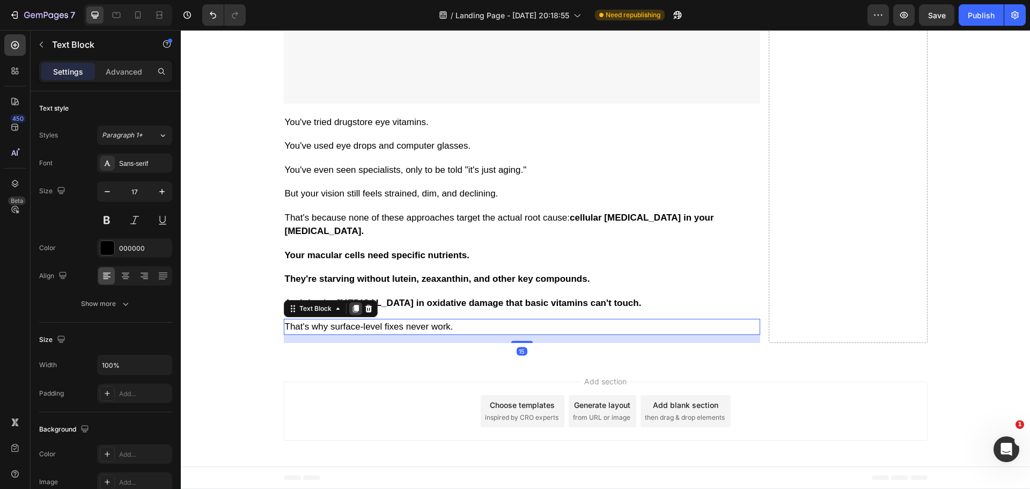
drag, startPoint x: 354, startPoint y: 375, endPoint x: 196, endPoint y: 442, distance: 171.7
click at [354, 313] on icon at bounding box center [356, 309] width 6 height 8
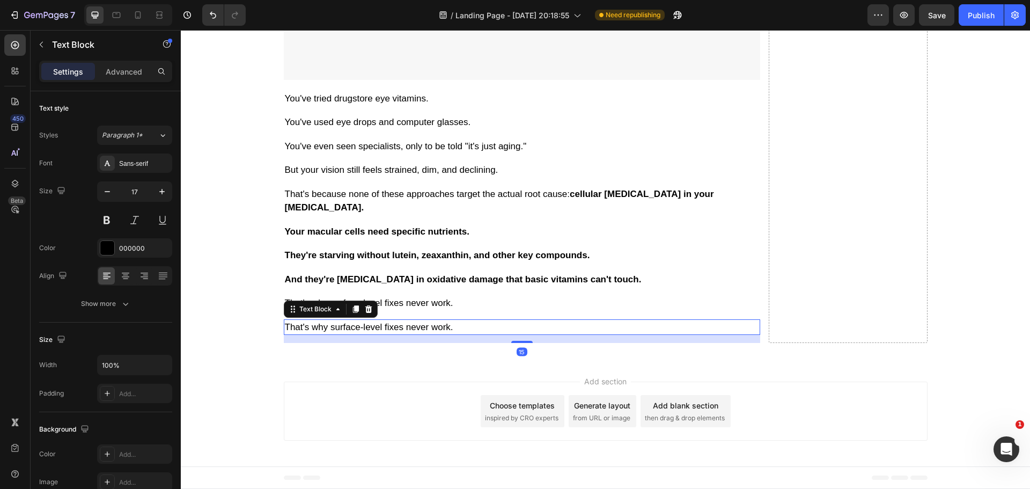
click at [372, 334] on p "That's why surface-level fixes never work." at bounding box center [522, 327] width 474 height 14
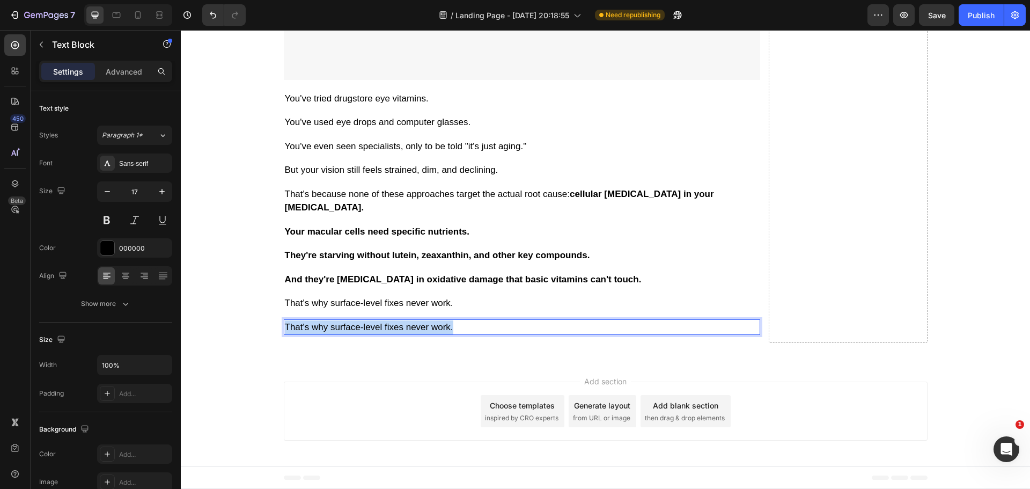
click at [372, 334] on p "That's why surface-level fixes never work." at bounding box center [522, 327] width 474 height 14
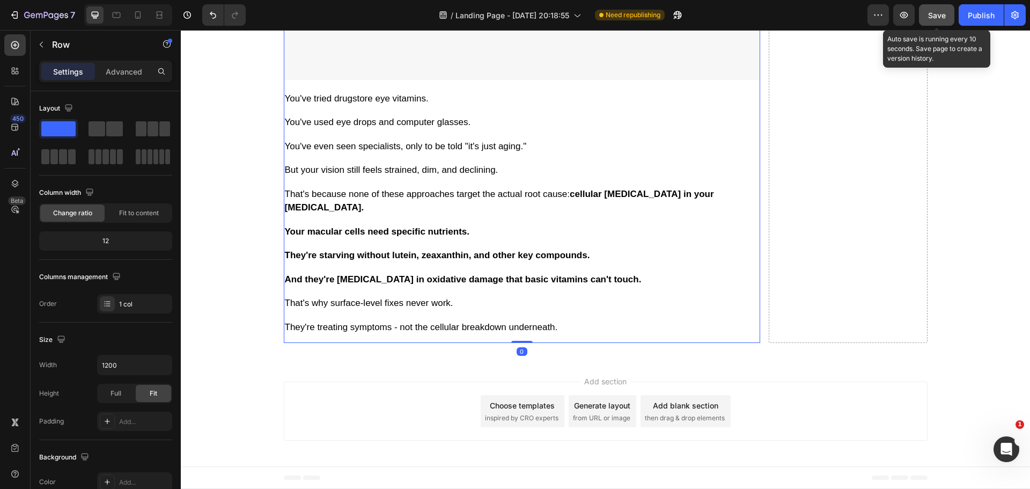
click at [942, 16] on span "Save" at bounding box center [937, 15] width 18 height 9
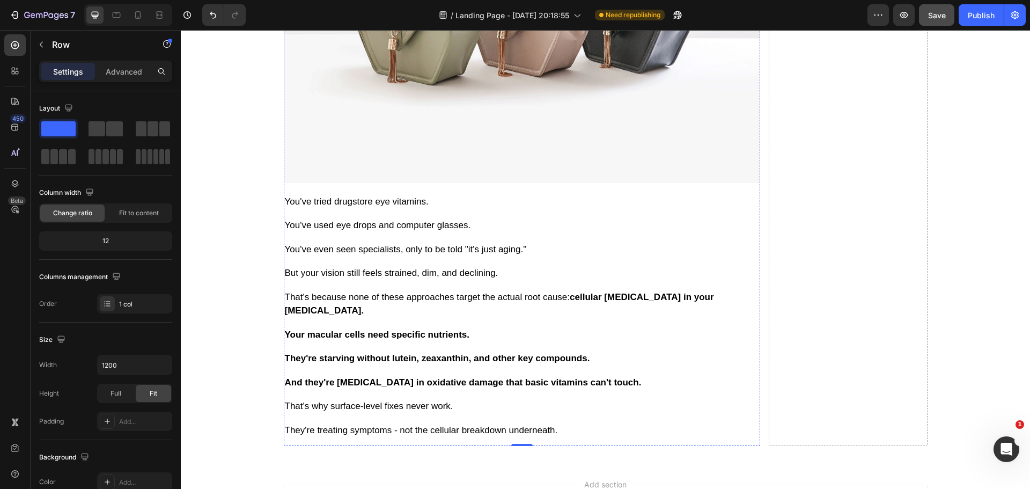
scroll to position [4788, 0]
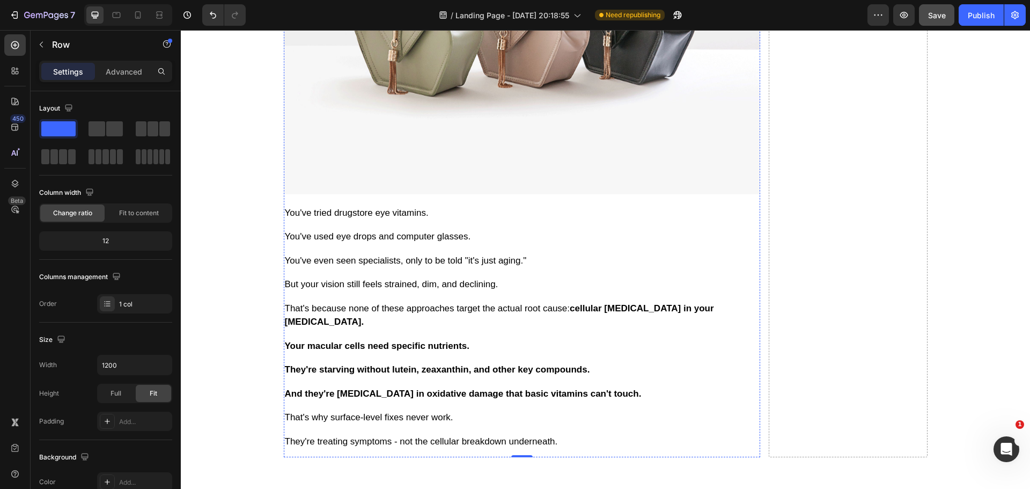
drag, startPoint x: 410, startPoint y: 156, endPoint x: 382, endPoint y: 153, distance: 28.5
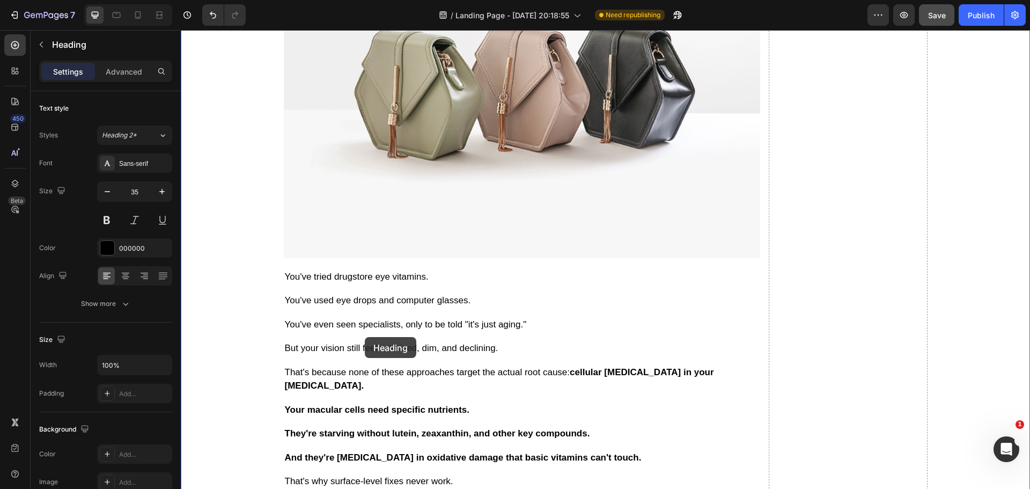
scroll to position [5316, 0]
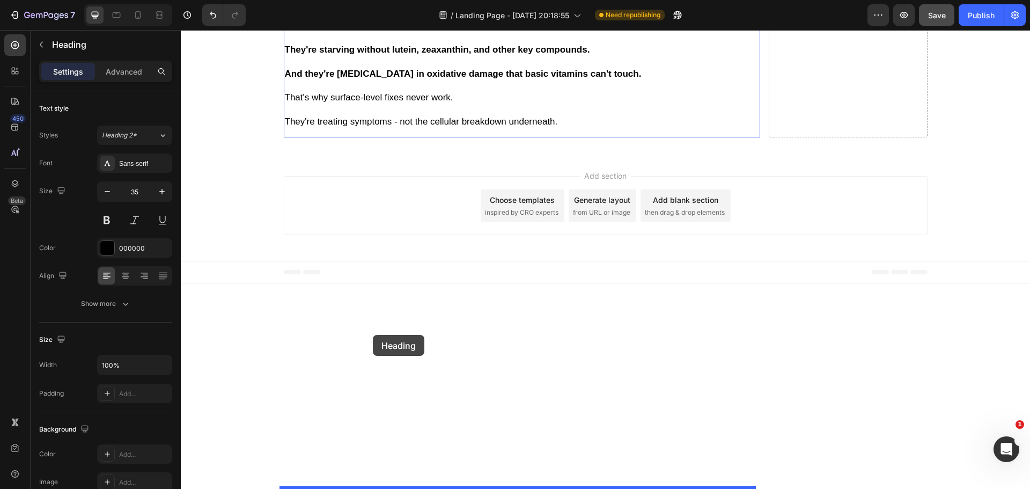
drag, startPoint x: 290, startPoint y: 204, endPoint x: 373, endPoint y: 335, distance: 155.1
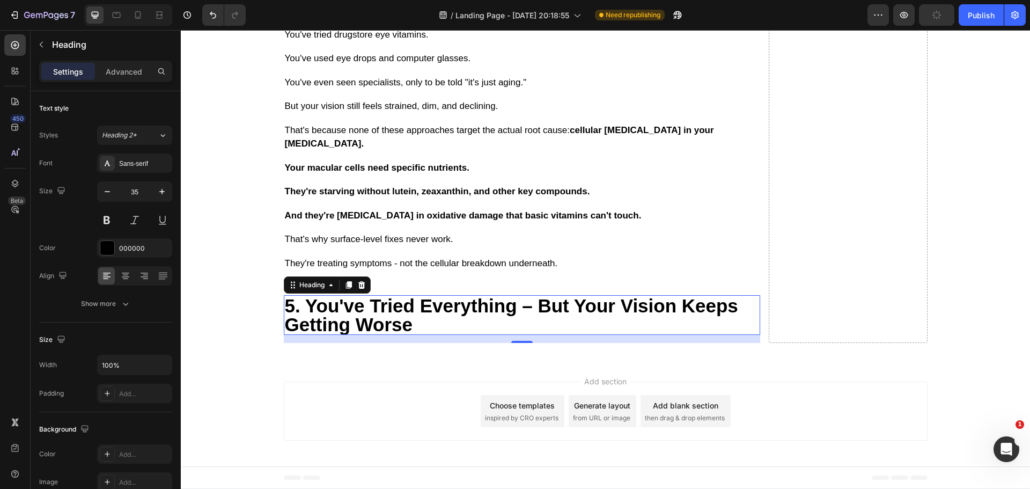
click at [379, 335] on h2 "5. You've Tried Everything – But Your Vision Keeps Getting Worse" at bounding box center [522, 315] width 477 height 40
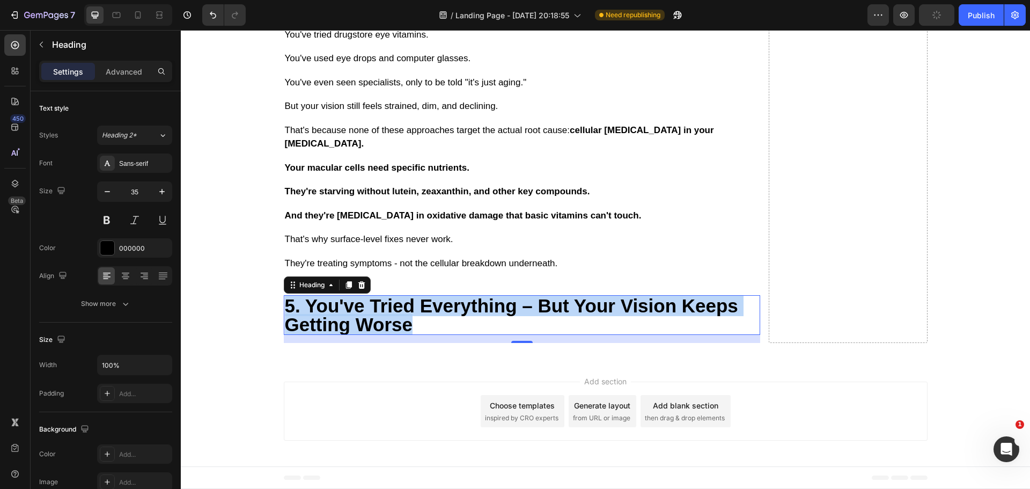
click at [380, 334] on p "5. You've Tried Everything – But Your Vision Keeps Getting Worse" at bounding box center [522, 315] width 474 height 38
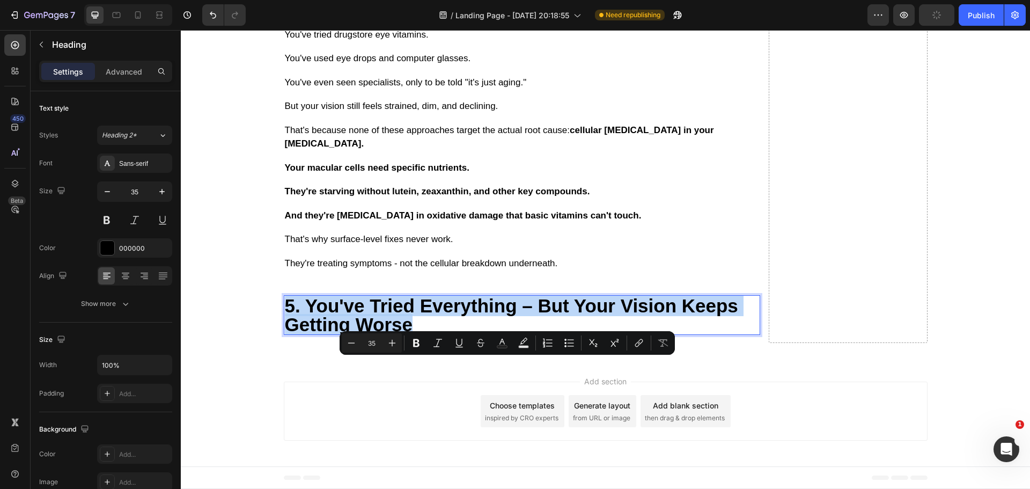
drag, startPoint x: 370, startPoint y: 368, endPoint x: 312, endPoint y: 369, distance: 58.0
click at [369, 334] on p "5. You've Tried Everything – But Your Vision Keeps Getting Worse" at bounding box center [522, 315] width 474 height 38
click at [304, 334] on p "5. You've Tried Everything – But Your Vision Keeps Getting Worse" at bounding box center [522, 315] width 474 height 38
drag, startPoint x: 304, startPoint y: 369, endPoint x: 409, endPoint y: 382, distance: 106.5
click at [409, 334] on p "5. You've Tried Everything – But Your Vision Keeps Getting Worse" at bounding box center [522, 315] width 474 height 38
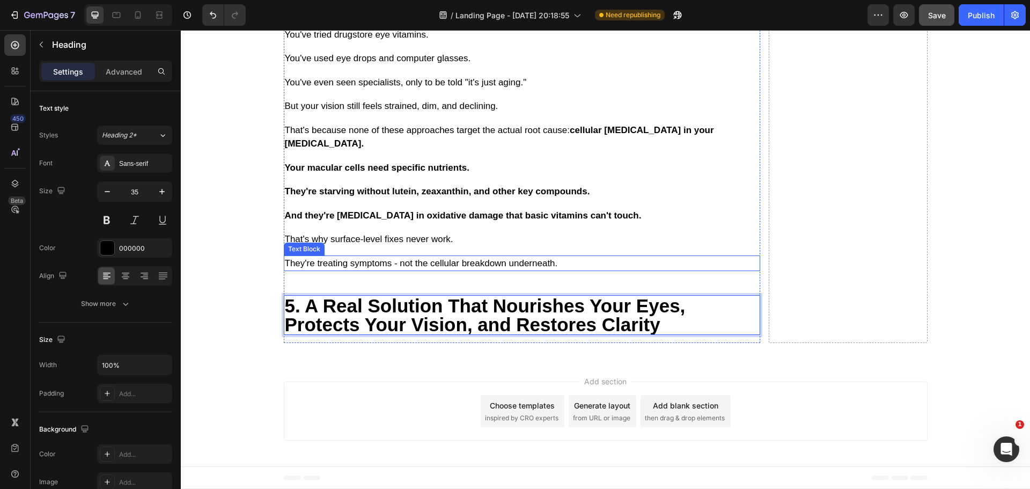
click at [474, 272] on div "They're treating symptoms - not the cellular breakdown underneath." at bounding box center [522, 263] width 477 height 16
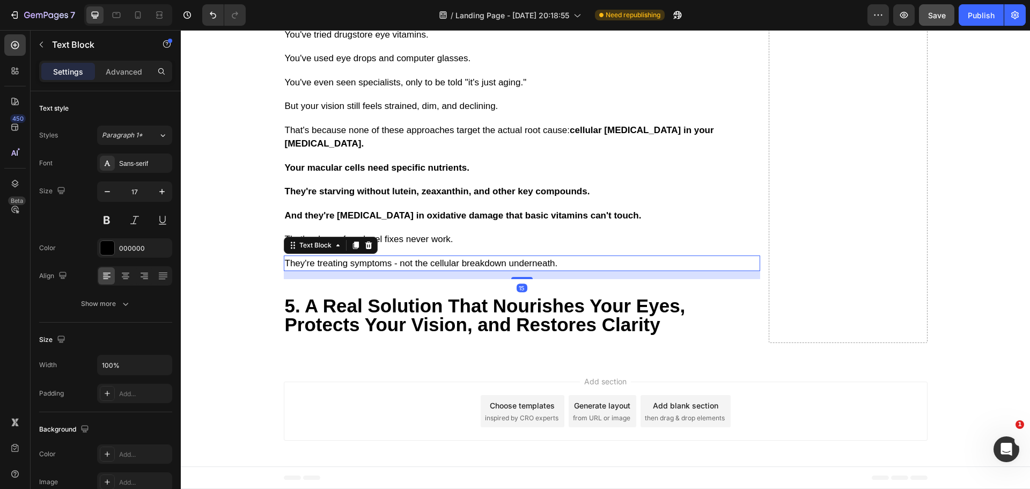
scroll to position [5305, 0]
click at [447, 312] on p "5. A Real Solution That Nourishes Your Eyes, Protects Your Vision, and Restores…" at bounding box center [522, 315] width 474 height 38
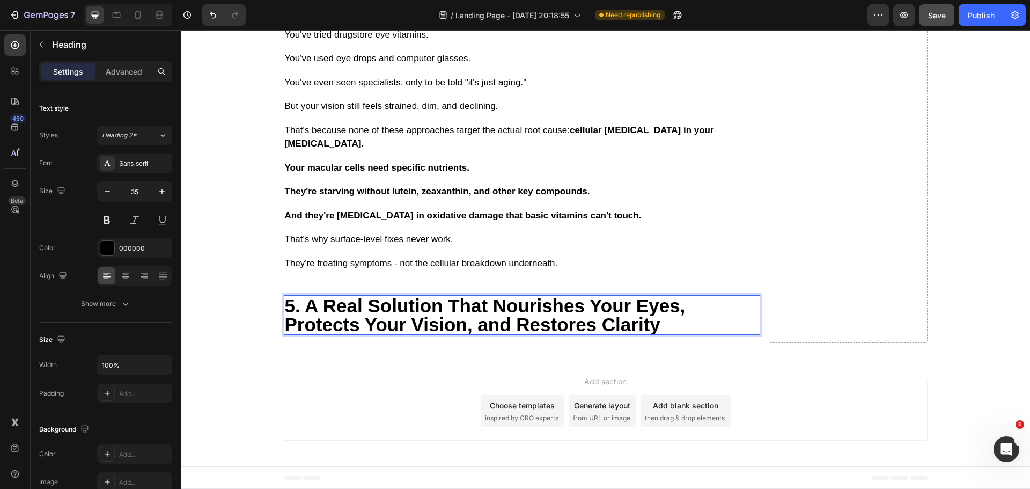
click at [292, 314] on p "5. A Real Solution That Nourishes Your Eyes, Protects Your Vision, and Restores…" at bounding box center [522, 315] width 474 height 38
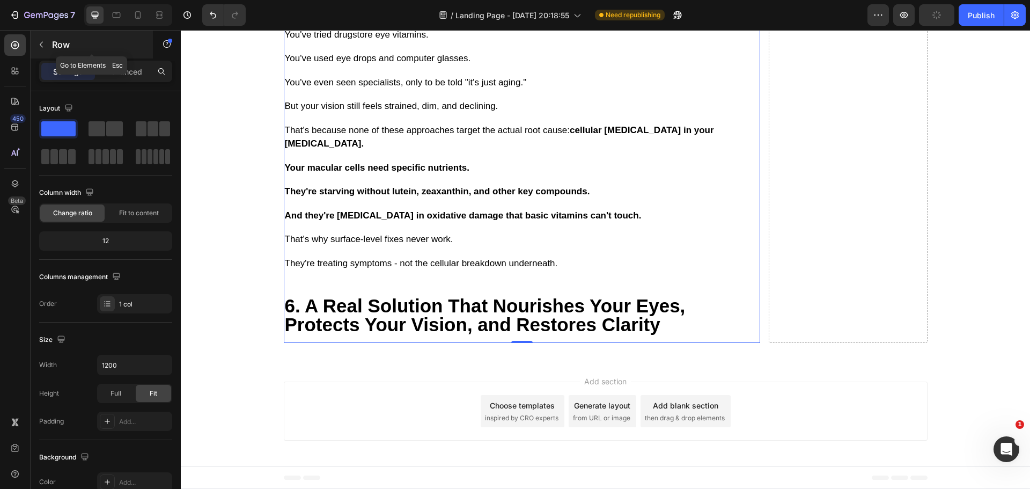
click at [43, 47] on icon "button" at bounding box center [41, 44] width 9 height 9
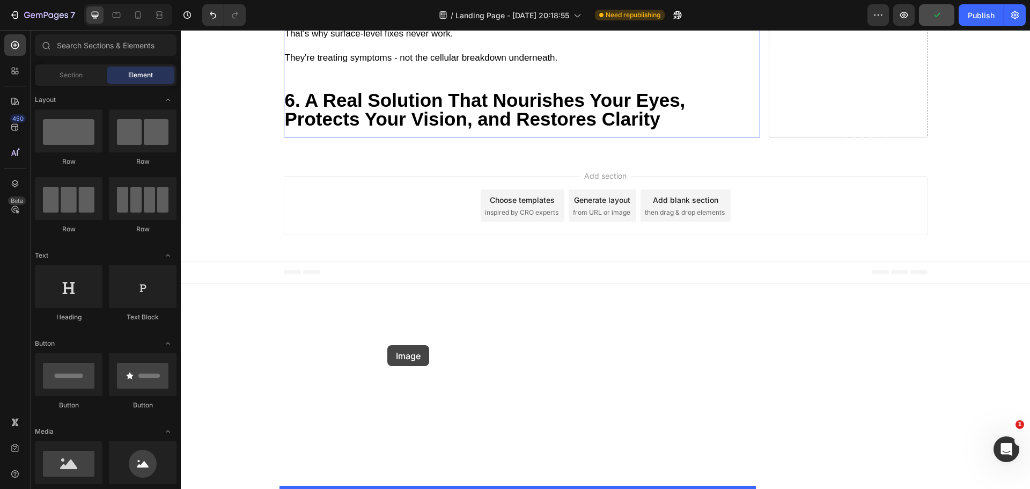
drag, startPoint x: 249, startPoint y: 237, endPoint x: 387, endPoint y: 345, distance: 175.8
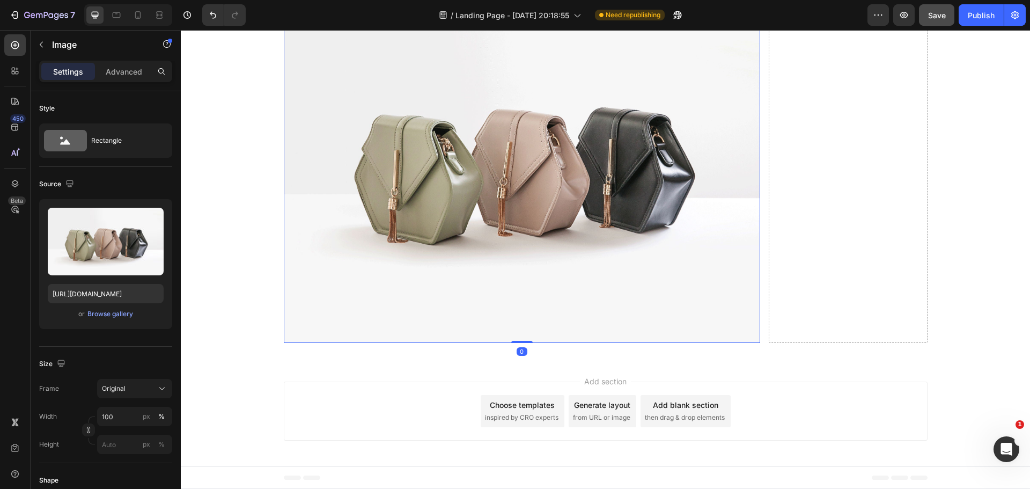
scroll to position [5466, 0]
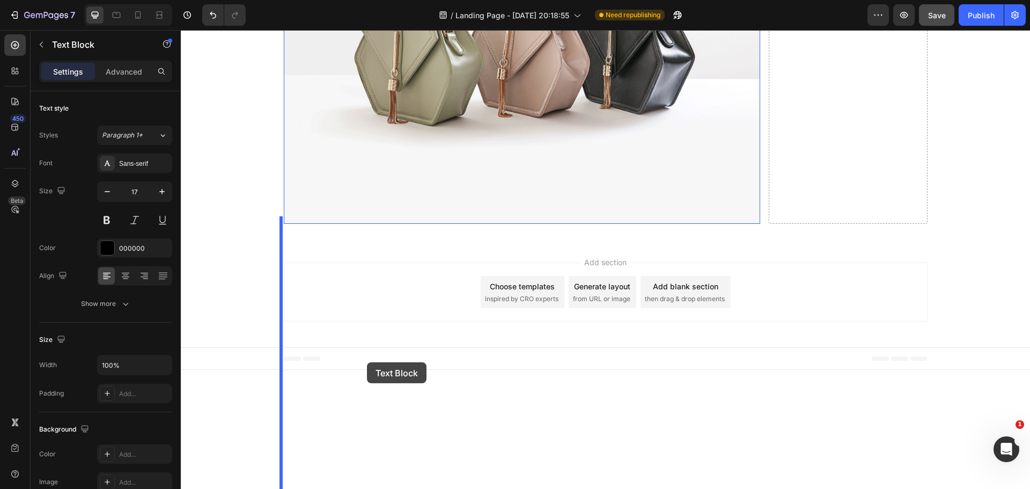
scroll to position [5697, 0]
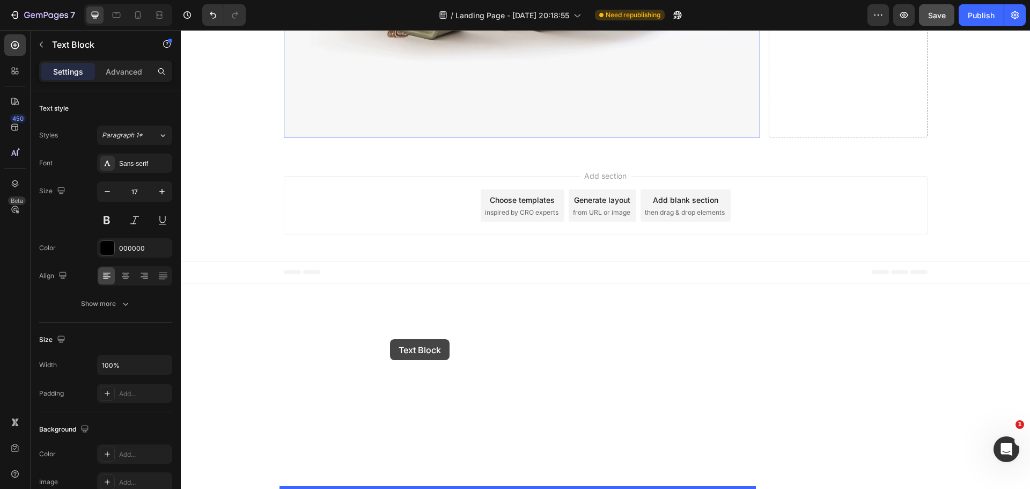
drag, startPoint x: 286, startPoint y: 122, endPoint x: 390, endPoint y: 339, distance: 240.5
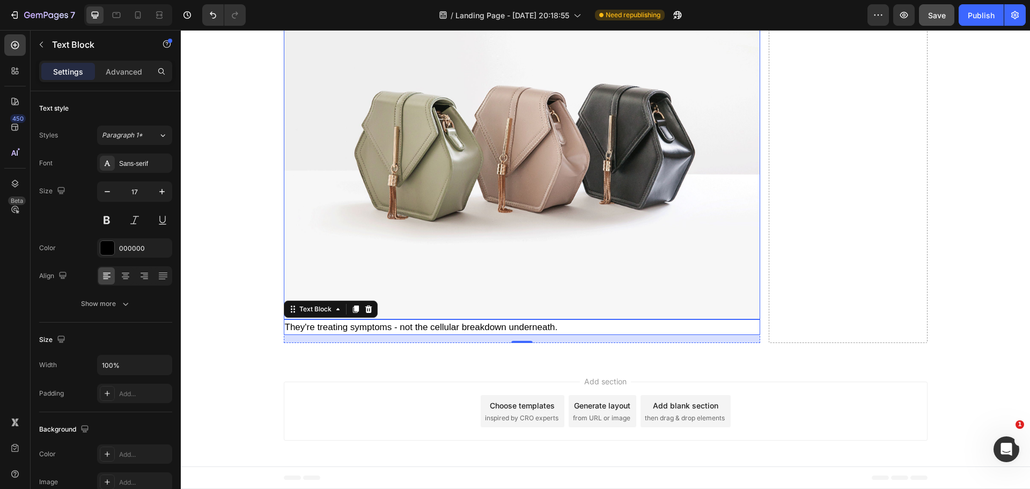
scroll to position [5673, 0]
click at [380, 290] on img at bounding box center [522, 139] width 477 height 357
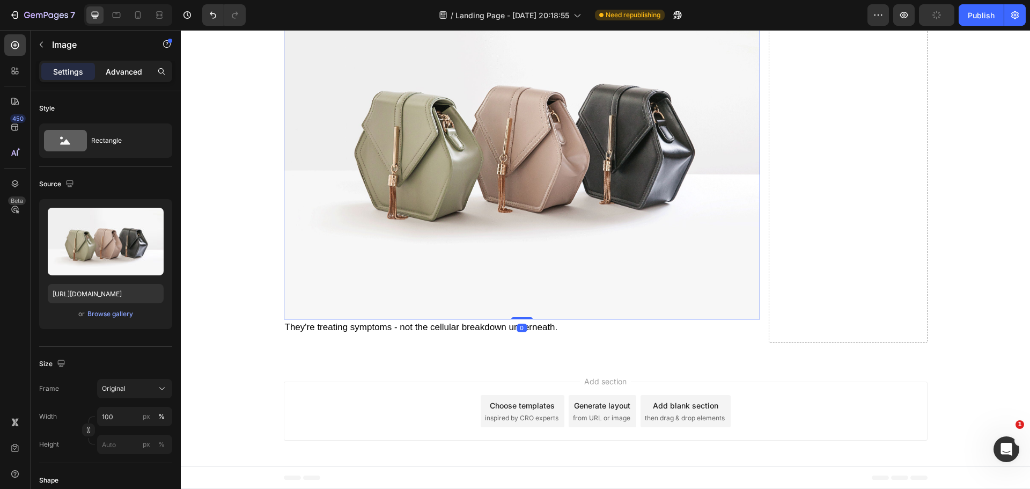
click at [122, 79] on div "Advanced" at bounding box center [124, 71] width 54 height 17
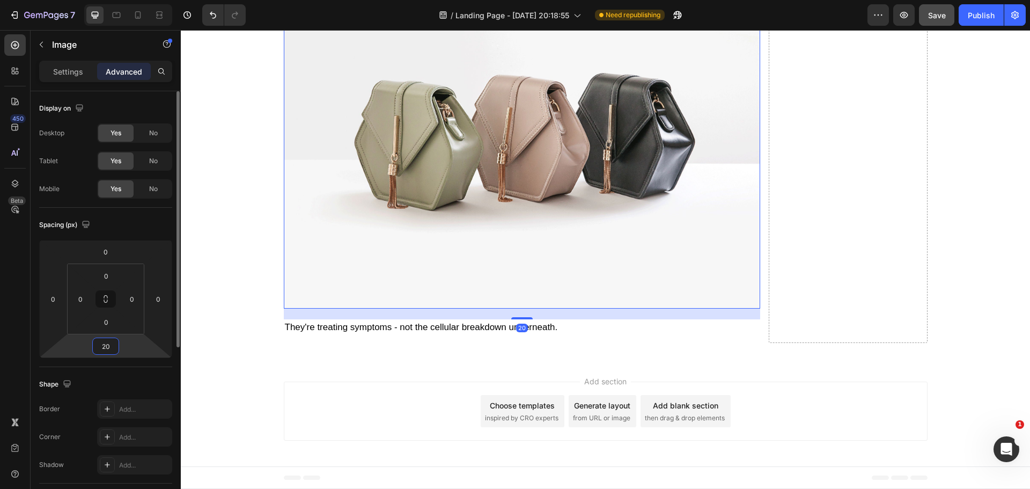
type input "20"
click at [0, 0] on div "Spacing (px) 0 0 20 0 0 0 0 0" at bounding box center [0, 0] width 0 height 0
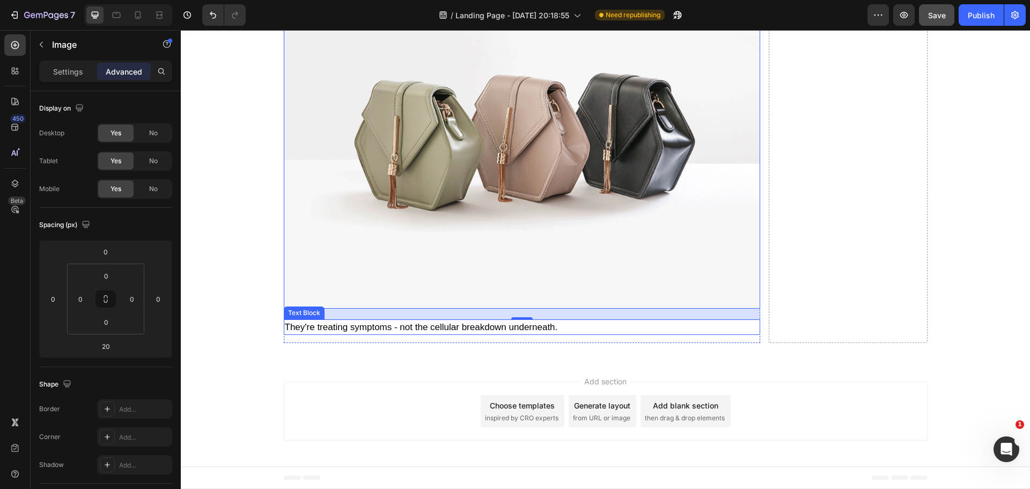
click at [339, 334] on p "They're treating symptoms - not the cellular breakdown underneath." at bounding box center [522, 327] width 474 height 14
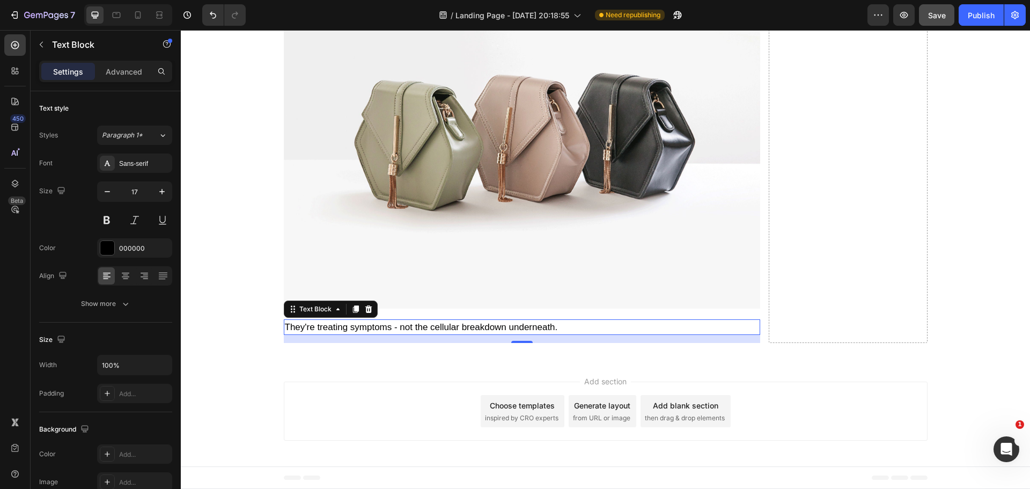
click at [373, 334] on p "They're treating symptoms - not the cellular breakdown underneath." at bounding box center [522, 327] width 474 height 14
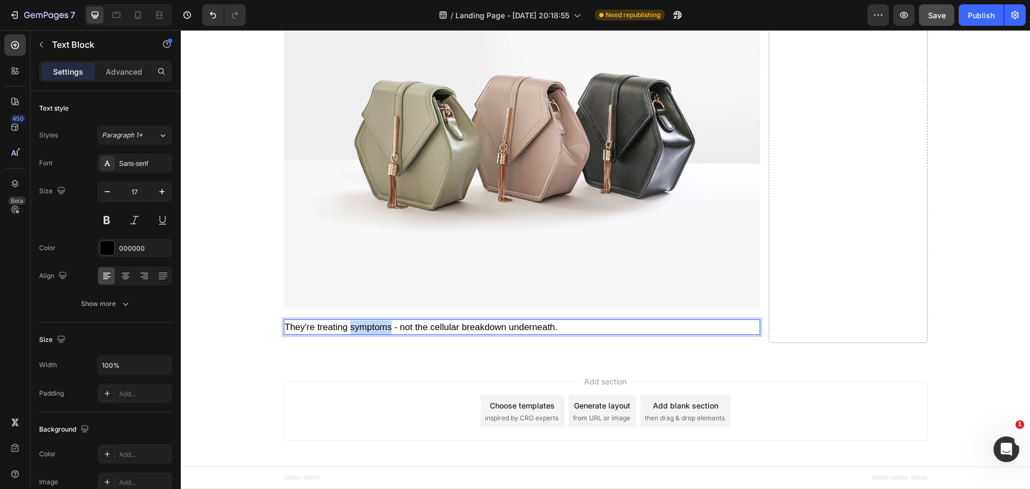
click at [373, 334] on p "They're treating symptoms - not the cellular breakdown underneath." at bounding box center [522, 327] width 474 height 14
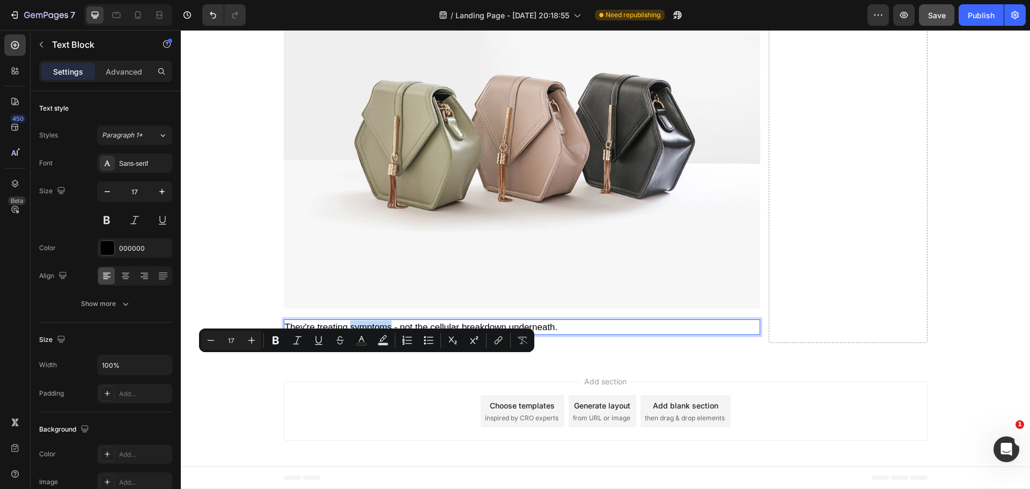
click at [373, 334] on p "They're treating symptoms - not the cellular breakdown underneath." at bounding box center [522, 327] width 474 height 14
click at [380, 334] on p "They're treating symptoms - not the cellular breakdown underneath." at bounding box center [522, 327] width 474 height 14
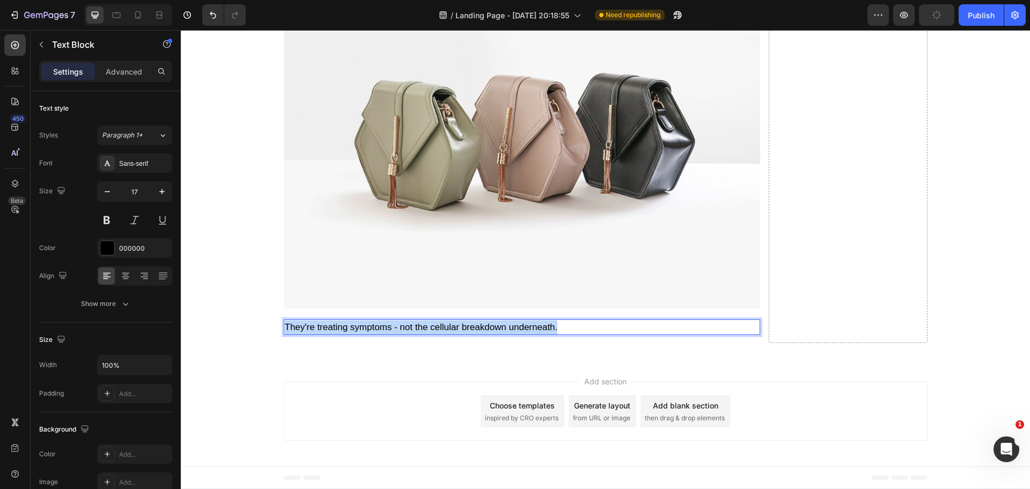
click at [380, 334] on p "They're treating symptoms - not the cellular breakdown underneath." at bounding box center [522, 327] width 474 height 14
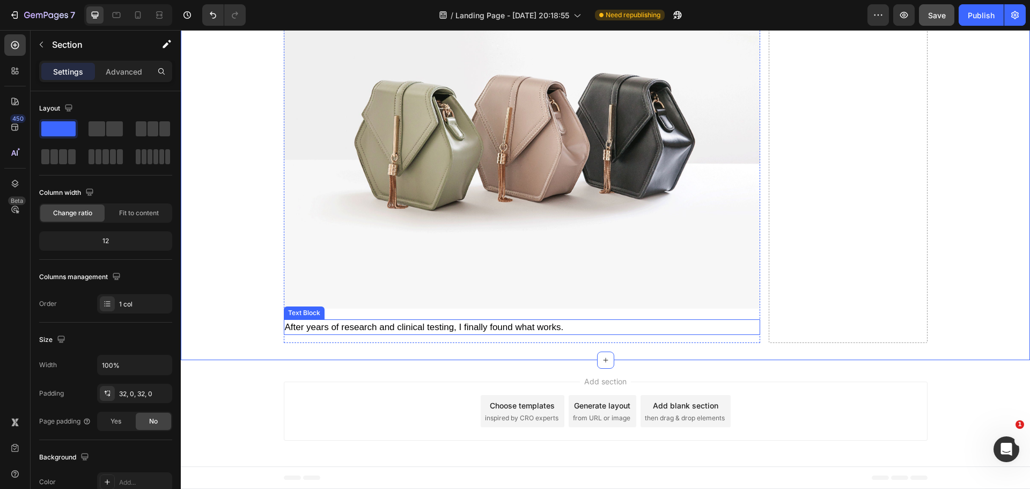
click at [380, 334] on p "After years of research and clinical testing, I finally found what works." at bounding box center [522, 327] width 474 height 14
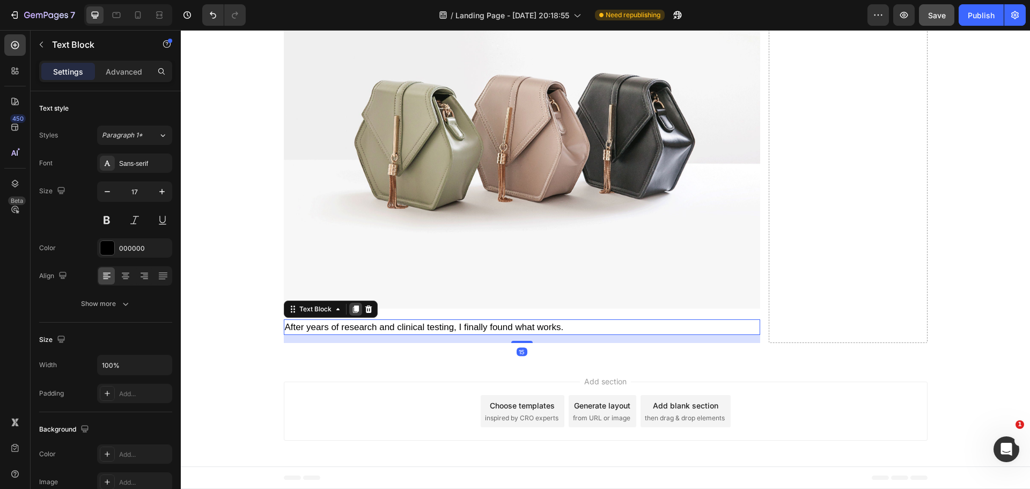
drag, startPoint x: 352, startPoint y: 343, endPoint x: 235, endPoint y: 345, distance: 117.0
click at [353, 313] on icon at bounding box center [356, 309] width 6 height 8
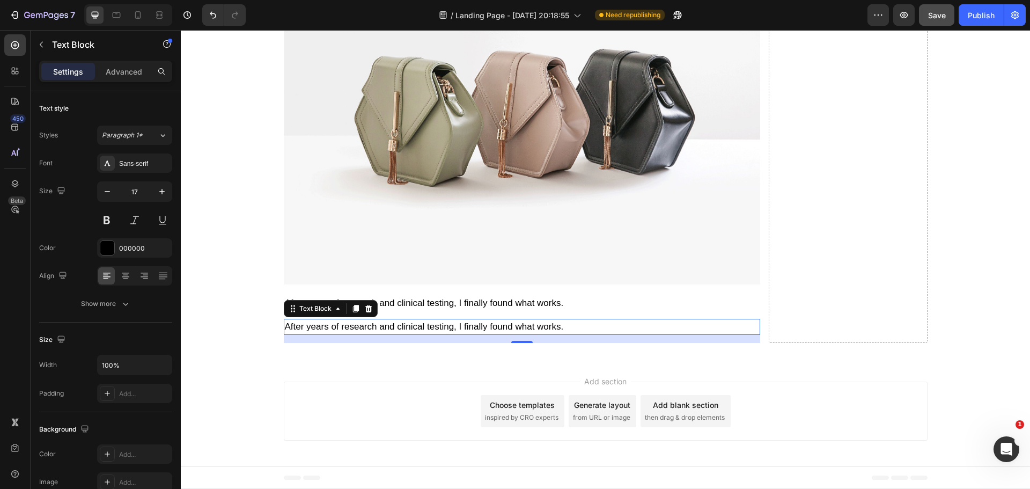
click at [418, 334] on p "After years of research and clinical testing, I finally found what works." at bounding box center [522, 327] width 474 height 14
click at [419, 334] on p "After years of research and clinical testing, I finally found what works." at bounding box center [522, 327] width 474 height 14
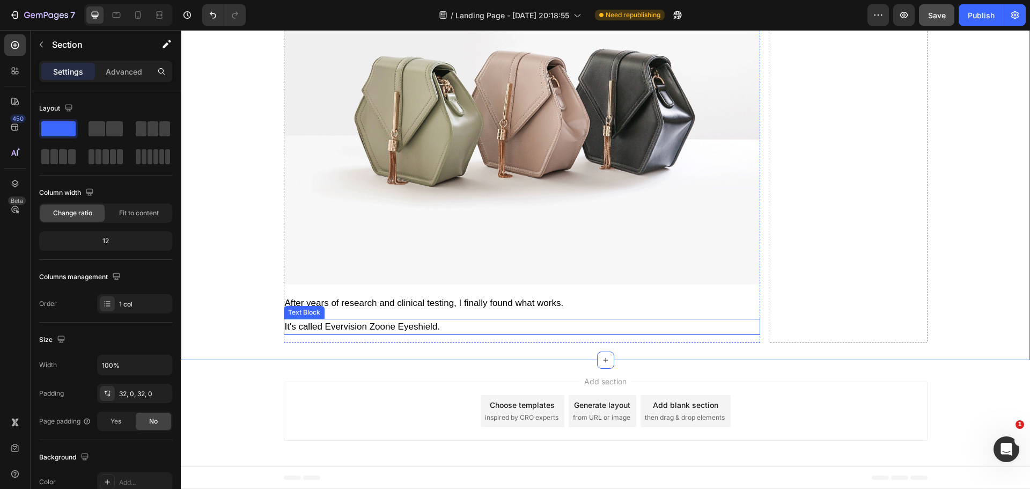
click at [442, 334] on p "It's called Evervision Zoone Eyeshield." at bounding box center [522, 327] width 474 height 14
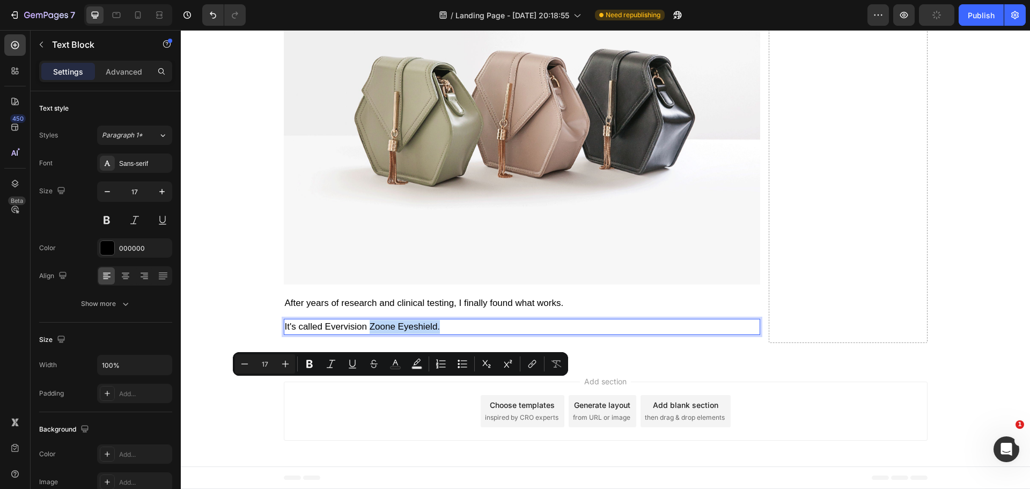
drag, startPoint x: 437, startPoint y: 386, endPoint x: 365, endPoint y: 380, distance: 72.6
click at [365, 334] on p "It's called Evervision Zoone Eyeshield." at bounding box center [522, 327] width 474 height 14
click at [313, 362] on icon "Editor contextual toolbar" at bounding box center [309, 363] width 11 height 11
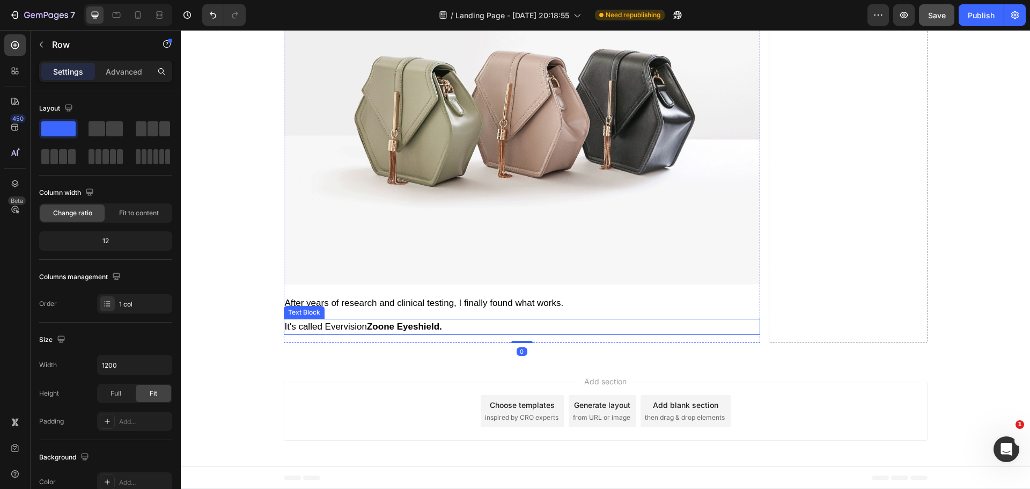
click at [458, 334] on p "It's called Evervision Zoone Eyeshield." at bounding box center [522, 327] width 474 height 14
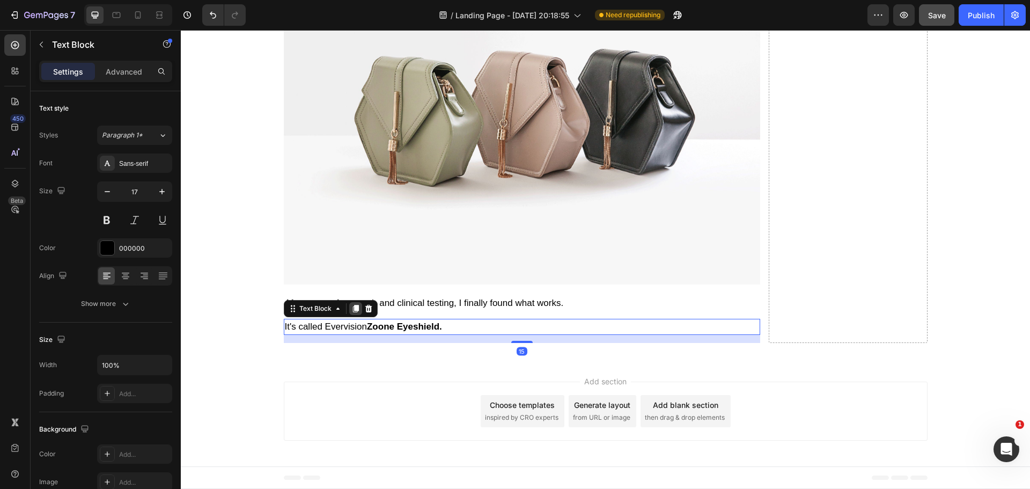
drag, startPoint x: 353, startPoint y: 369, endPoint x: 195, endPoint y: 338, distance: 161.2
click at [353, 312] on icon at bounding box center [356, 309] width 6 height 8
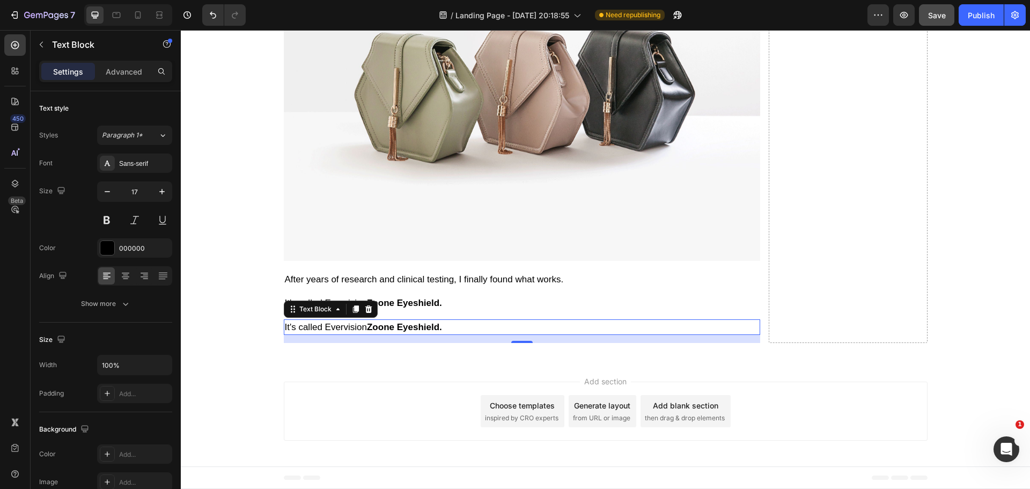
click at [398, 332] on strong "Zoone Eyeshield." at bounding box center [404, 327] width 75 height 10
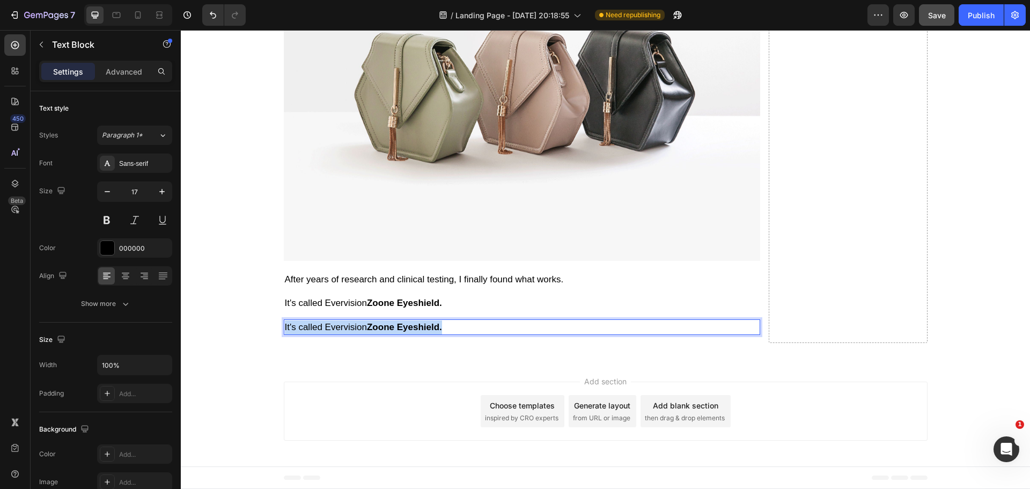
click at [399, 332] on strong "Zoone Eyeshield." at bounding box center [404, 327] width 75 height 10
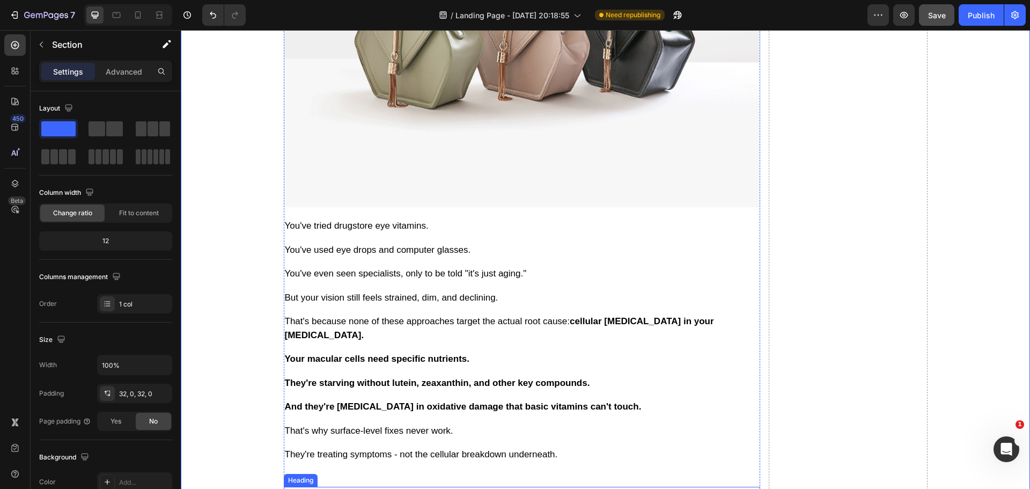
scroll to position [4009, 0]
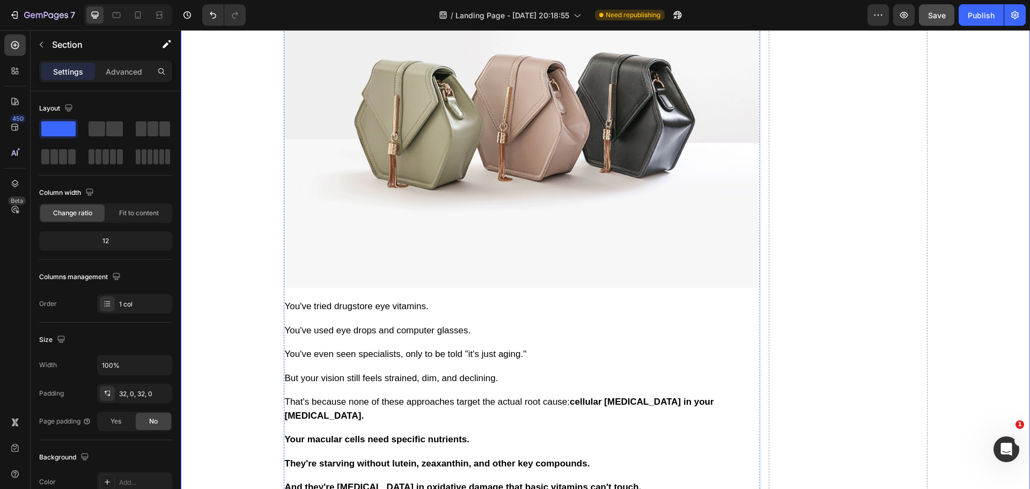
drag, startPoint x: 602, startPoint y: 187, endPoint x: 470, endPoint y: 172, distance: 133.3
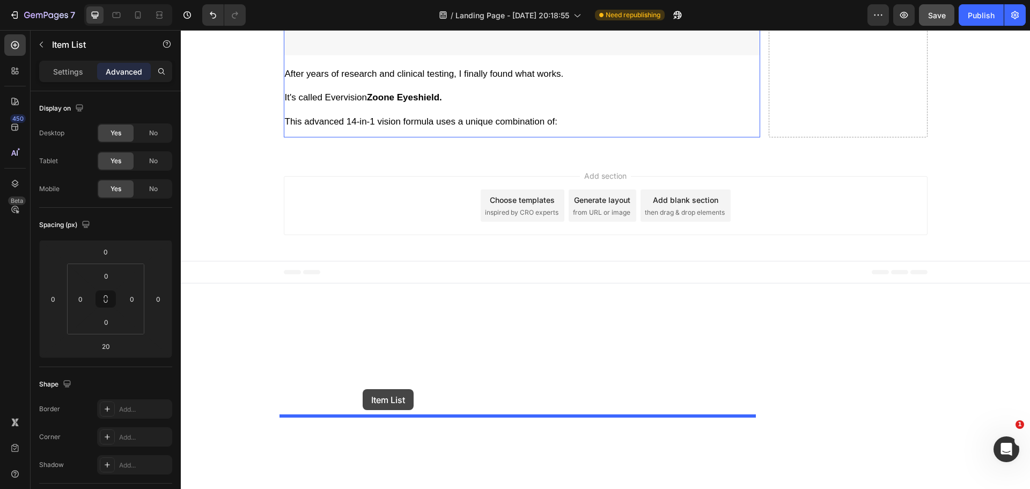
scroll to position [5822, 0]
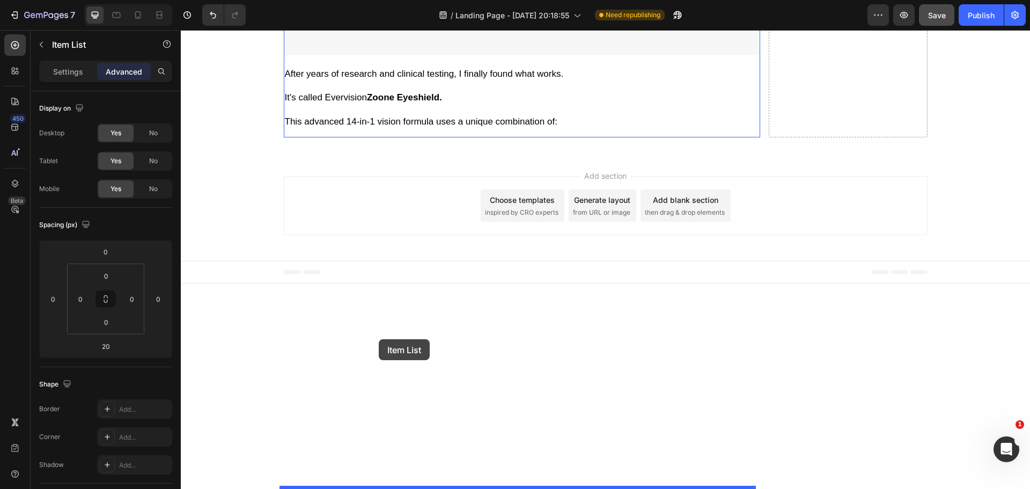
drag, startPoint x: 289, startPoint y: 211, endPoint x: 213, endPoint y: 273, distance: 97.7
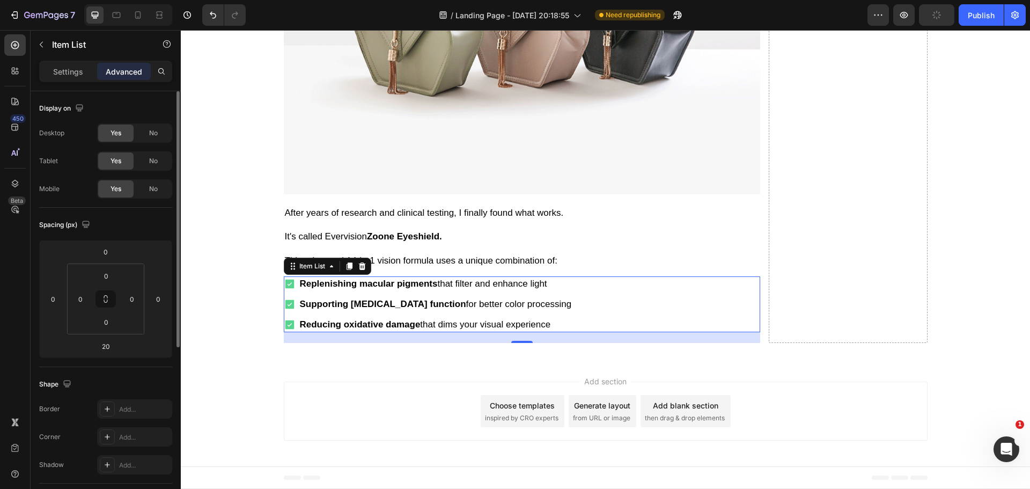
scroll to position [5756, 0]
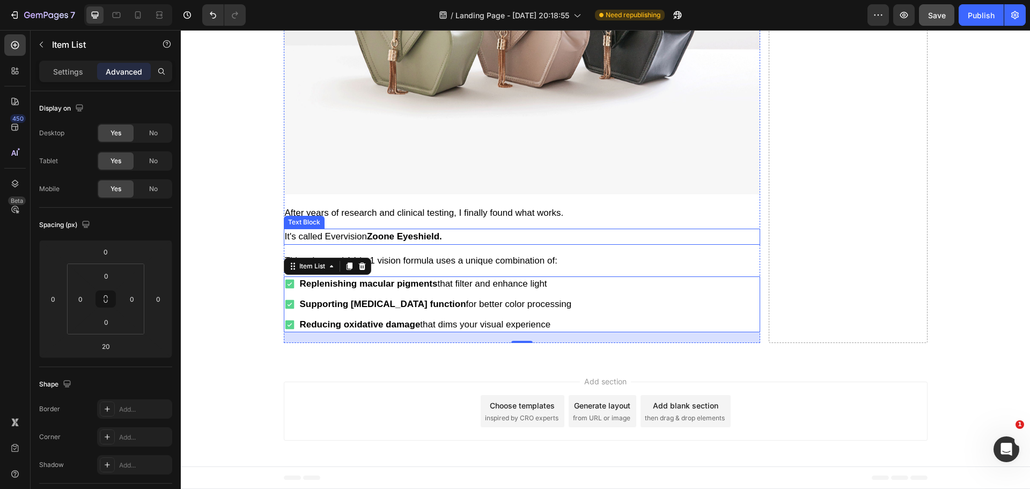
click at [466, 244] on p "It's called Evervision Zoone Eyeshield." at bounding box center [522, 237] width 474 height 14
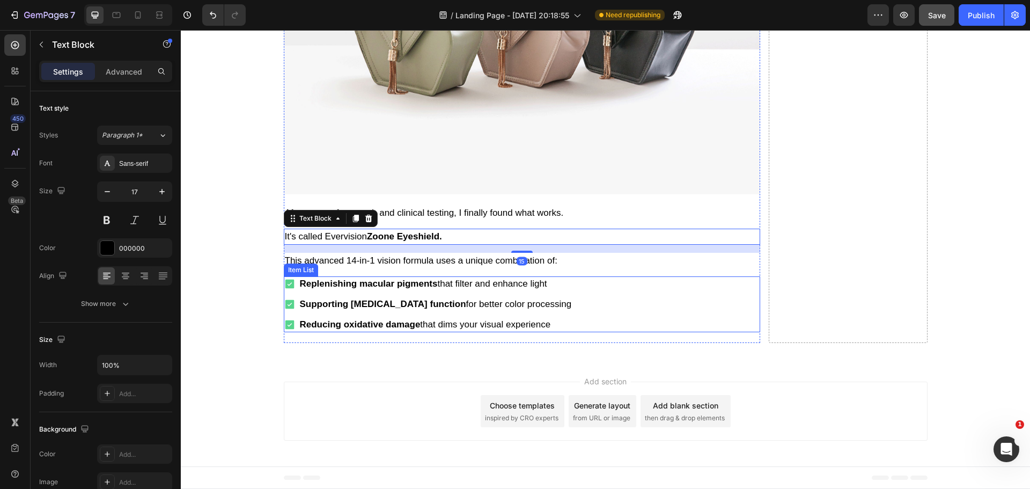
scroll to position [5809, 0]
click at [439, 290] on p "Replenishing macular pigments that filter and enhance light" at bounding box center [436, 284] width 272 height 12
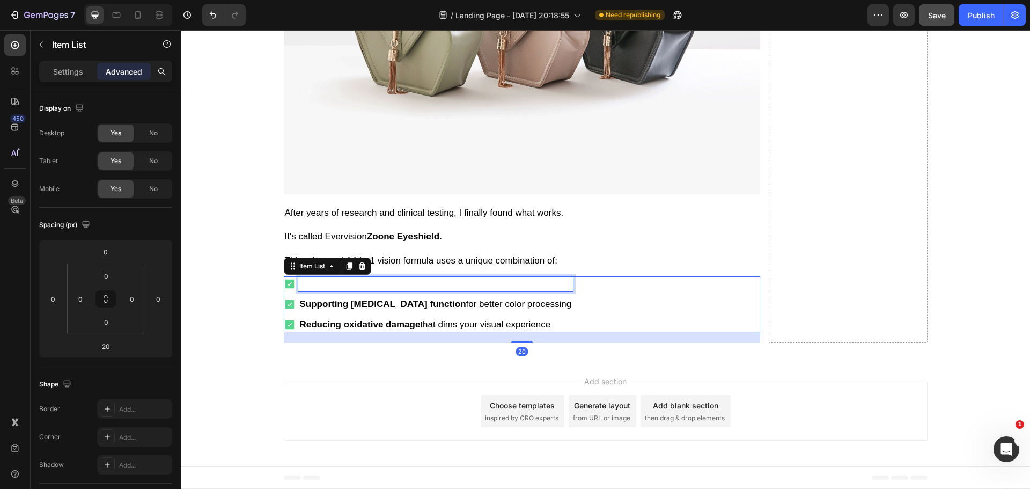
scroll to position [5805, 0]
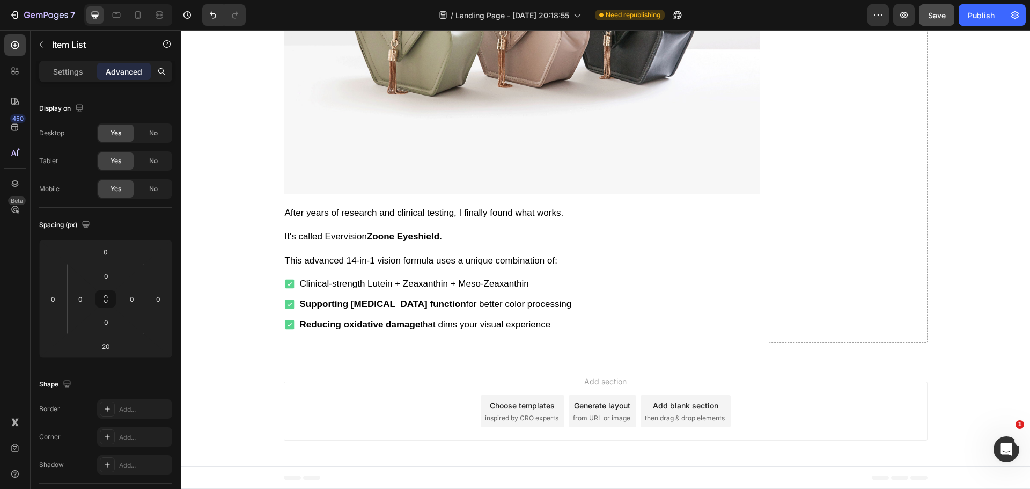
click at [400, 309] on strong "Supporting [MEDICAL_DATA] function" at bounding box center [383, 304] width 166 height 10
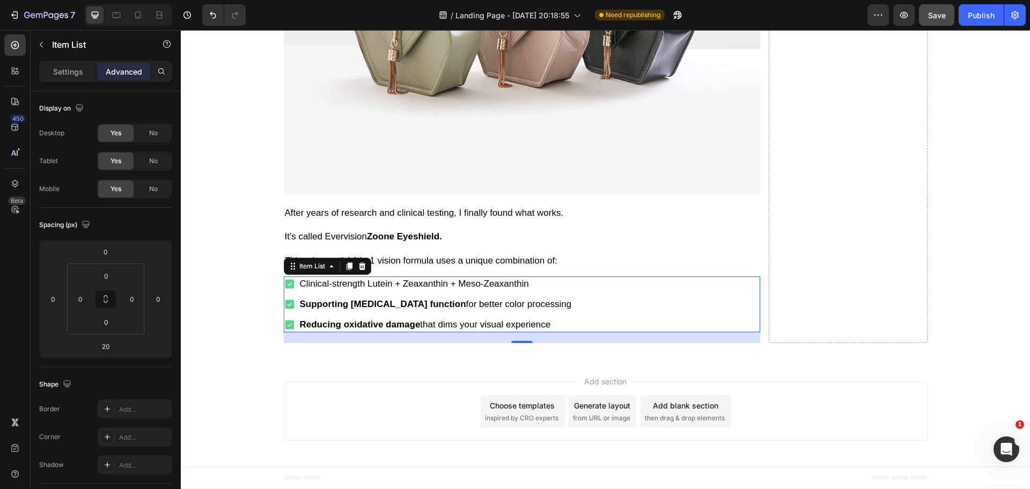
click at [466, 310] on p "Supporting photoreceptor function for better color processing" at bounding box center [436, 304] width 272 height 12
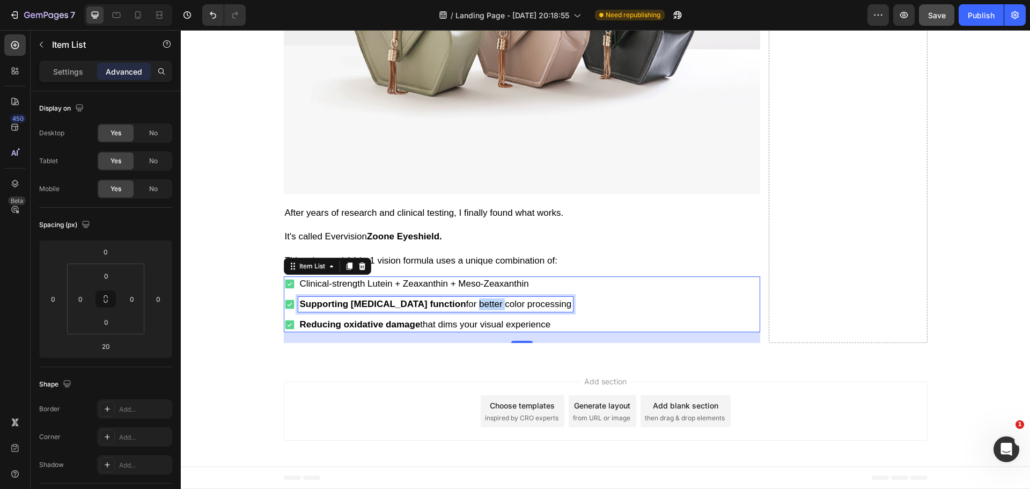
click at [466, 310] on p "Supporting photoreceptor function for better color processing" at bounding box center [436, 304] width 272 height 12
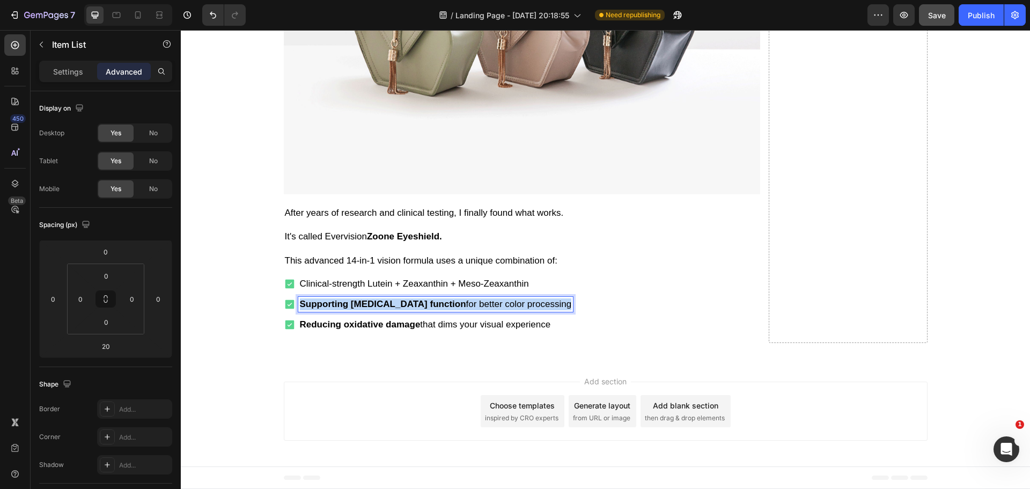
click at [466, 310] on p "Supporting photoreceptor function for better color processing" at bounding box center [436, 304] width 272 height 12
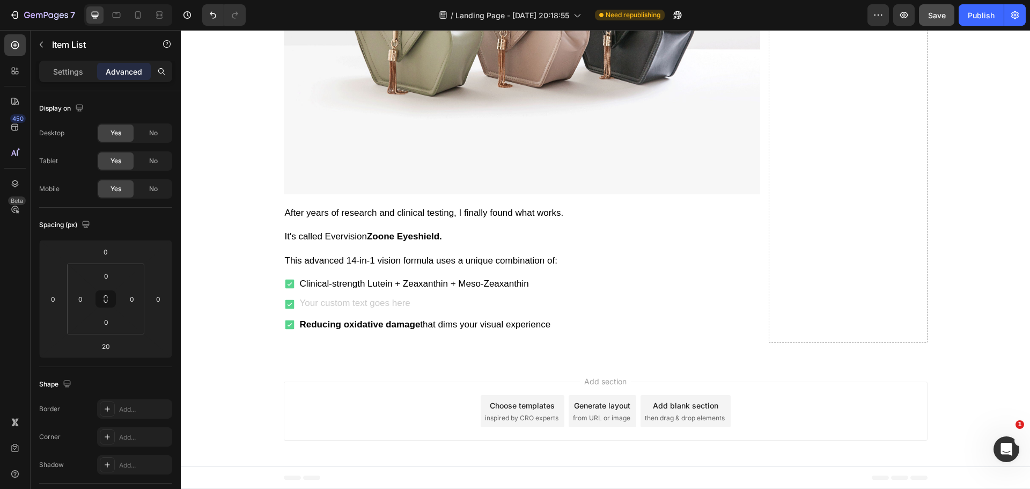
scroll to position [5801, 0]
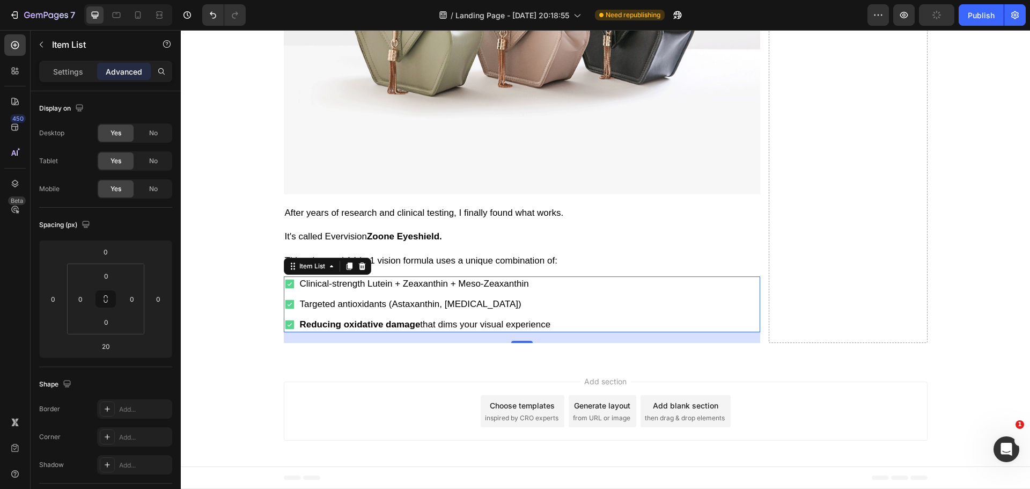
click at [437, 331] on p "Reducing oxidative damage that dims your visual experience" at bounding box center [425, 325] width 251 height 12
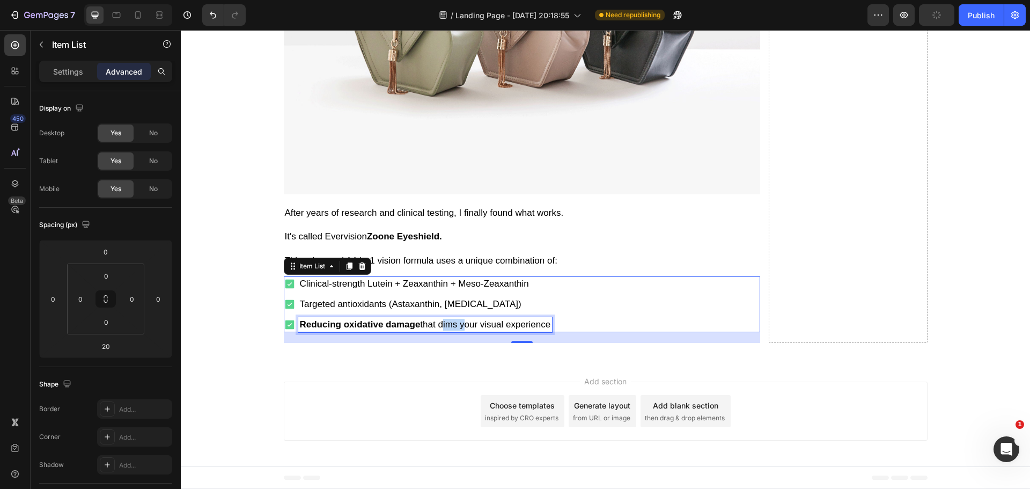
click at [437, 331] on p "Reducing oxidative damage that dims your visual experience" at bounding box center [425, 325] width 251 height 12
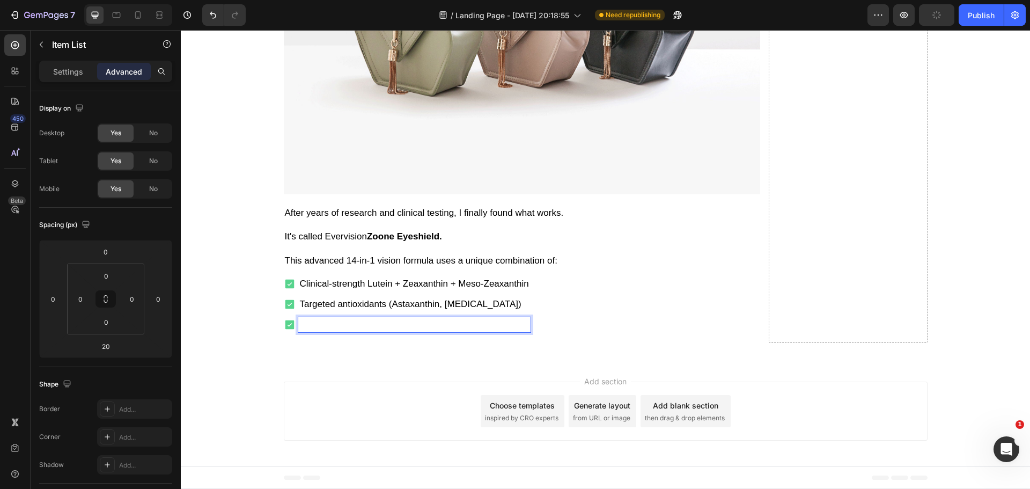
scroll to position [5796, 0]
click at [528, 332] on div "Clinical-strength Lutein + Zeaxanthin + Meso-Zeaxanthin Targeted antioxidants (…" at bounding box center [522, 304] width 477 height 56
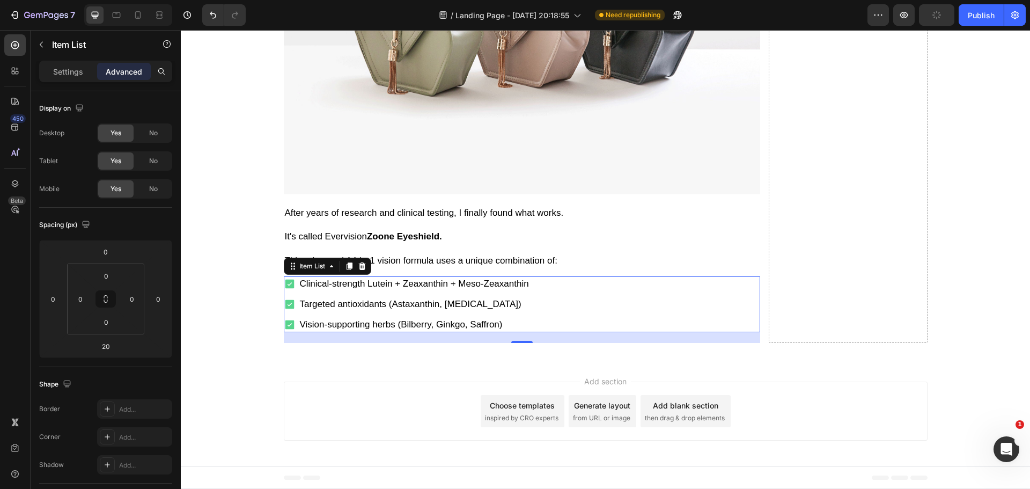
click at [533, 329] on div "Clinical-strength Lutein + Zeaxanthin + Meso-Zeaxanthin Targeted antioxidants (…" at bounding box center [522, 304] width 477 height 56
click at [69, 68] on p "Settings" at bounding box center [68, 71] width 30 height 11
type input "5"
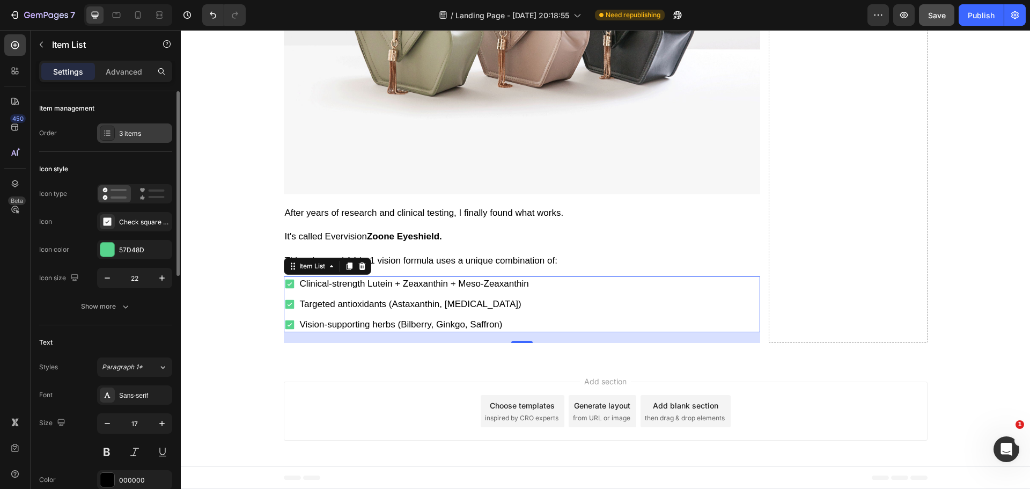
click at [130, 134] on div "3 items" at bounding box center [144, 134] width 50 height 10
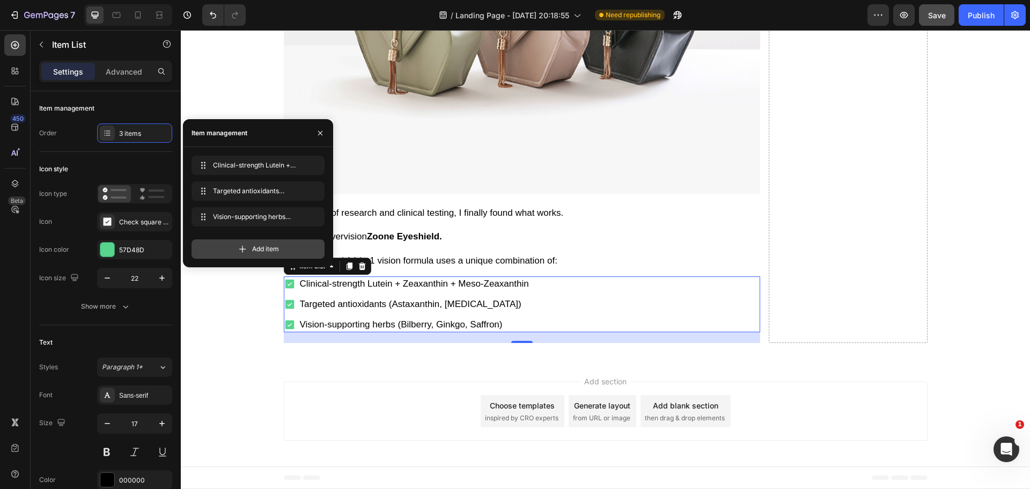
click at [258, 246] on span "Add item" at bounding box center [265, 249] width 27 height 10
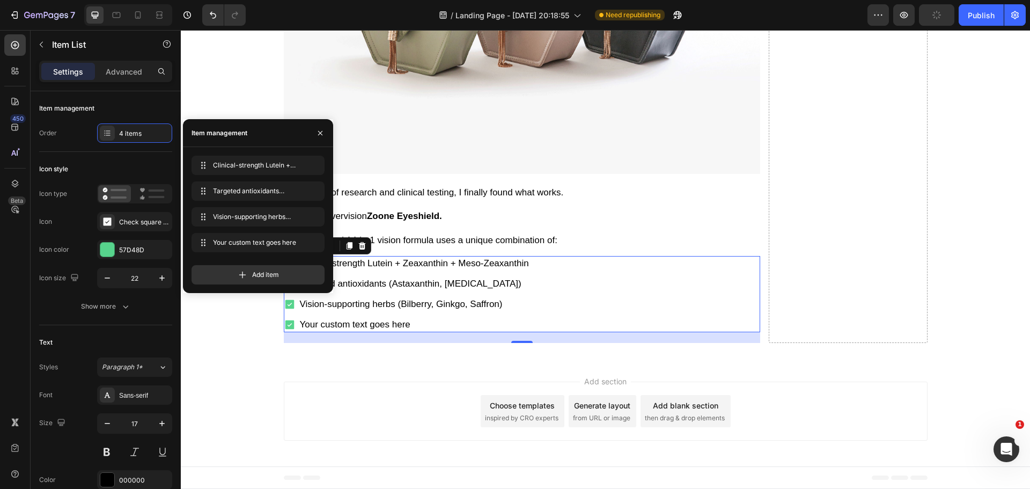
click at [391, 332] on div "Your custom text goes here" at bounding box center [414, 324] width 232 height 15
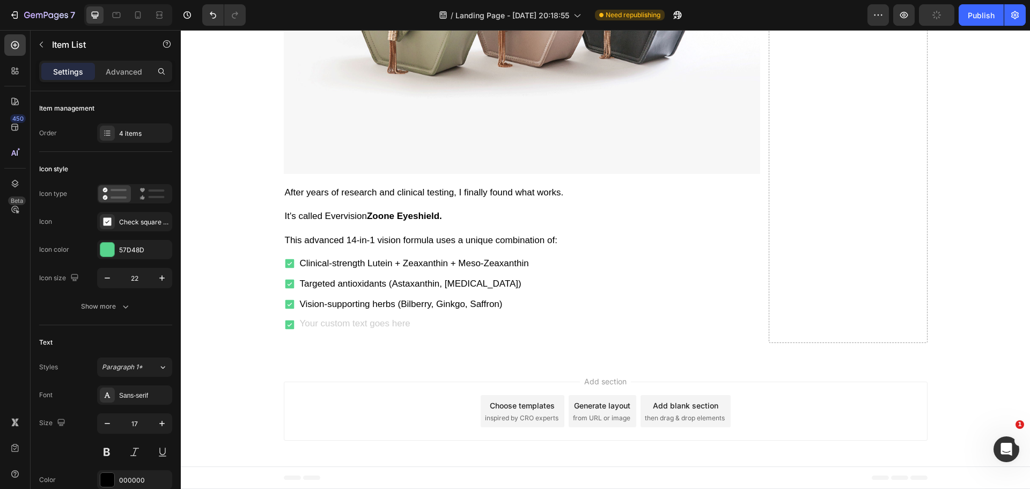
scroll to position [5792, 0]
click at [549, 325] on div "Clinical-strength Lutein + Zeaxanthin + Meso-Zeaxanthin Targeted antioxidants (…" at bounding box center [522, 294] width 477 height 76
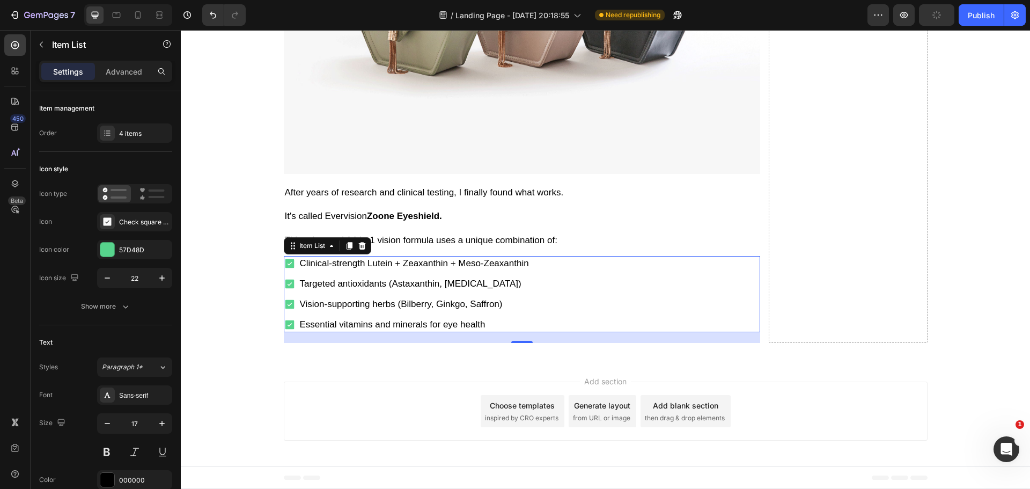
click at [535, 311] on div "Clinical-strength Lutein + Zeaxanthin + Meso-Zeaxanthin Targeted antioxidants (…" at bounding box center [522, 294] width 477 height 76
click at [103, 452] on button at bounding box center [106, 451] width 19 height 19
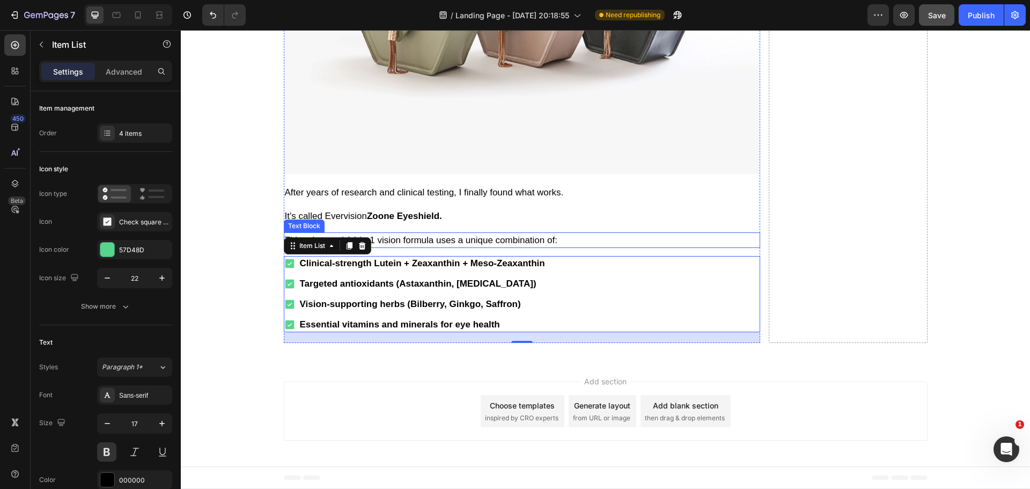
click at [465, 247] on p "This advanced 14-in-1 vision formula uses a unique combination of:" at bounding box center [522, 240] width 474 height 14
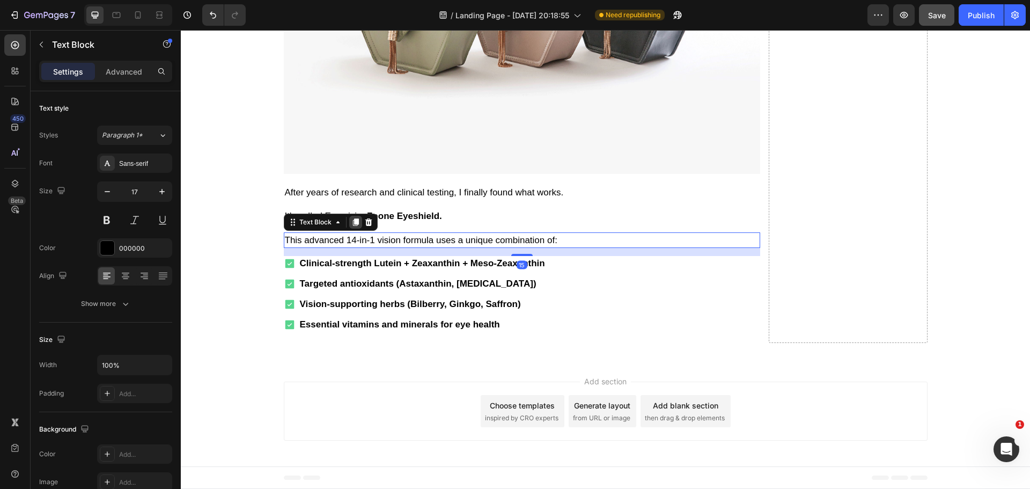
click at [354, 226] on icon at bounding box center [356, 222] width 9 height 9
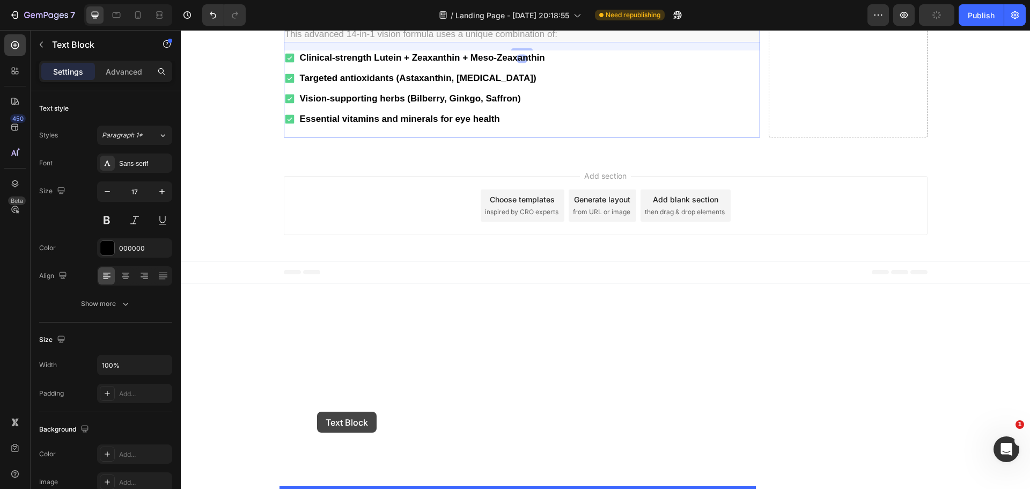
drag, startPoint x: 289, startPoint y: 302, endPoint x: 205, endPoint y: 215, distance: 121.1
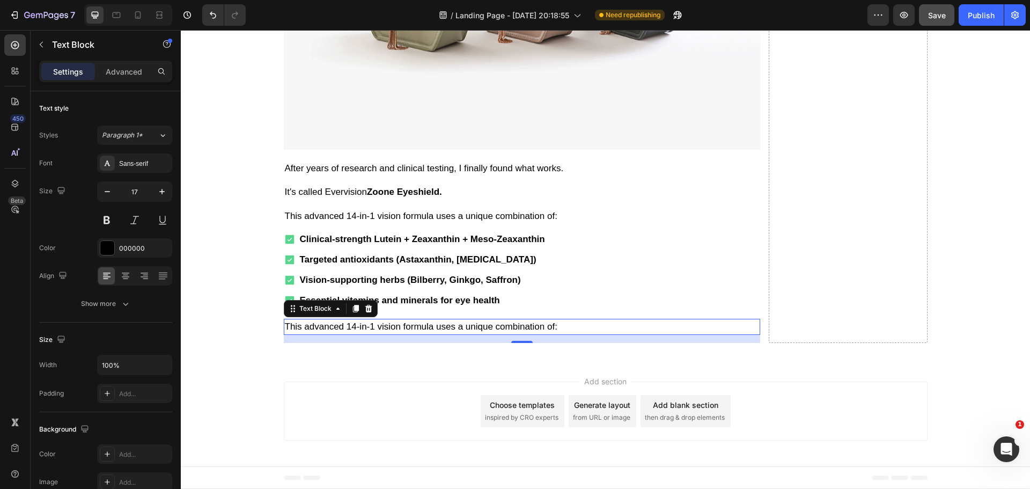
click at [421, 334] on p "This advanced 14-in-1 vision formula uses a unique combination of:" at bounding box center [522, 327] width 474 height 14
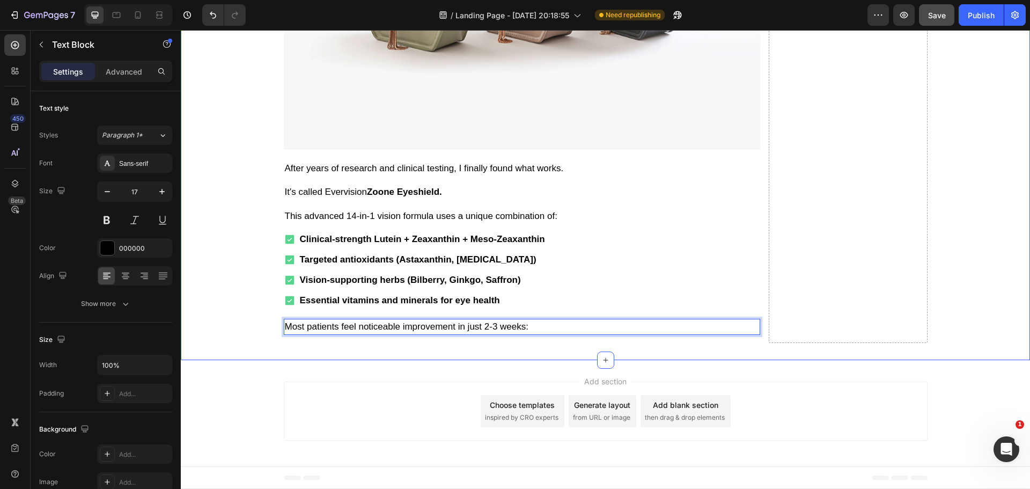
drag, startPoint x: 415, startPoint y: 419, endPoint x: 416, endPoint y: 398, distance: 21.5
click at [416, 334] on p "Most patients feel noticeable improvement in just 2-3 weeks:" at bounding box center [522, 327] width 474 height 14
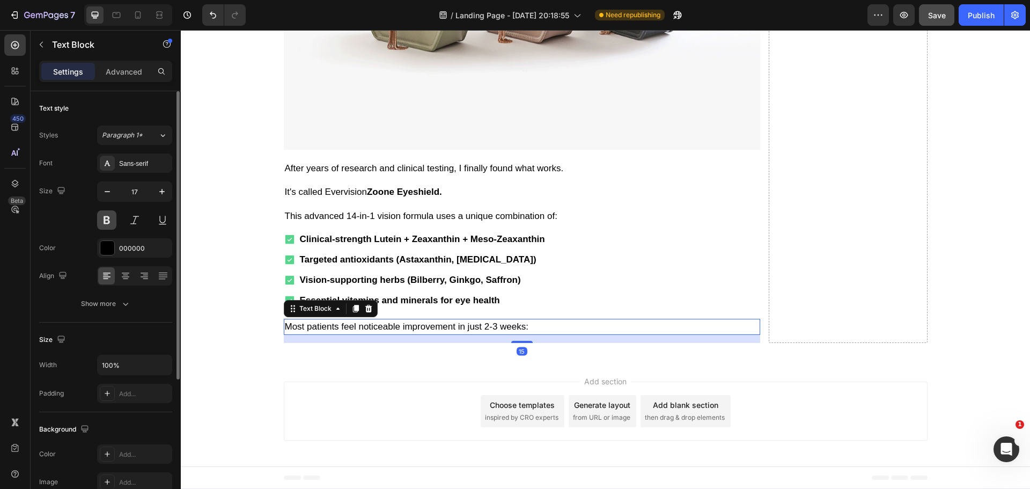
click at [105, 214] on button at bounding box center [106, 219] width 19 height 19
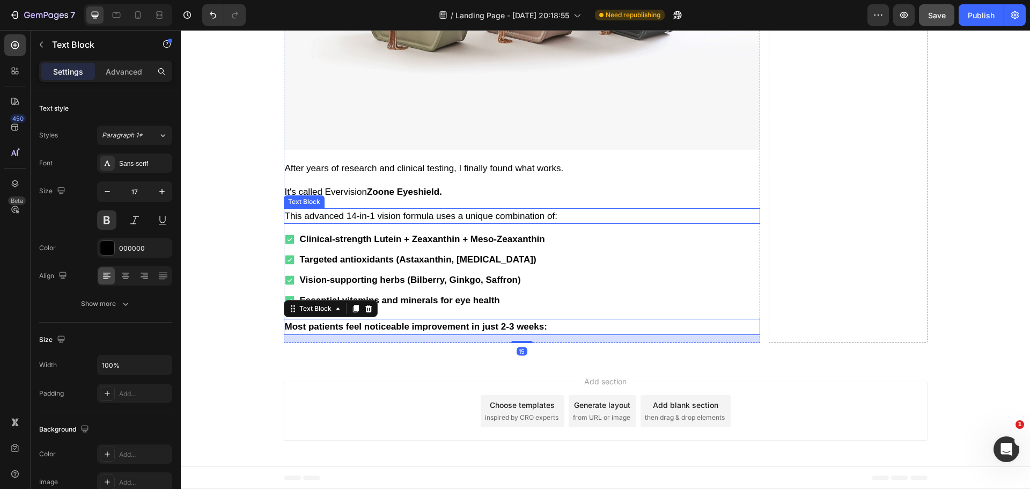
click at [369, 223] on p "This advanced 14-in-1 vision formula uses a unique combination of:" at bounding box center [522, 216] width 474 height 14
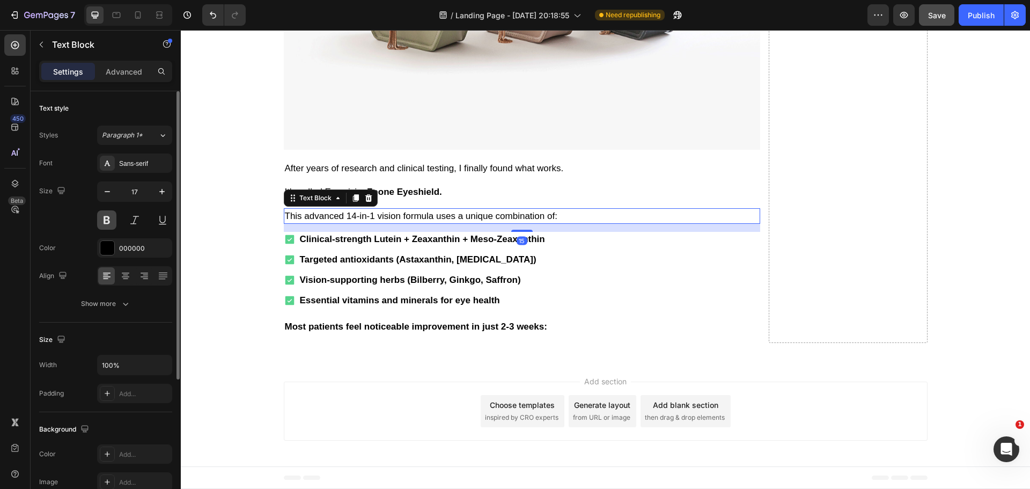
click at [109, 217] on button at bounding box center [106, 219] width 19 height 19
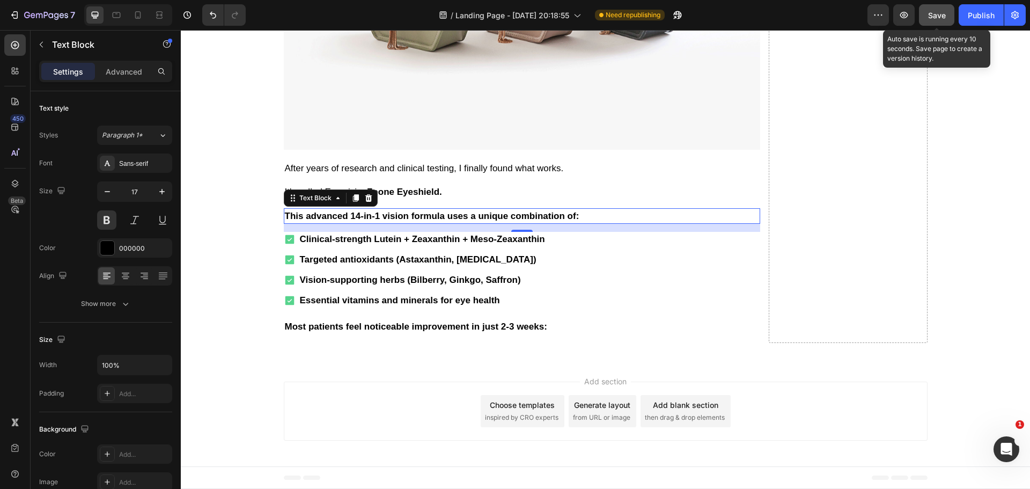
click at [933, 16] on span "Save" at bounding box center [937, 15] width 18 height 9
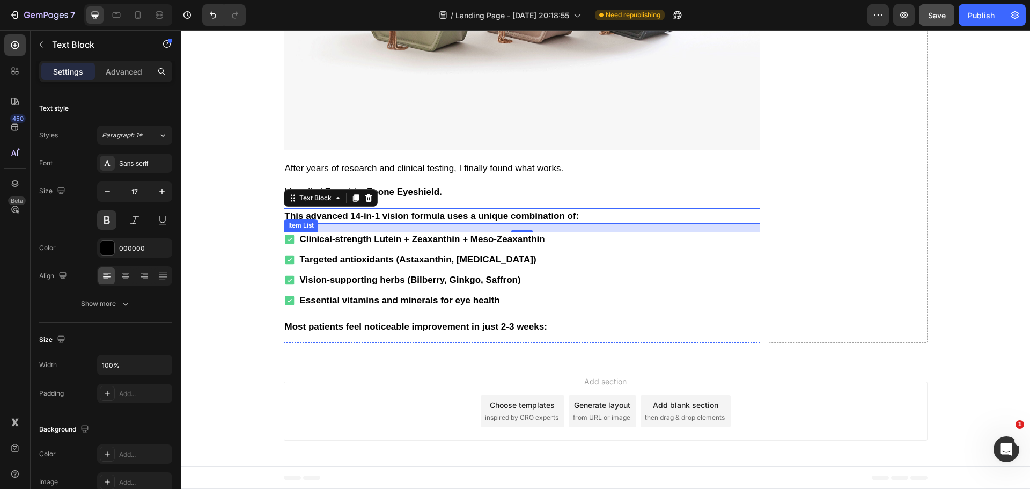
scroll to position [5867, 0]
